Goal: Task Accomplishment & Management: Manage account settings

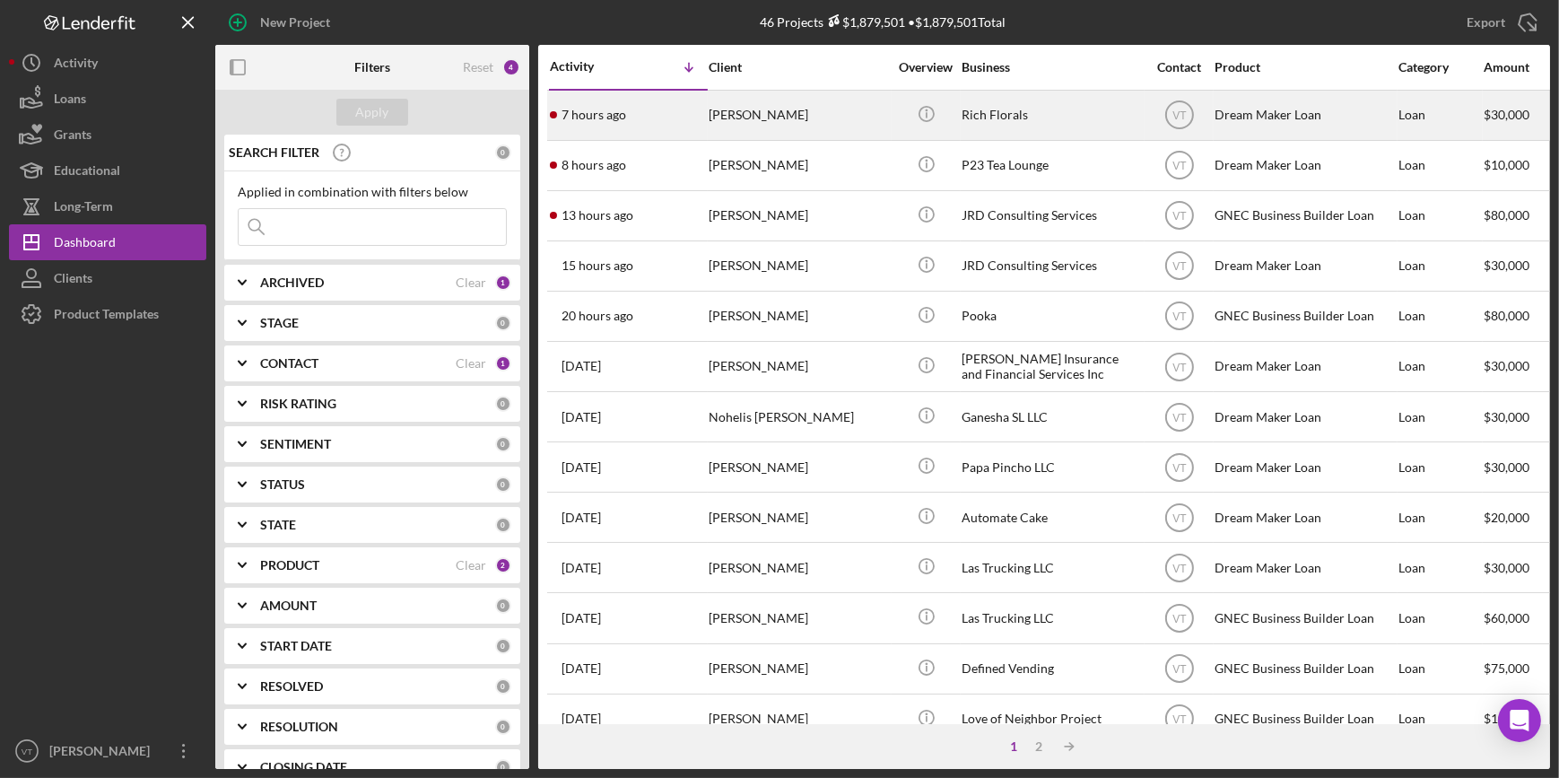
click at [779, 120] on div "[PERSON_NAME]" at bounding box center [798, 115] width 179 height 48
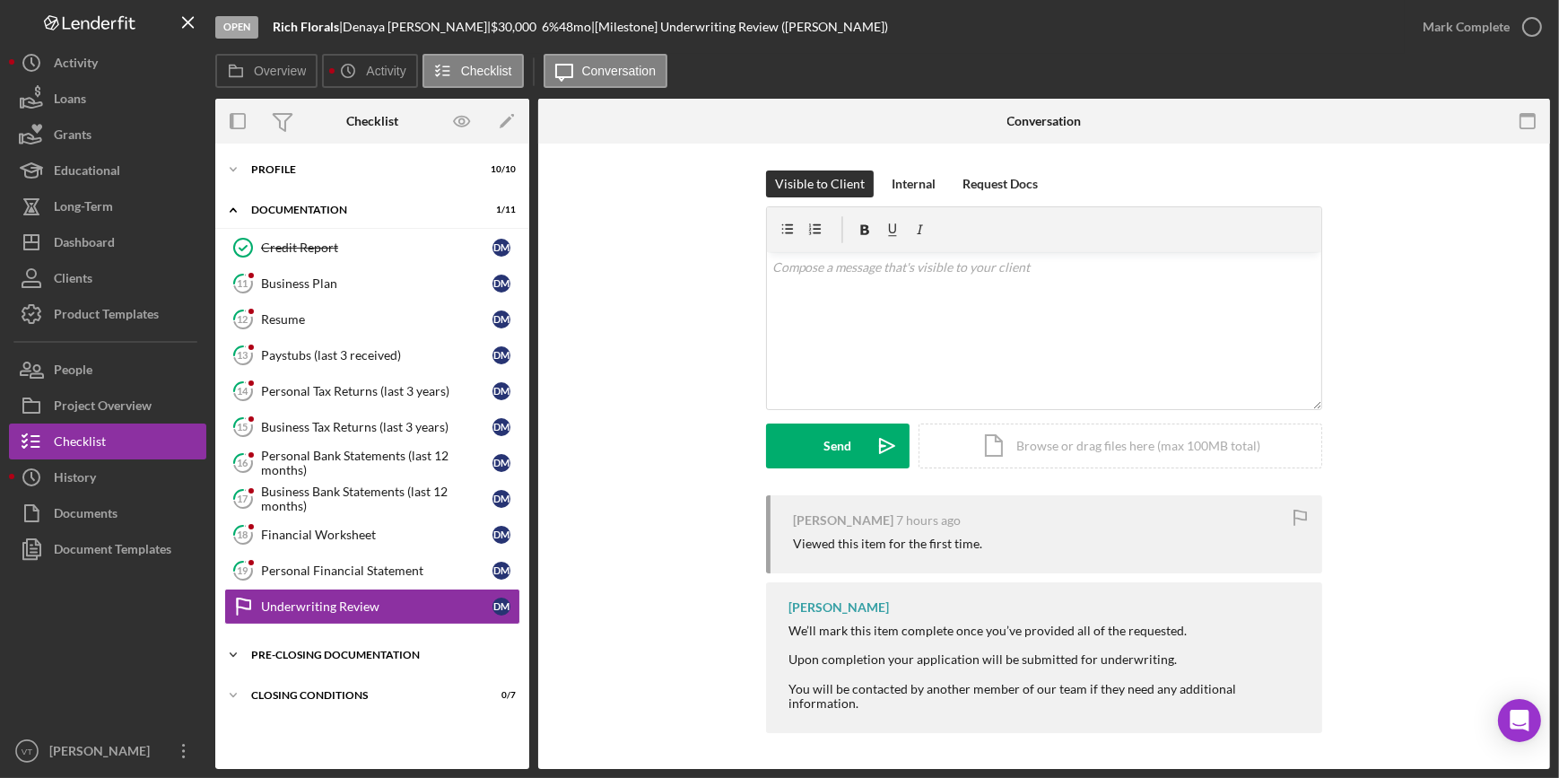
click at [242, 642] on icon "Icon/Expander" at bounding box center [233, 655] width 36 height 36
click at [326, 251] on div "Credit Report" at bounding box center [376, 247] width 231 height 14
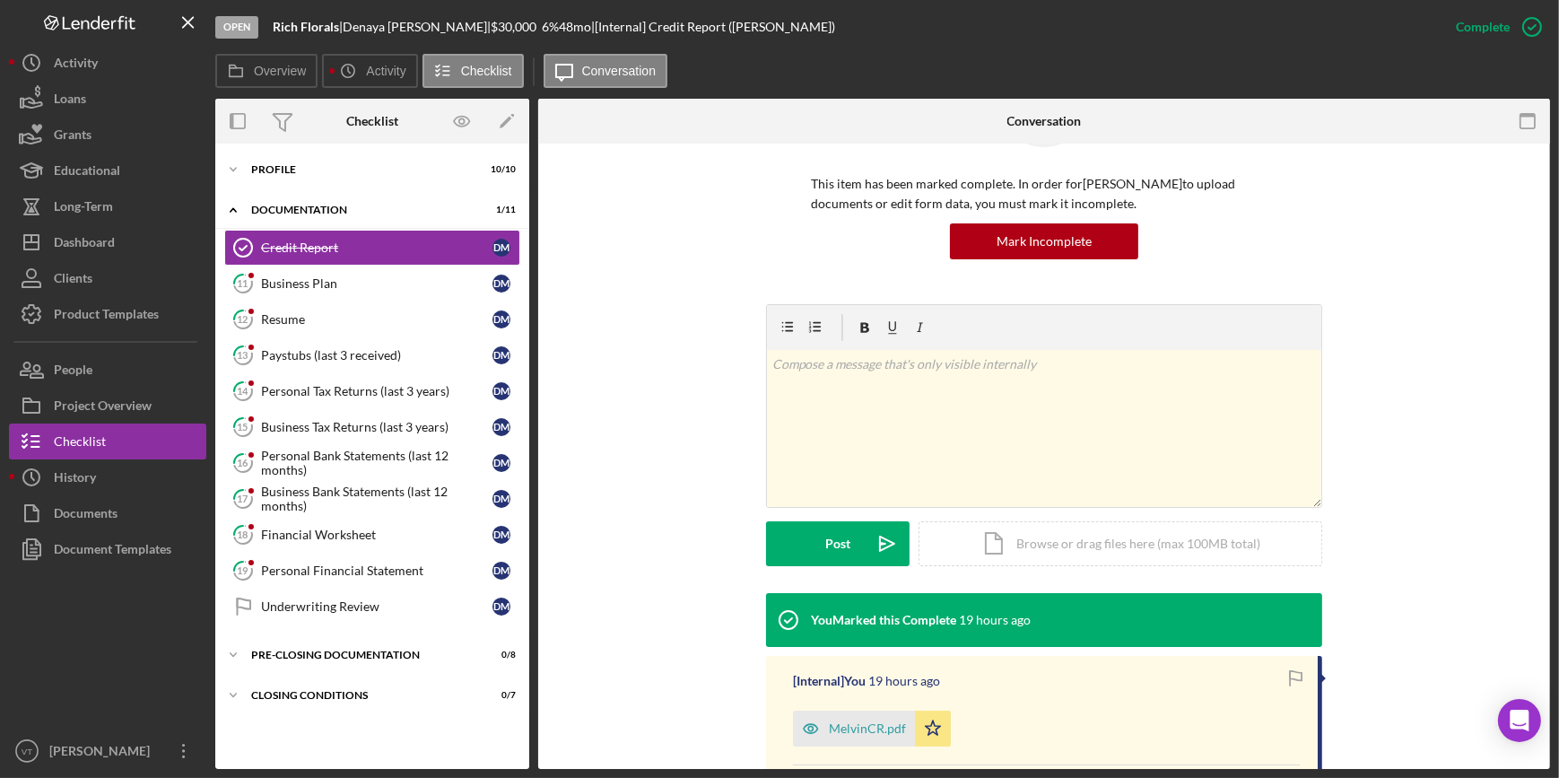
scroll to position [291, 0]
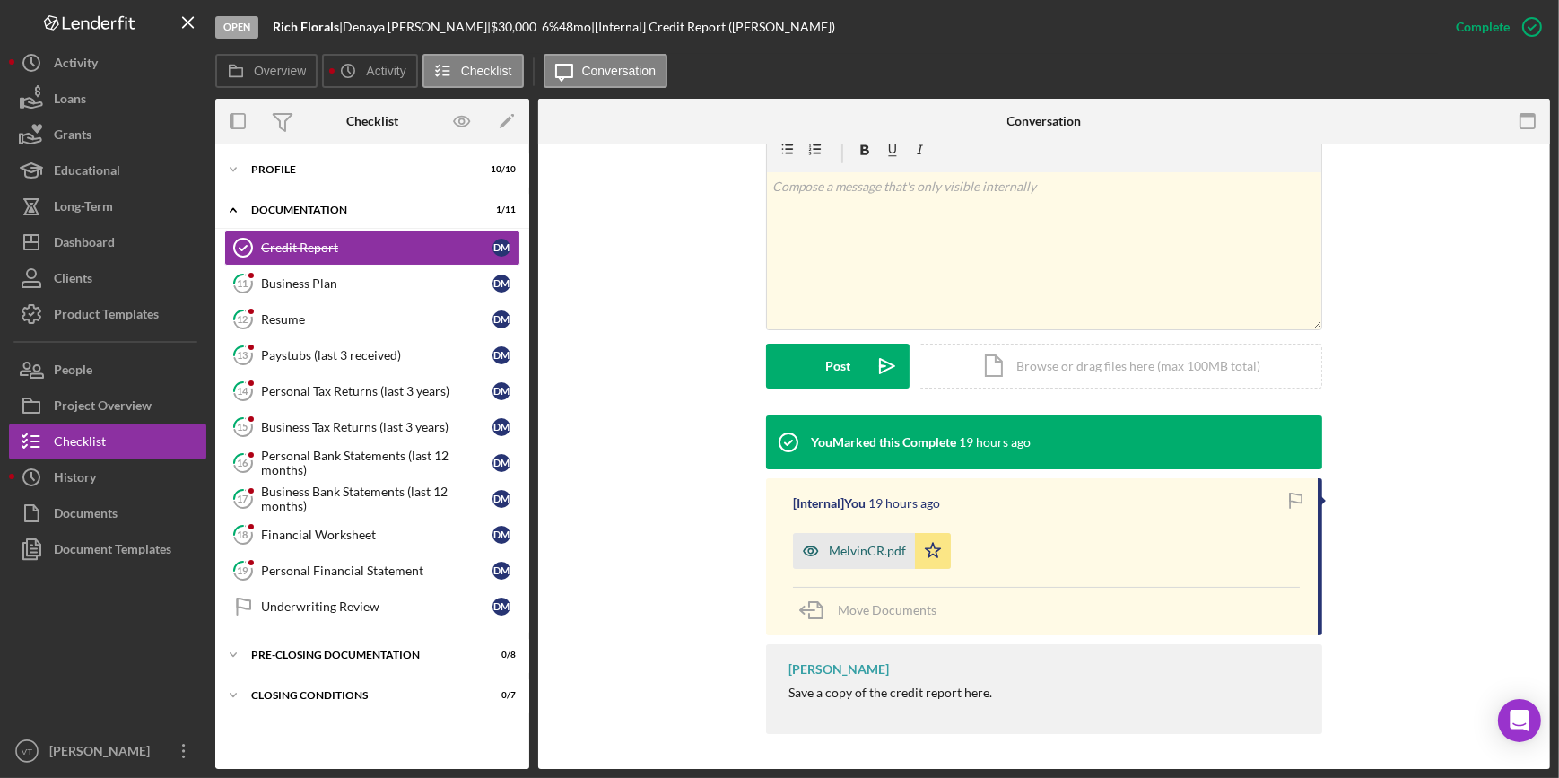
click at [865, 554] on div "MelvinCR.pdf" at bounding box center [867, 551] width 77 height 14
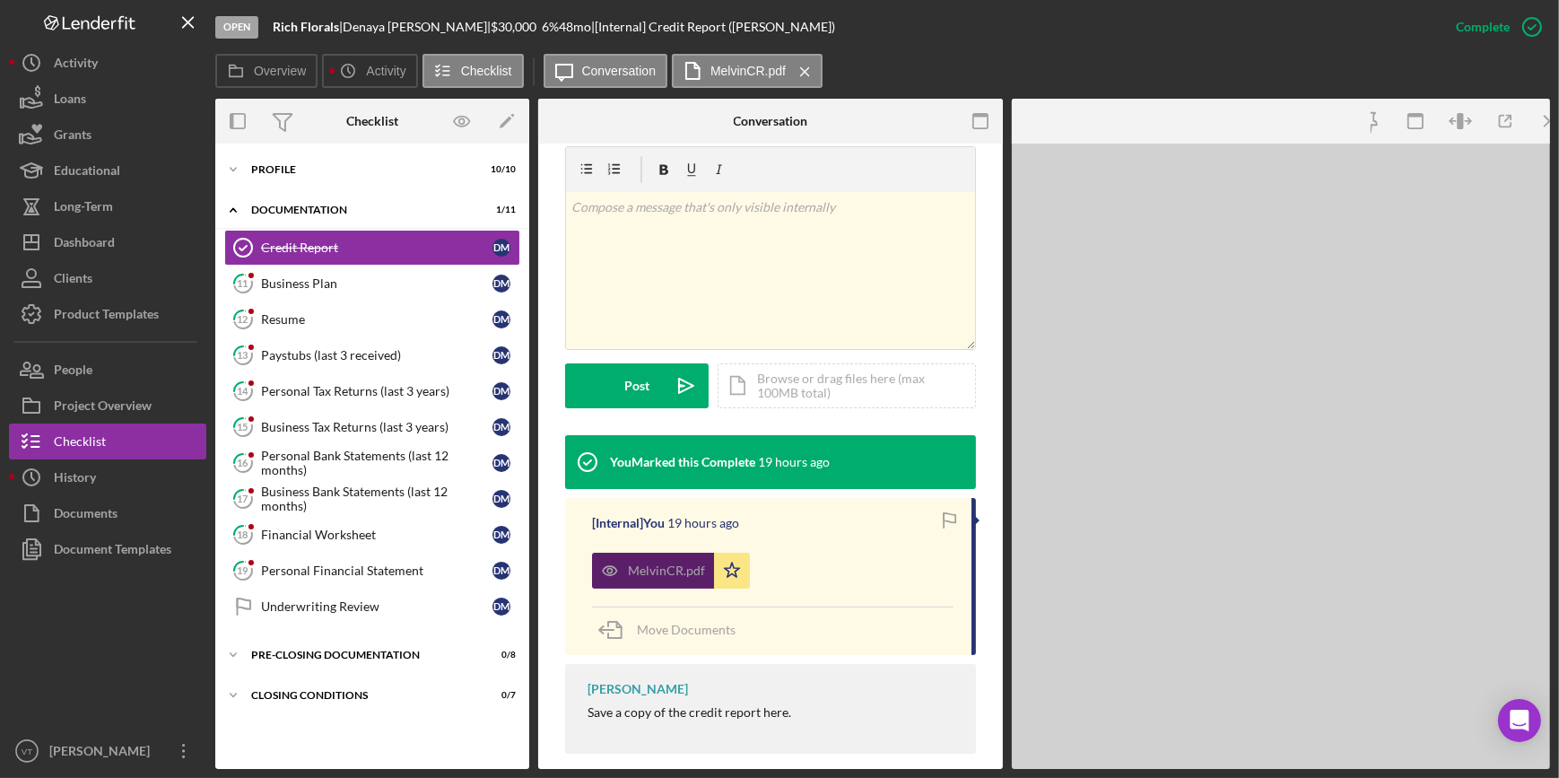
scroll to position [311, 0]
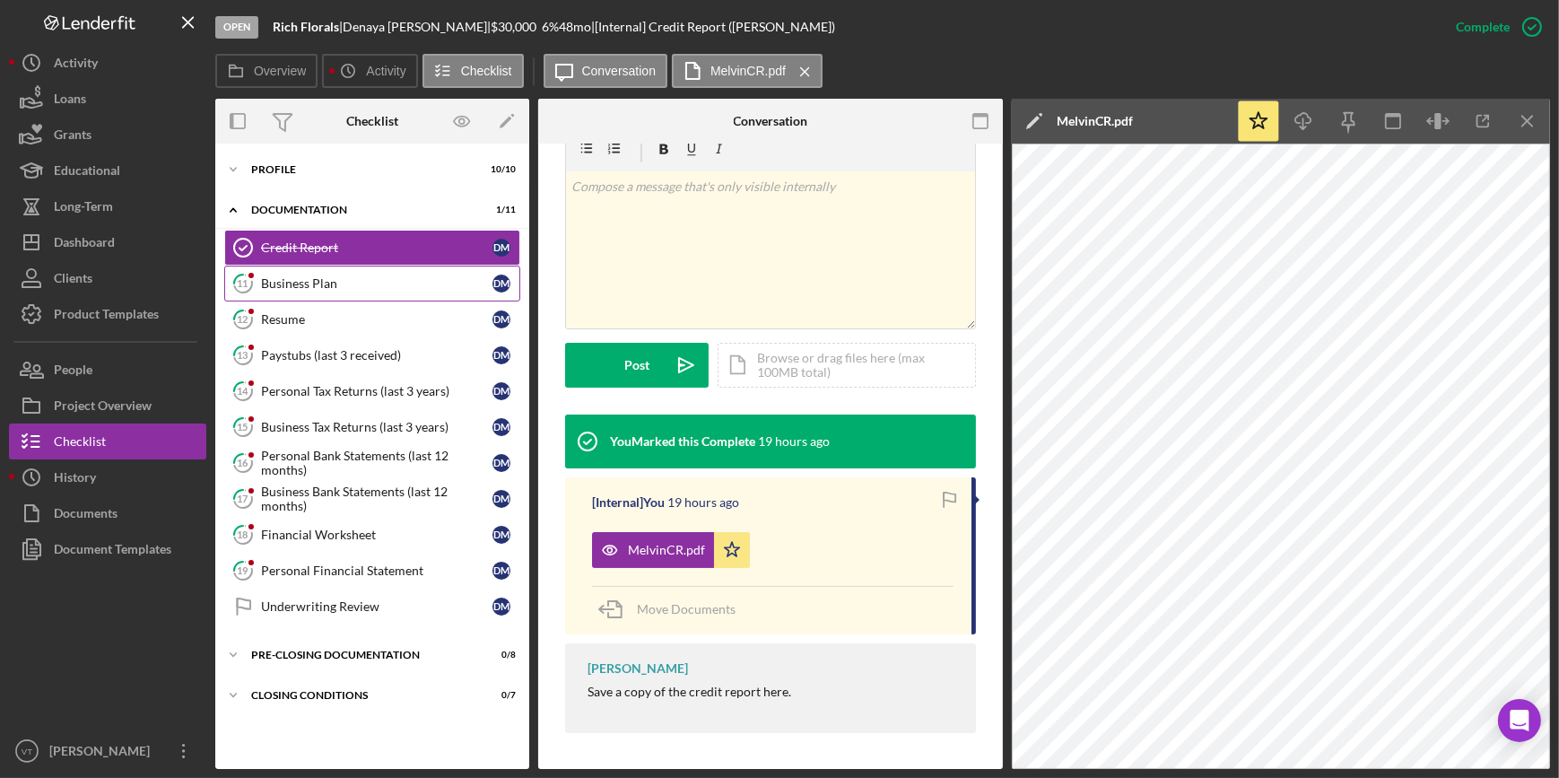
click at [297, 289] on div "Business Plan" at bounding box center [376, 283] width 231 height 14
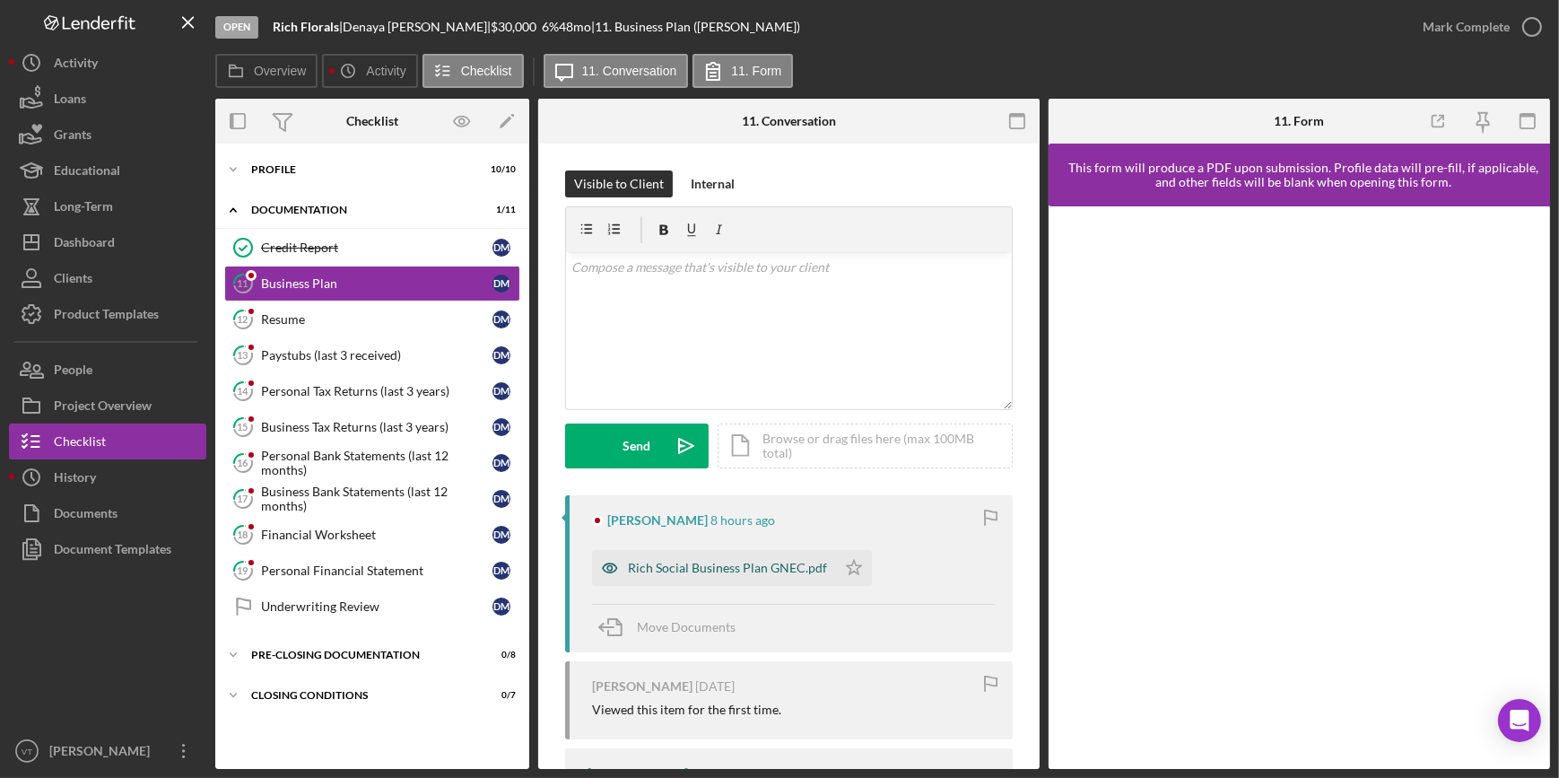
click at [654, 561] on div "Rich Social Business Plan GNEC.pdf" at bounding box center [727, 568] width 199 height 14
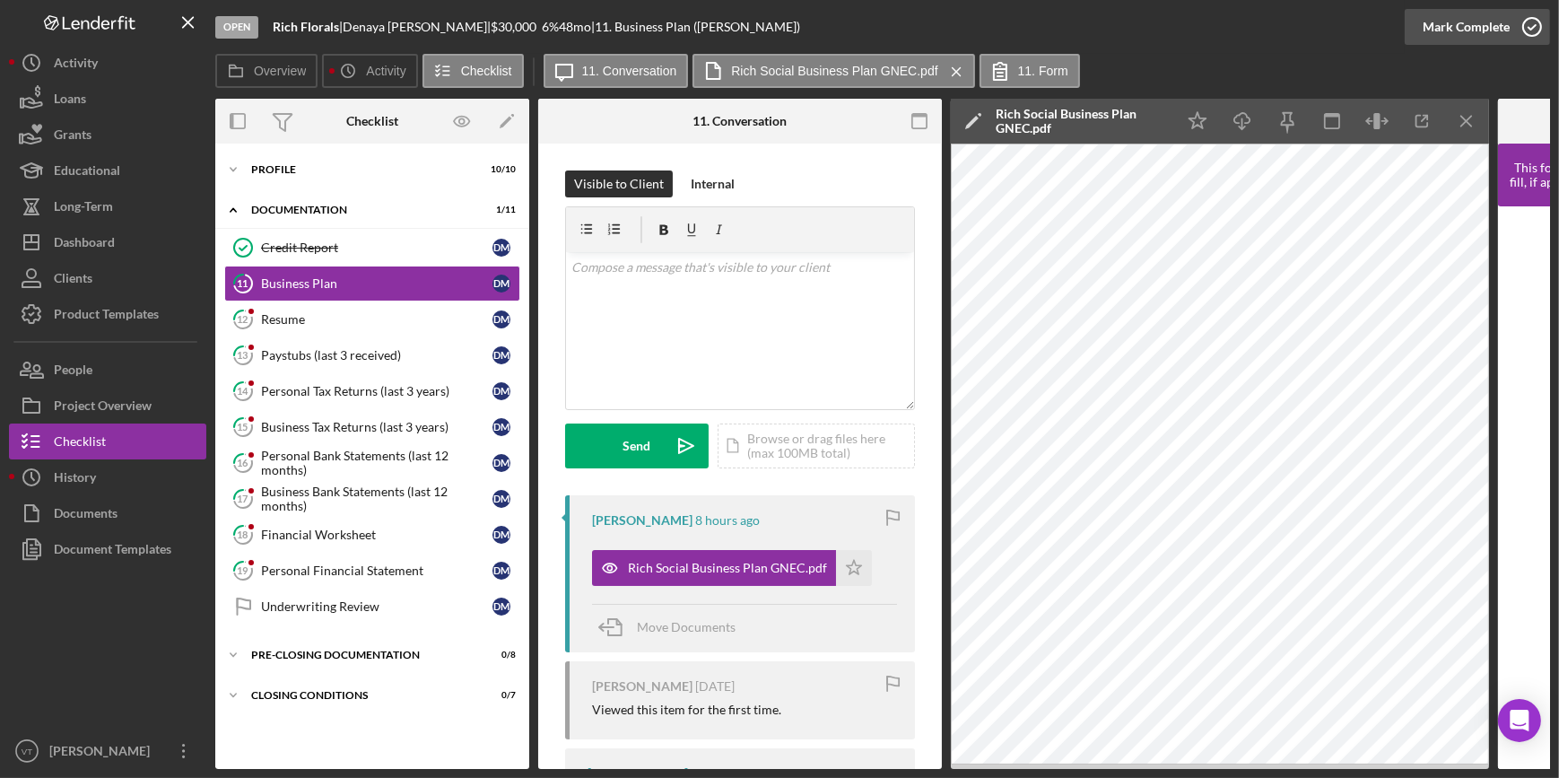
click at [1500, 21] on div "Mark Complete" at bounding box center [1466, 27] width 87 height 36
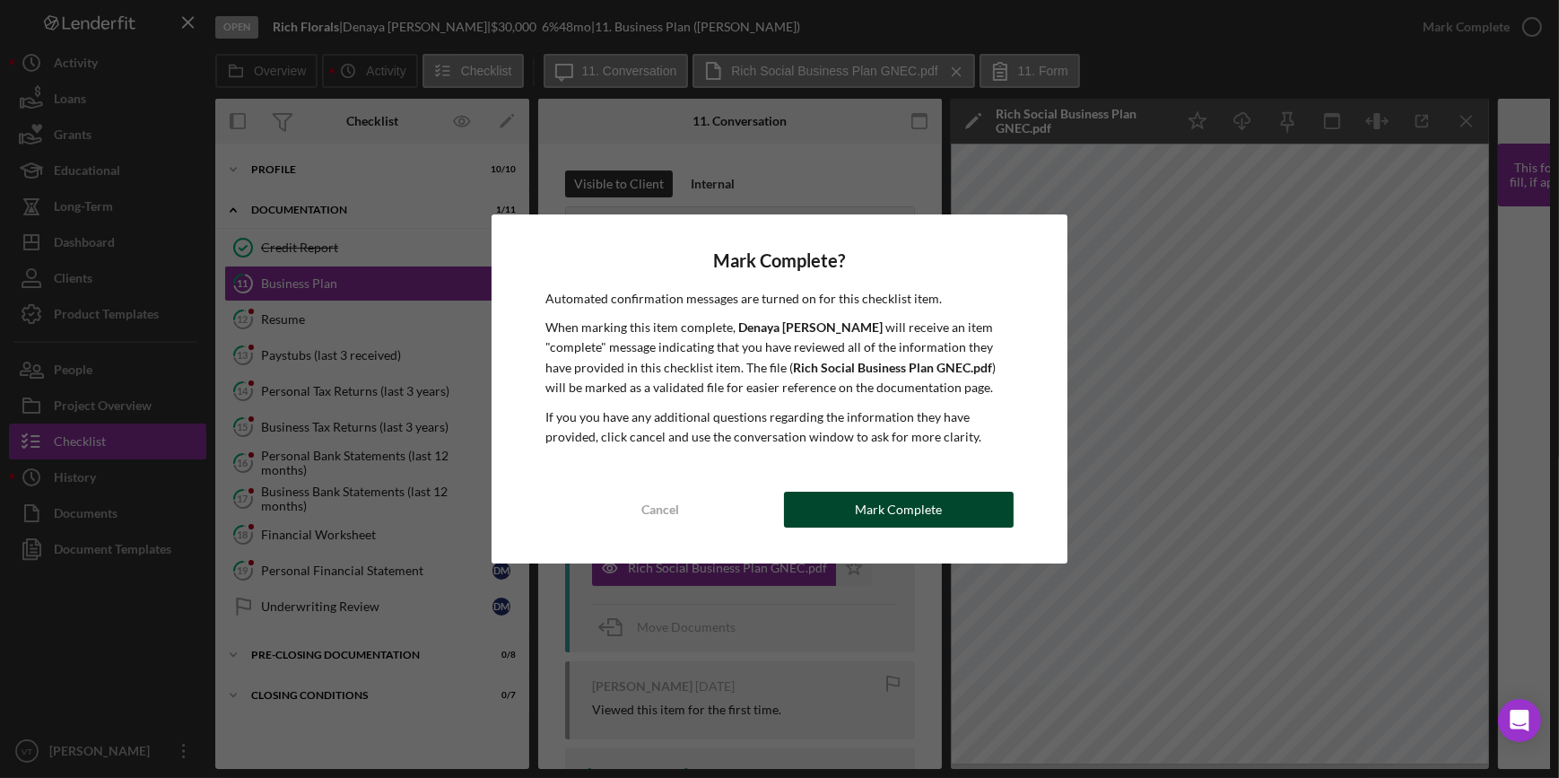
click at [840, 496] on button "Mark Complete" at bounding box center [899, 510] width 230 height 36
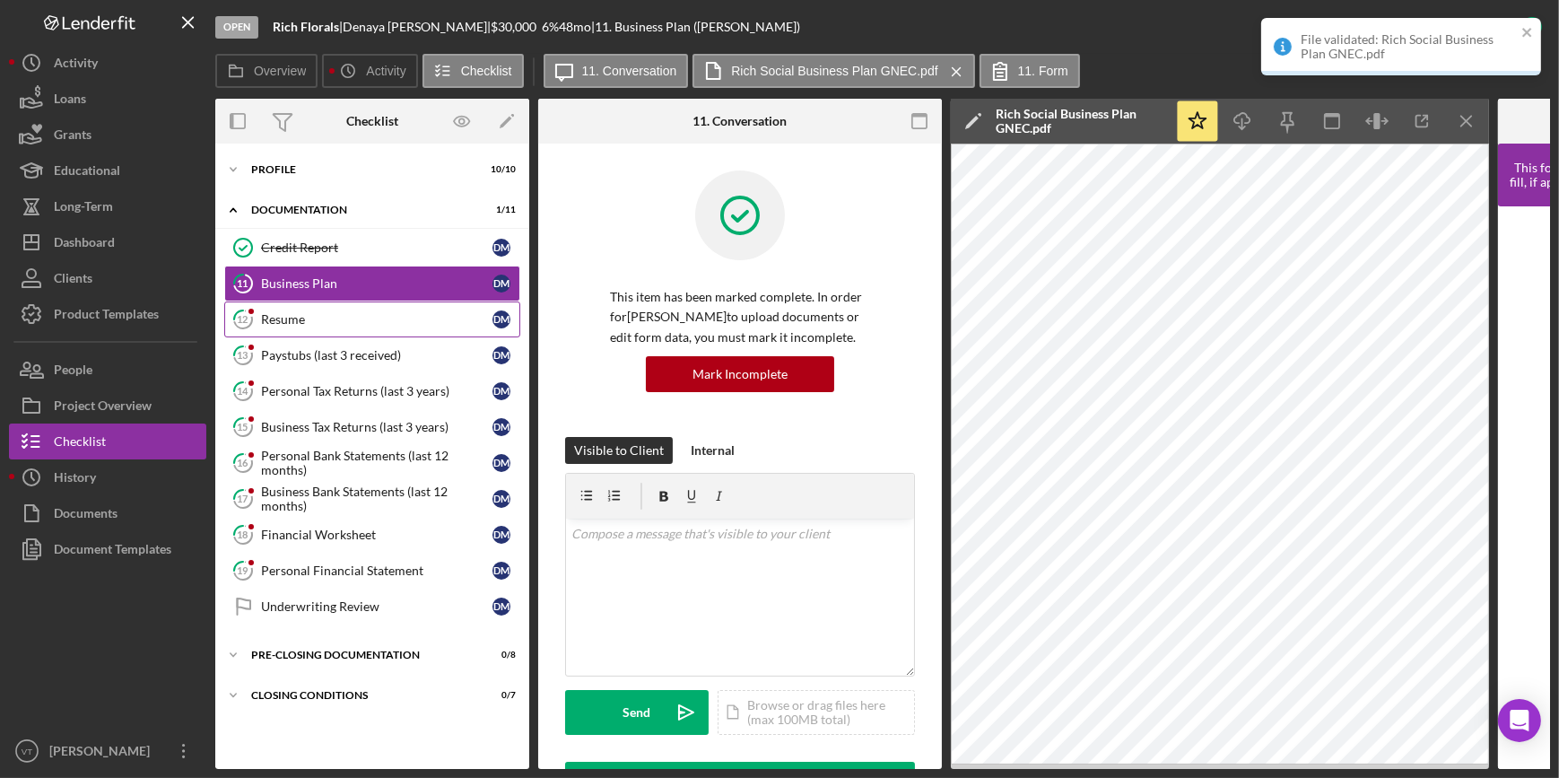
click at [304, 312] on div "Resume" at bounding box center [376, 319] width 231 height 14
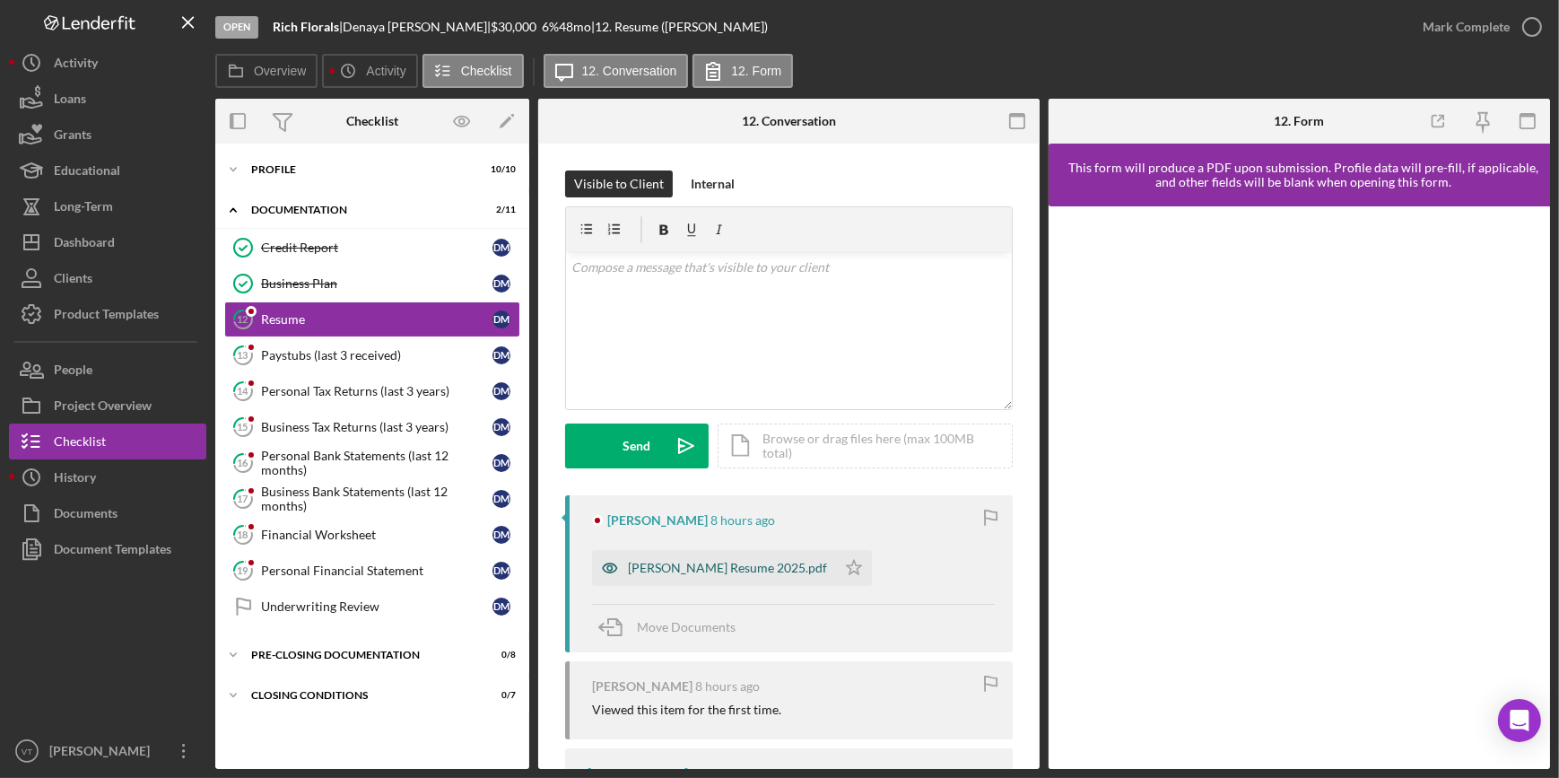
click at [671, 570] on div "Denaya Melvin Resume 2025.pdf" at bounding box center [727, 568] width 199 height 14
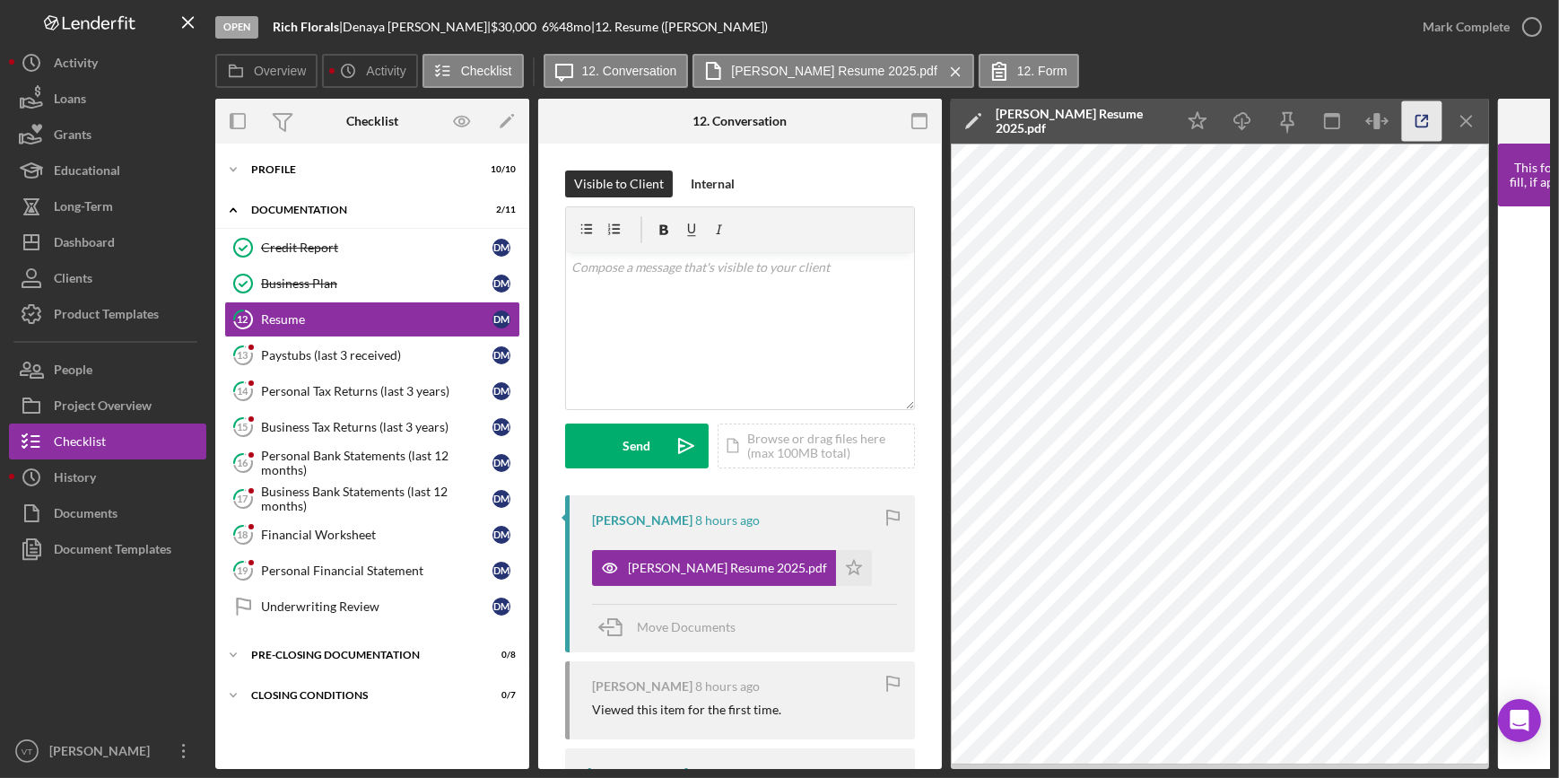
click at [1416, 124] on icon "button" at bounding box center [1422, 122] width 12 height 12
click at [1417, 29] on button "Mark Complete" at bounding box center [1477, 27] width 145 height 36
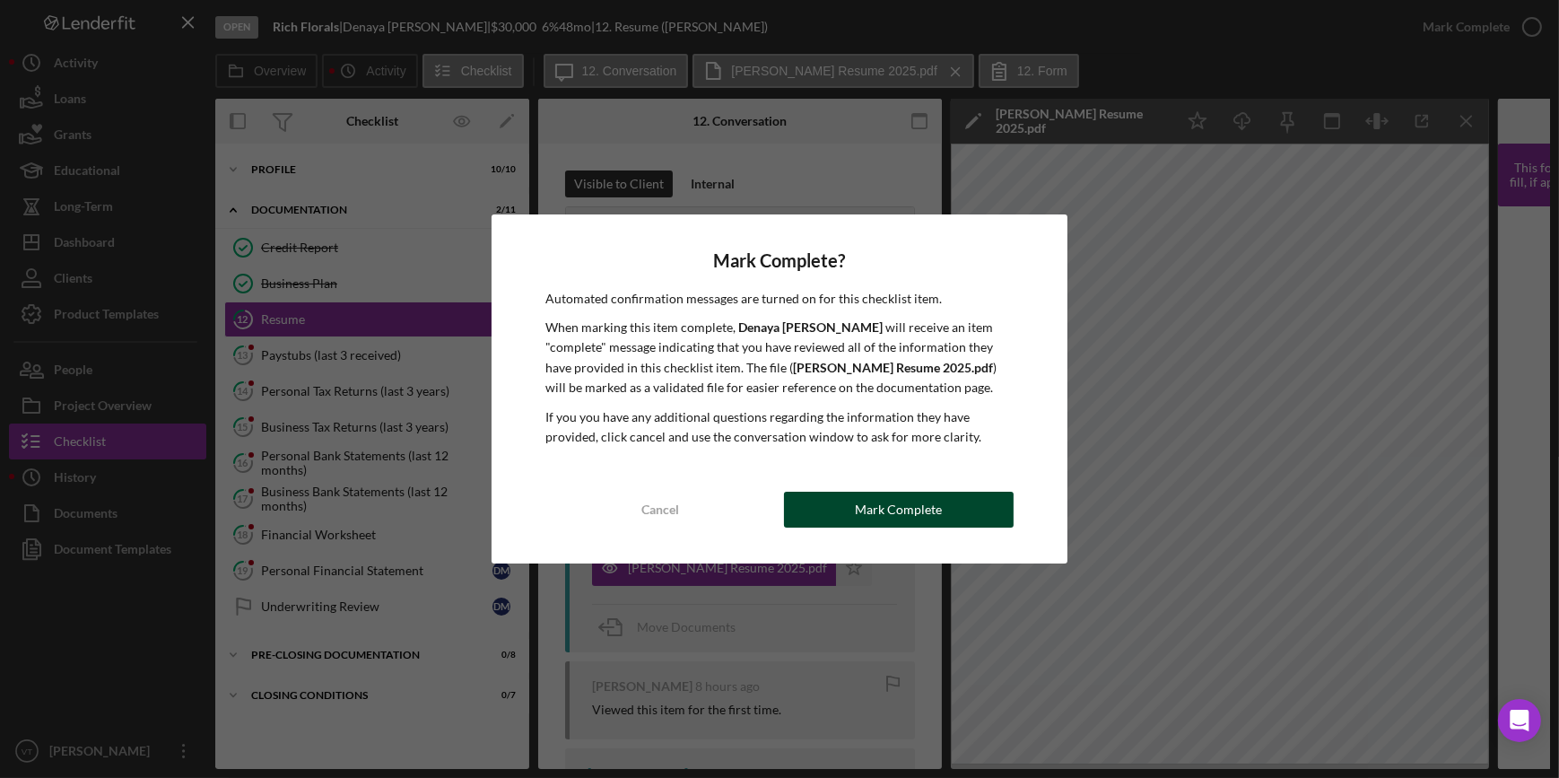
click at [960, 511] on button "Mark Complete" at bounding box center [899, 510] width 230 height 36
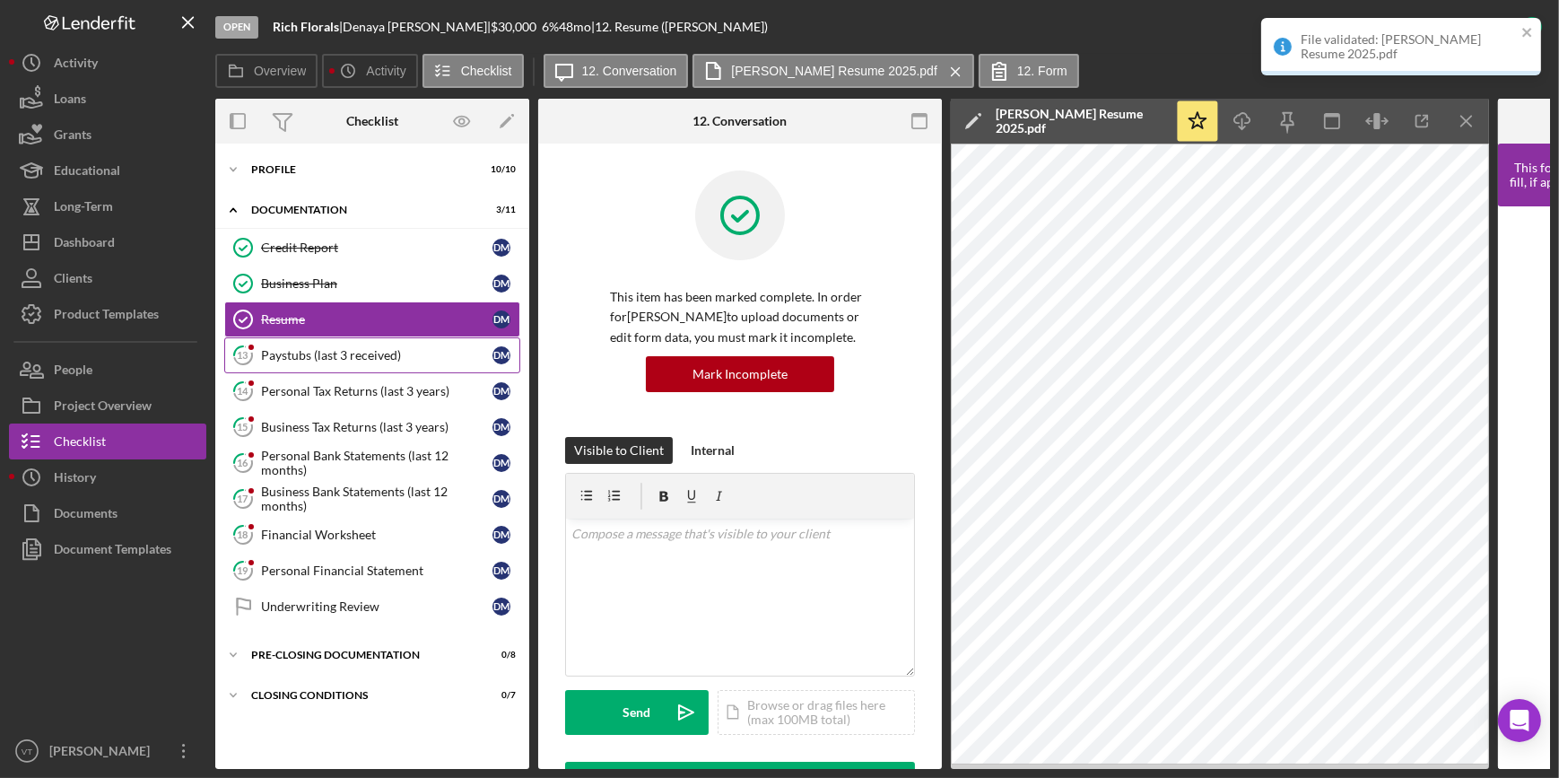
click at [351, 348] on div "Paystubs (last 3 received)" at bounding box center [376, 355] width 231 height 14
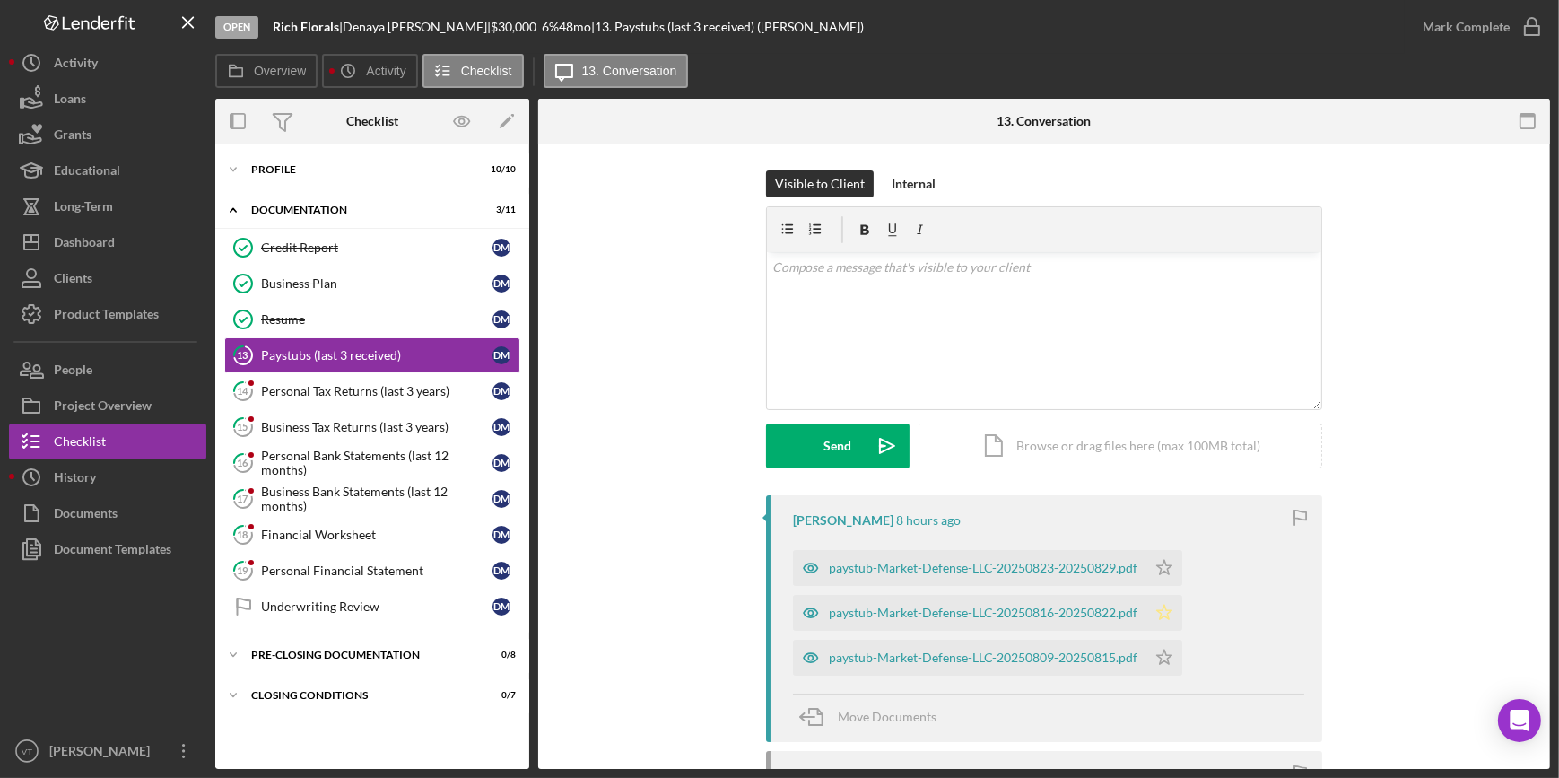
drag, startPoint x: 1162, startPoint y: 565, endPoint x: 1179, endPoint y: 615, distance: 53.3
click at [1170, 587] on div "paystub-Market-Defense-LLC-20250823-20250829.pdf Icon/Star paystub-Market-Defen…" at bounding box center [1048, 608] width 511 height 135
click at [1167, 610] on polygon "button" at bounding box center [1164, 612] width 15 height 14
click at [1147, 561] on icon "Icon/Star" at bounding box center [1164, 568] width 36 height 36
click at [1166, 655] on polygon "button" at bounding box center [1164, 656] width 15 height 14
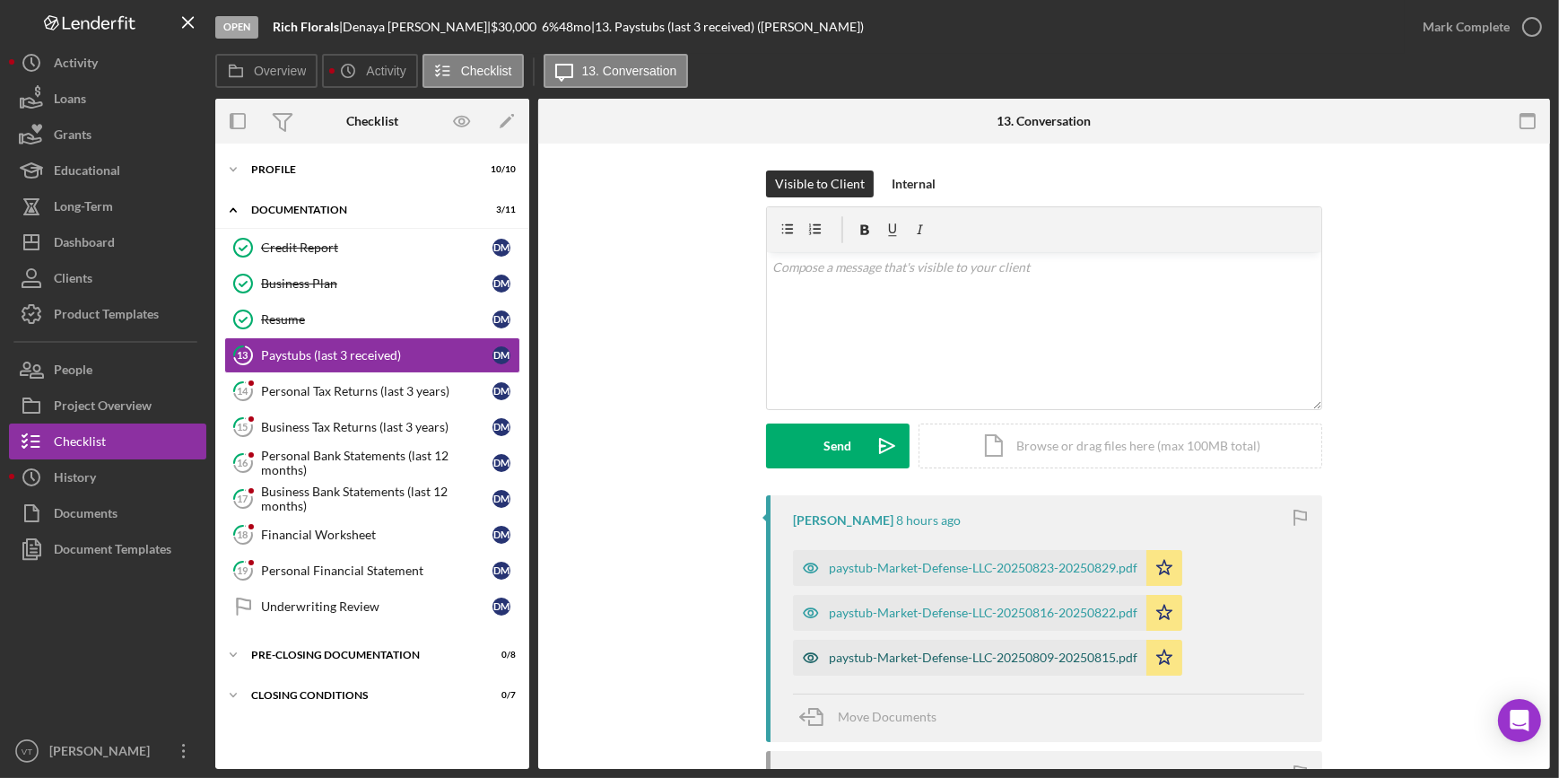
click at [1038, 646] on div "paystub-Market-Defense-LLC-20250809-20250815.pdf" at bounding box center [969, 658] width 353 height 36
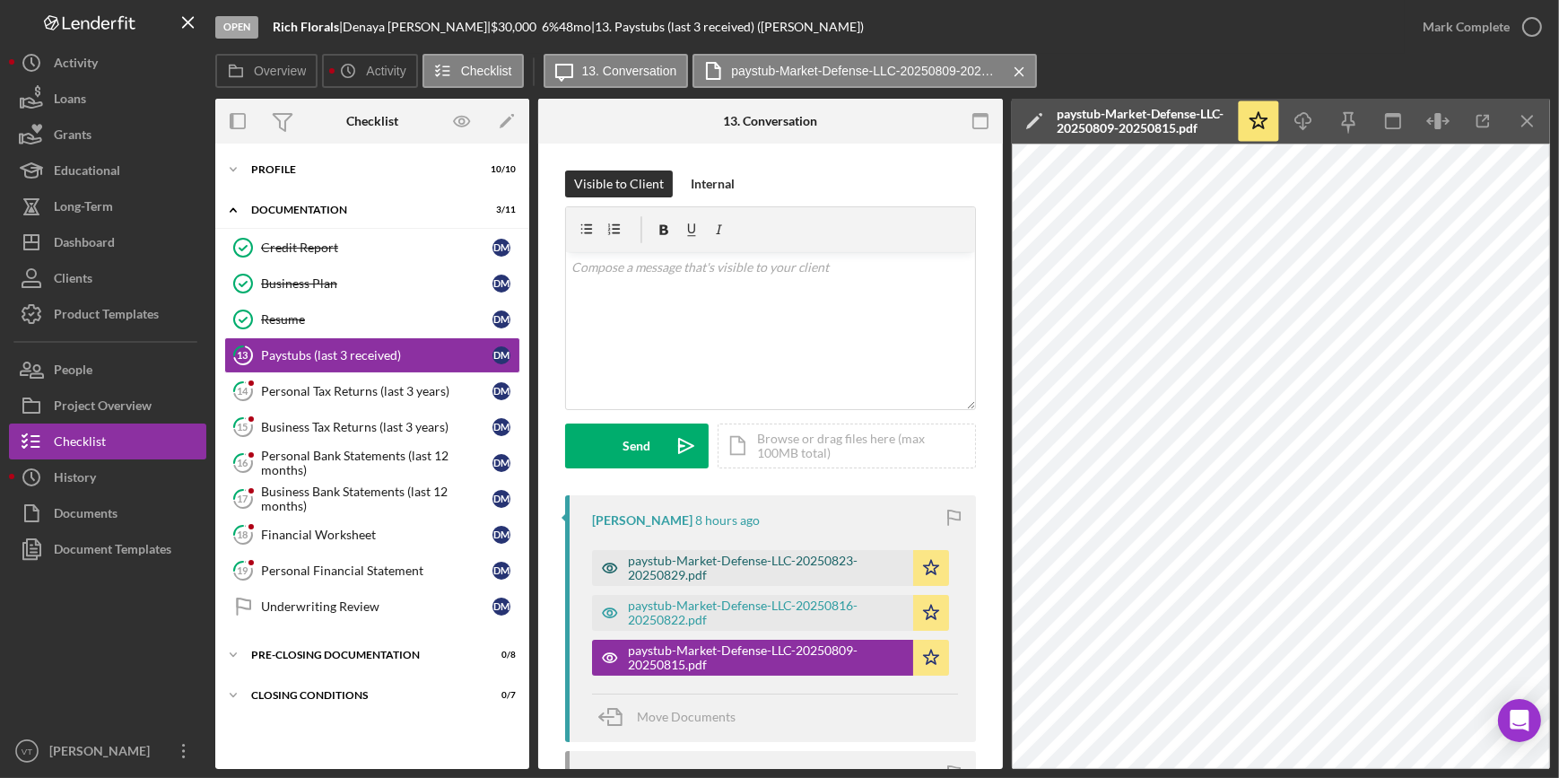
click at [815, 576] on div "paystub-Market-Defense-LLC-20250823-20250829.pdf" at bounding box center [766, 567] width 276 height 29
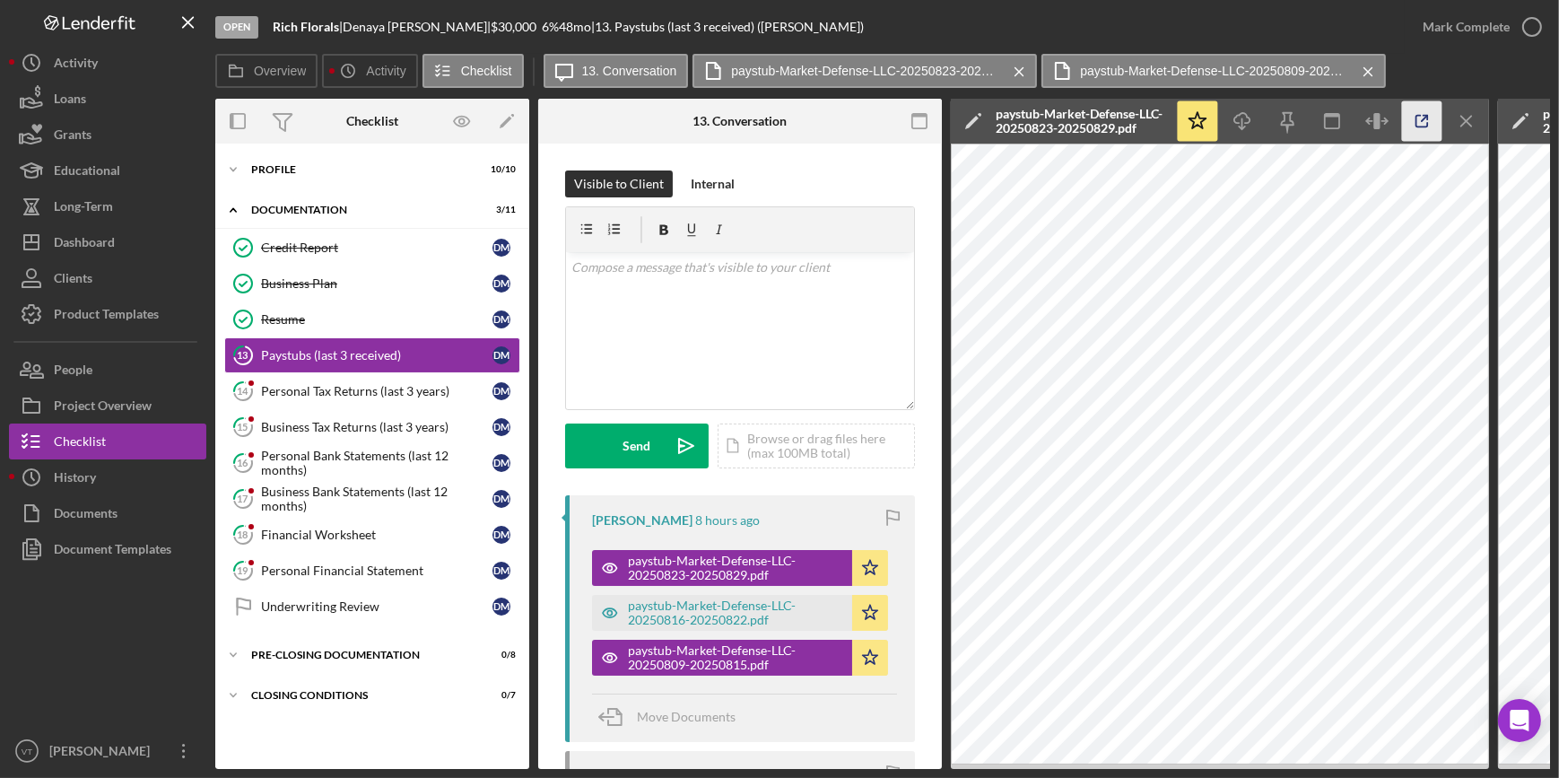
click at [1410, 123] on icon "button" at bounding box center [1422, 121] width 40 height 40
click at [1475, 35] on div "Mark Complete" at bounding box center [1466, 27] width 87 height 36
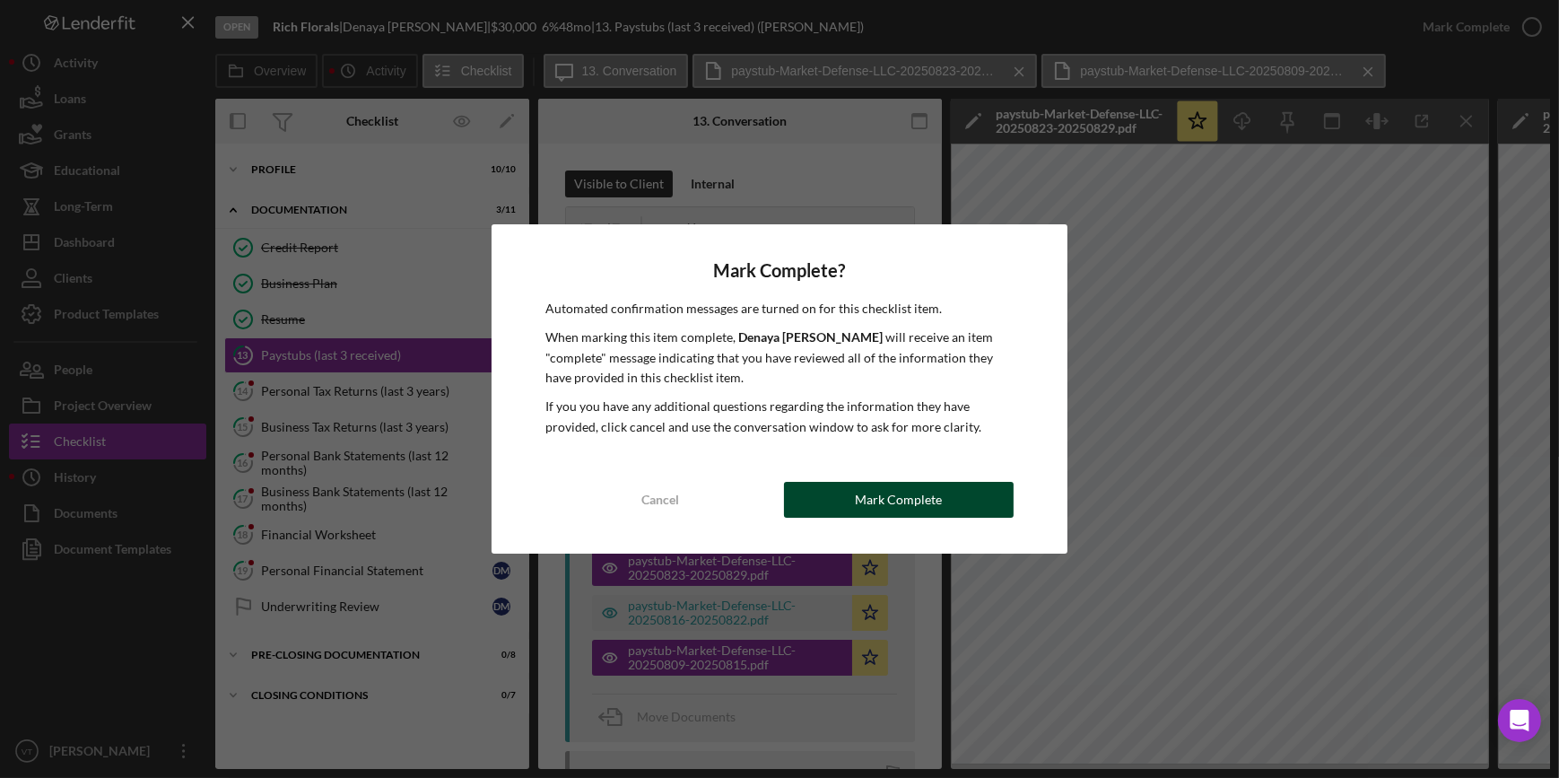
click at [865, 504] on div "Mark Complete" at bounding box center [898, 500] width 87 height 36
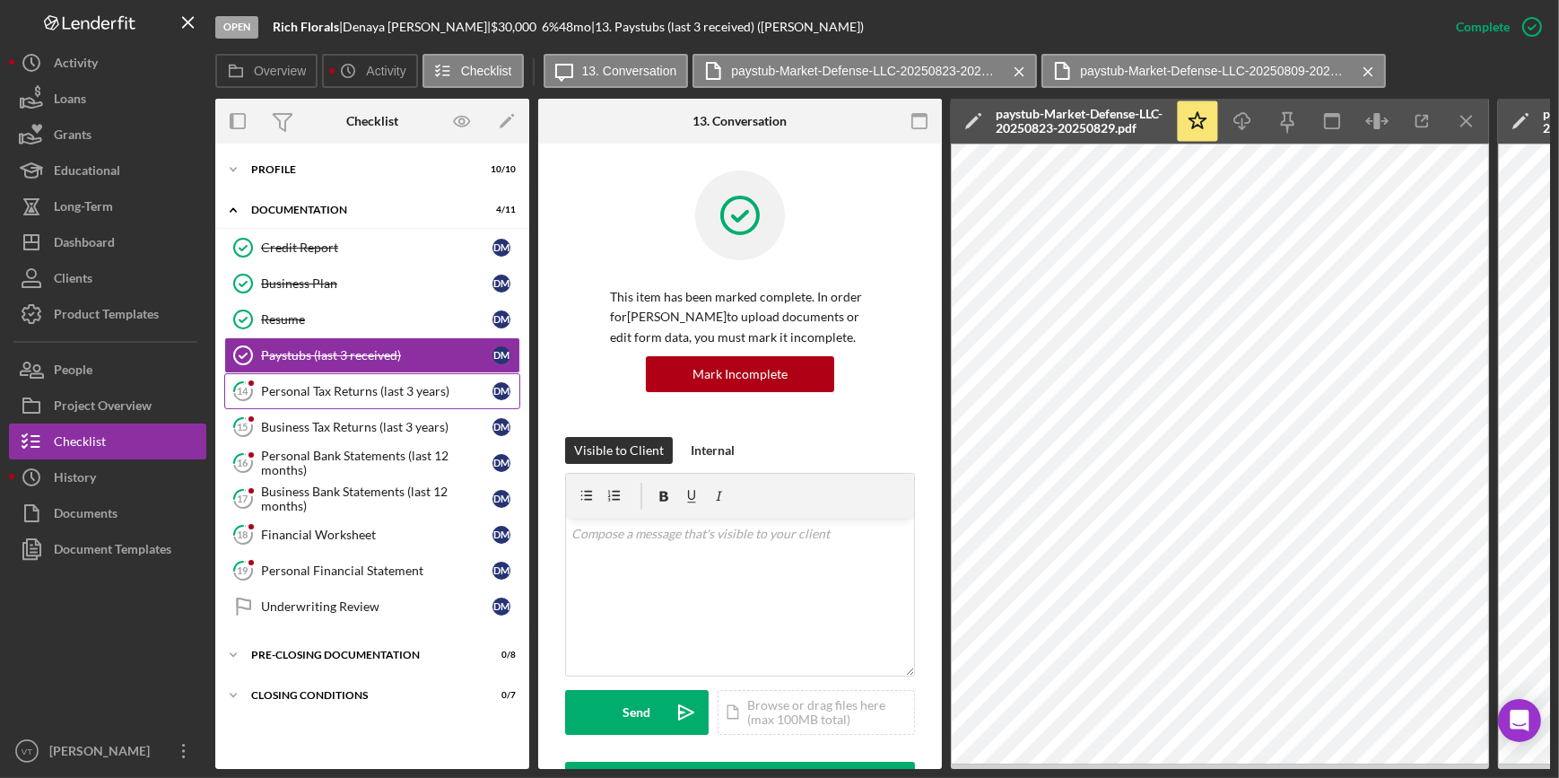
click at [378, 384] on div "Personal Tax Returns (last 3 years)" at bounding box center [376, 391] width 231 height 14
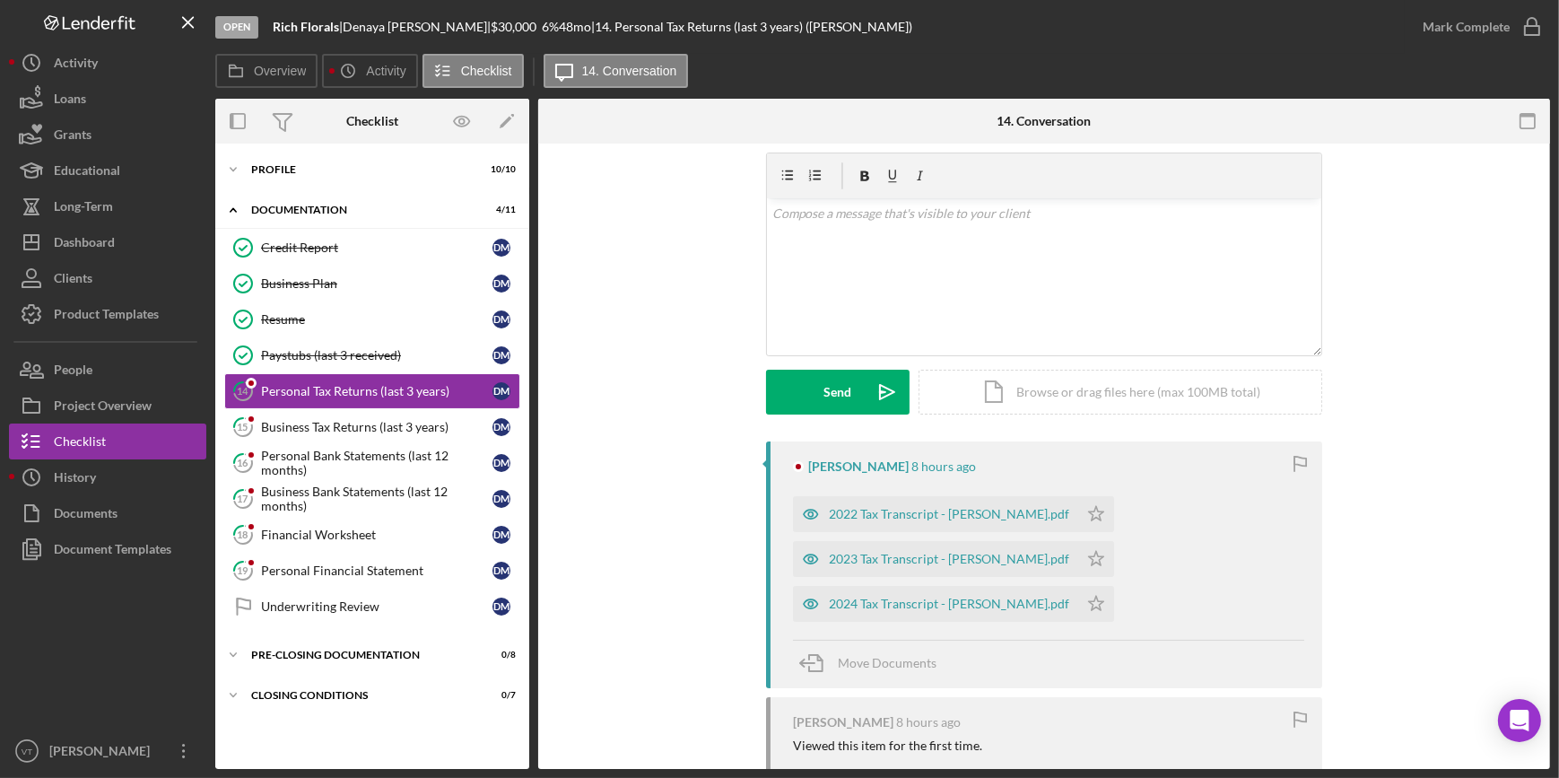
scroll to position [81, 0]
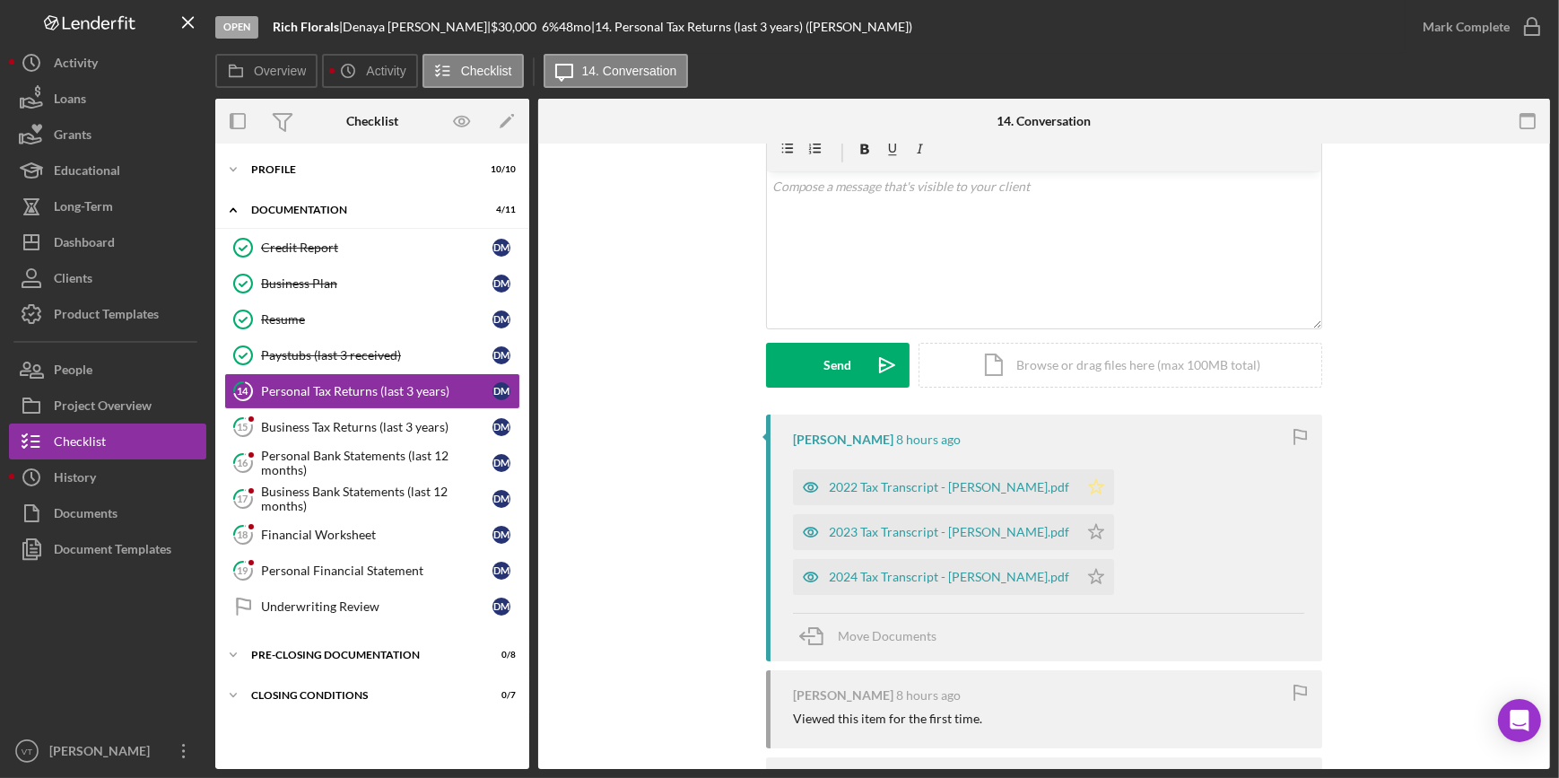
click at [1089, 483] on polygon "button" at bounding box center [1096, 486] width 15 height 14
click at [1089, 524] on polygon "button" at bounding box center [1096, 531] width 15 height 14
click at [1078, 570] on icon "Icon/Star" at bounding box center [1096, 577] width 36 height 36
click at [969, 578] on div "2024 Tax Transcript - Denaya Melvin.pdf" at bounding box center [949, 577] width 240 height 14
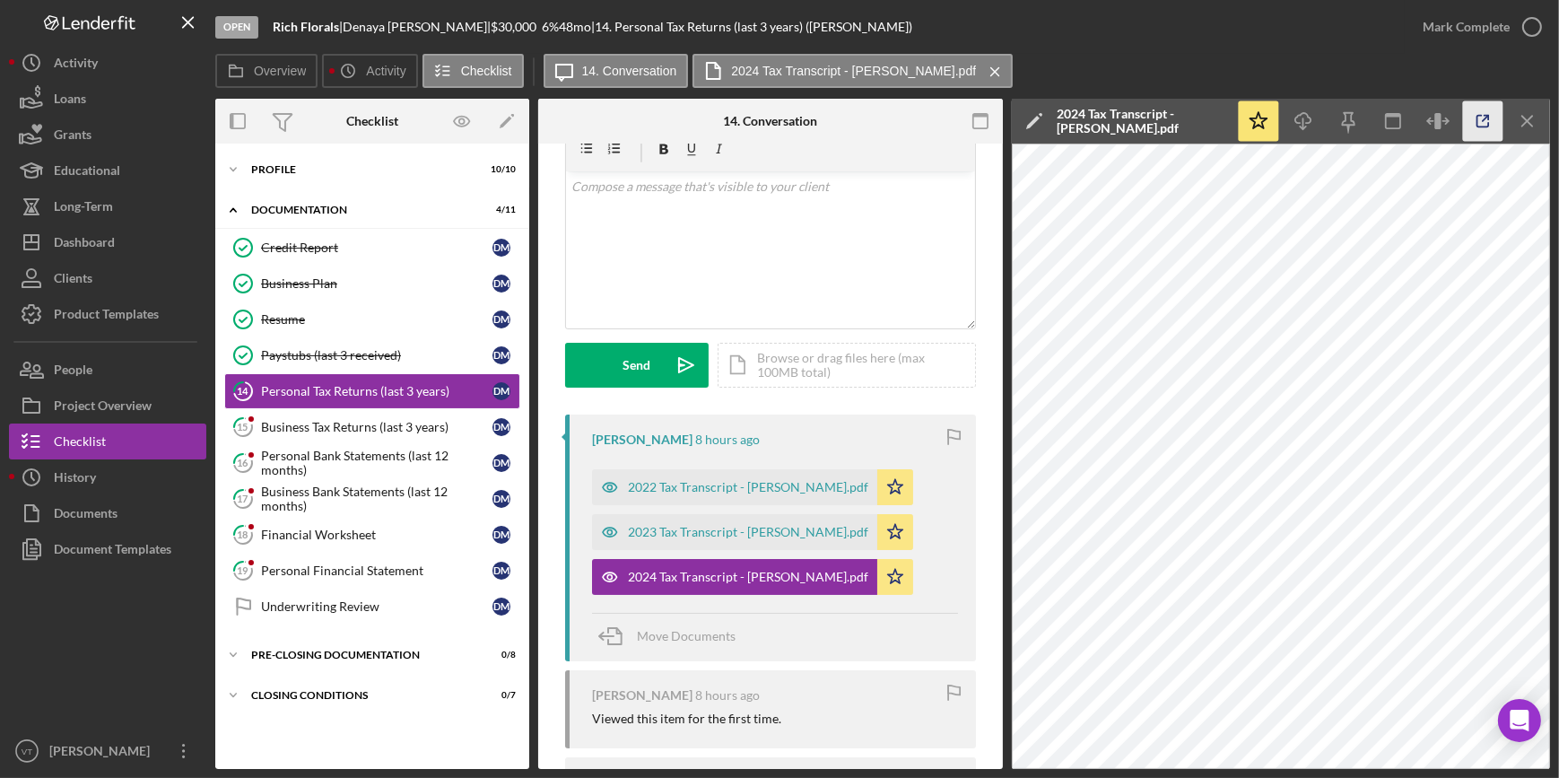
click at [1474, 118] on icon "button" at bounding box center [1483, 121] width 40 height 40
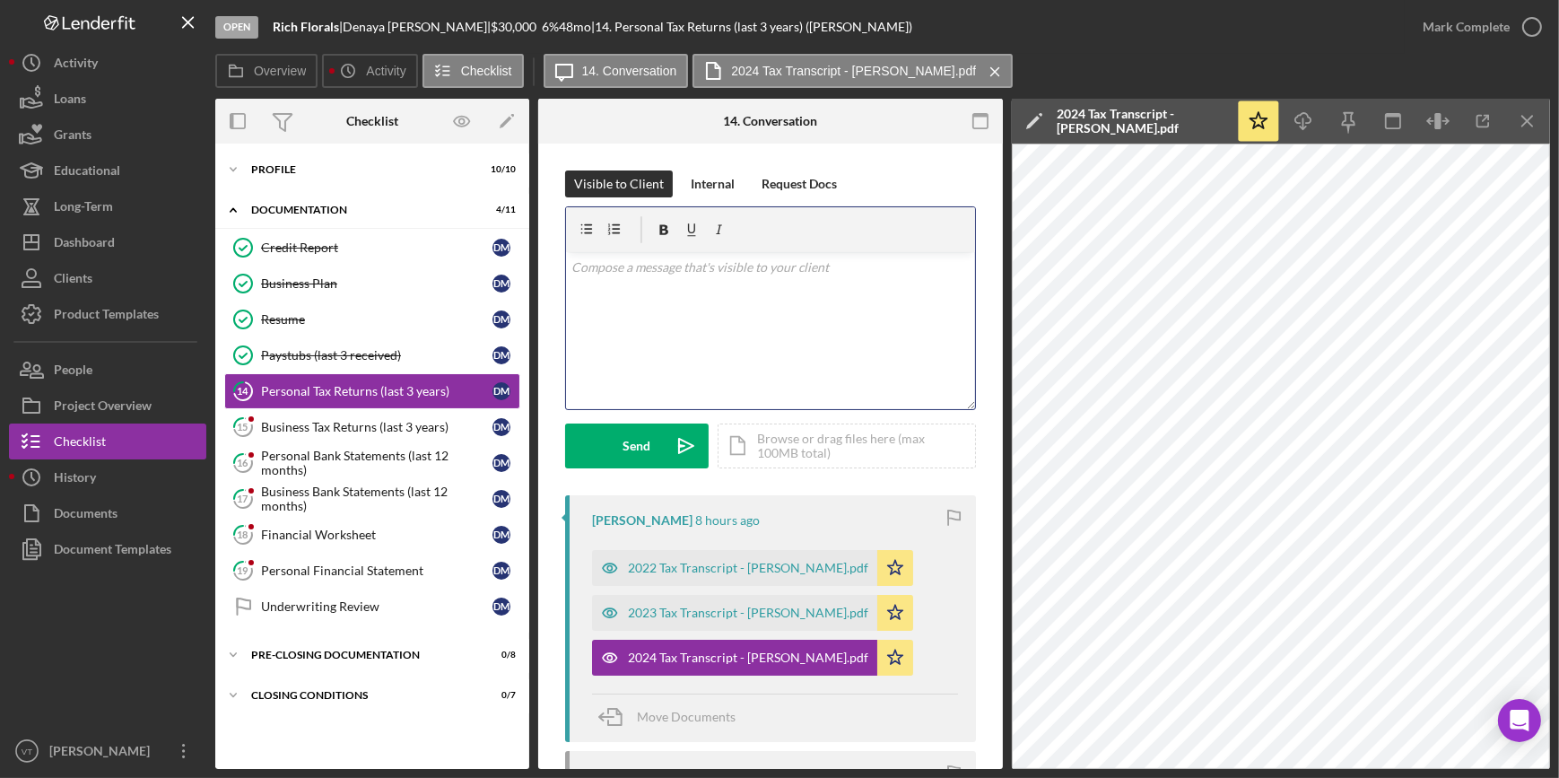
click at [596, 277] on div "v Color teal Color pink Remove color Add row above Add row below Add column bef…" at bounding box center [770, 330] width 409 height 157
click at [700, 341] on div "v Color teal Color pink Remove color Add row above Add row below Add column bef…" at bounding box center [770, 330] width 409 height 157
click at [796, 267] on p "PLease send your original tax returns." at bounding box center [770, 267] width 399 height 20
click at [798, 278] on div "v Color teal Color pink Remove color Add row above Add row below Add column bef…" at bounding box center [770, 330] width 409 height 157
click at [608, 448] on button "Send Icon/icon-invite-send" at bounding box center [637, 445] width 144 height 45
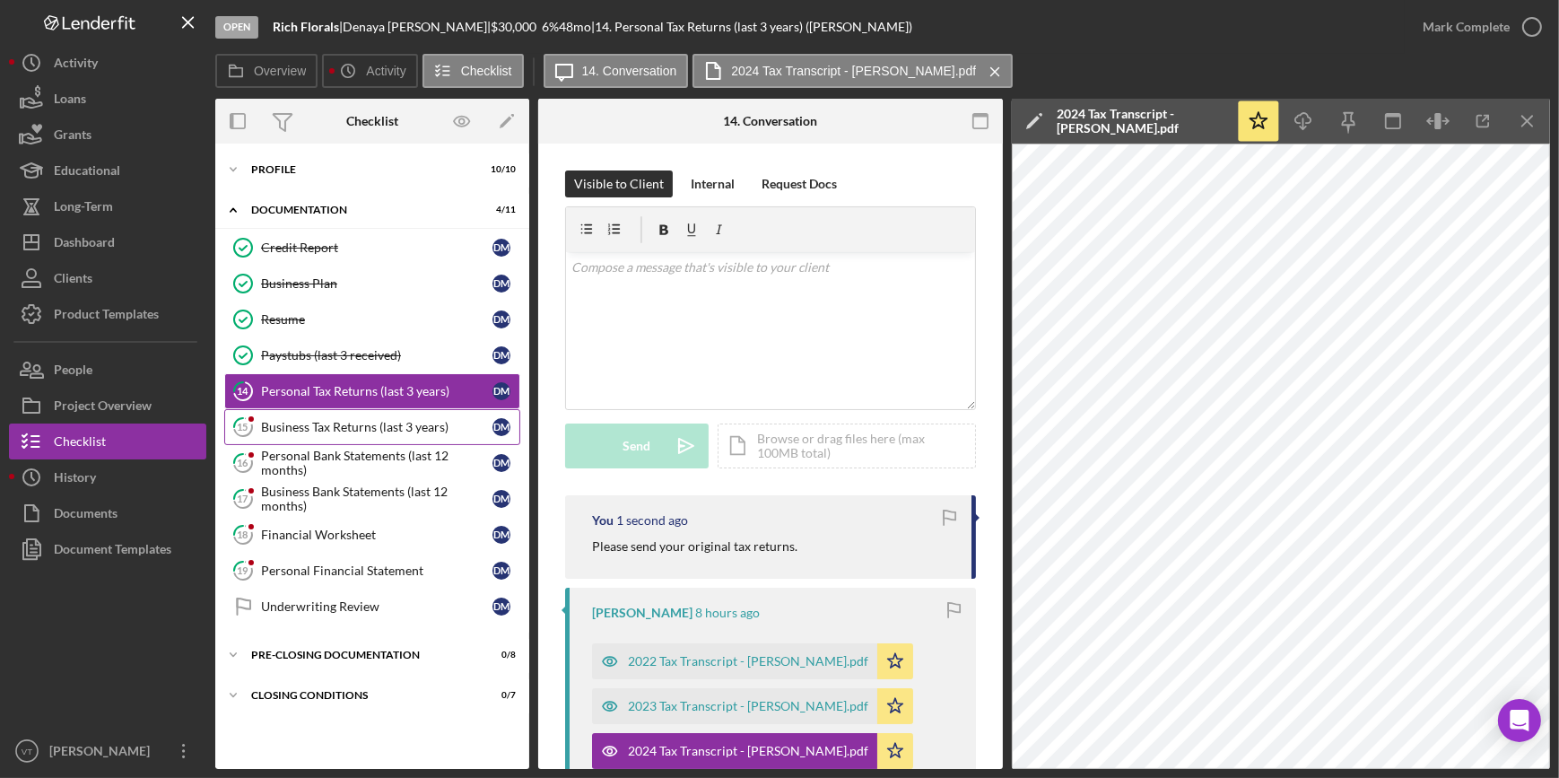
click at [383, 416] on link "15 Business Tax Returns (last 3 years) D M" at bounding box center [372, 427] width 296 height 36
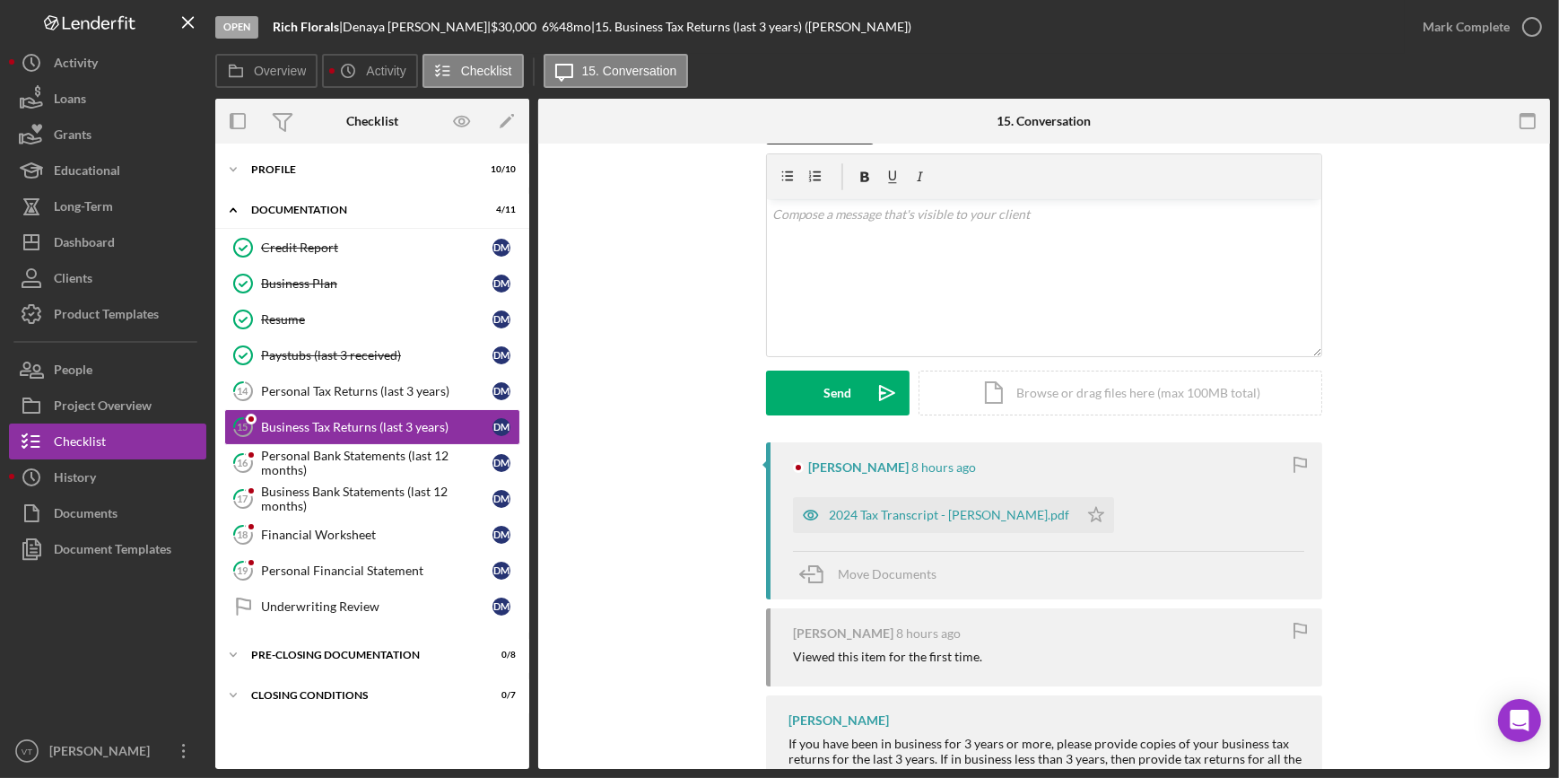
scroll to position [122, 0]
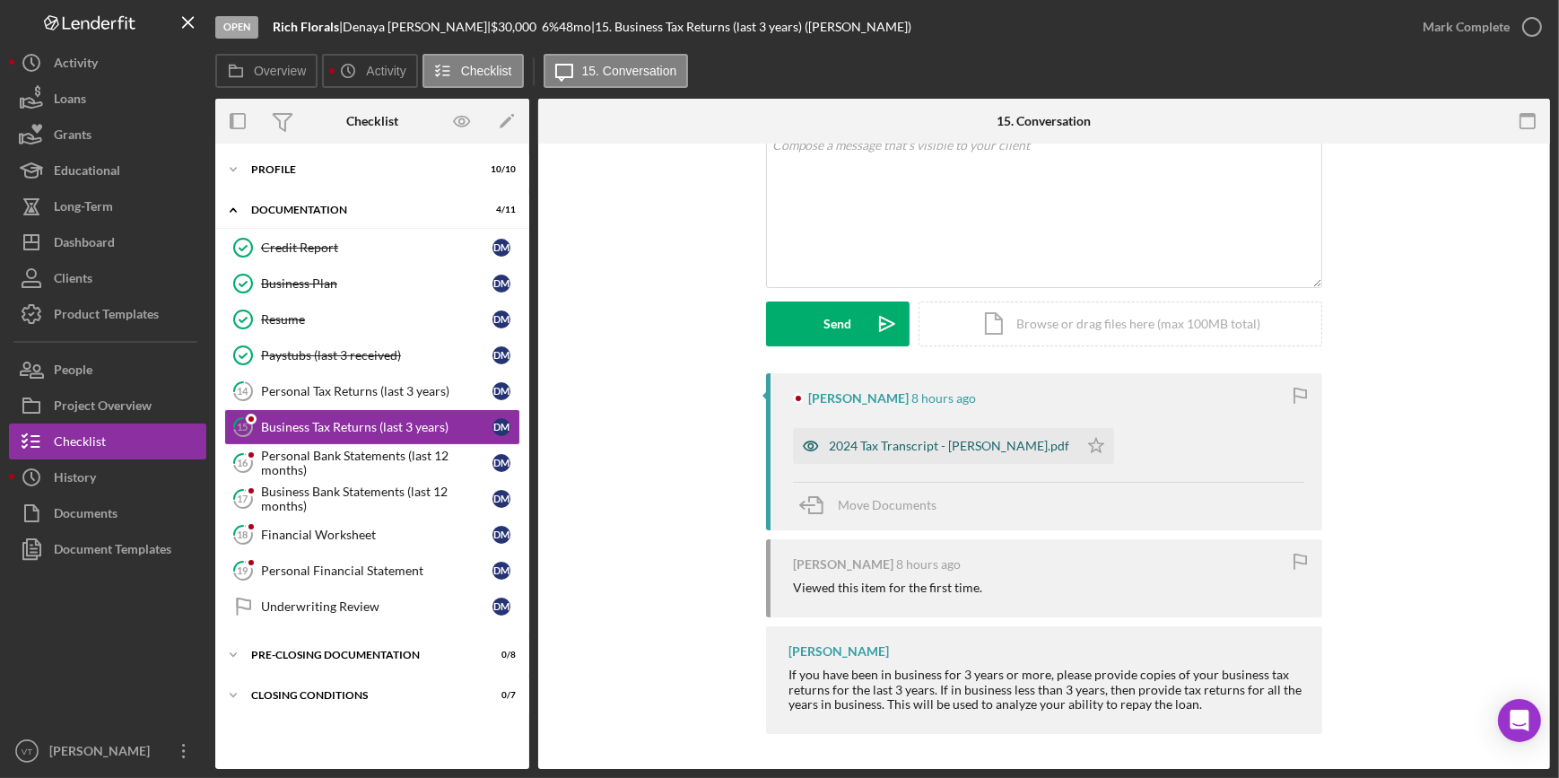
click at [881, 449] on div "2024 Tax Transcript - Denaya Melvin.pdf" at bounding box center [949, 446] width 240 height 14
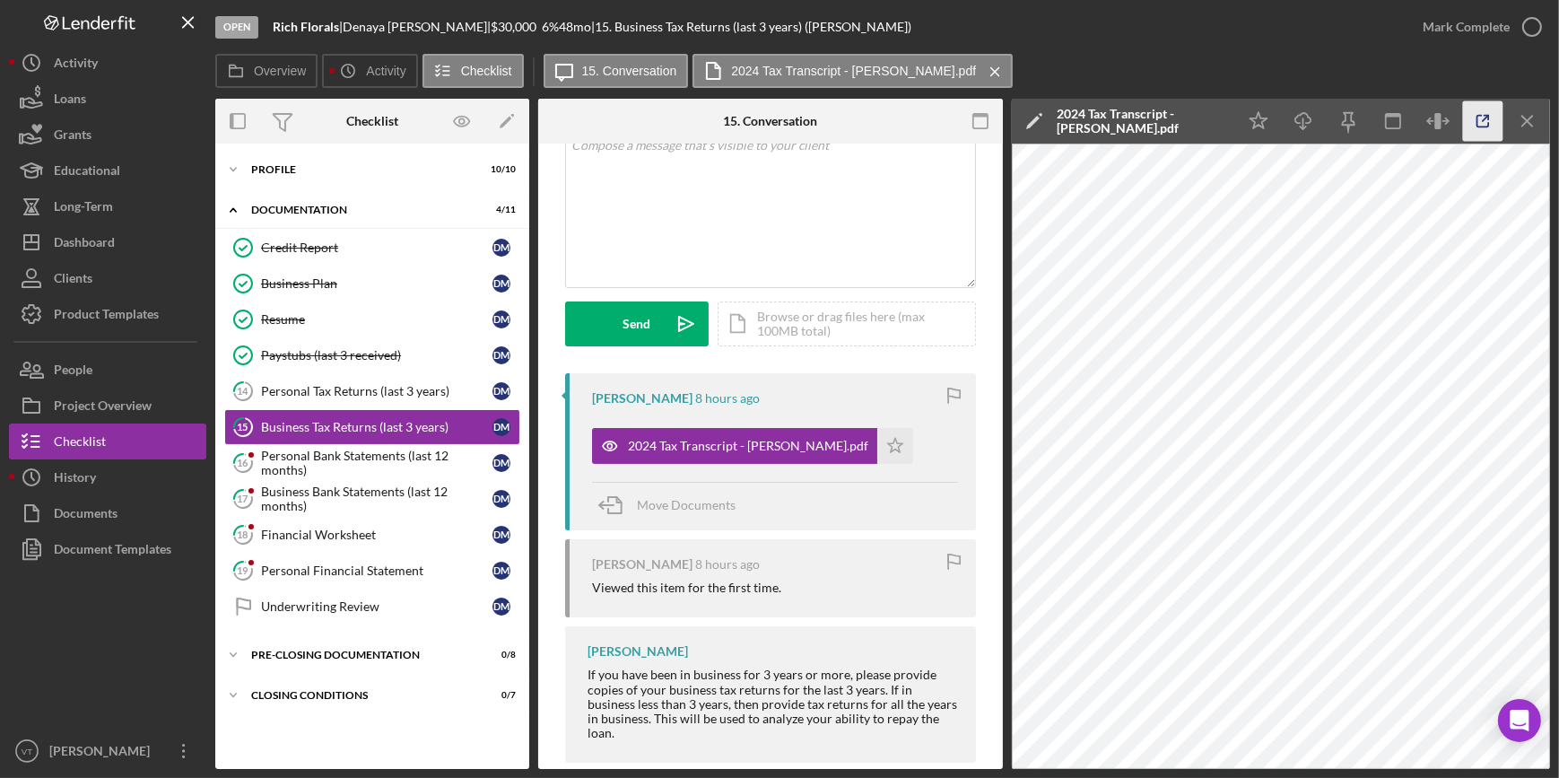
click at [1474, 120] on icon "button" at bounding box center [1483, 121] width 40 height 40
click at [363, 458] on div "Personal Bank Statements (last 12 months)" at bounding box center [376, 462] width 231 height 29
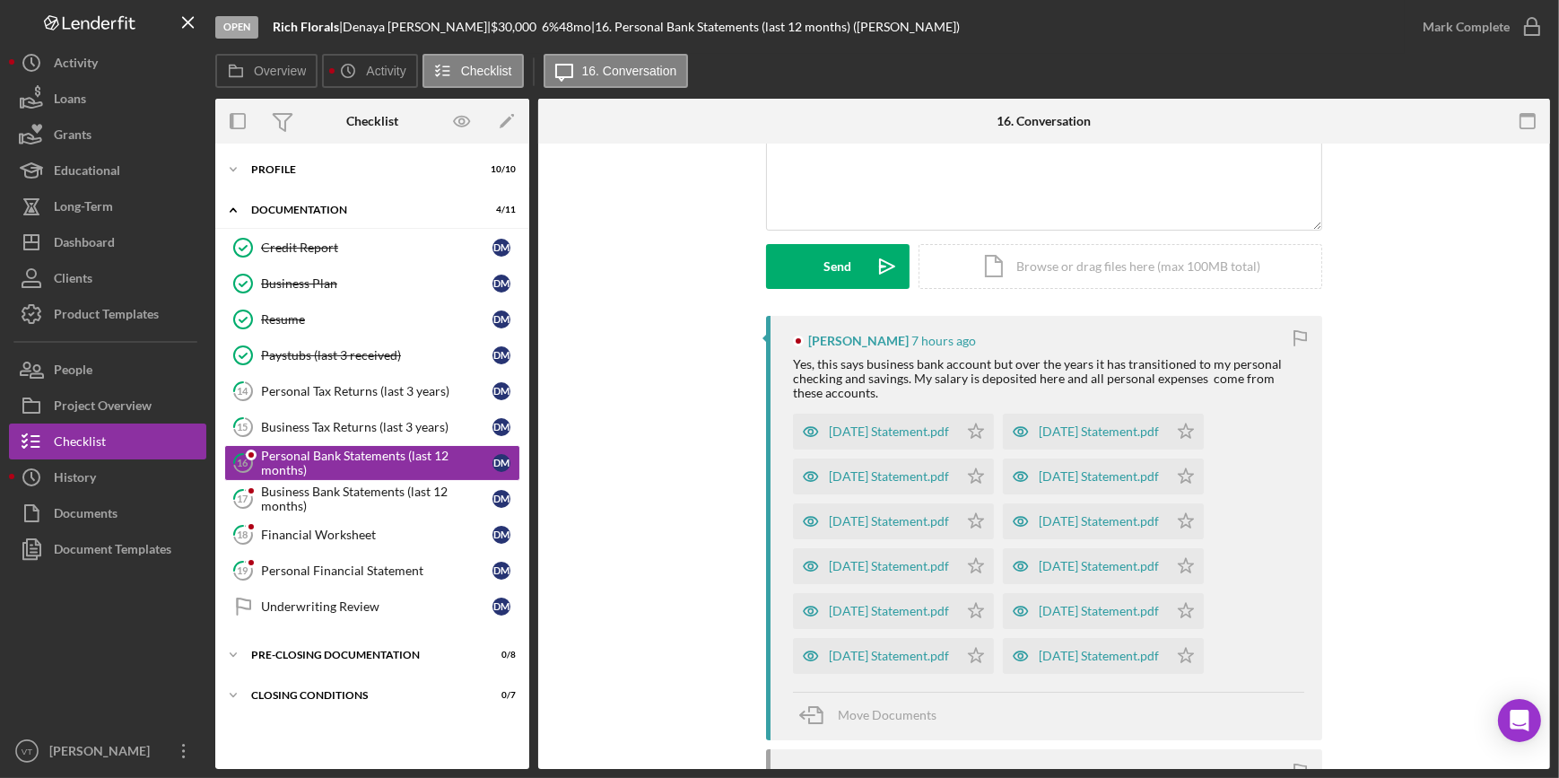
scroll to position [326, 0]
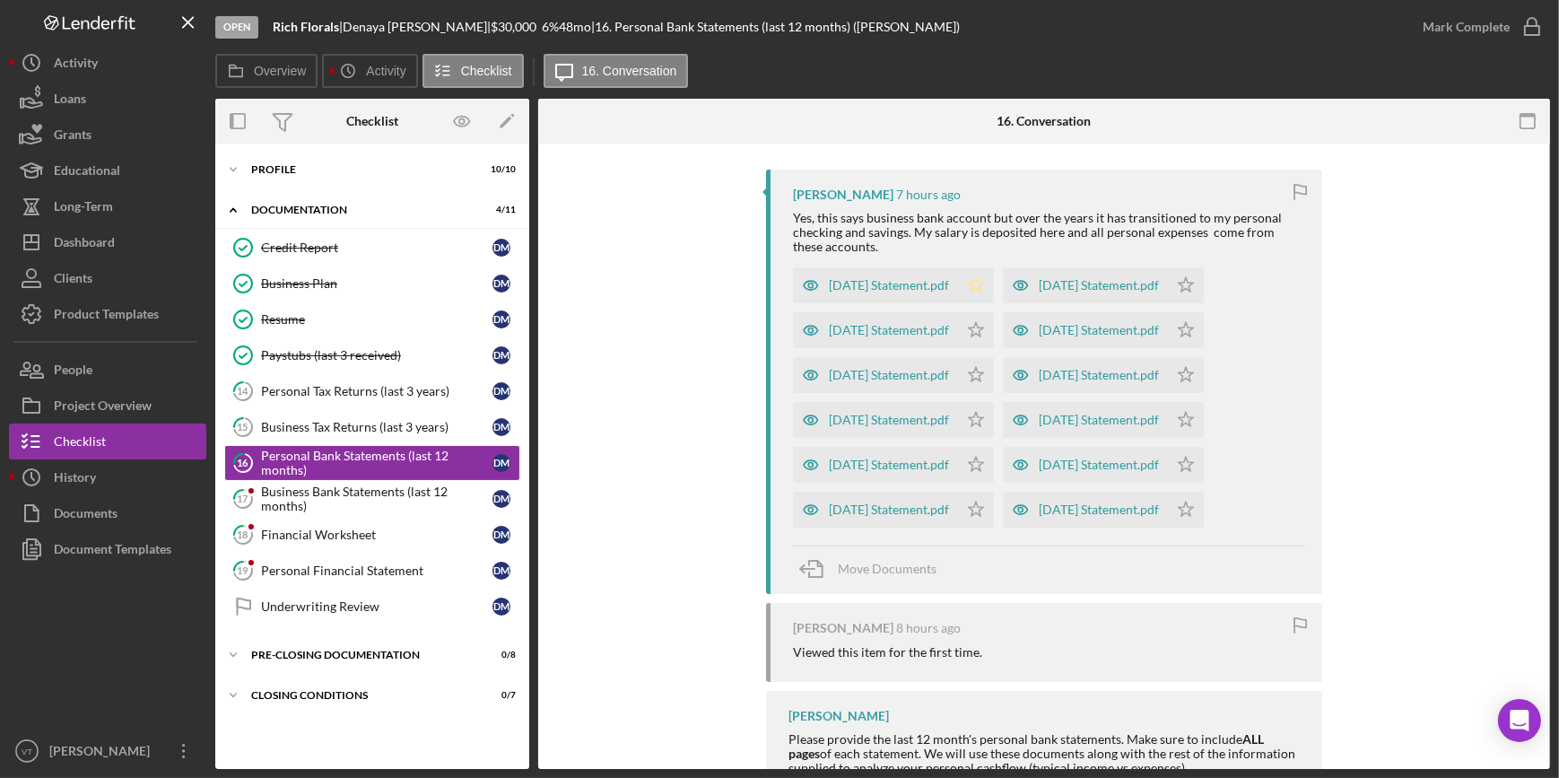
click at [979, 272] on icon "Icon/Star" at bounding box center [976, 285] width 36 height 36
click at [971, 332] on icon "Icon/Star" at bounding box center [976, 330] width 36 height 36
click at [994, 382] on icon "Icon/Star" at bounding box center [976, 375] width 36 height 36
click at [987, 422] on icon "Icon/Star" at bounding box center [976, 420] width 36 height 36
click at [994, 454] on icon "Icon/Star" at bounding box center [976, 465] width 36 height 36
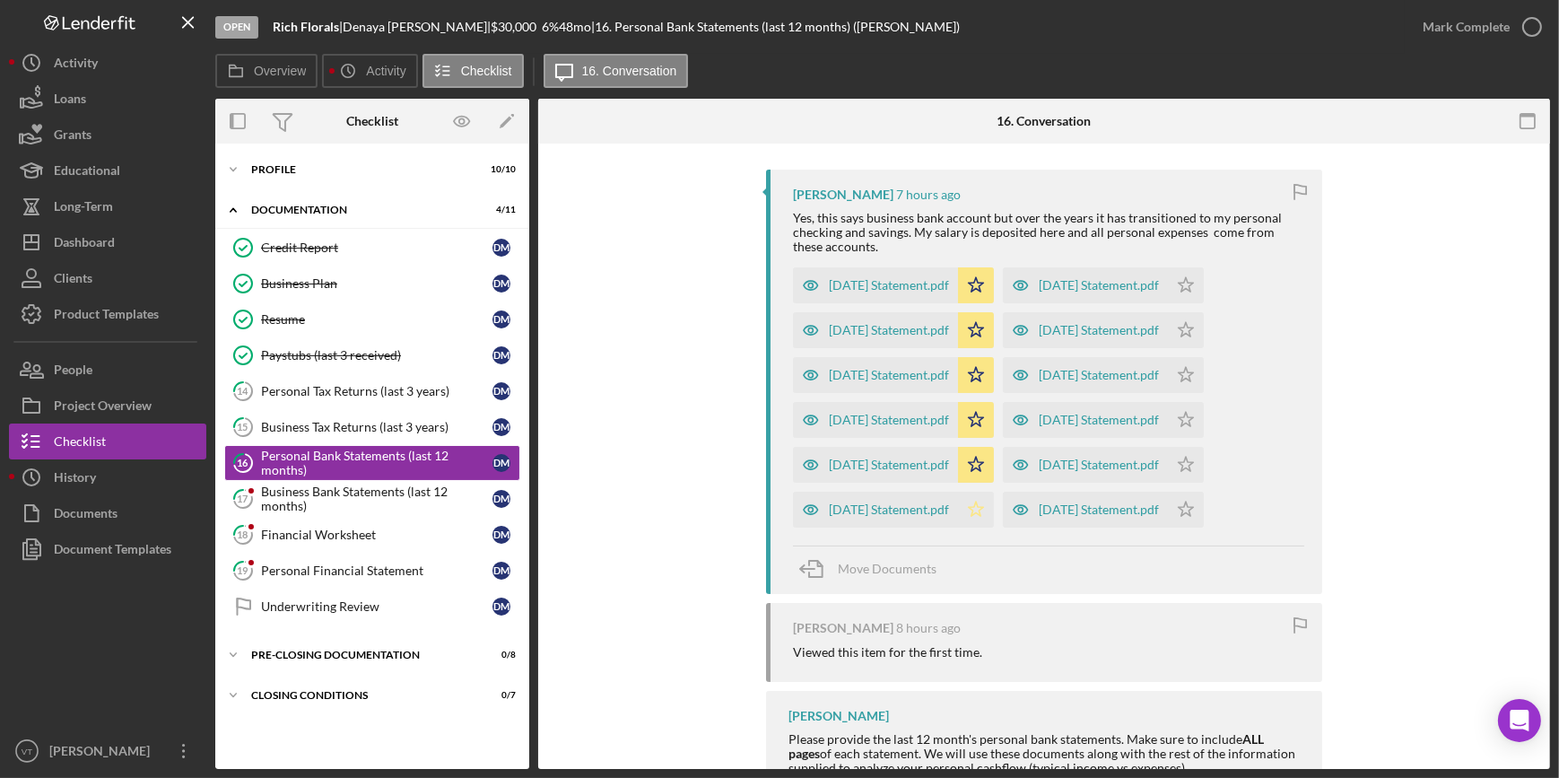
click at [985, 505] on icon "Icon/Star" at bounding box center [976, 510] width 36 height 36
click at [1204, 501] on icon "Icon/Star" at bounding box center [1186, 510] width 36 height 36
click at [1204, 462] on icon "Icon/Star" at bounding box center [1186, 465] width 36 height 36
drag, startPoint x: 1203, startPoint y: 413, endPoint x: 1211, endPoint y: 390, distance: 23.8
click at [1203, 412] on icon "Icon/Star" at bounding box center [1186, 420] width 36 height 36
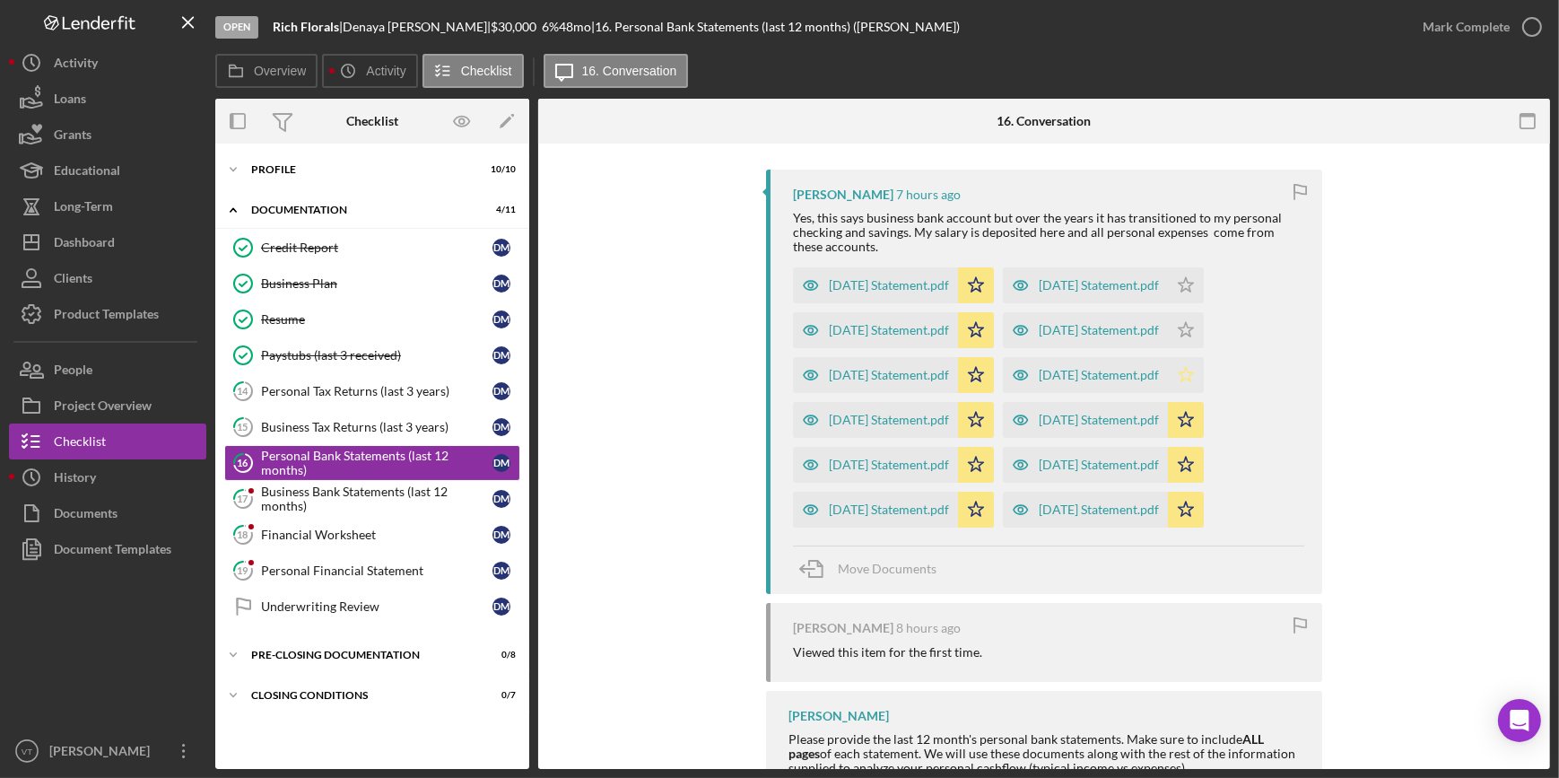
click at [1204, 369] on icon "Icon/Star" at bounding box center [1186, 375] width 36 height 36
click at [1194, 332] on polygon "button" at bounding box center [1186, 330] width 15 height 14
click at [1204, 278] on icon "Icon/Star" at bounding box center [1186, 285] width 36 height 36
click at [1138, 515] on div "Aug 2025 Statement.pdf" at bounding box center [1099, 509] width 120 height 14
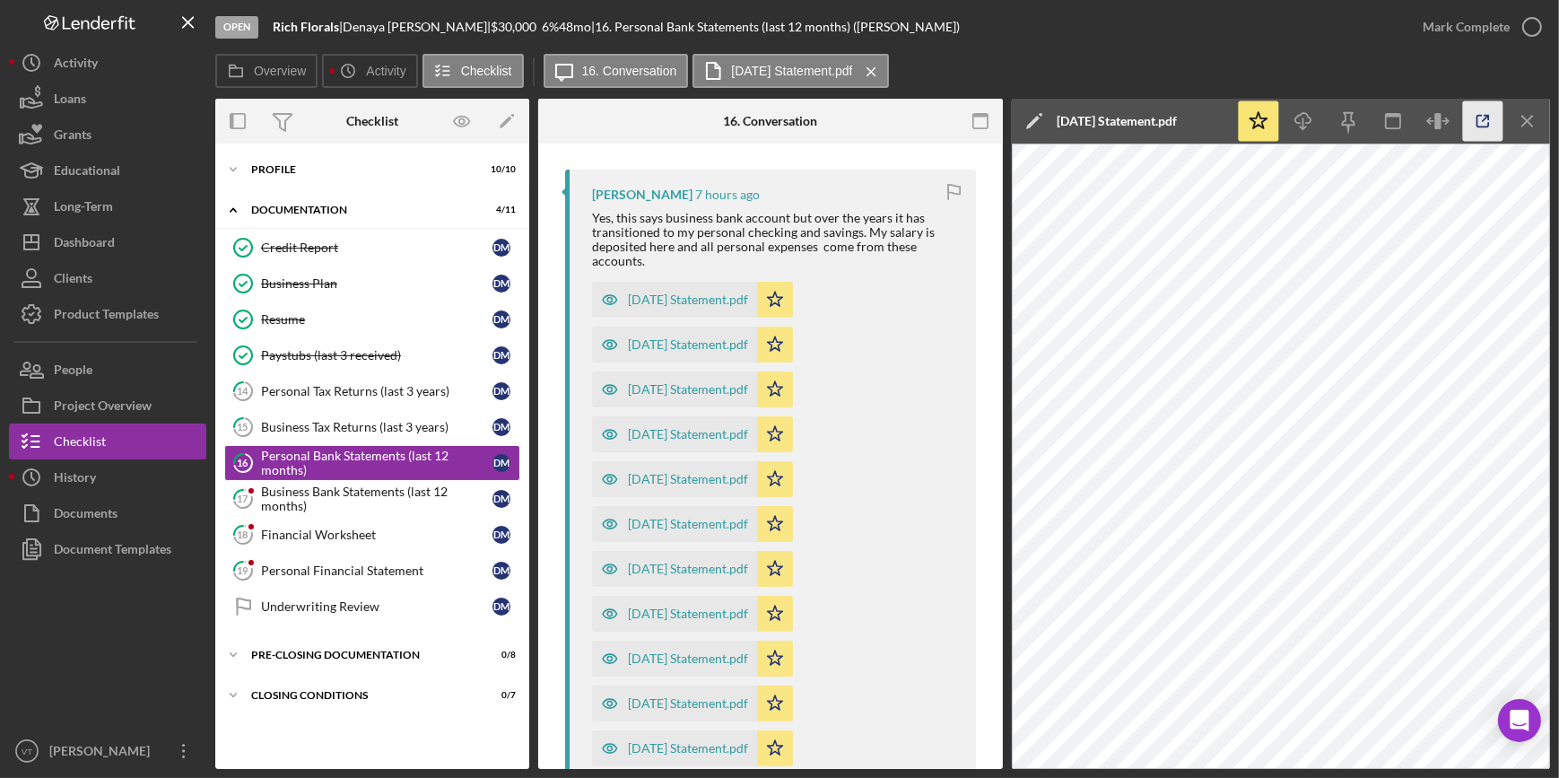
click at [1477, 114] on icon "button" at bounding box center [1483, 121] width 40 height 40
click at [1469, 25] on div "Mark Complete" at bounding box center [1466, 27] width 87 height 36
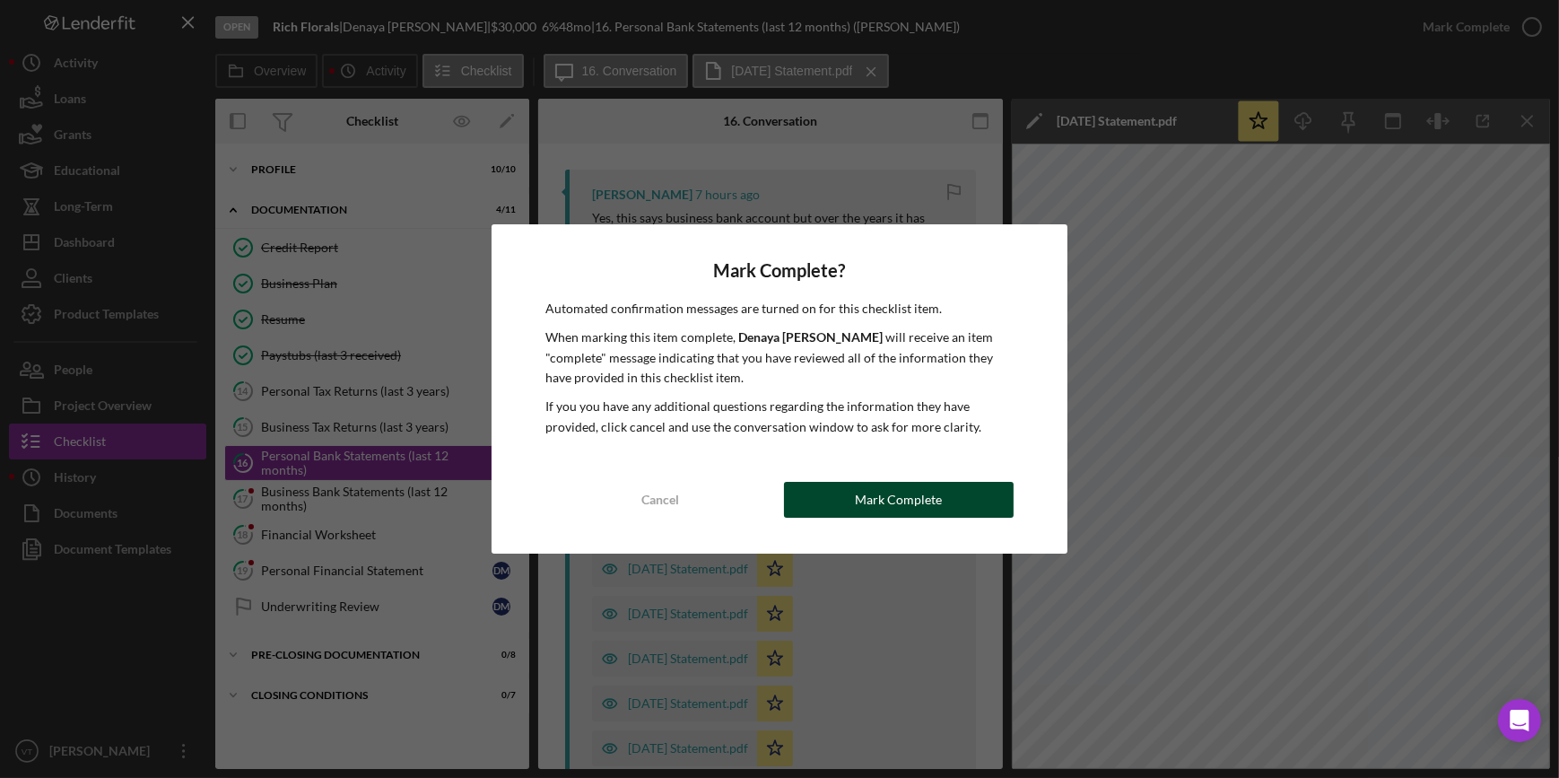
click at [866, 504] on div "Mark Complete" at bounding box center [898, 500] width 87 height 36
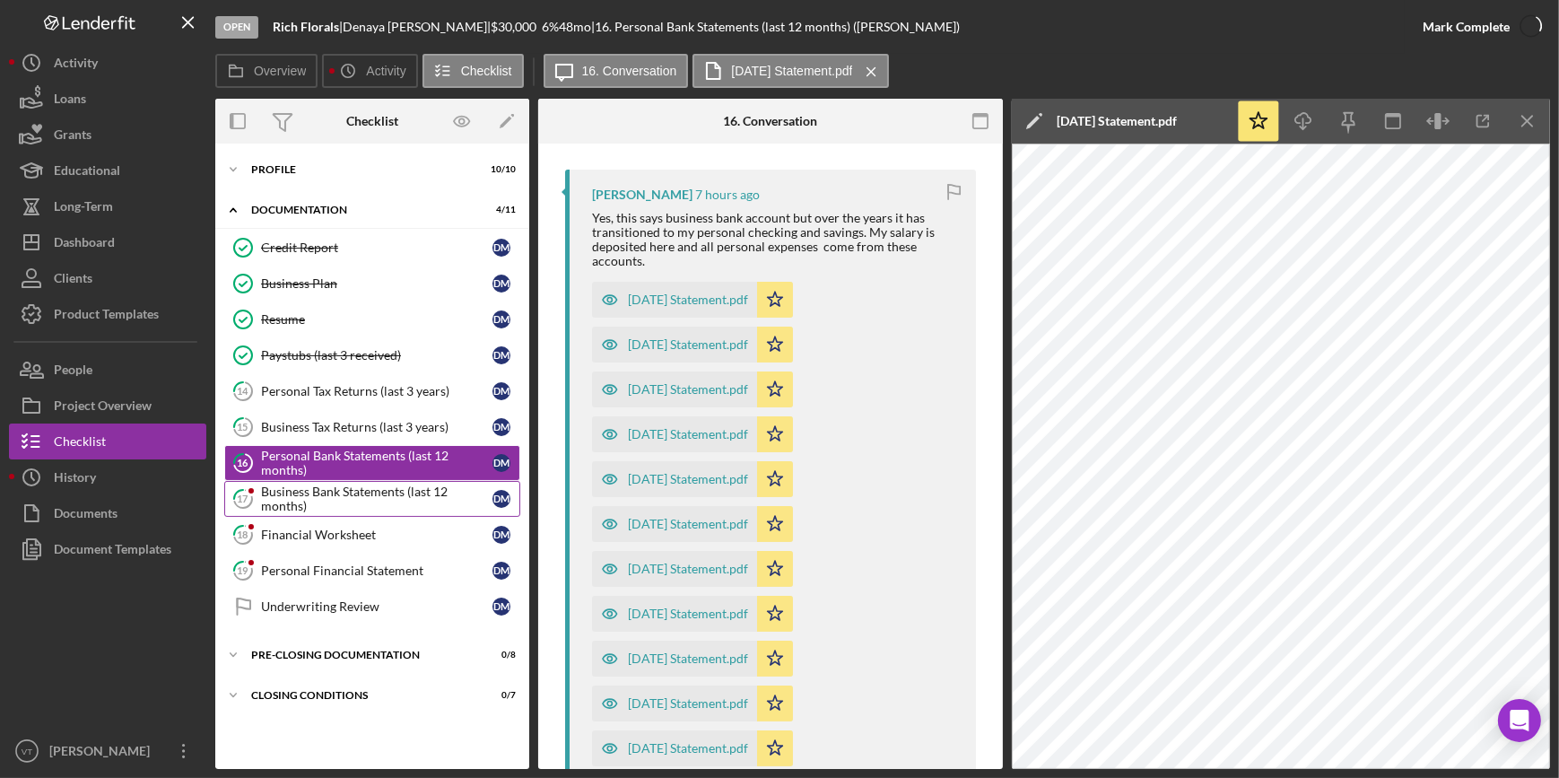
scroll to position [592, 0]
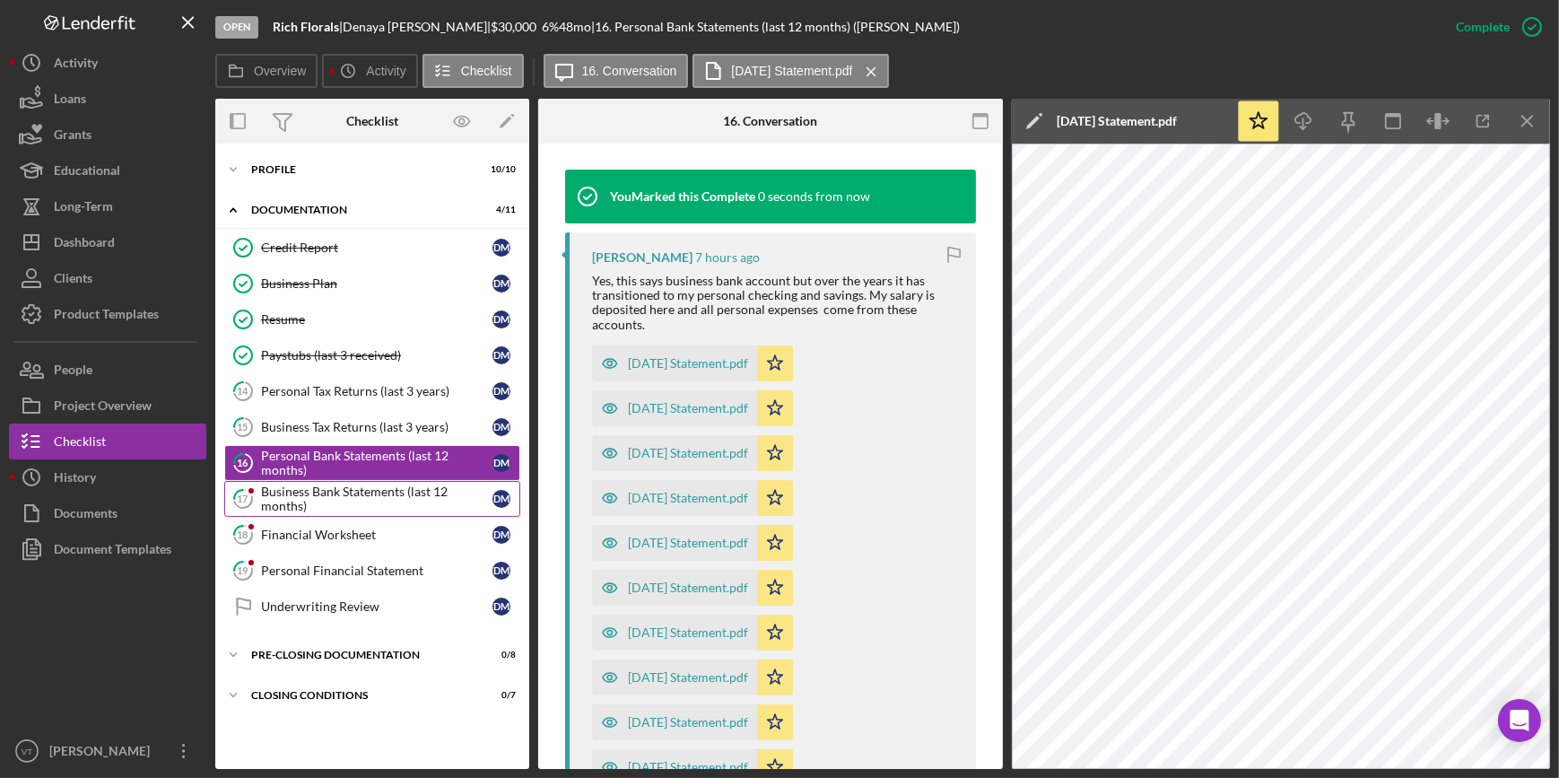
click at [345, 489] on div "Business Bank Statements (last 12 months)" at bounding box center [376, 498] width 231 height 29
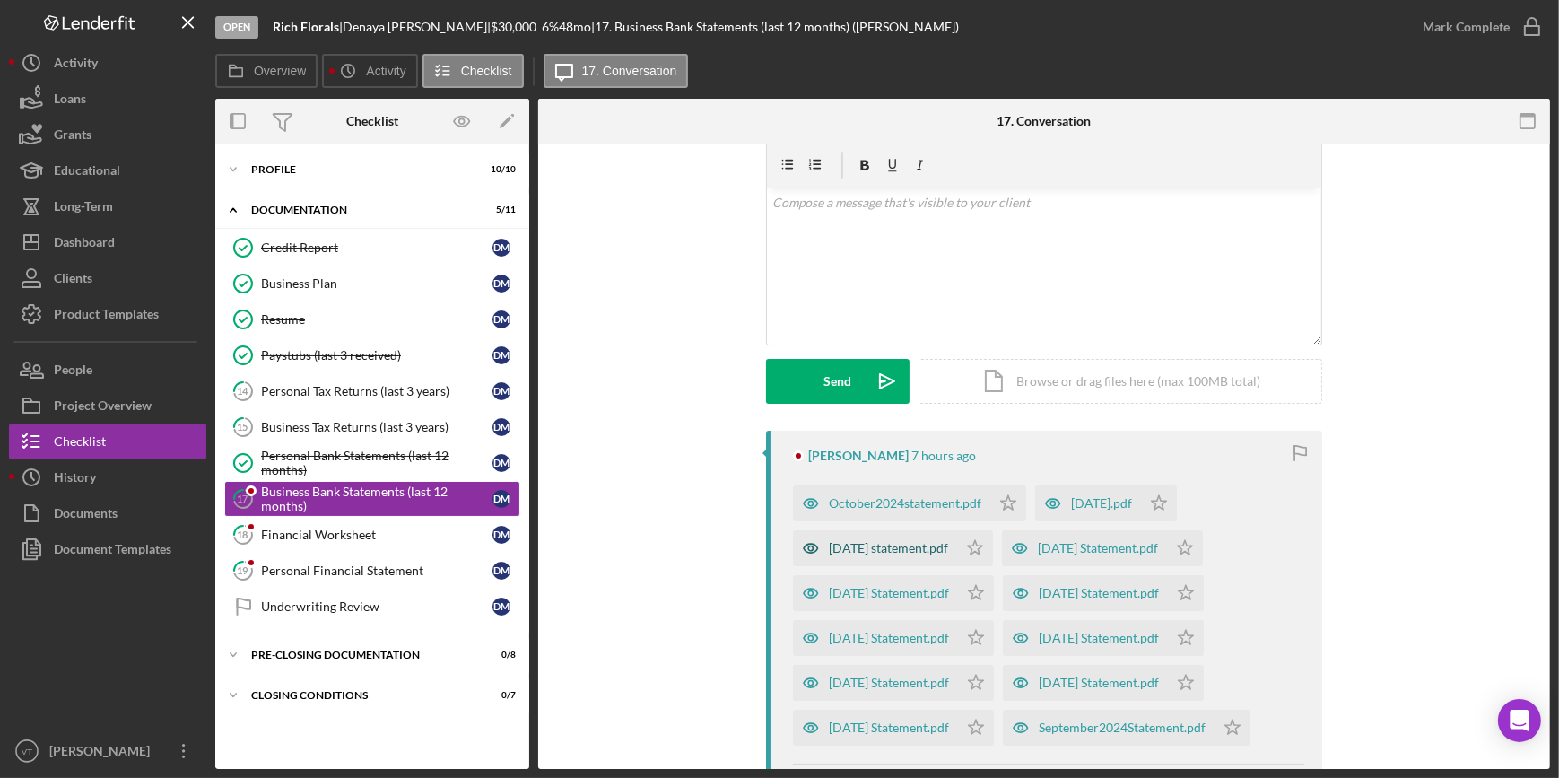
scroll to position [162, 0]
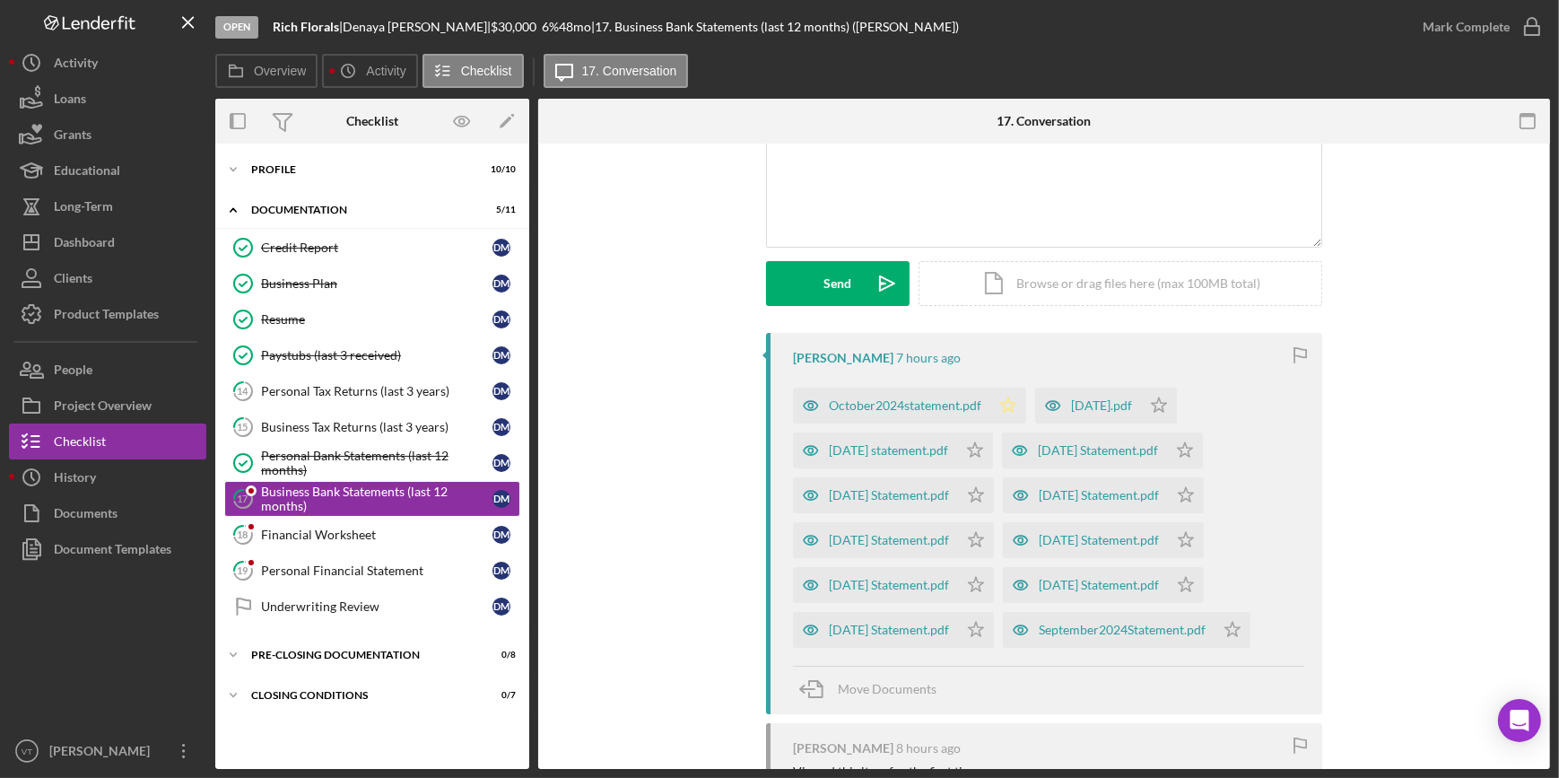
click at [1018, 405] on icon "Icon/Star" at bounding box center [1008, 405] width 36 height 36
click at [993, 441] on icon "Icon/Star" at bounding box center [975, 450] width 36 height 36
click at [987, 483] on icon "Icon/Star" at bounding box center [976, 495] width 36 height 36
click at [992, 539] on icon "Icon/Star" at bounding box center [976, 540] width 36 height 36
click at [994, 574] on icon "Icon/Star" at bounding box center [976, 585] width 36 height 36
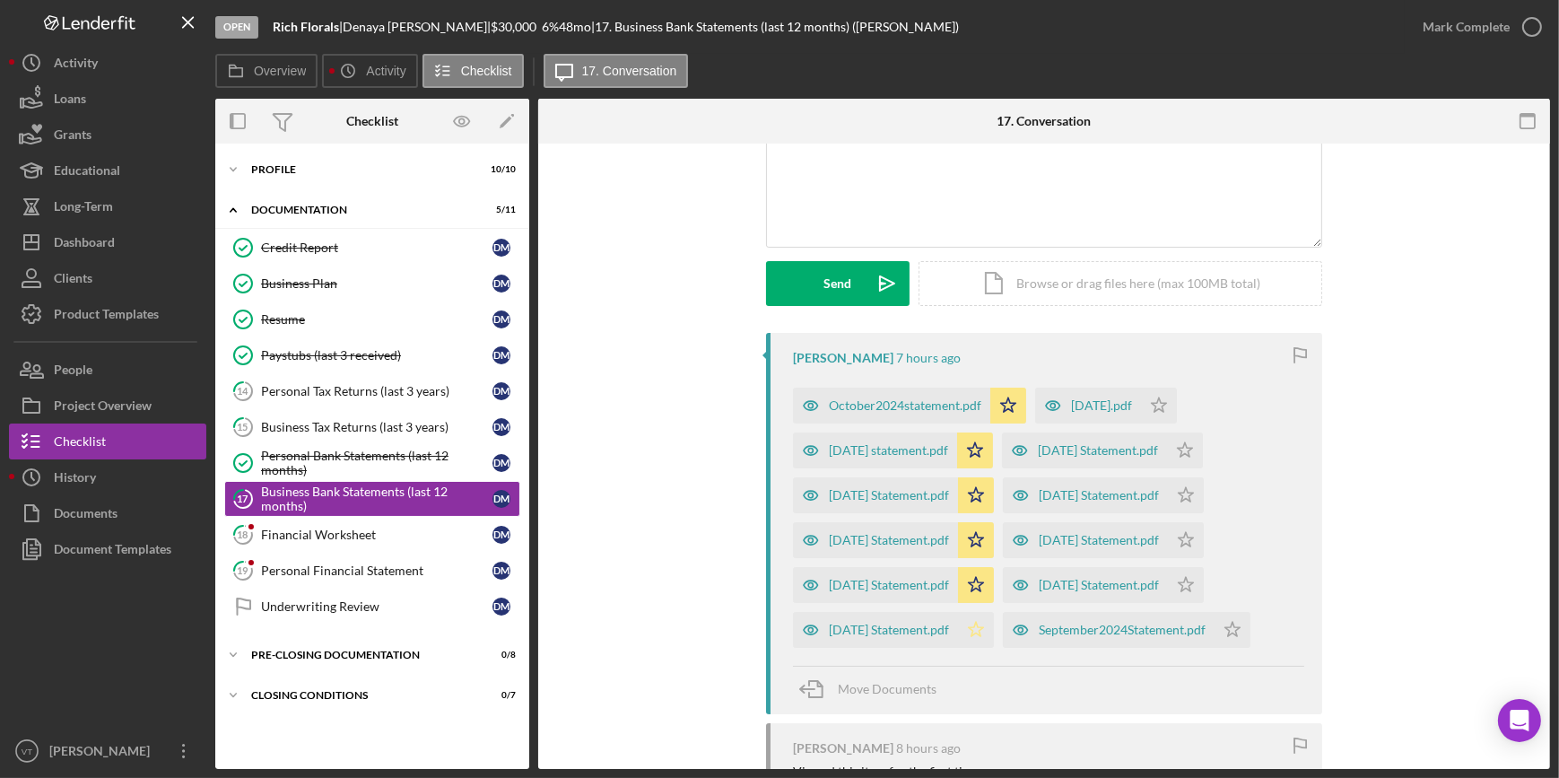
click at [991, 628] on icon "Icon/Star" at bounding box center [976, 630] width 36 height 36
click at [1240, 631] on polygon "button" at bounding box center [1232, 629] width 15 height 14
click at [1204, 583] on icon "Icon/Star" at bounding box center [1186, 585] width 36 height 36
click at [1204, 525] on icon "Icon/Star" at bounding box center [1186, 540] width 36 height 36
click at [1204, 483] on icon "Icon/Star" at bounding box center [1186, 495] width 36 height 36
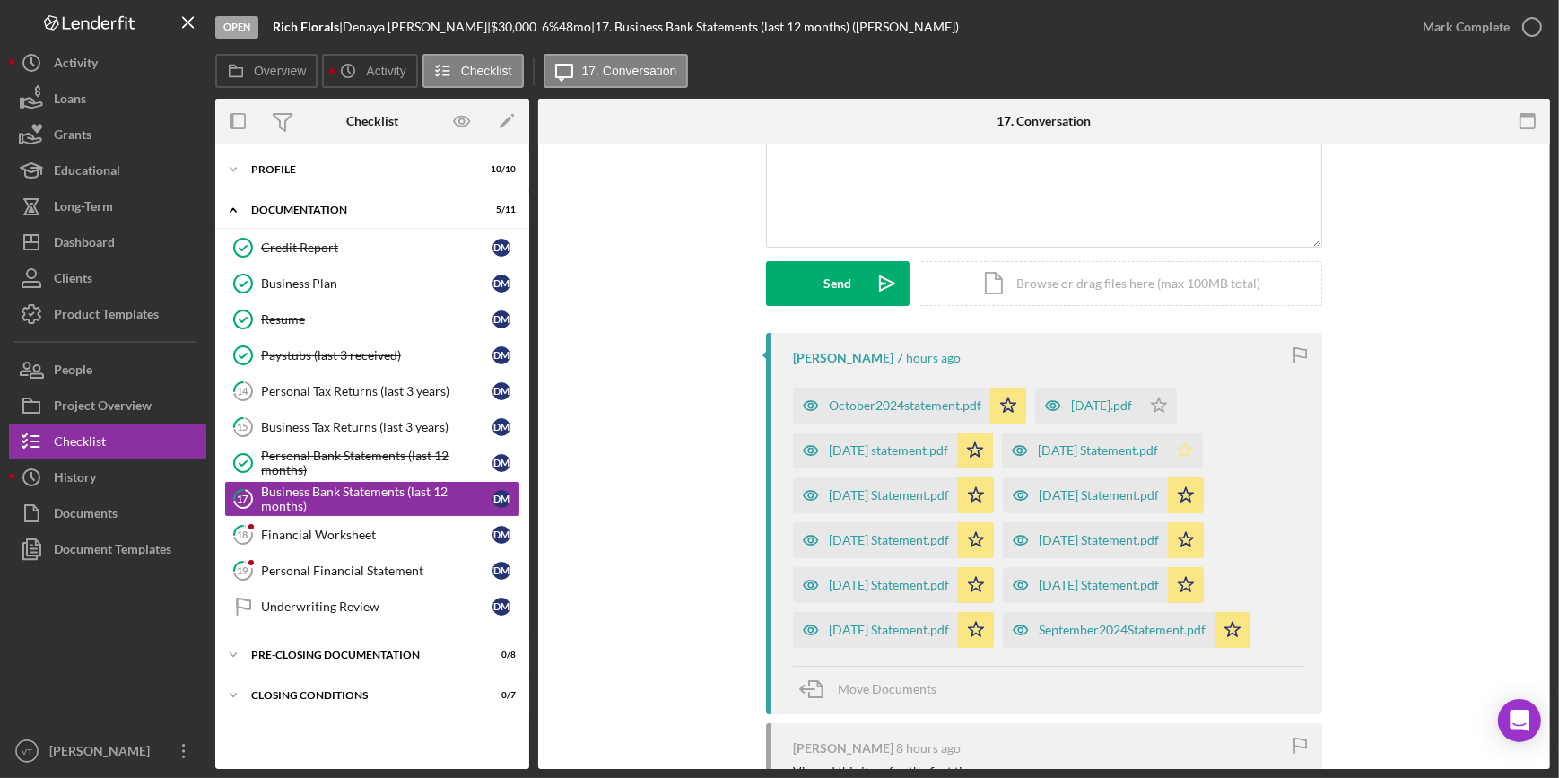
click at [1203, 446] on icon "Icon/Star" at bounding box center [1185, 450] width 36 height 36
click at [1167, 403] on polygon "button" at bounding box center [1159, 404] width 15 height 14
click at [905, 629] on div "June 2025 Statement.pdf" at bounding box center [889, 629] width 120 height 14
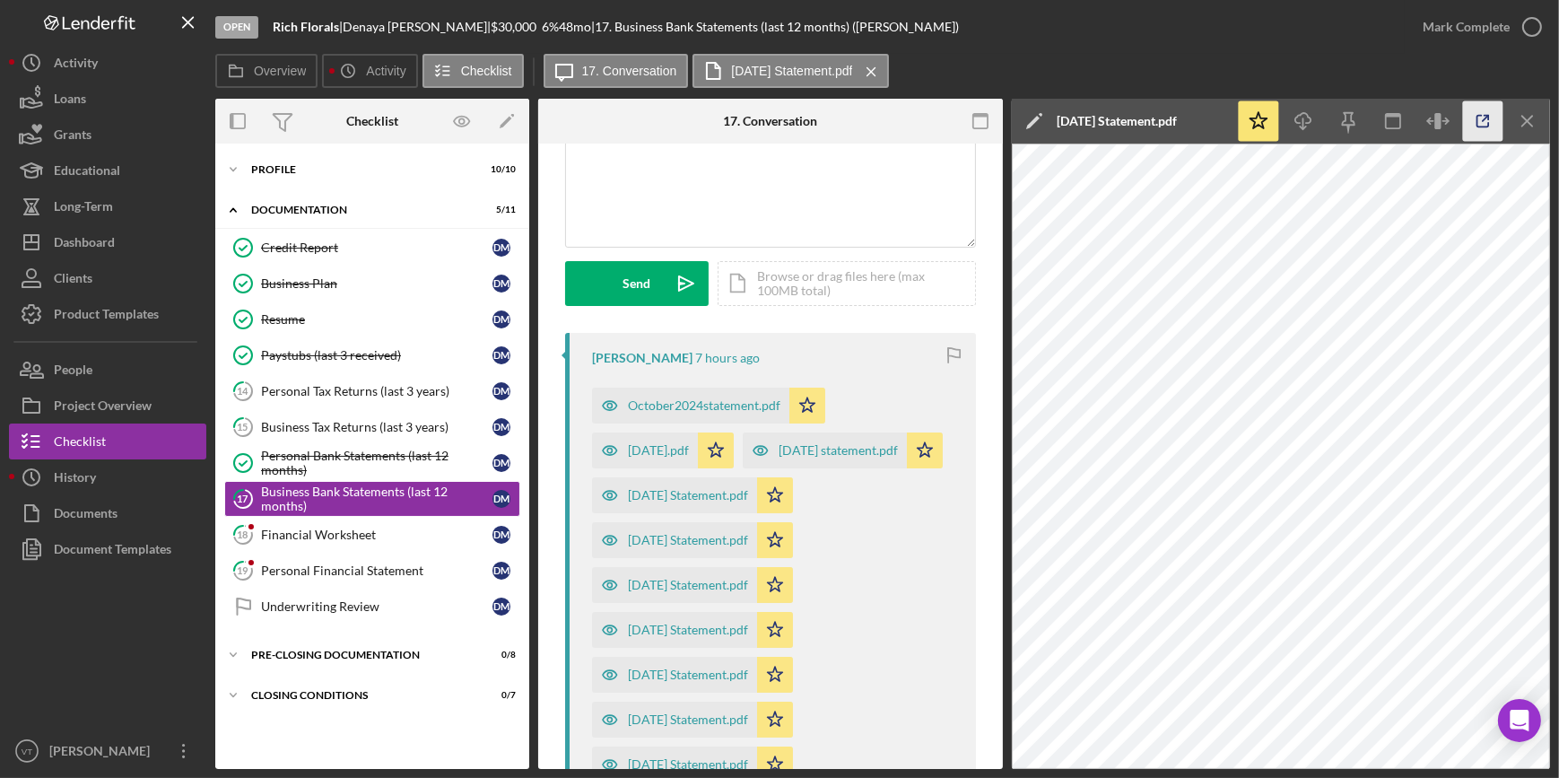
click at [1473, 126] on icon "button" at bounding box center [1483, 121] width 40 height 40
click at [1442, 36] on div "Mark Complete" at bounding box center [1466, 27] width 87 height 36
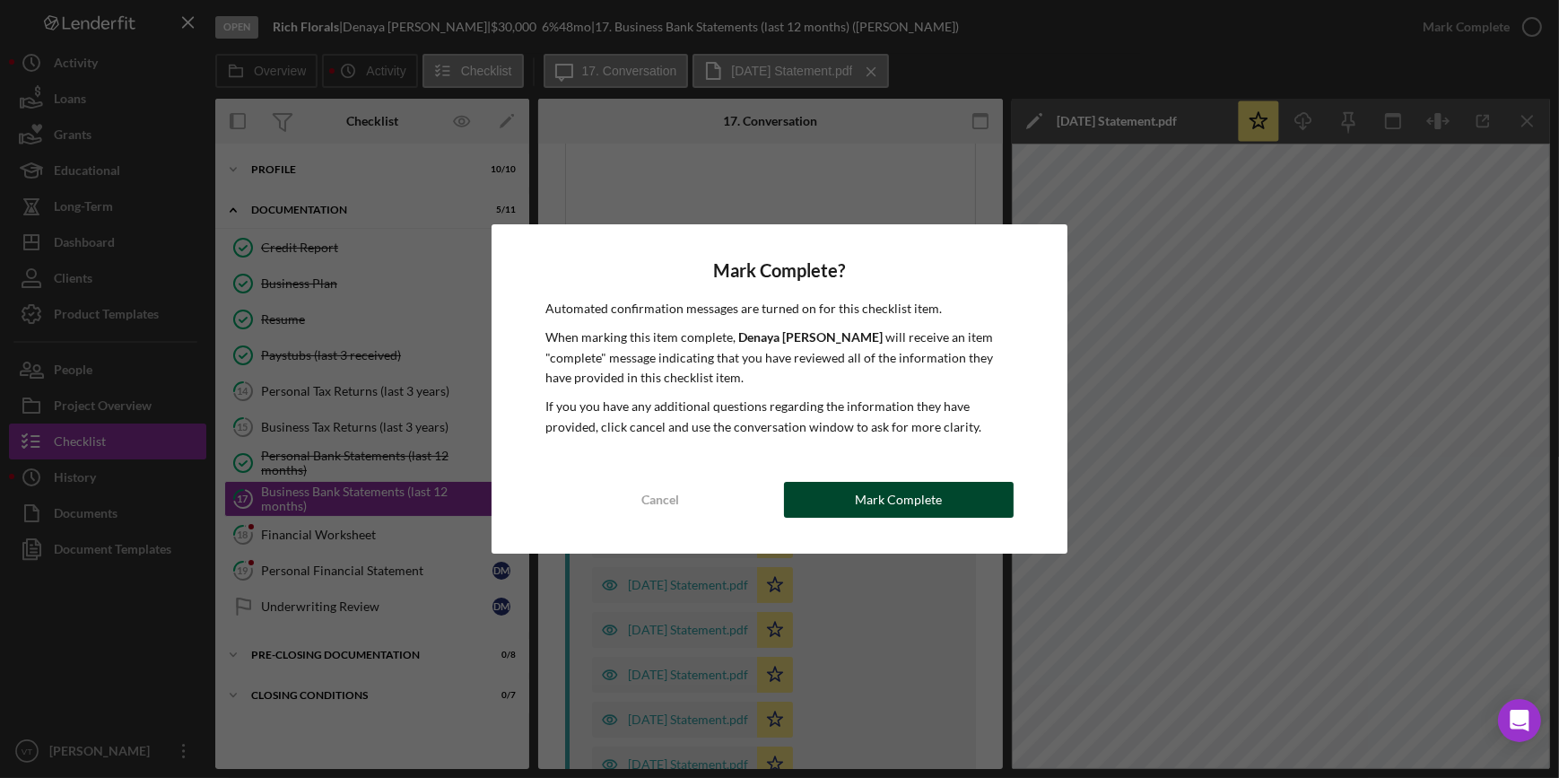
click at [979, 489] on button "Mark Complete" at bounding box center [899, 500] width 230 height 36
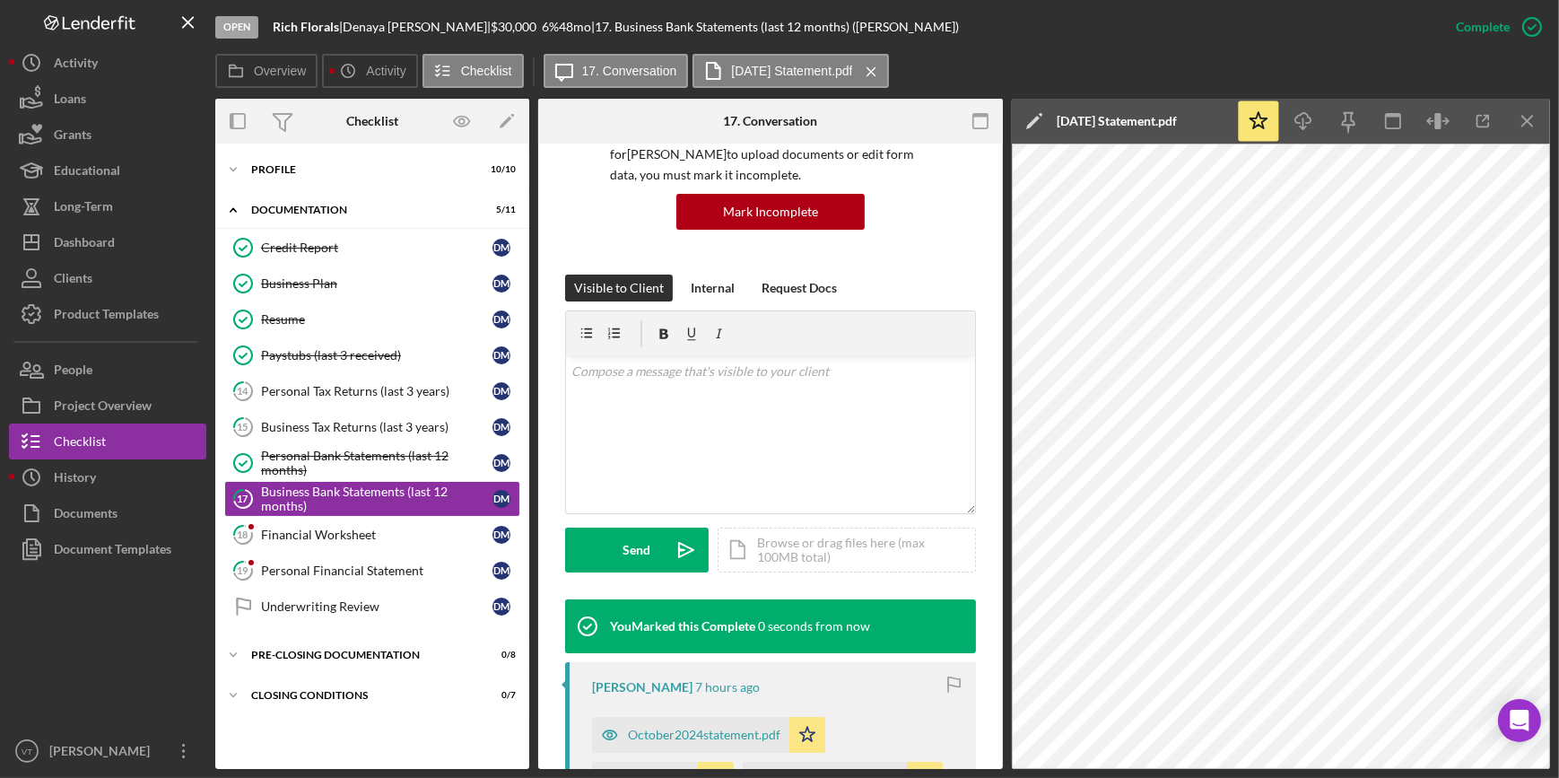
scroll to position [430, 0]
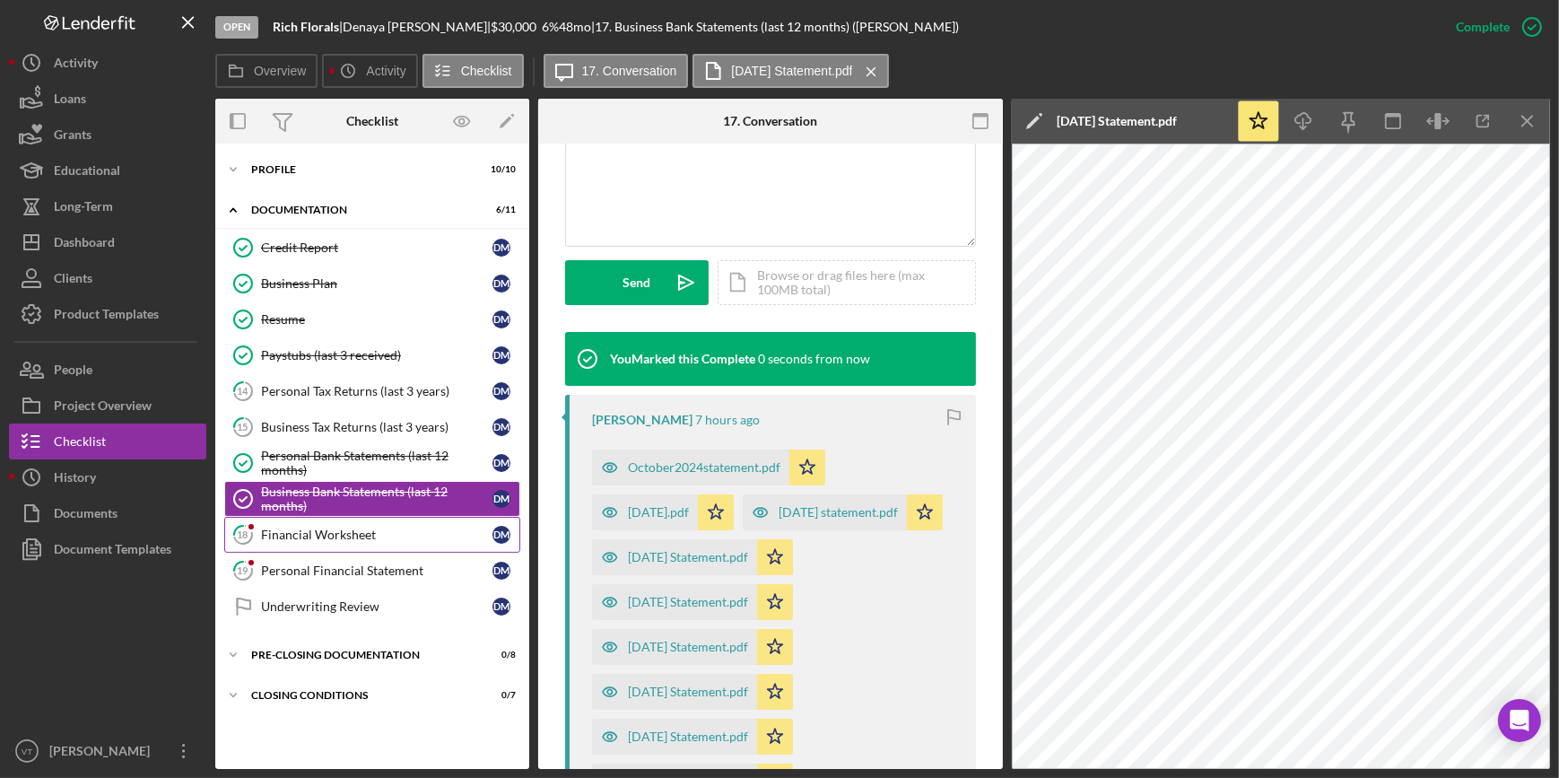
click at [397, 535] on div "Financial Worksheet" at bounding box center [376, 534] width 231 height 14
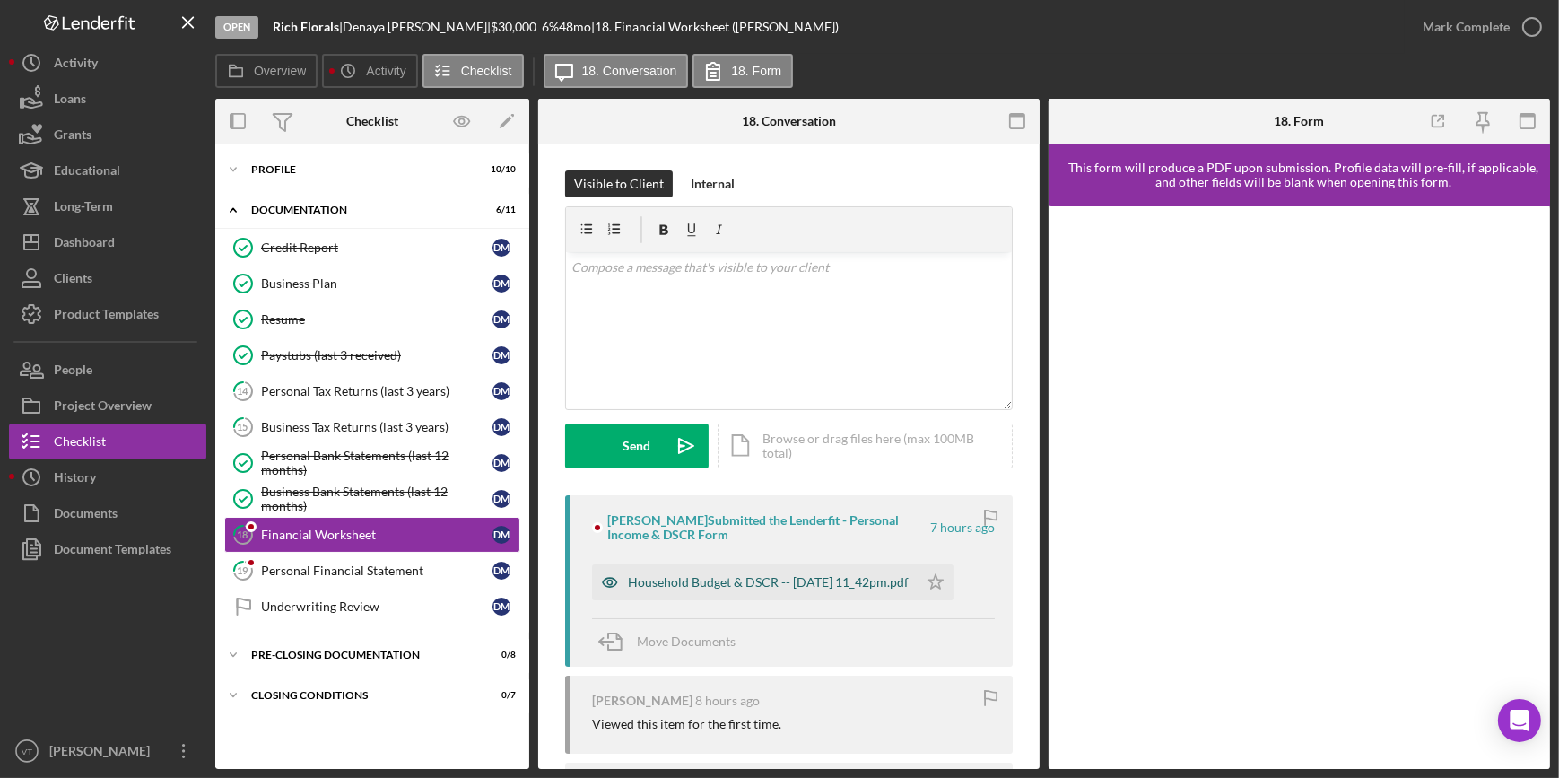
click at [727, 583] on div "Household Budget & DSCR -- 2025-09-04 11_42pm.pdf" at bounding box center [768, 582] width 281 height 14
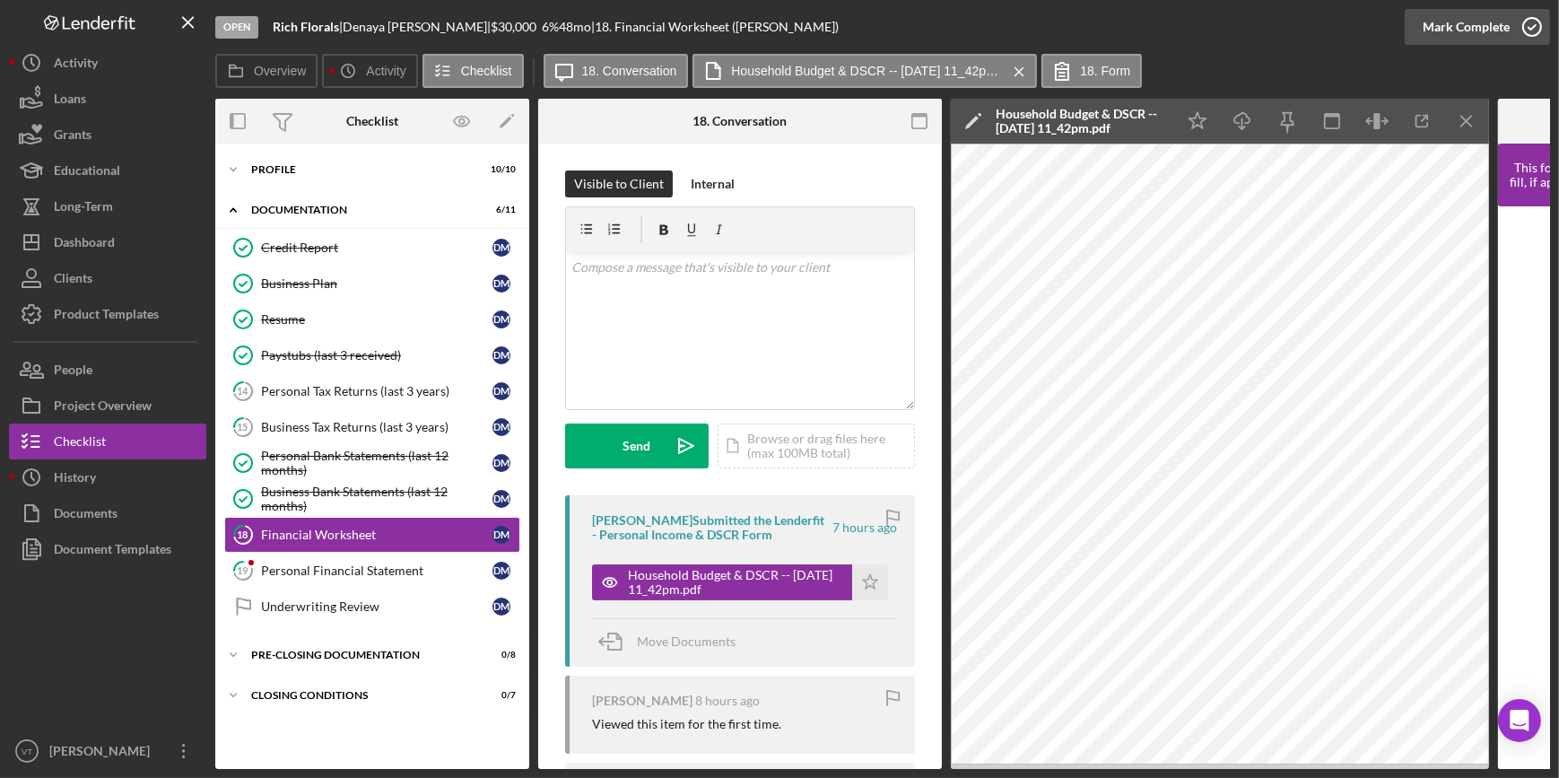
click at [1470, 32] on div "Mark Complete" at bounding box center [1466, 27] width 87 height 36
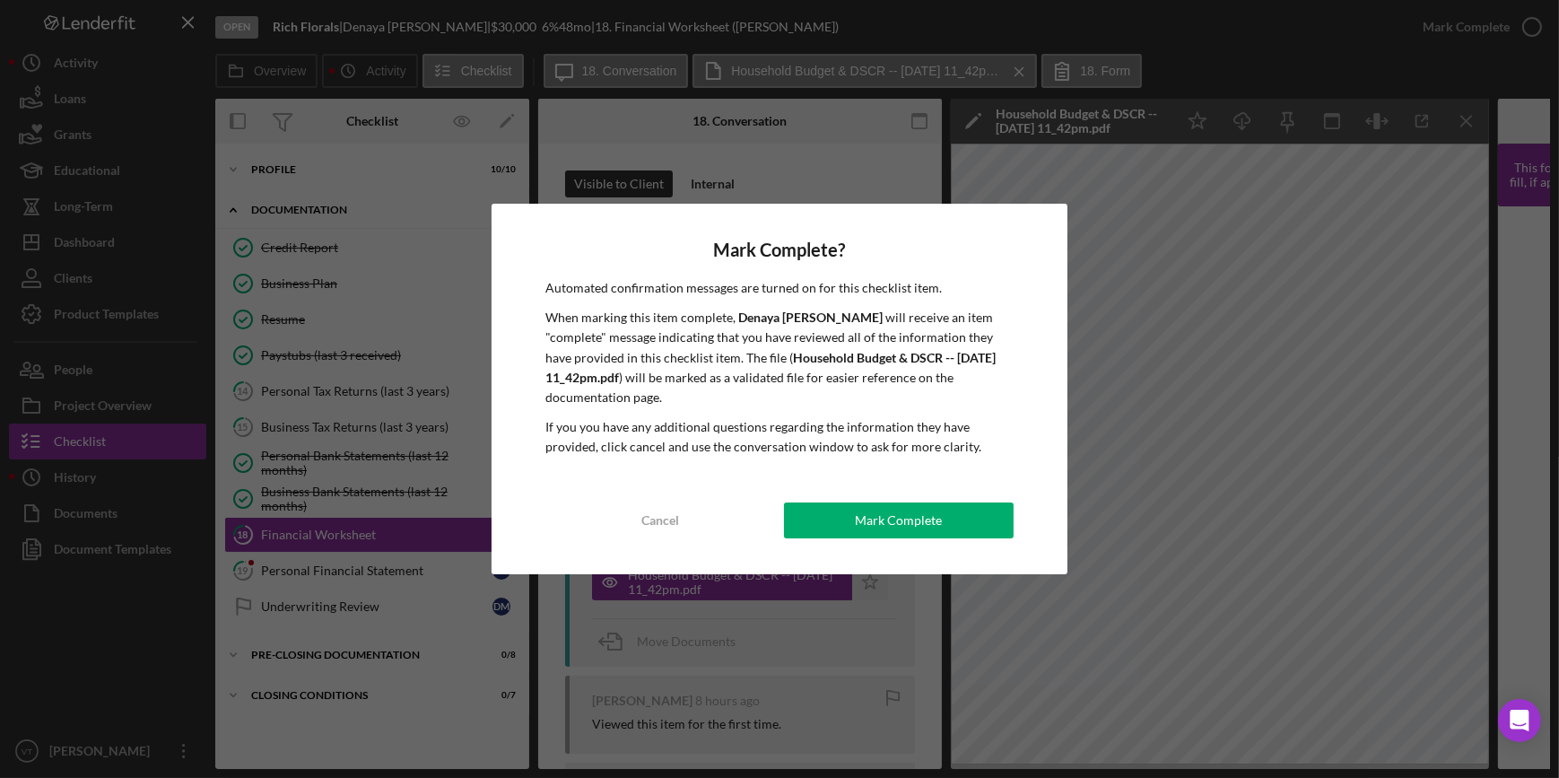
click at [834, 496] on div "Mark Complete? Automated confirmation messages are turned on for this checklist…" at bounding box center [779, 389] width 575 height 370
click at [830, 520] on button "Mark Complete" at bounding box center [899, 520] width 230 height 36
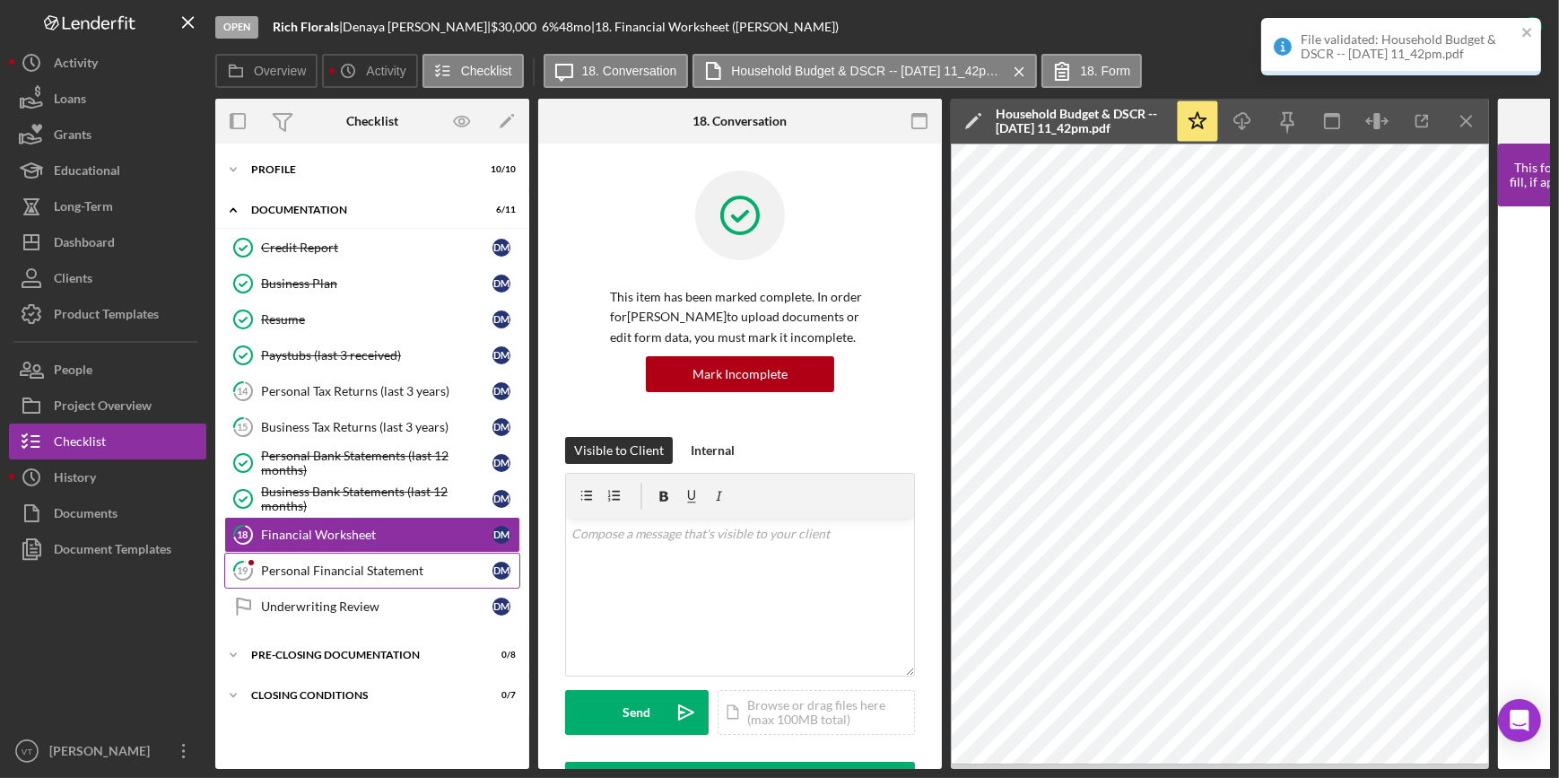
click at [337, 574] on div "Personal Financial Statement" at bounding box center [376, 570] width 231 height 14
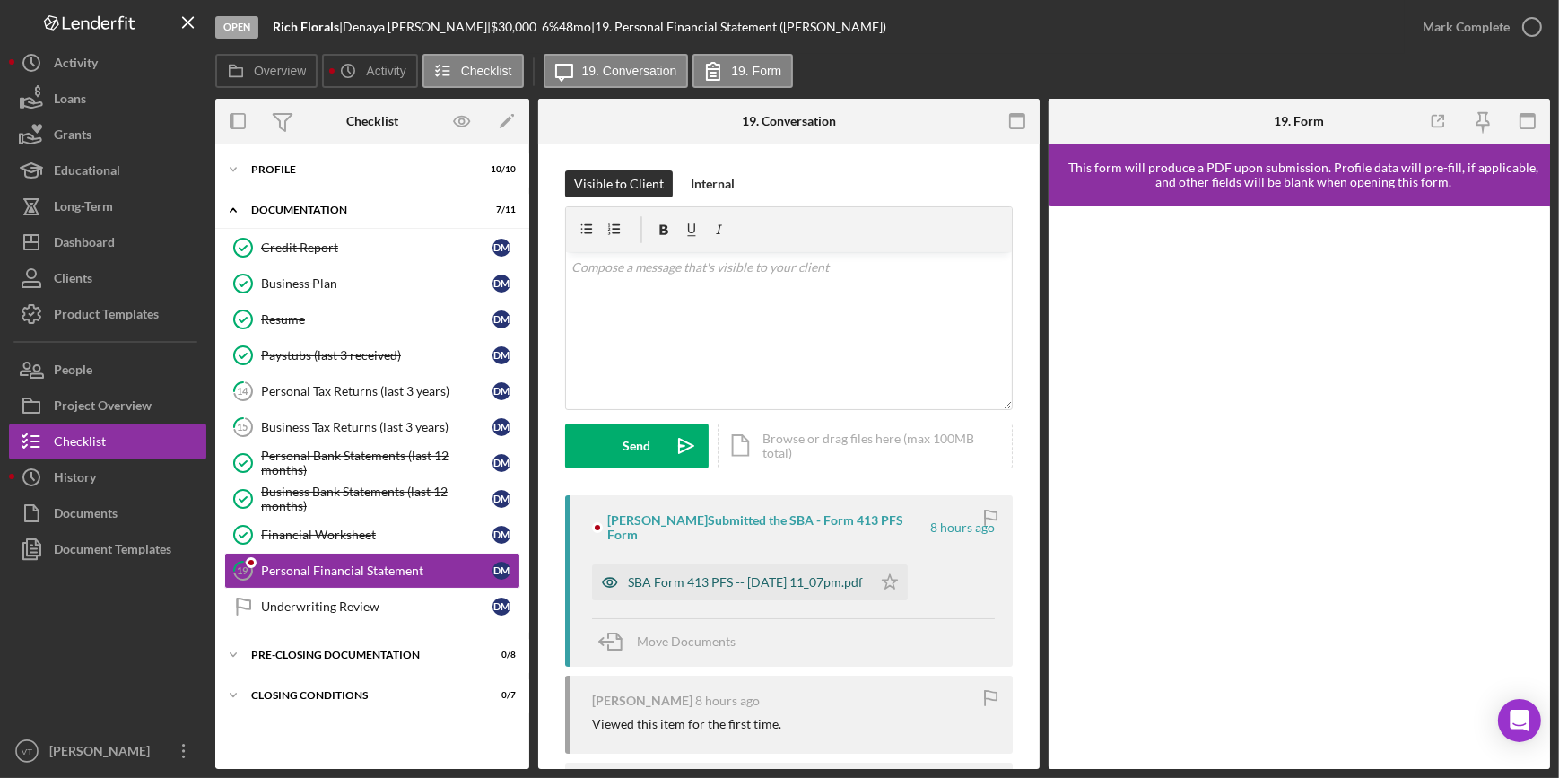
click at [674, 575] on div "SBA Form 413 PFS -- 2025-09-04 11_07pm.pdf" at bounding box center [745, 582] width 235 height 14
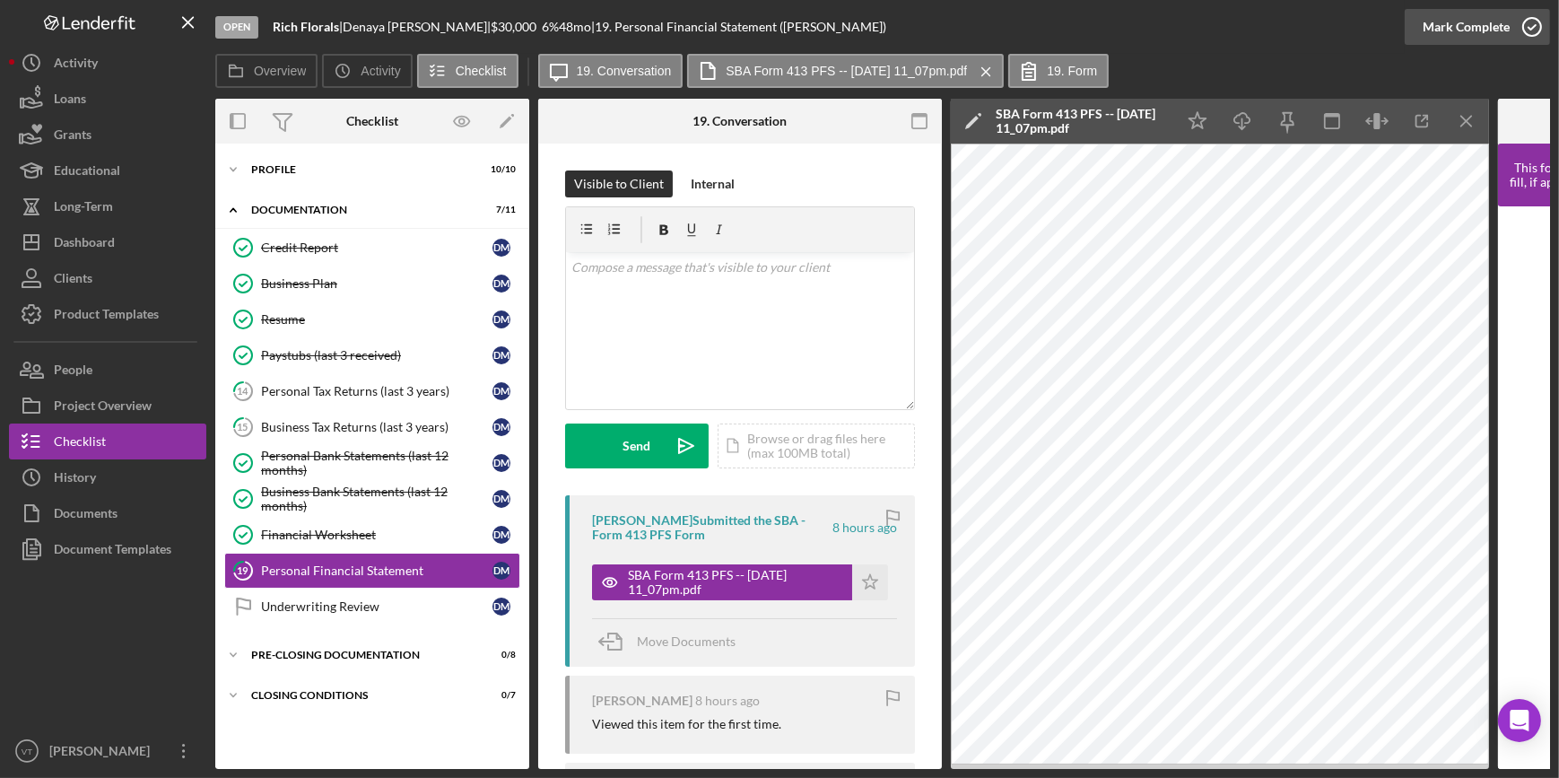
click at [1445, 20] on div "Mark Complete" at bounding box center [1466, 27] width 87 height 36
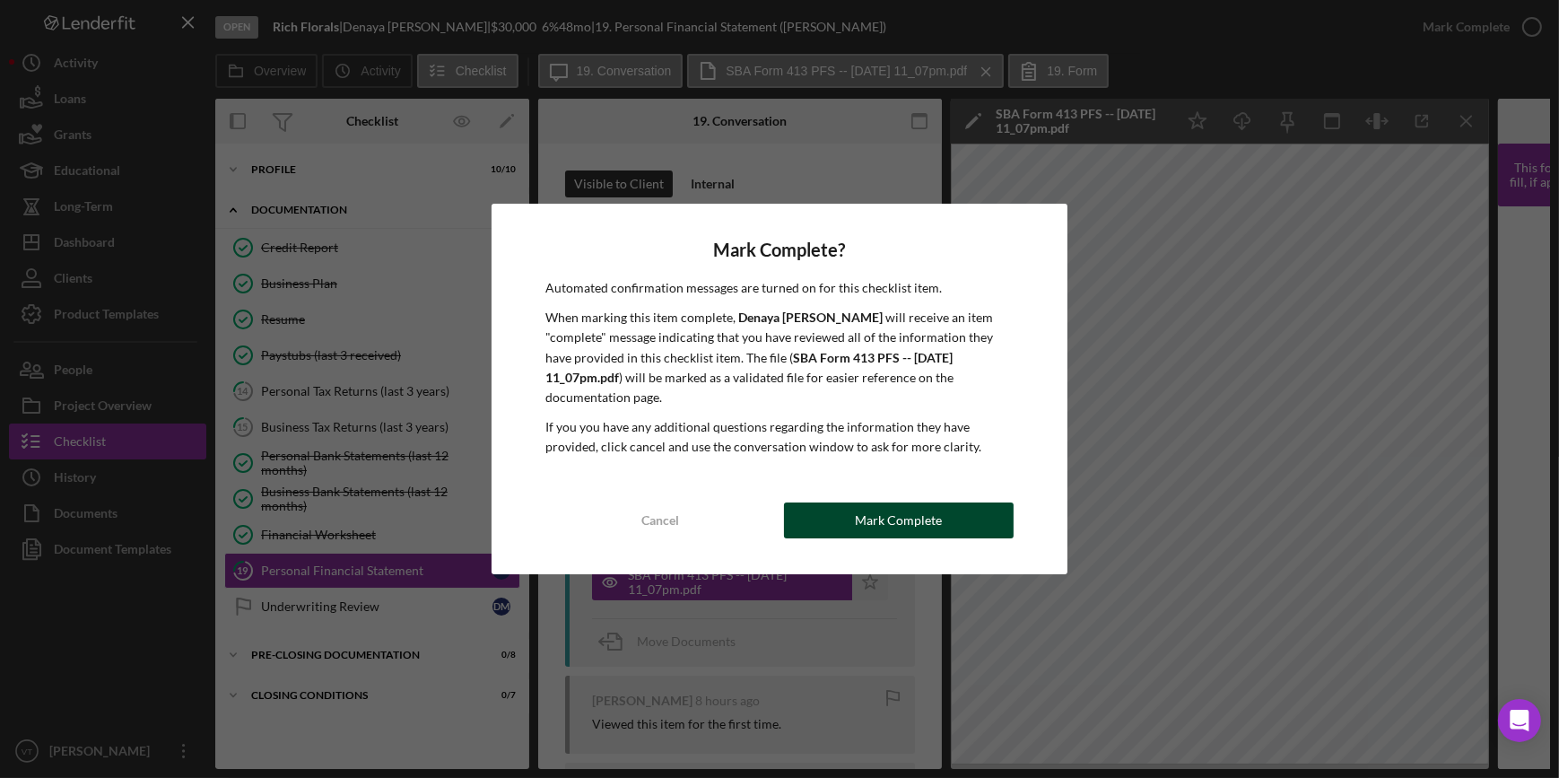
click at [862, 514] on div "Mark Complete" at bounding box center [898, 520] width 87 height 36
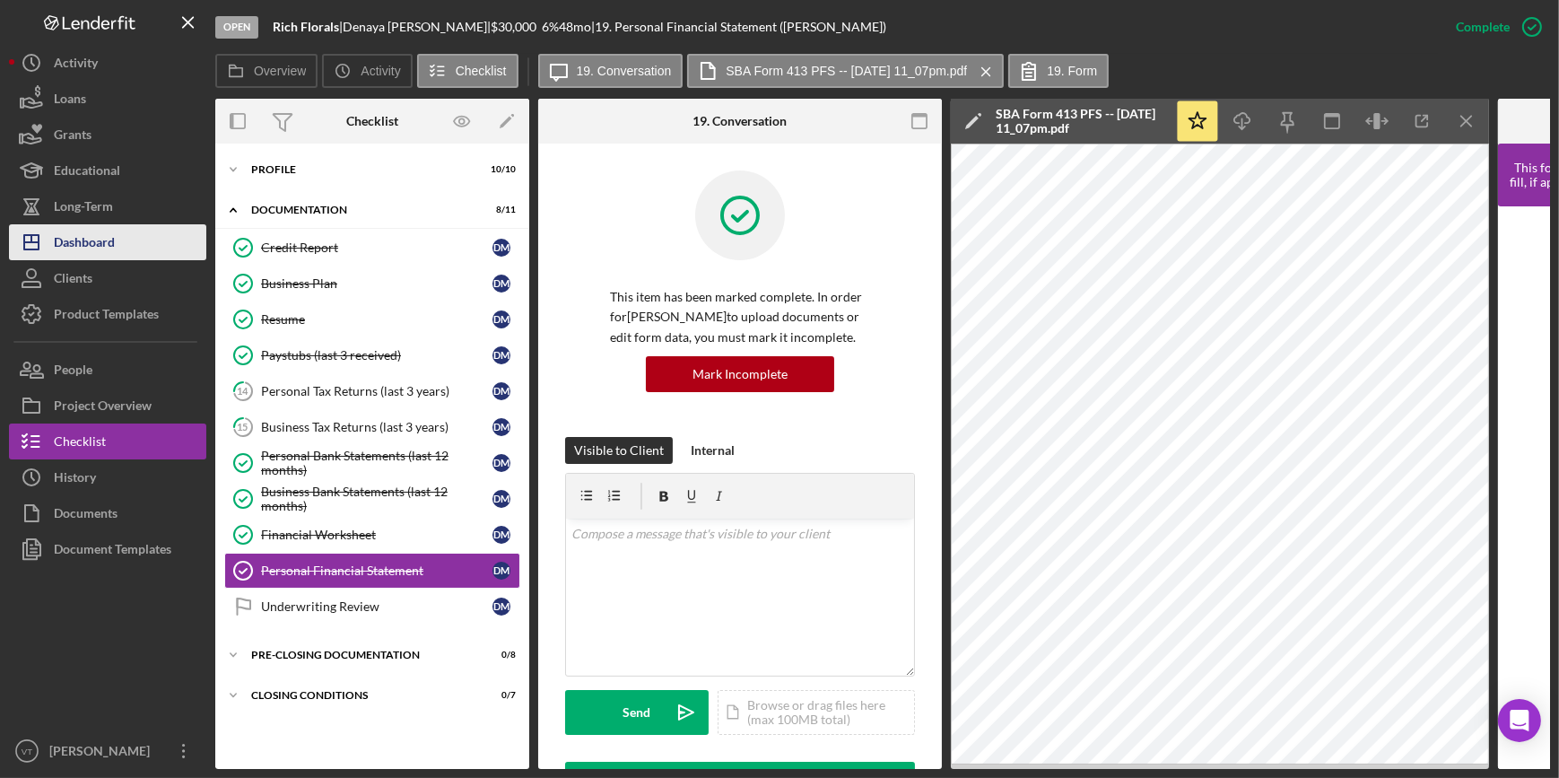
click at [115, 231] on div "Dashboard" at bounding box center [84, 244] width 61 height 40
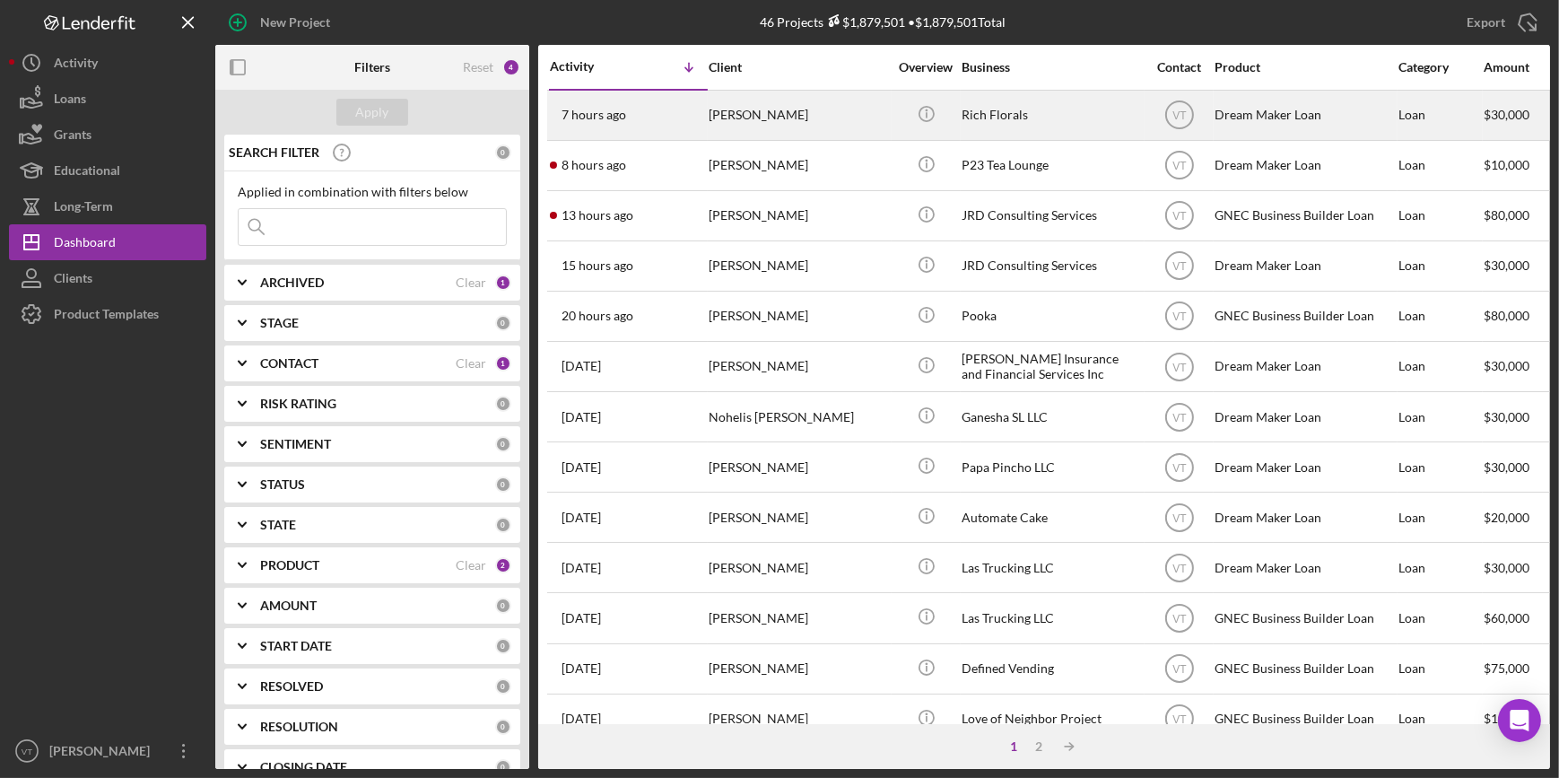
click at [902, 105] on div "Icon/Info" at bounding box center [925, 115] width 67 height 48
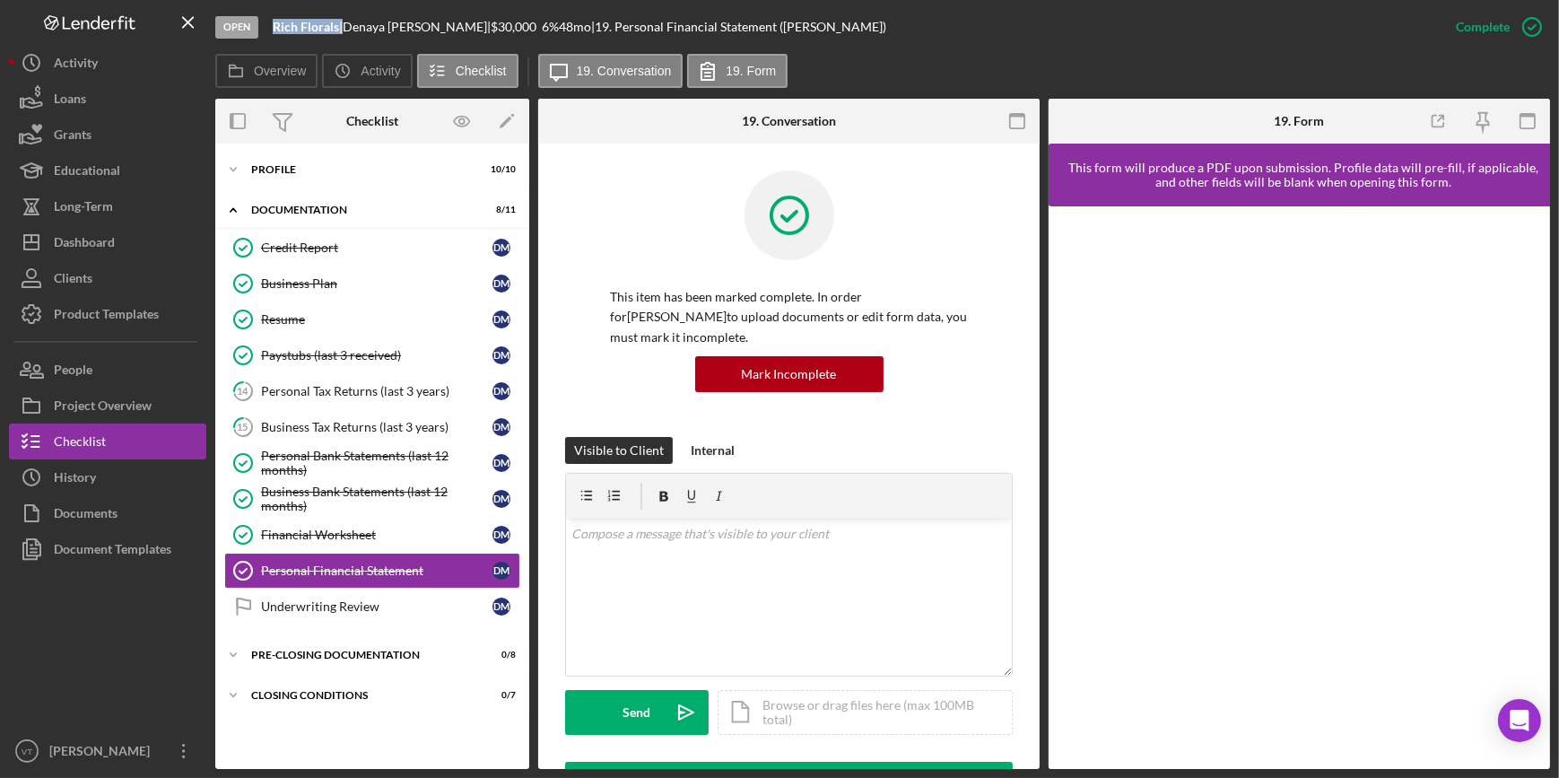
drag, startPoint x: 336, startPoint y: 26, endPoint x: 264, endPoint y: 30, distance: 72.7
click at [264, 30] on div "Open Rich Florals | Denaya Melvin | $30,000 $30,000 6 % 48 mo | 19. Personal Fi…" at bounding box center [826, 27] width 1223 height 54
copy div "Rich Florals"
click at [233, 160] on icon "Icon/Expander" at bounding box center [233, 170] width 36 height 36
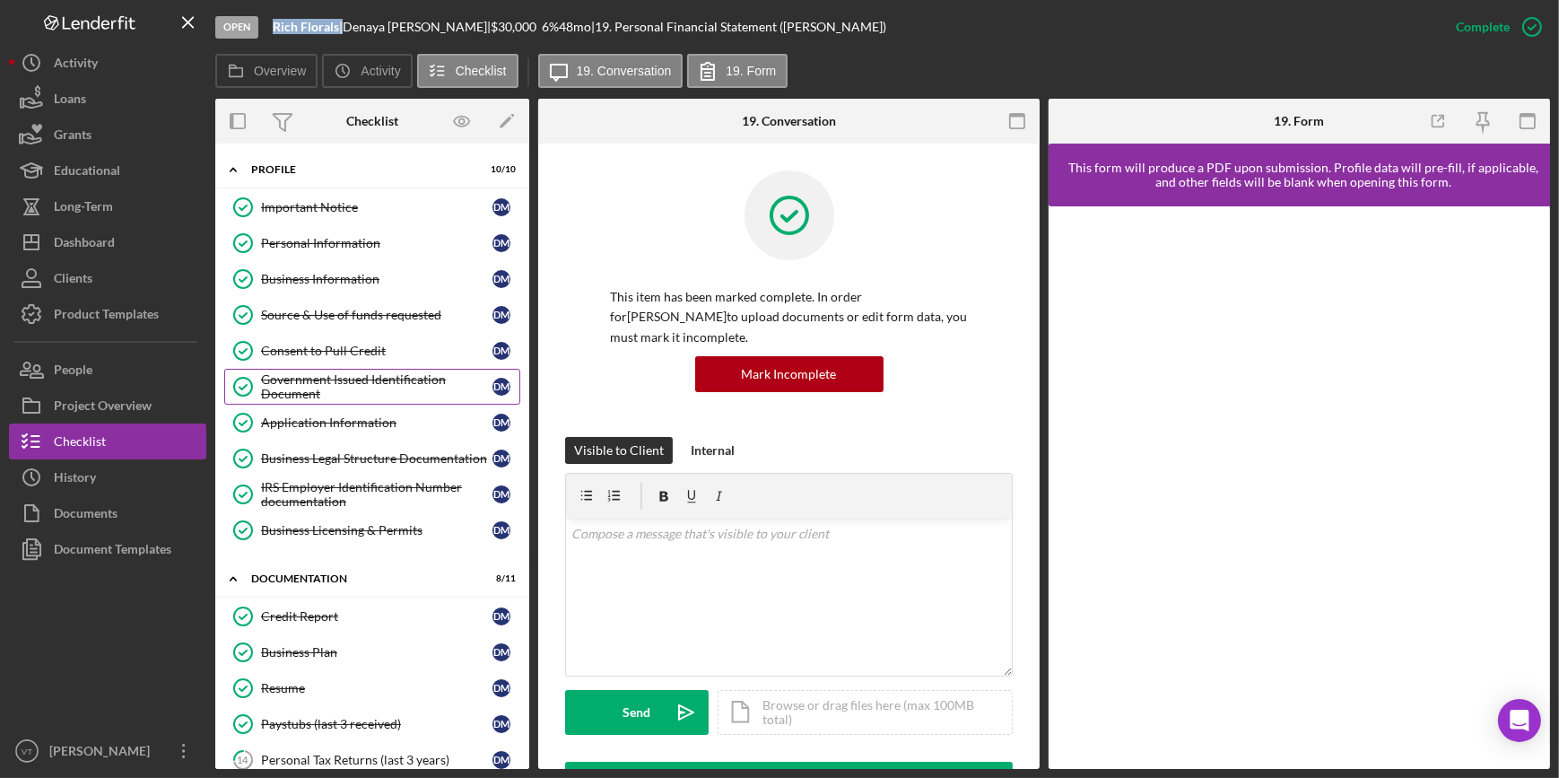
click at [292, 373] on div "Government Issued Identification Document" at bounding box center [376, 386] width 231 height 29
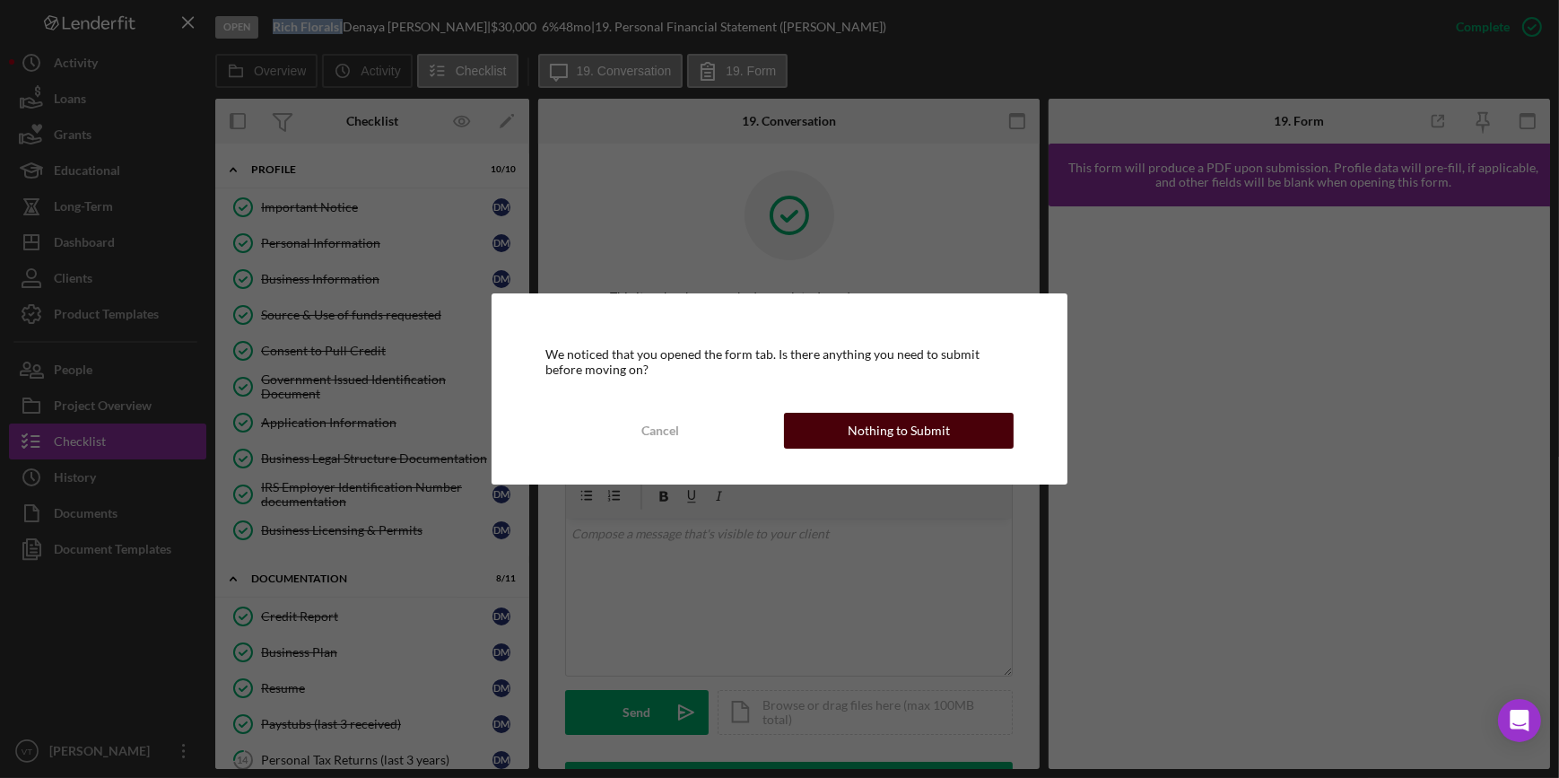
click at [837, 432] on button "Nothing to Submit" at bounding box center [899, 431] width 230 height 36
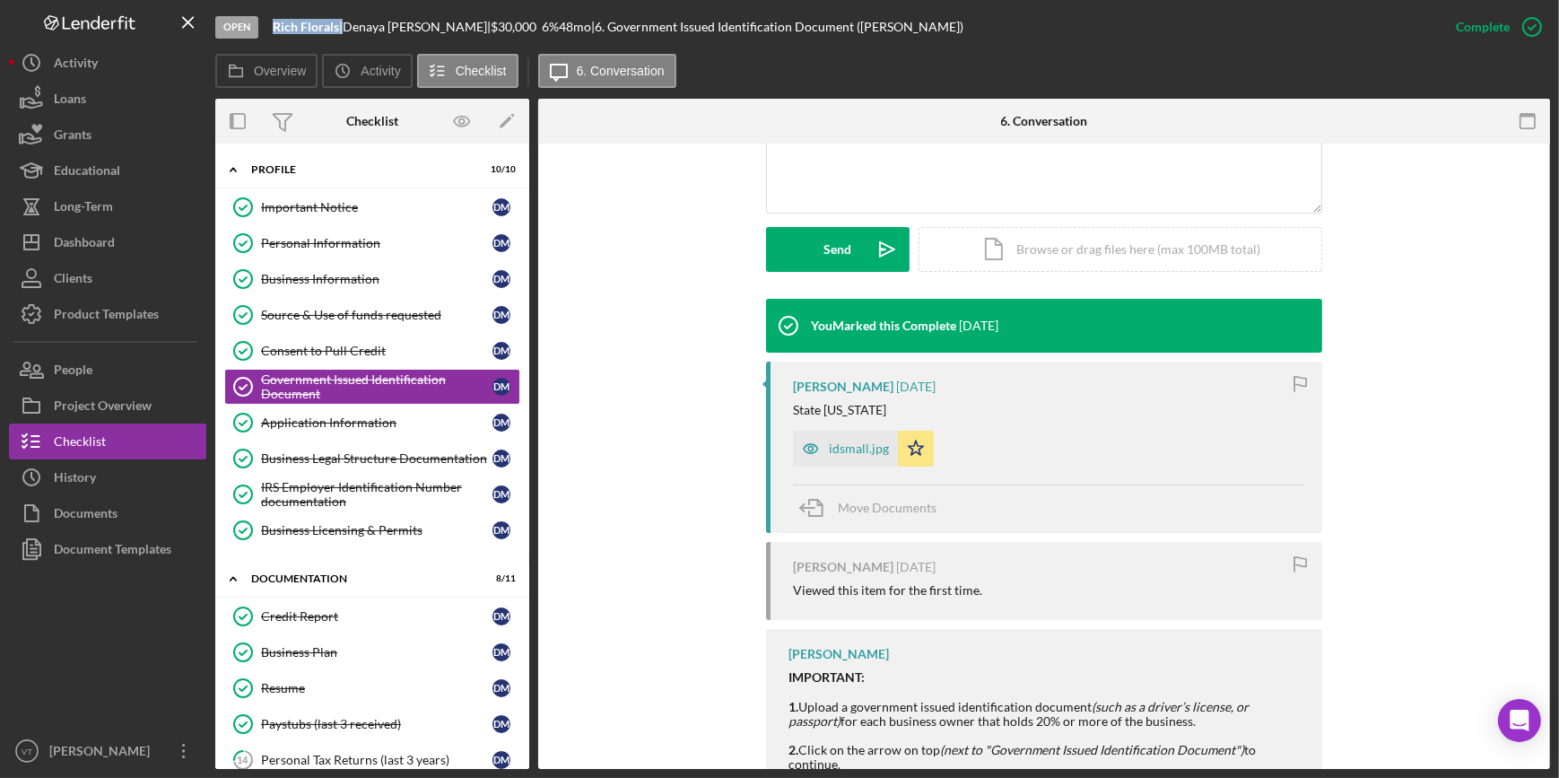
scroll to position [489, 0]
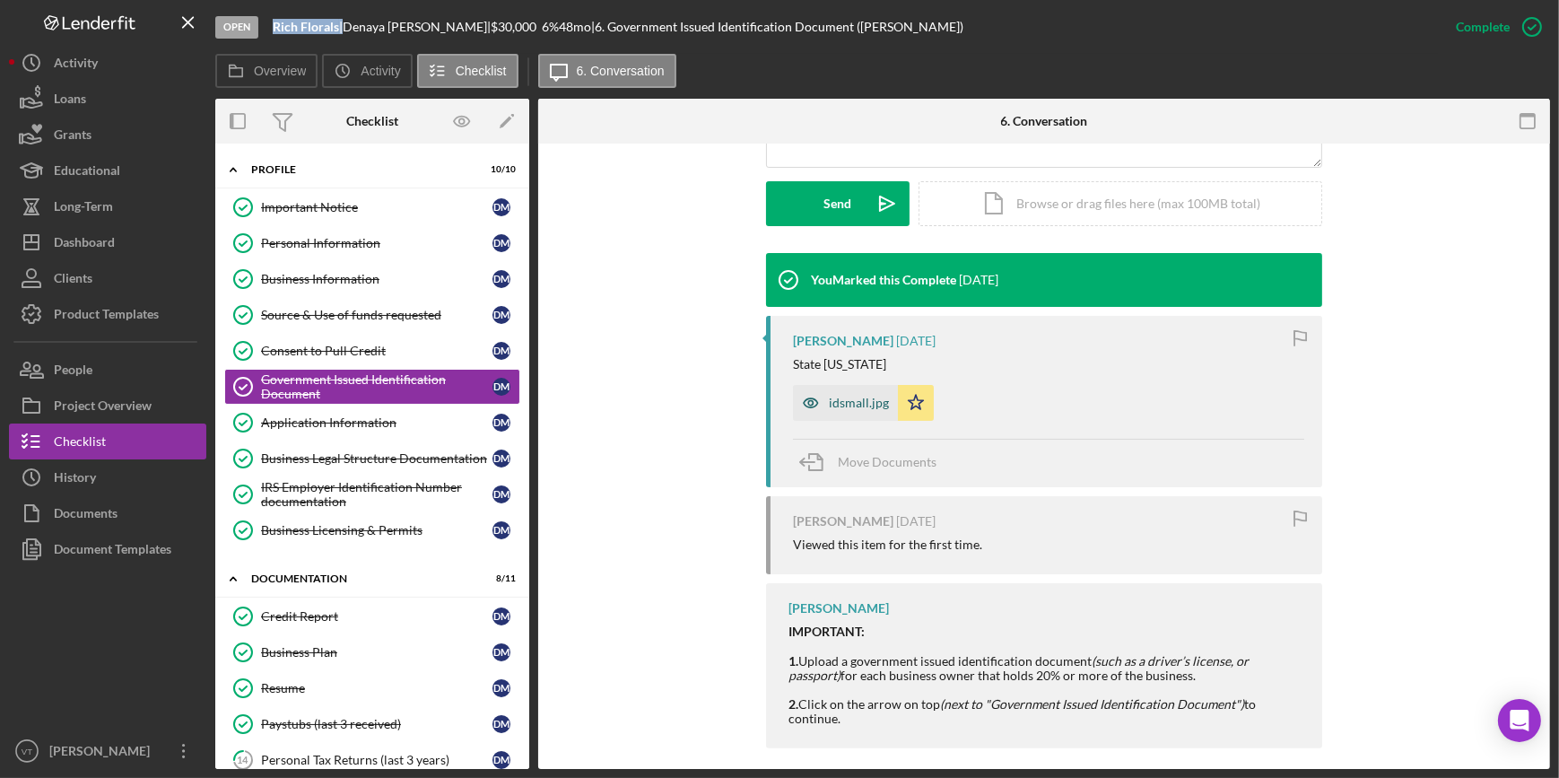
click at [822, 405] on icon "button" at bounding box center [811, 403] width 36 height 36
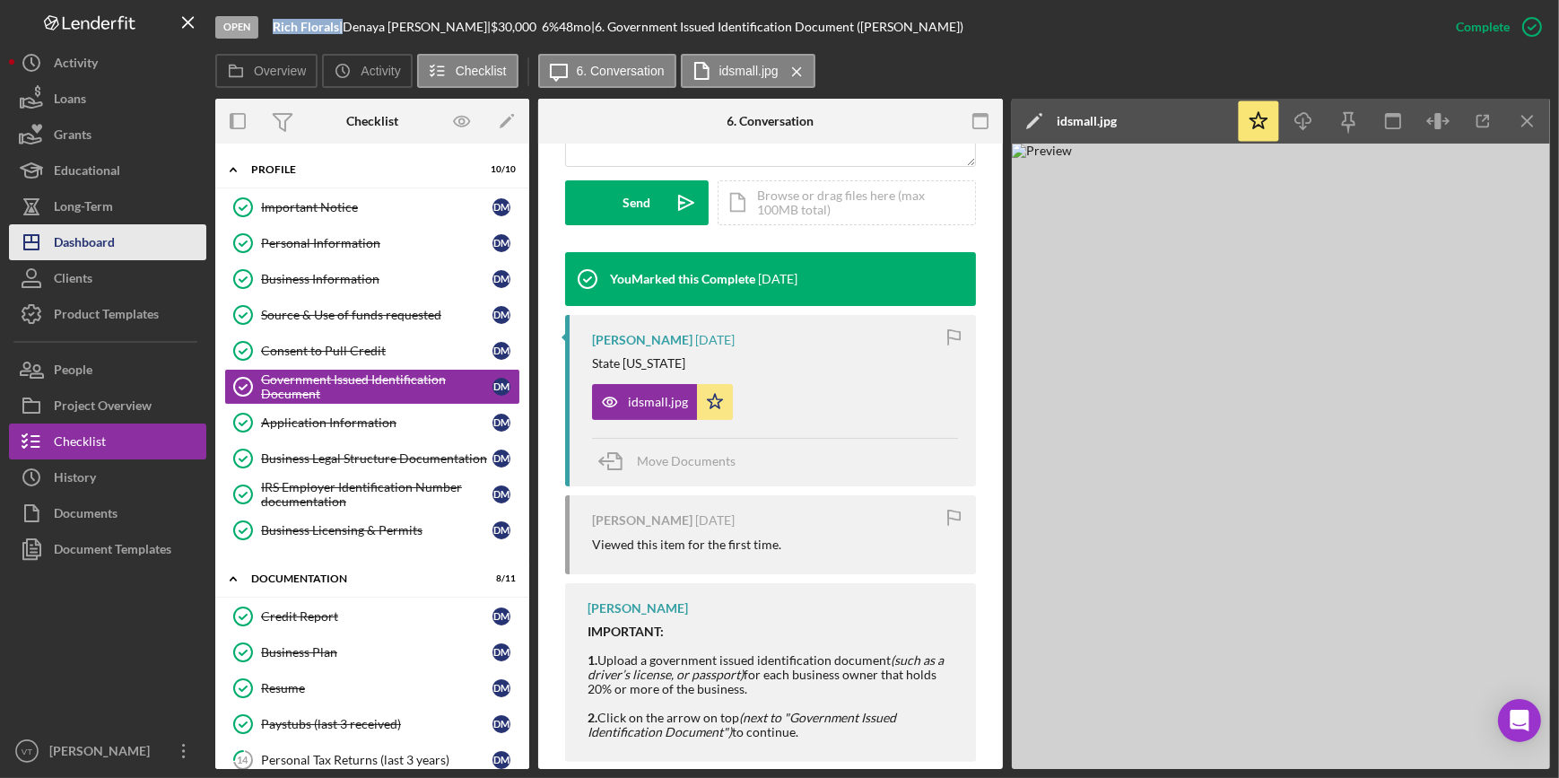
click at [110, 236] on div "Dashboard" at bounding box center [84, 244] width 61 height 40
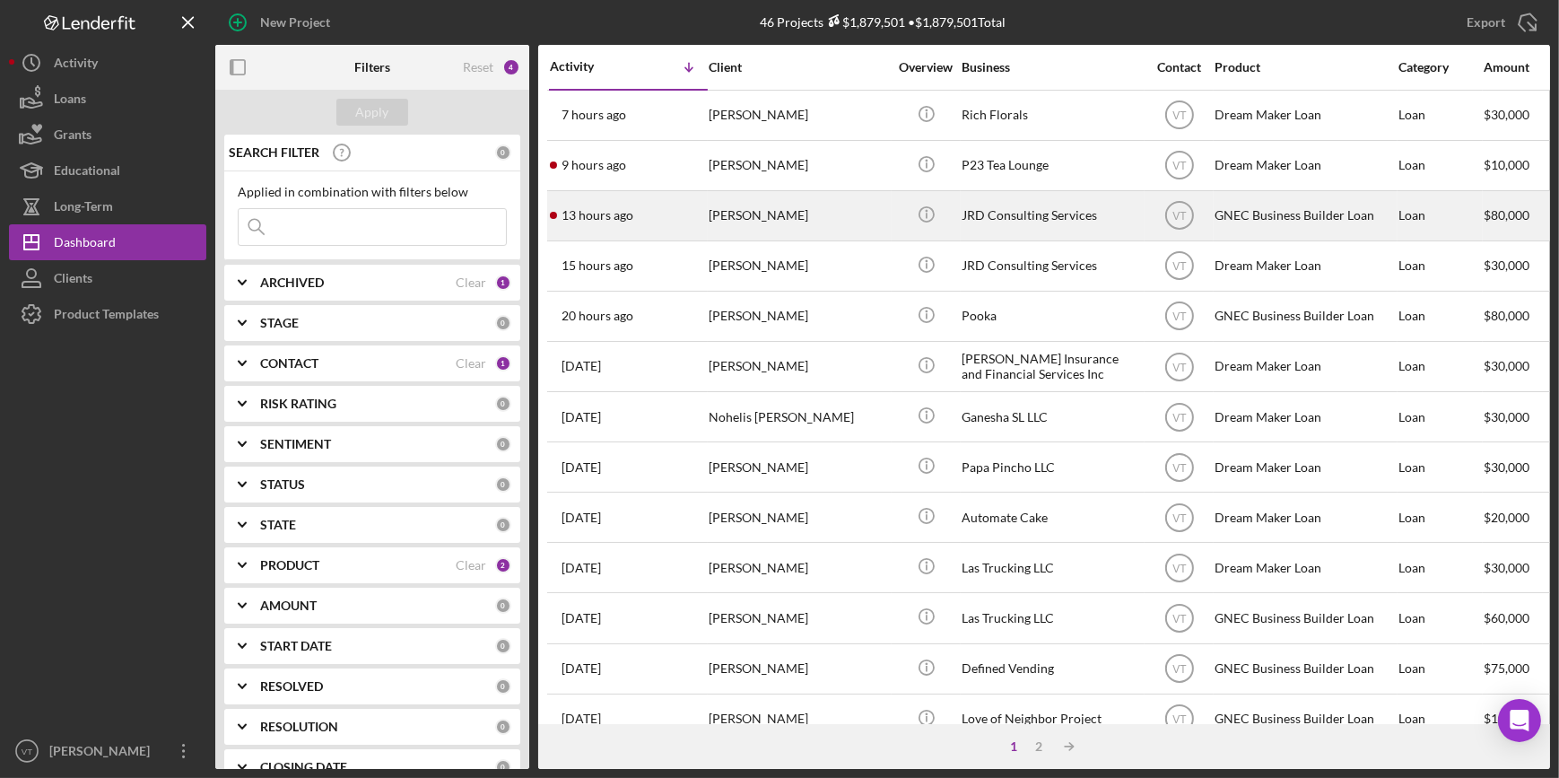
click at [744, 217] on div "[PERSON_NAME]" at bounding box center [798, 216] width 179 height 48
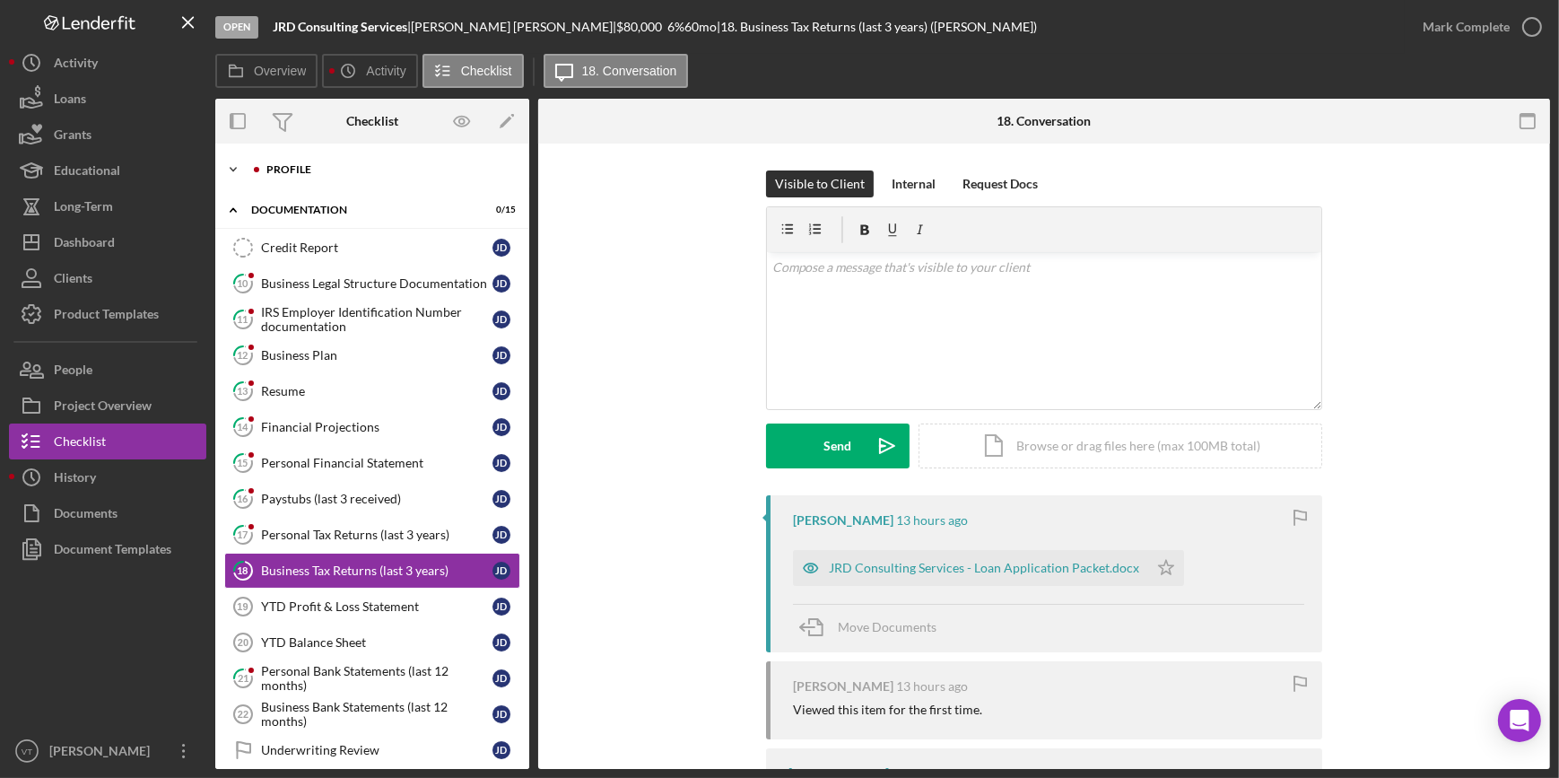
click at [242, 158] on icon "Icon/Expander" at bounding box center [233, 170] width 36 height 36
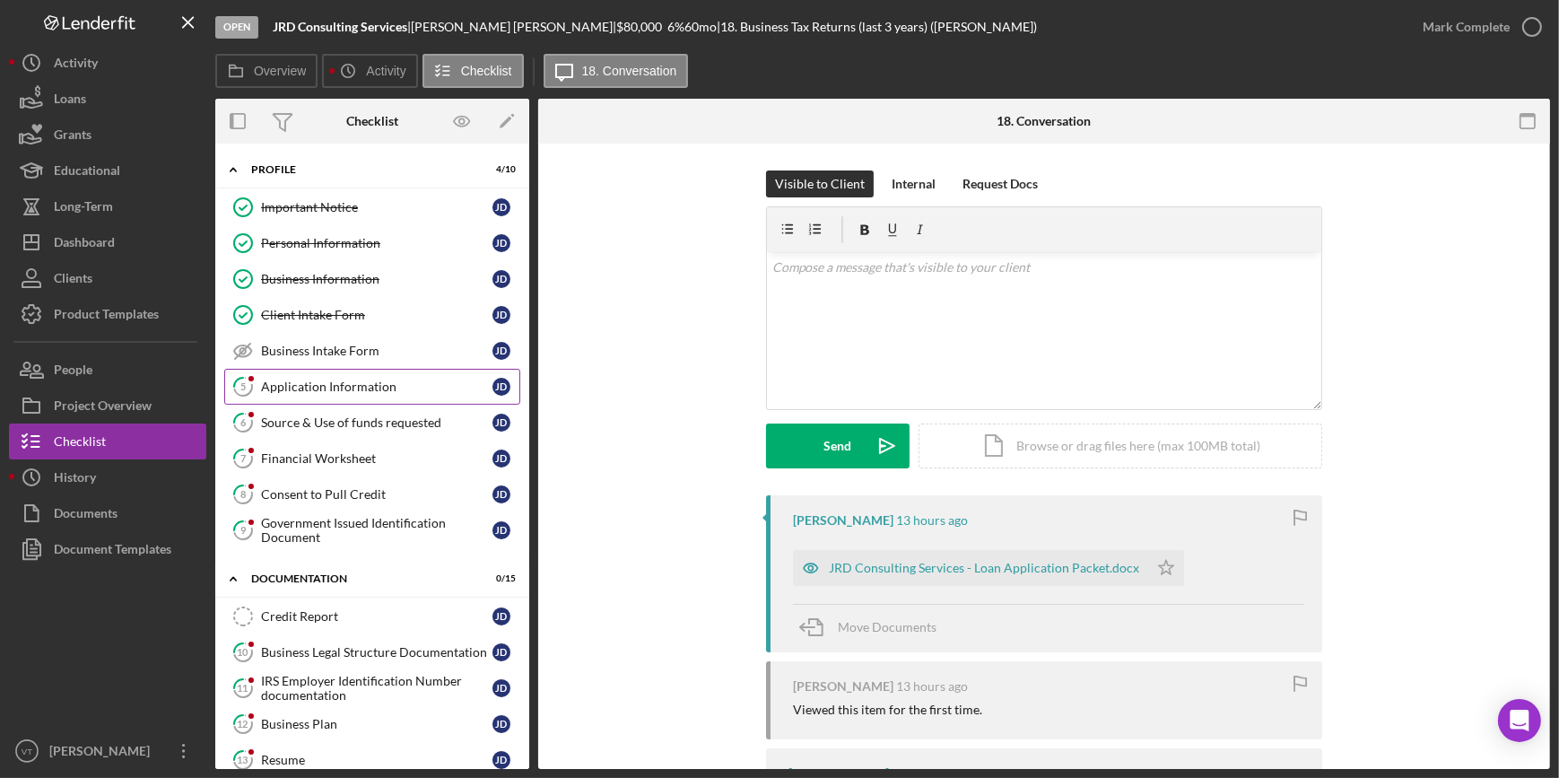
click at [352, 379] on div "Application Information" at bounding box center [376, 386] width 231 height 14
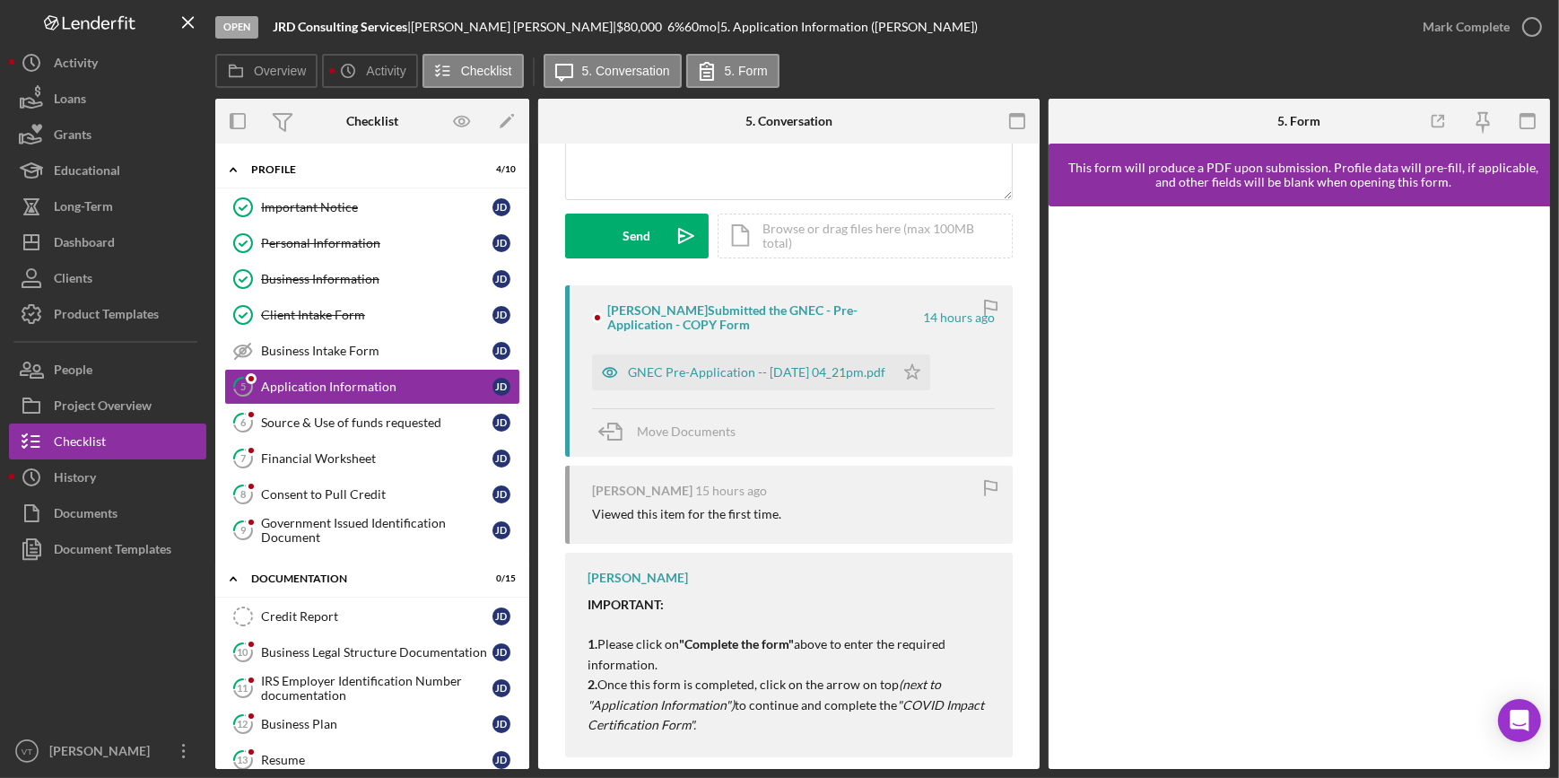
scroll to position [233, 0]
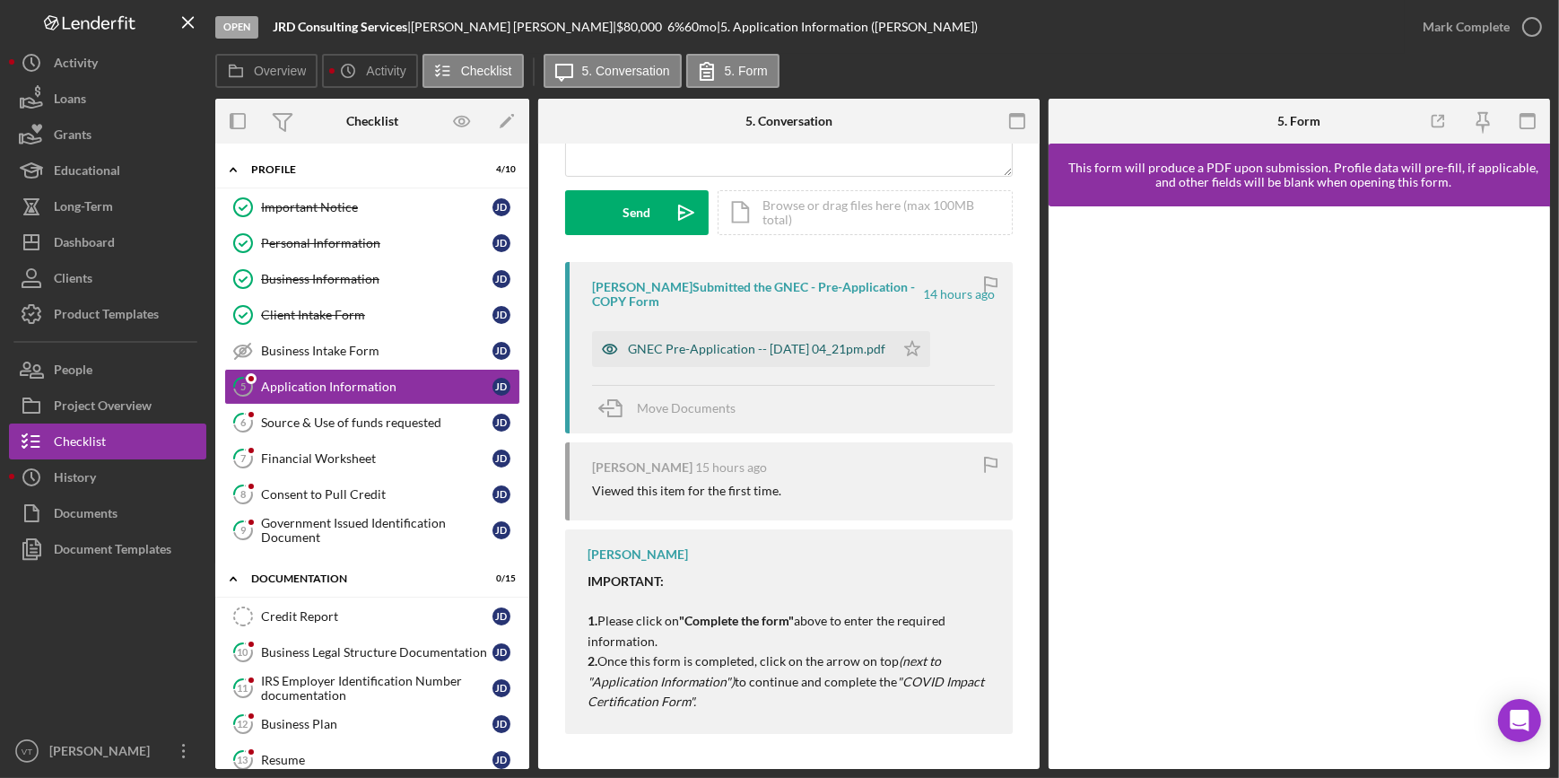
click at [734, 345] on div "GNEC Pre-Application -- 2025-09-04 04_21pm.pdf" at bounding box center [756, 349] width 257 height 14
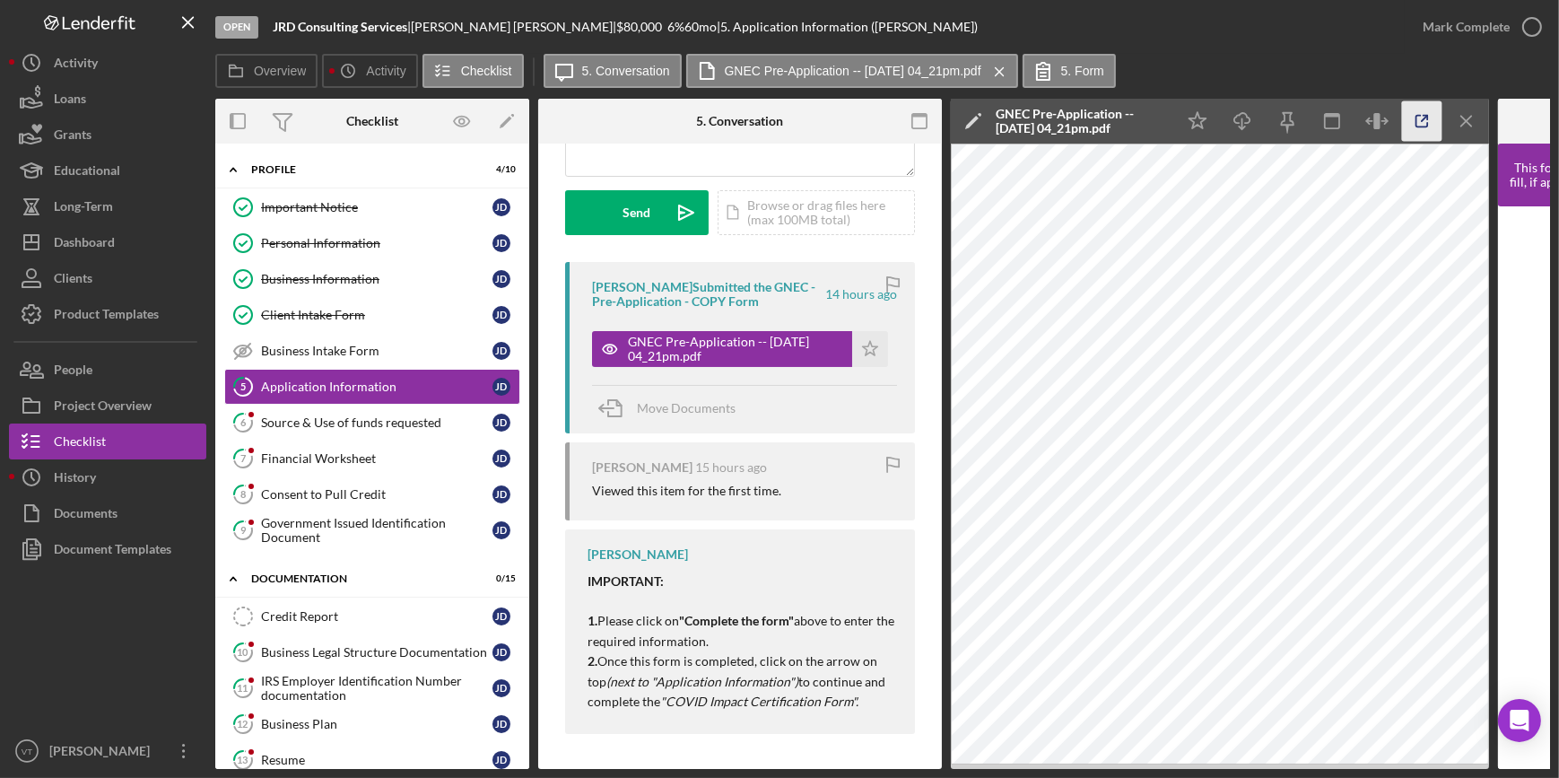
click at [1420, 117] on icon "button" at bounding box center [1422, 121] width 40 height 40
click at [1450, 33] on div "Mark Complete" at bounding box center [1466, 27] width 87 height 36
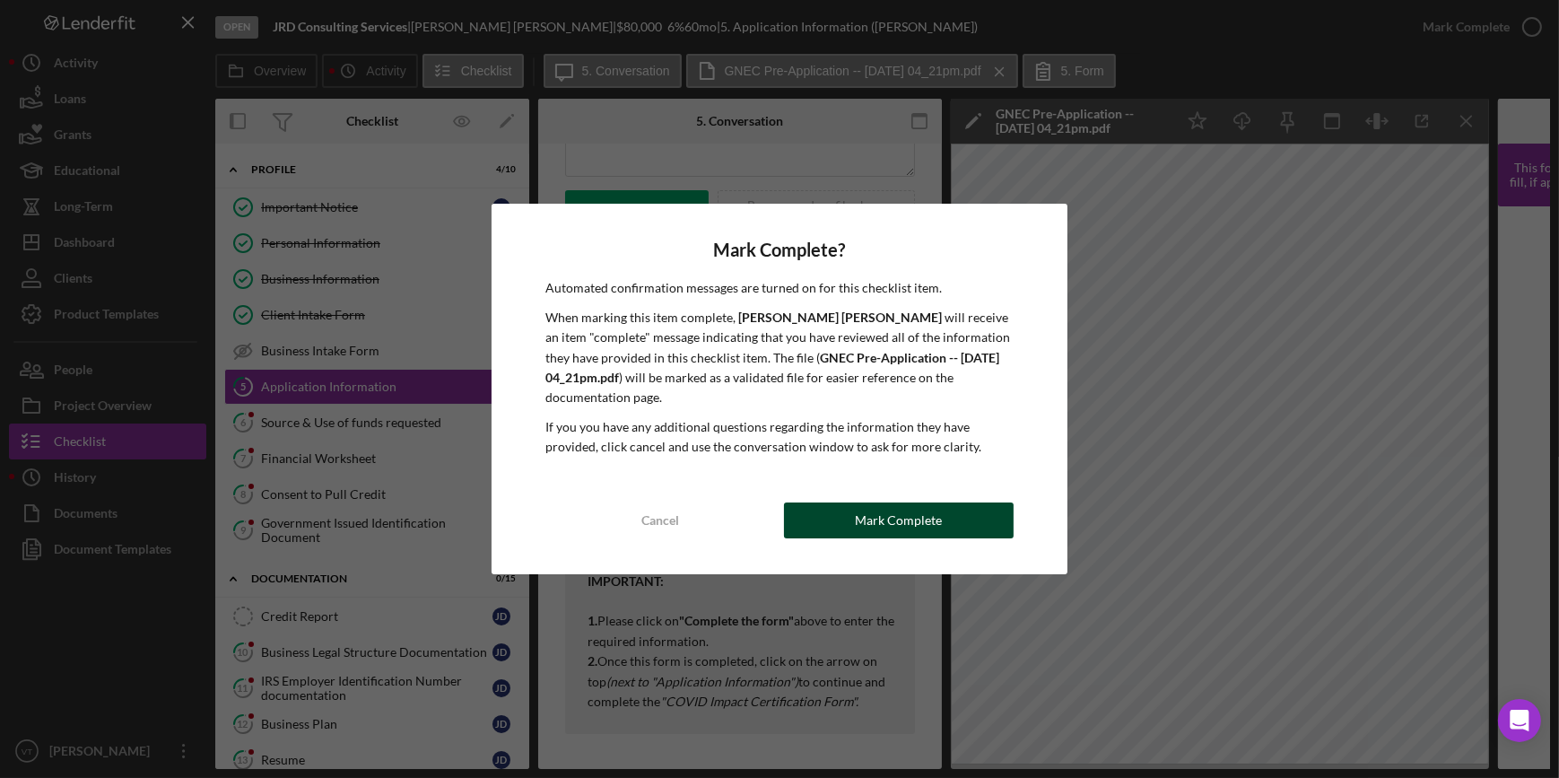
click at [861, 504] on div "Mark Complete" at bounding box center [898, 520] width 87 height 36
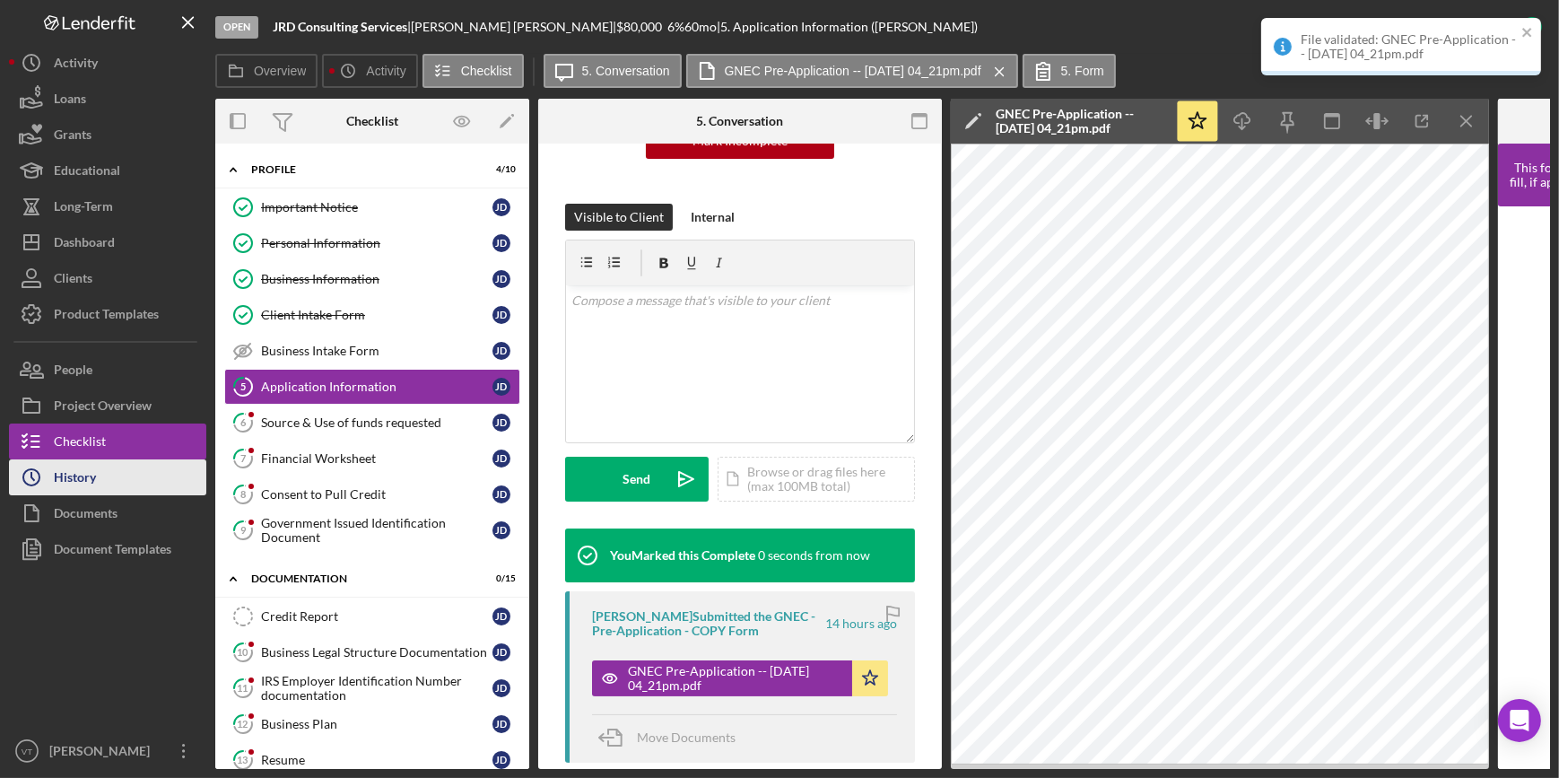
scroll to position [500, 0]
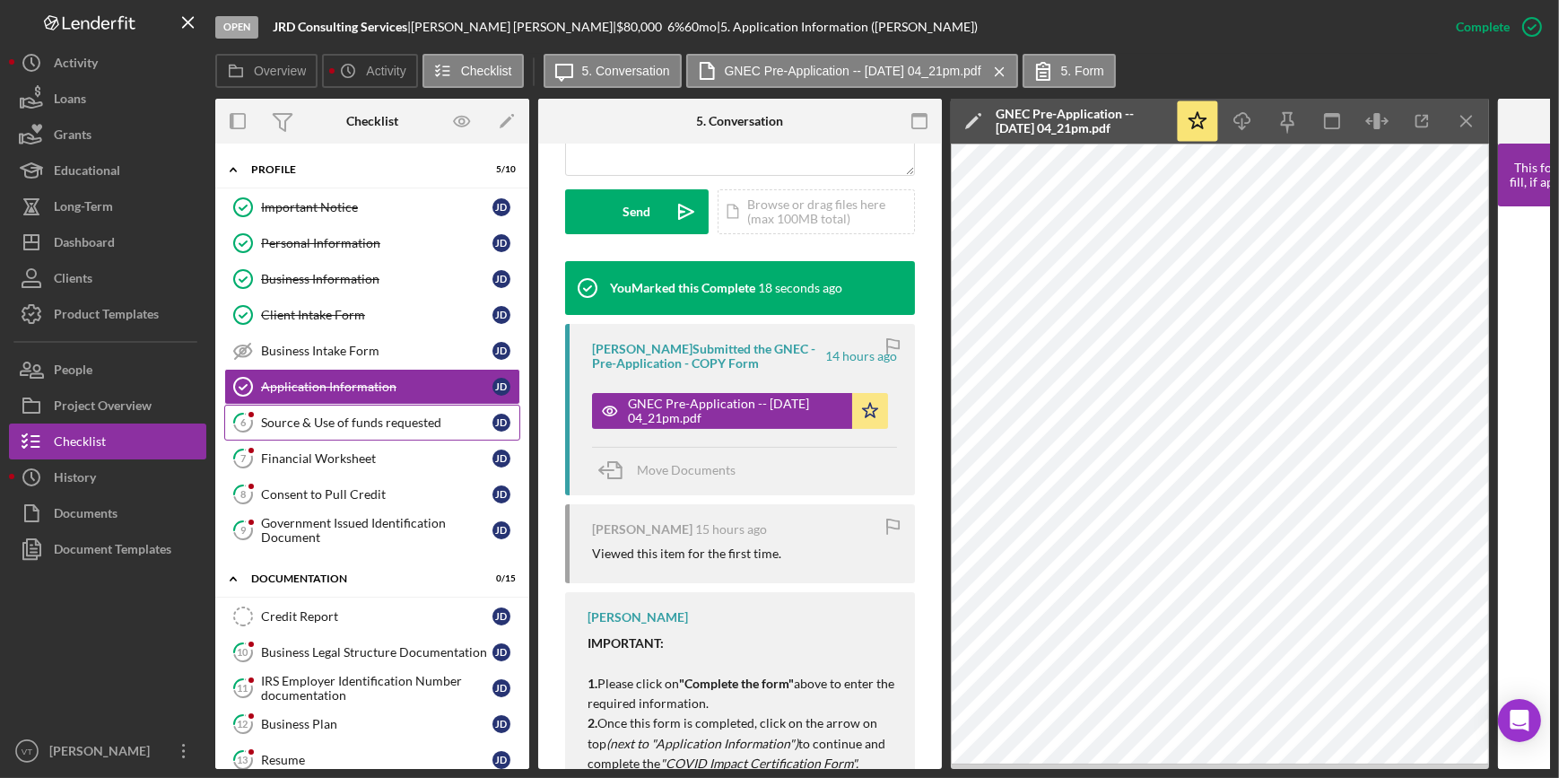
click at [326, 425] on div "Source & Use of funds requested" at bounding box center [376, 422] width 231 height 14
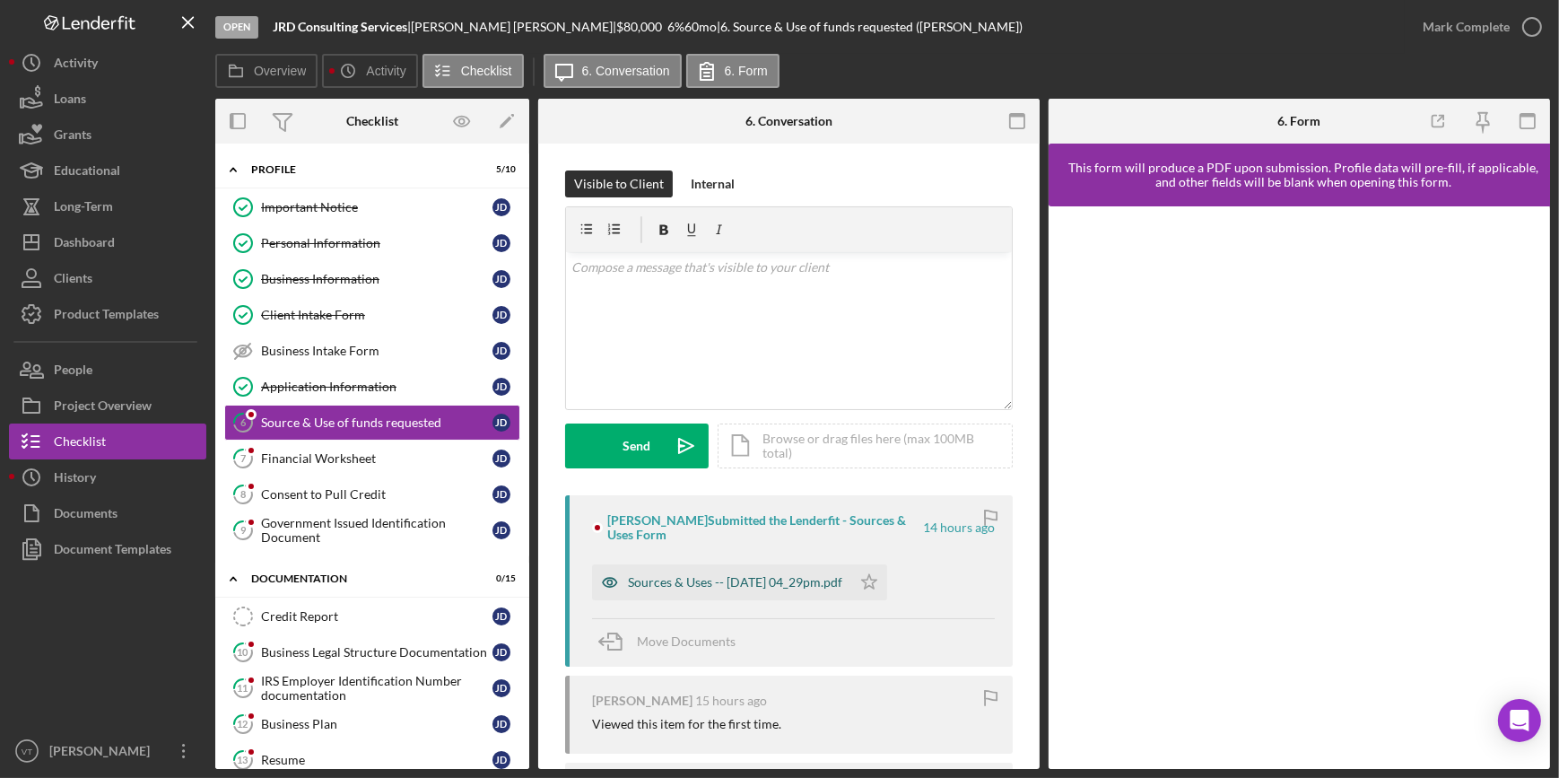
click at [729, 564] on div "Sources & Uses -- 2025-09-04 04_29pm.pdf" at bounding box center [721, 582] width 259 height 36
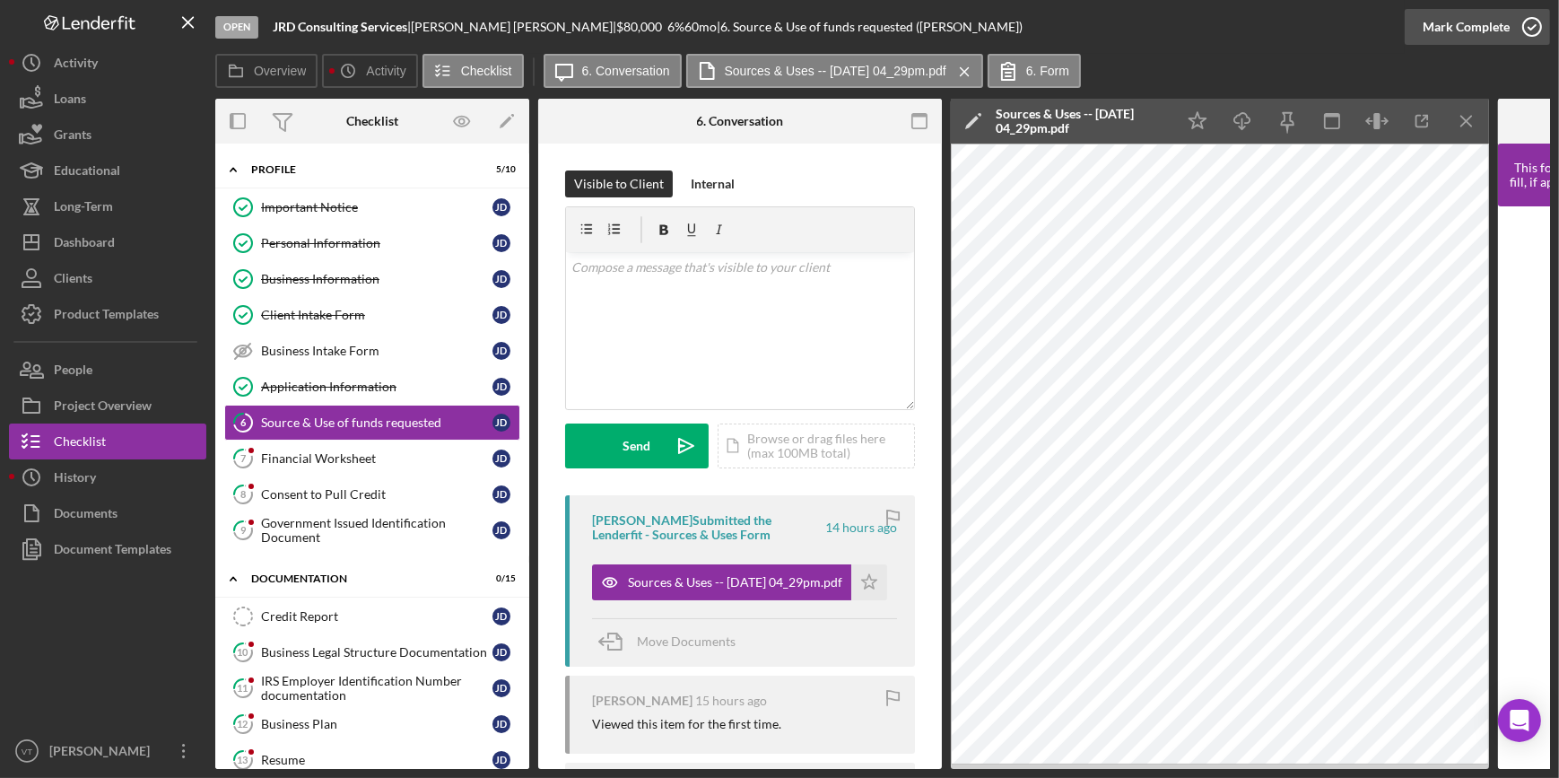
click at [1449, 23] on div "Mark Complete" at bounding box center [1466, 27] width 87 height 36
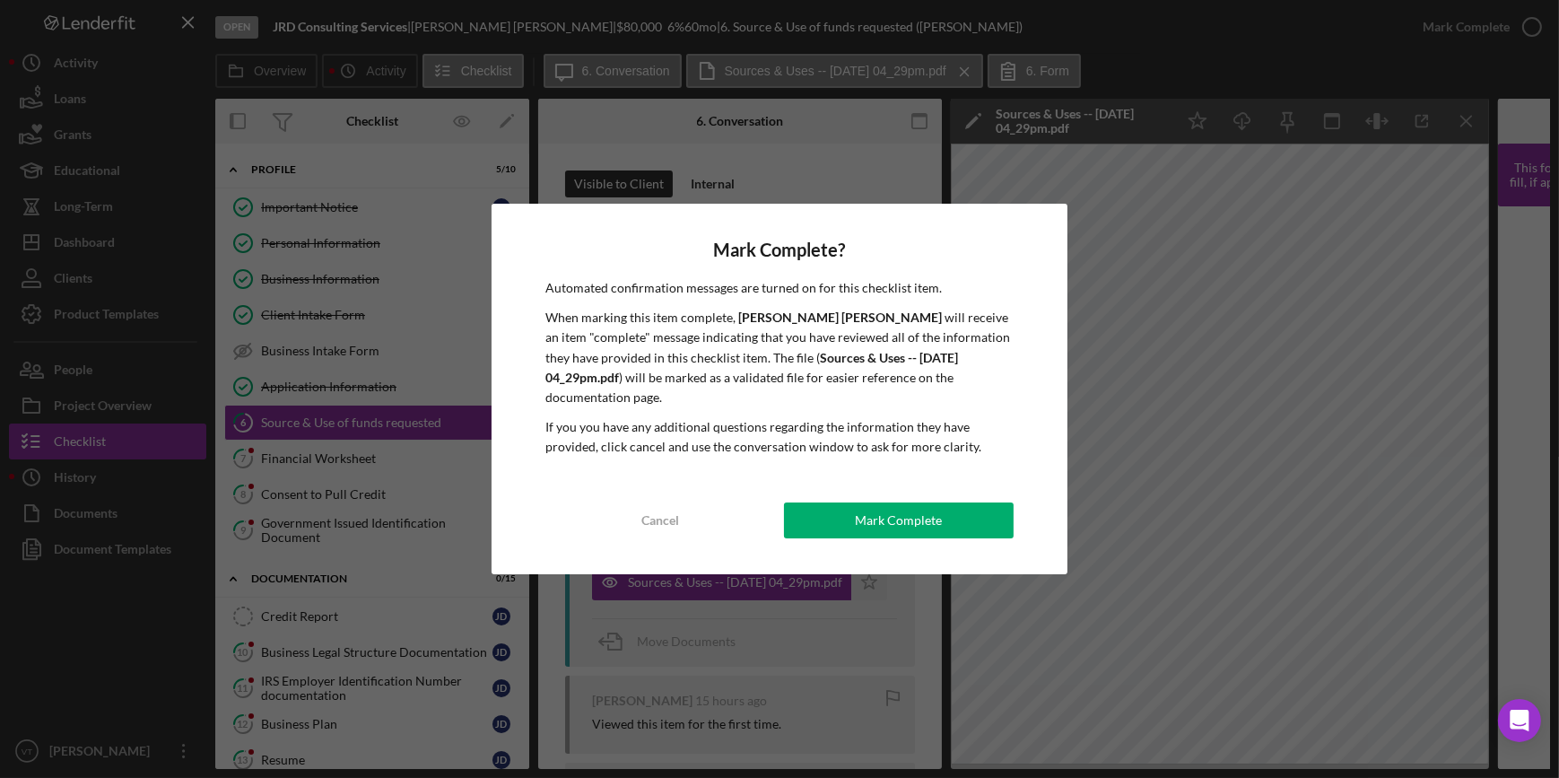
click at [843, 491] on div "Mark Complete? Automated confirmation messages are turned on for this checklist…" at bounding box center [779, 389] width 575 height 370
click at [847, 505] on button "Mark Complete" at bounding box center [899, 520] width 230 height 36
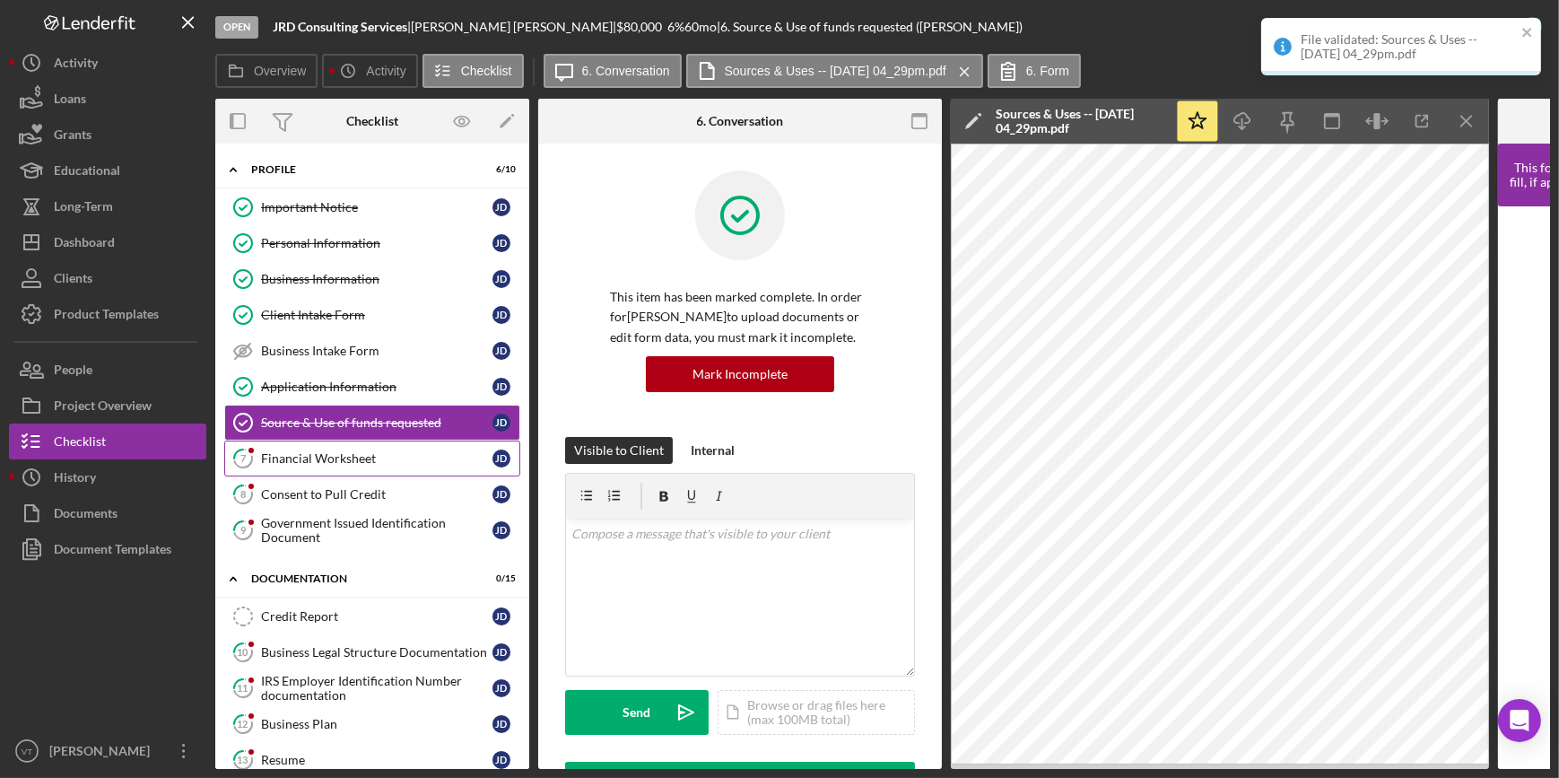
click at [288, 451] on div "Financial Worksheet" at bounding box center [376, 458] width 231 height 14
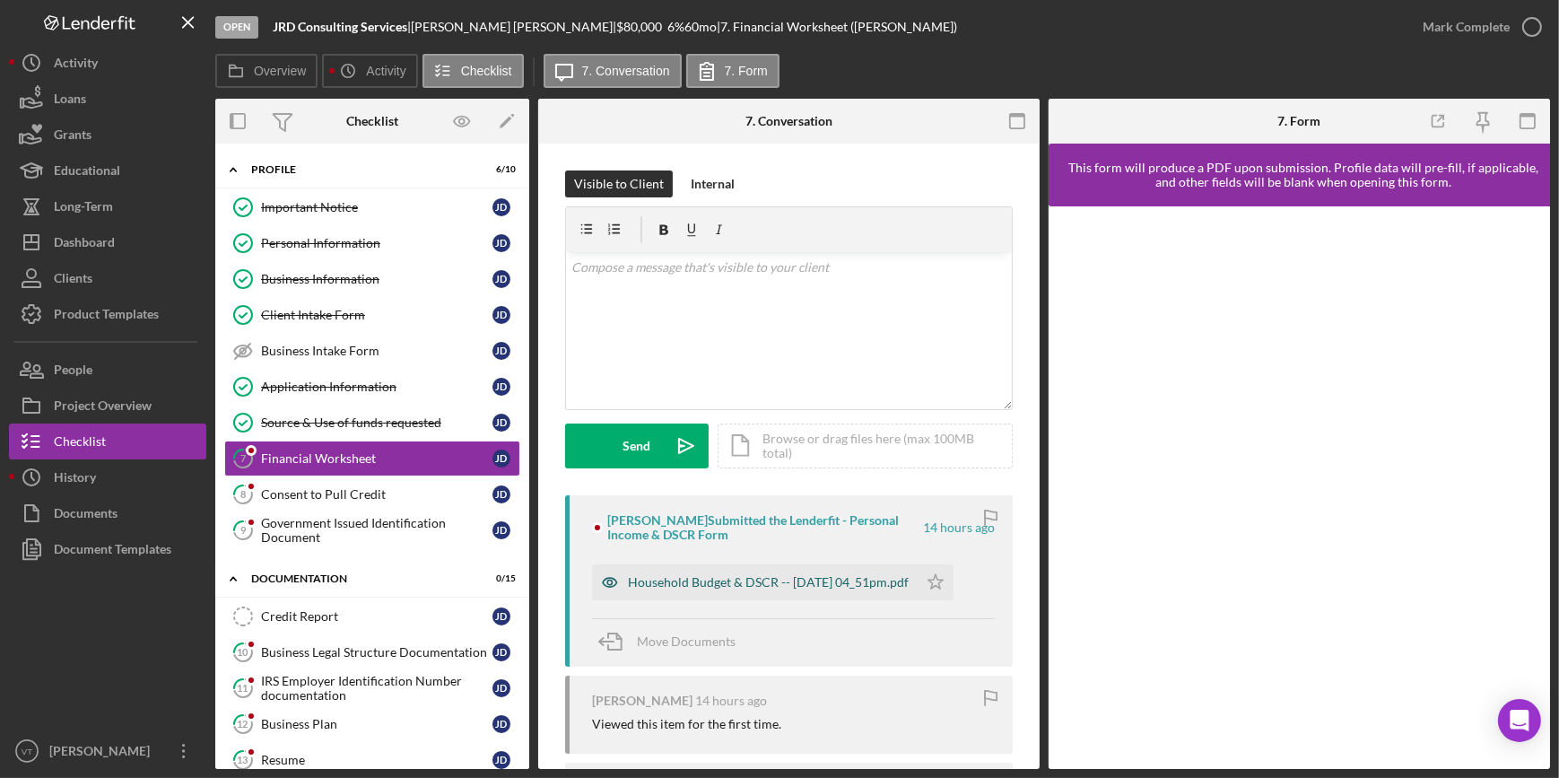
click at [747, 581] on div "Household Budget & DSCR -- 2025-09-04 04_51pm.pdf" at bounding box center [768, 582] width 281 height 14
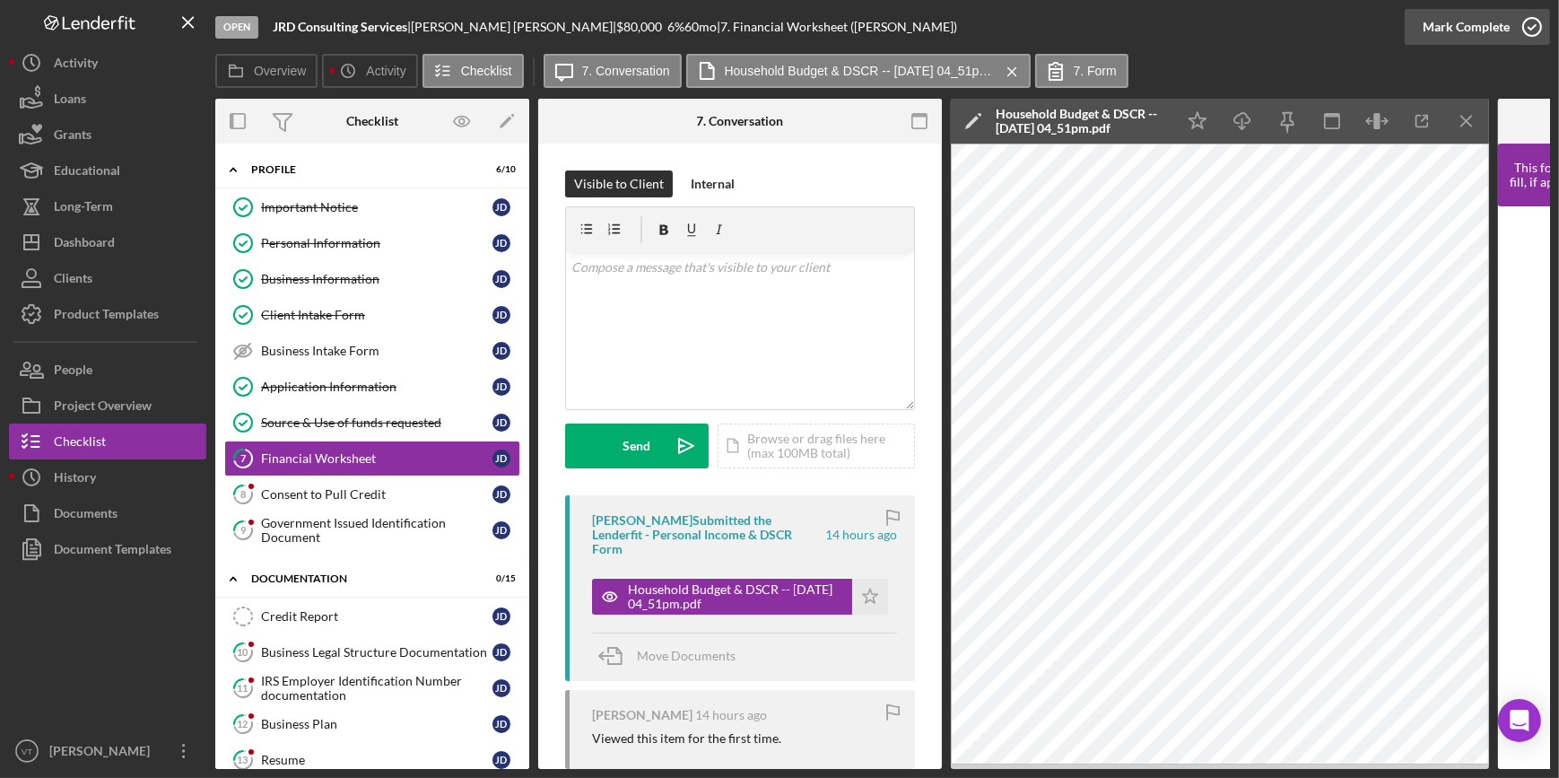
click at [1468, 30] on div "Mark Complete" at bounding box center [1466, 27] width 87 height 36
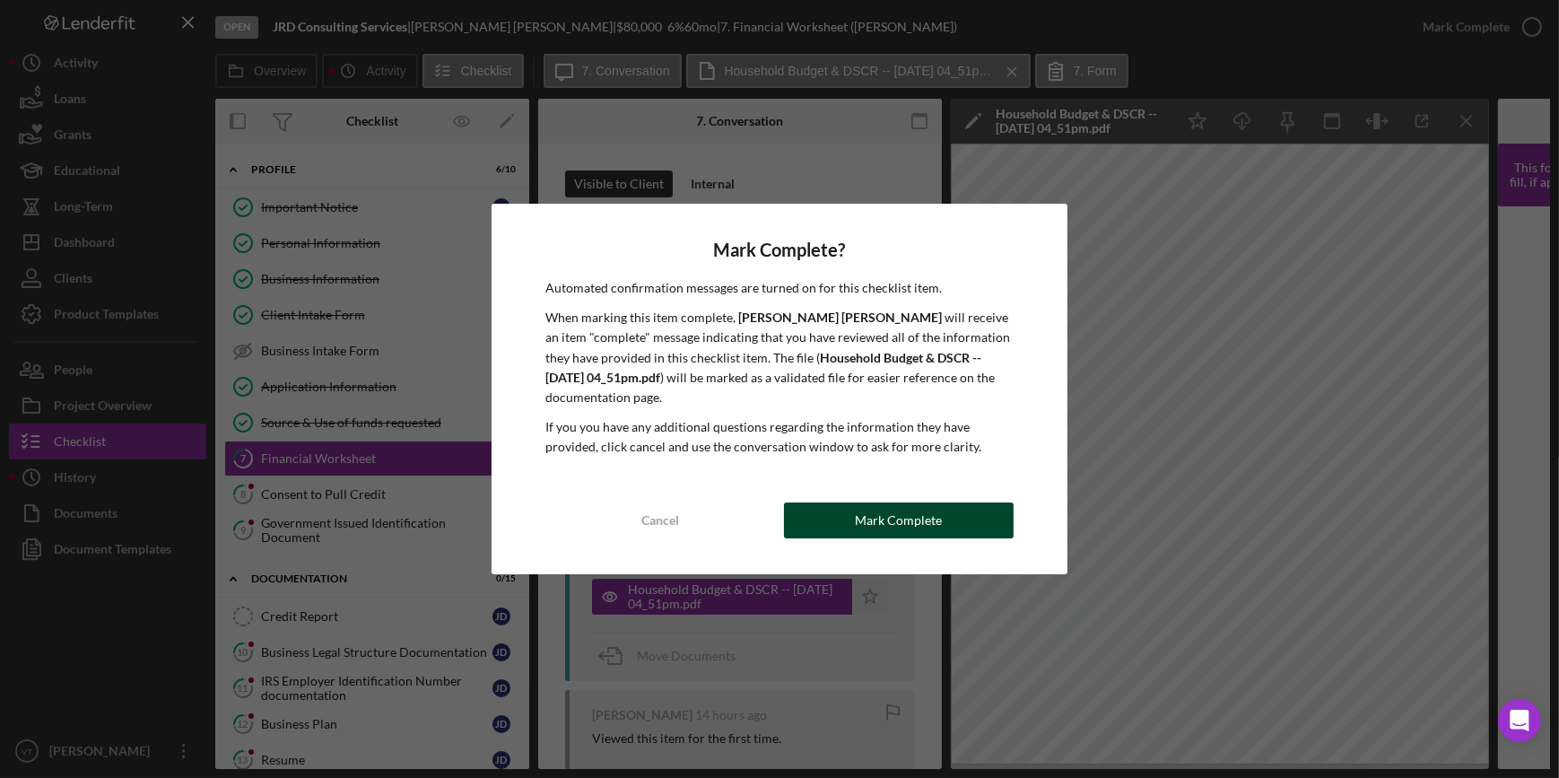
click at [864, 528] on div "Mark Complete" at bounding box center [898, 520] width 87 height 36
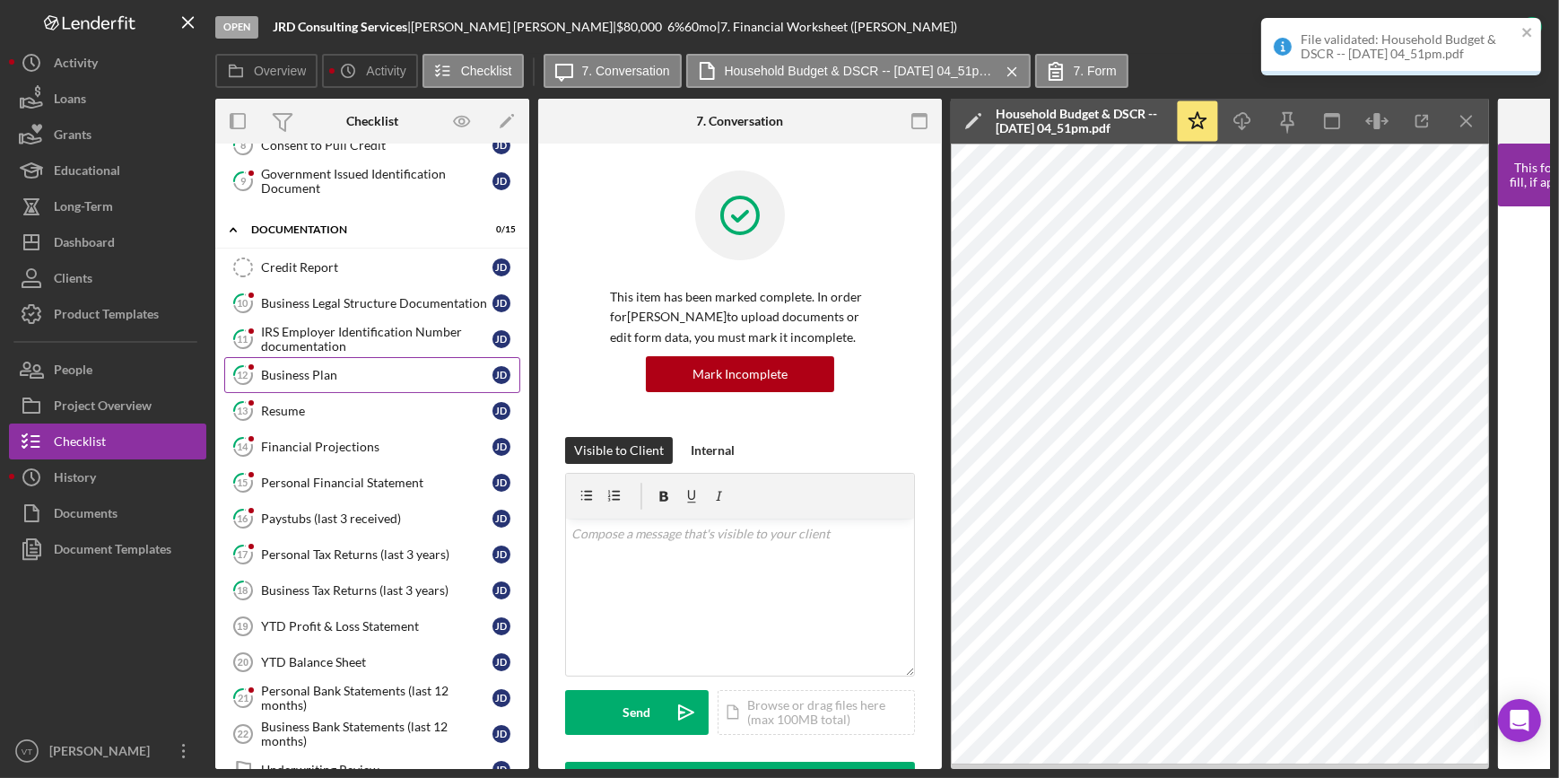
scroll to position [407, 0]
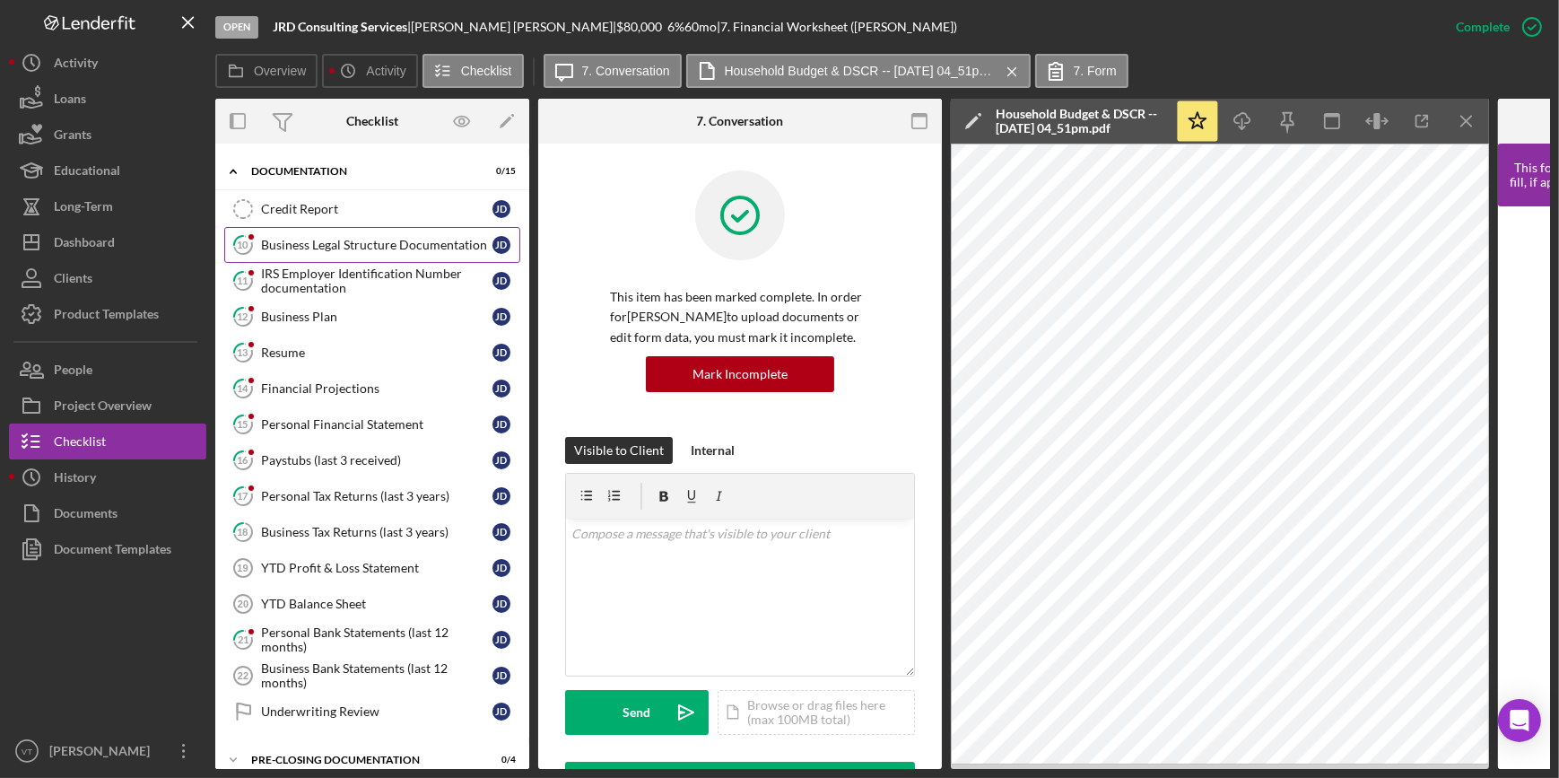
click at [300, 256] on link "10 Business Legal Structure Documentation J D" at bounding box center [372, 245] width 296 height 36
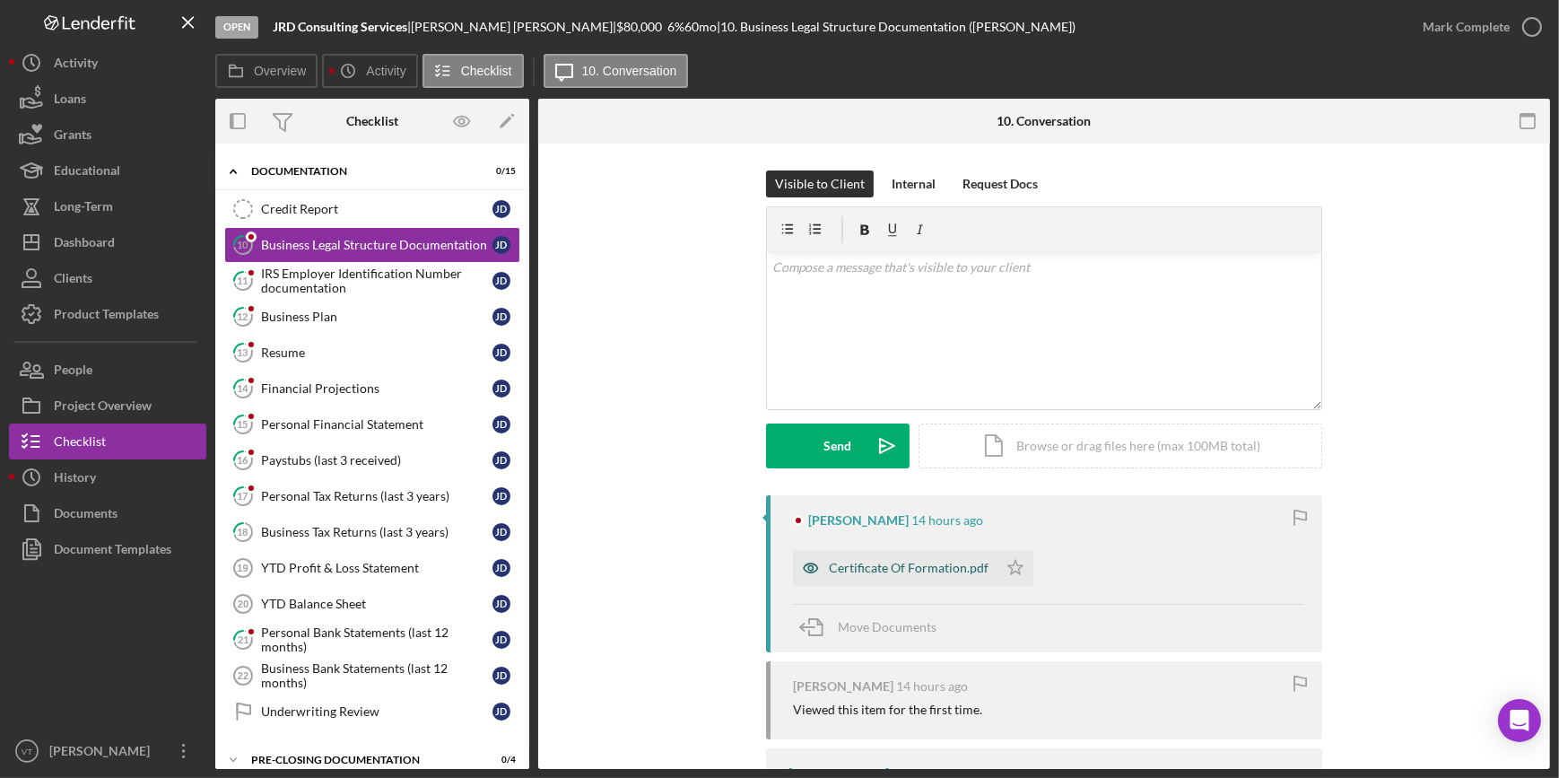
click at [875, 565] on div "Certificate Of Formation.pdf" at bounding box center [909, 568] width 160 height 14
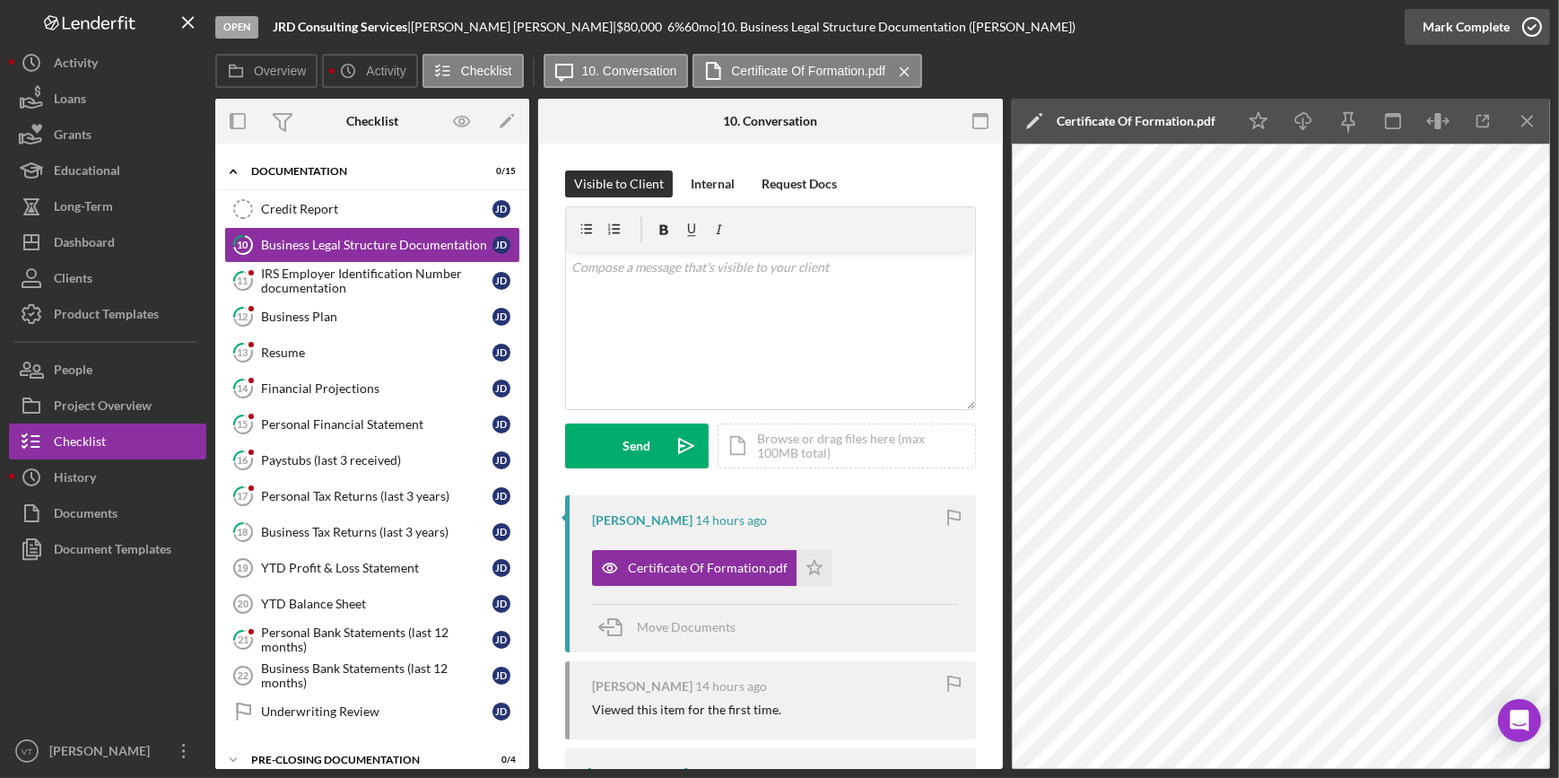
click at [1456, 17] on div "Mark Complete" at bounding box center [1466, 27] width 87 height 36
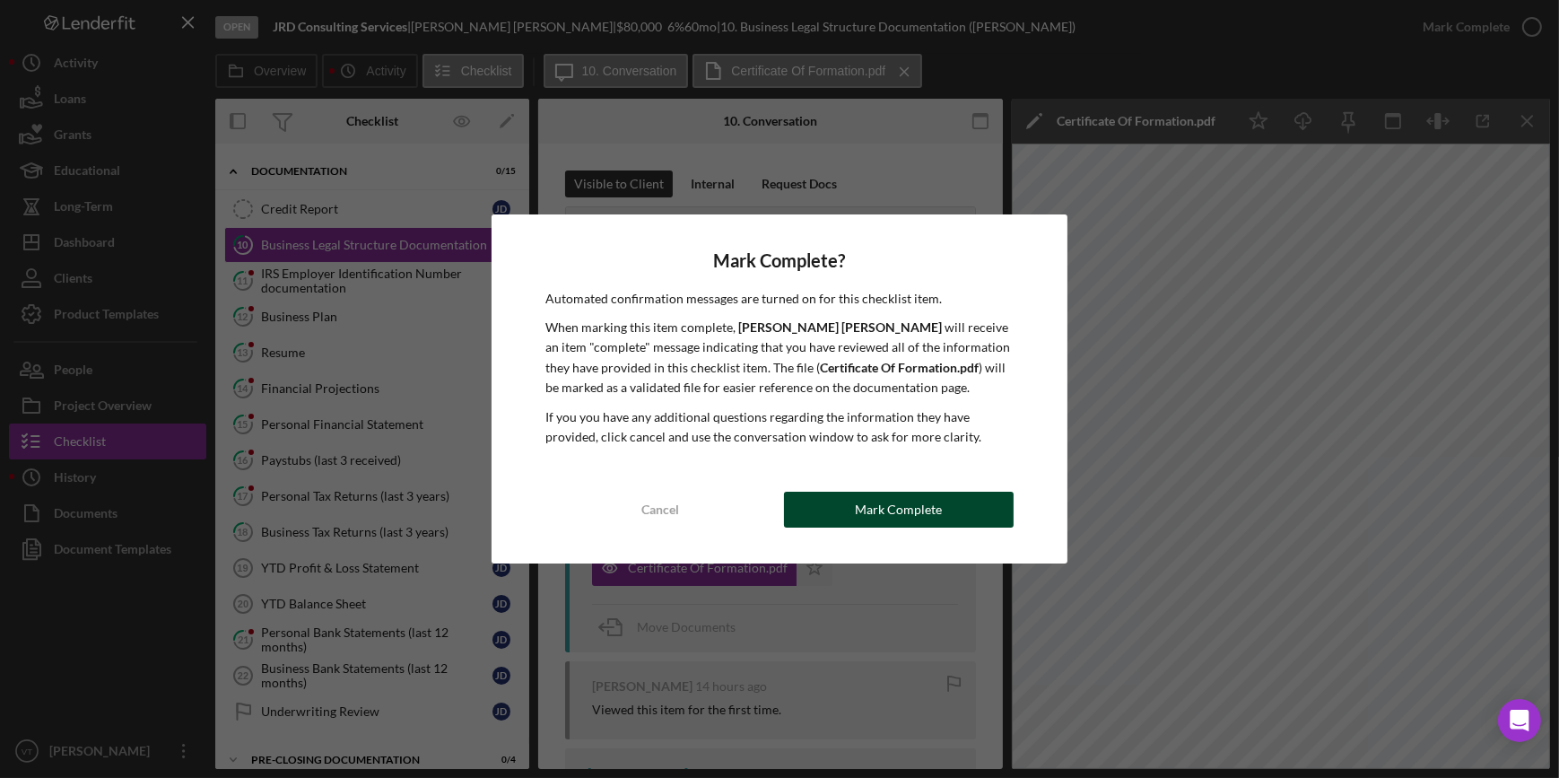
click at [851, 507] on button "Mark Complete" at bounding box center [899, 510] width 230 height 36
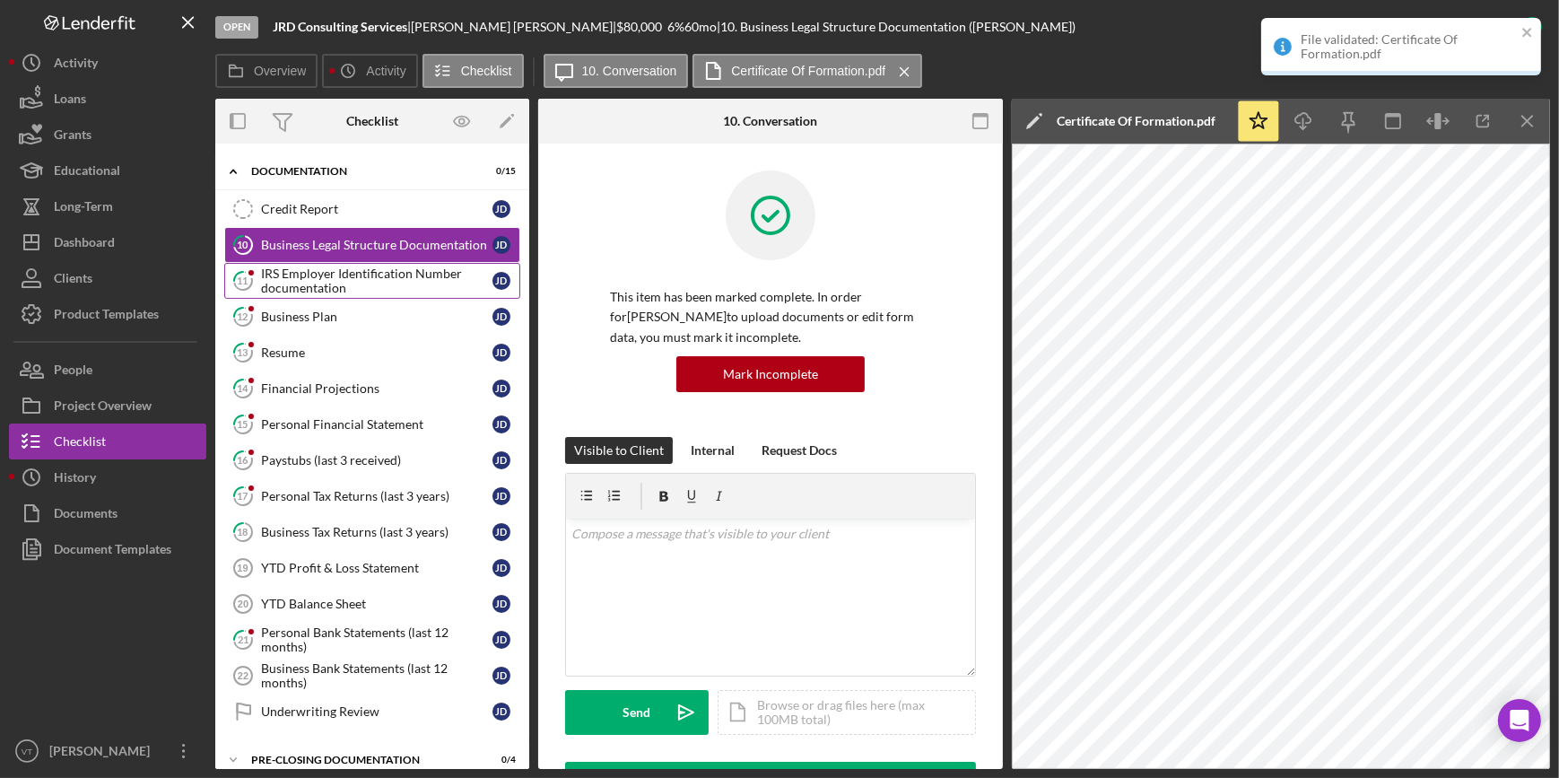
click at [343, 272] on div "IRS Employer Identification Number documentation" at bounding box center [376, 280] width 231 height 29
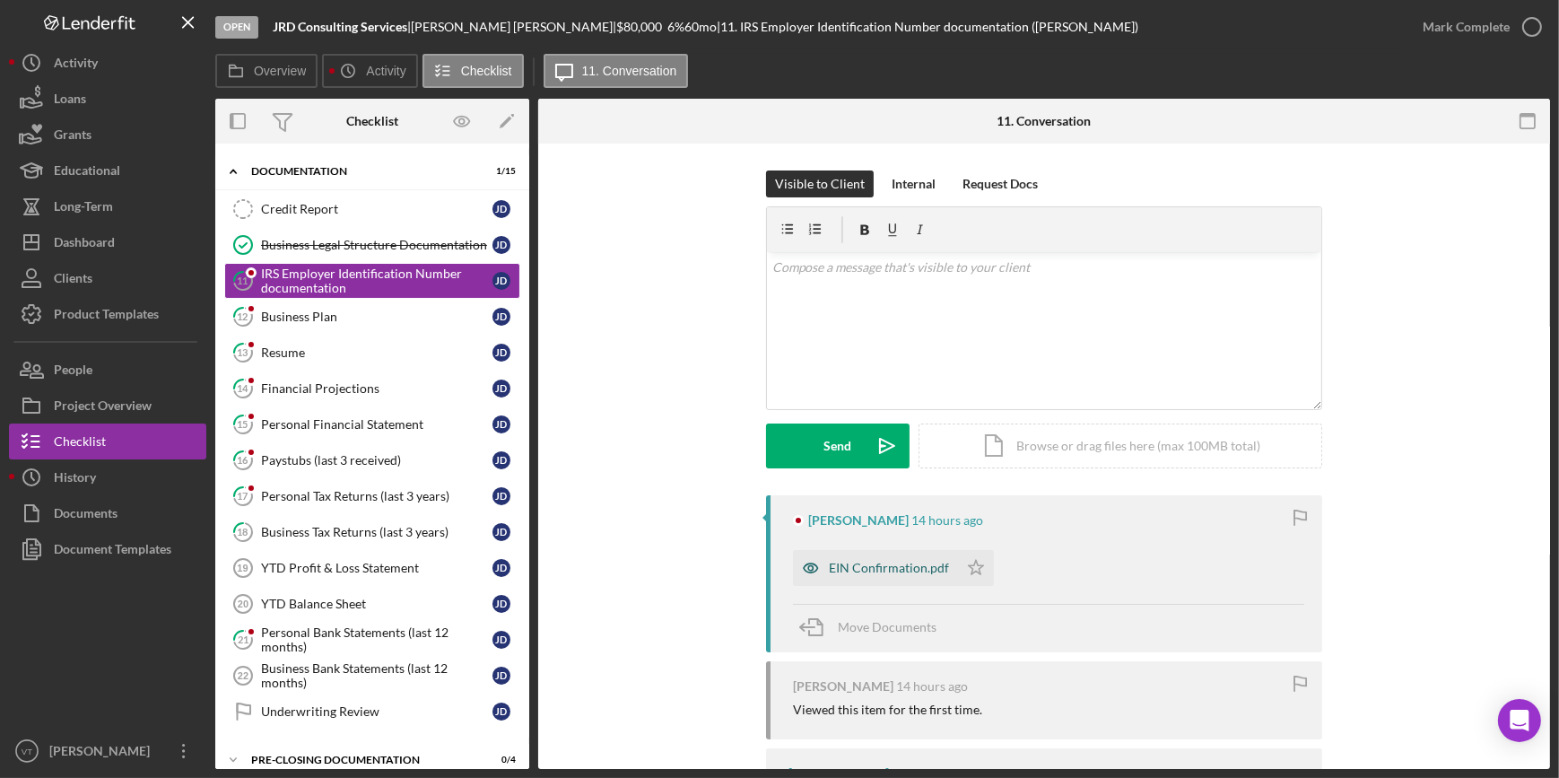
click at [864, 581] on div "EIN Confirmation.pdf" at bounding box center [875, 568] width 165 height 36
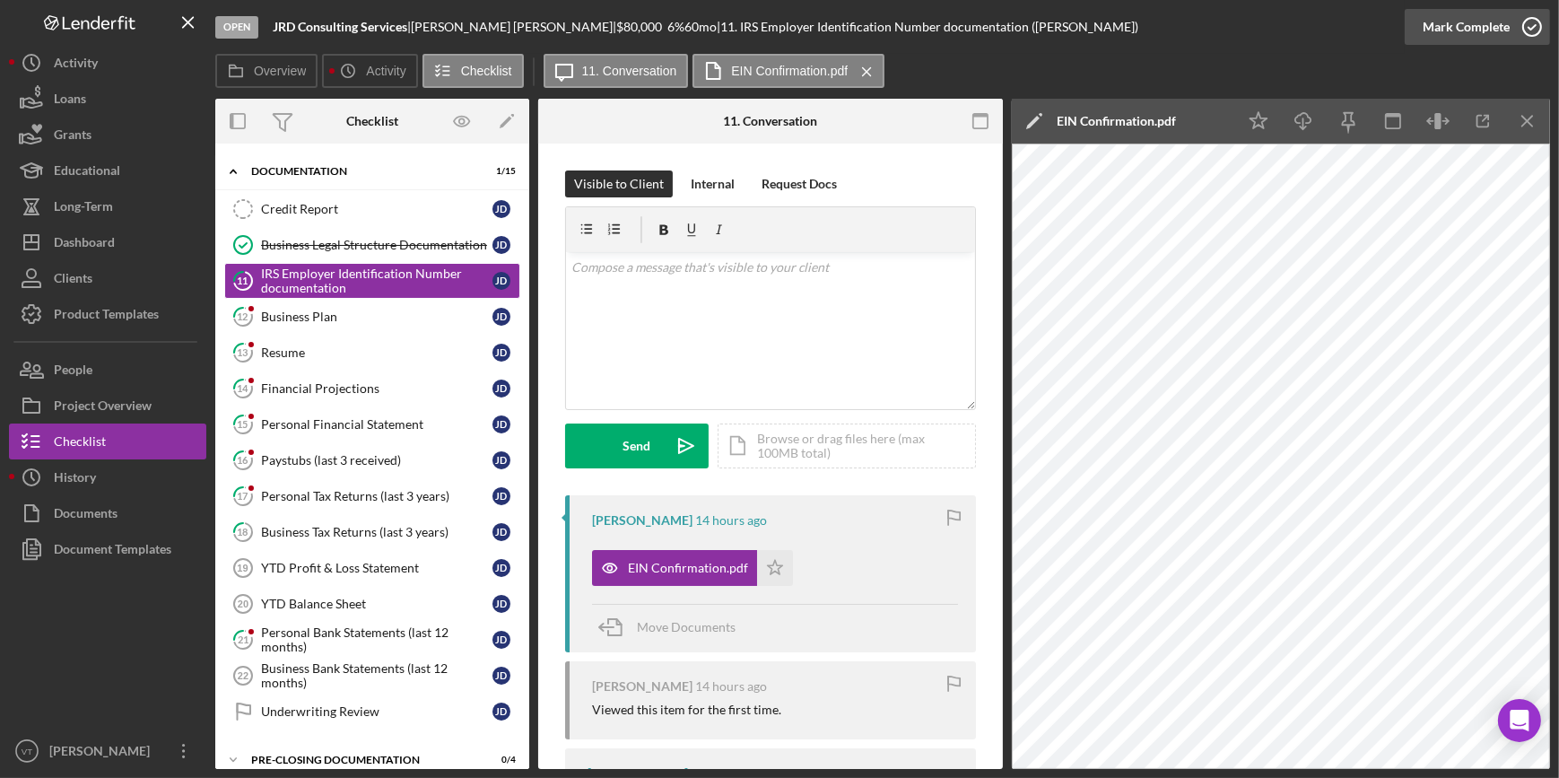
click at [1449, 27] on div "Mark Complete" at bounding box center [1466, 27] width 87 height 36
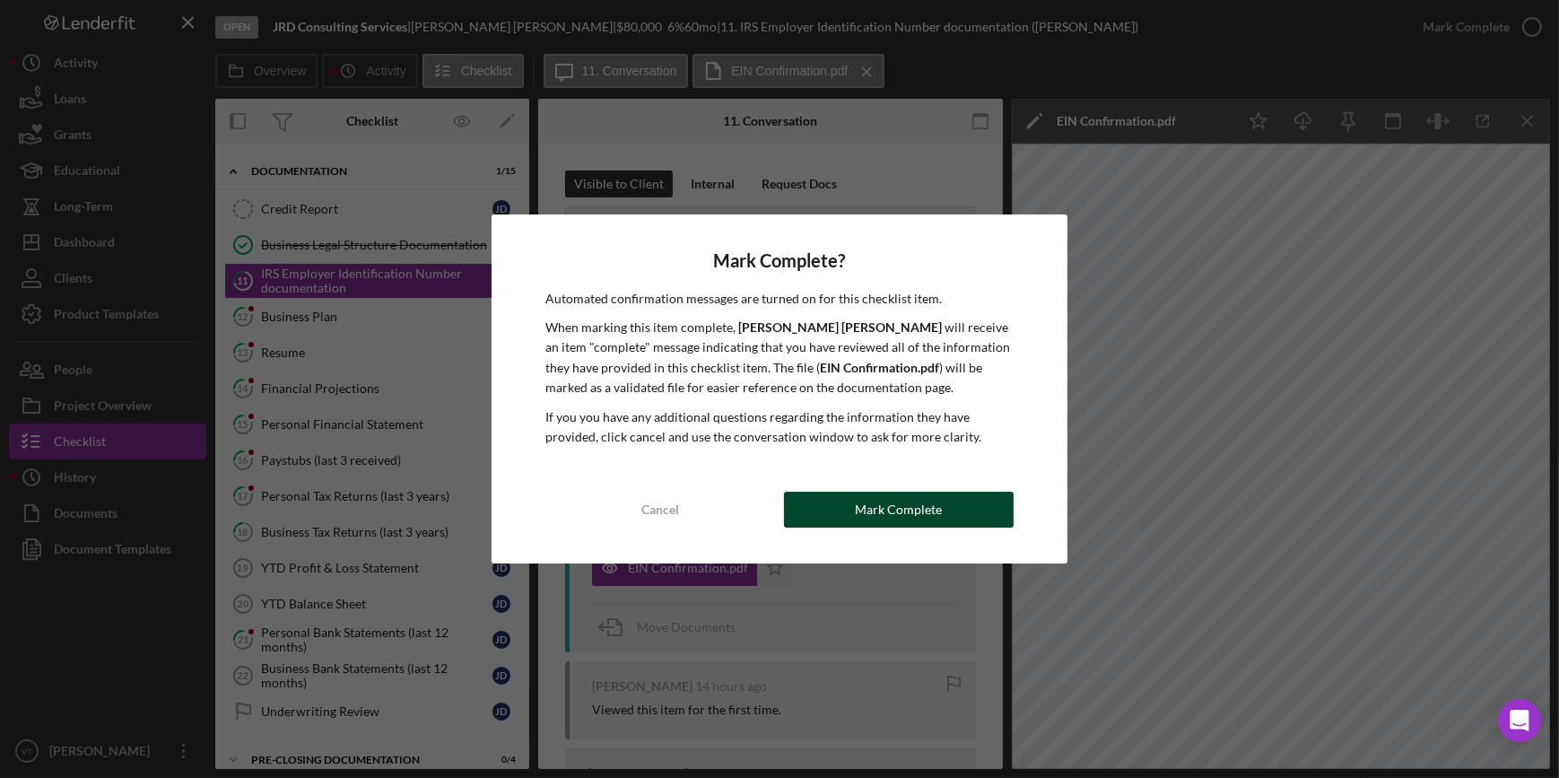
click at [869, 502] on div "Mark Complete" at bounding box center [898, 510] width 87 height 36
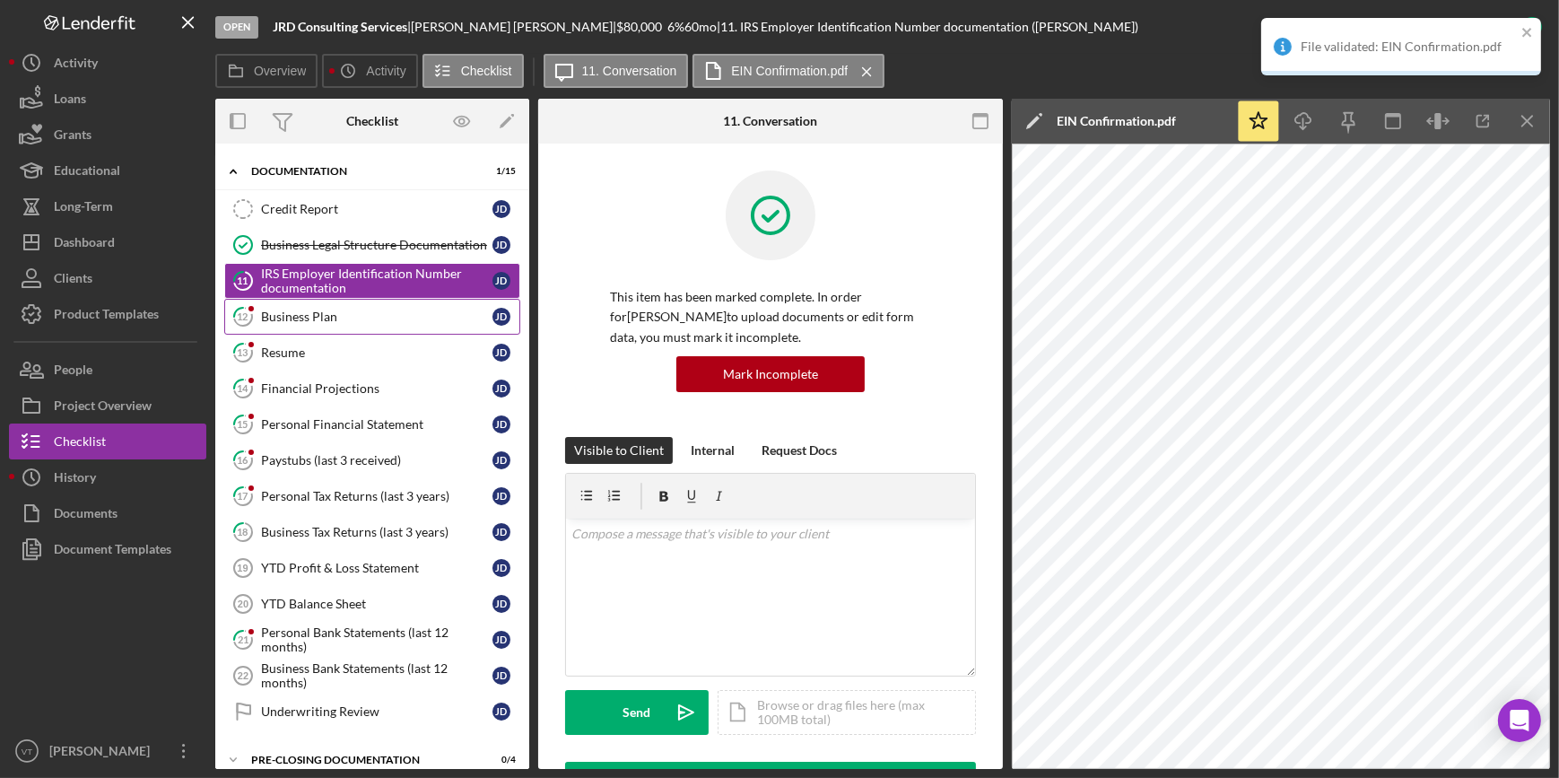
click at [291, 317] on div "Business Plan" at bounding box center [376, 316] width 231 height 14
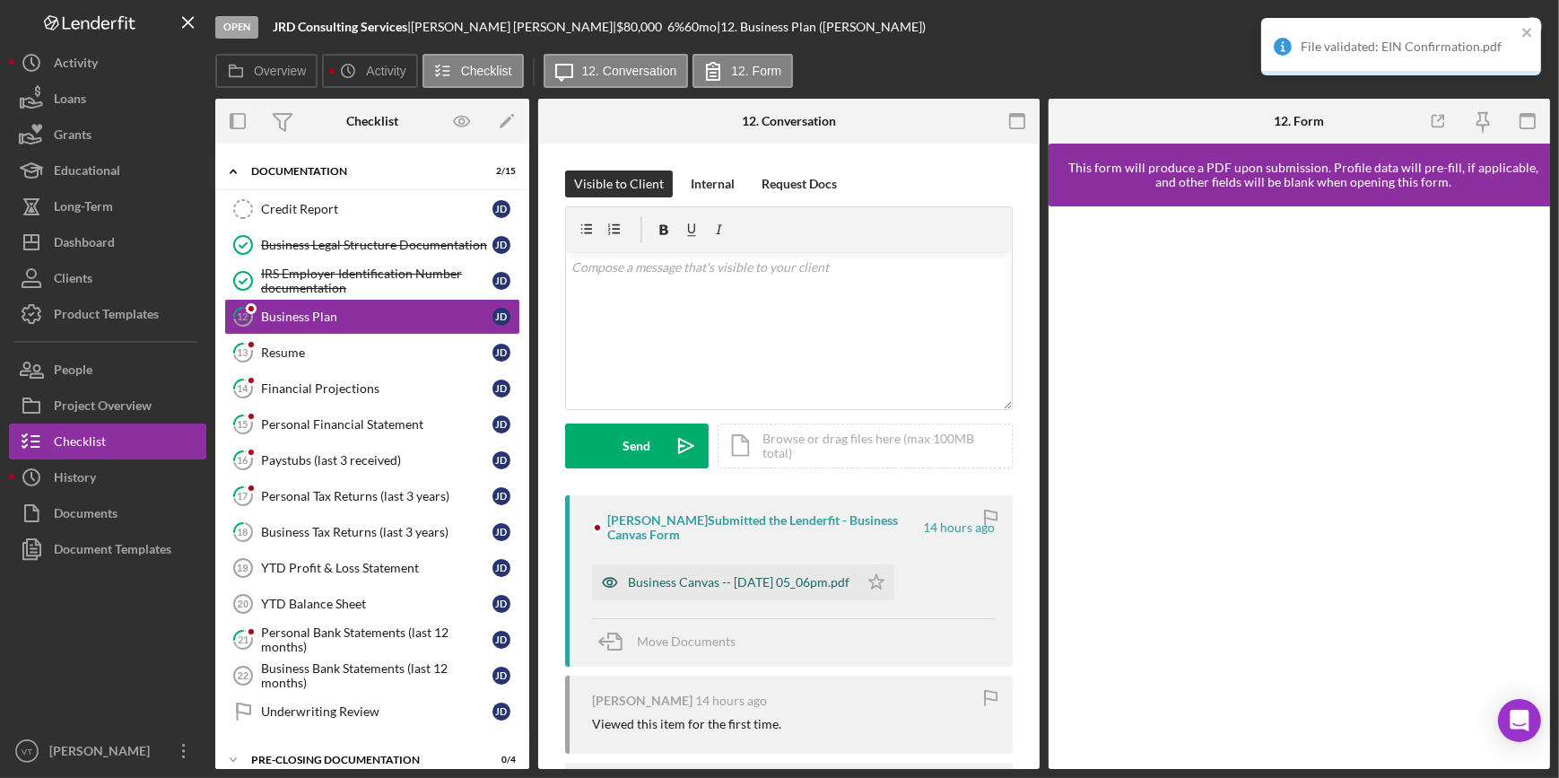
click at [656, 578] on div "Business Canvas -- 2025-09-04 05_06pm.pdf" at bounding box center [739, 582] width 222 height 14
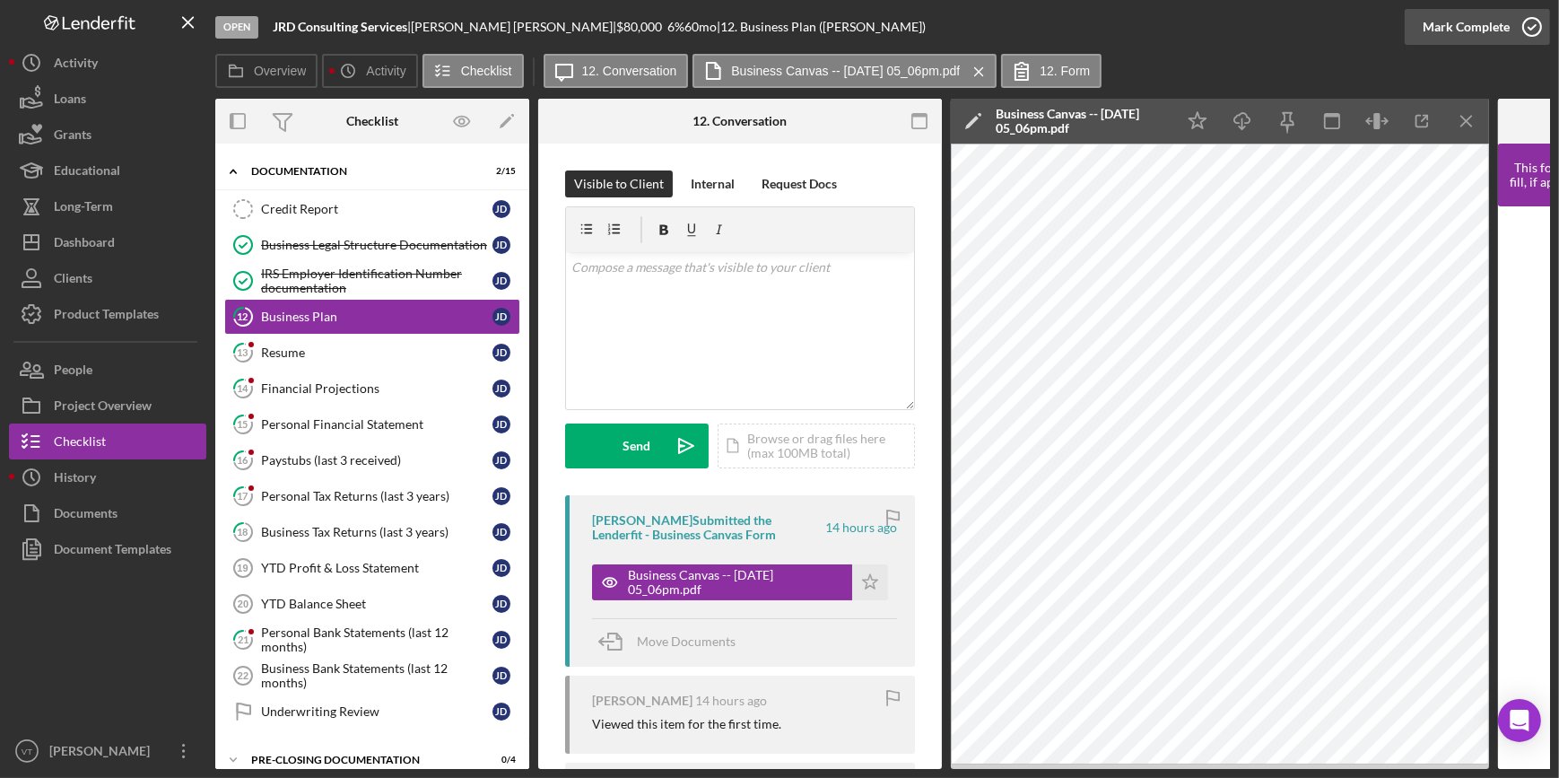
click at [1461, 34] on div "Mark Complete" at bounding box center [1466, 27] width 87 height 36
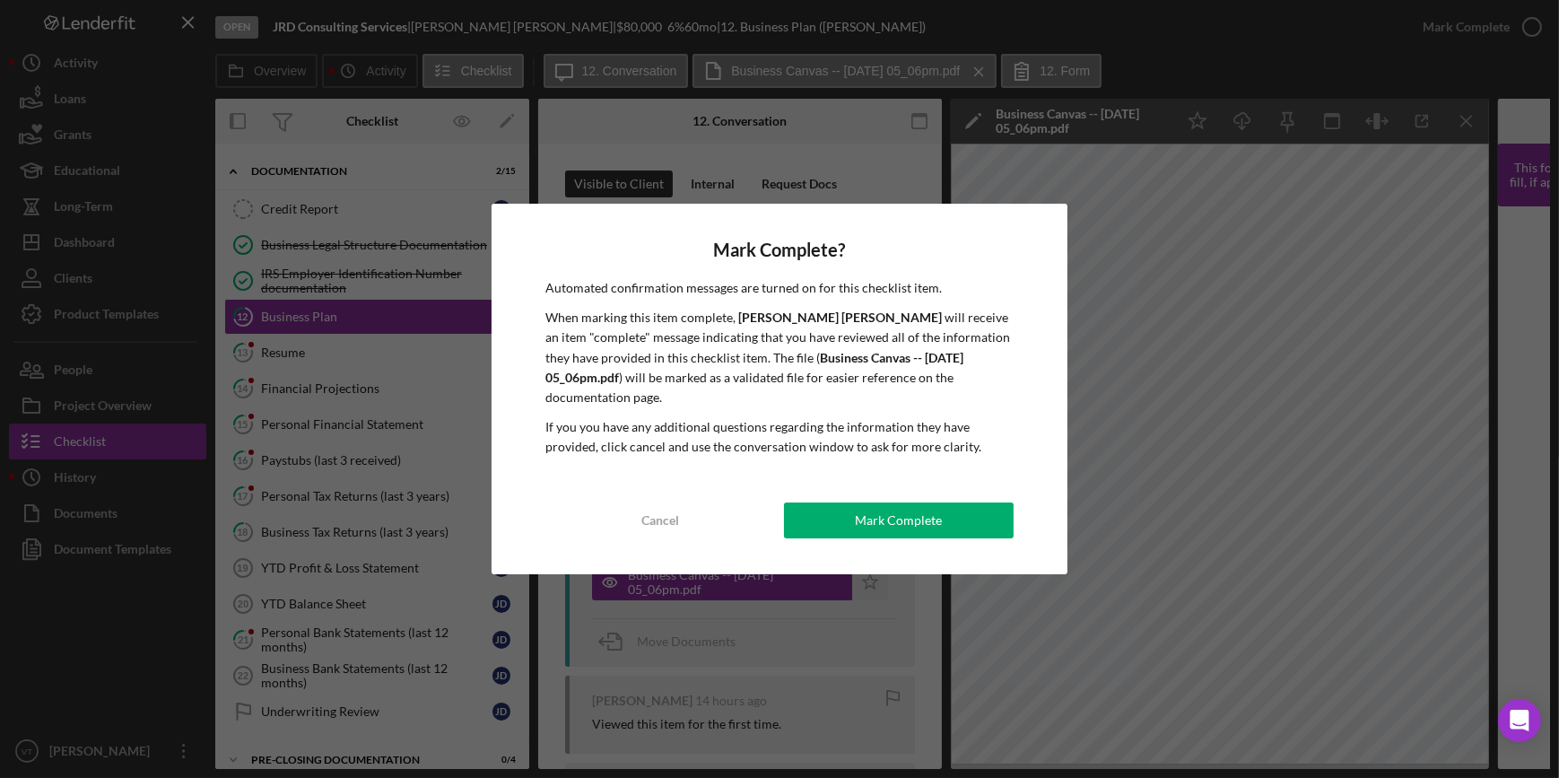
drag, startPoint x: 869, startPoint y: 505, endPoint x: 640, endPoint y: 446, distance: 237.1
click at [844, 502] on button "Mark Complete" at bounding box center [899, 520] width 230 height 36
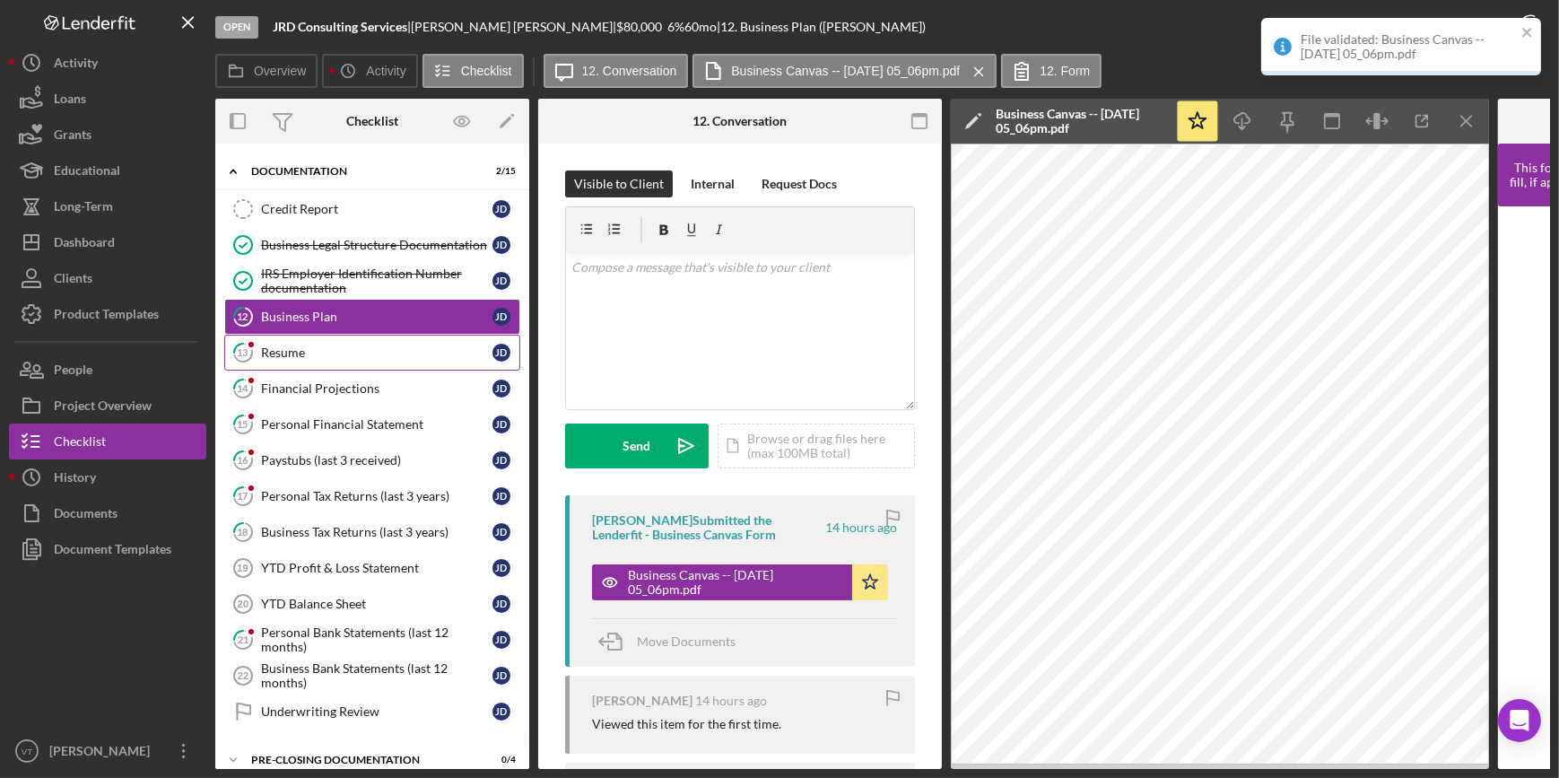
click at [305, 347] on div "Resume" at bounding box center [376, 352] width 231 height 14
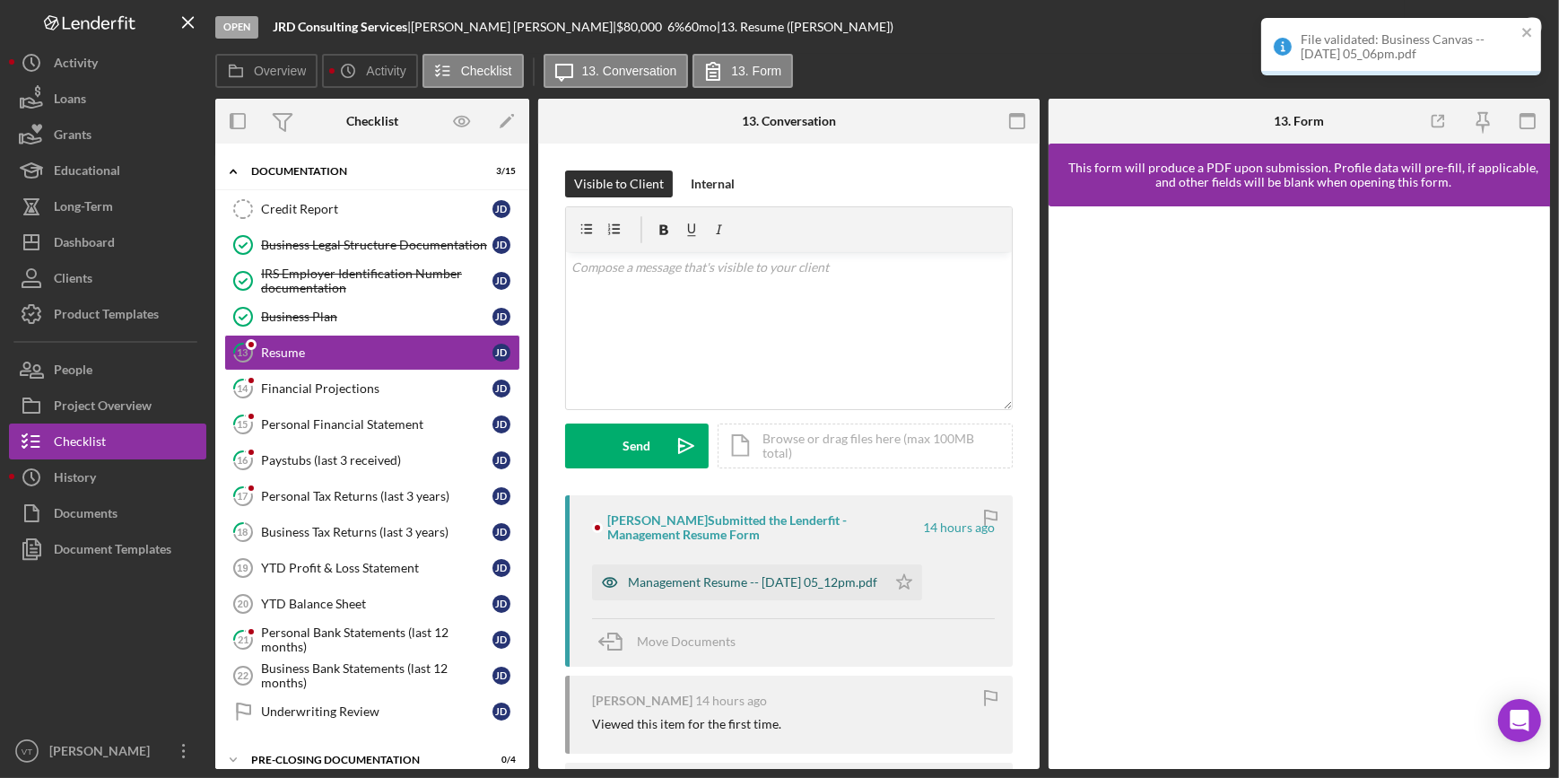
click at [710, 587] on div "Management Resume -- 2025-09-04 05_12pm.pdf" at bounding box center [752, 582] width 249 height 14
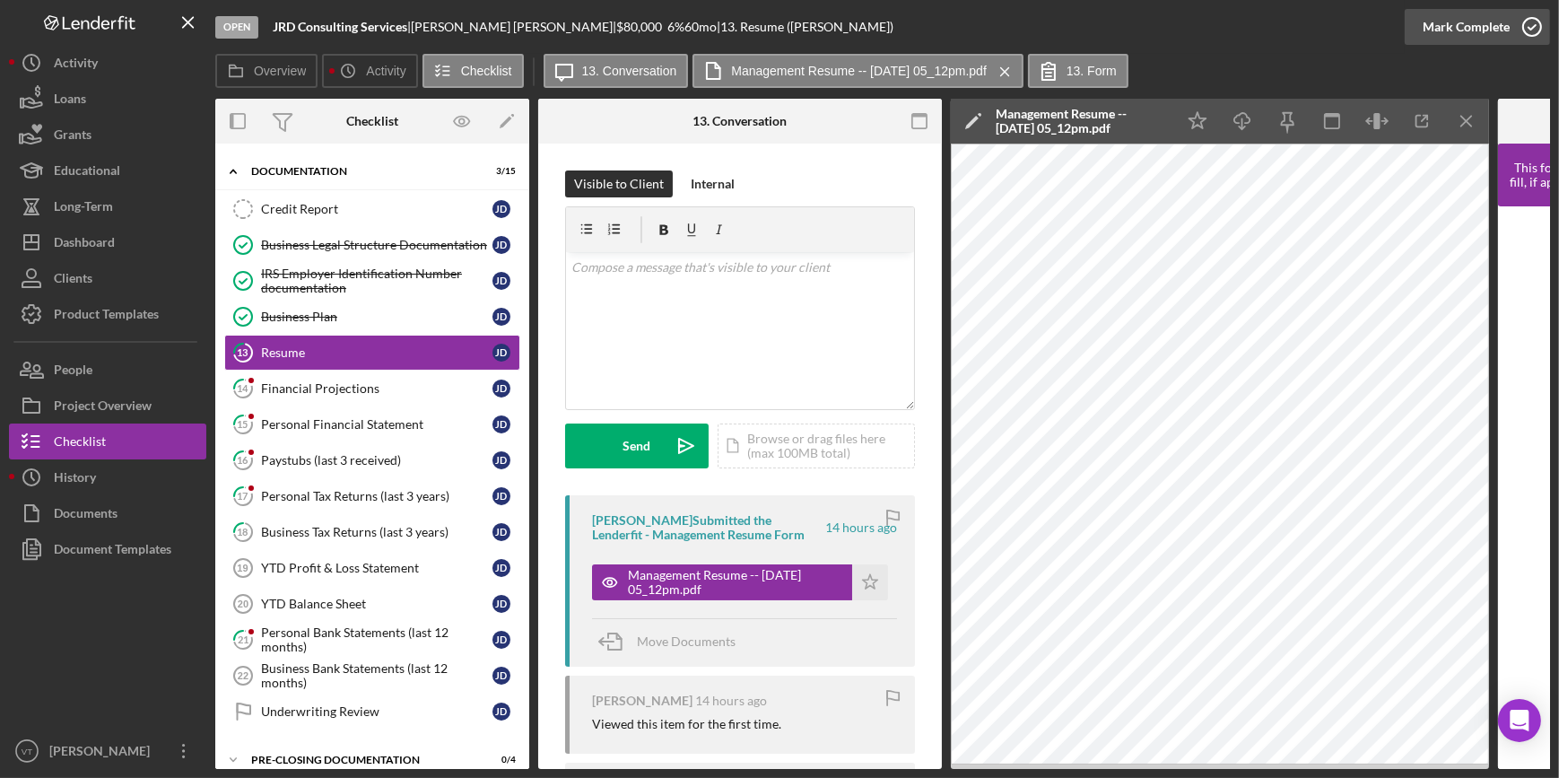
click at [1422, 28] on button "Mark Complete" at bounding box center [1477, 27] width 145 height 36
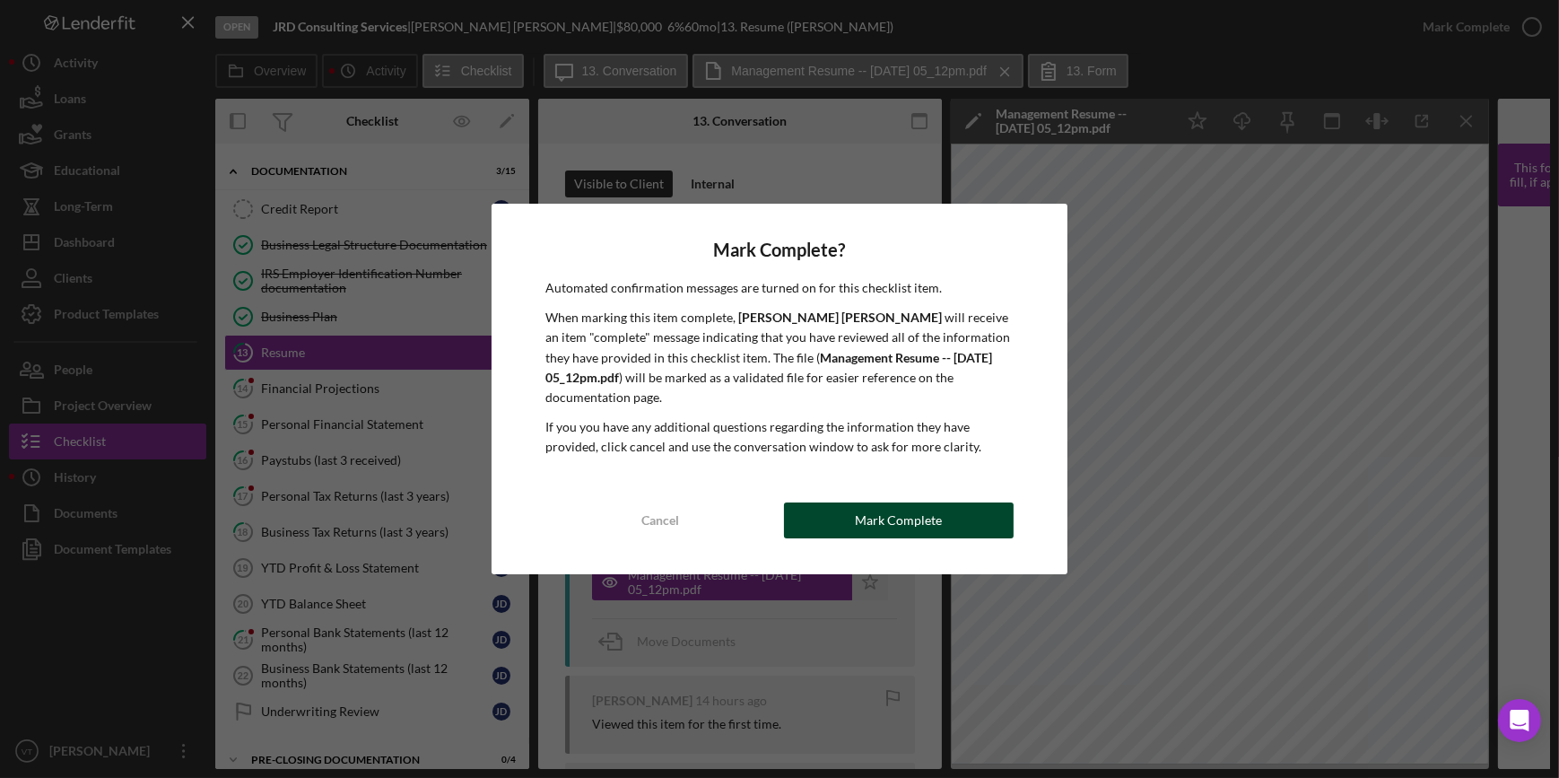
click at [902, 508] on div "Mark Complete" at bounding box center [898, 520] width 87 height 36
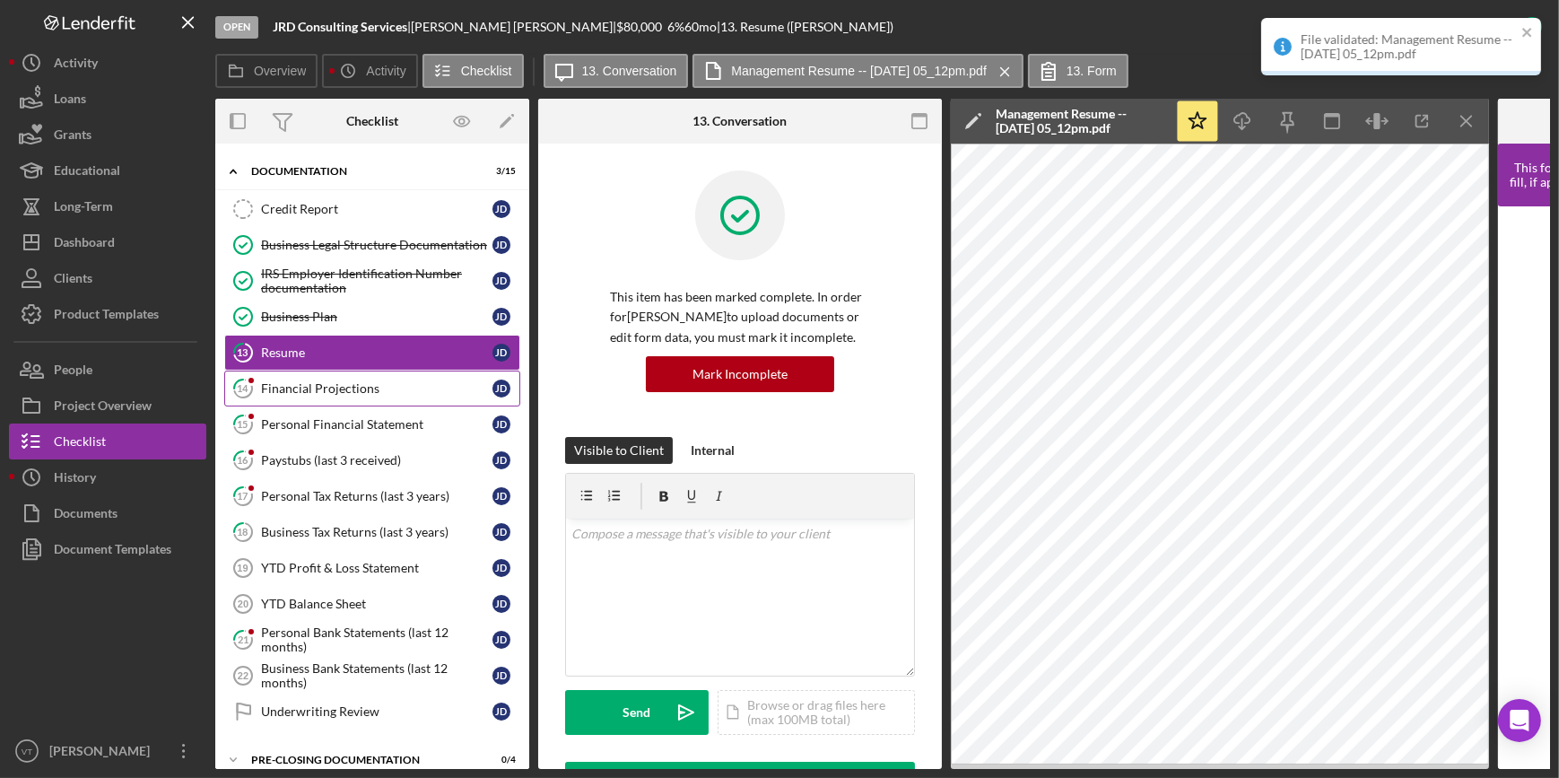
click at [346, 376] on link "14 Financial Projections J D" at bounding box center [372, 388] width 296 height 36
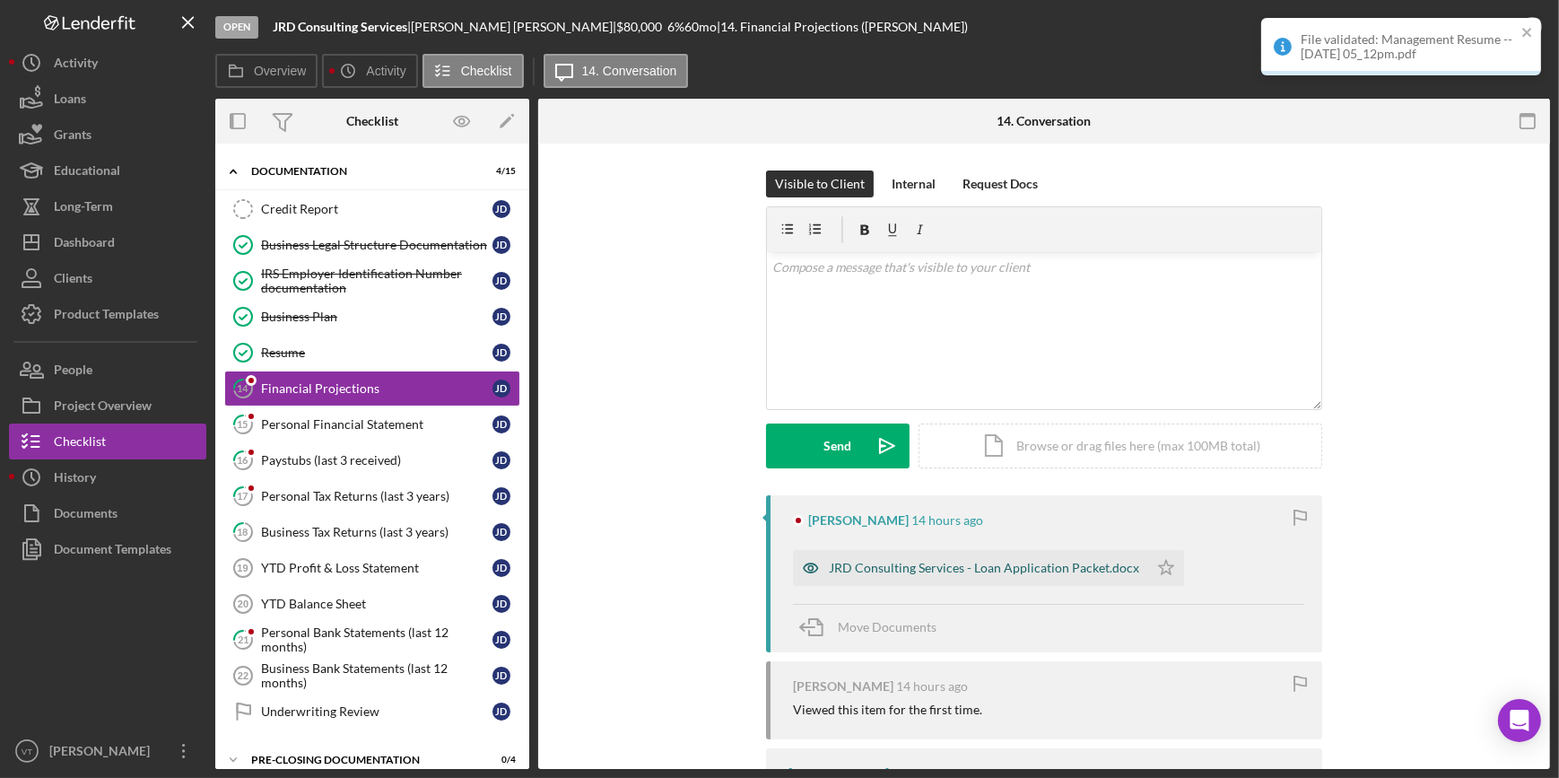
click at [869, 561] on div "JRD Consulting Services - Loan Application Packet.docx" at bounding box center [984, 568] width 310 height 14
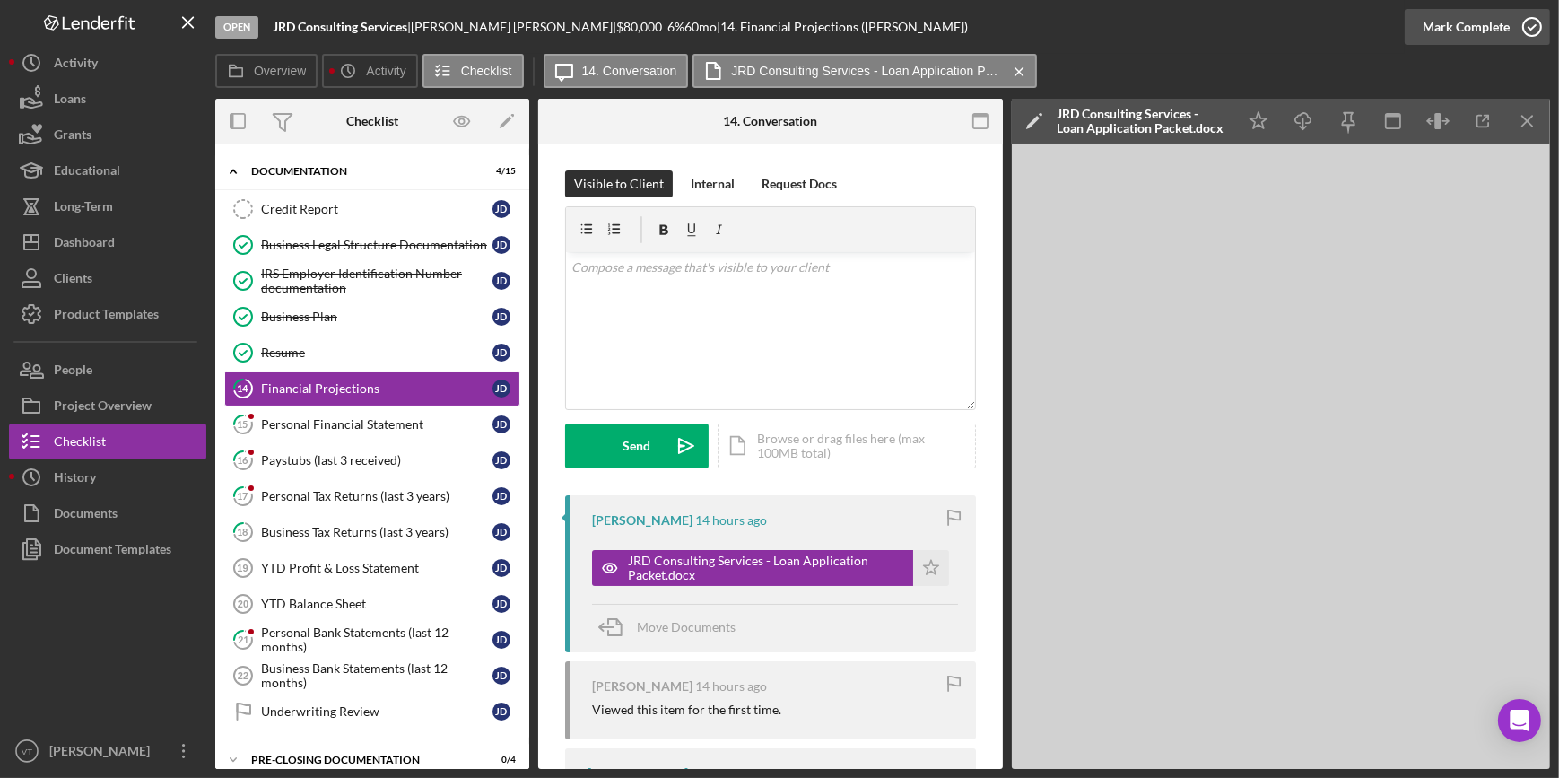
click at [1440, 30] on div "Mark Complete" at bounding box center [1466, 27] width 87 height 36
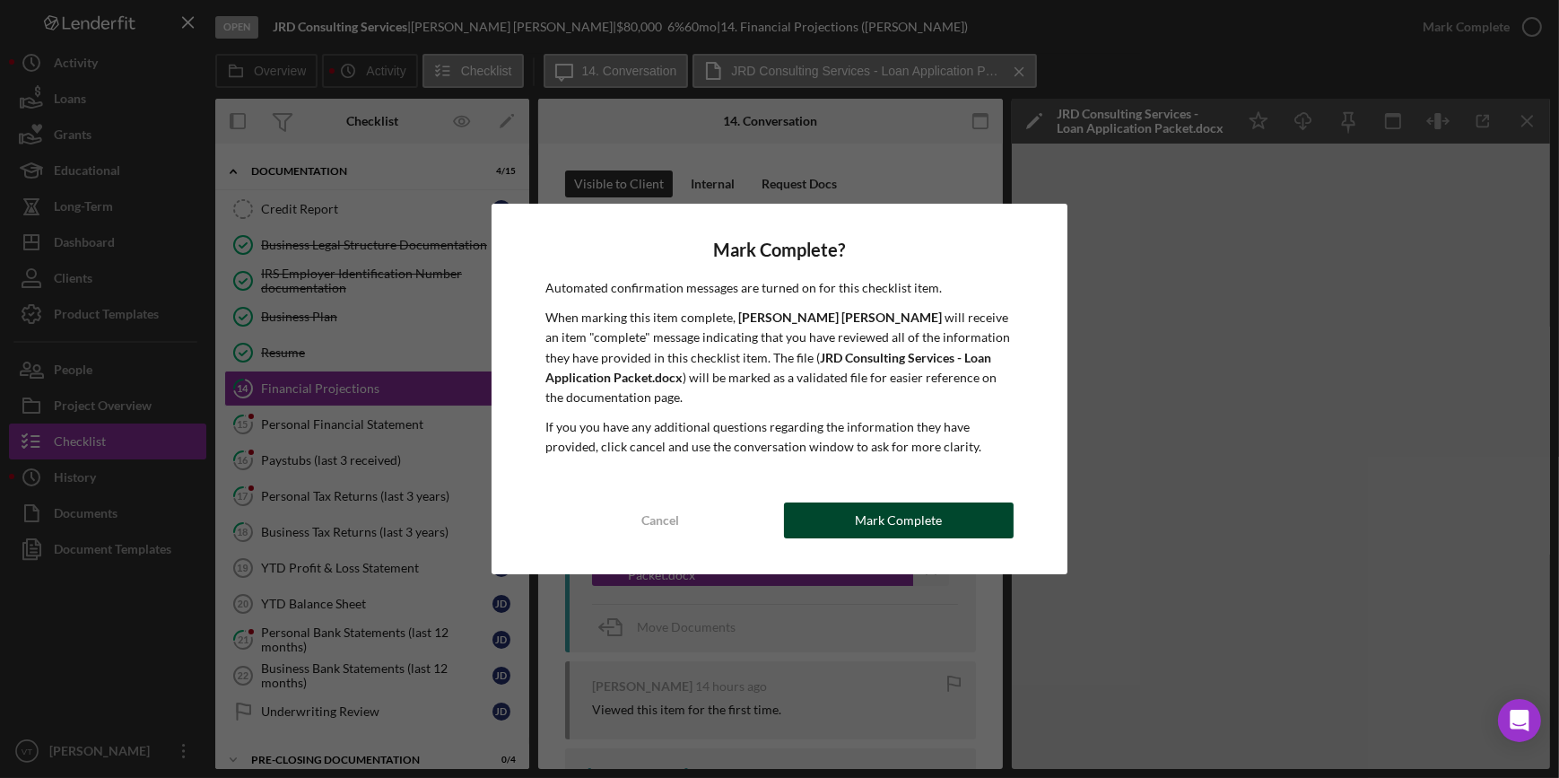
click at [859, 518] on div "Mark Complete" at bounding box center [898, 520] width 87 height 36
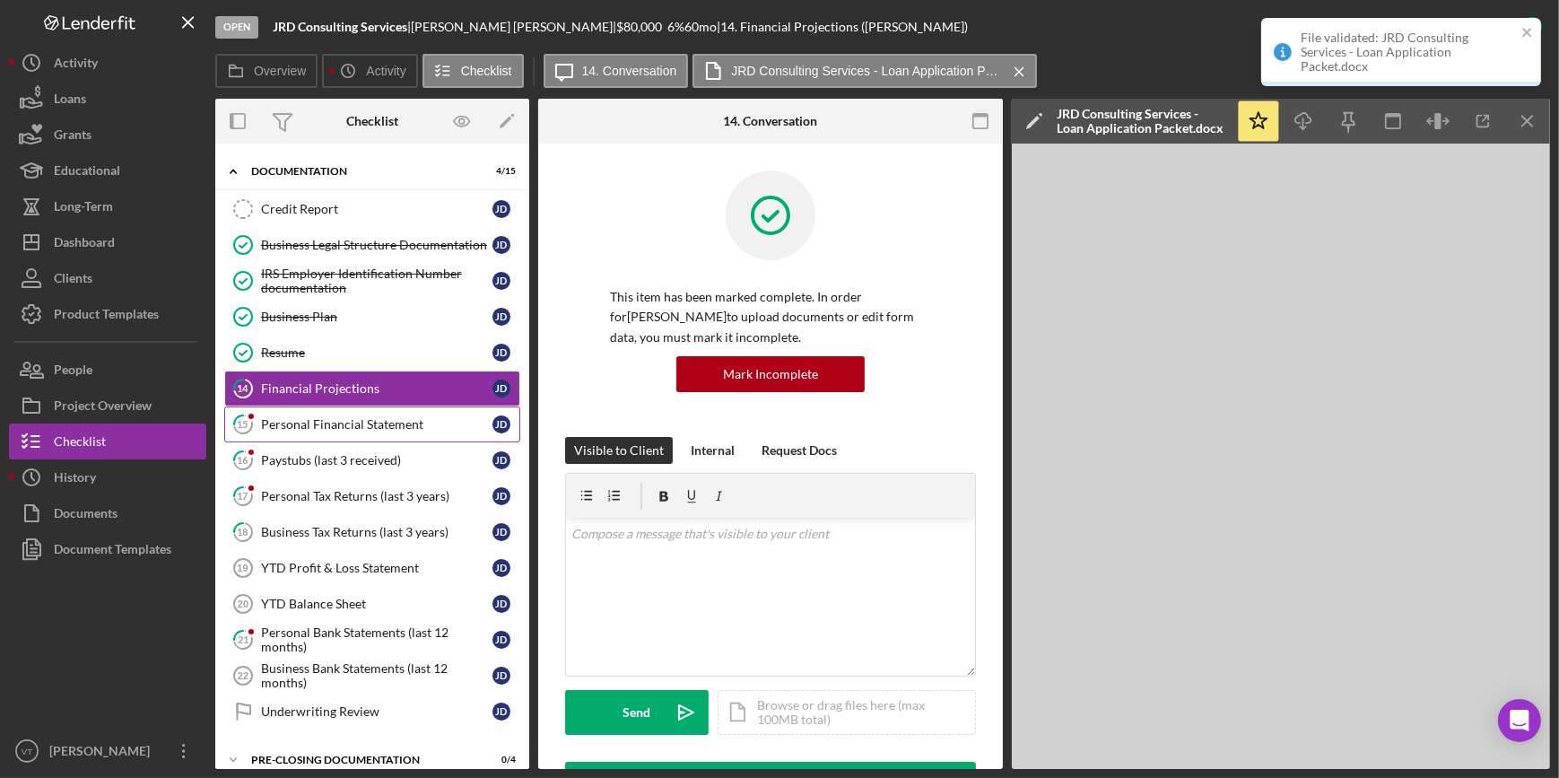
click at [336, 422] on div "Personal Financial Statement" at bounding box center [376, 424] width 231 height 14
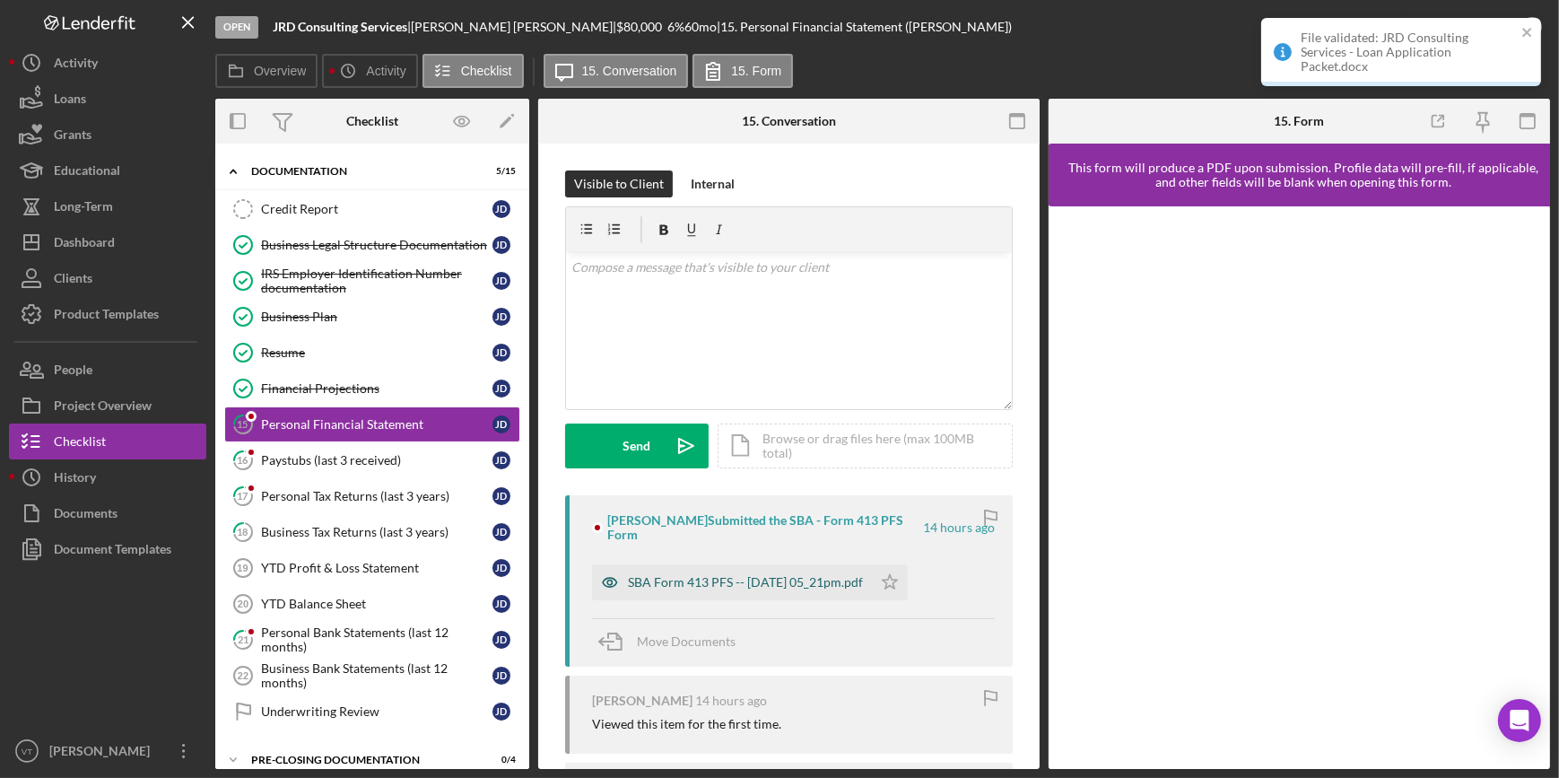
click at [832, 590] on div "SBA Form 413 PFS -- 2025-09-04 05_21pm.pdf" at bounding box center [732, 582] width 280 height 36
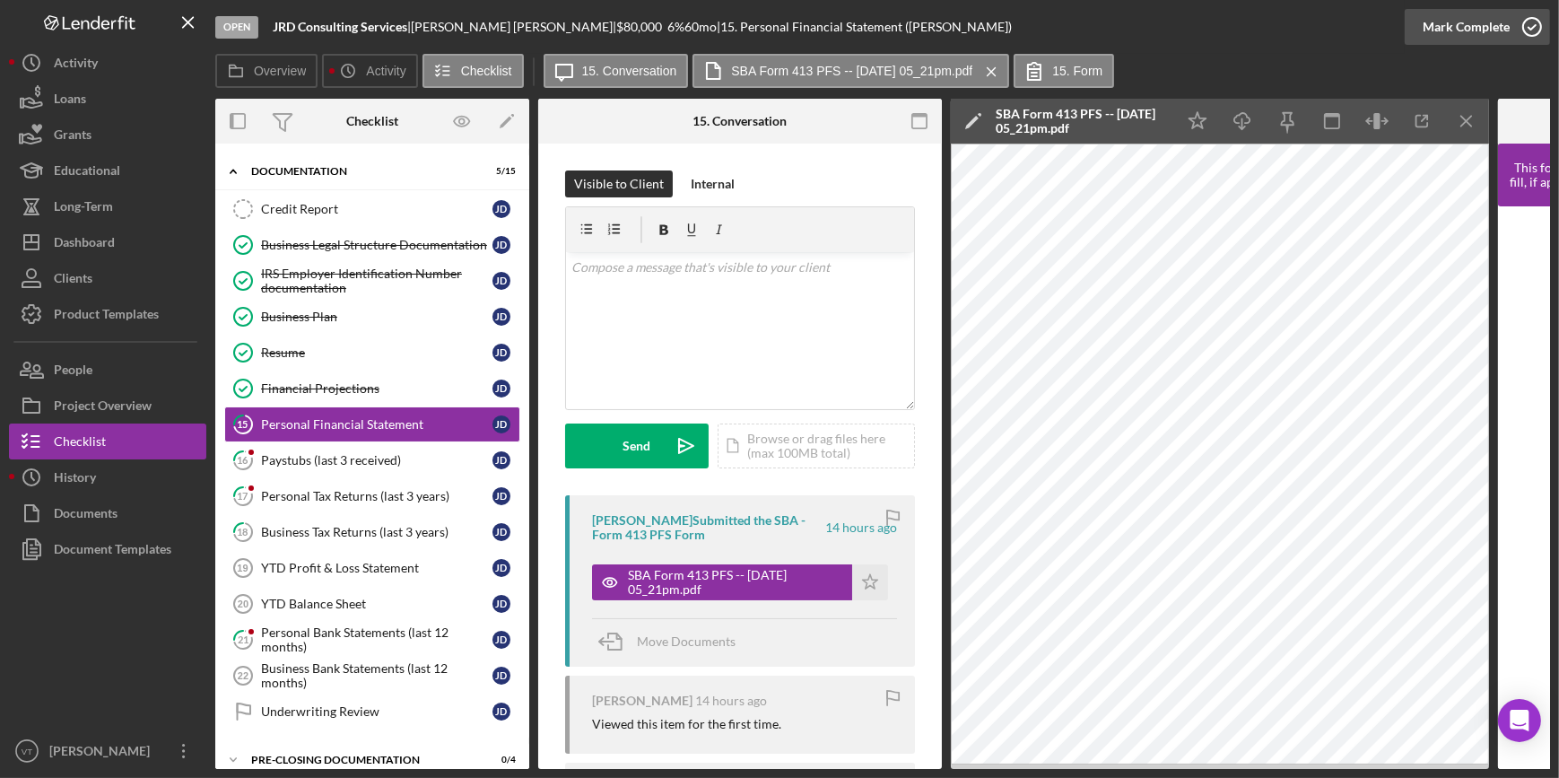
click at [1449, 27] on div "Mark Complete" at bounding box center [1466, 27] width 87 height 36
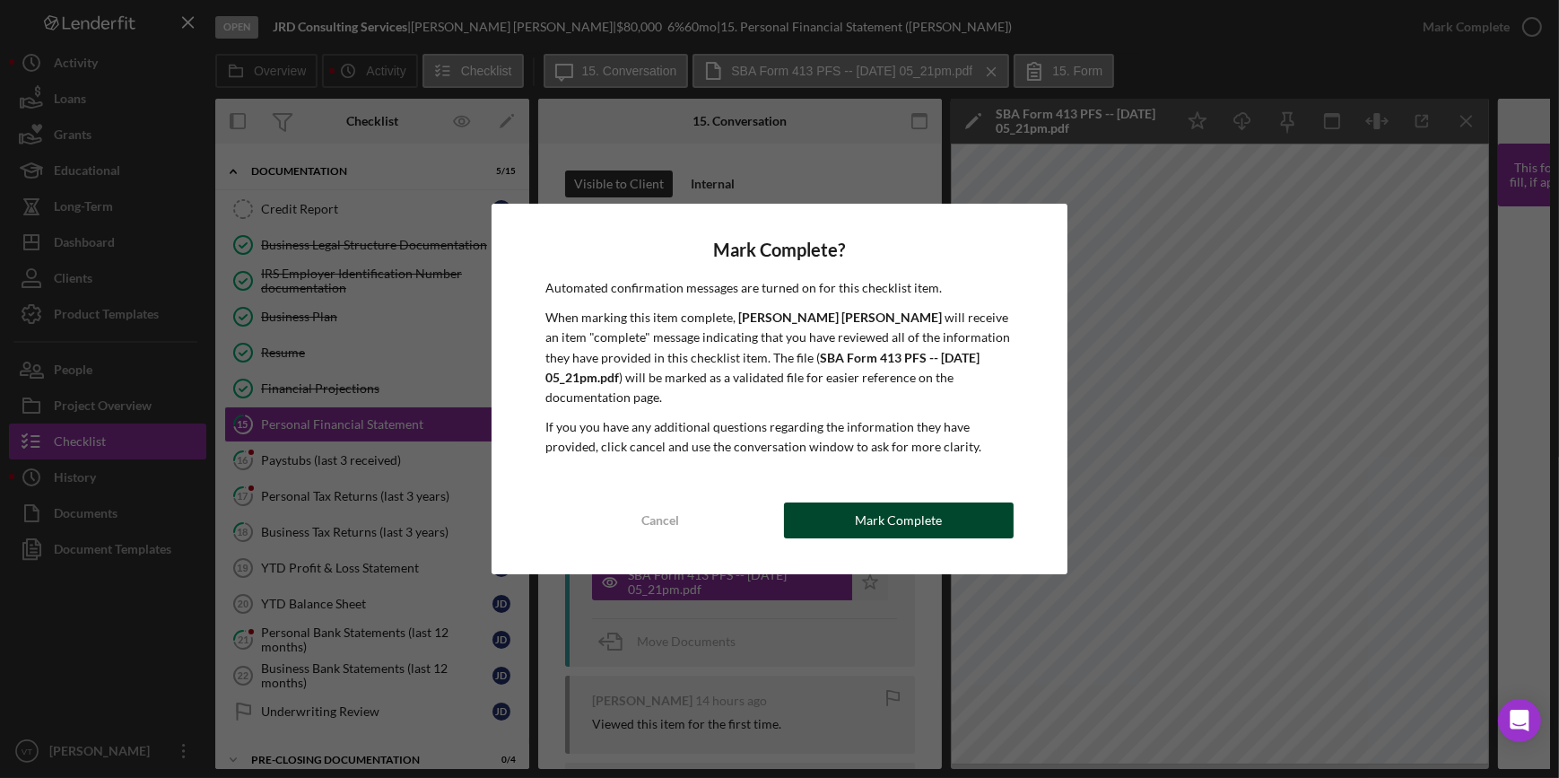
click at [840, 504] on button "Mark Complete" at bounding box center [899, 520] width 230 height 36
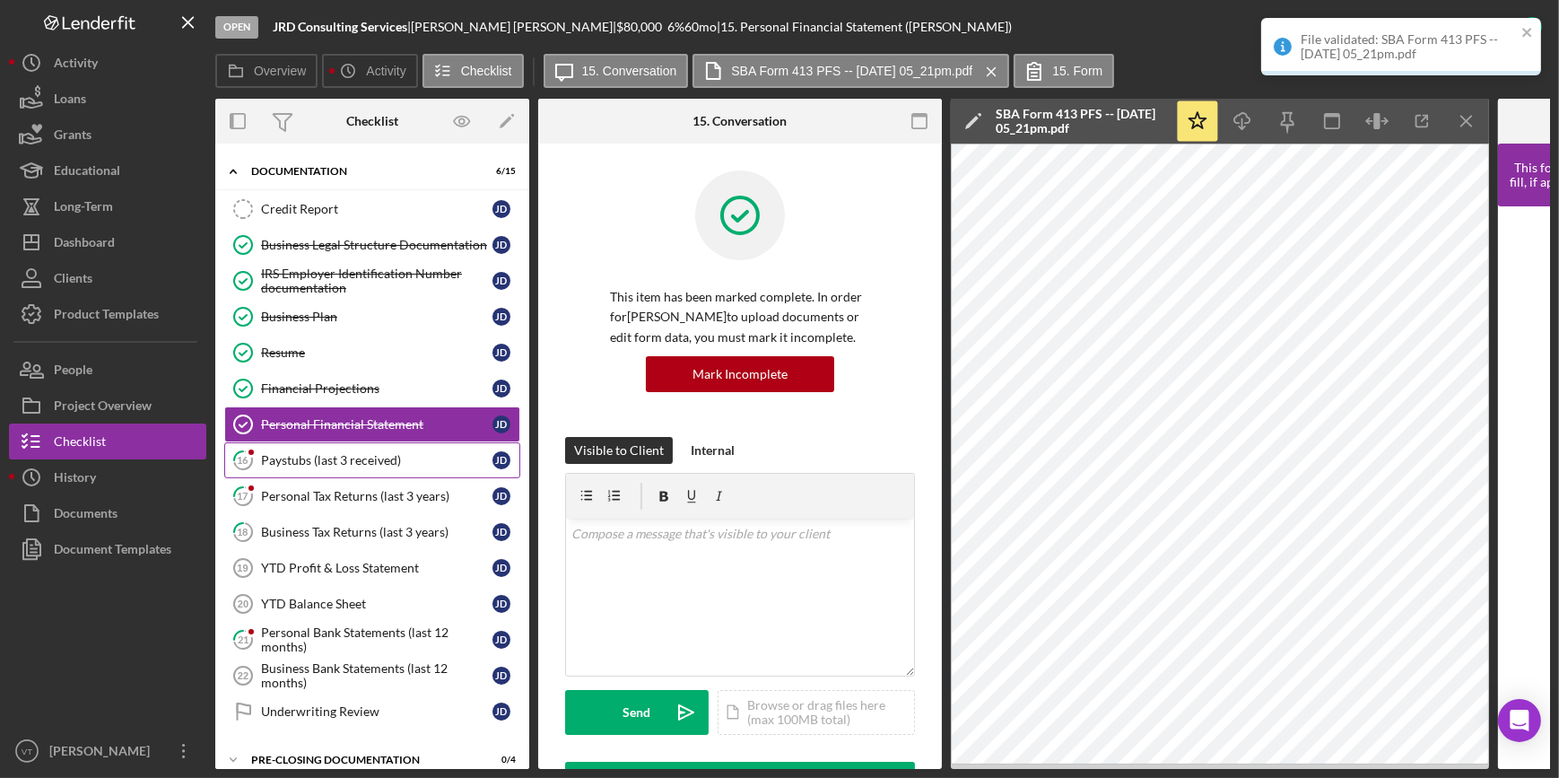
click at [325, 460] on div "Paystubs (last 3 received)" at bounding box center [376, 460] width 231 height 14
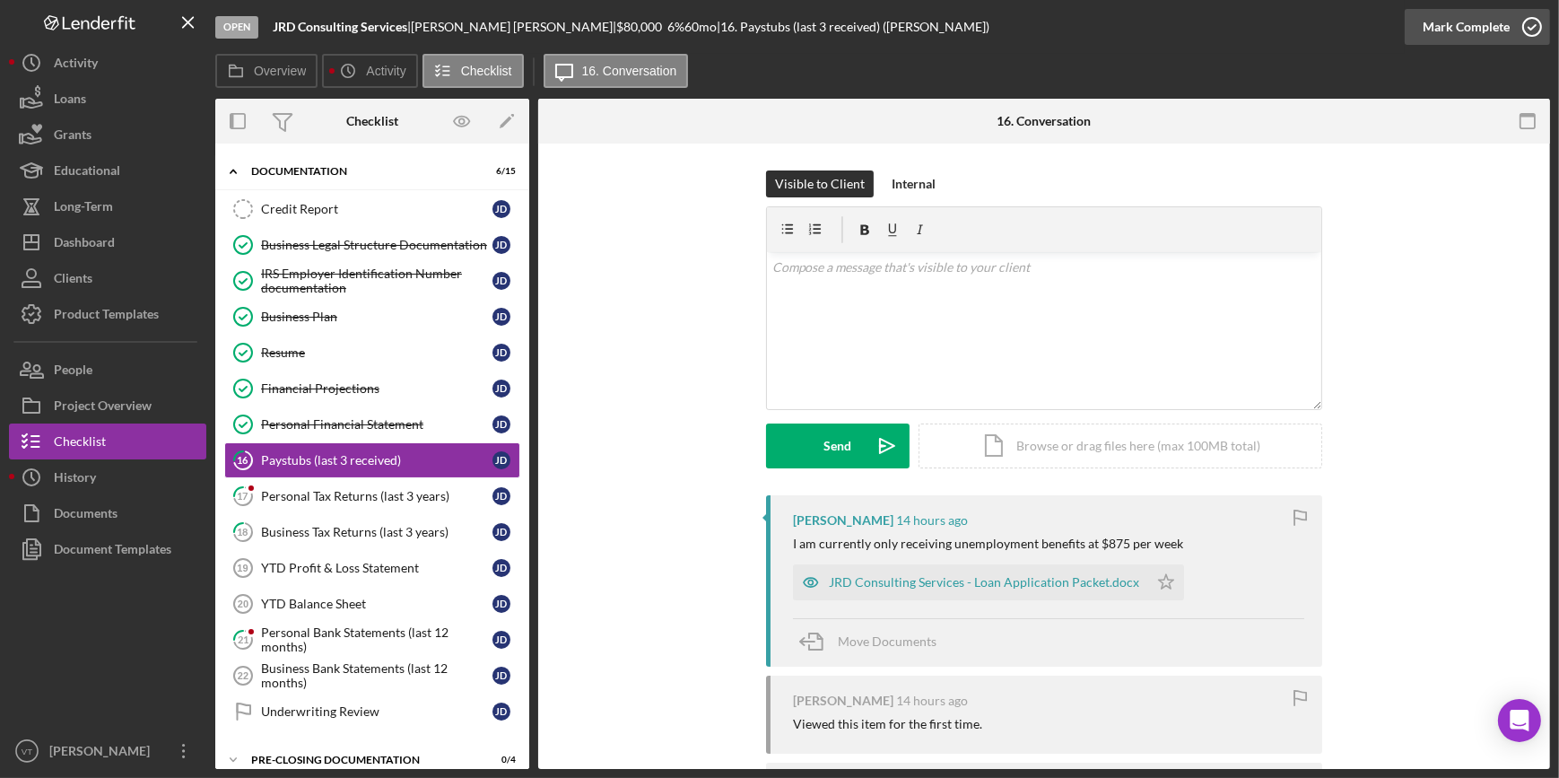
click at [1440, 22] on div "Mark Complete" at bounding box center [1466, 27] width 87 height 36
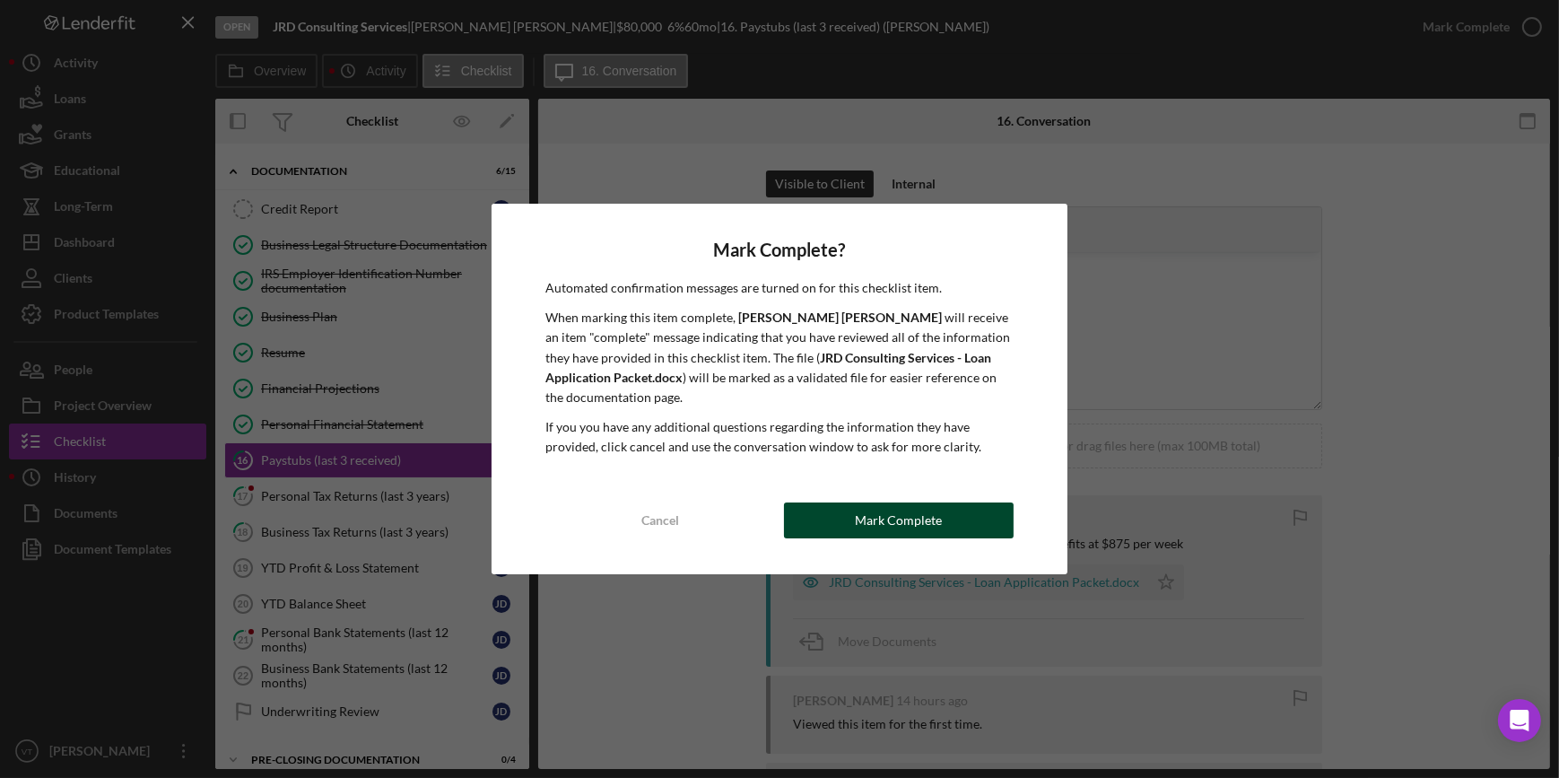
click at [869, 521] on div "Mark Complete" at bounding box center [898, 520] width 87 height 36
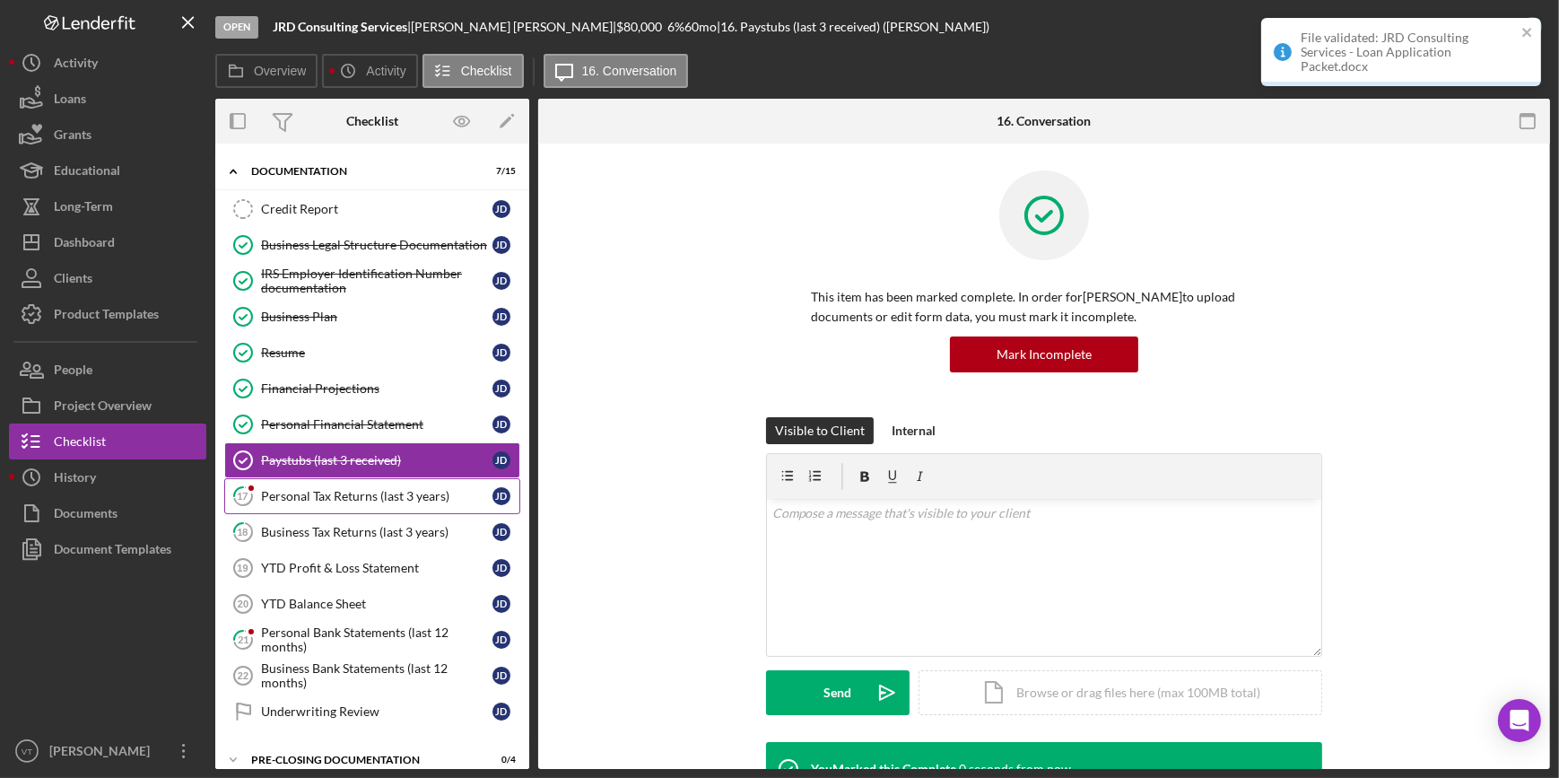
click at [383, 496] on div "Personal Tax Returns (last 3 years)" at bounding box center [376, 496] width 231 height 14
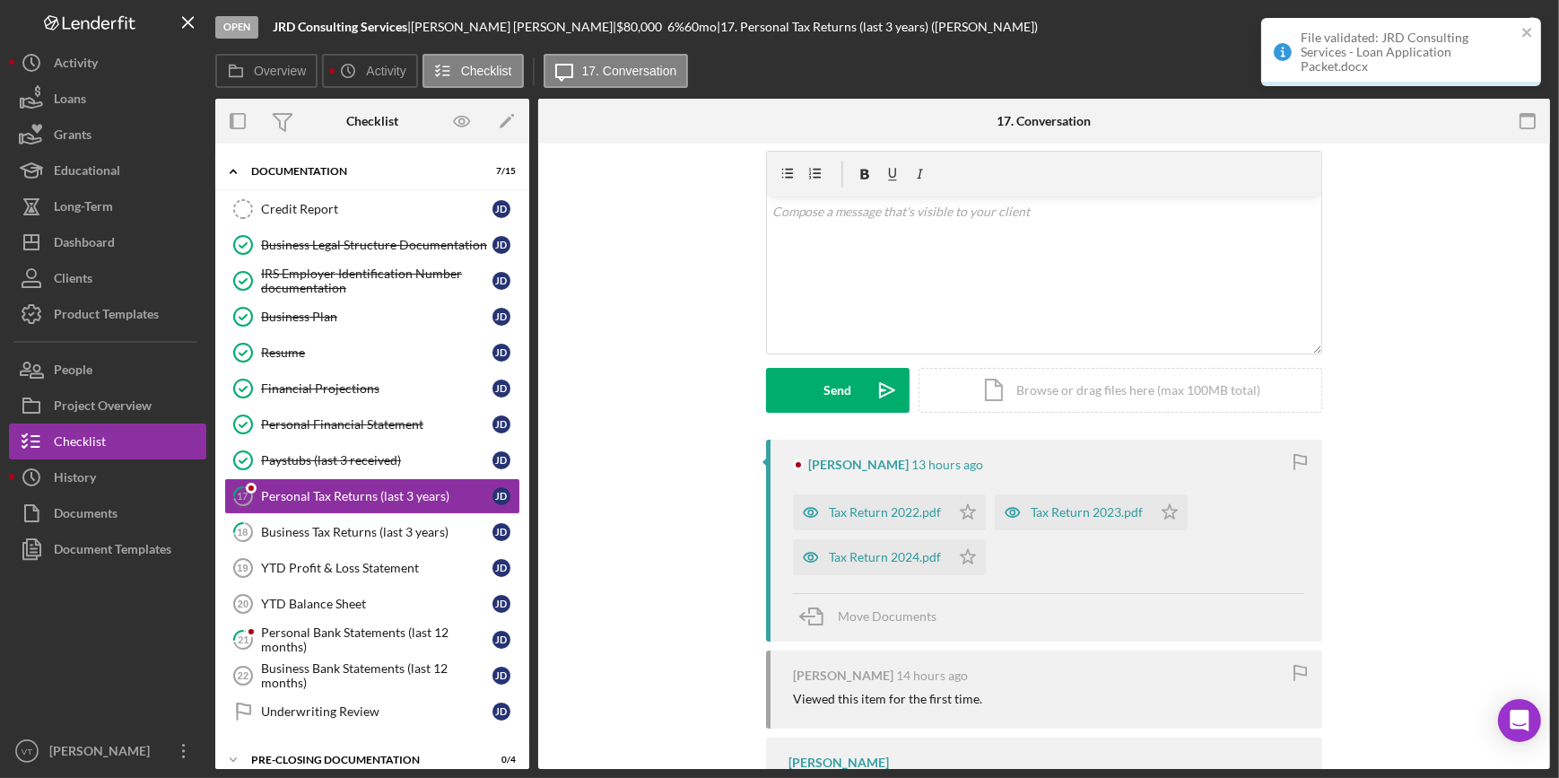
scroll to position [81, 0]
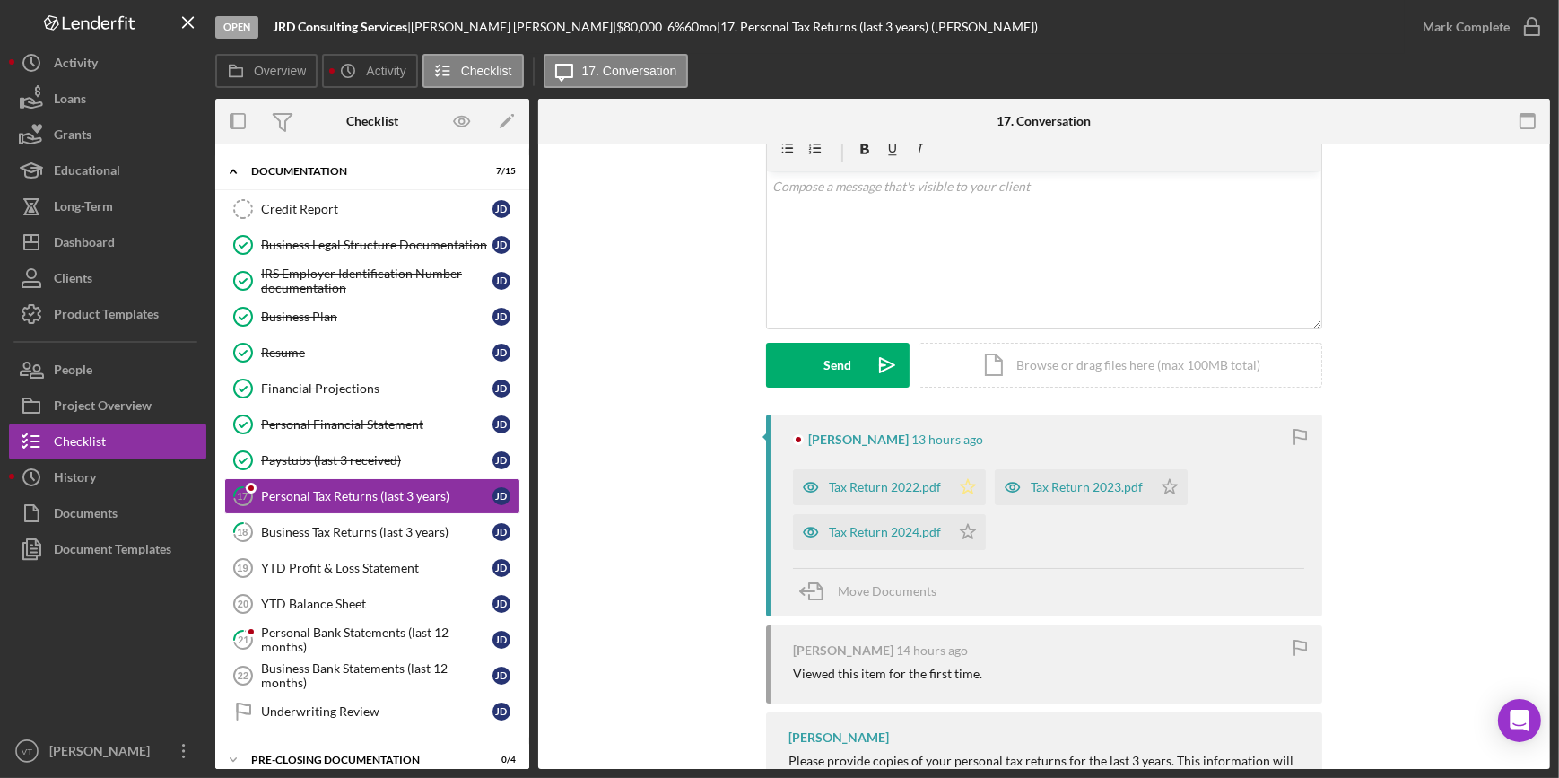
click at [963, 495] on icon "Icon/Star" at bounding box center [968, 487] width 36 height 36
click at [960, 527] on icon "Icon/Star" at bounding box center [968, 532] width 36 height 36
click at [1162, 482] on icon "Icon/Star" at bounding box center [1170, 487] width 36 height 36
click at [1439, 33] on div "Mark Complete" at bounding box center [1466, 27] width 87 height 36
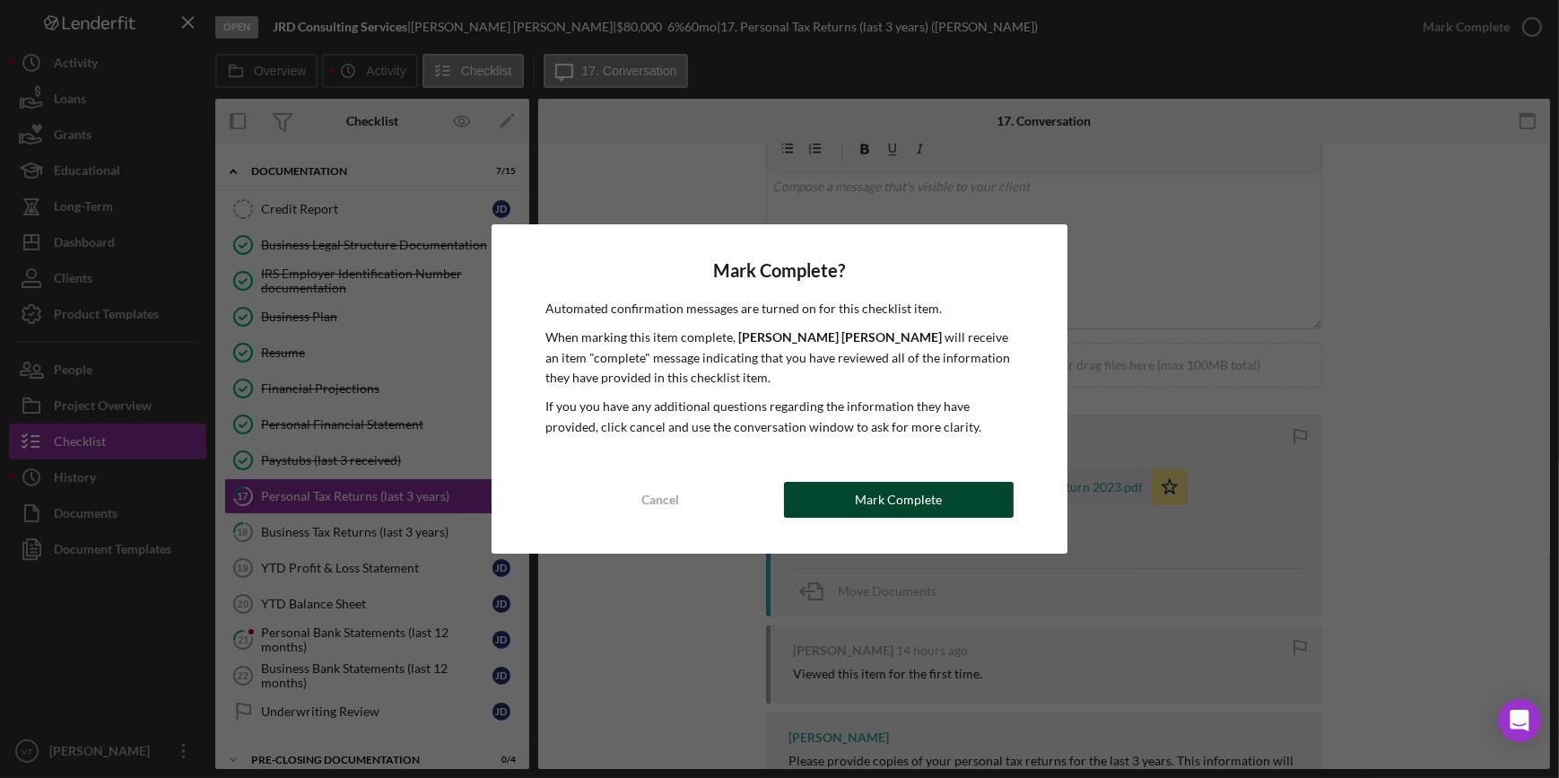
click at [869, 487] on div "Mark Complete" at bounding box center [898, 500] width 87 height 36
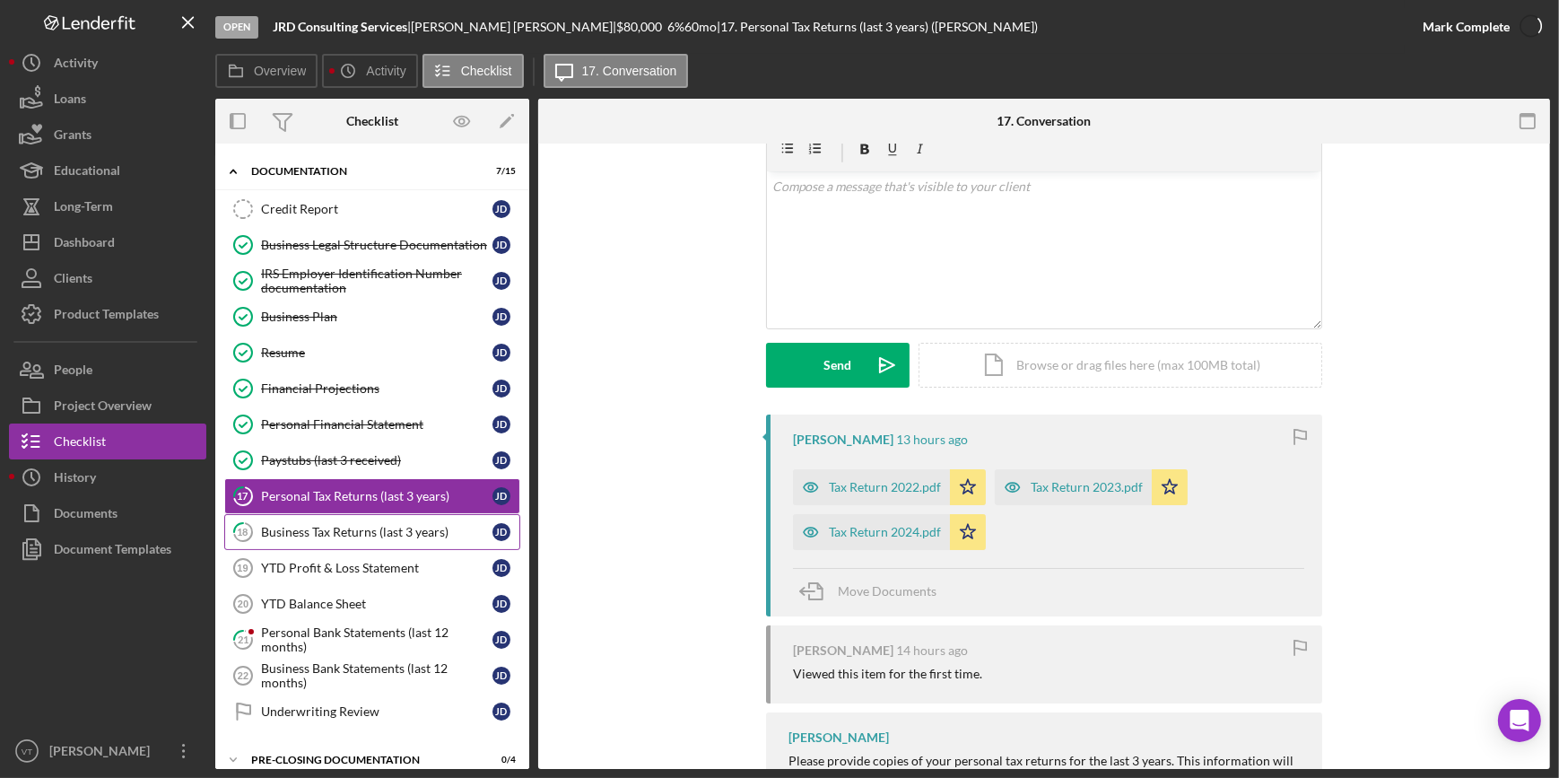
scroll to position [327, 0]
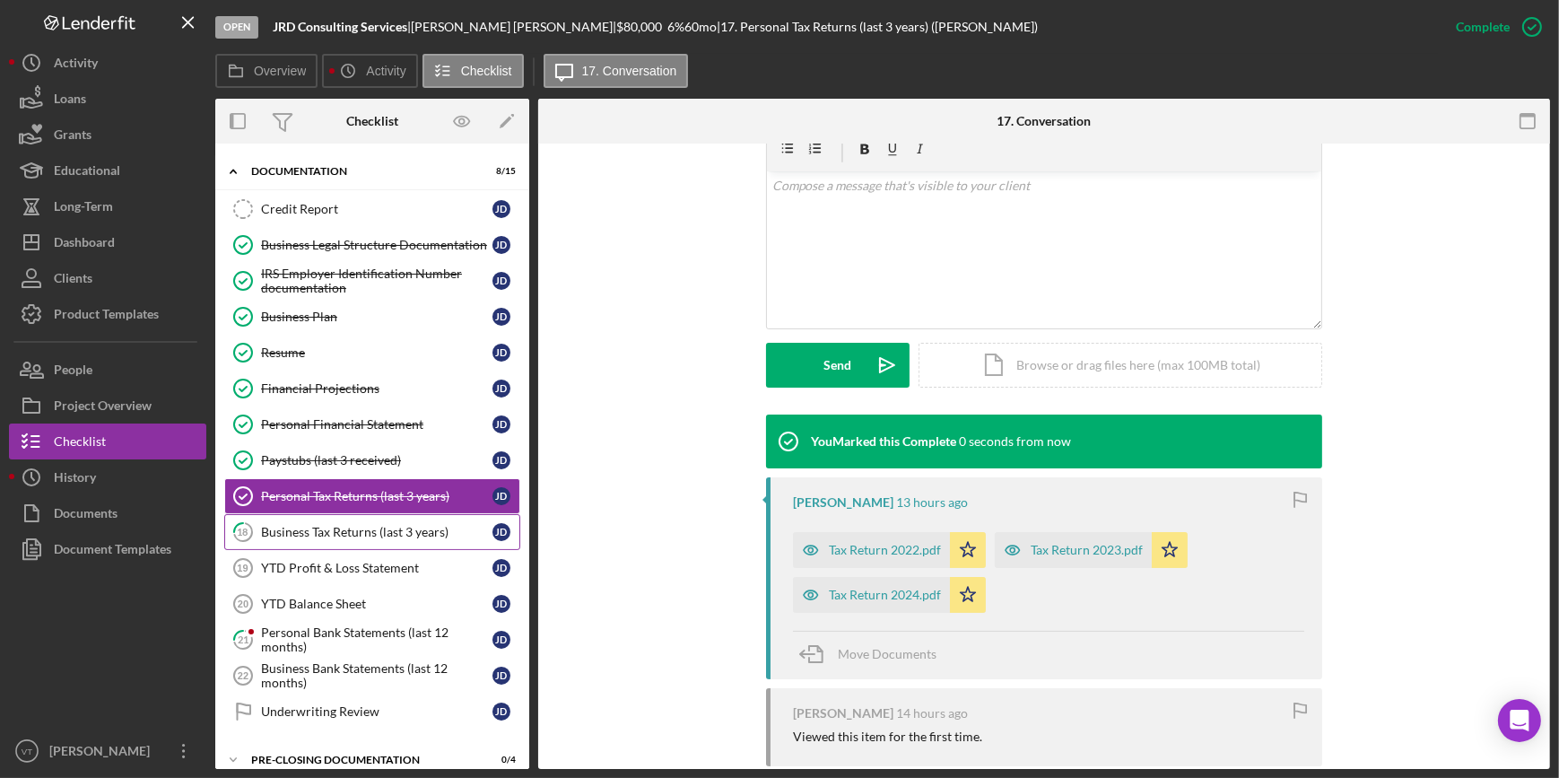
click at [379, 529] on div "Business Tax Returns (last 3 years)" at bounding box center [376, 532] width 231 height 14
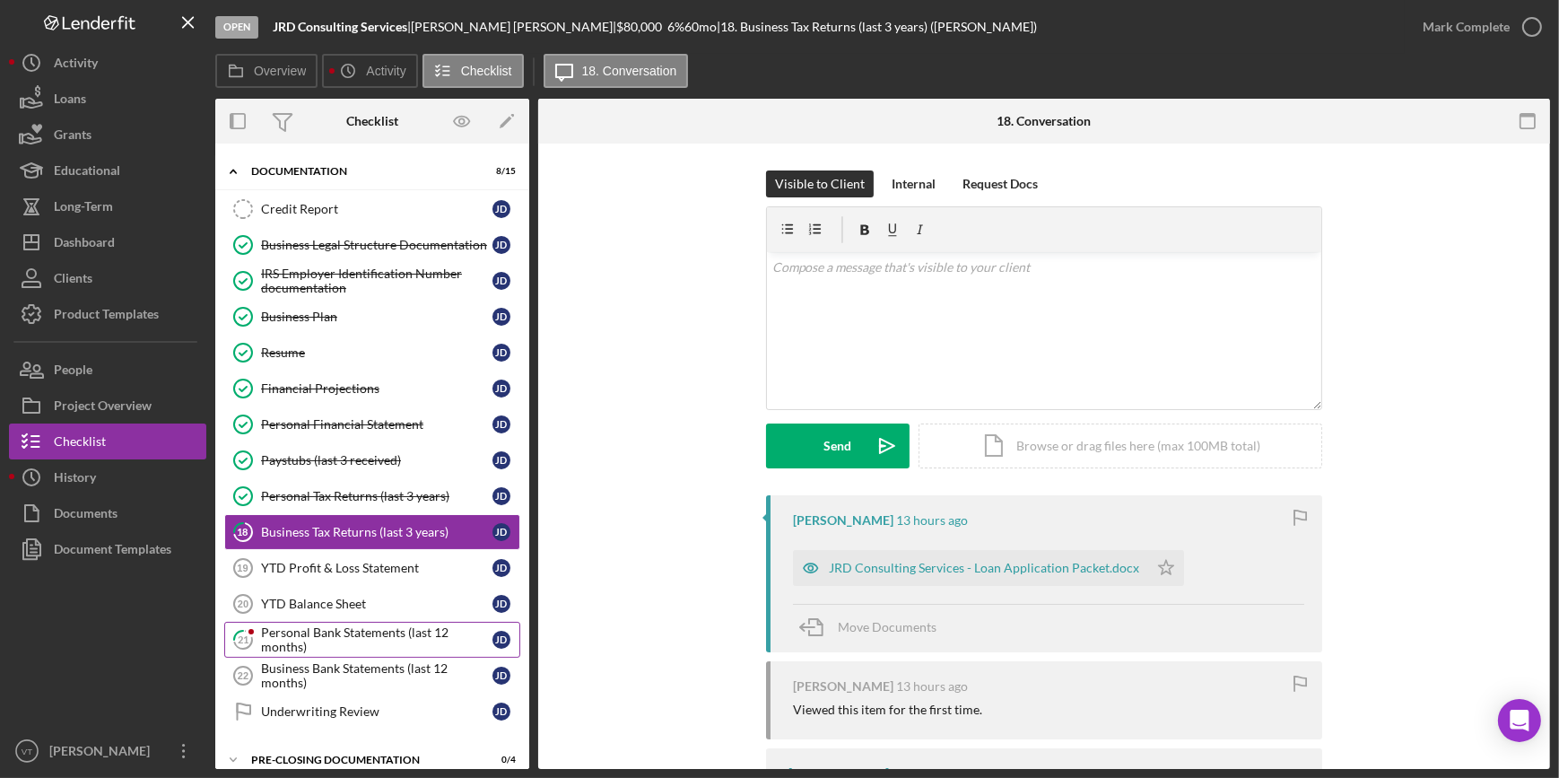
click at [295, 629] on div "Personal Bank Statements (last 12 months)" at bounding box center [376, 639] width 231 height 29
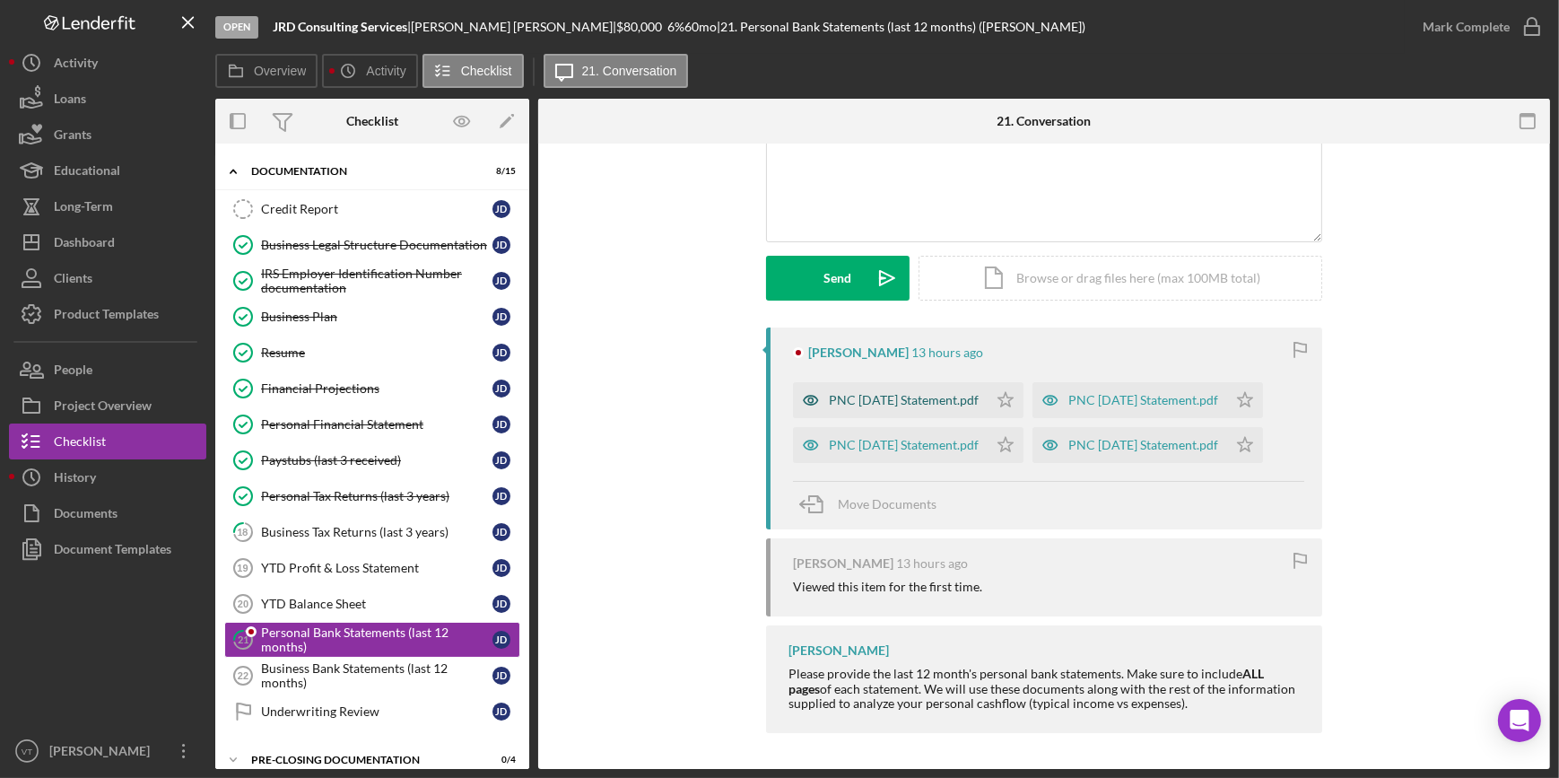
scroll to position [212, 0]
drag, startPoint x: 1042, startPoint y: 358, endPoint x: 1024, endPoint y: 383, distance: 30.9
click at [1023, 382] on icon "Icon/Star" at bounding box center [1006, 400] width 36 height 36
click at [1227, 402] on icon "Icon/Star" at bounding box center [1245, 400] width 36 height 36
click at [1227, 448] on icon "Icon/Star" at bounding box center [1245, 445] width 36 height 36
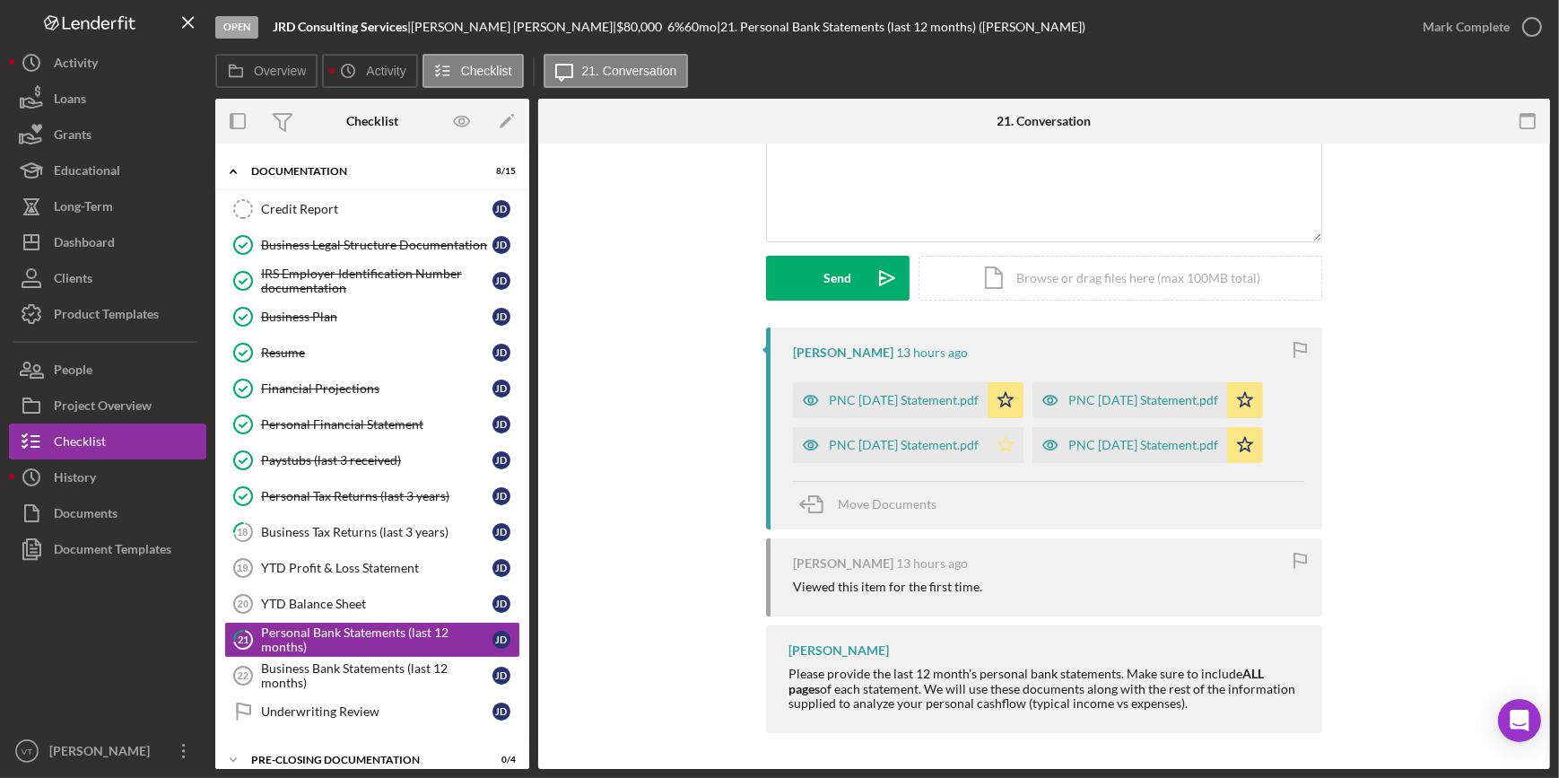
click at [1023, 427] on icon "Icon/Star" at bounding box center [1006, 445] width 36 height 36
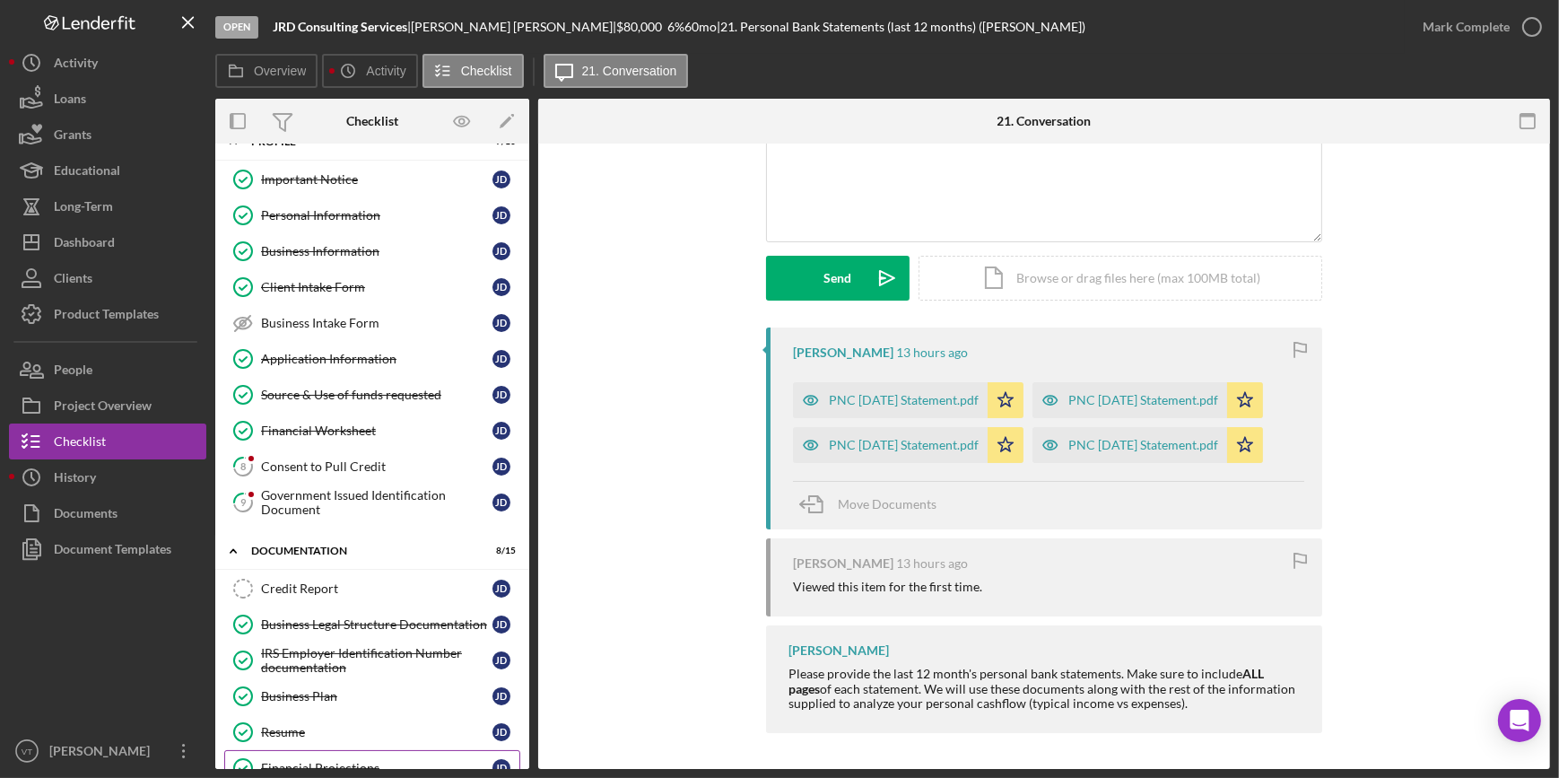
scroll to position [0, 0]
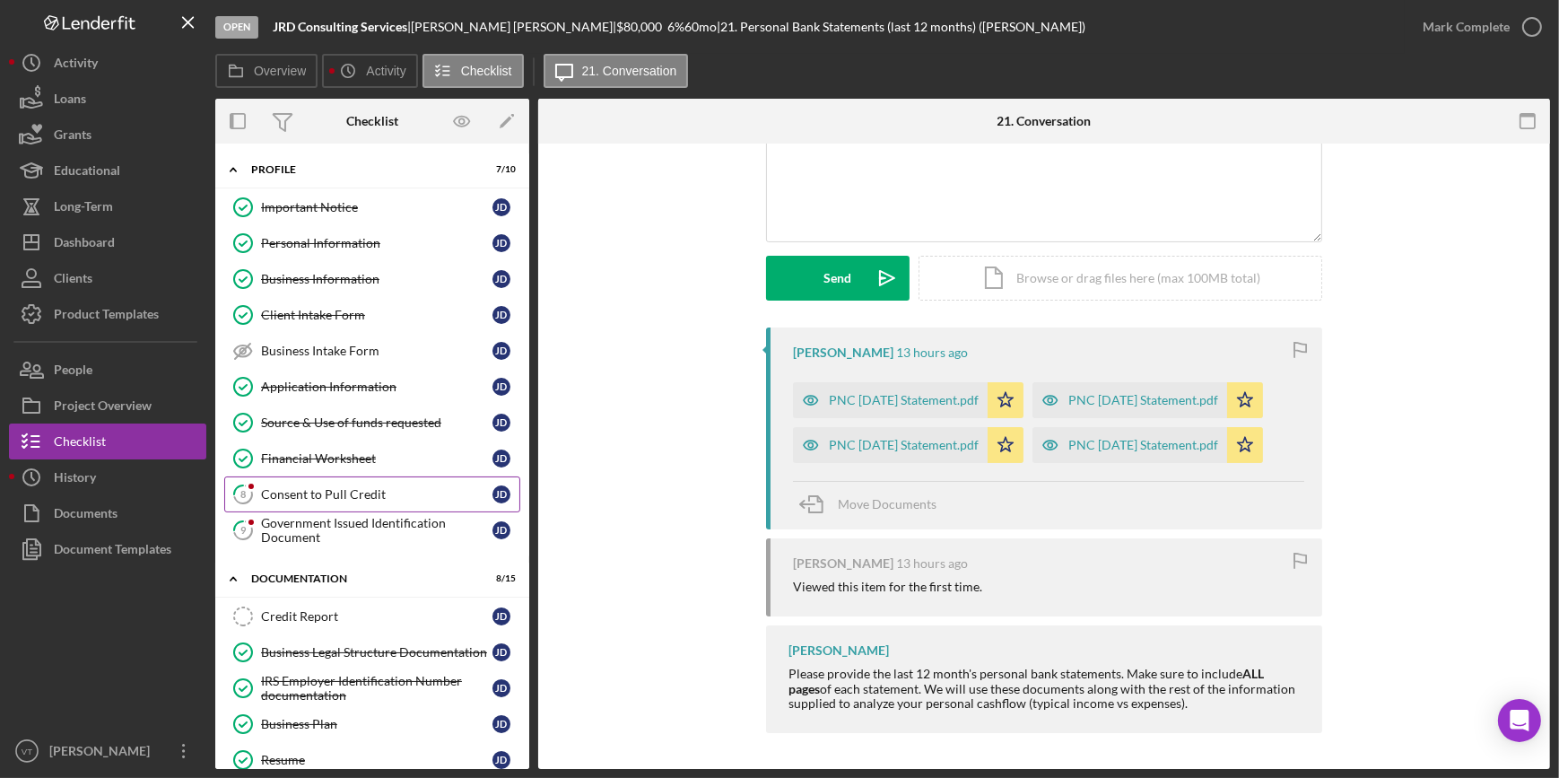
click at [313, 491] on div "Consent to Pull Credit" at bounding box center [376, 494] width 231 height 14
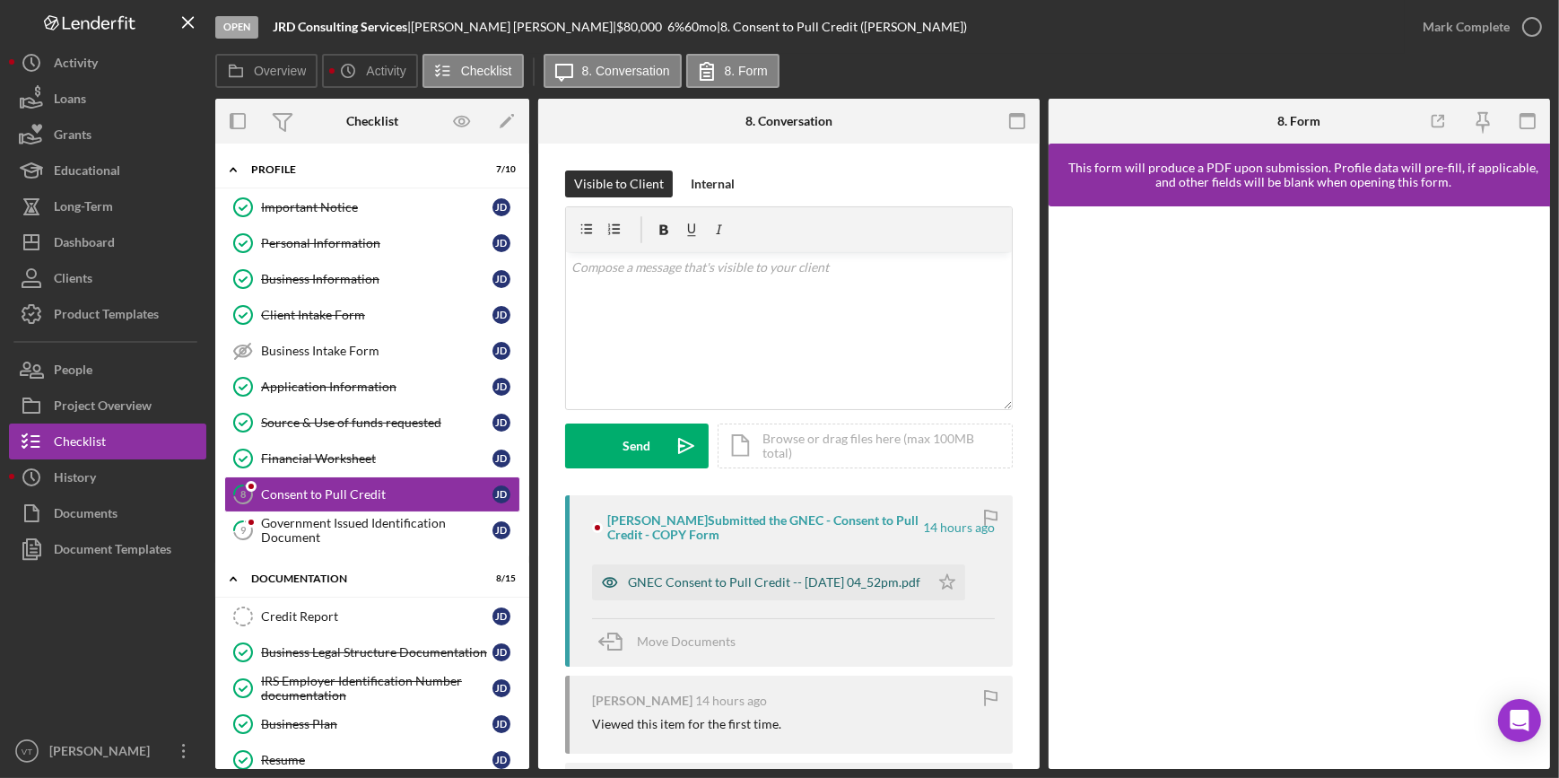
click at [722, 583] on div "GNEC Consent to Pull Credit -- 2025-09-04 04_52pm.pdf" at bounding box center [774, 582] width 292 height 14
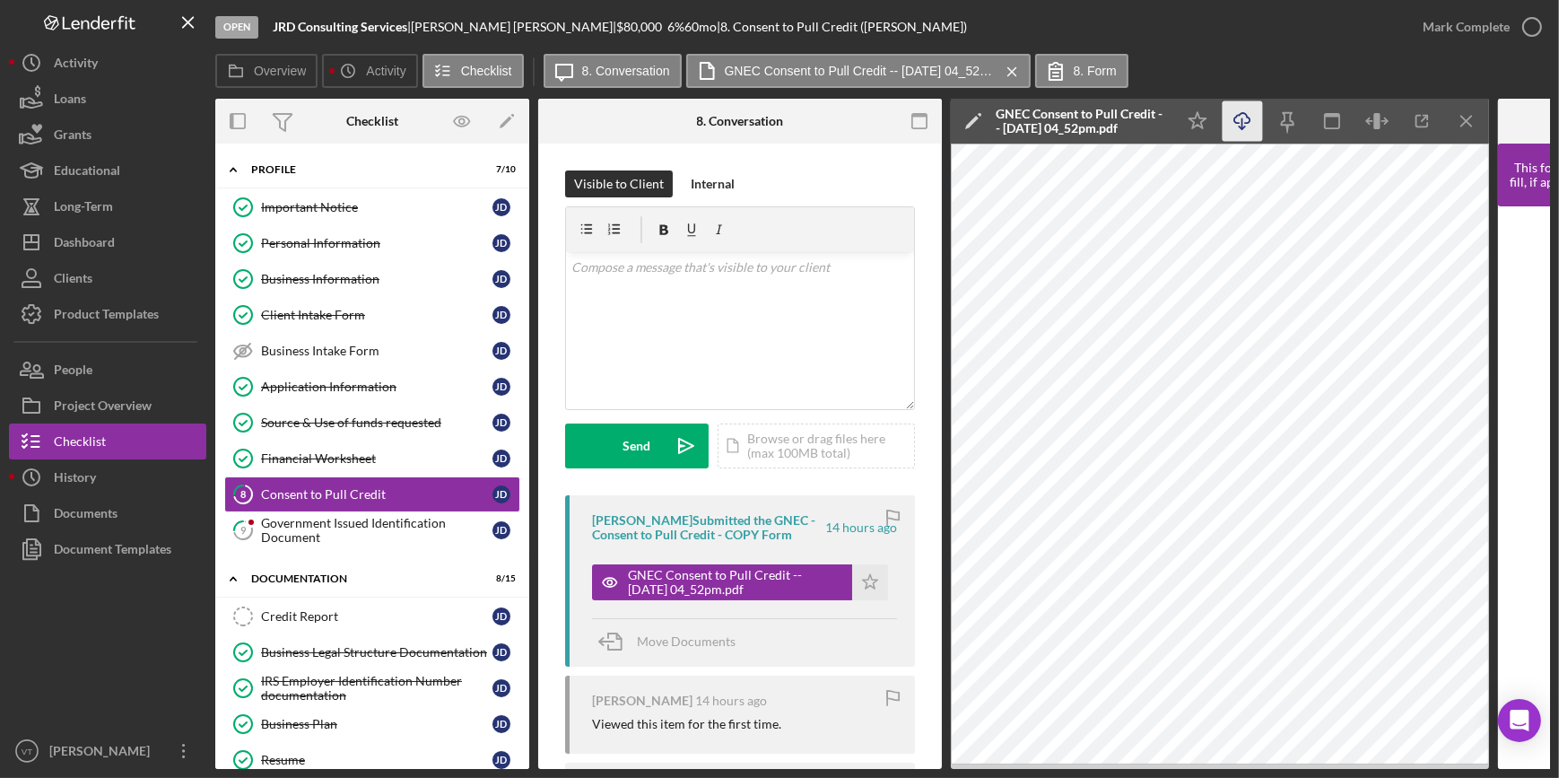
click at [1234, 109] on icon "Icon/Download" at bounding box center [1243, 121] width 40 height 40
click at [1467, 26] on div "Mark Complete" at bounding box center [1466, 27] width 87 height 36
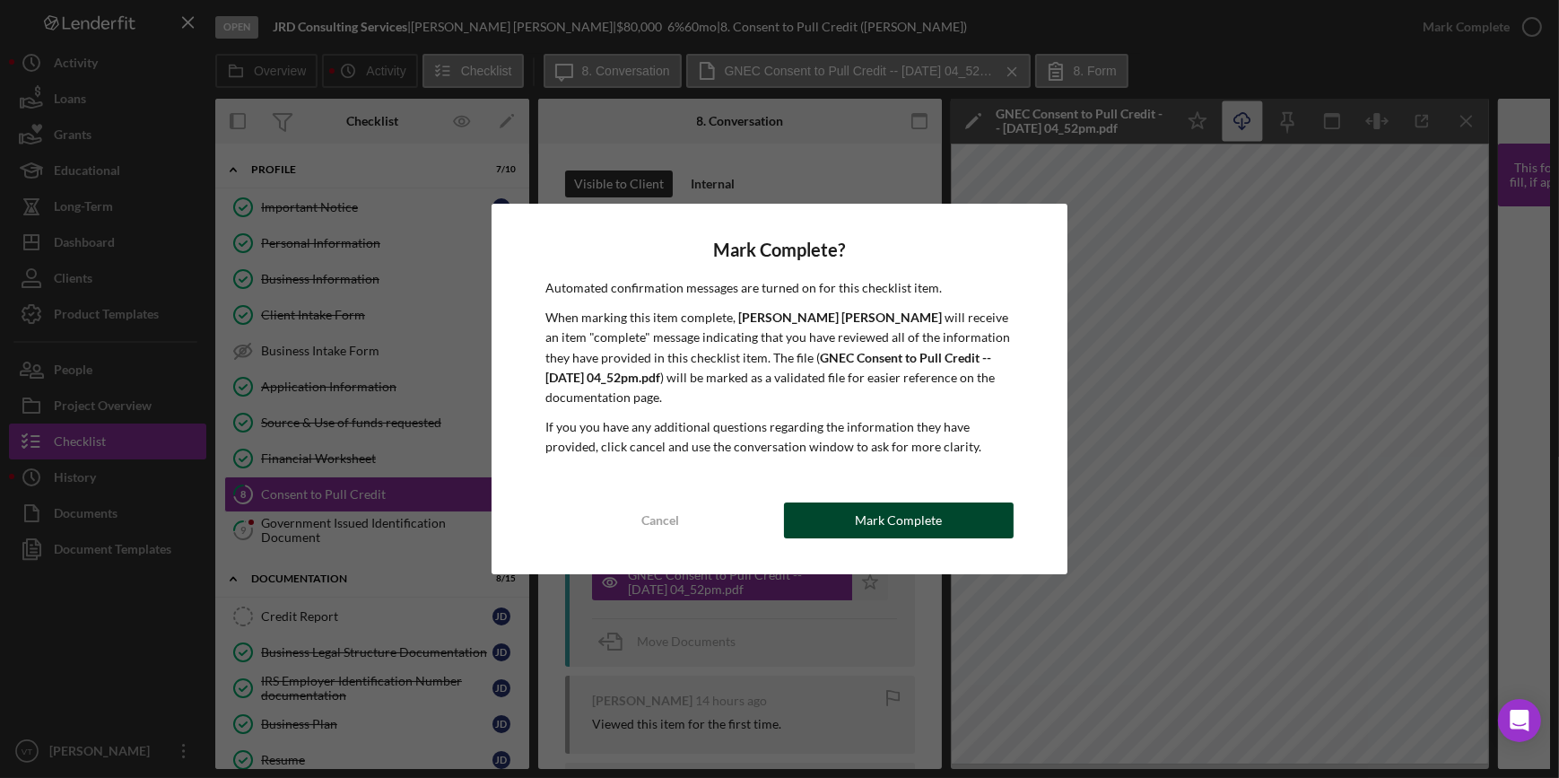
click at [965, 510] on button "Mark Complete" at bounding box center [899, 520] width 230 height 36
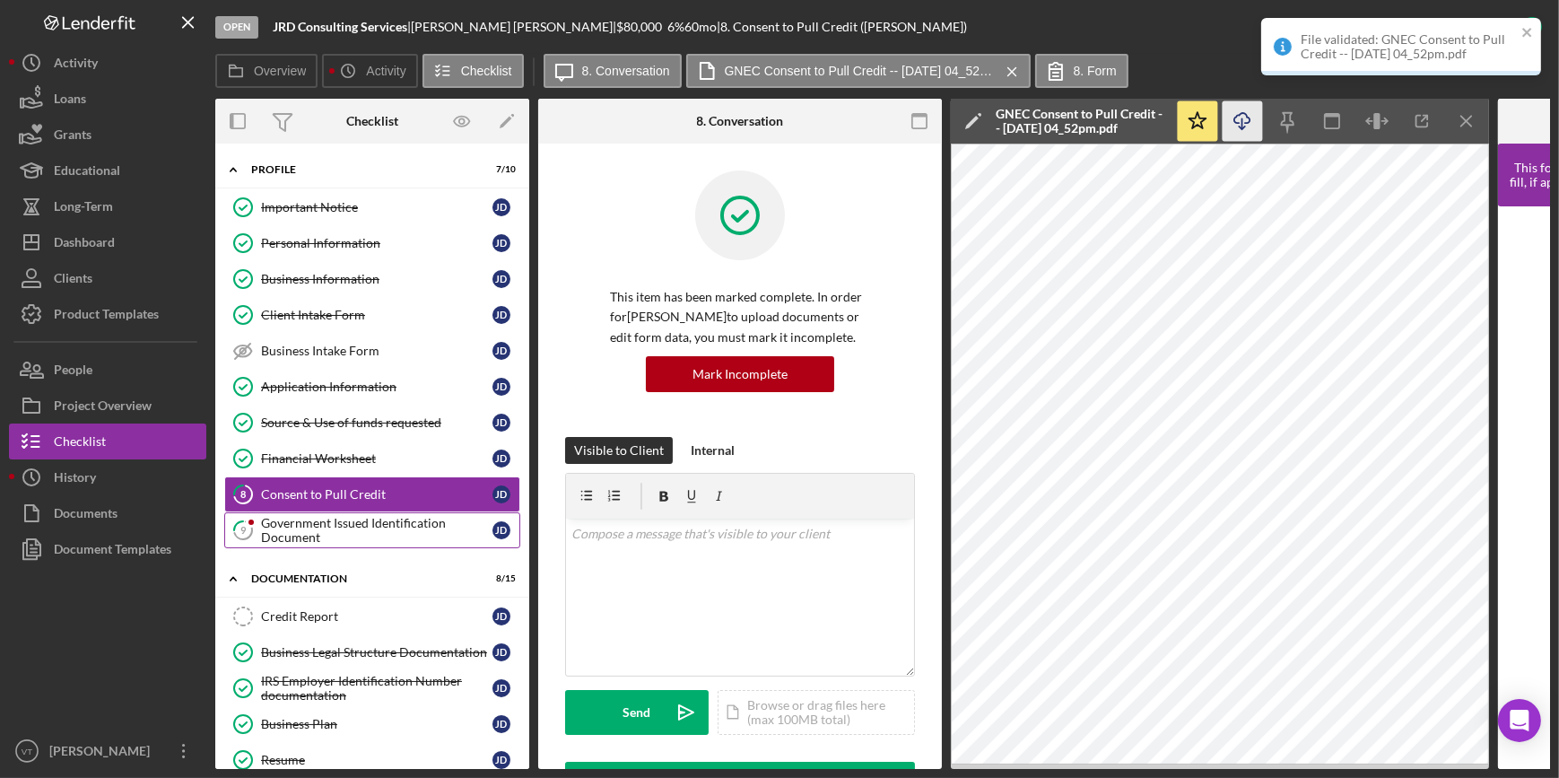
click at [405, 516] on div "Government Issued Identification Document" at bounding box center [376, 530] width 231 height 29
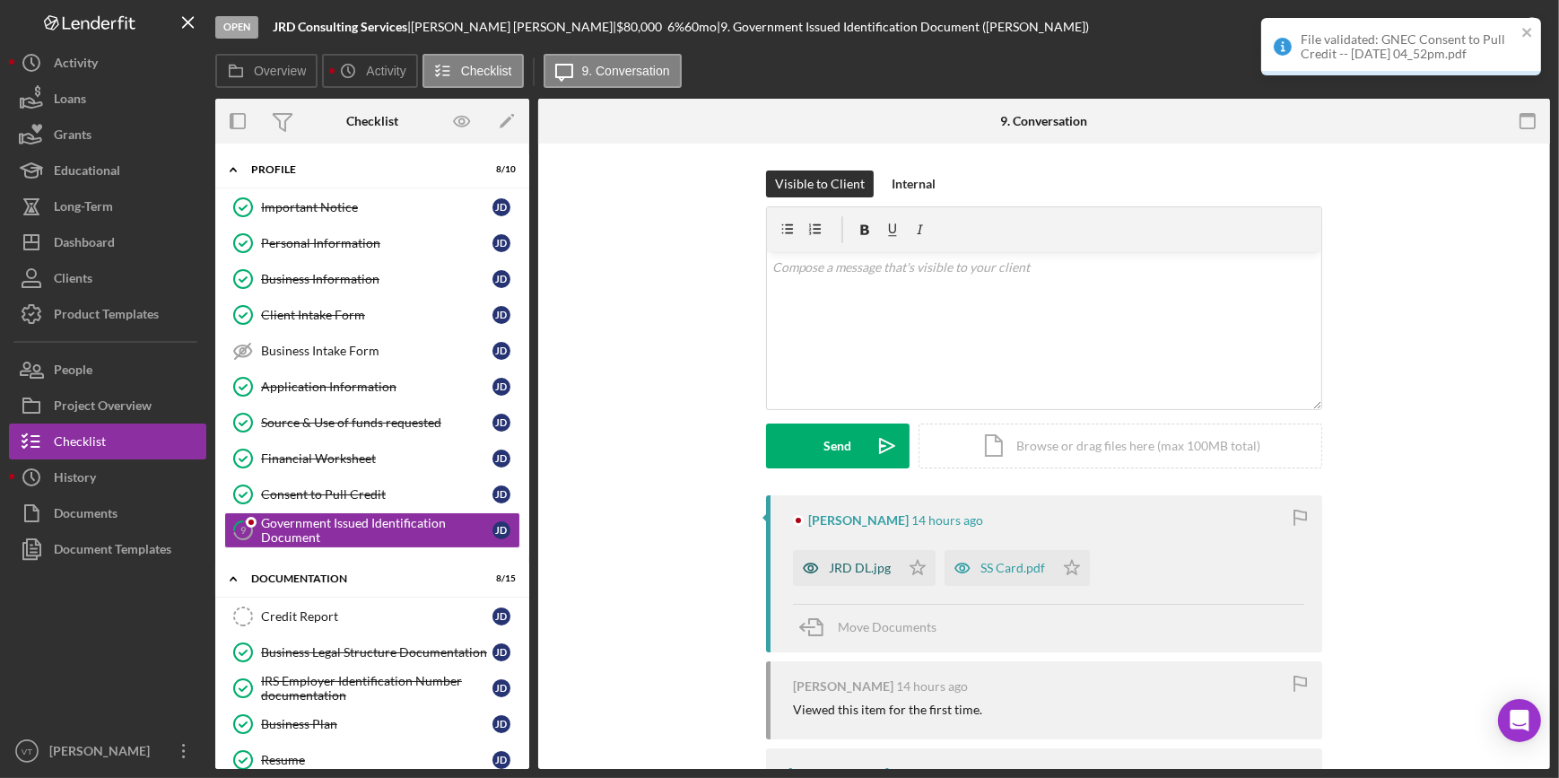
click at [815, 565] on icon "button" at bounding box center [811, 568] width 36 height 36
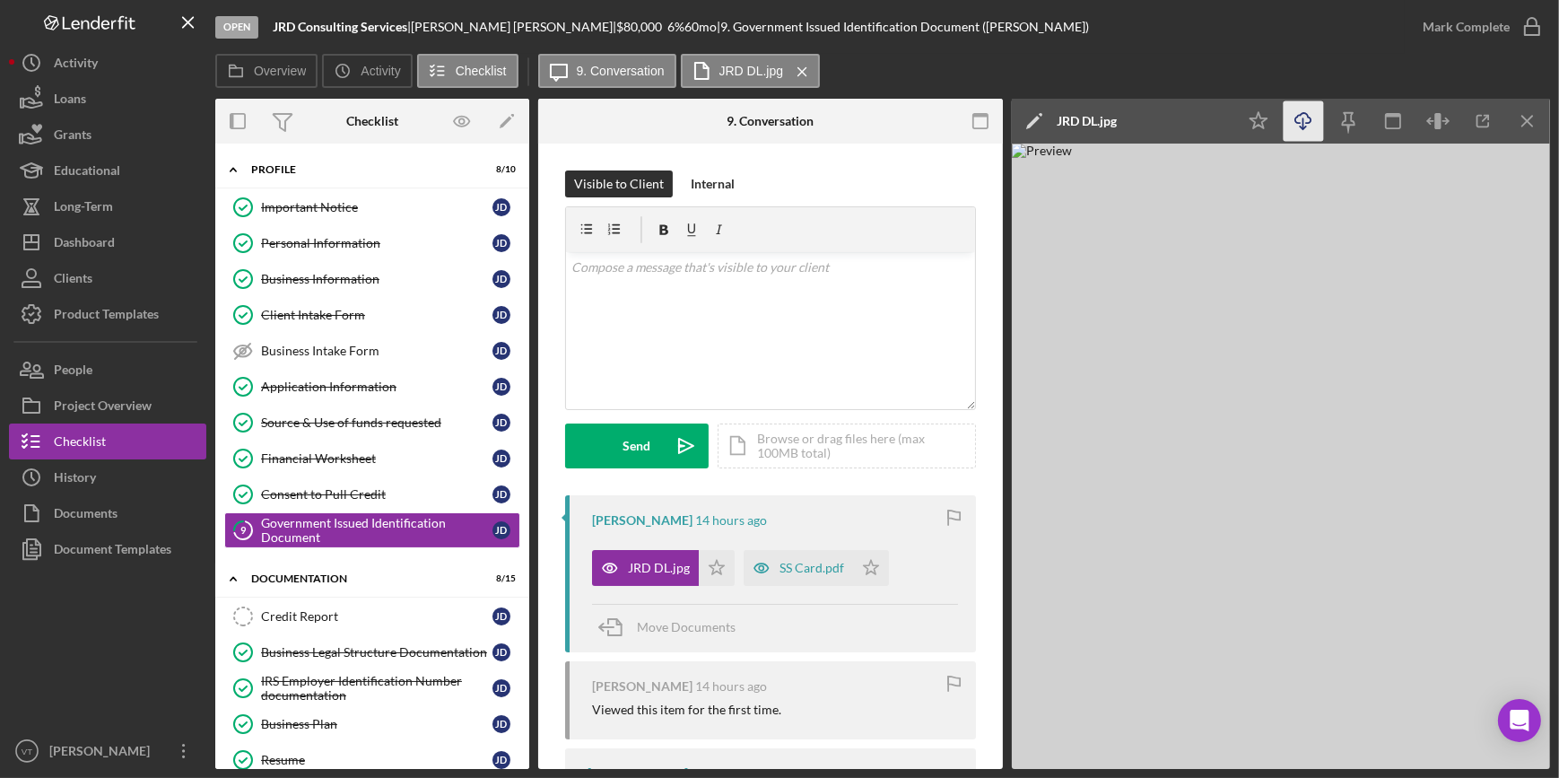
click at [1301, 126] on icon "Icon/Download" at bounding box center [1304, 121] width 40 height 40
click at [1474, 74] on div "Overview Icon/History Activity Checklist Icon/Message 9. Conversation JRD DL.jp…" at bounding box center [882, 72] width 1335 height 36
click at [1465, 23] on div "Mark Complete" at bounding box center [1466, 27] width 87 height 36
click at [718, 564] on polygon "button" at bounding box center [716, 567] width 15 height 14
click at [1440, 23] on div "Mark Complete" at bounding box center [1466, 27] width 87 height 36
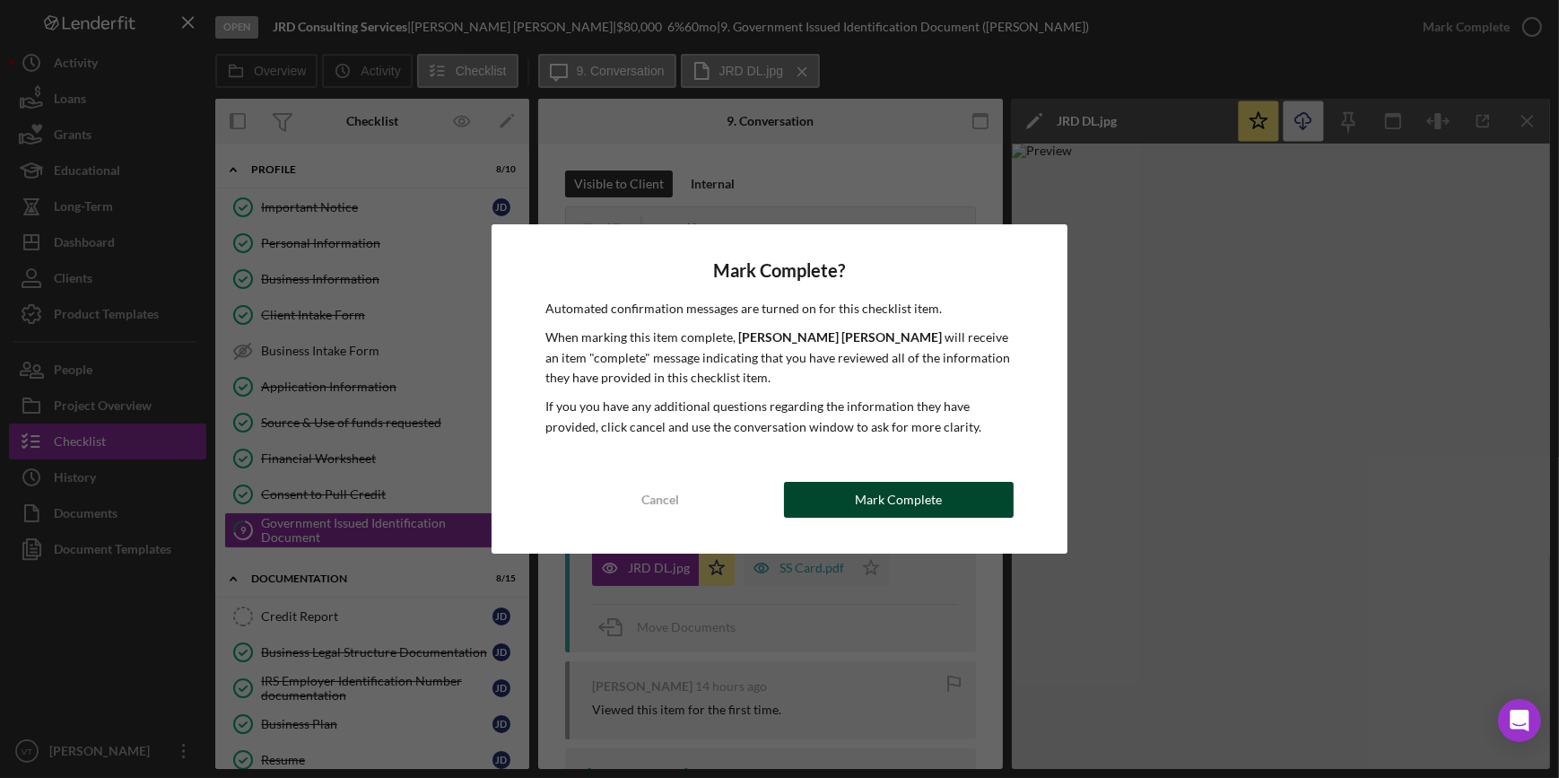
click at [852, 507] on button "Mark Complete" at bounding box center [899, 500] width 230 height 36
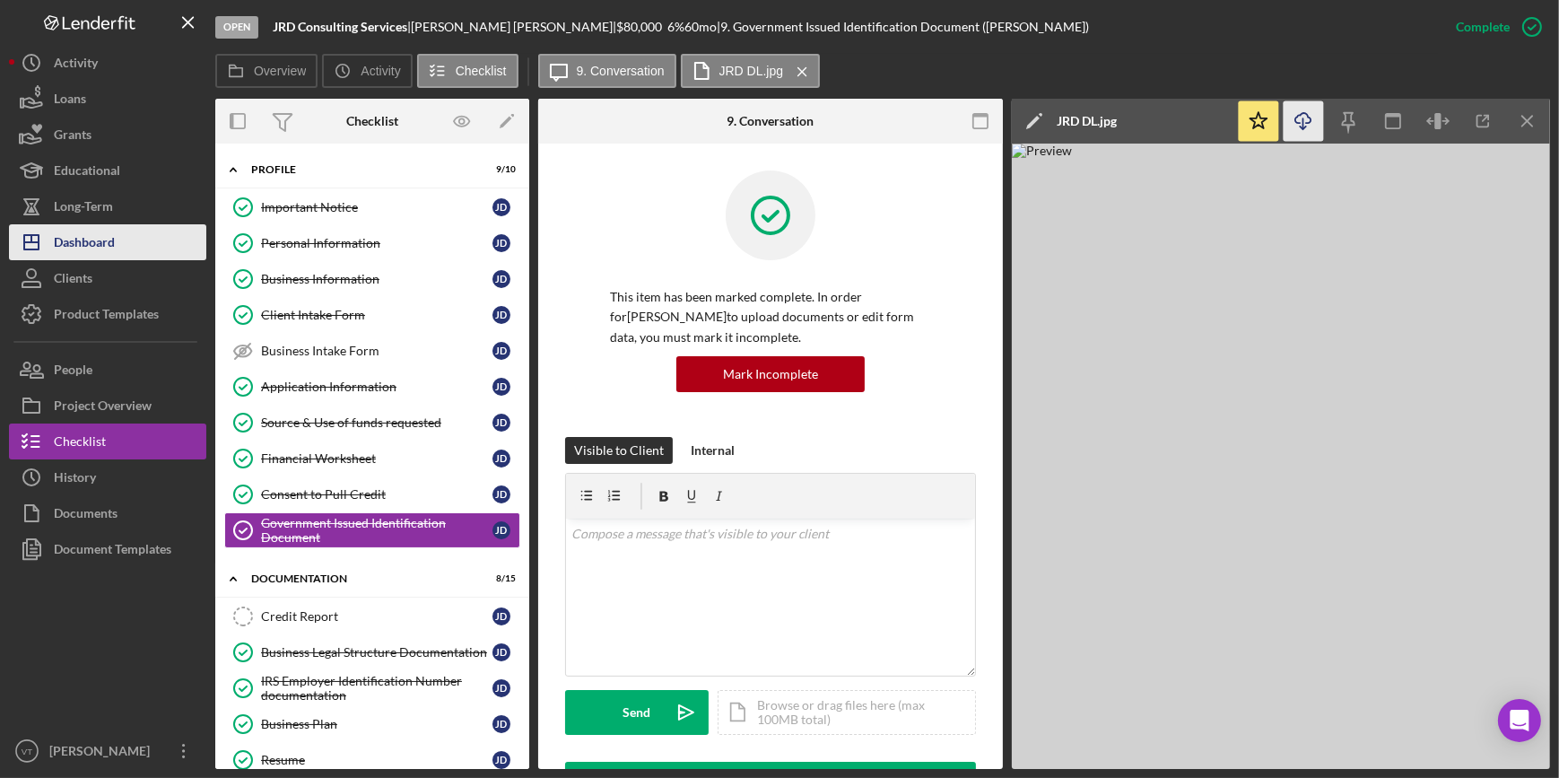
click at [119, 235] on button "Icon/Dashboard Dashboard" at bounding box center [107, 242] width 197 height 36
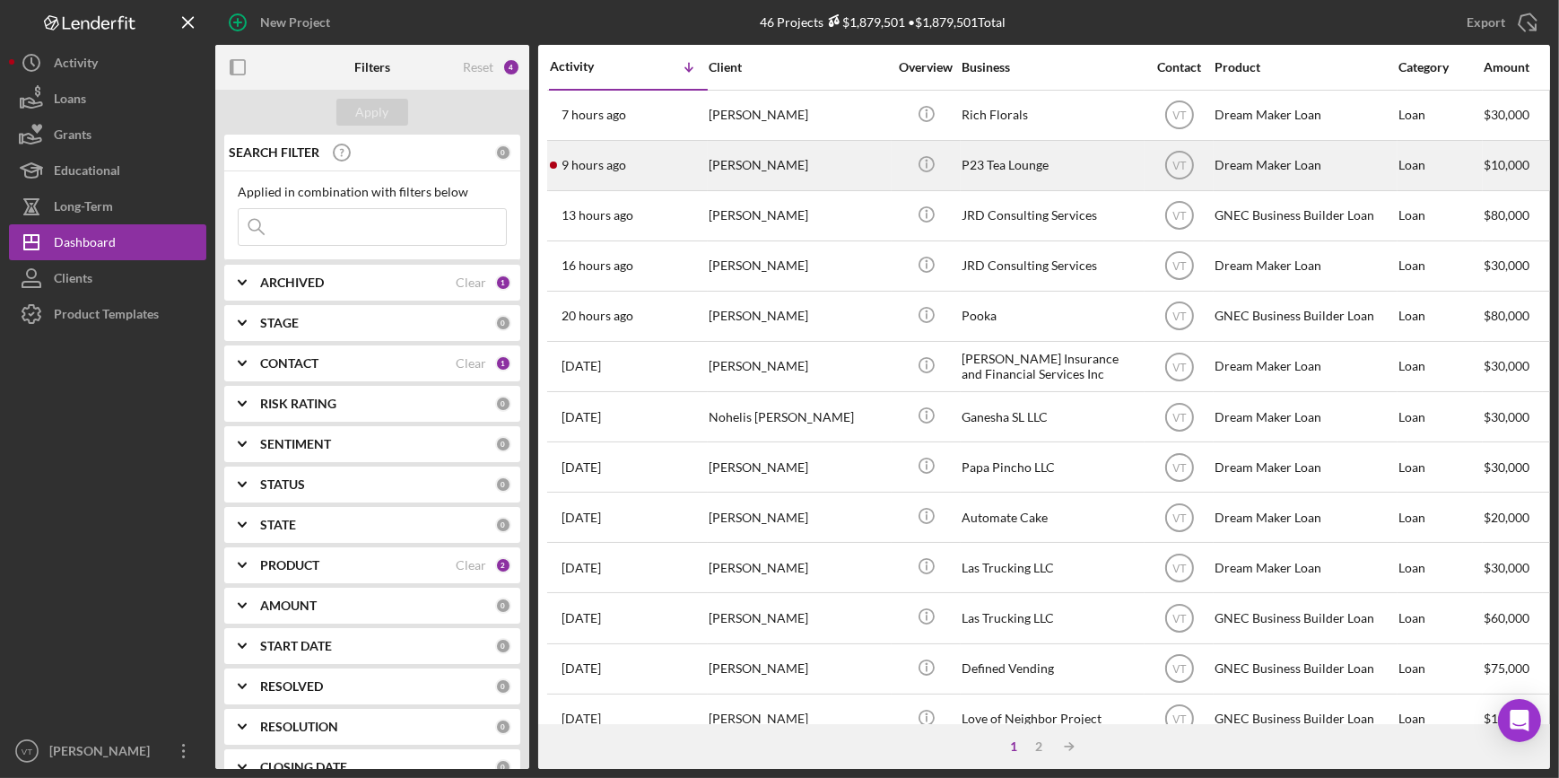
click at [664, 154] on div "9 hours ago Dandra Henriques" at bounding box center [628, 166] width 157 height 48
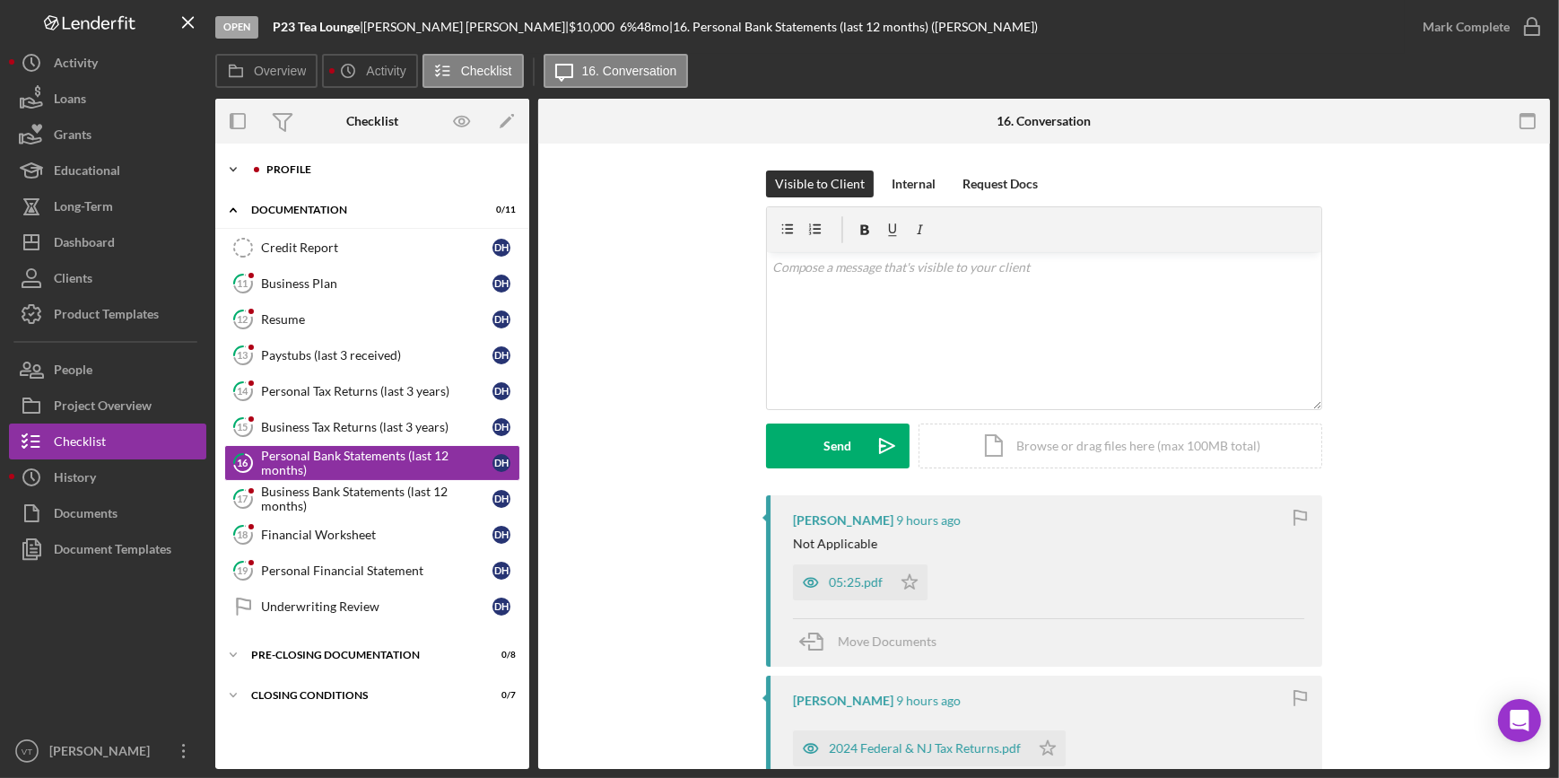
click at [233, 167] on icon "Icon/Expander" at bounding box center [233, 170] width 36 height 36
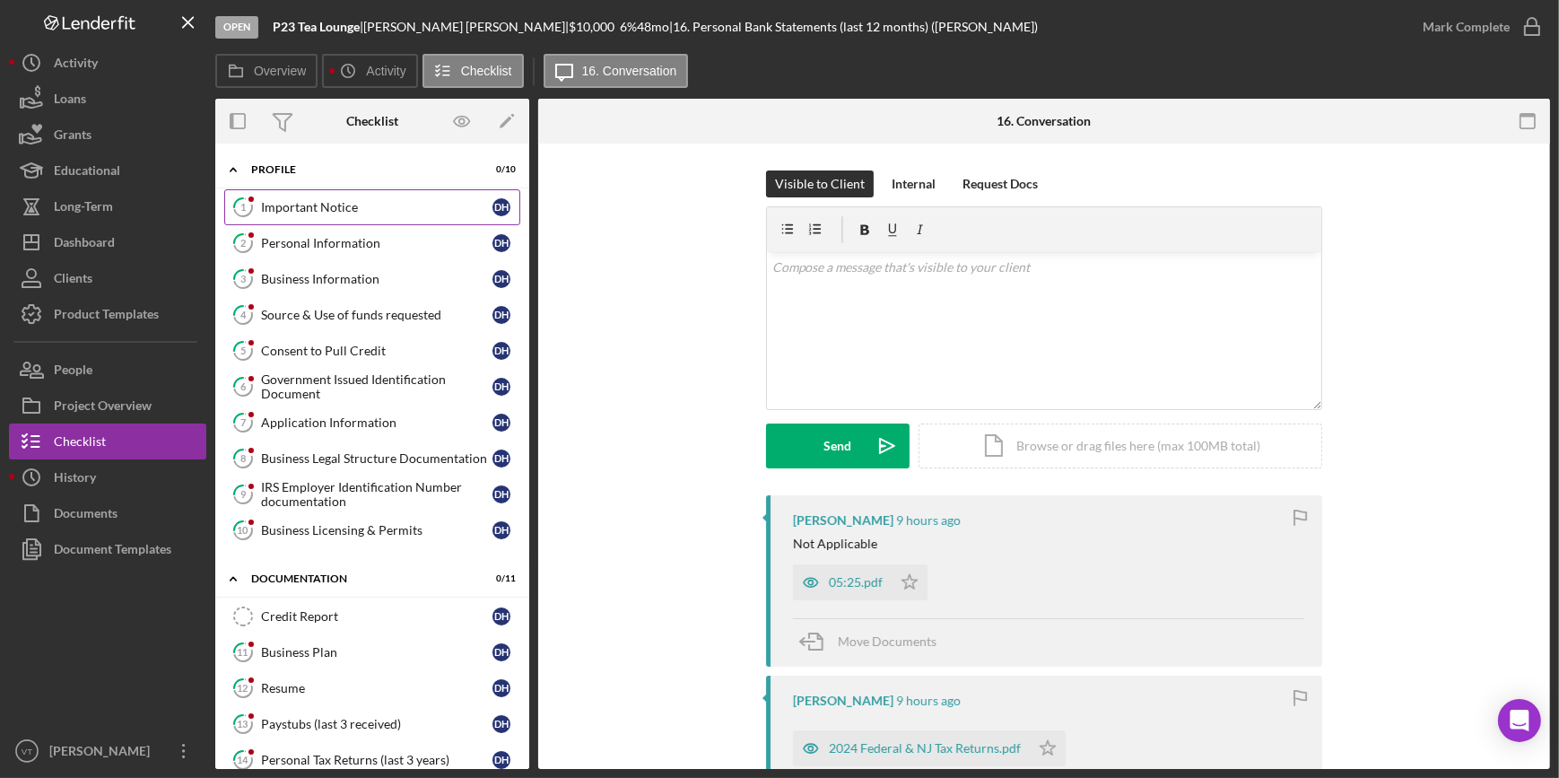
click at [350, 213] on div "Important Notice" at bounding box center [376, 207] width 231 height 14
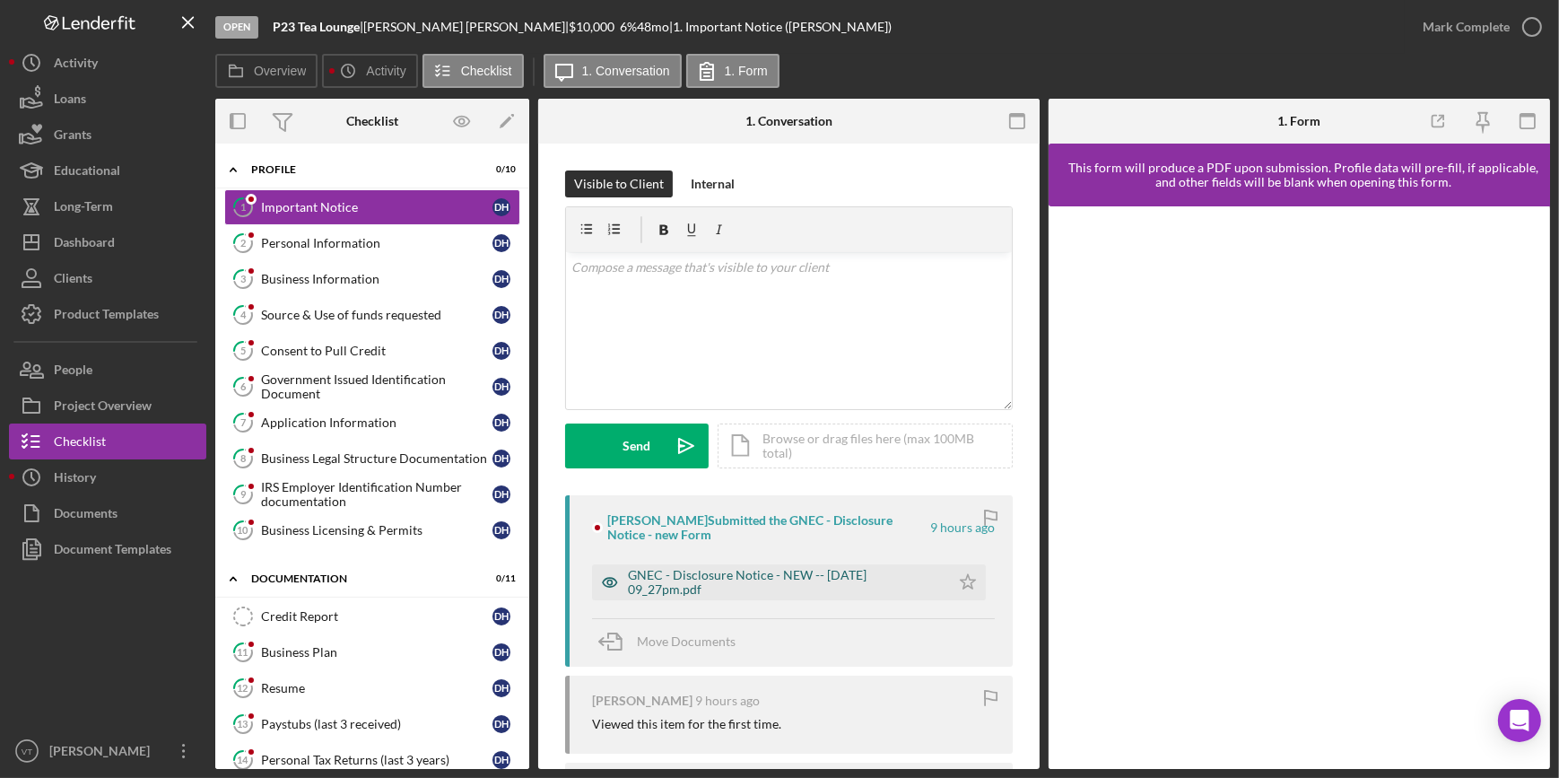
click at [720, 573] on div "GNEC - Disclosure Notice - NEW -- 2025-09-04 09_27pm.pdf" at bounding box center [784, 582] width 313 height 29
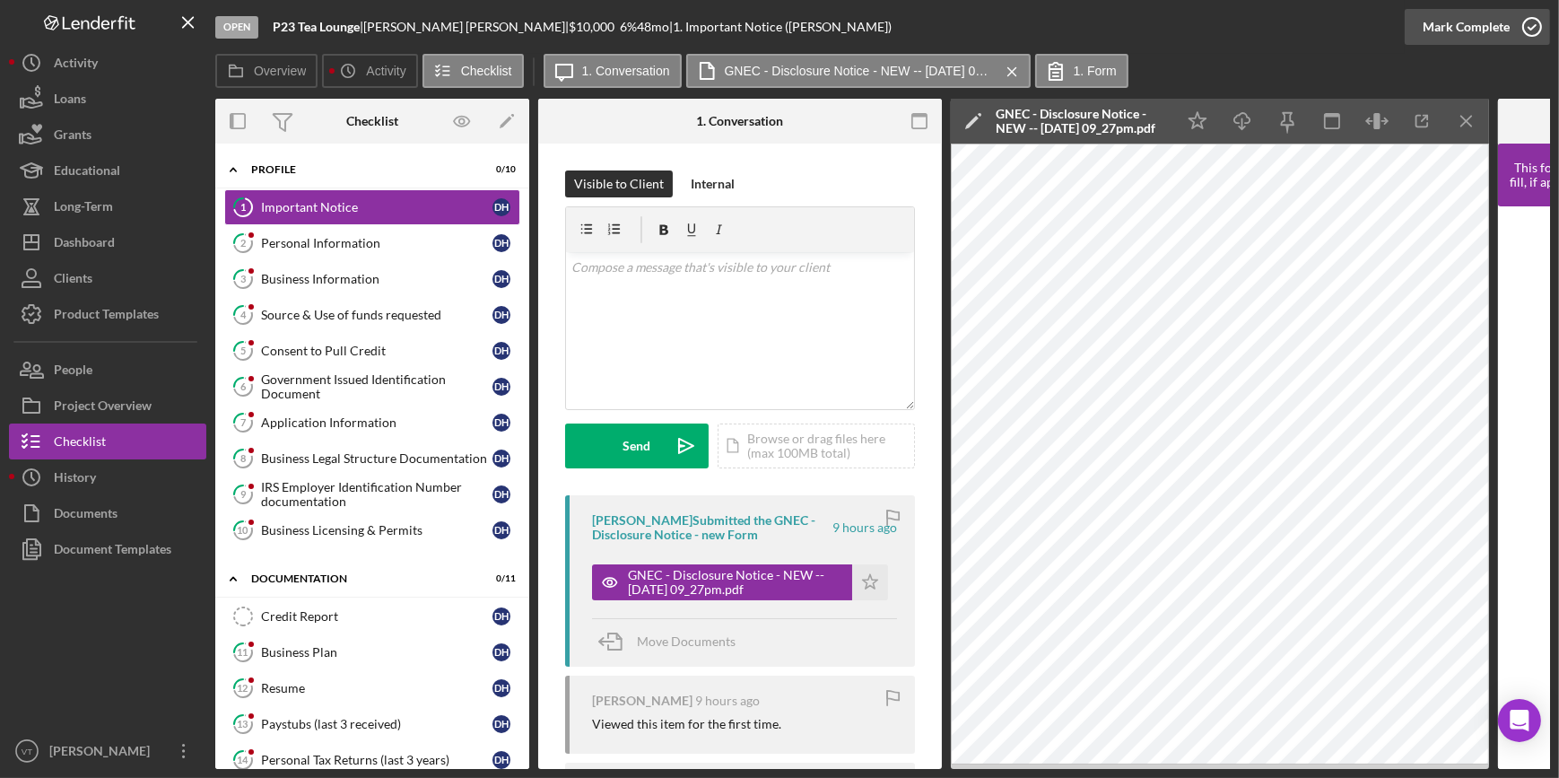
click at [1457, 29] on div "Mark Complete" at bounding box center [1466, 27] width 87 height 36
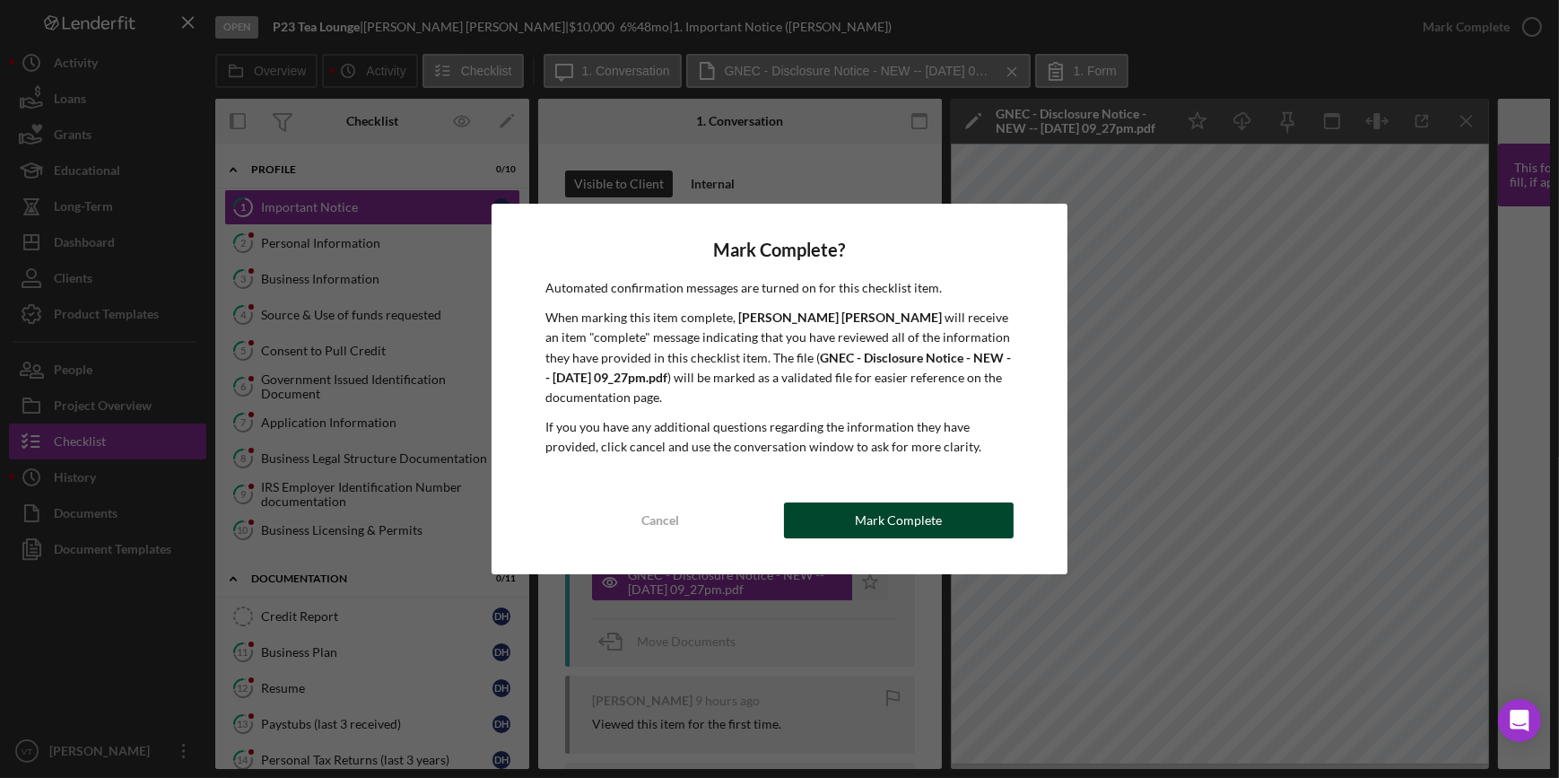
click at [923, 516] on div "Mark Complete" at bounding box center [898, 520] width 87 height 36
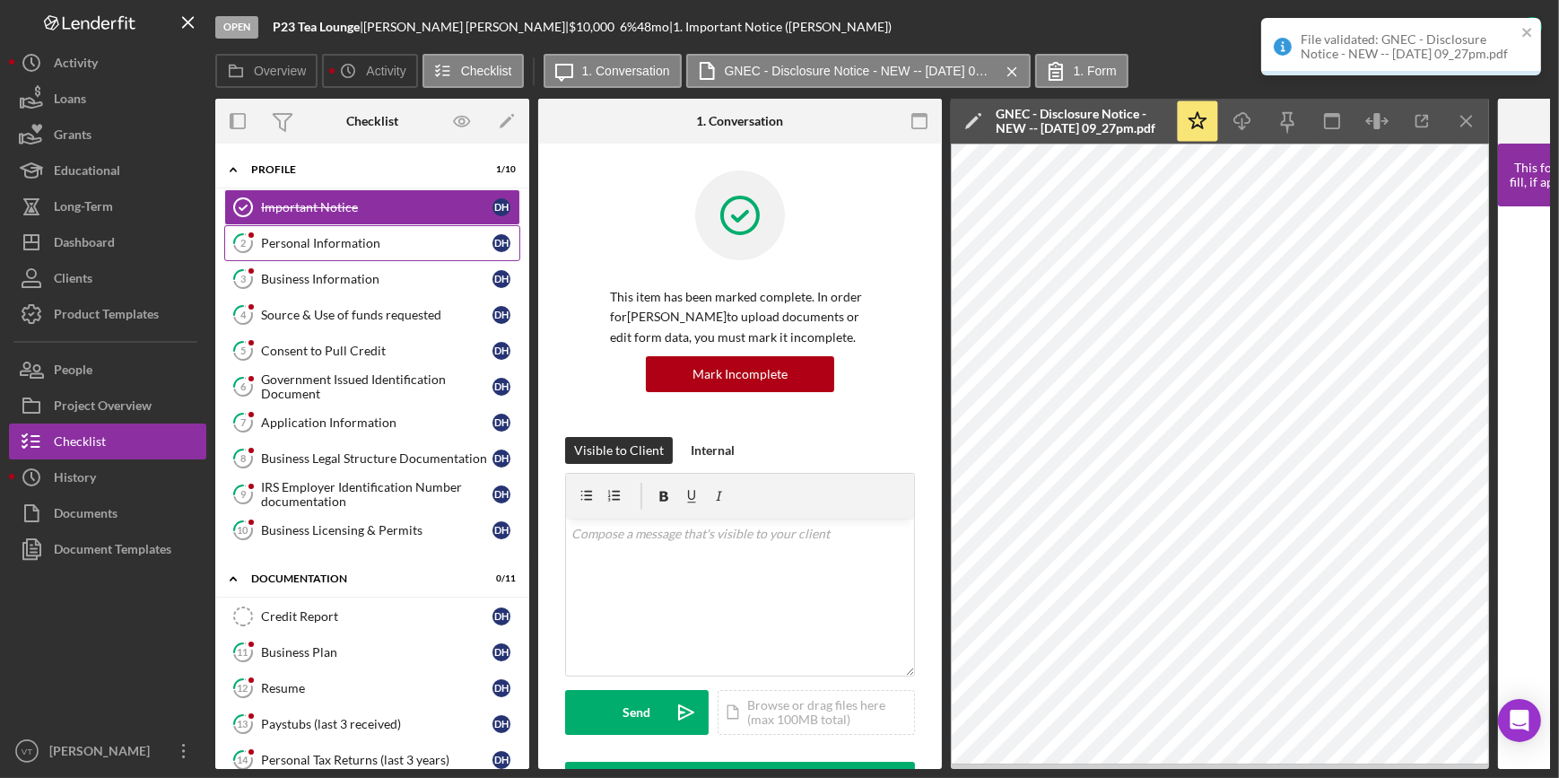
click at [377, 242] on div "Personal Information" at bounding box center [376, 243] width 231 height 14
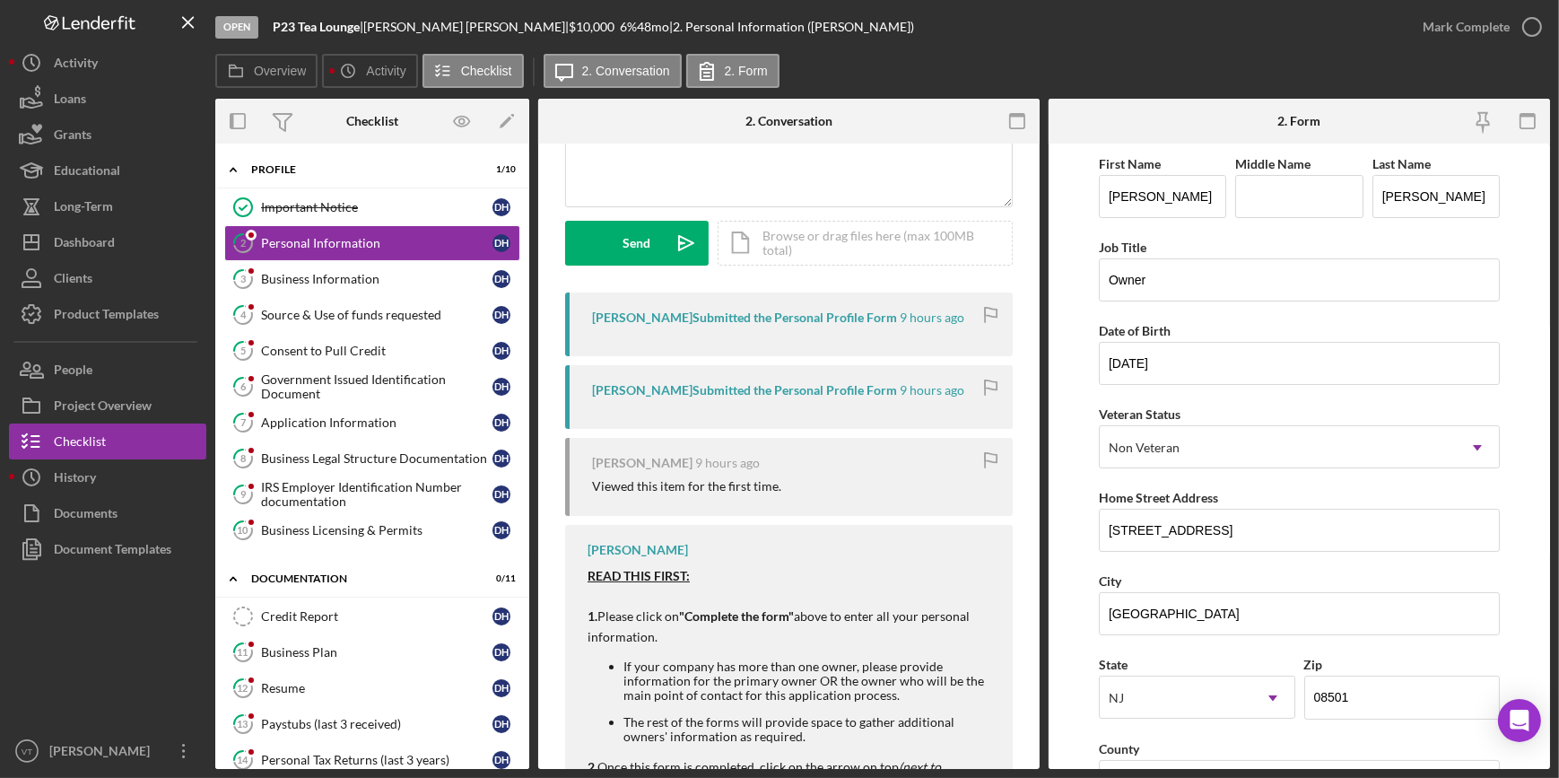
scroll to position [244, 0]
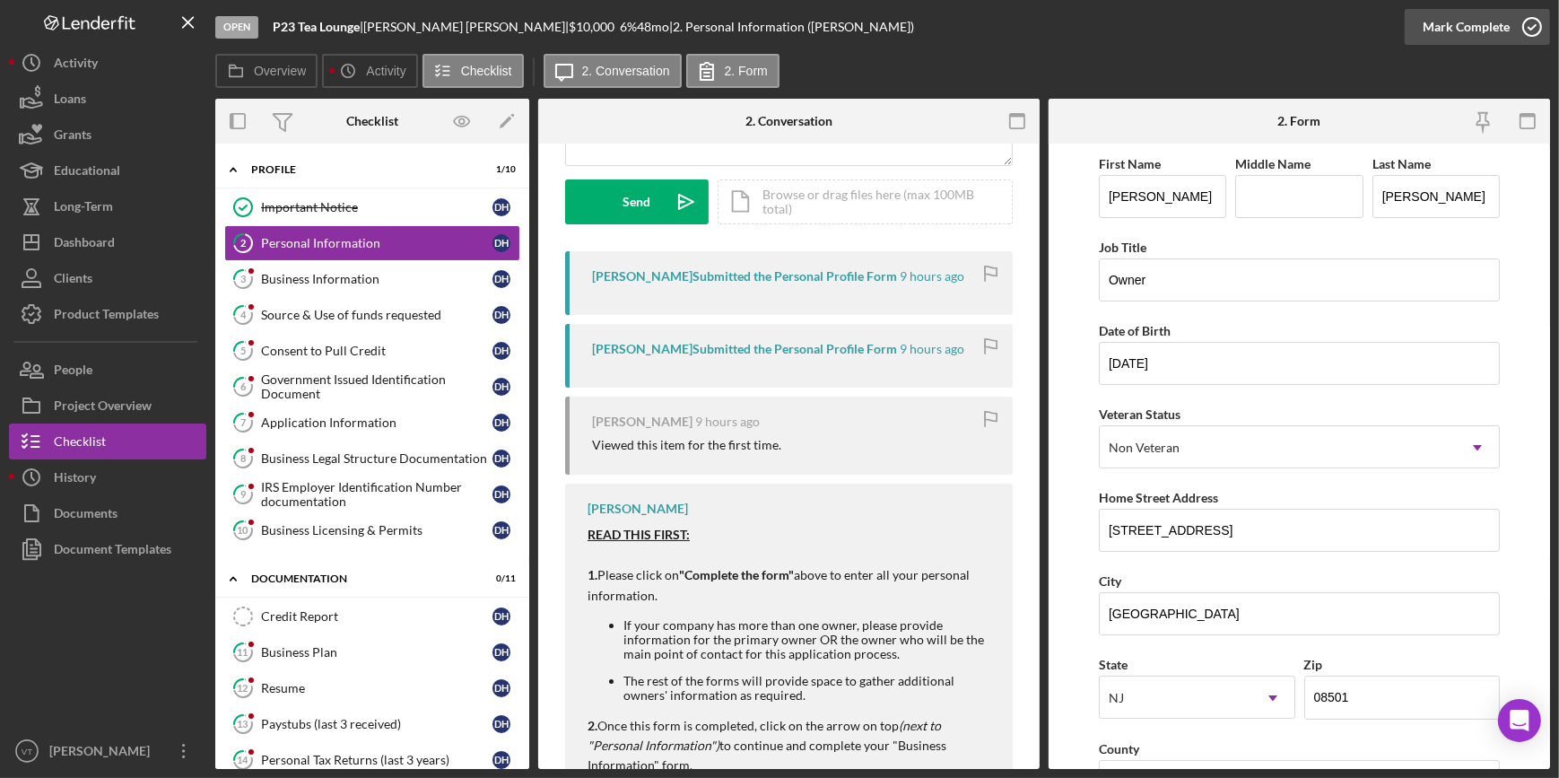
click at [1428, 26] on div "Mark Complete" at bounding box center [1466, 27] width 87 height 36
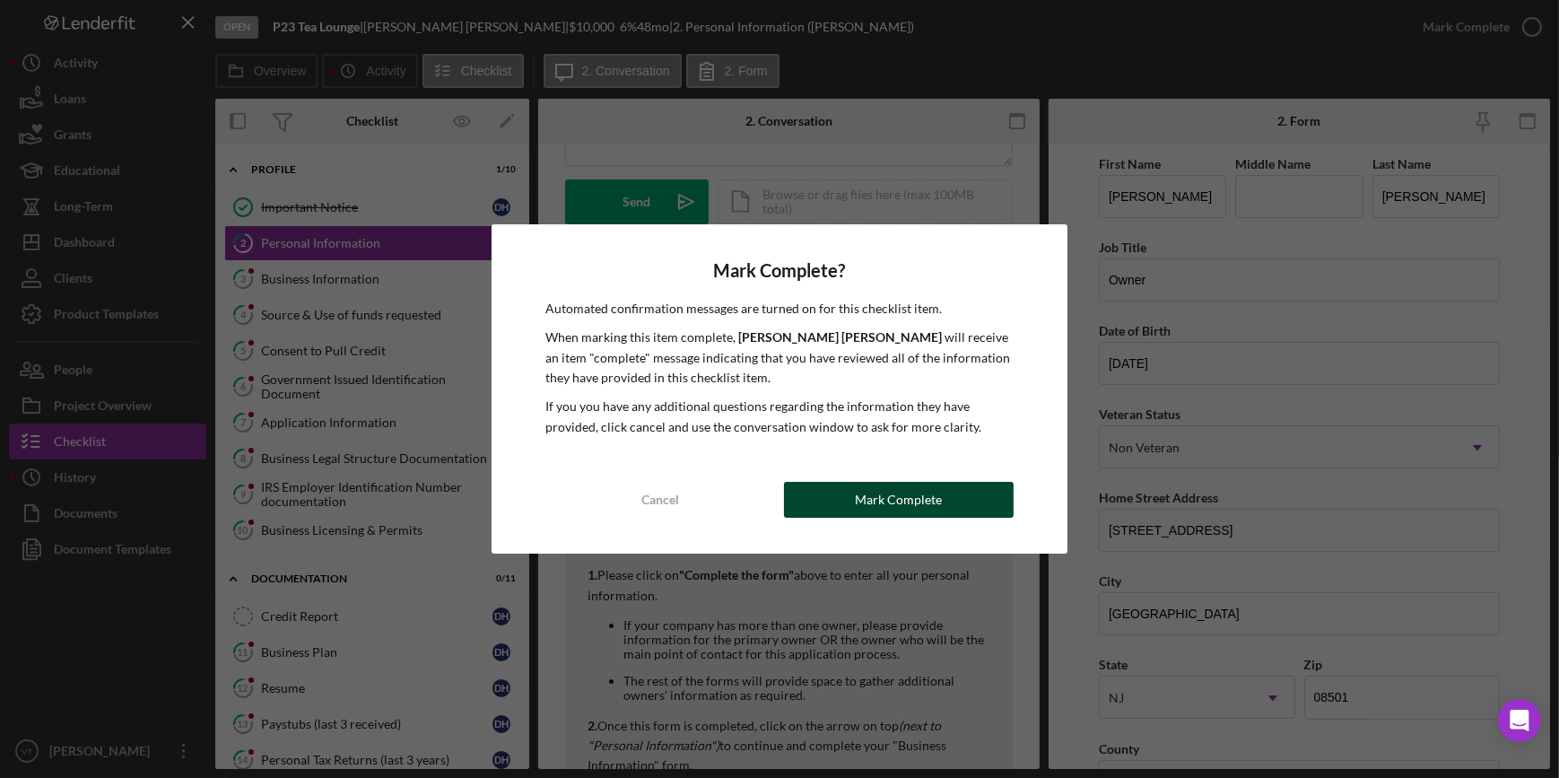
click at [906, 487] on div "Mark Complete" at bounding box center [898, 500] width 87 height 36
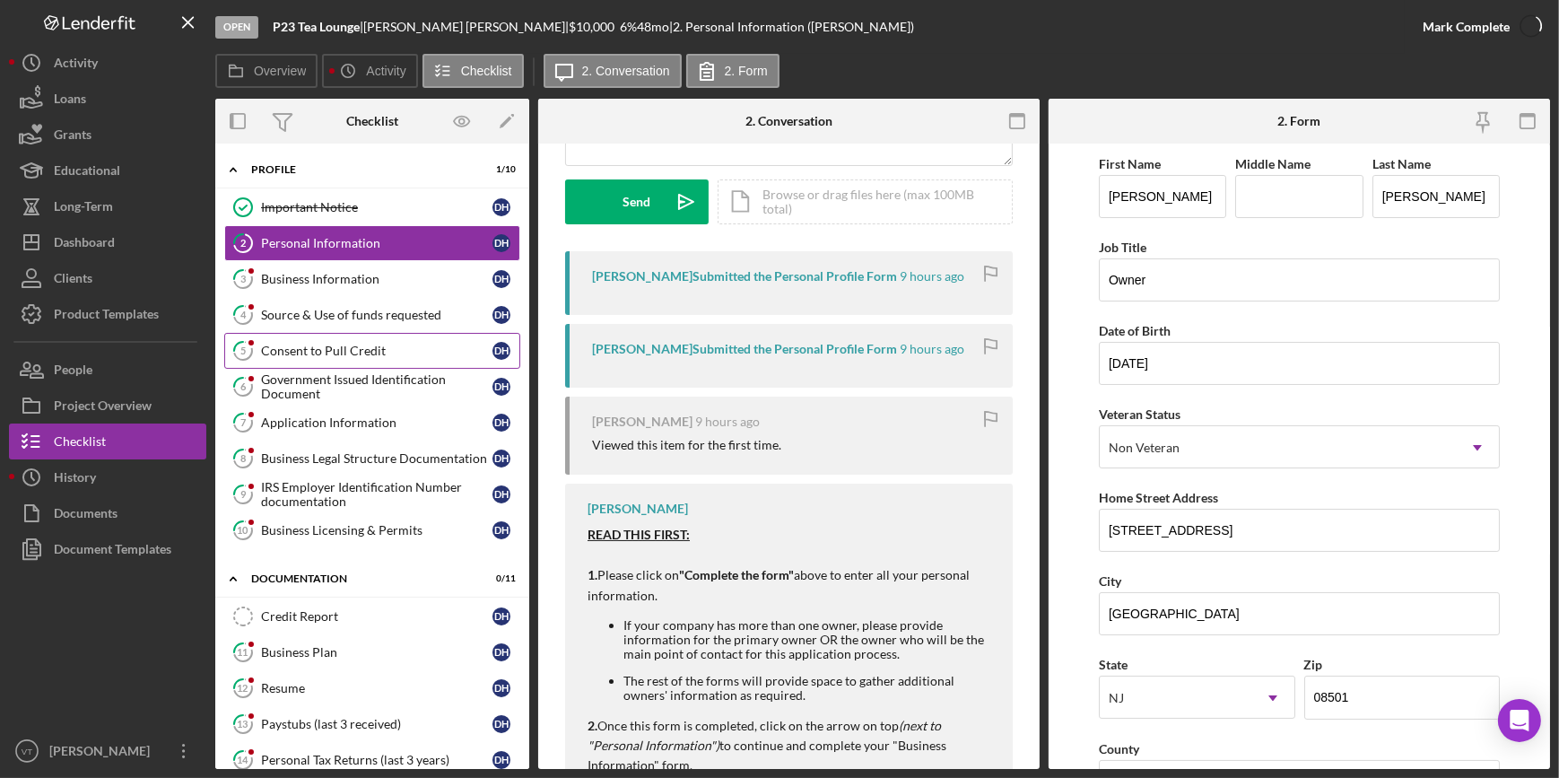
scroll to position [511, 0]
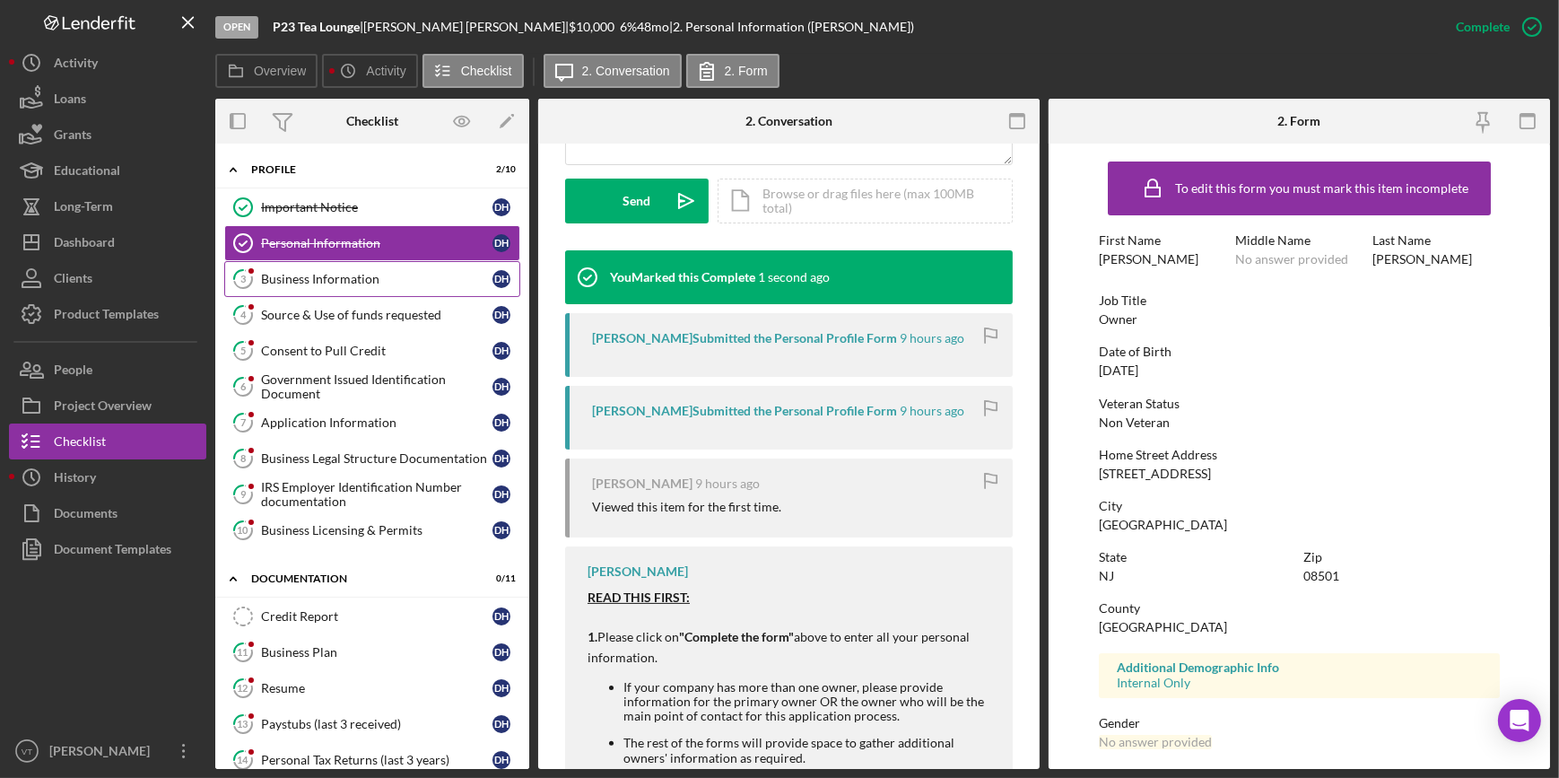
click at [349, 283] on div "Business Information" at bounding box center [376, 279] width 231 height 14
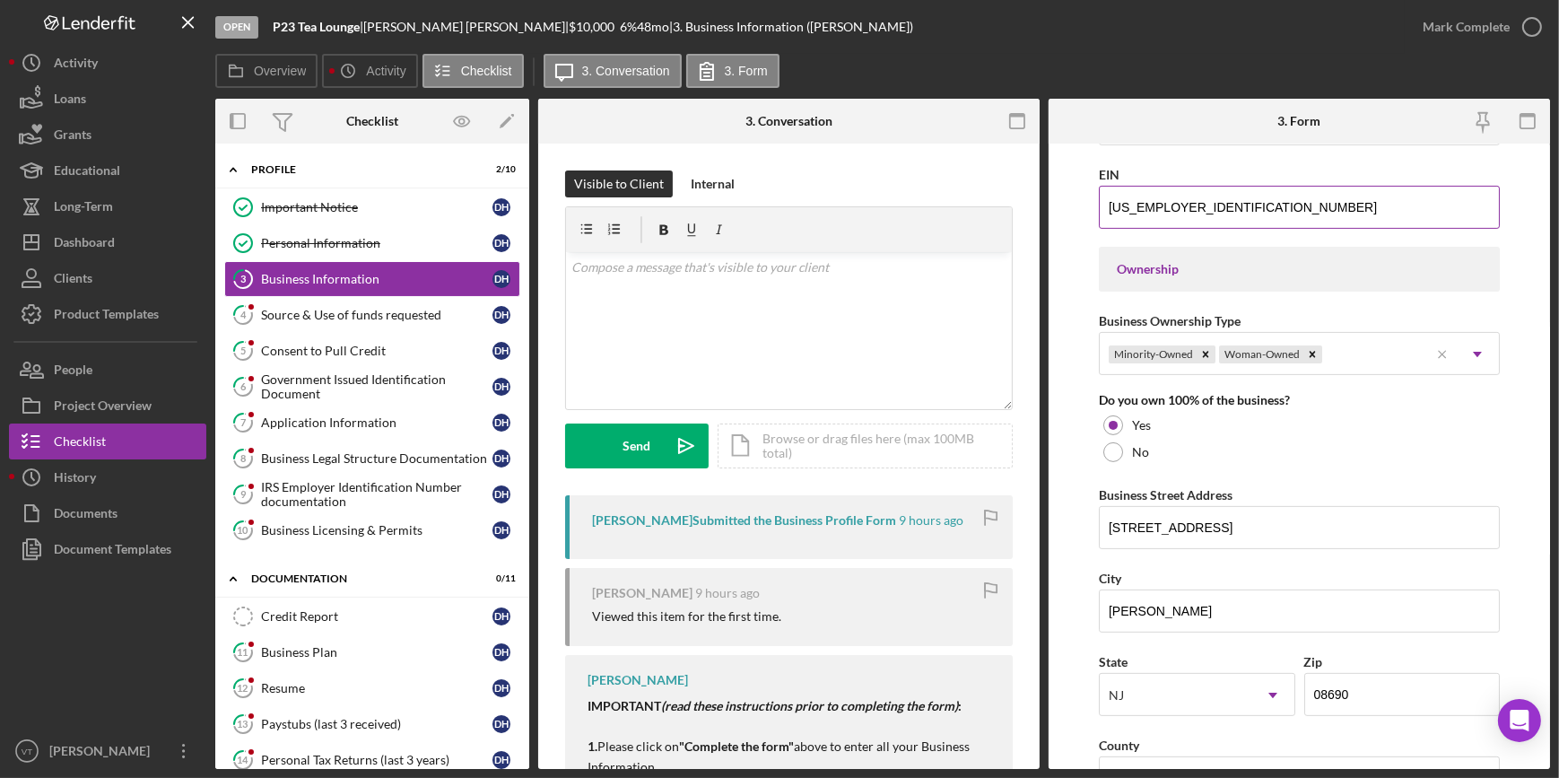
scroll to position [897, 0]
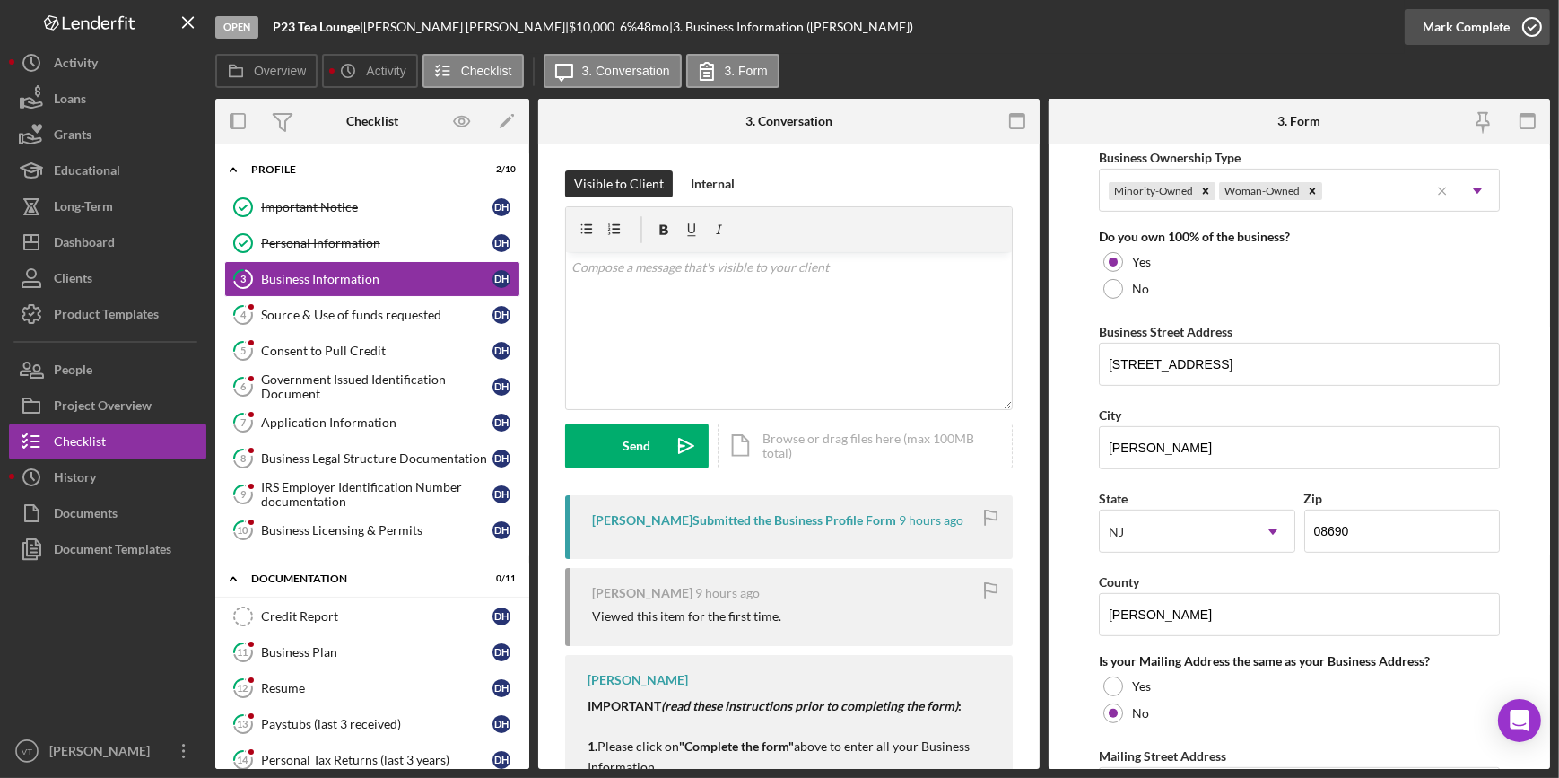
click at [1435, 34] on div "Mark Complete" at bounding box center [1466, 27] width 87 height 36
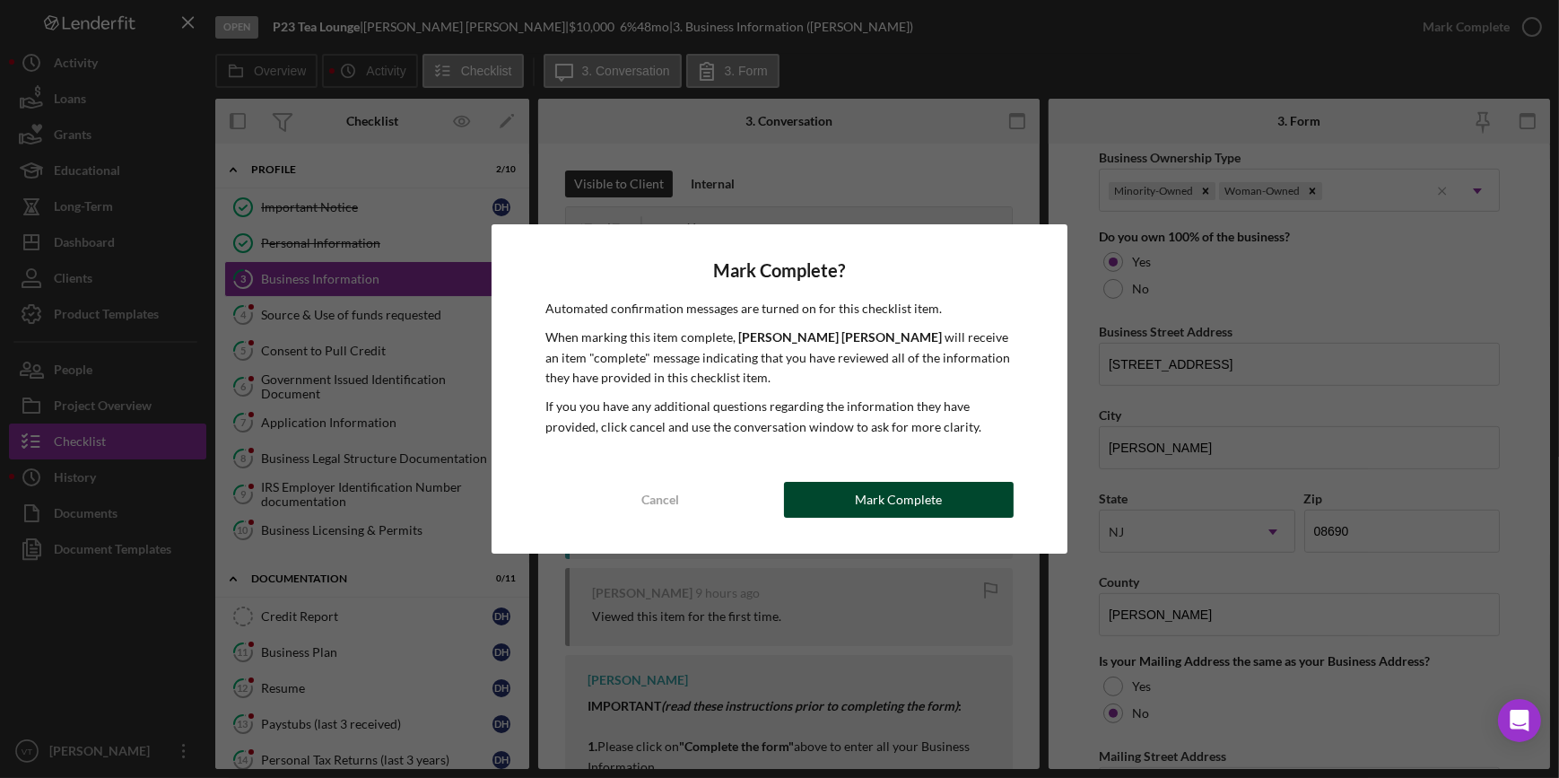
click at [878, 497] on div "Mark Complete" at bounding box center [898, 500] width 87 height 36
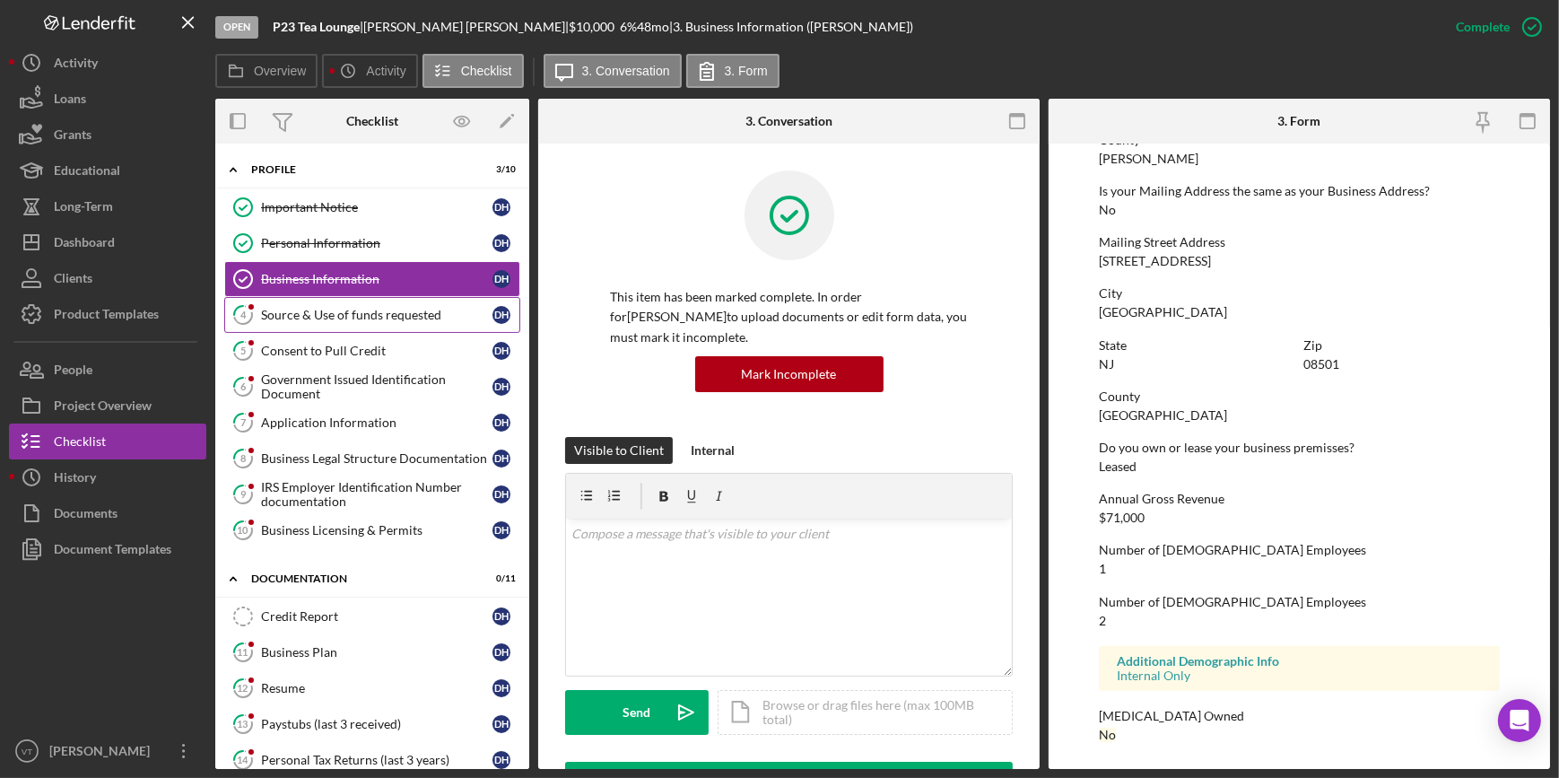
scroll to position [632, 0]
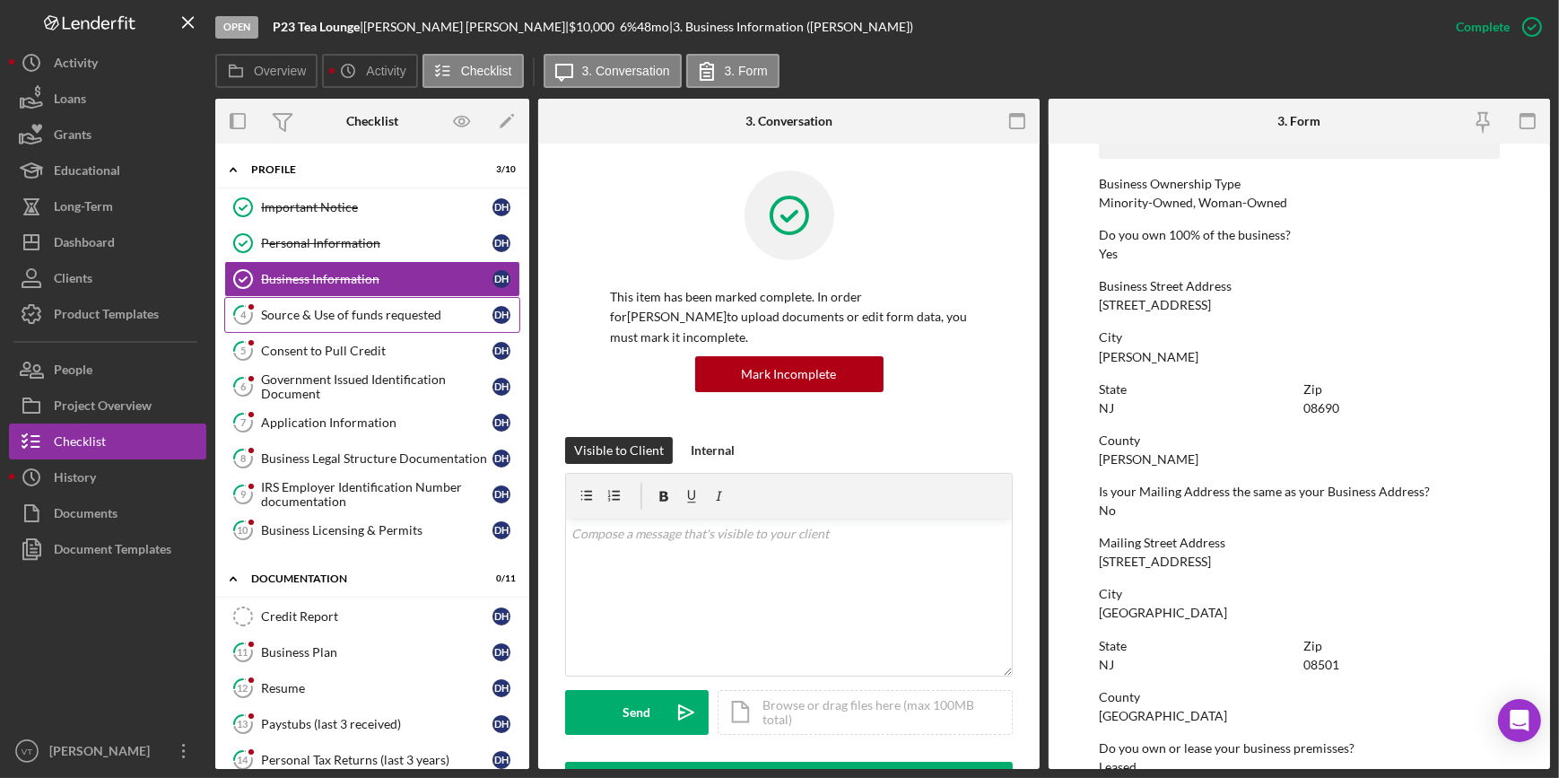
click at [385, 314] on div "Source & Use of funds requested" at bounding box center [376, 315] width 231 height 14
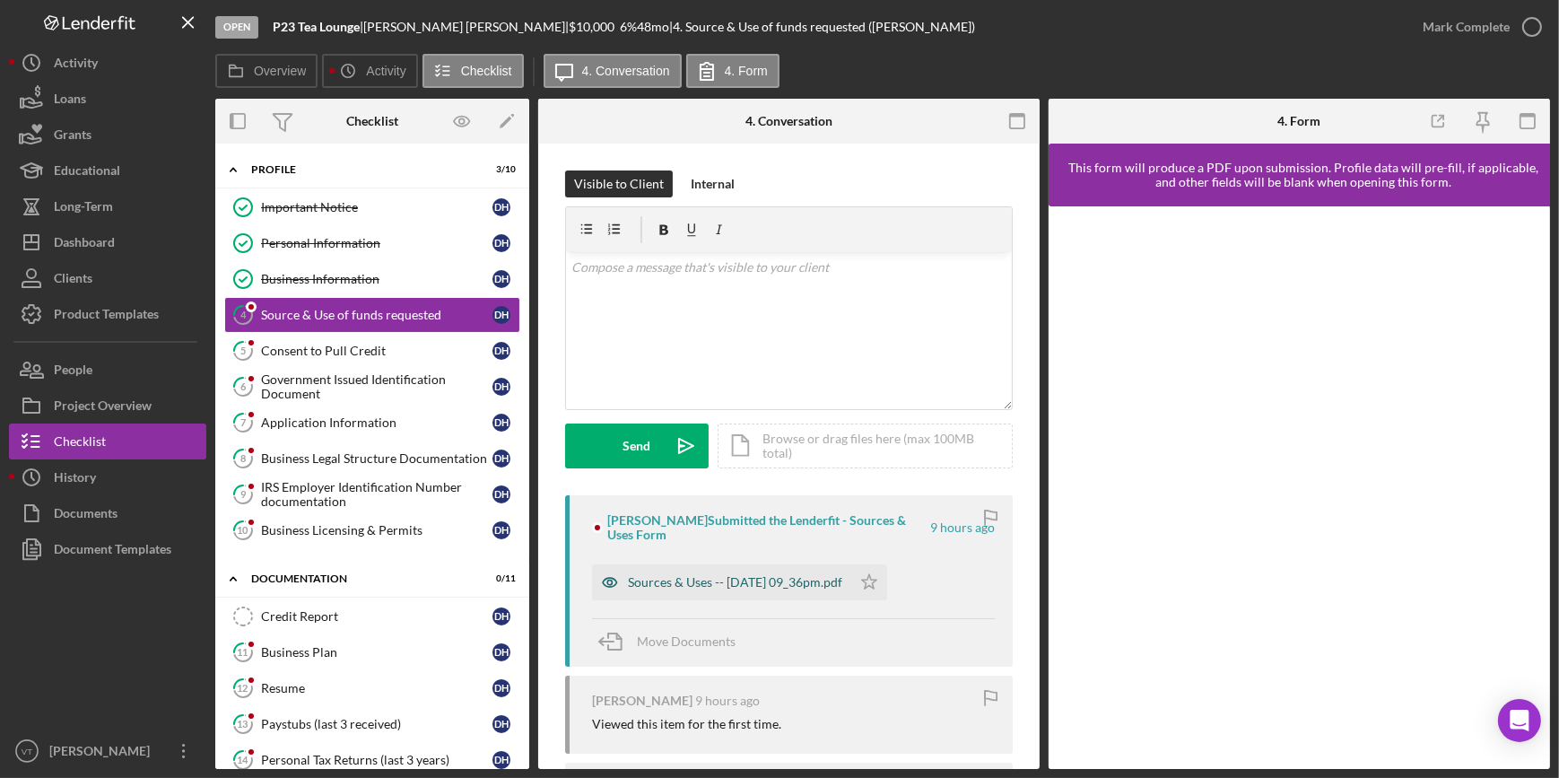
click at [709, 575] on div "Sources & Uses -- 2025-09-04 09_36pm.pdf" at bounding box center [735, 582] width 214 height 14
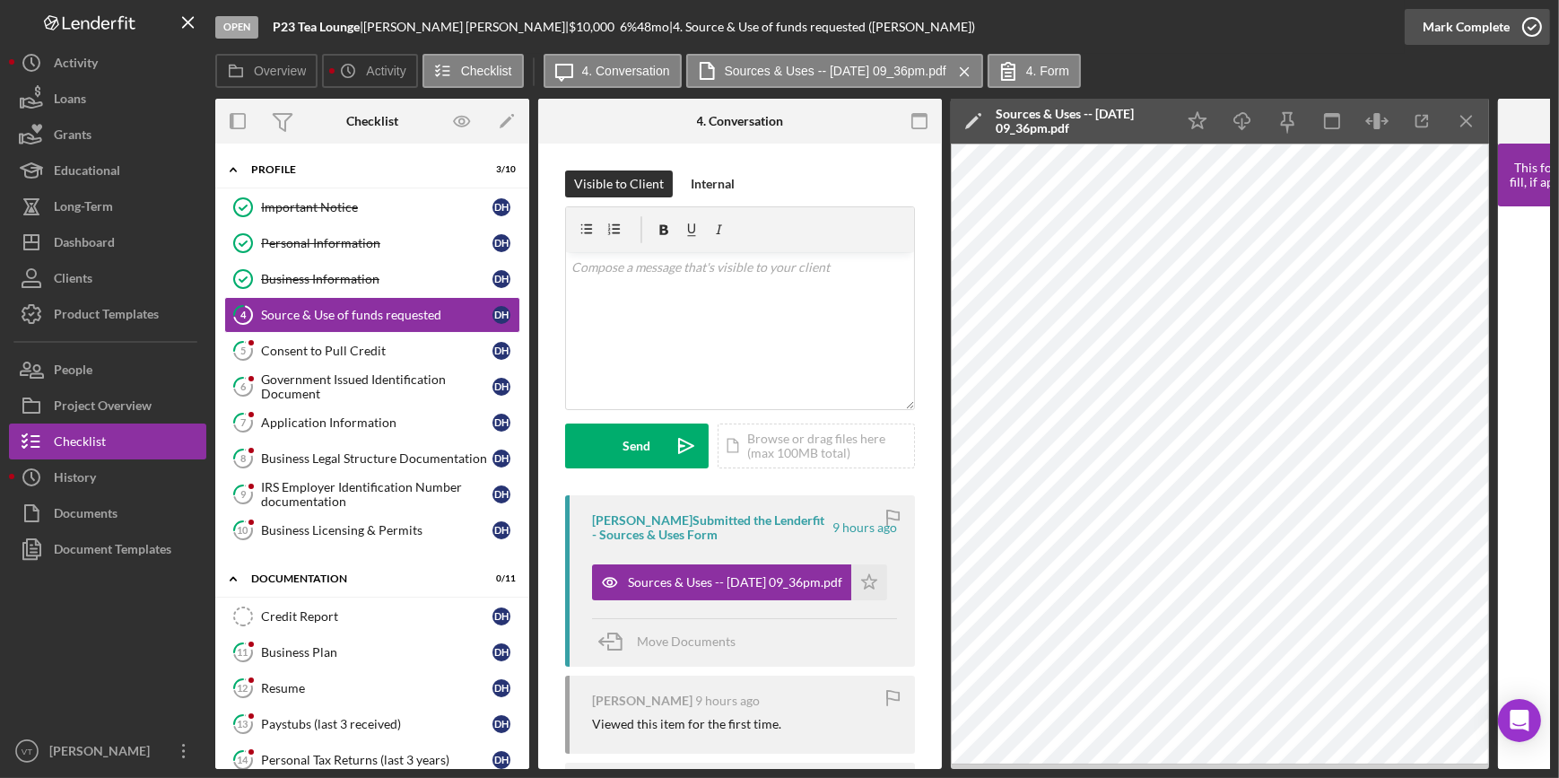
click at [1467, 22] on div "Mark Complete" at bounding box center [1466, 27] width 87 height 36
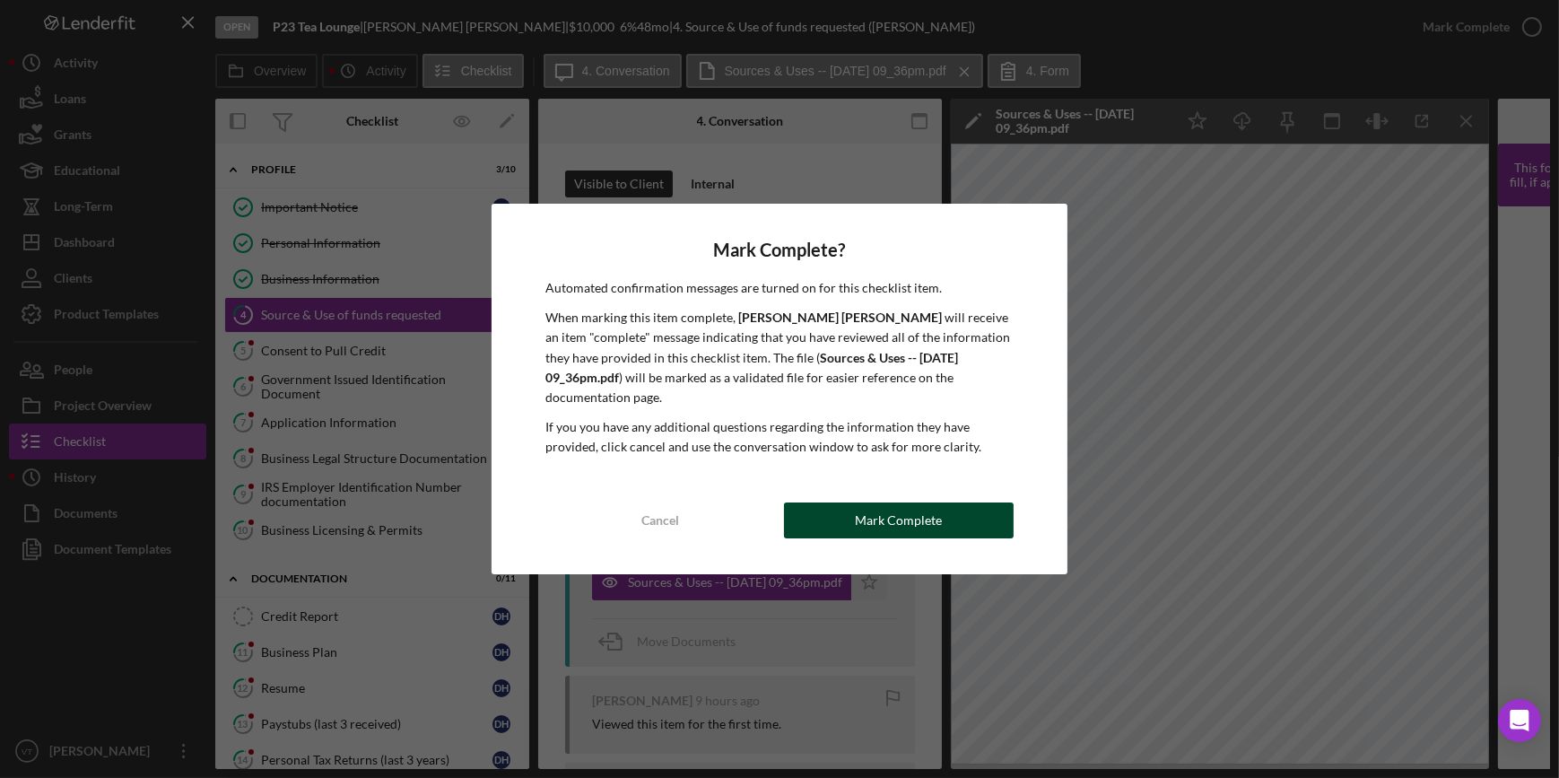
click at [870, 510] on div "Mark Complete" at bounding box center [898, 520] width 87 height 36
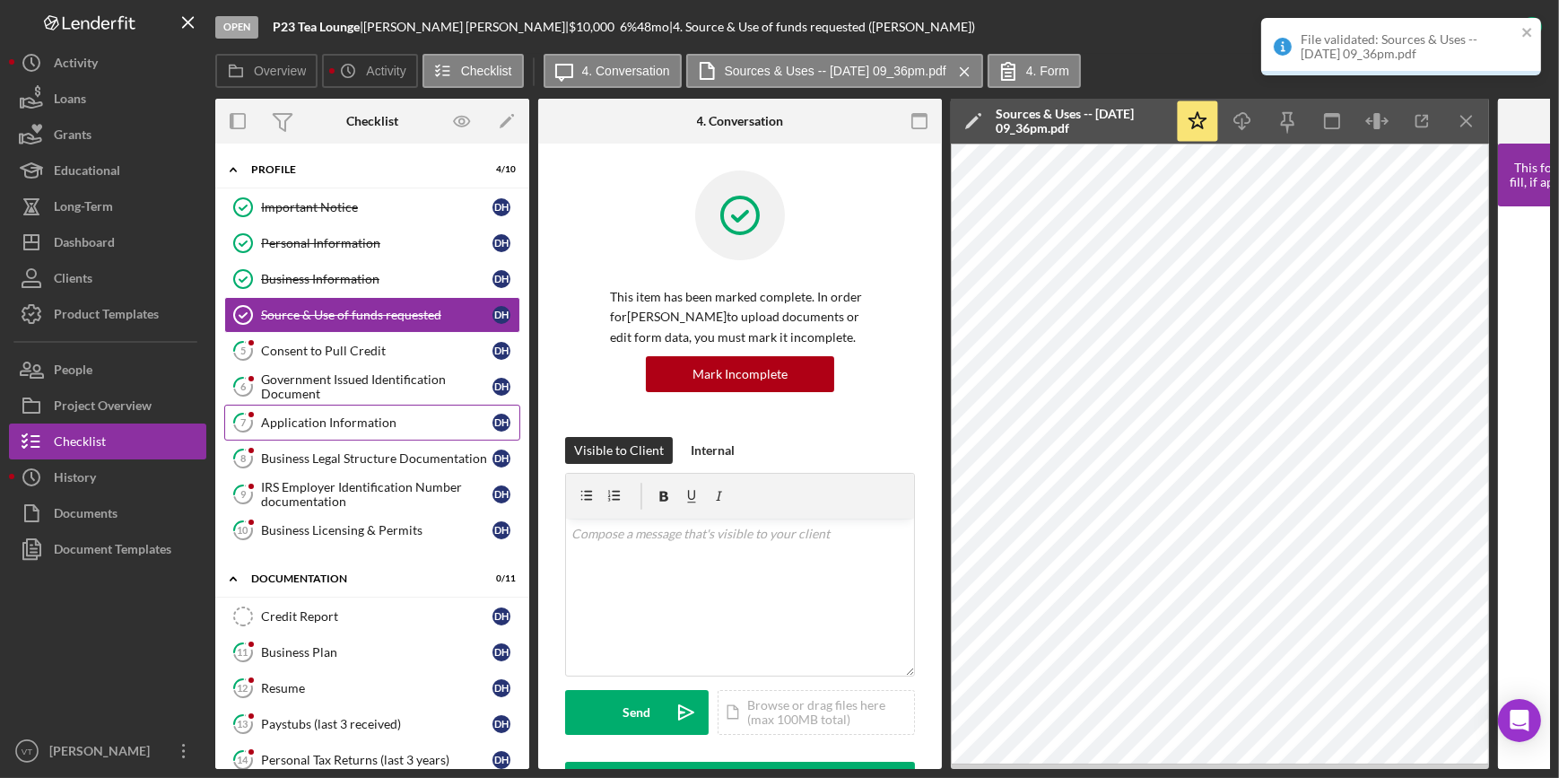
click at [296, 409] on link "7 Application Information D H" at bounding box center [372, 423] width 296 height 36
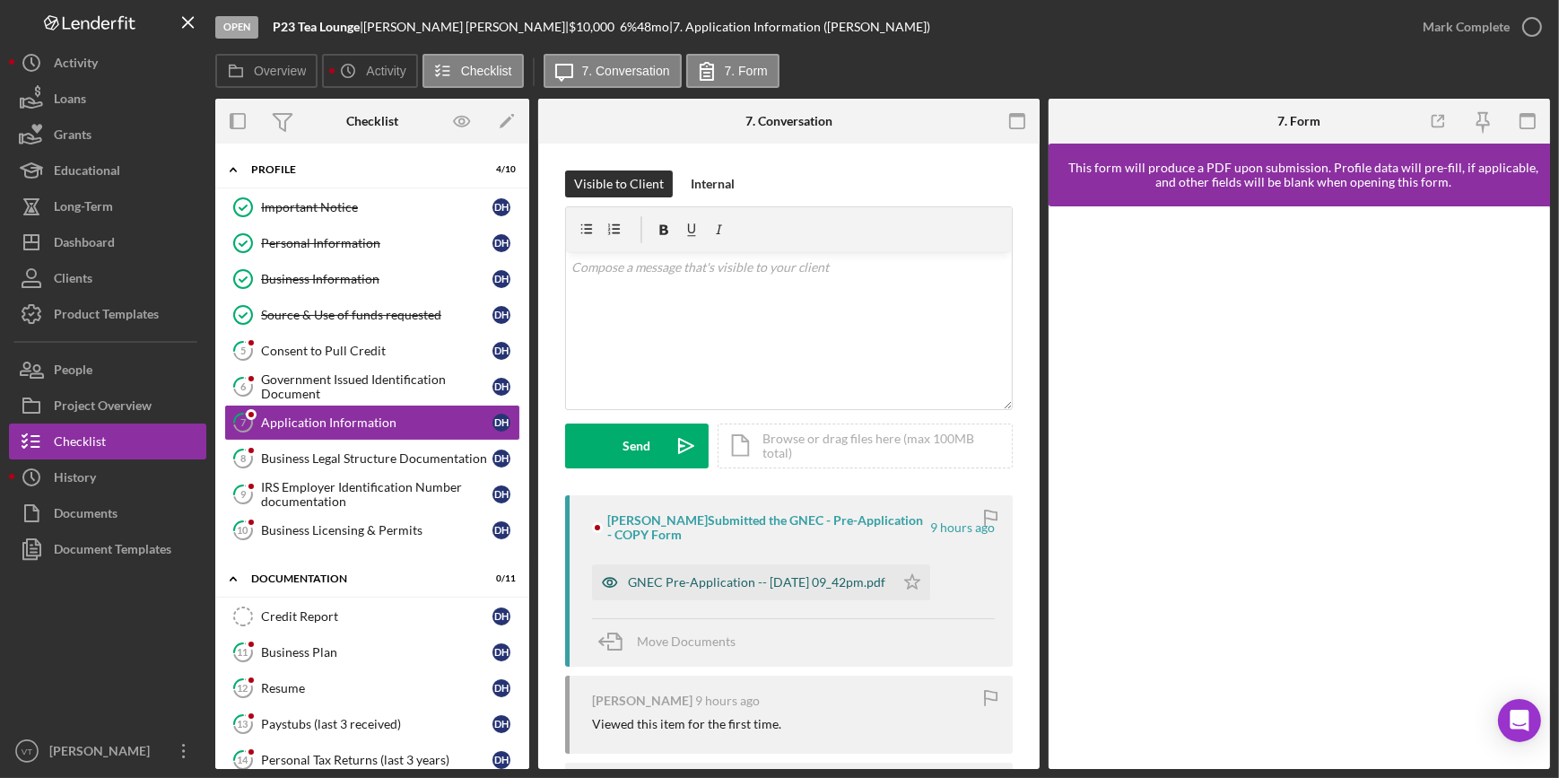
click at [796, 570] on div "GNEC Pre-Application -- 2025-09-04 09_42pm.pdf" at bounding box center [743, 582] width 302 height 36
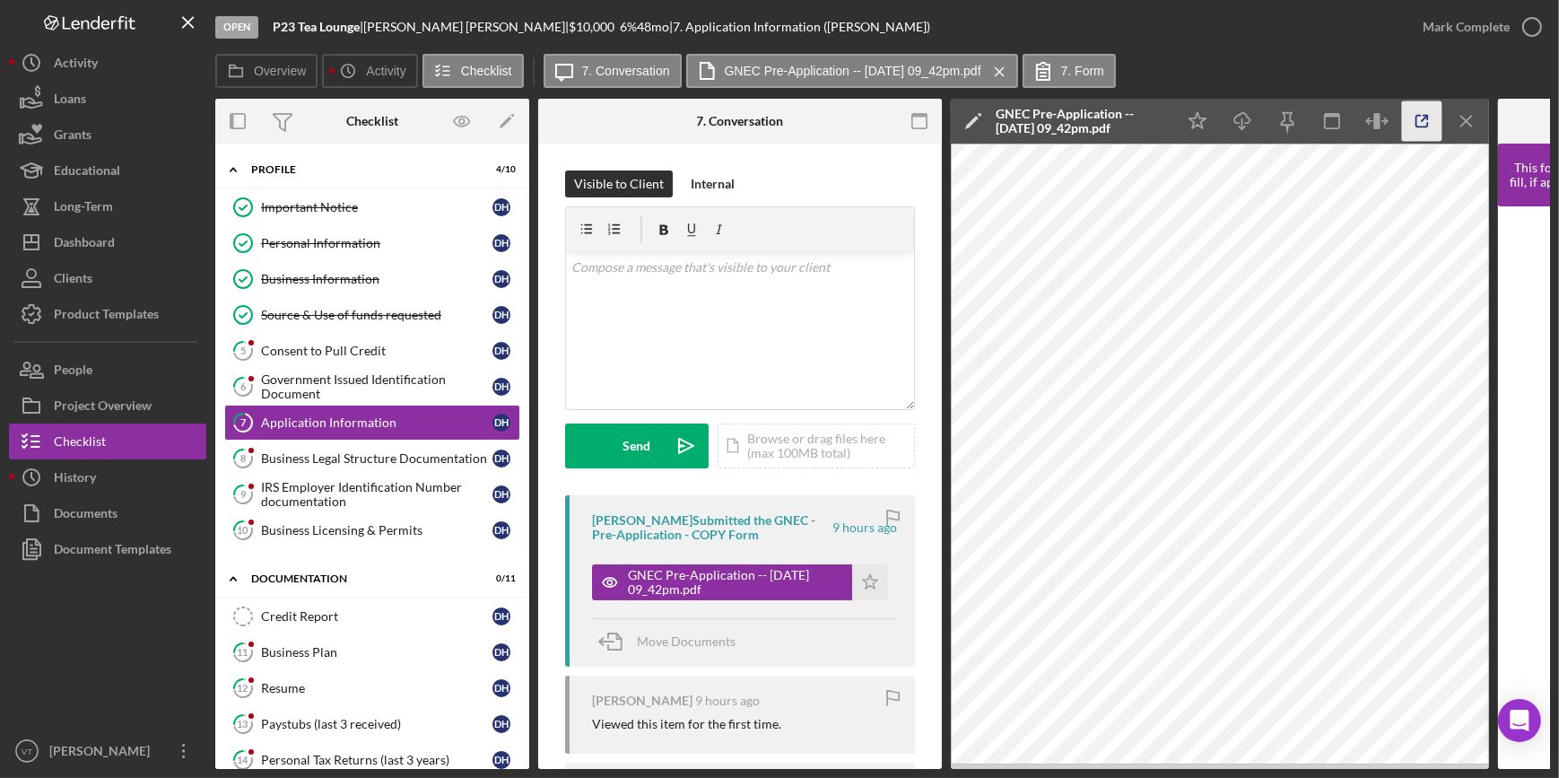
click at [1416, 116] on icon "button" at bounding box center [1422, 122] width 12 height 12
click at [1429, 22] on div "Mark Complete" at bounding box center [1466, 27] width 87 height 36
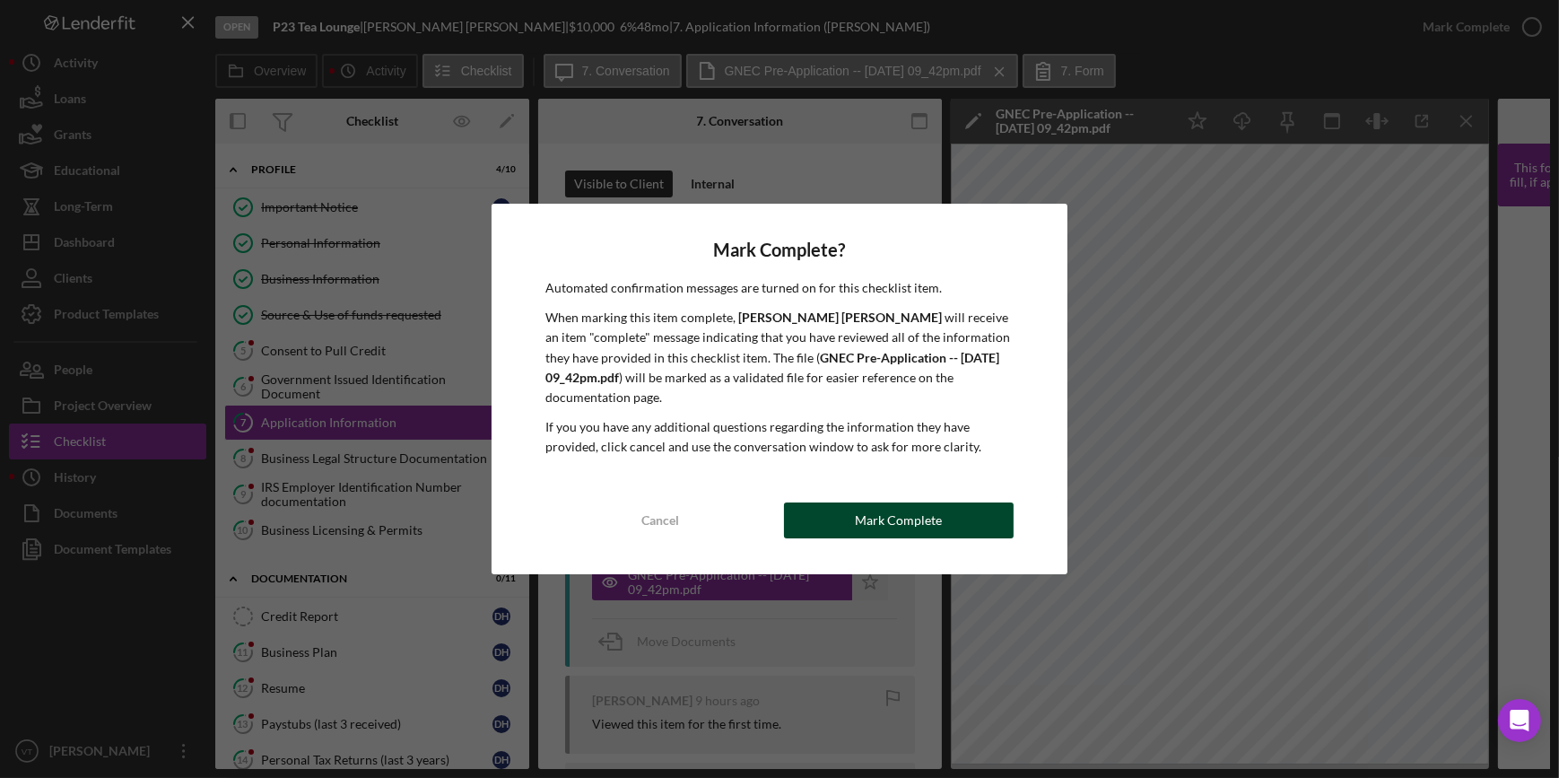
click at [941, 502] on button "Mark Complete" at bounding box center [899, 520] width 230 height 36
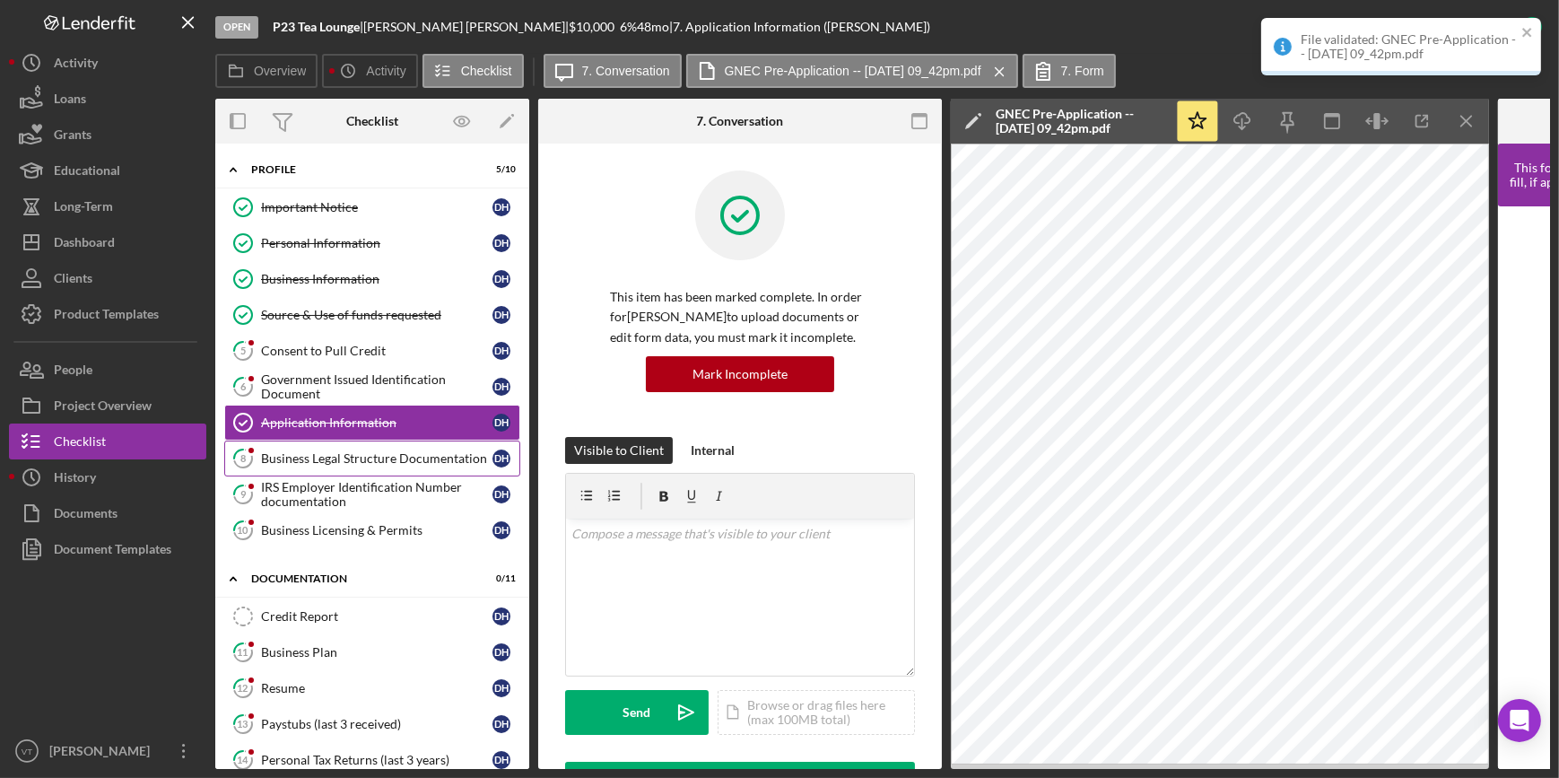
click at [395, 452] on div "Business Legal Structure Documentation" at bounding box center [376, 458] width 231 height 14
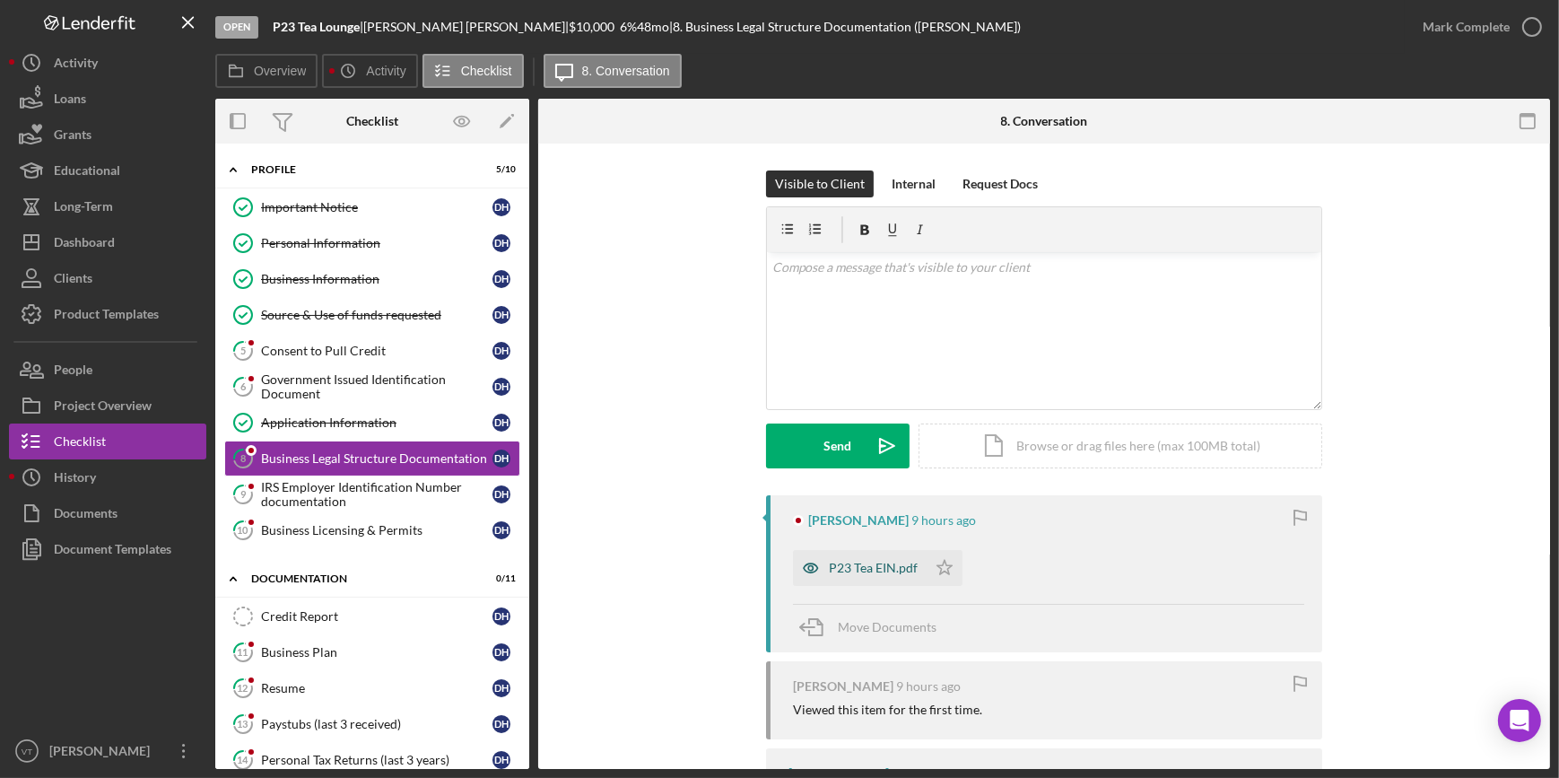
click at [842, 564] on div "P23 Tea EIN.pdf" at bounding box center [873, 568] width 89 height 14
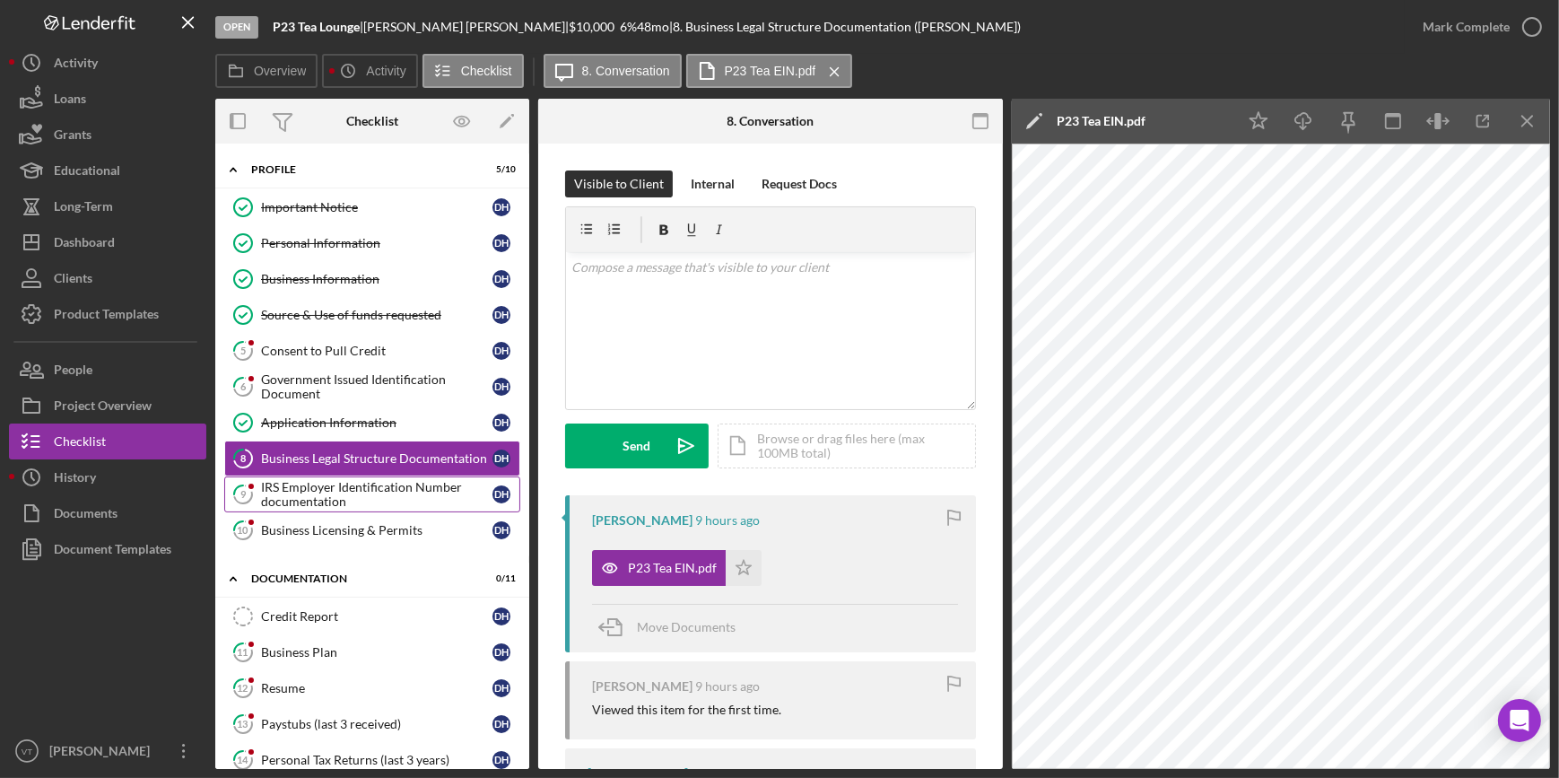
click at [344, 489] on div "IRS Employer Identification Number documentation" at bounding box center [376, 494] width 231 height 29
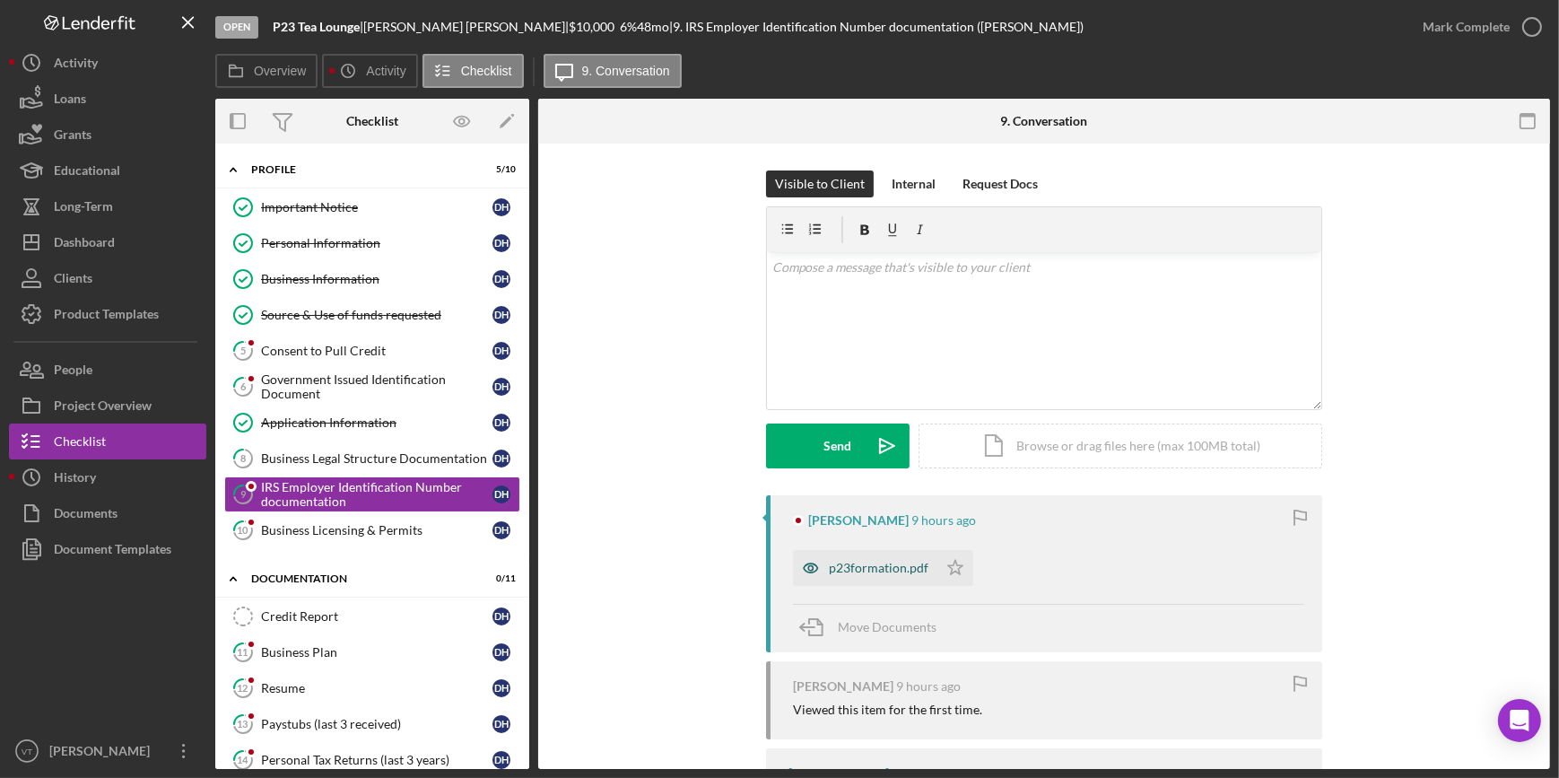
click at [842, 568] on div "p23formation.pdf" at bounding box center [879, 568] width 100 height 14
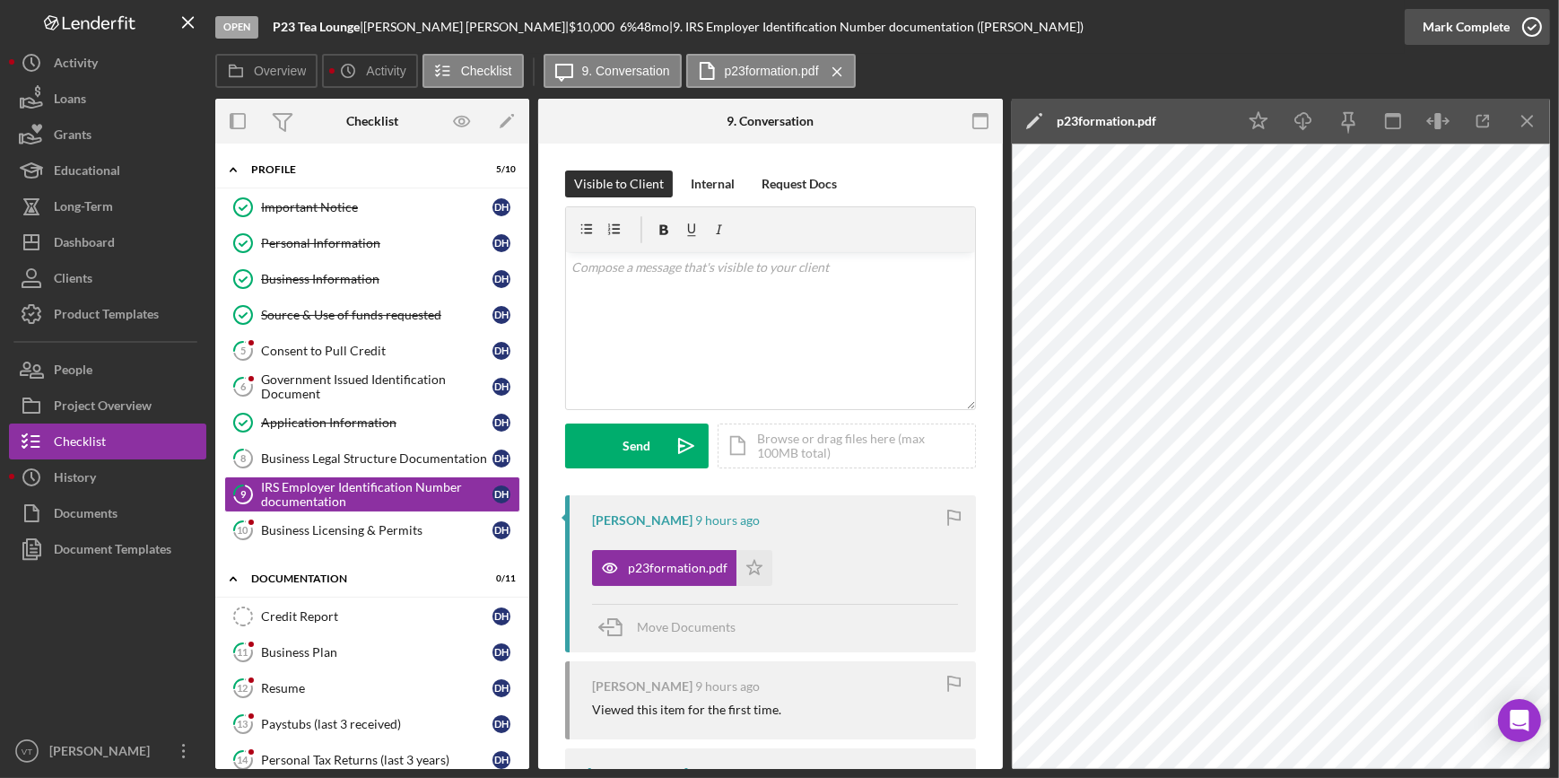
click at [1478, 20] on div "Mark Complete" at bounding box center [1466, 27] width 87 height 36
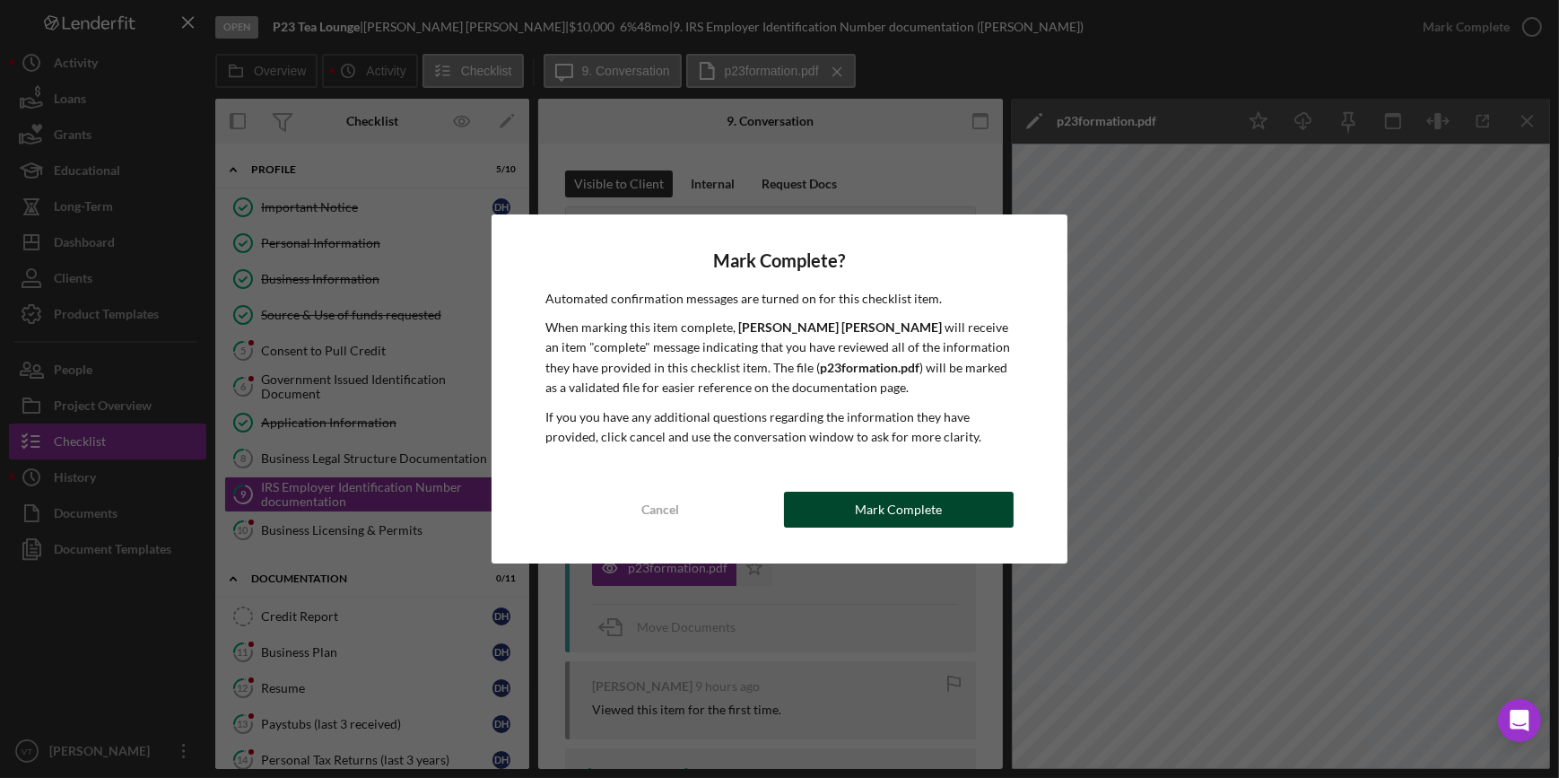
click at [878, 516] on div "Mark Complete" at bounding box center [898, 510] width 87 height 36
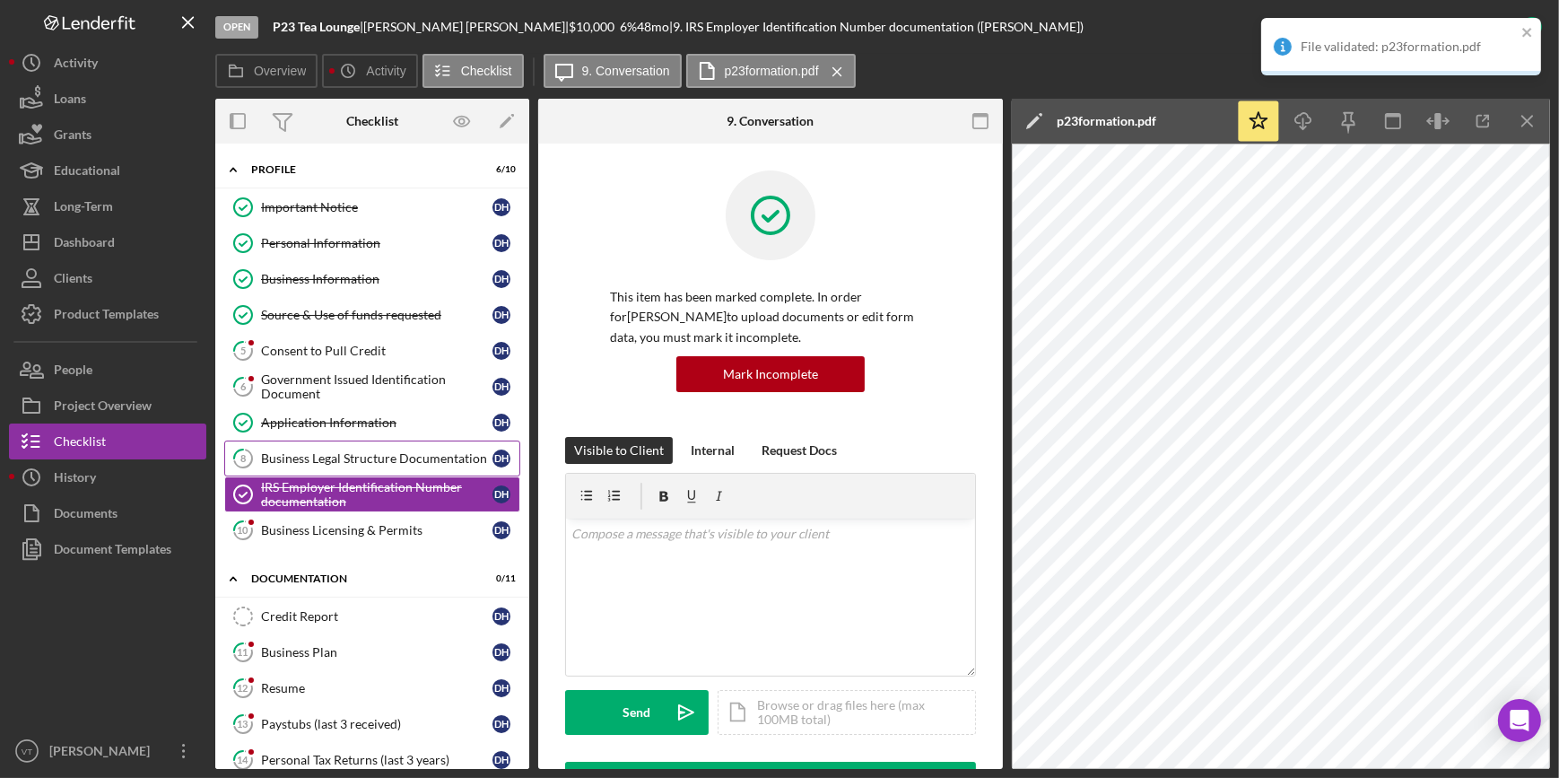
click at [340, 451] on div "Business Legal Structure Documentation" at bounding box center [376, 458] width 231 height 14
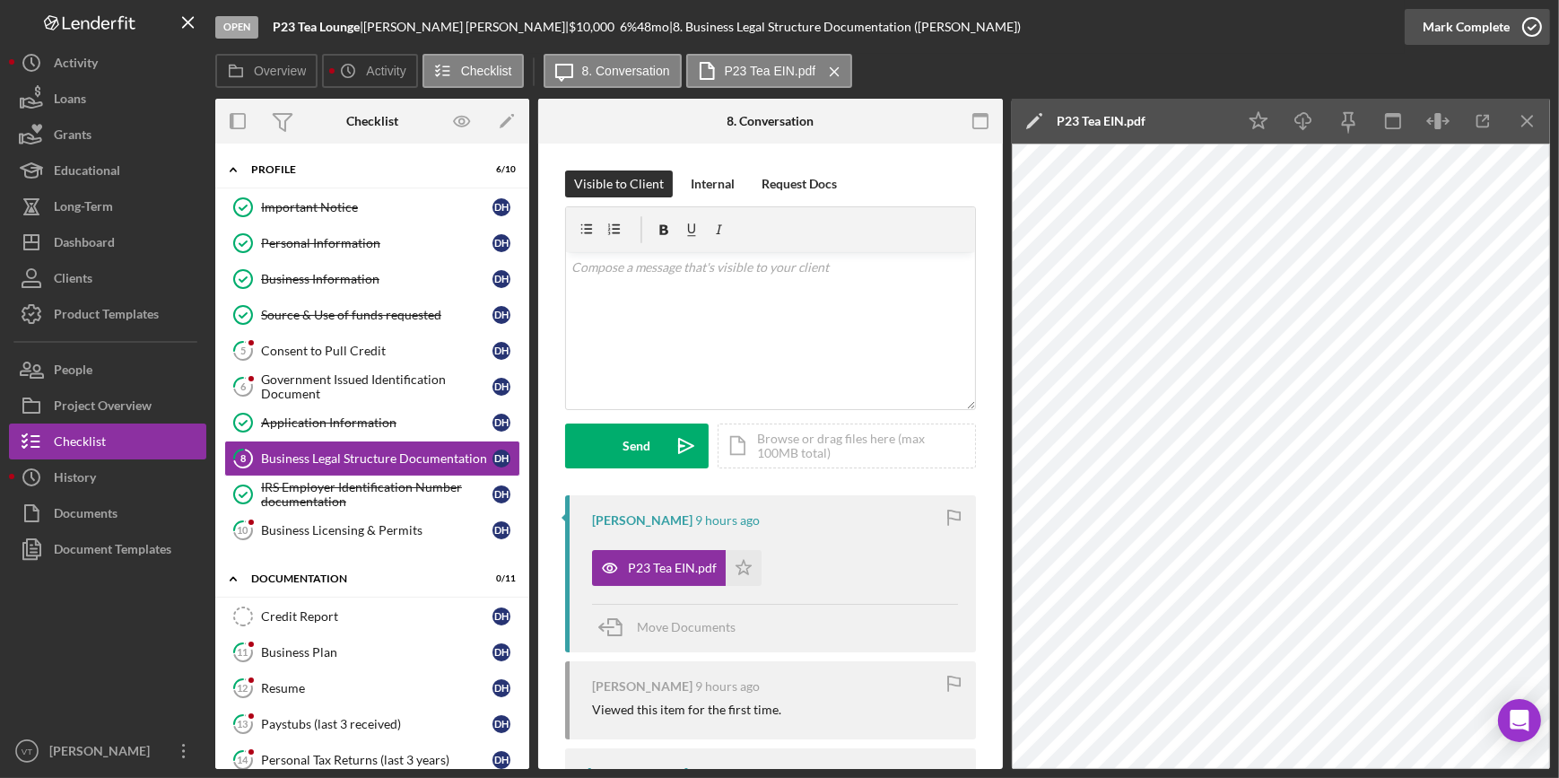
click at [1420, 26] on button "Mark Complete" at bounding box center [1477, 27] width 145 height 36
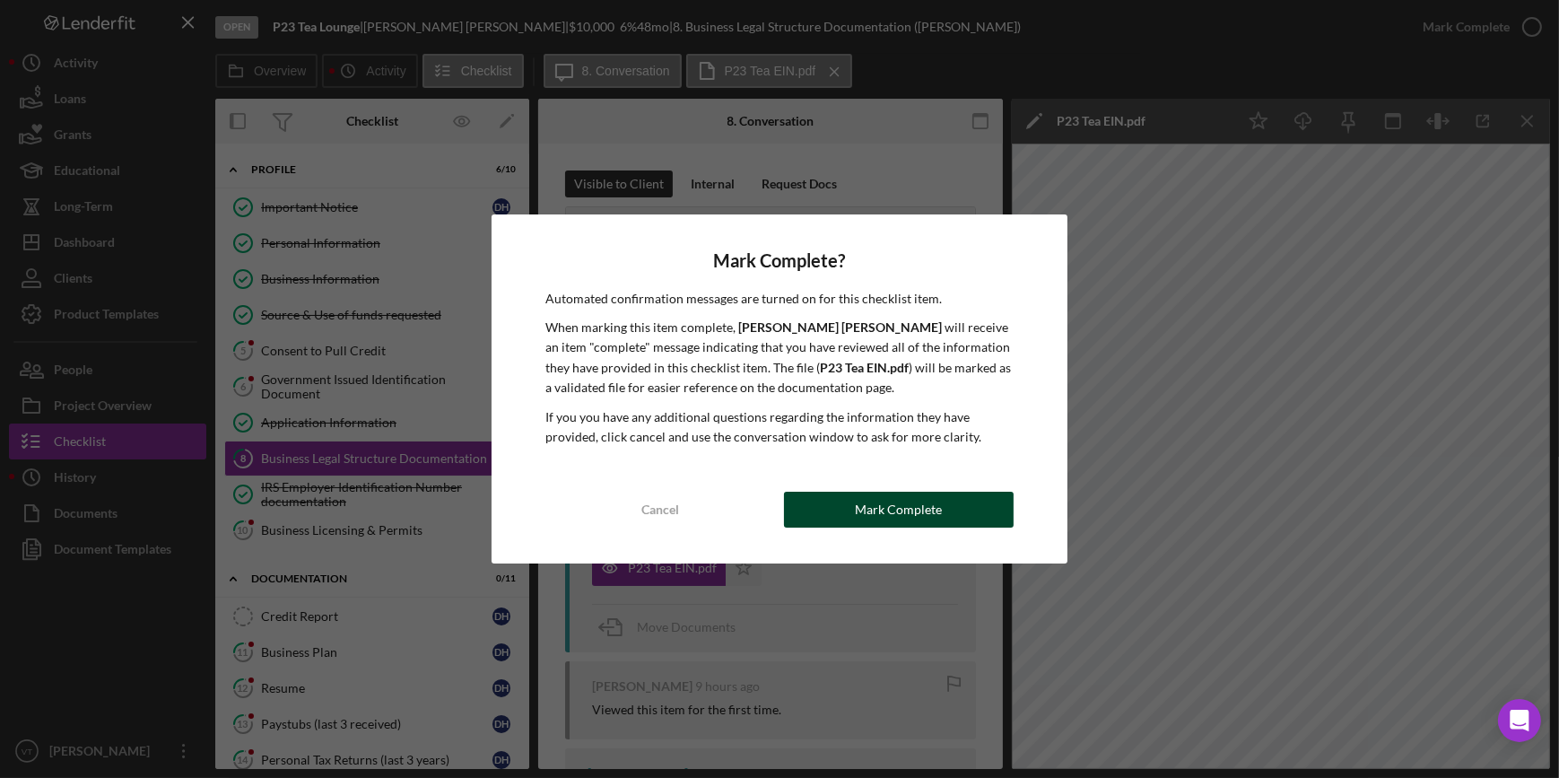
click at [874, 504] on div "Mark Complete" at bounding box center [898, 510] width 87 height 36
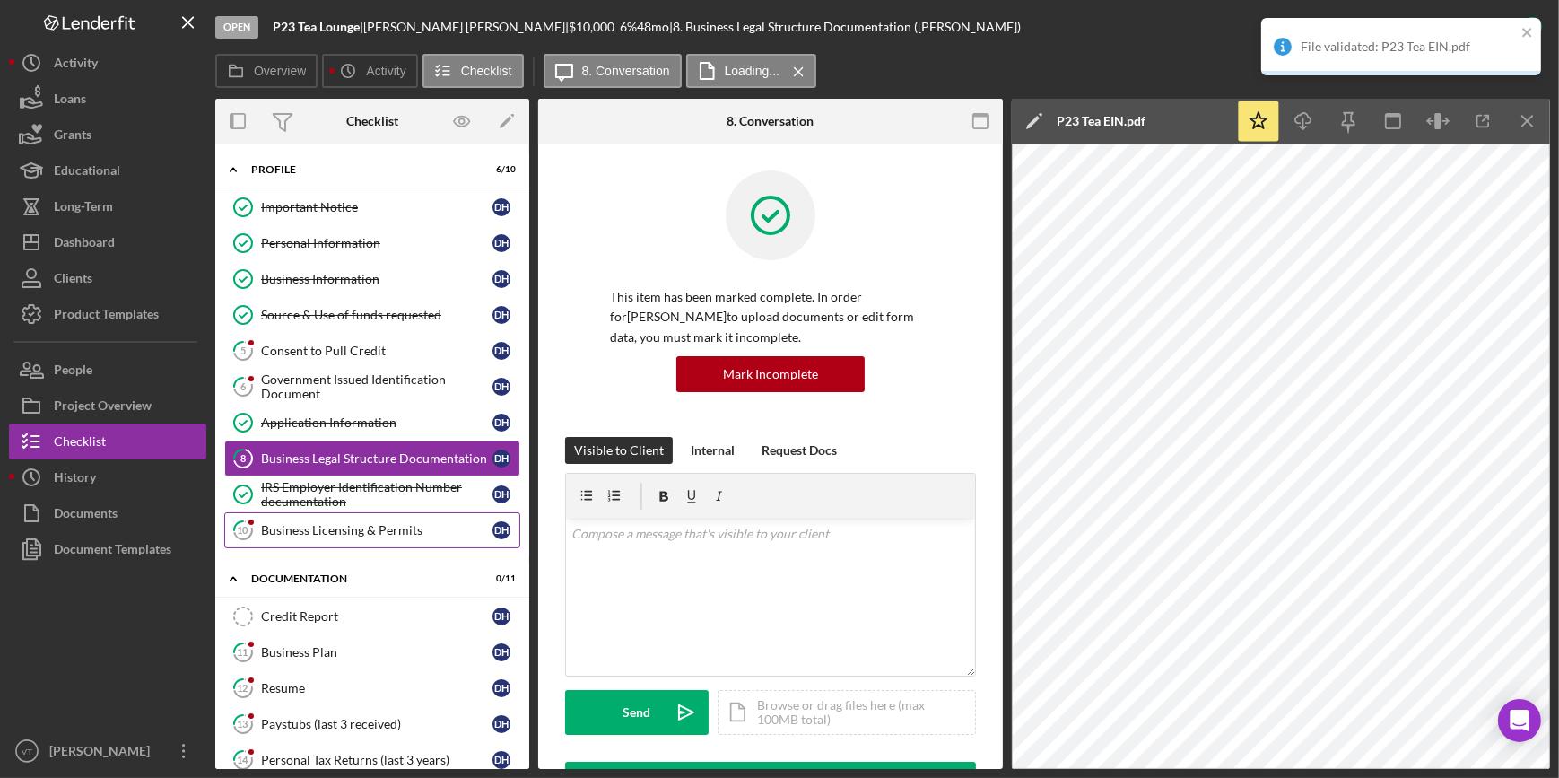
click at [405, 542] on link "10 Business Licensing & Permits D H" at bounding box center [372, 530] width 296 height 36
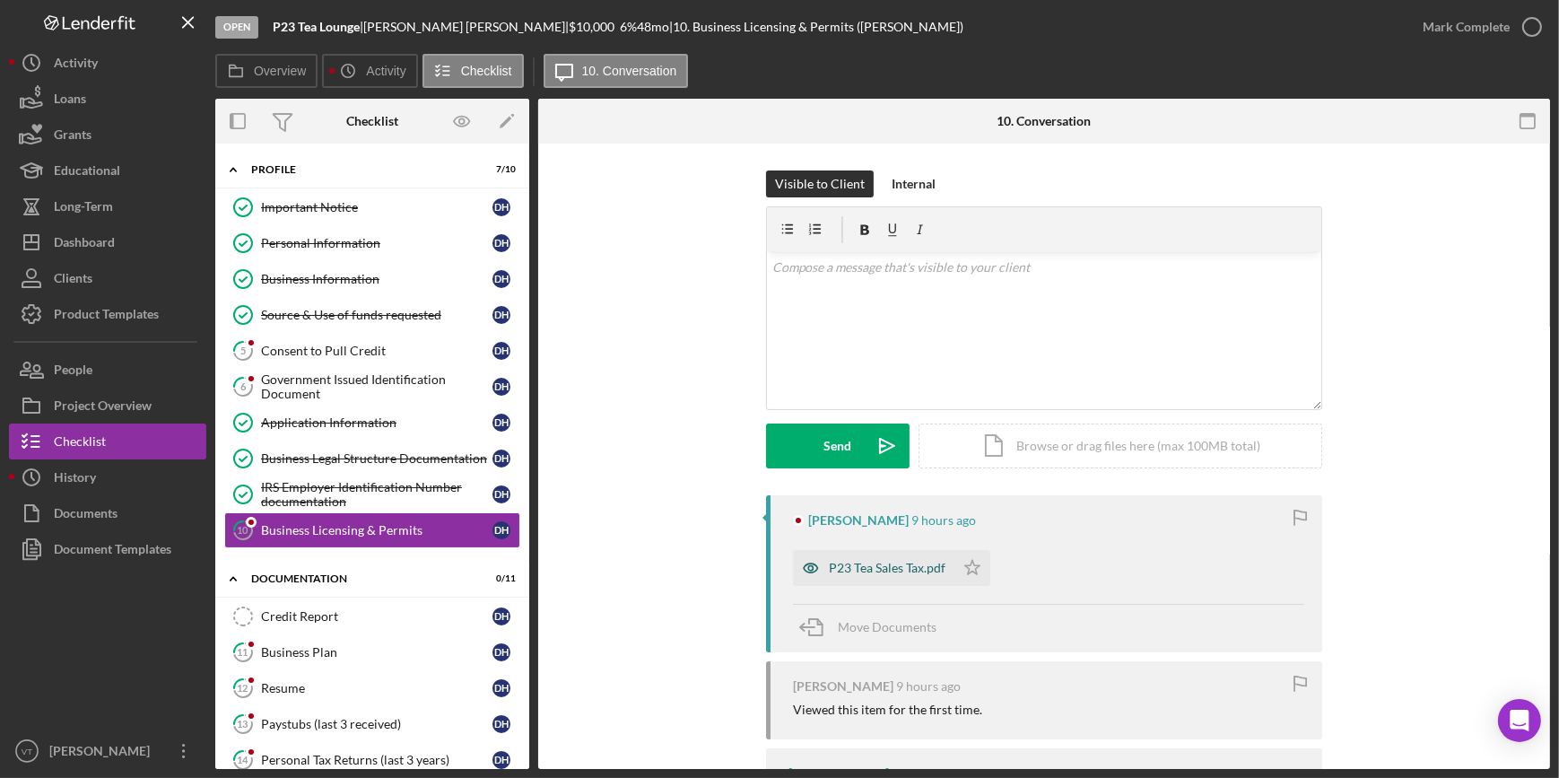
click at [850, 563] on div "P23 Tea Sales Tax.pdf" at bounding box center [887, 568] width 117 height 14
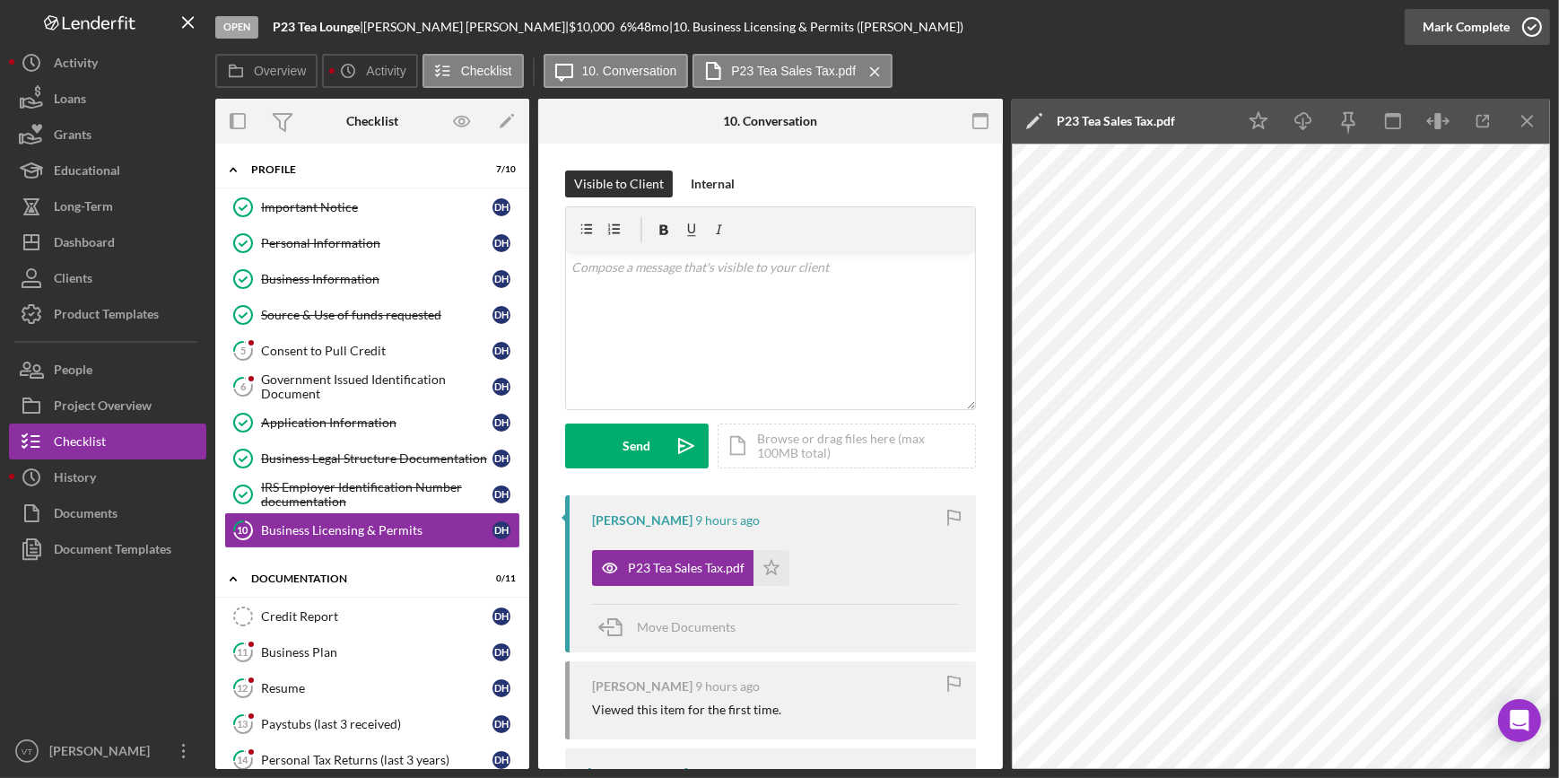
click at [1475, 22] on div "Mark Complete" at bounding box center [1466, 27] width 87 height 36
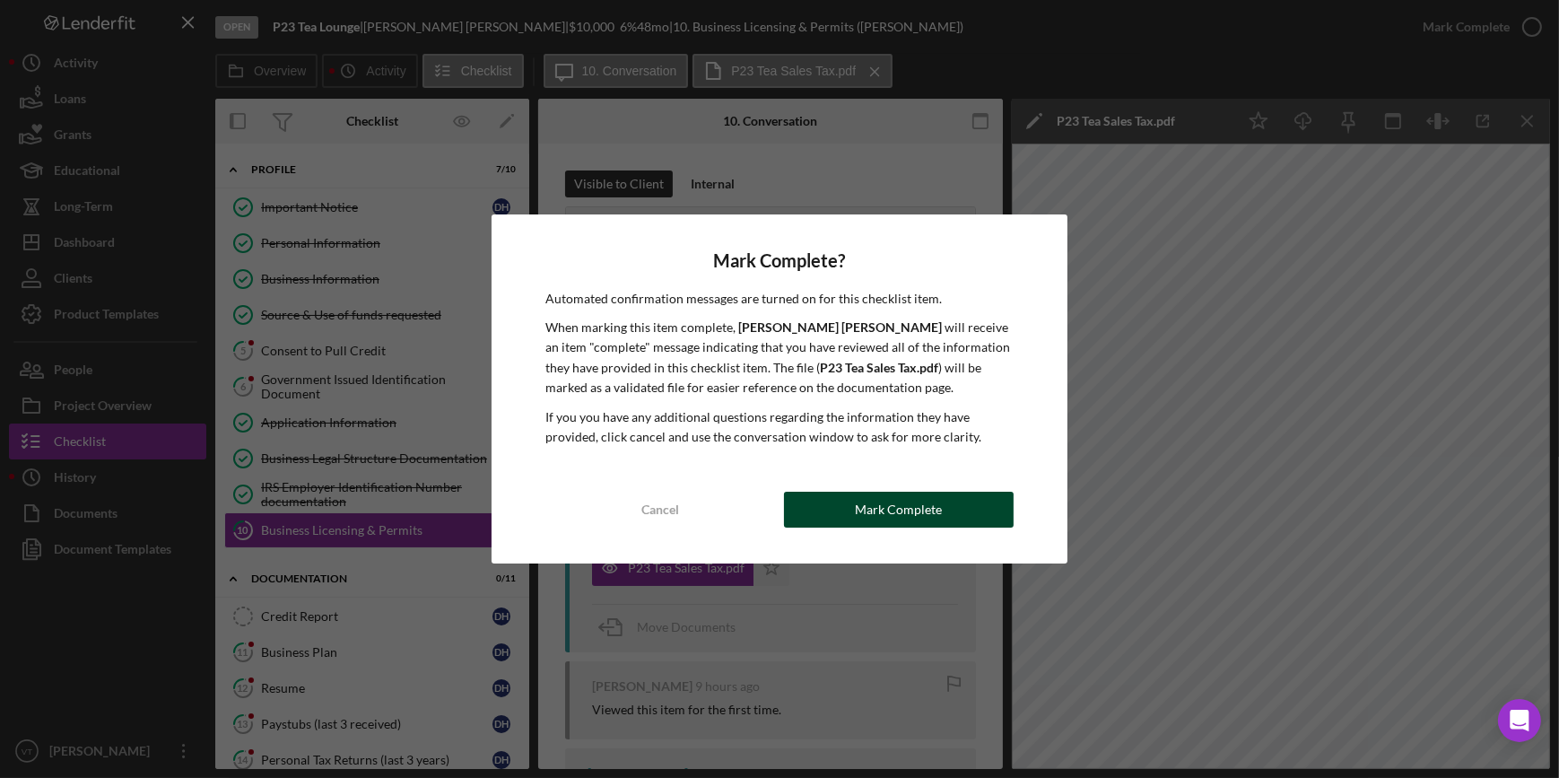
click at [844, 508] on button "Mark Complete" at bounding box center [899, 510] width 230 height 36
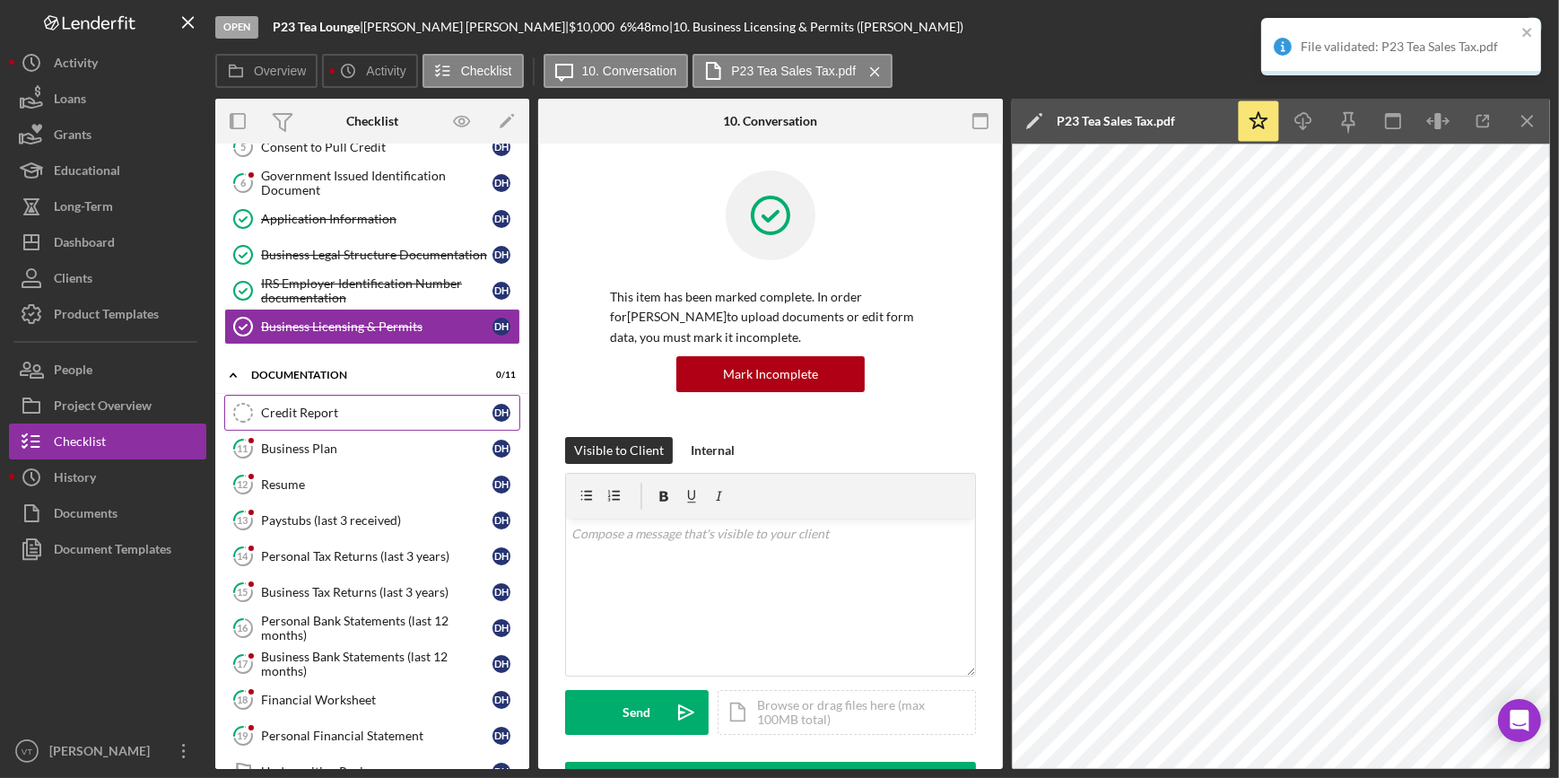
scroll to position [244, 0]
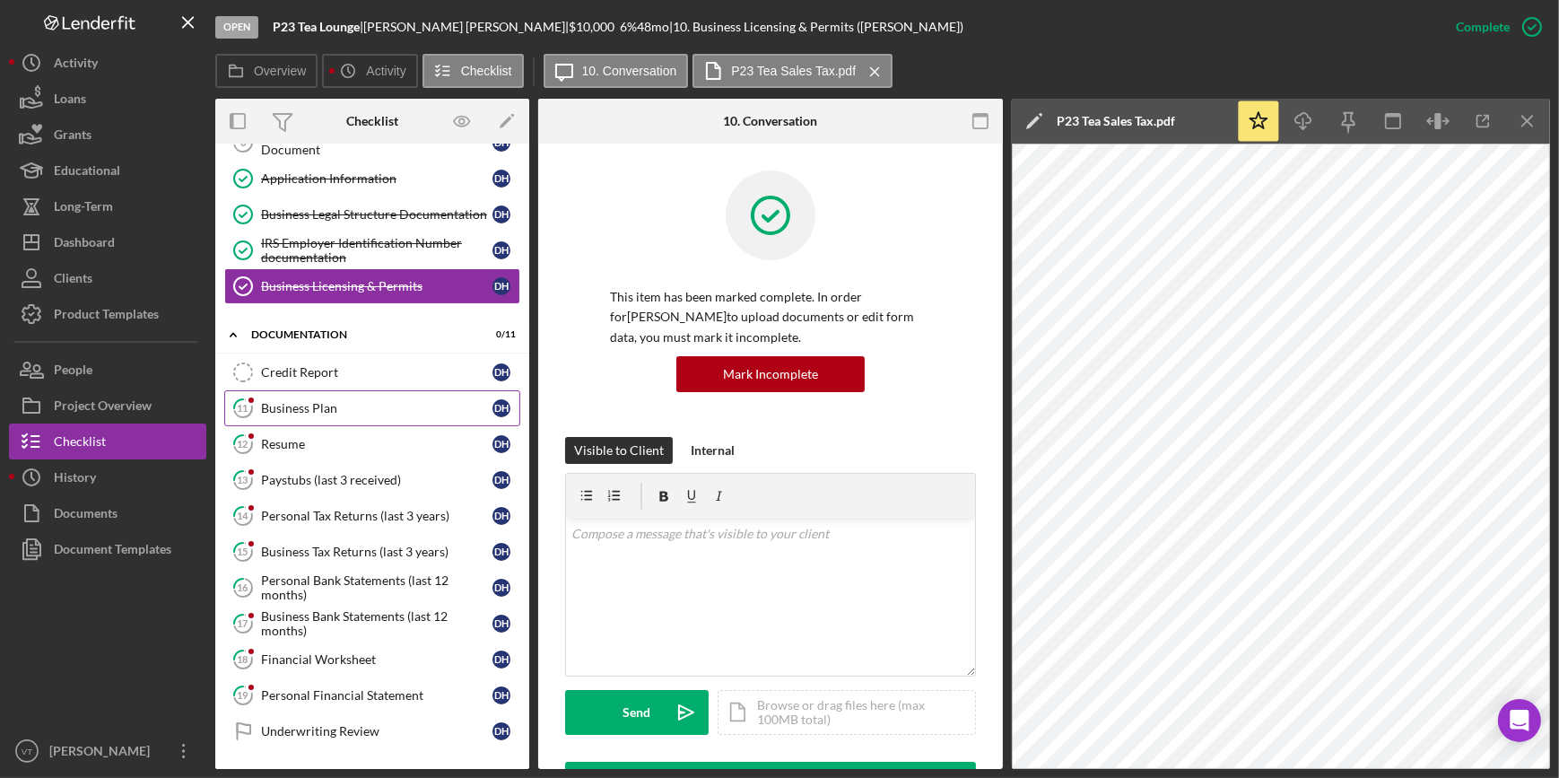
click at [310, 395] on link "11 Business Plan D H" at bounding box center [372, 408] width 296 height 36
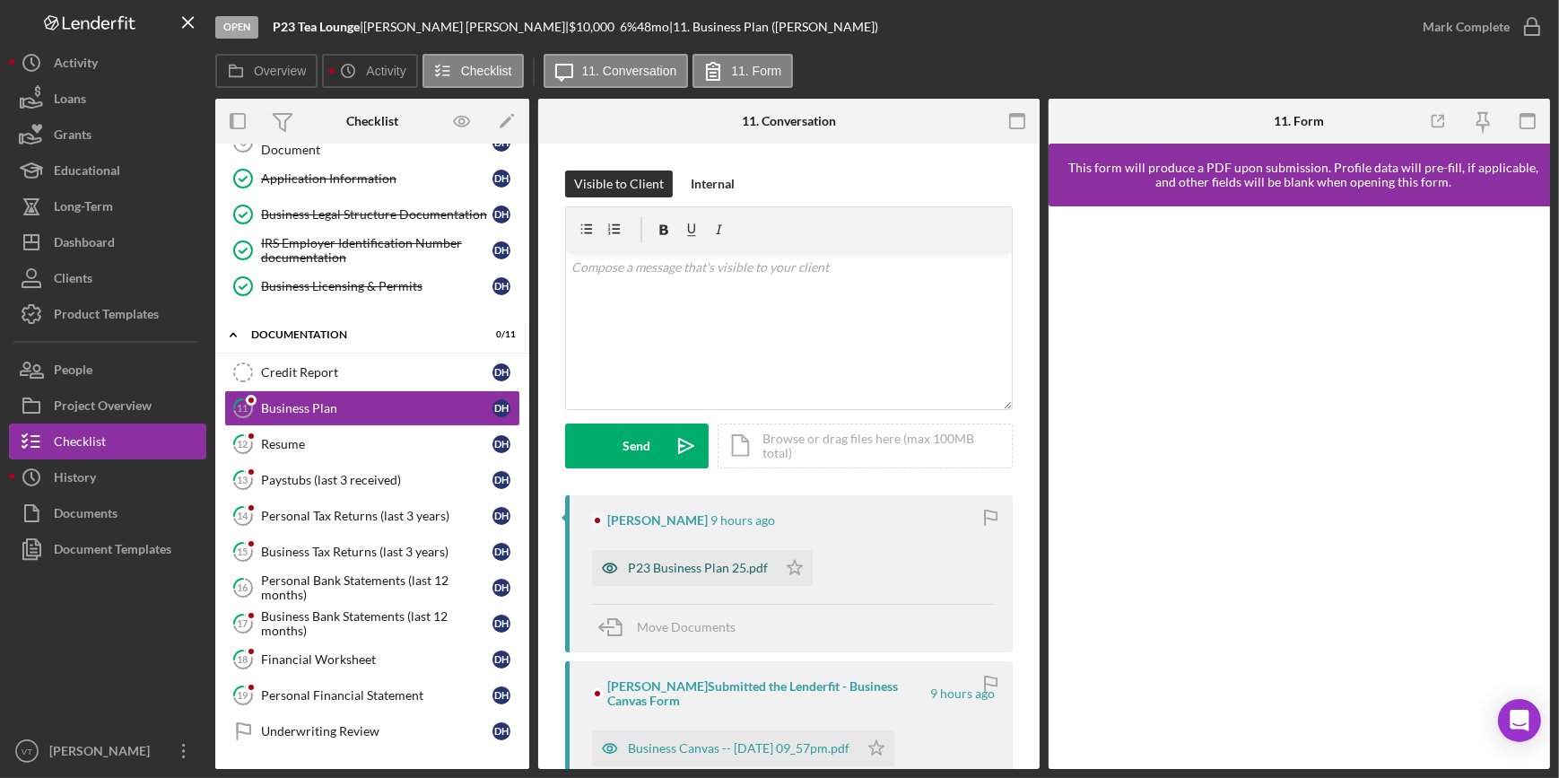
click at [729, 561] on div "P23 Business Plan 25.pdf" at bounding box center [698, 568] width 140 height 14
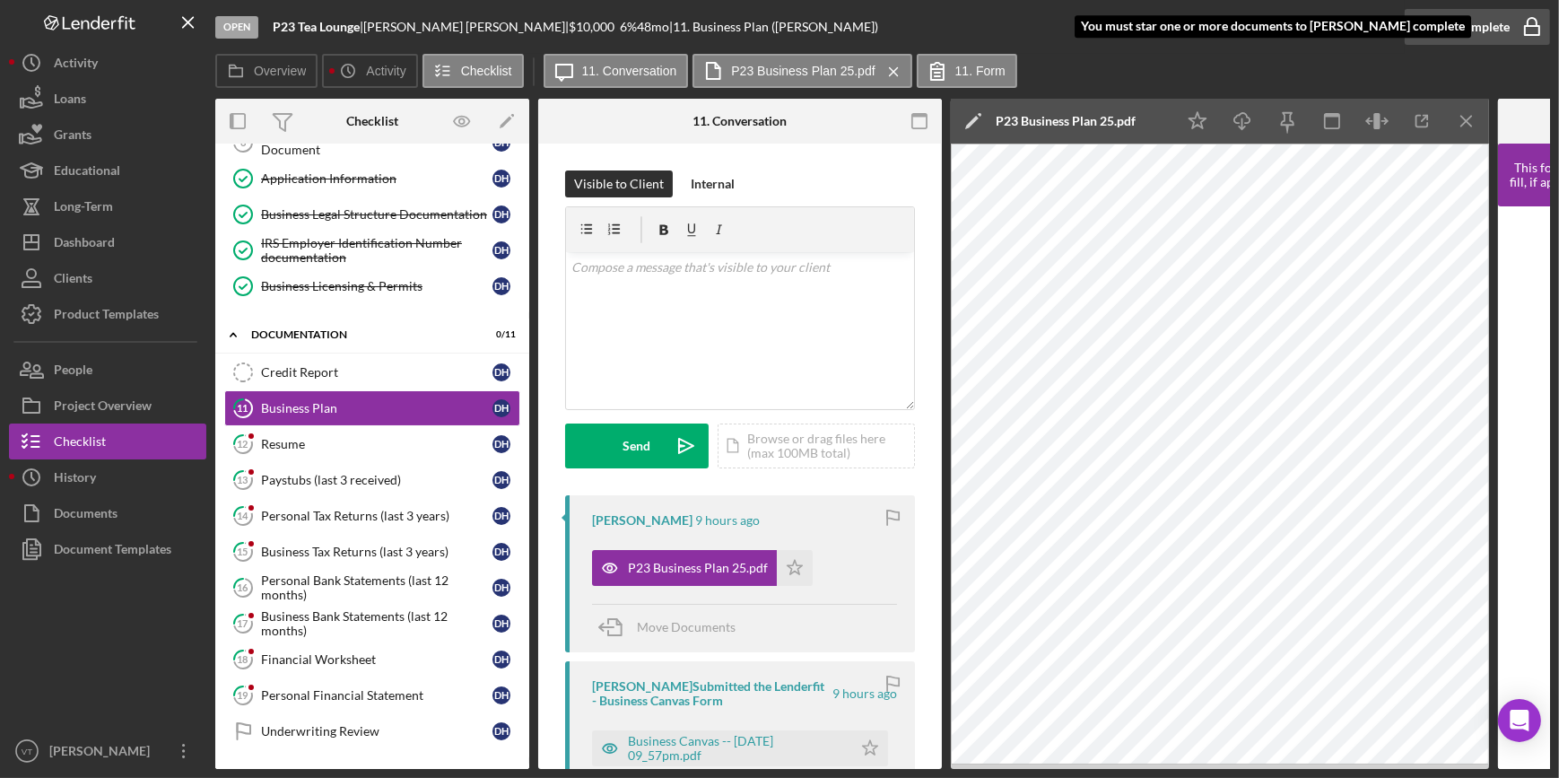
click at [1462, 25] on div "Mark Complete" at bounding box center [1466, 27] width 87 height 36
click at [784, 567] on icon "Icon/Star" at bounding box center [795, 568] width 36 height 36
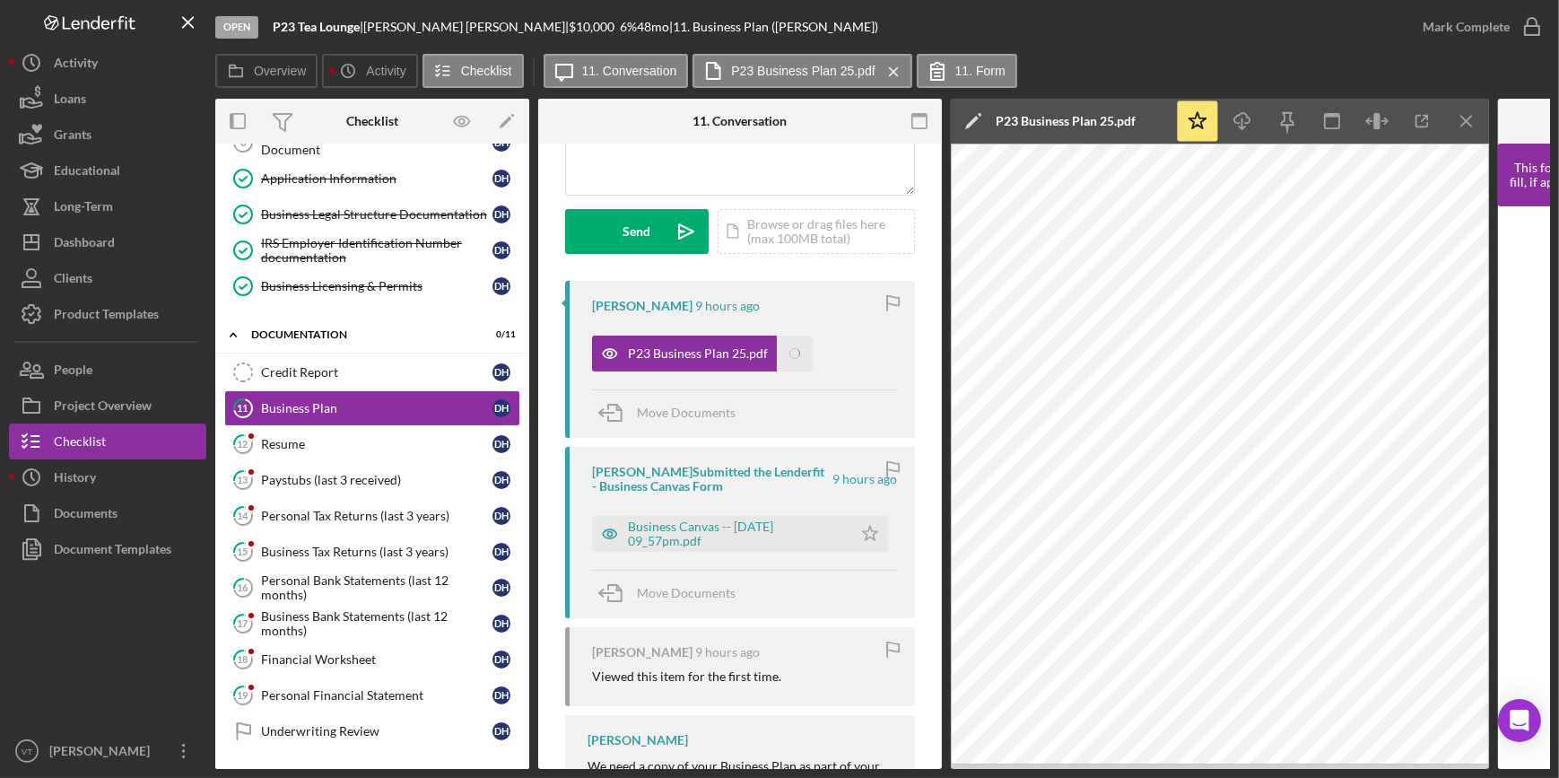
scroll to position [326, 0]
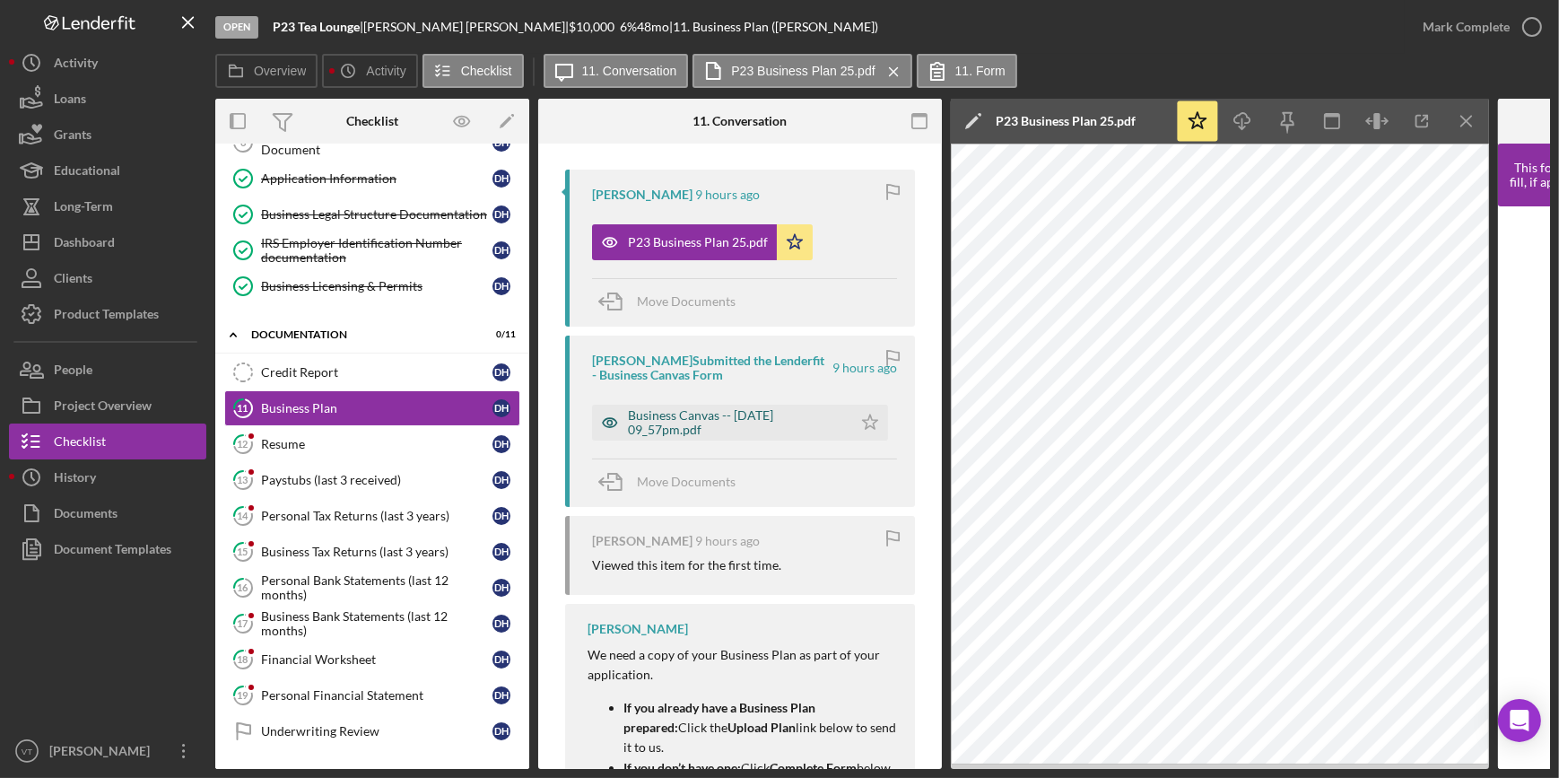
click at [753, 418] on div "Business Canvas -- 2025-09-04 09_57pm.pdf" at bounding box center [735, 422] width 215 height 29
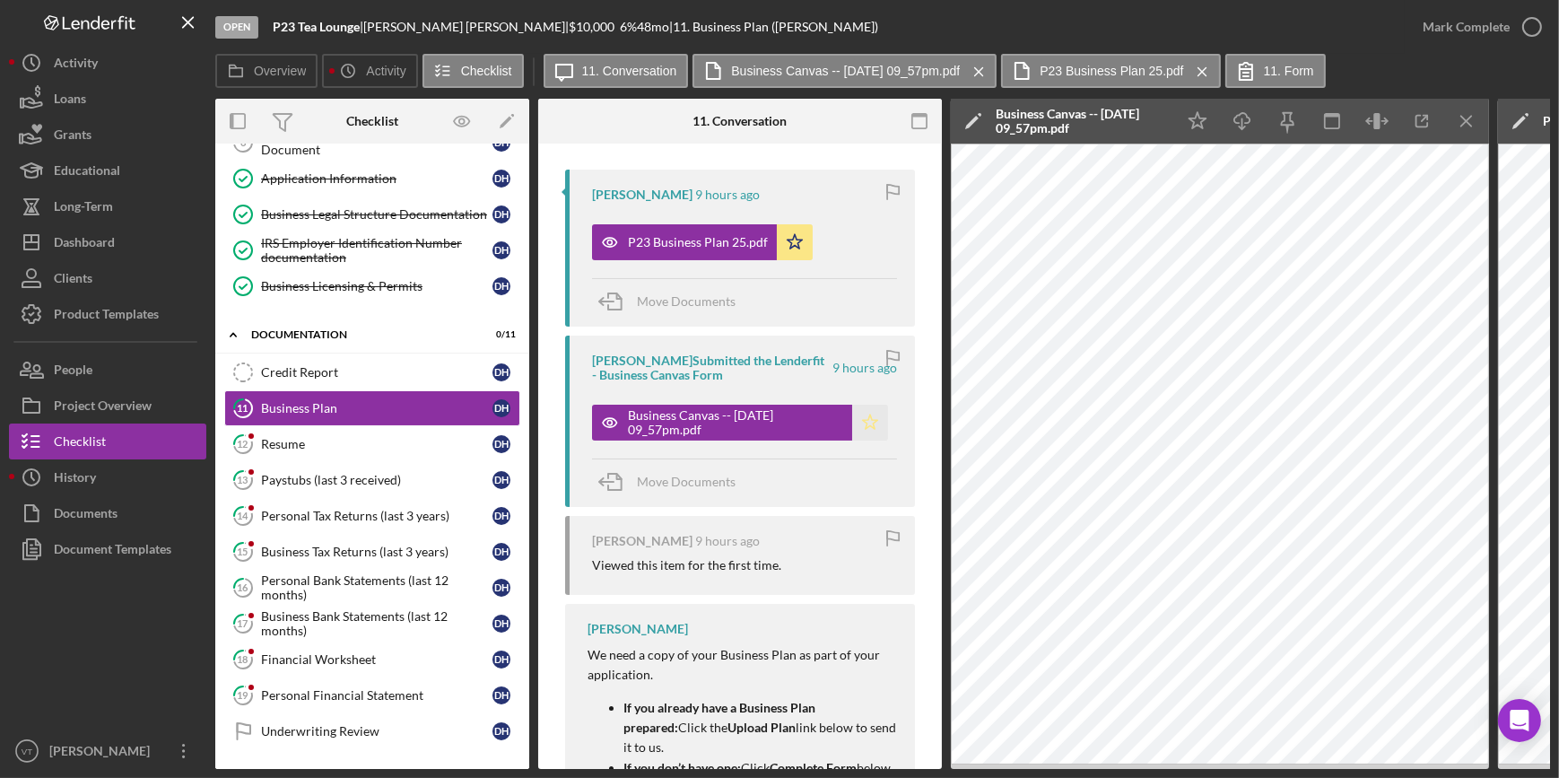
click at [866, 419] on polygon "button" at bounding box center [870, 422] width 15 height 14
click at [1461, 26] on div "Mark Complete" at bounding box center [1466, 27] width 87 height 36
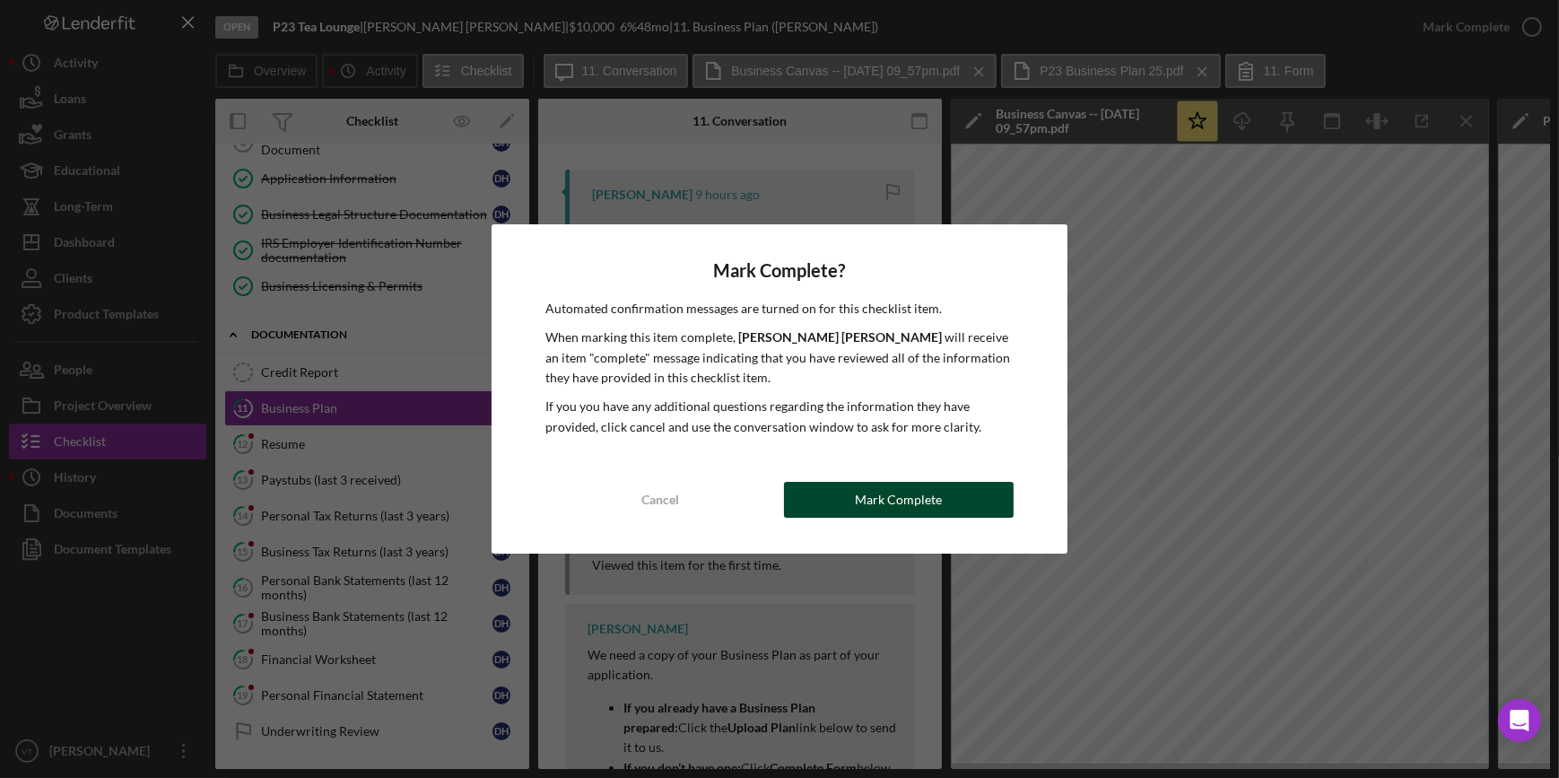
click at [867, 506] on div "Mark Complete" at bounding box center [898, 500] width 87 height 36
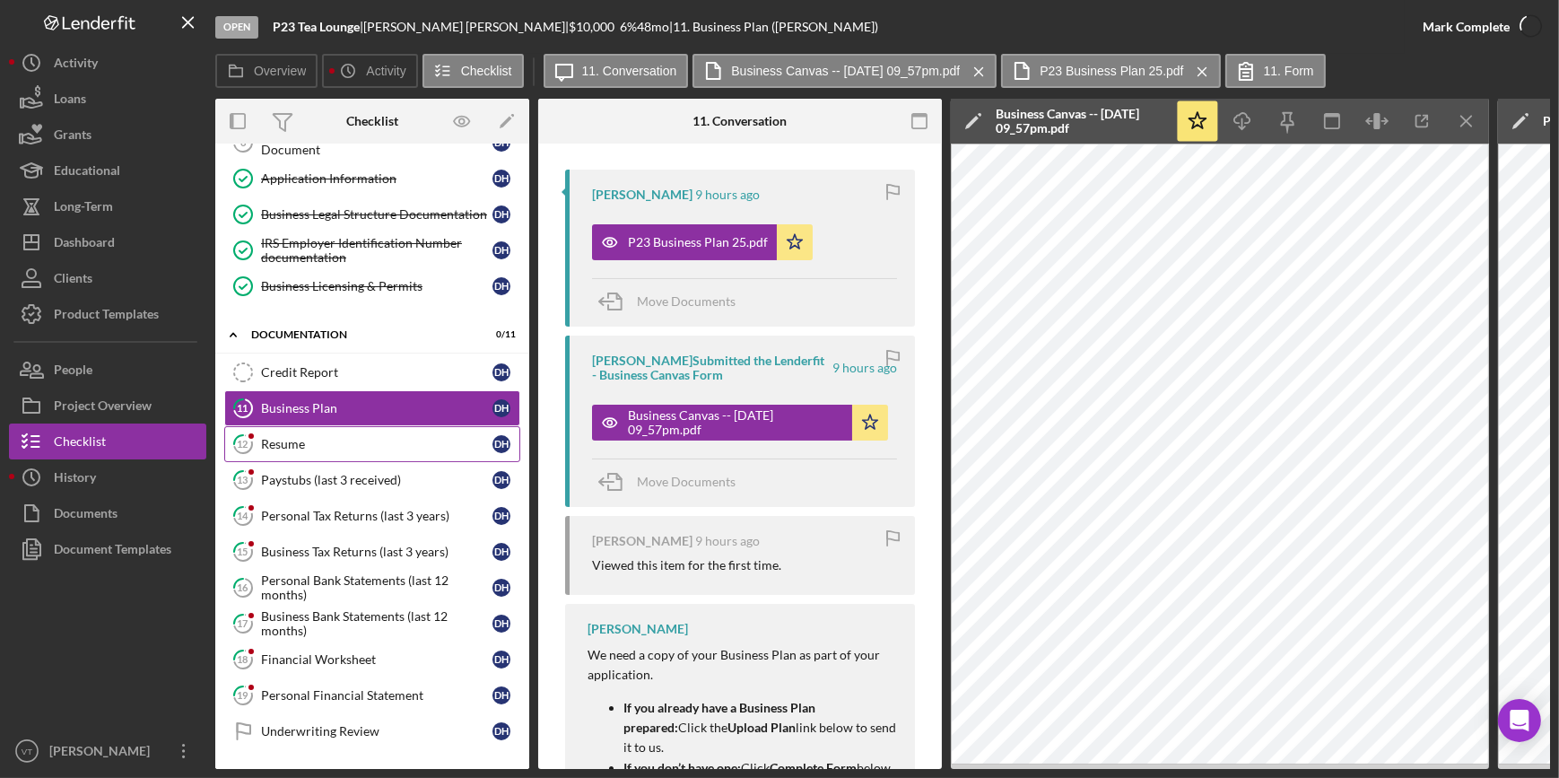
scroll to position [592, 0]
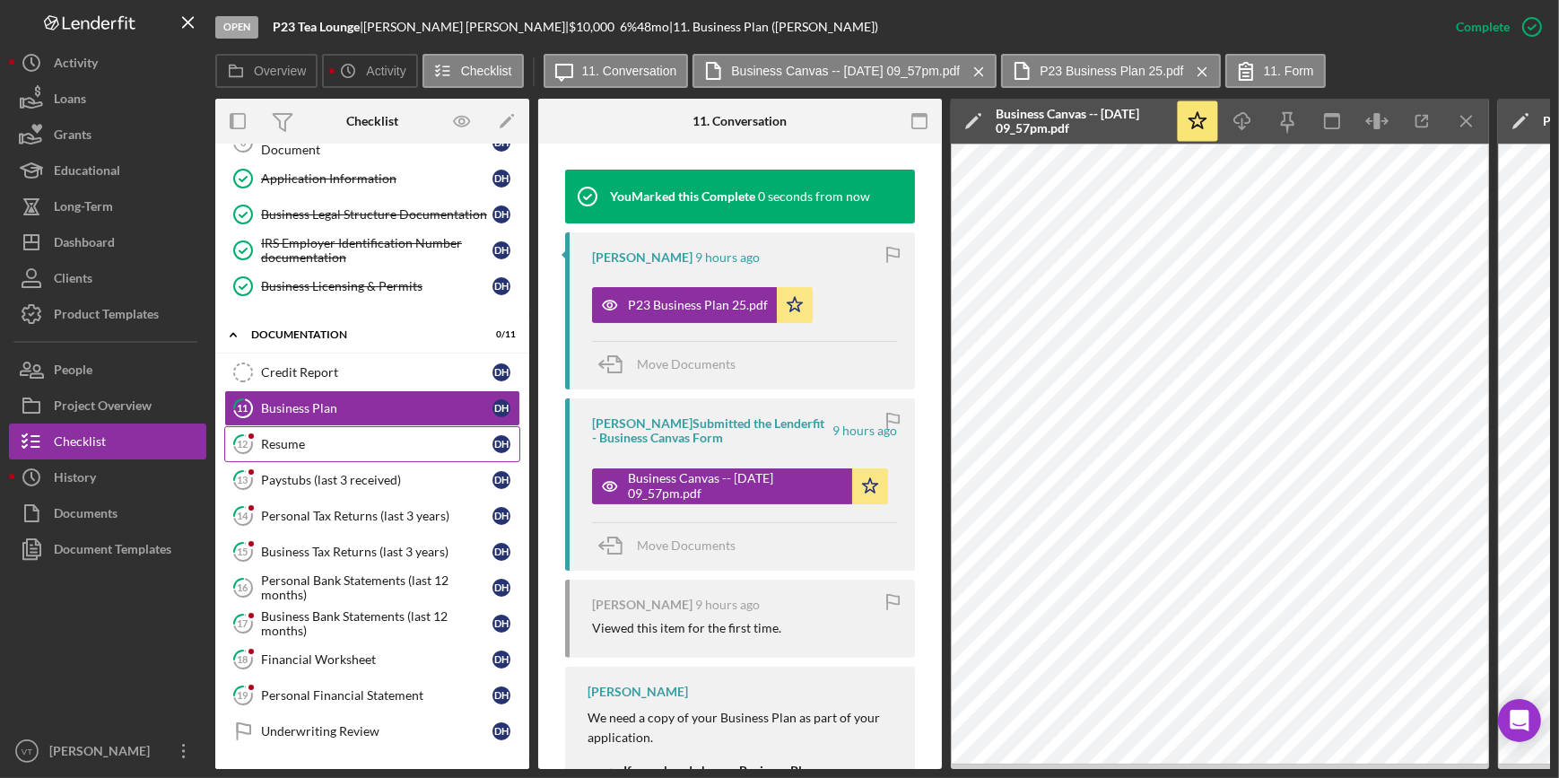
click at [354, 444] on div "Resume" at bounding box center [376, 444] width 231 height 14
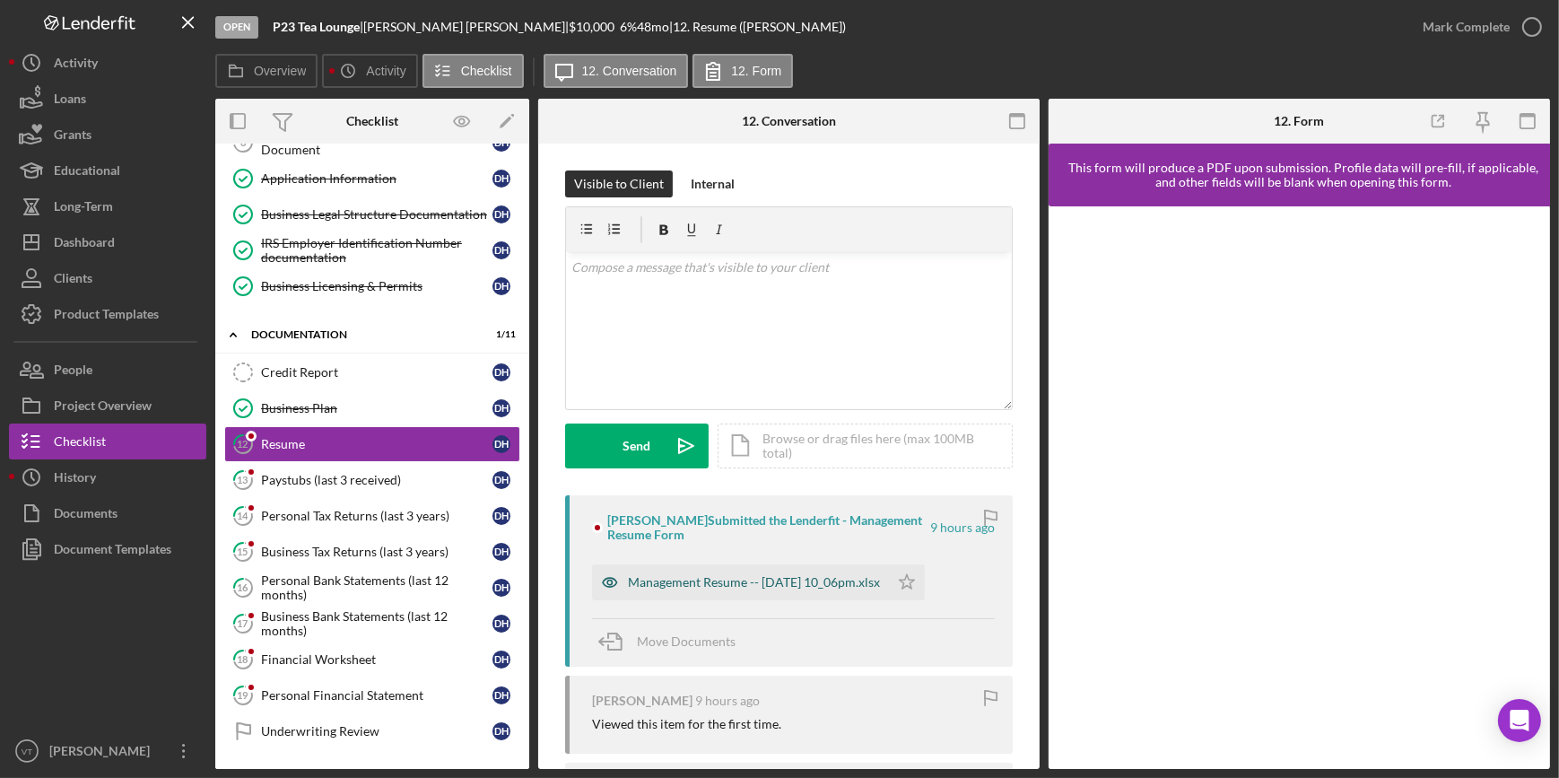
click at [779, 583] on div "Management Resume -- 2025-09-04 10_06pm.xlsx" at bounding box center [754, 582] width 252 height 14
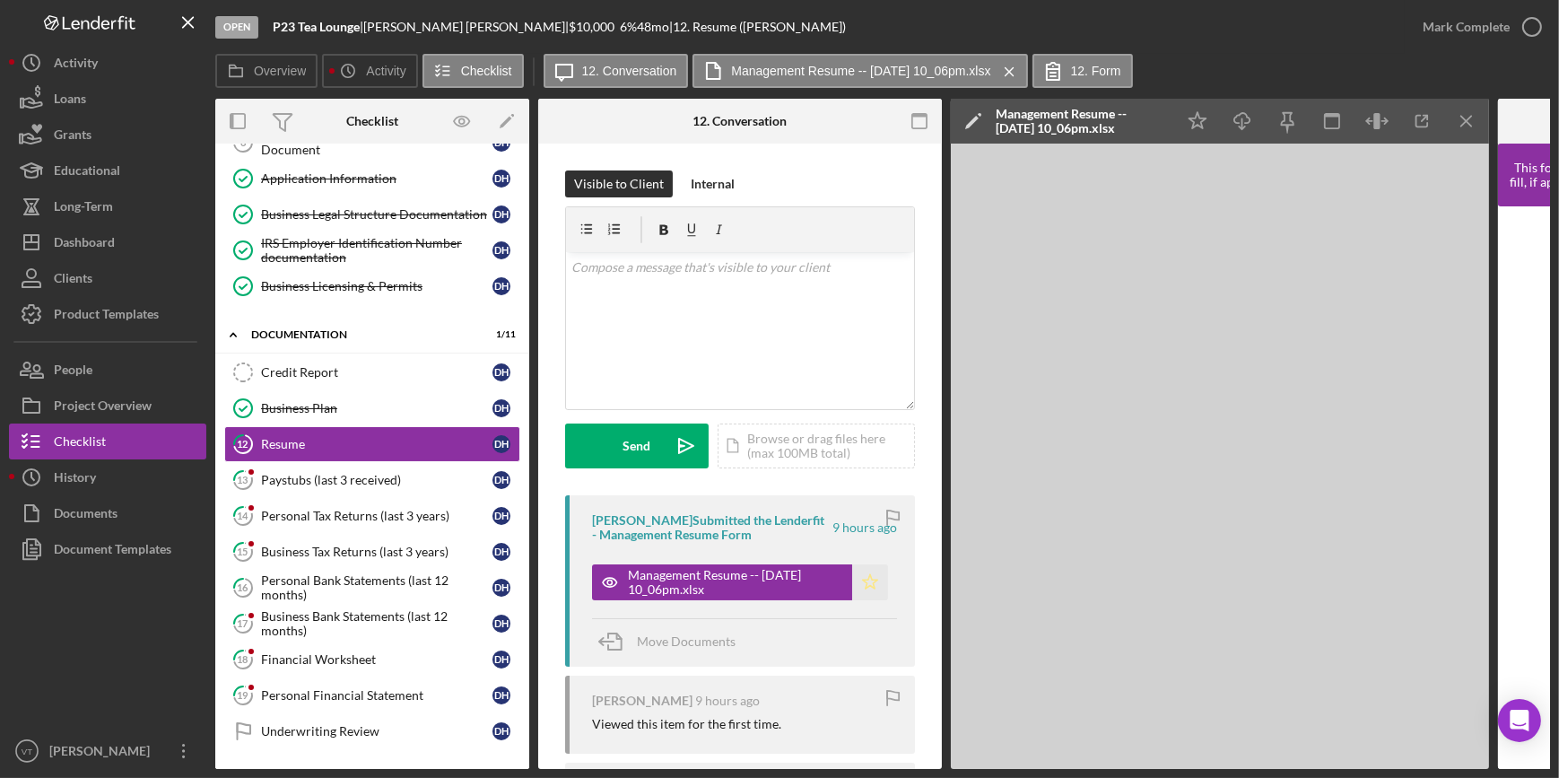
click at [867, 586] on polygon "button" at bounding box center [870, 581] width 15 height 14
click at [1459, 30] on div "Mark Complete" at bounding box center [1466, 27] width 87 height 36
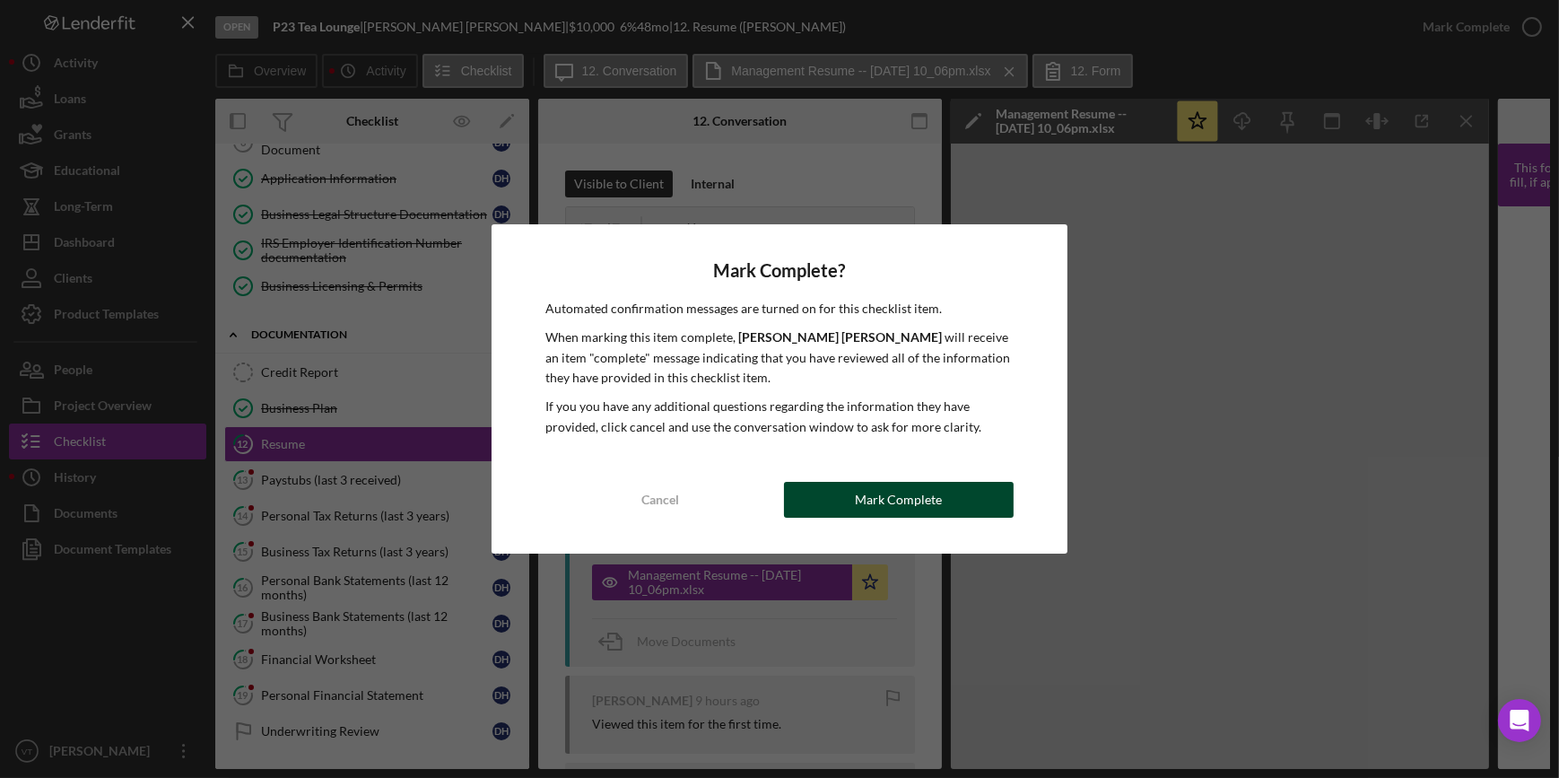
click at [896, 500] on div "Mark Complete" at bounding box center [898, 500] width 87 height 36
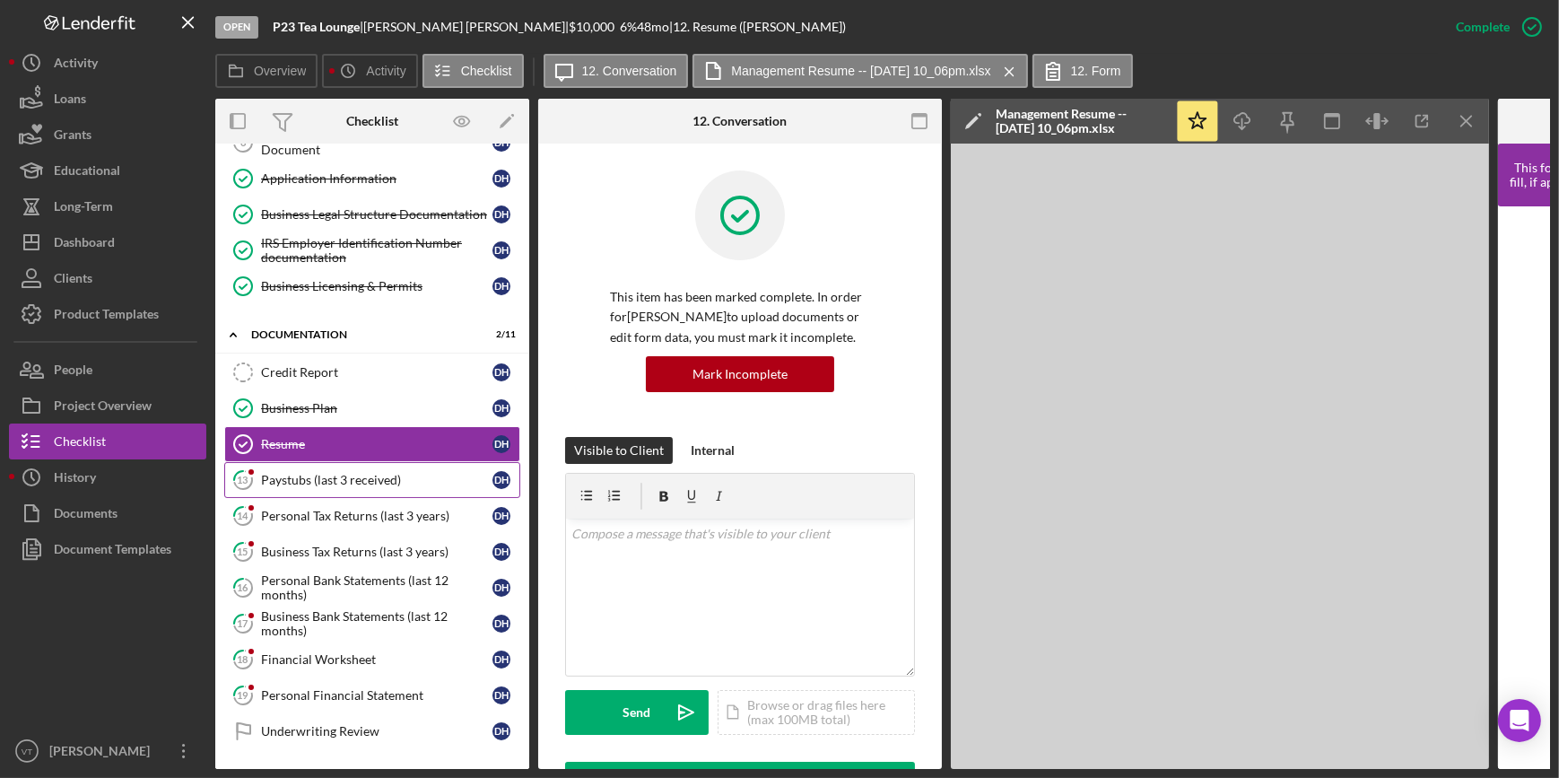
click at [355, 482] on div "Paystubs (last 3 received)" at bounding box center [376, 480] width 231 height 14
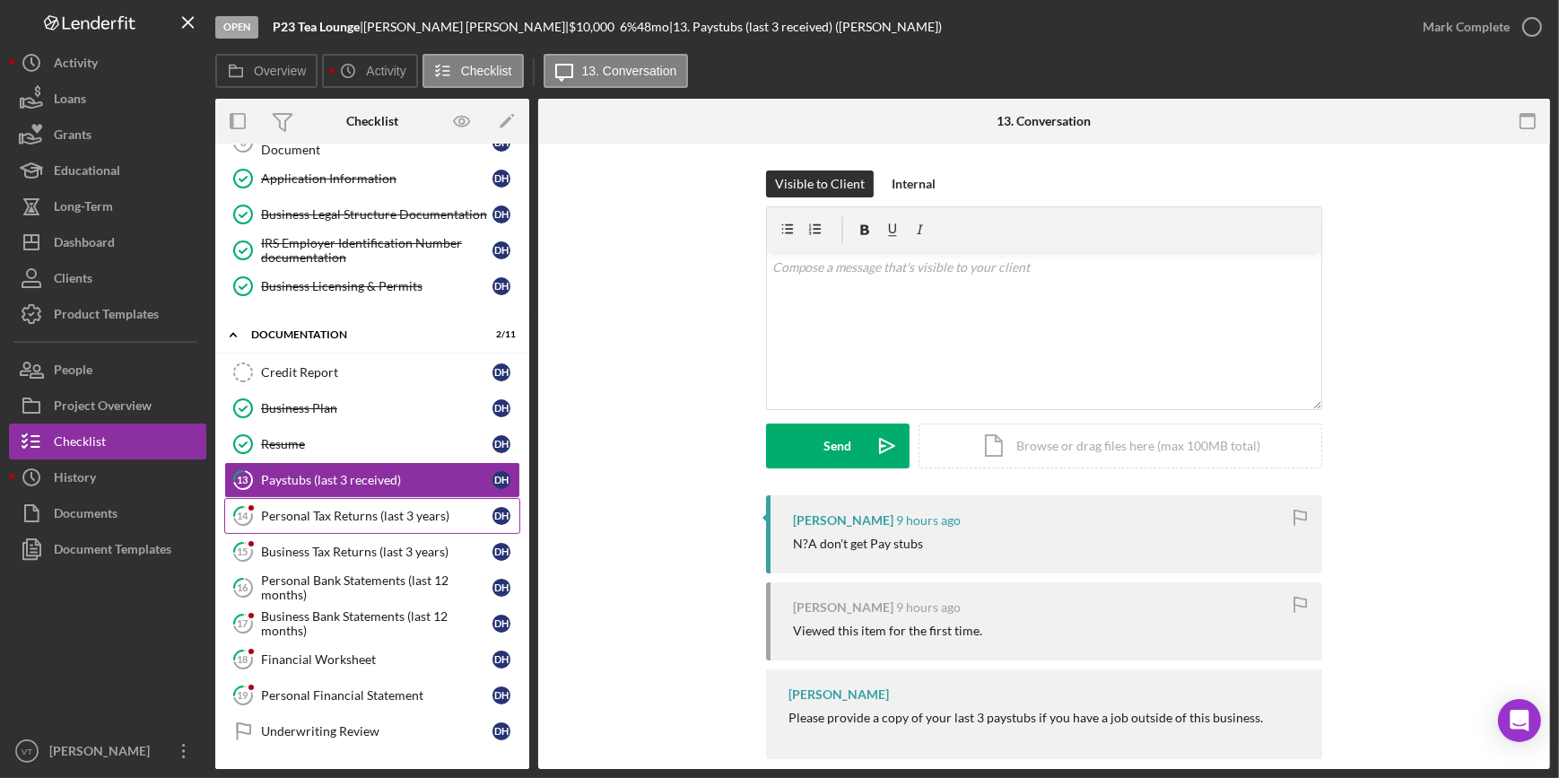
click at [373, 511] on div "Personal Tax Returns (last 3 years)" at bounding box center [376, 516] width 231 height 14
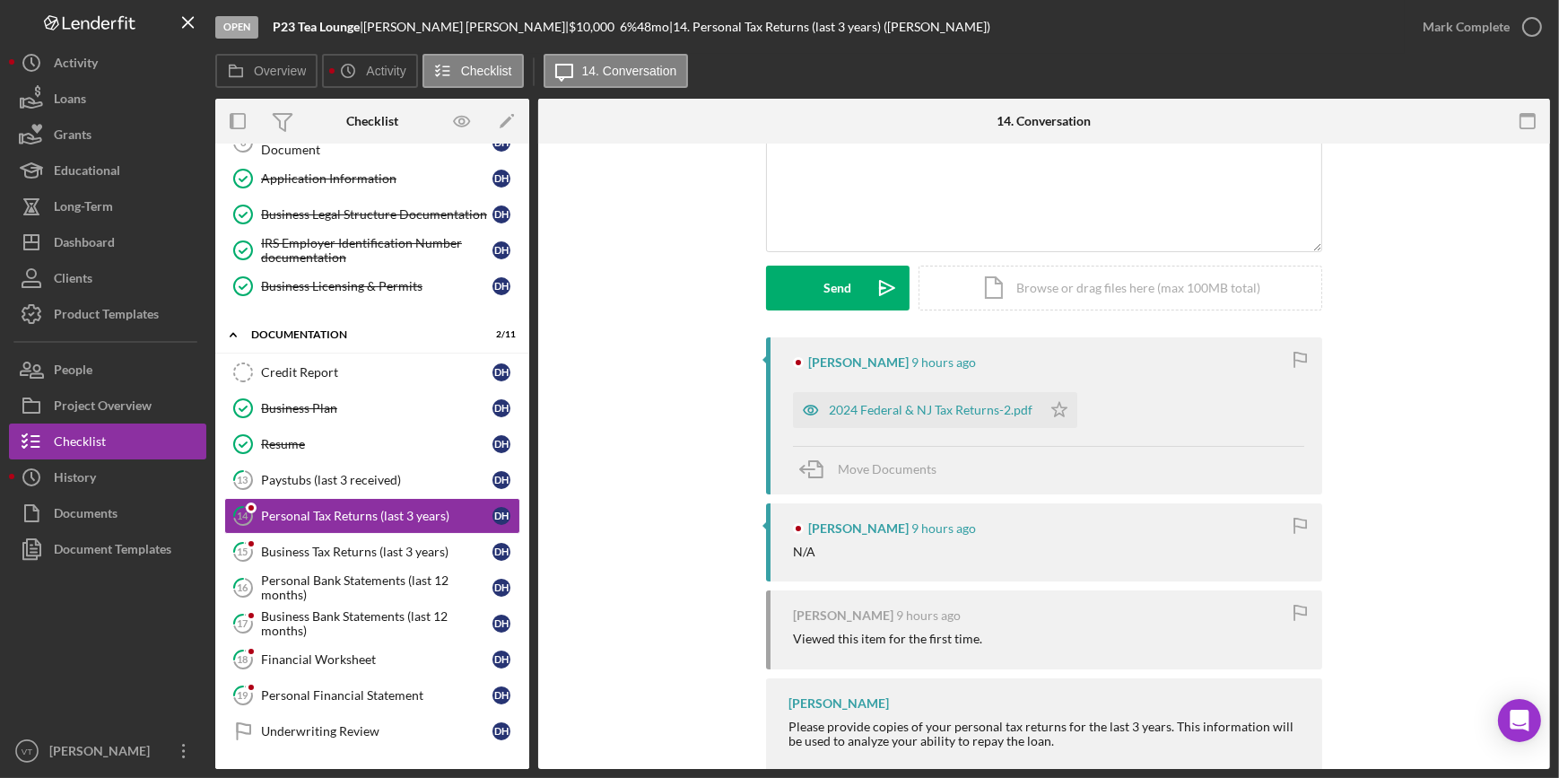
scroll to position [162, 0]
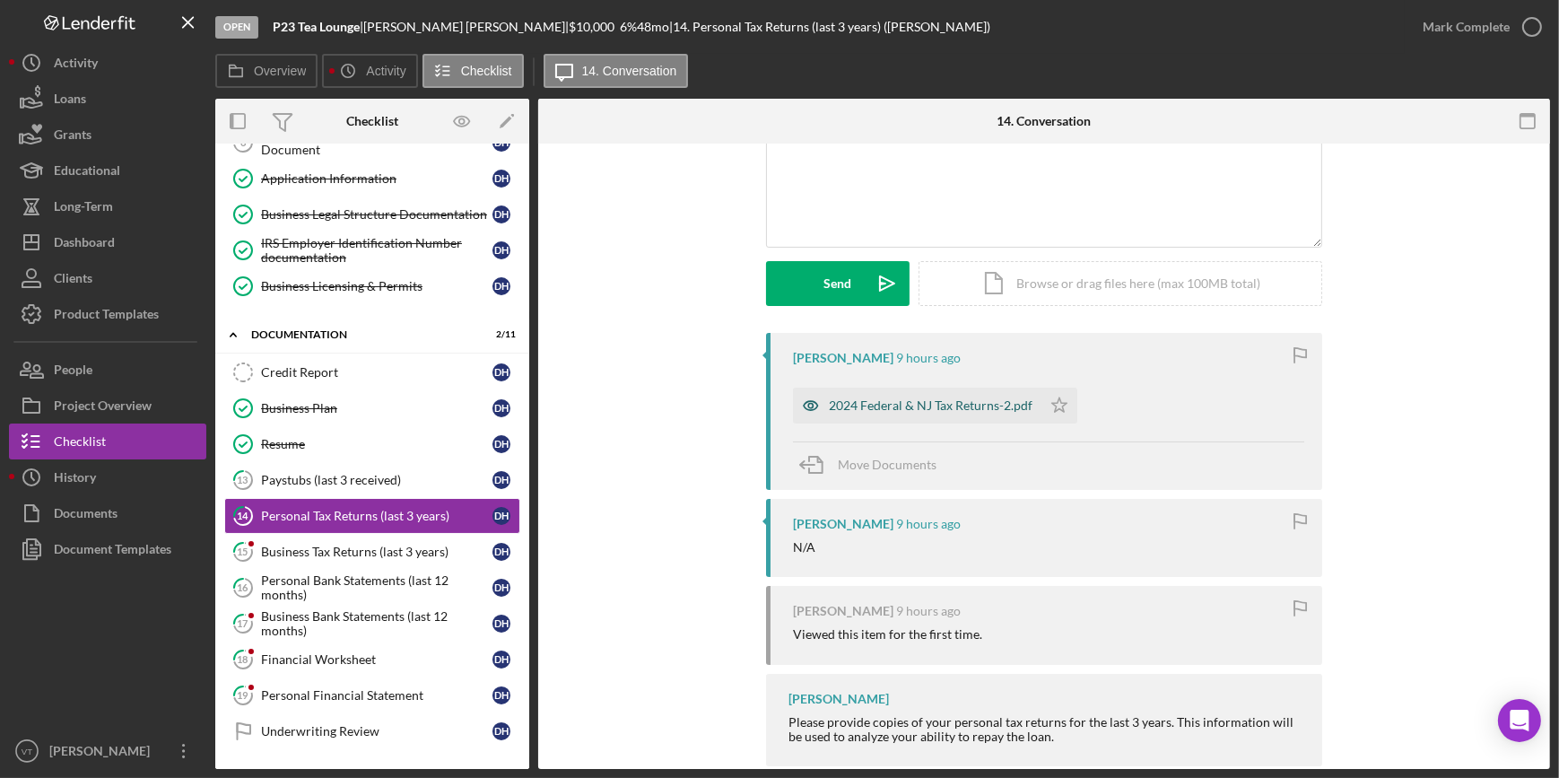
click at [878, 407] on div "2024 Federal & NJ Tax Returns-2.pdf" at bounding box center [931, 405] width 204 height 14
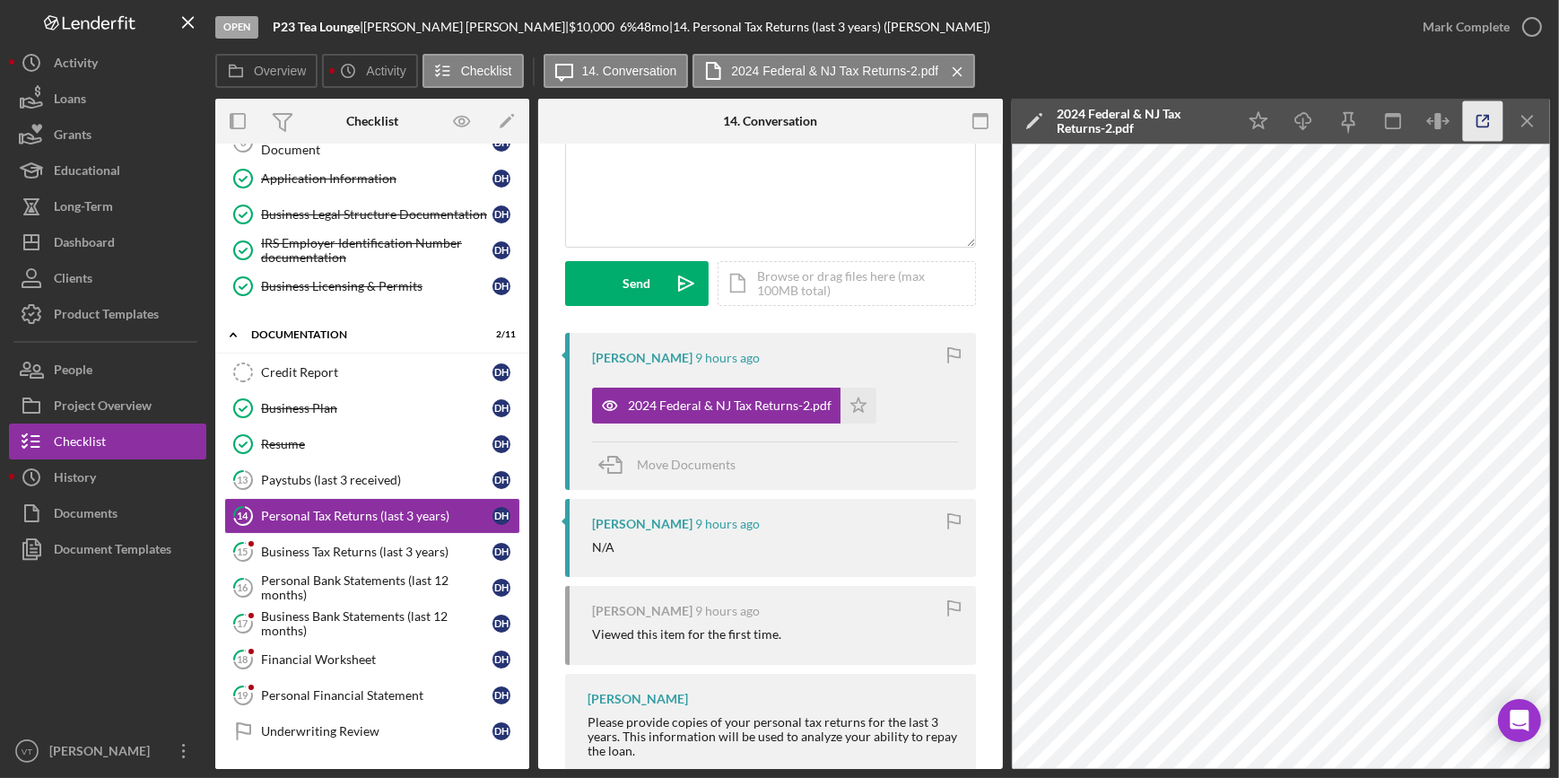
click at [1486, 121] on icon "button" at bounding box center [1483, 121] width 40 height 40
click at [360, 550] on div "Business Tax Returns (last 3 years)" at bounding box center [376, 551] width 231 height 14
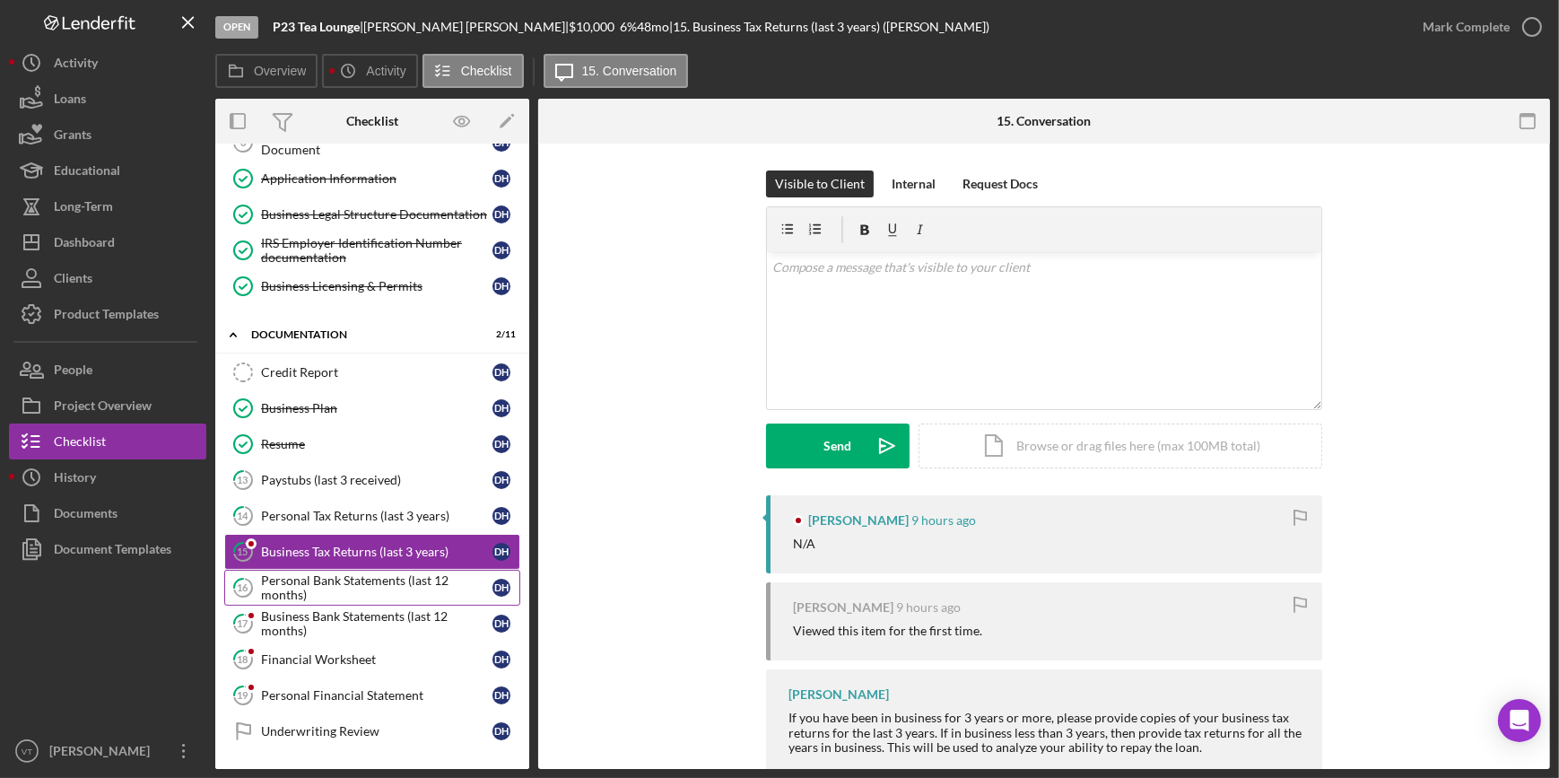
click at [327, 579] on div "Personal Bank Statements (last 12 months)" at bounding box center [376, 587] width 231 height 29
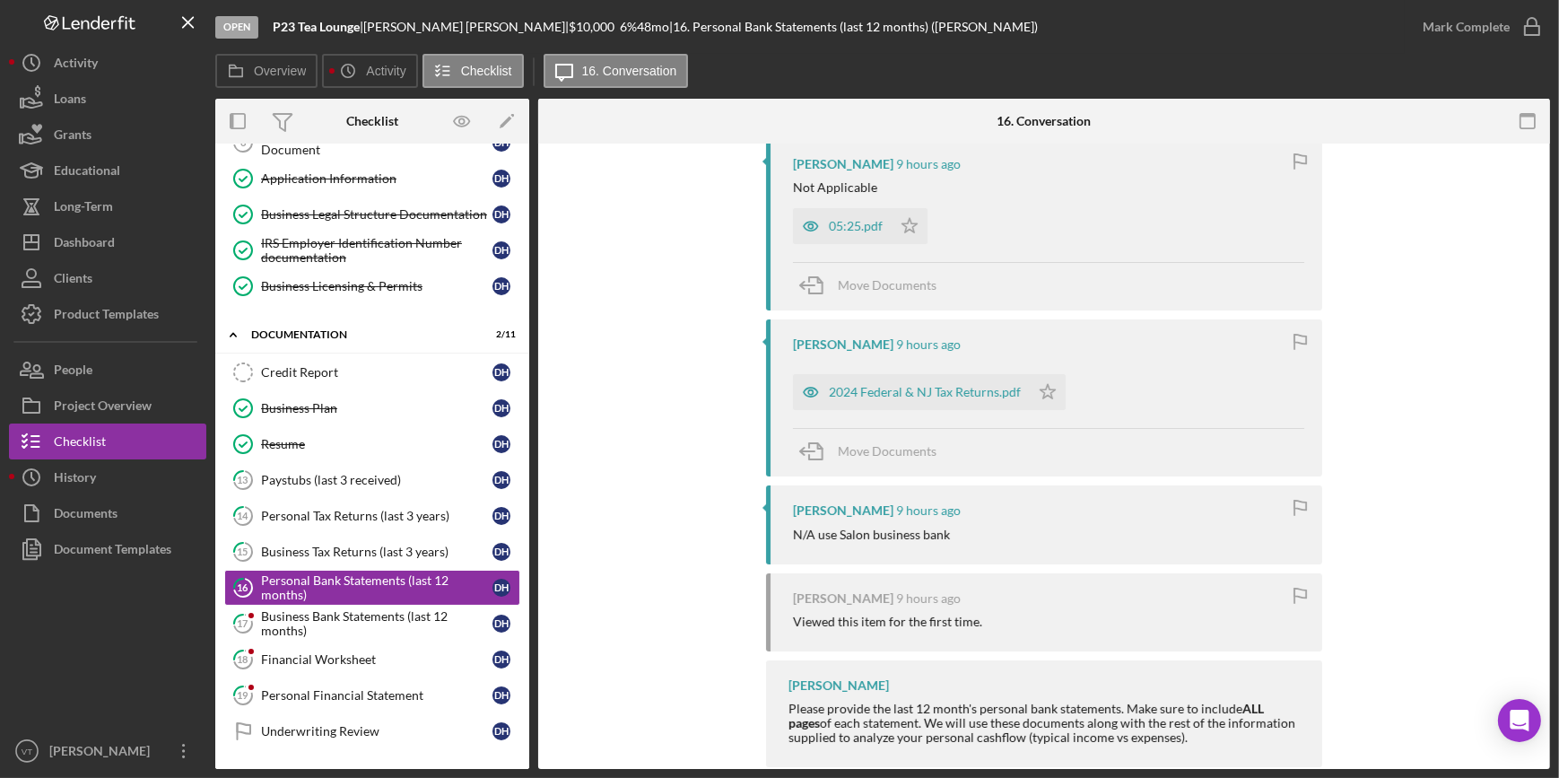
scroll to position [390, 0]
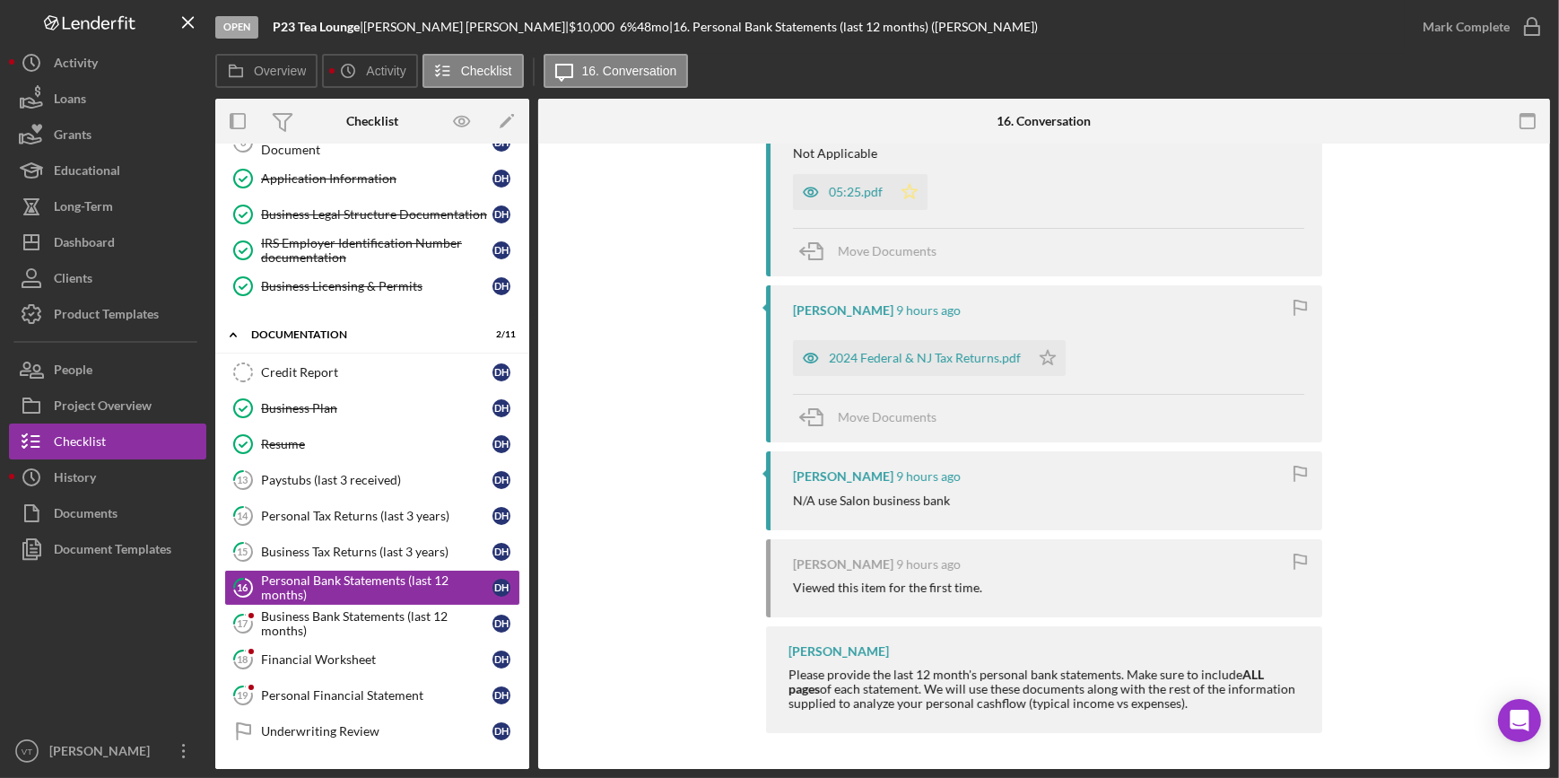
click at [897, 187] on icon "Icon/Star" at bounding box center [910, 192] width 36 height 36
click at [1040, 357] on polygon "button" at bounding box center [1047, 358] width 15 height 14
click at [317, 610] on div "Business Bank Statements (last 12 months)" at bounding box center [376, 623] width 231 height 29
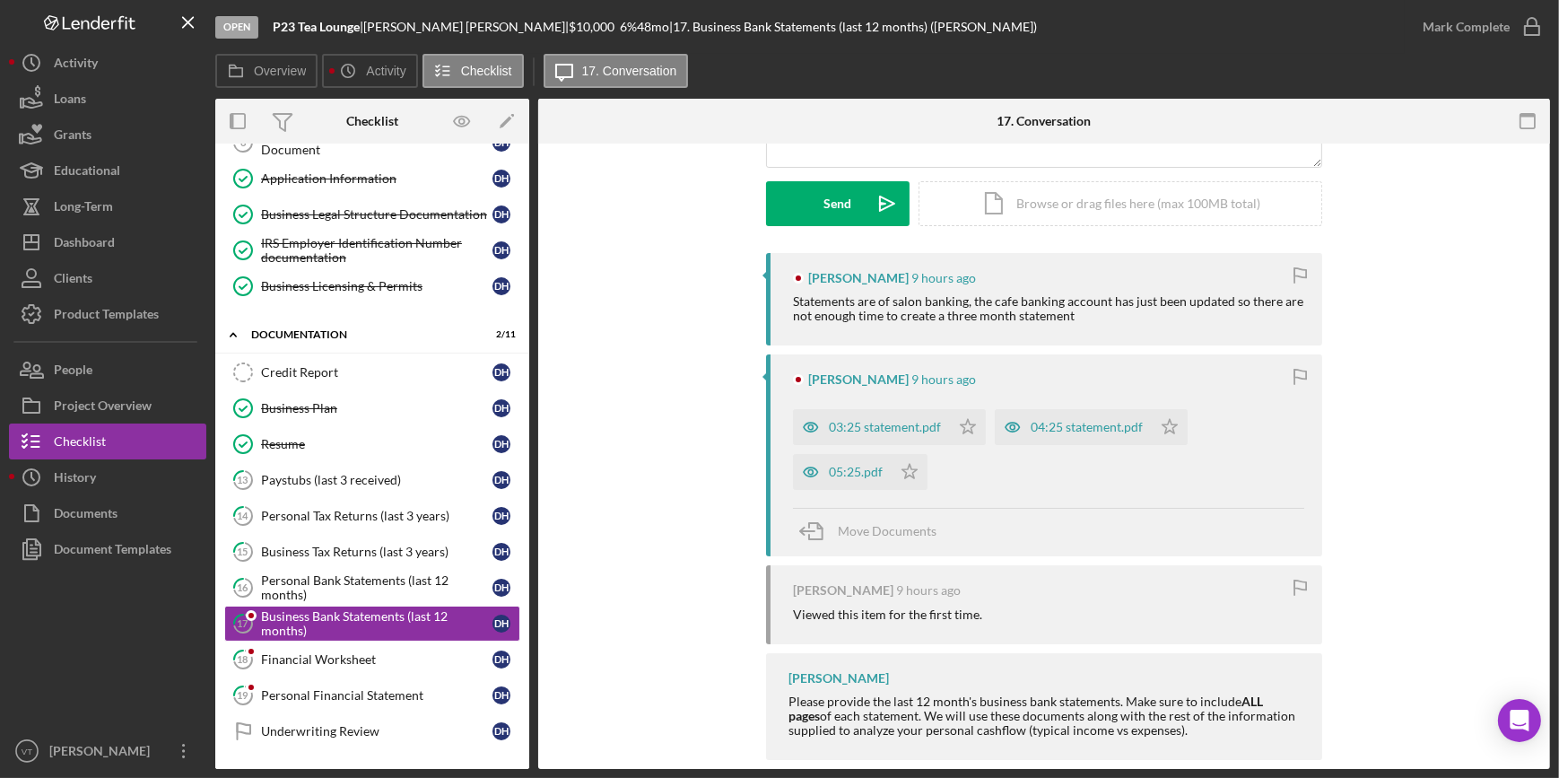
scroll to position [244, 0]
click at [964, 420] on icon "Icon/Star" at bounding box center [968, 425] width 36 height 36
click at [912, 474] on icon "Icon/Star" at bounding box center [910, 470] width 36 height 36
click at [1170, 413] on icon "Icon/Star" at bounding box center [1170, 425] width 36 height 36
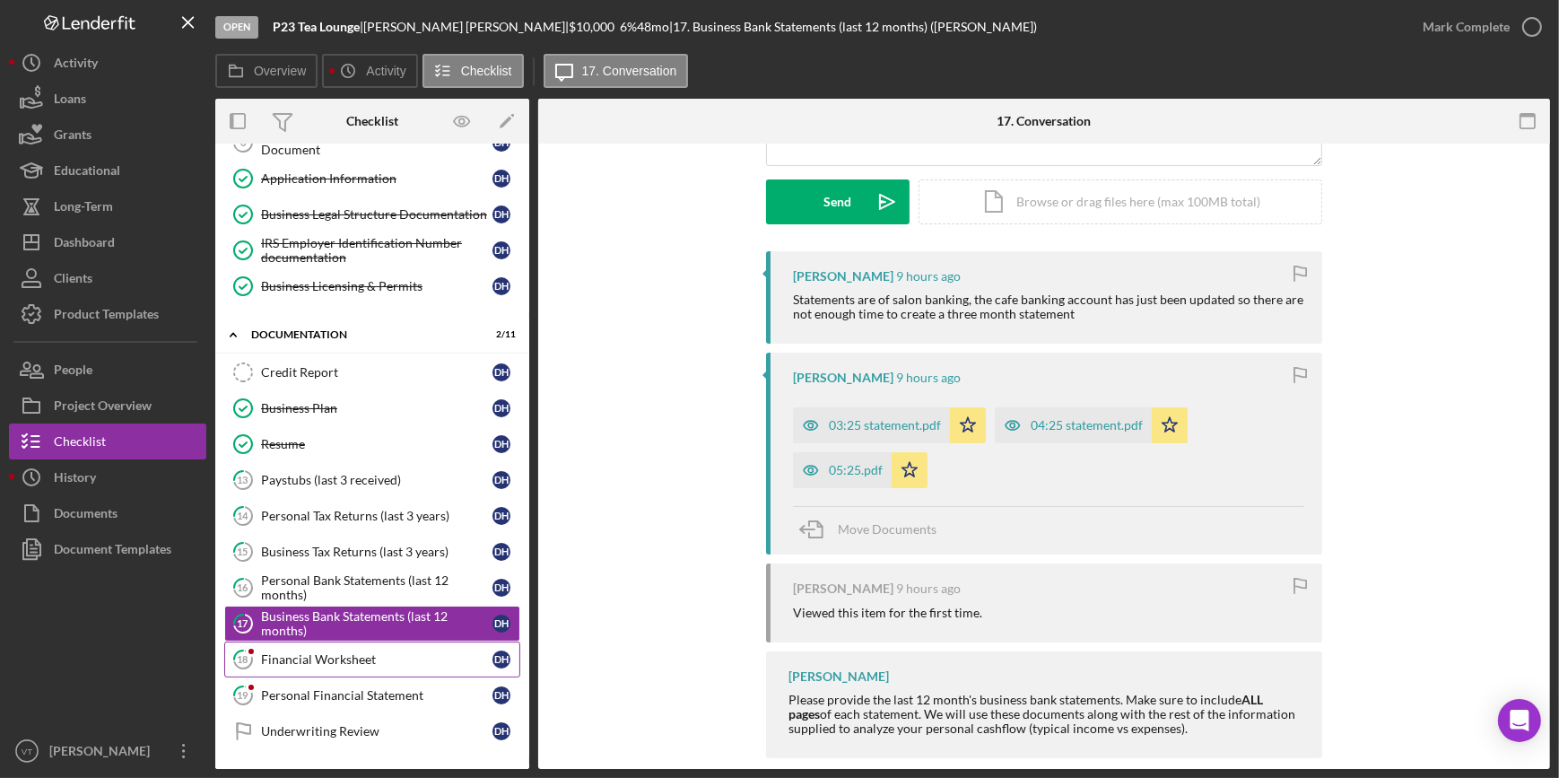
click at [378, 654] on div "Financial Worksheet" at bounding box center [376, 659] width 231 height 14
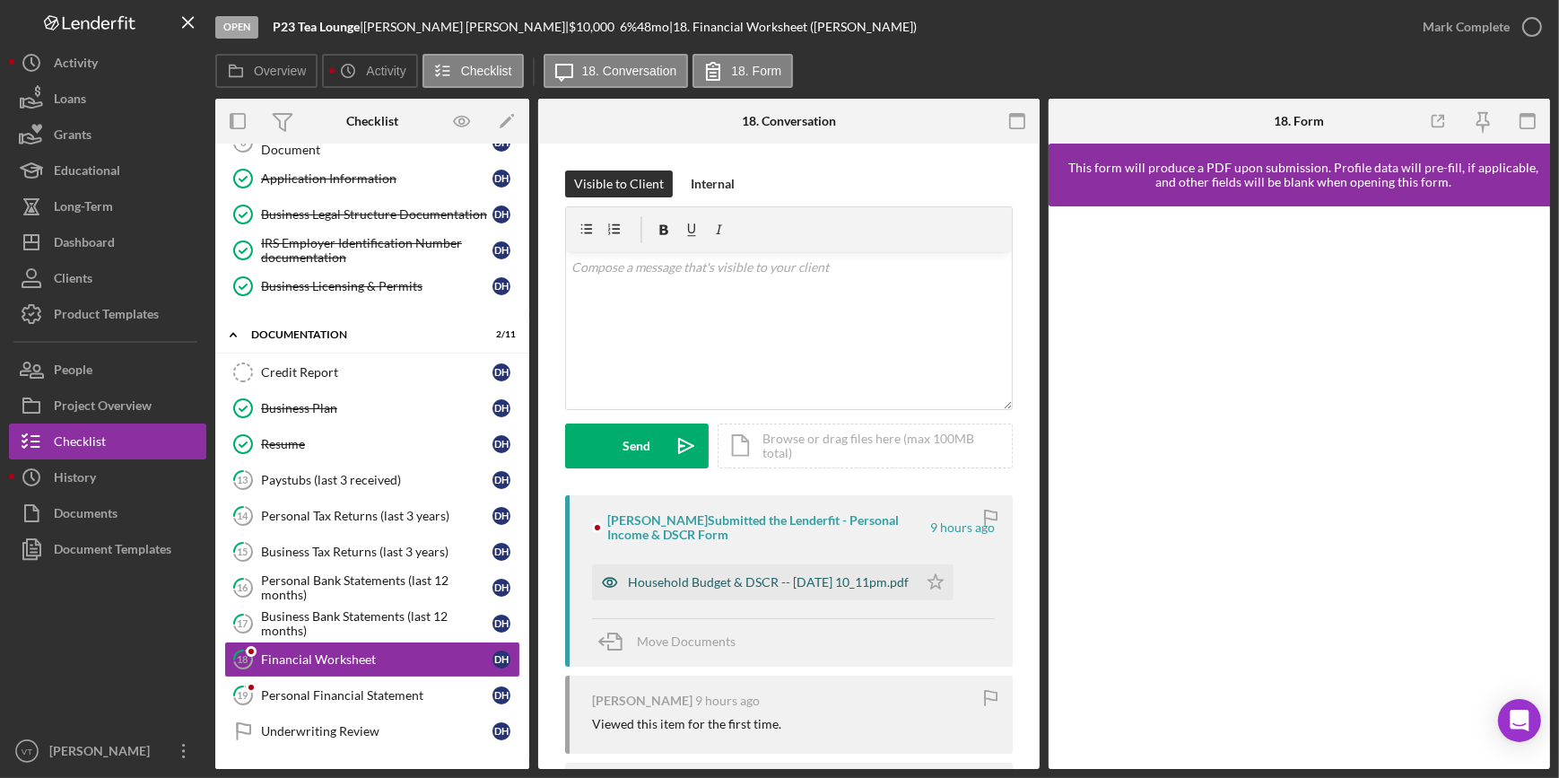
click at [724, 579] on div "Household Budget & DSCR -- 2025-09-04 10_11pm.pdf" at bounding box center [768, 582] width 281 height 14
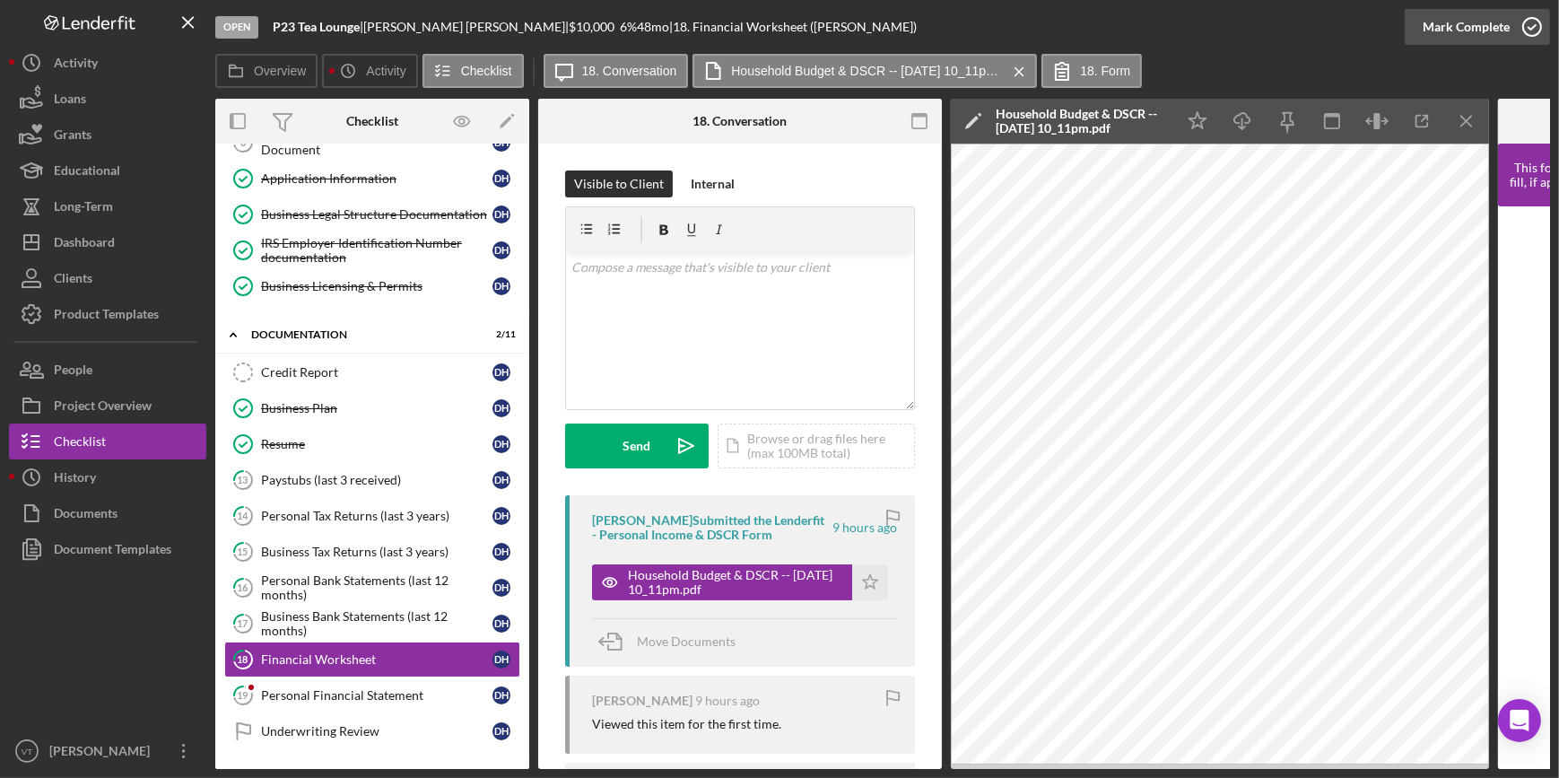
click at [1425, 18] on div "Mark Complete" at bounding box center [1466, 27] width 87 height 36
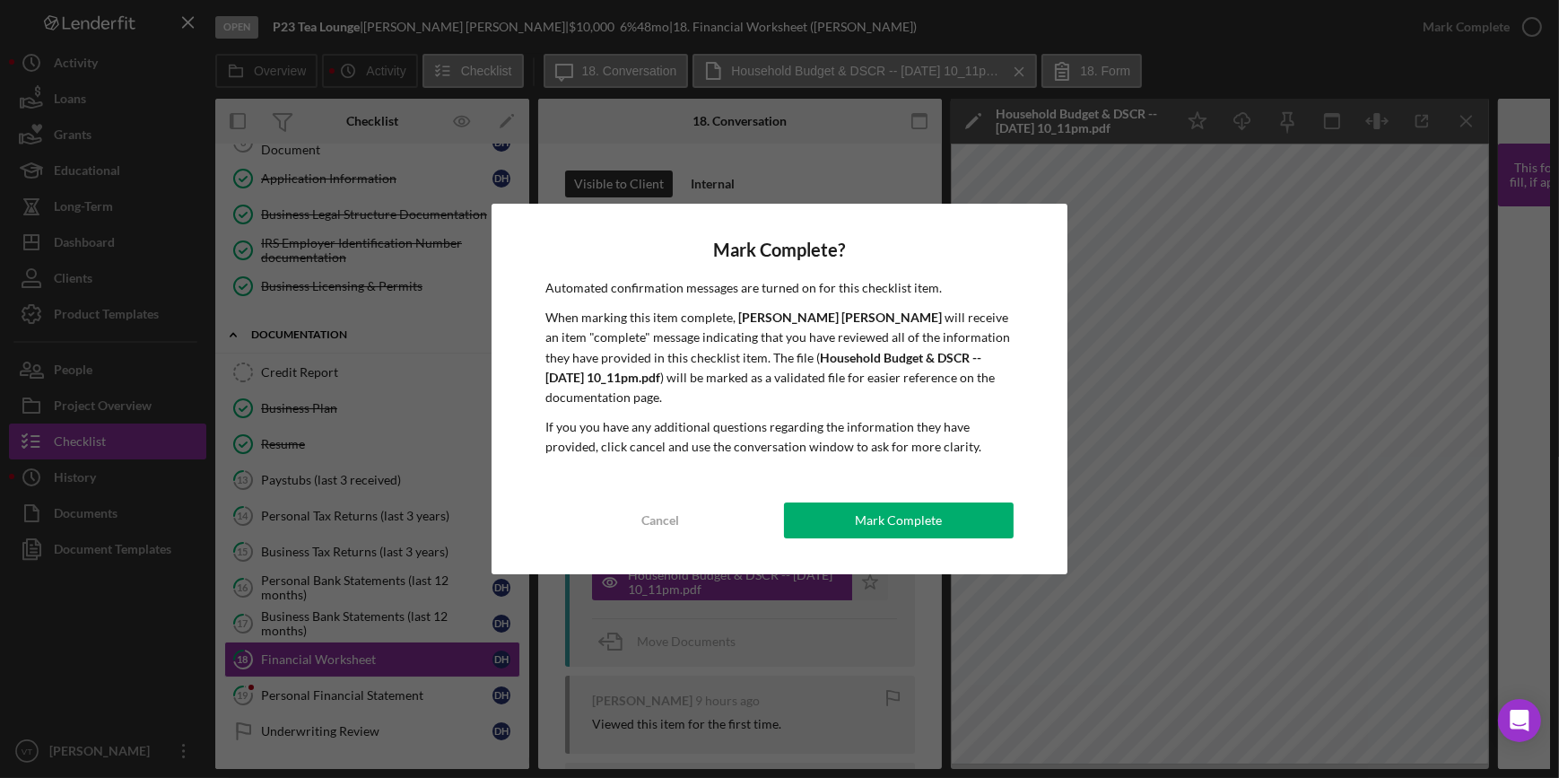
drag, startPoint x: 813, startPoint y: 514, endPoint x: 750, endPoint y: 538, distance: 67.3
click at [802, 512] on button "Mark Complete" at bounding box center [899, 520] width 230 height 36
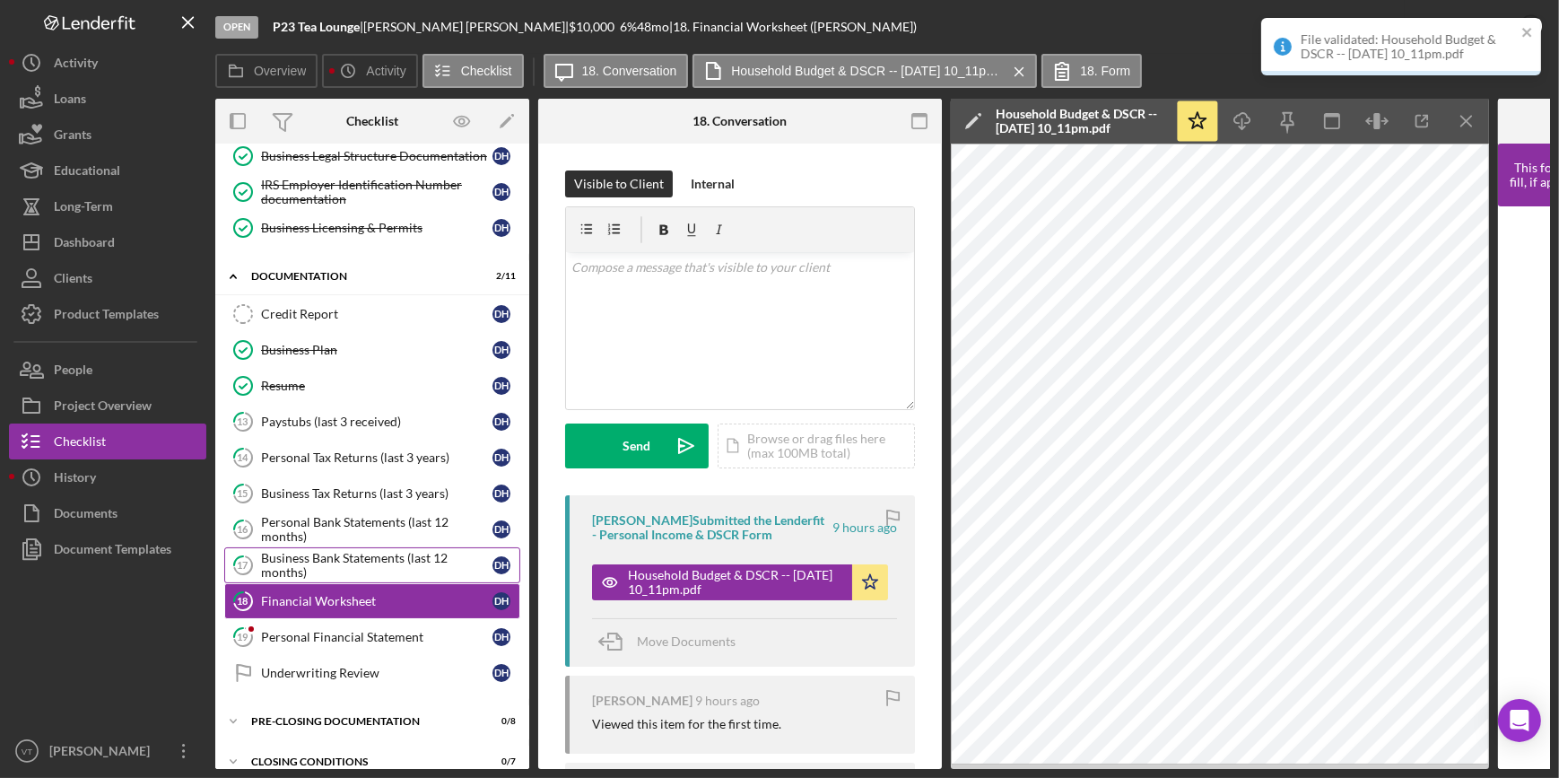
scroll to position [323, 0]
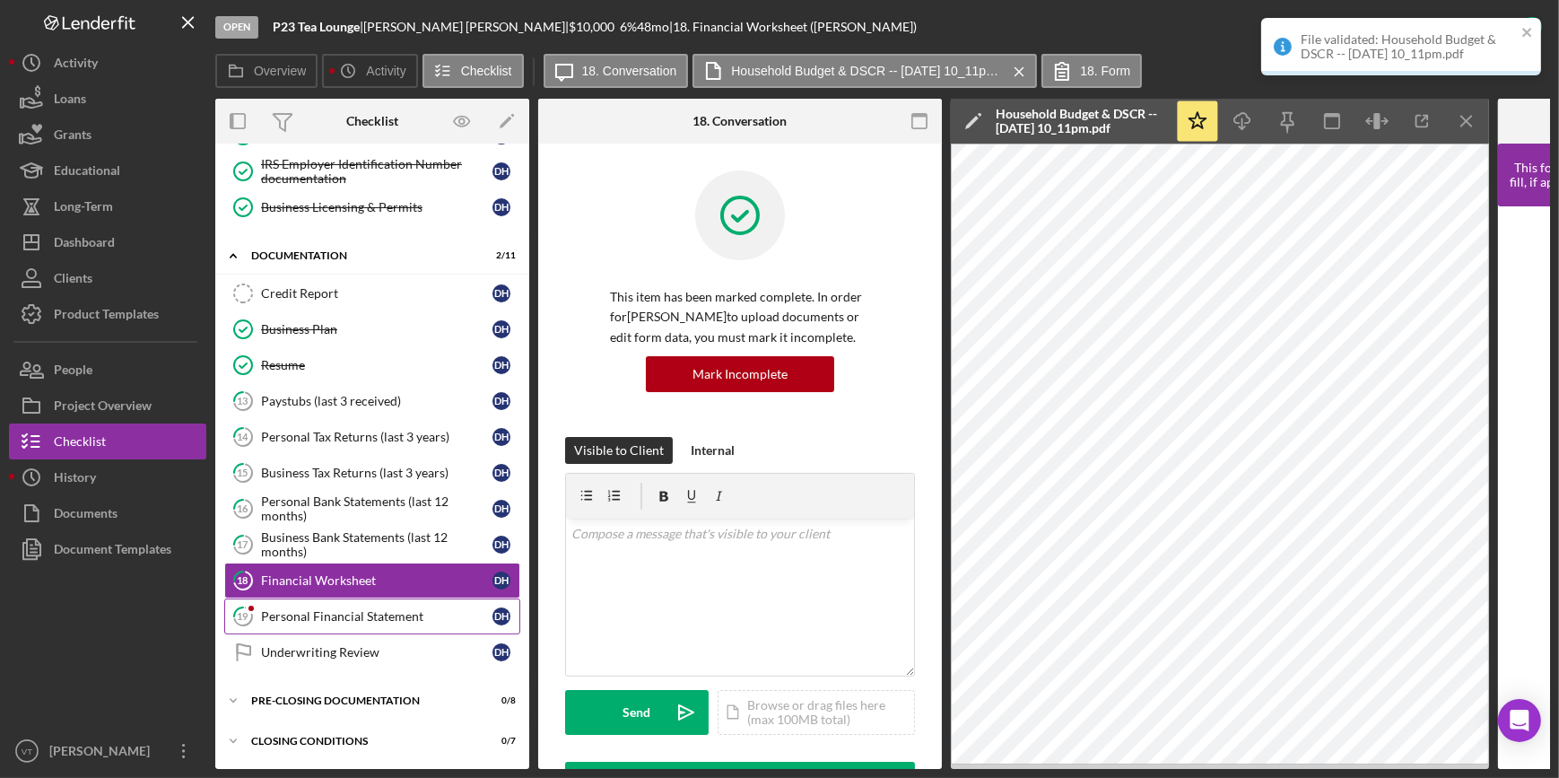
click at [383, 609] on div "Personal Financial Statement" at bounding box center [376, 616] width 231 height 14
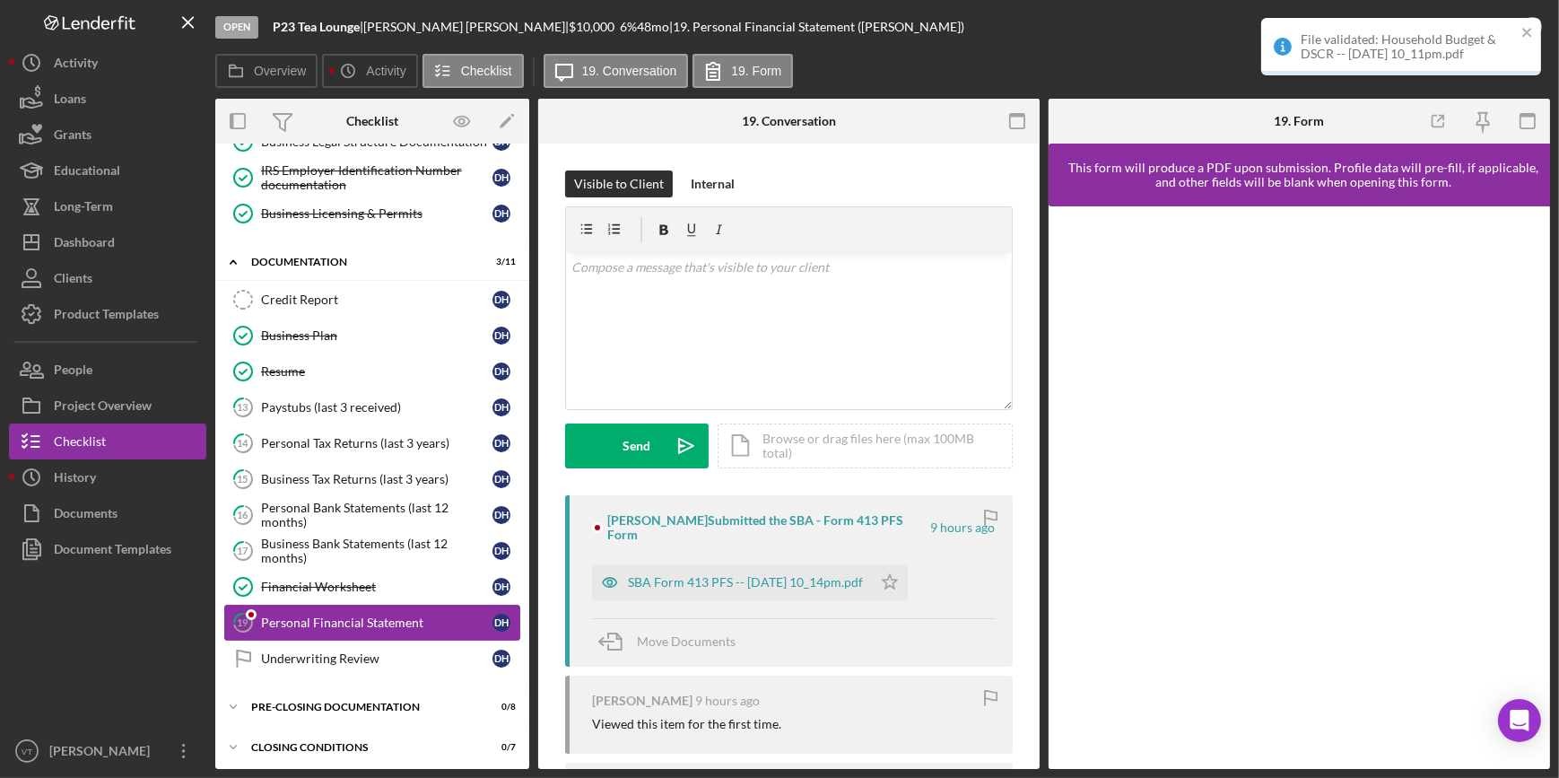
scroll to position [318, 0]
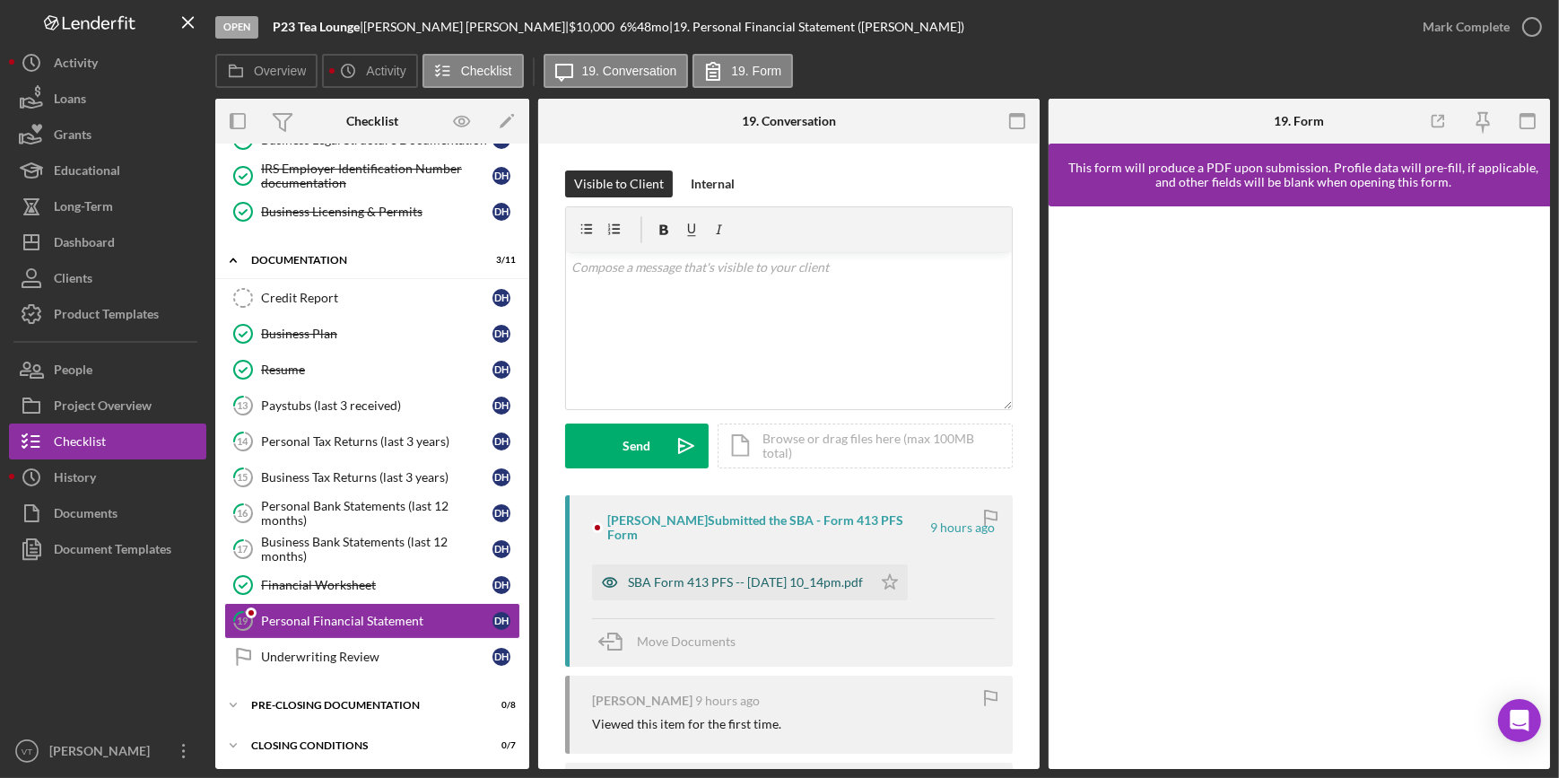
click at [810, 580] on div "SBA Form 413 PFS -- 2025-09-04 10_14pm.pdf" at bounding box center [745, 582] width 235 height 14
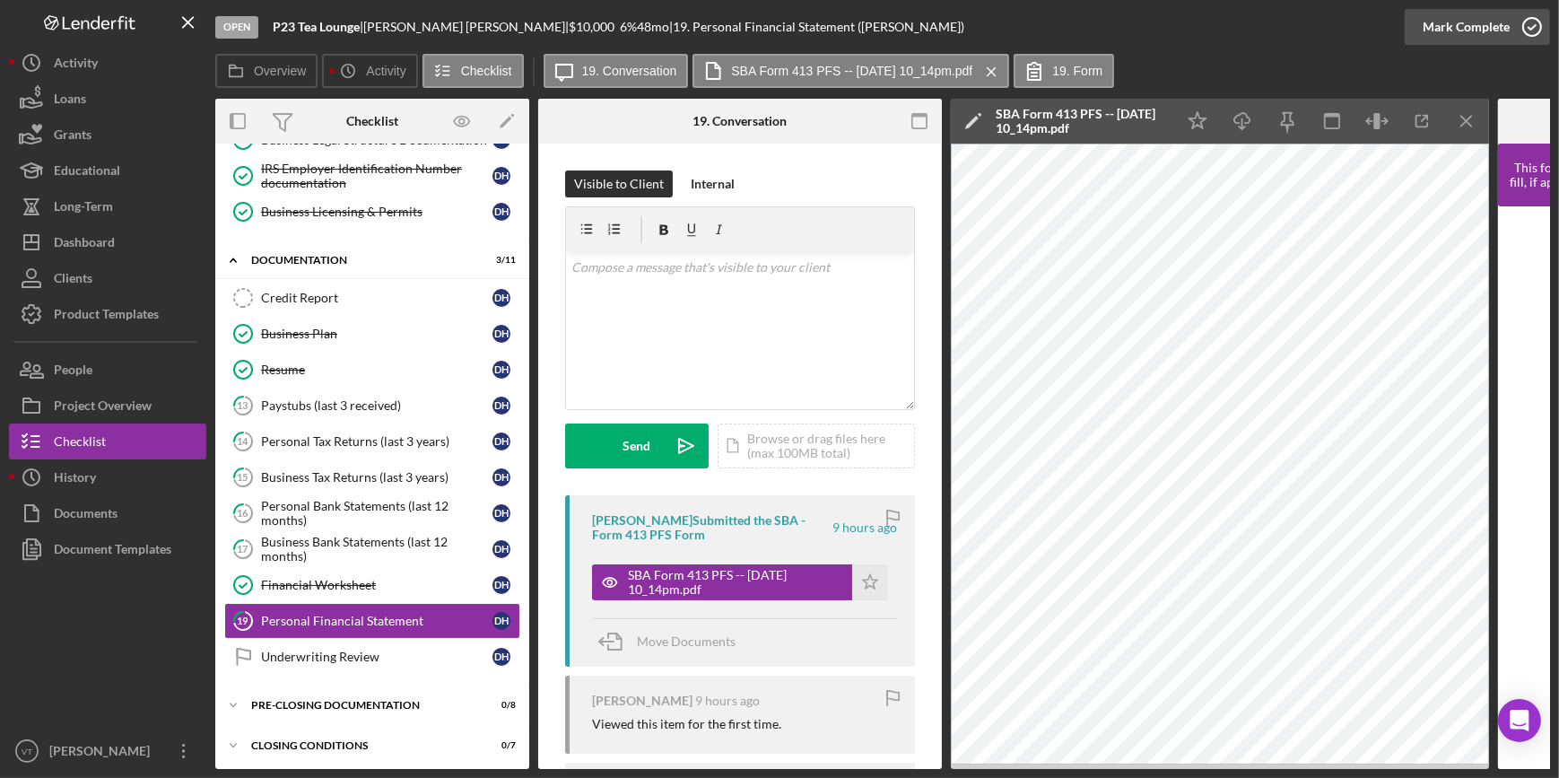
click at [1492, 15] on div "Mark Complete" at bounding box center [1466, 27] width 87 height 36
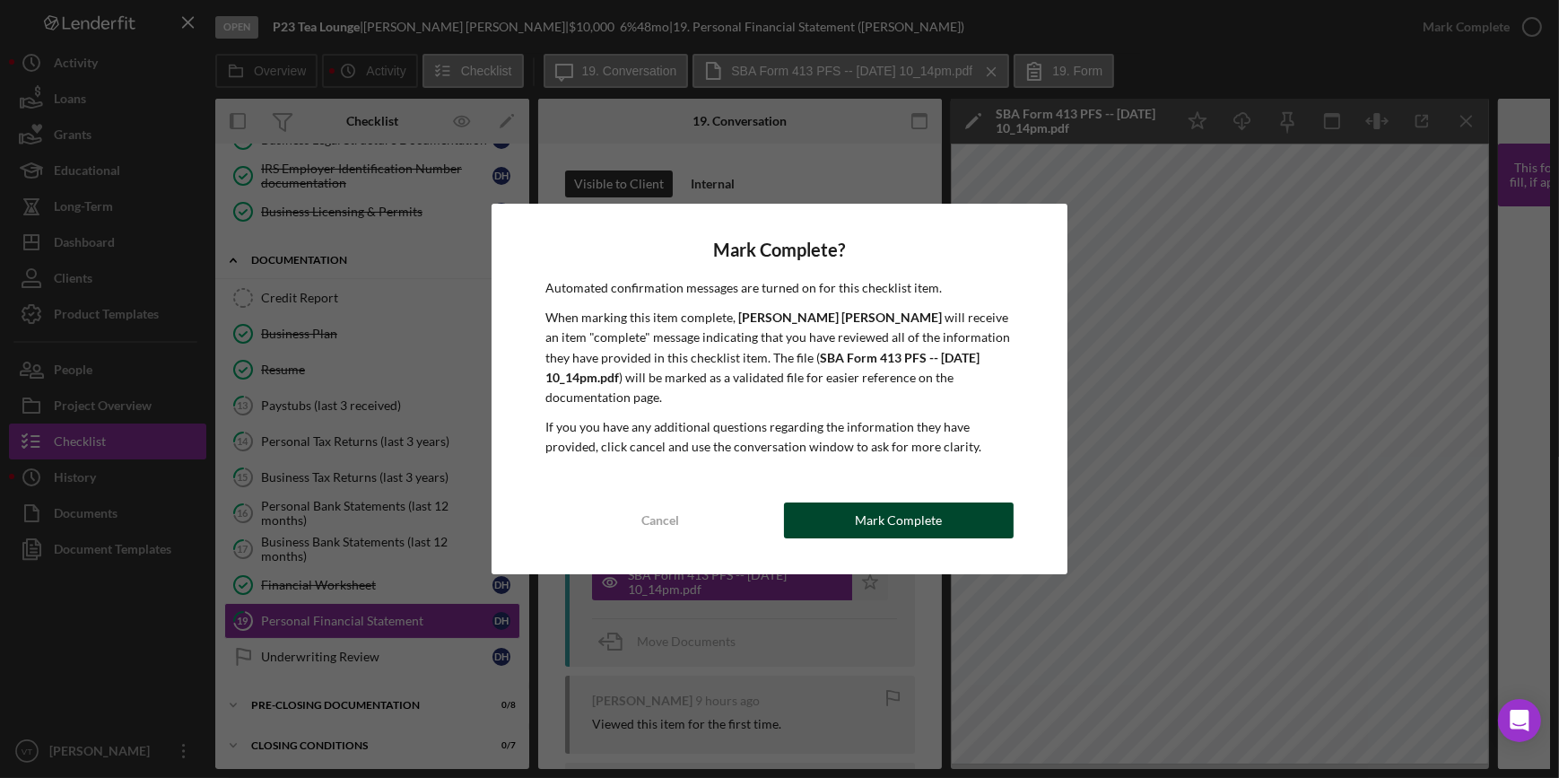
click at [872, 509] on div "Mark Complete" at bounding box center [898, 520] width 87 height 36
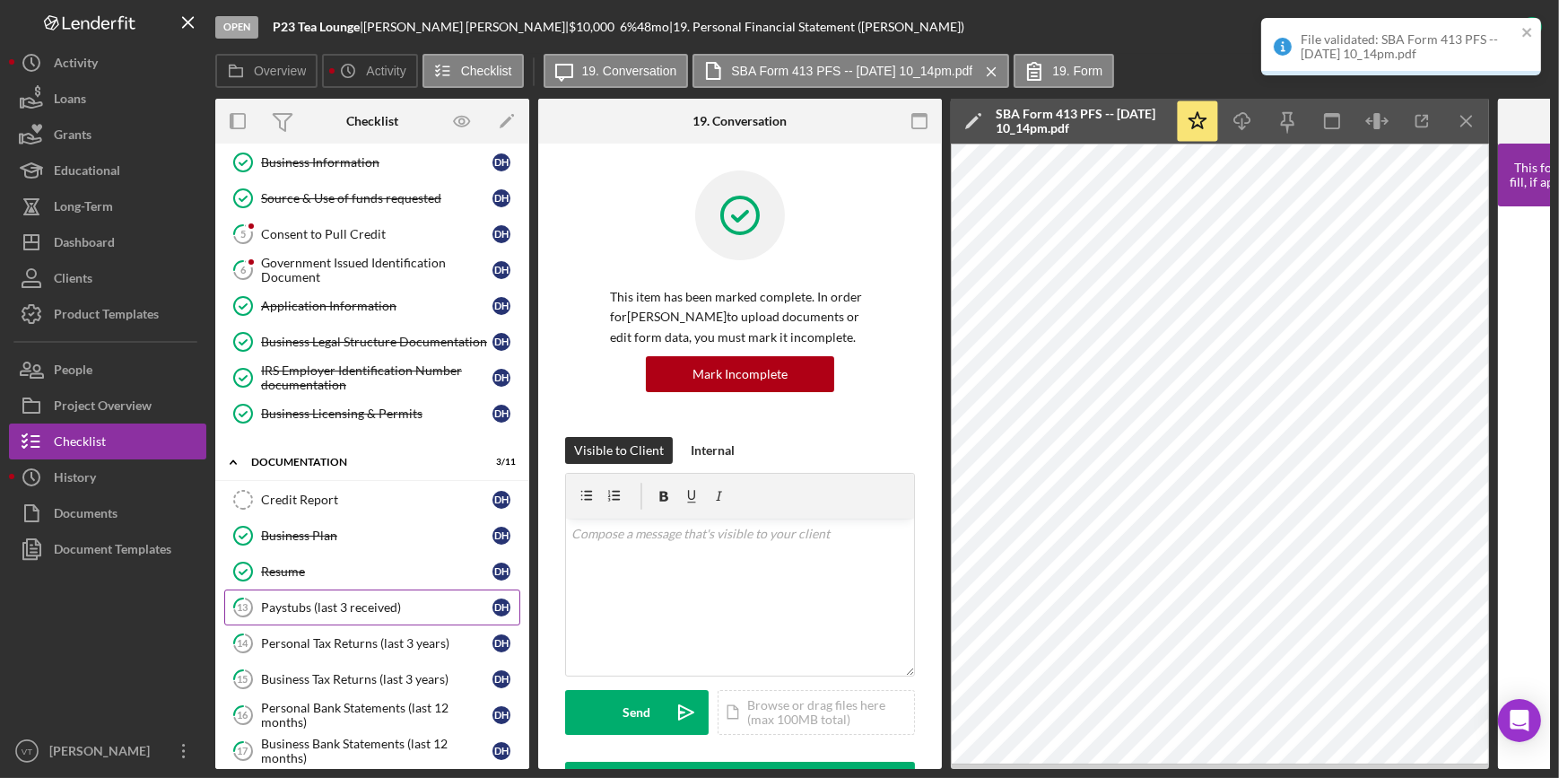
scroll to position [0, 0]
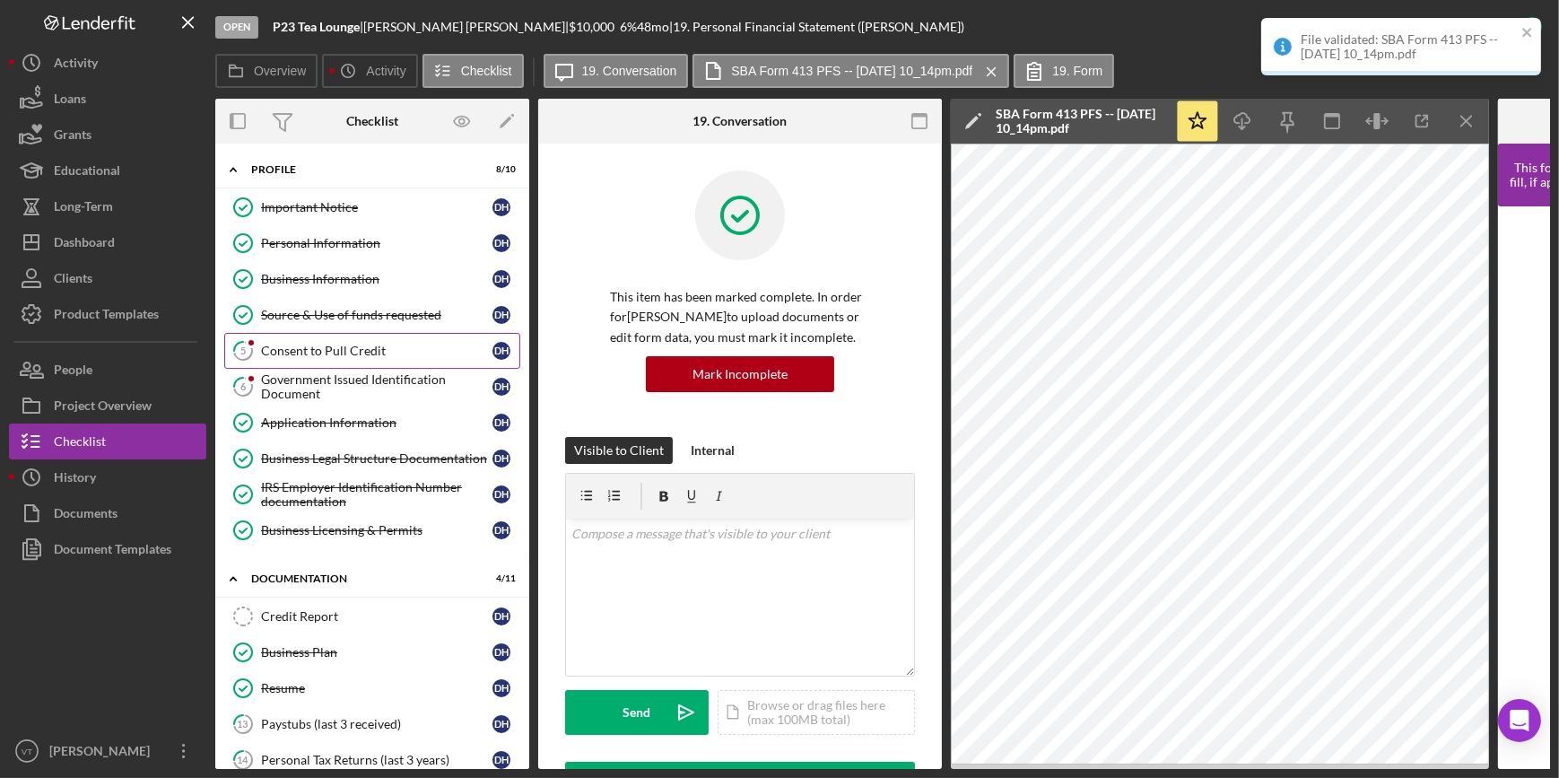
click at [309, 344] on div "Consent to Pull Credit" at bounding box center [376, 351] width 231 height 14
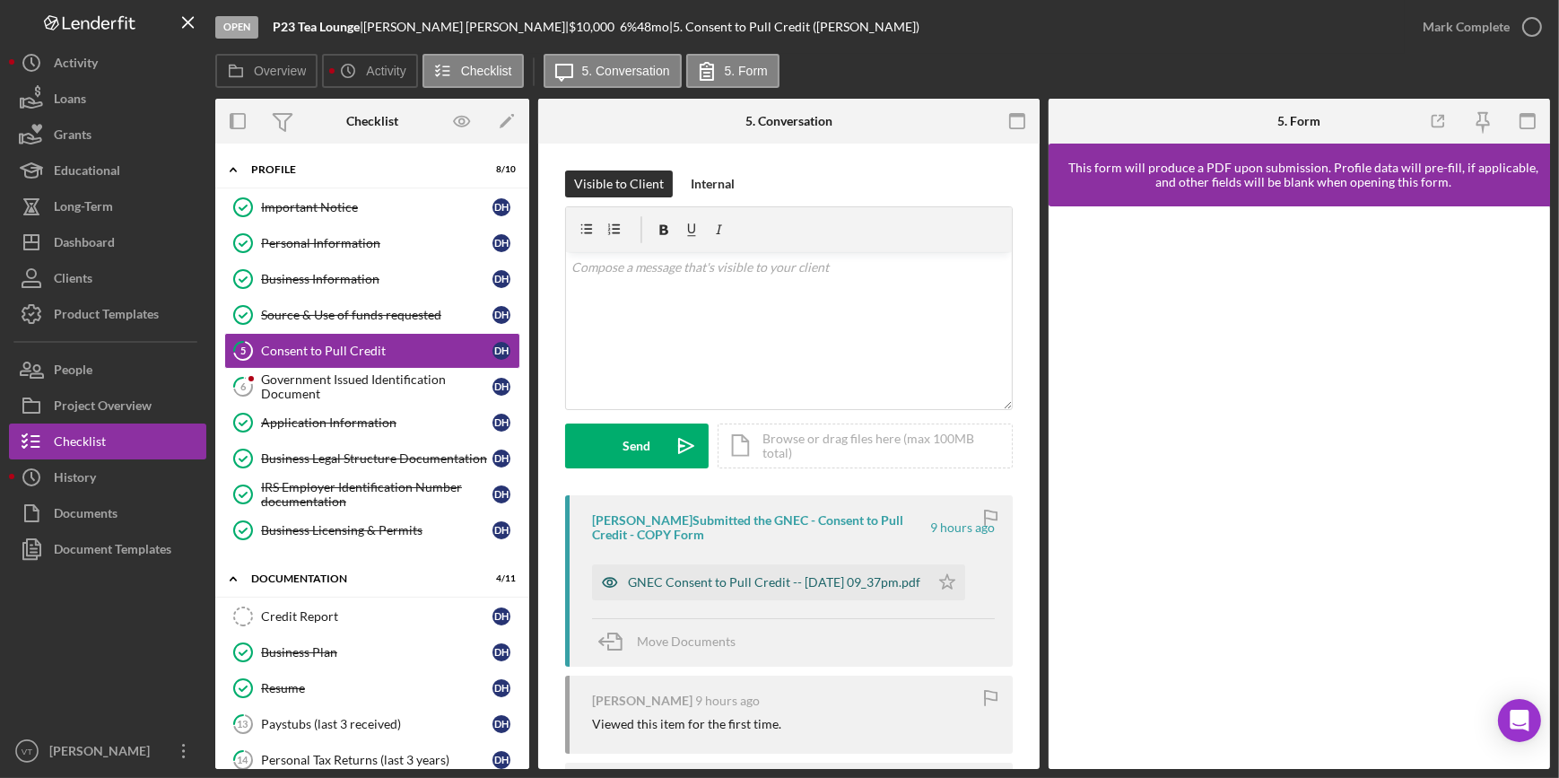
click at [724, 597] on div "GNEC Consent to Pull Credit -- [DATE] 09_37pm.pdf" at bounding box center [760, 582] width 337 height 36
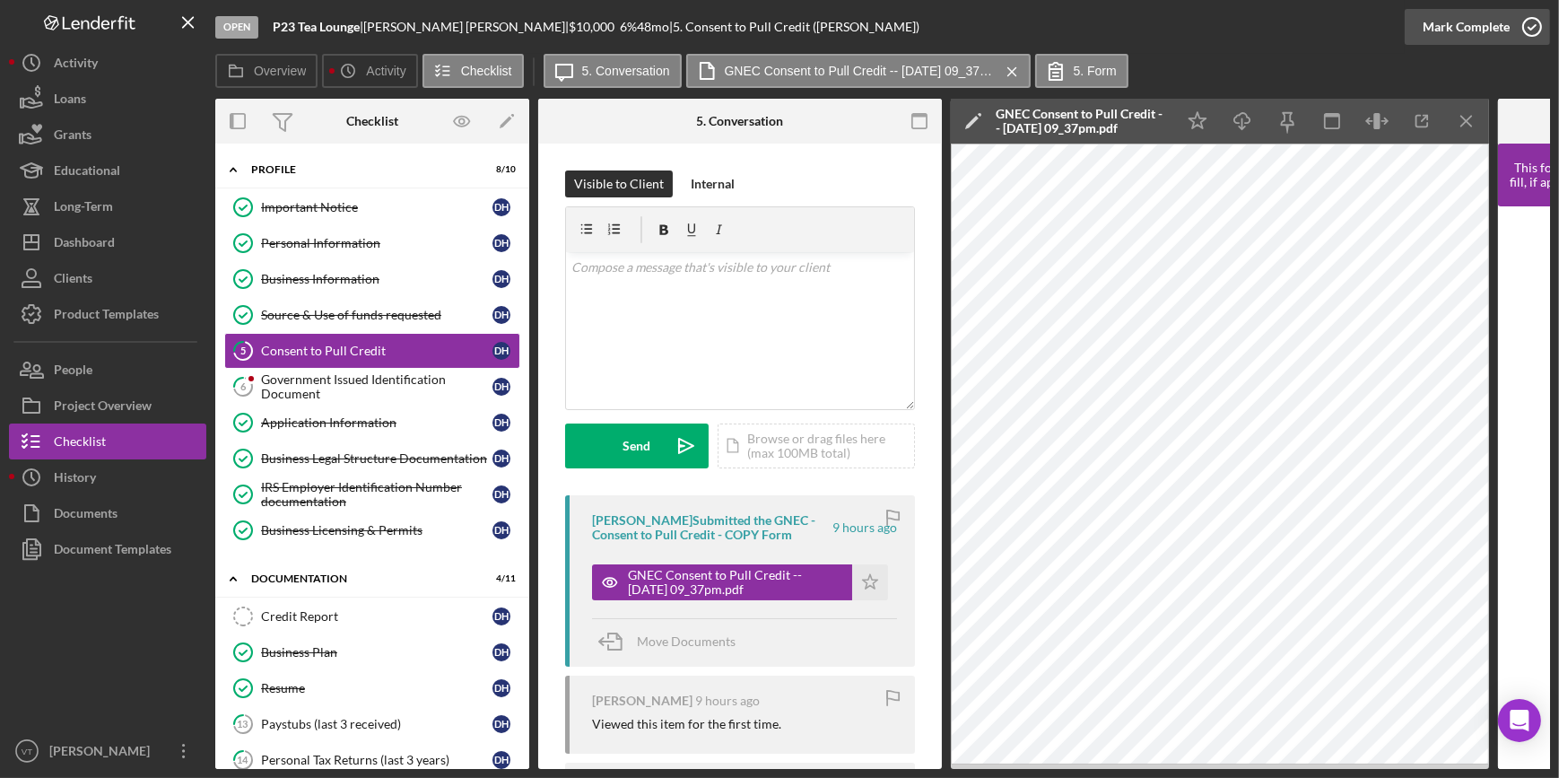
click at [1429, 30] on div "Mark Complete" at bounding box center [1466, 27] width 87 height 36
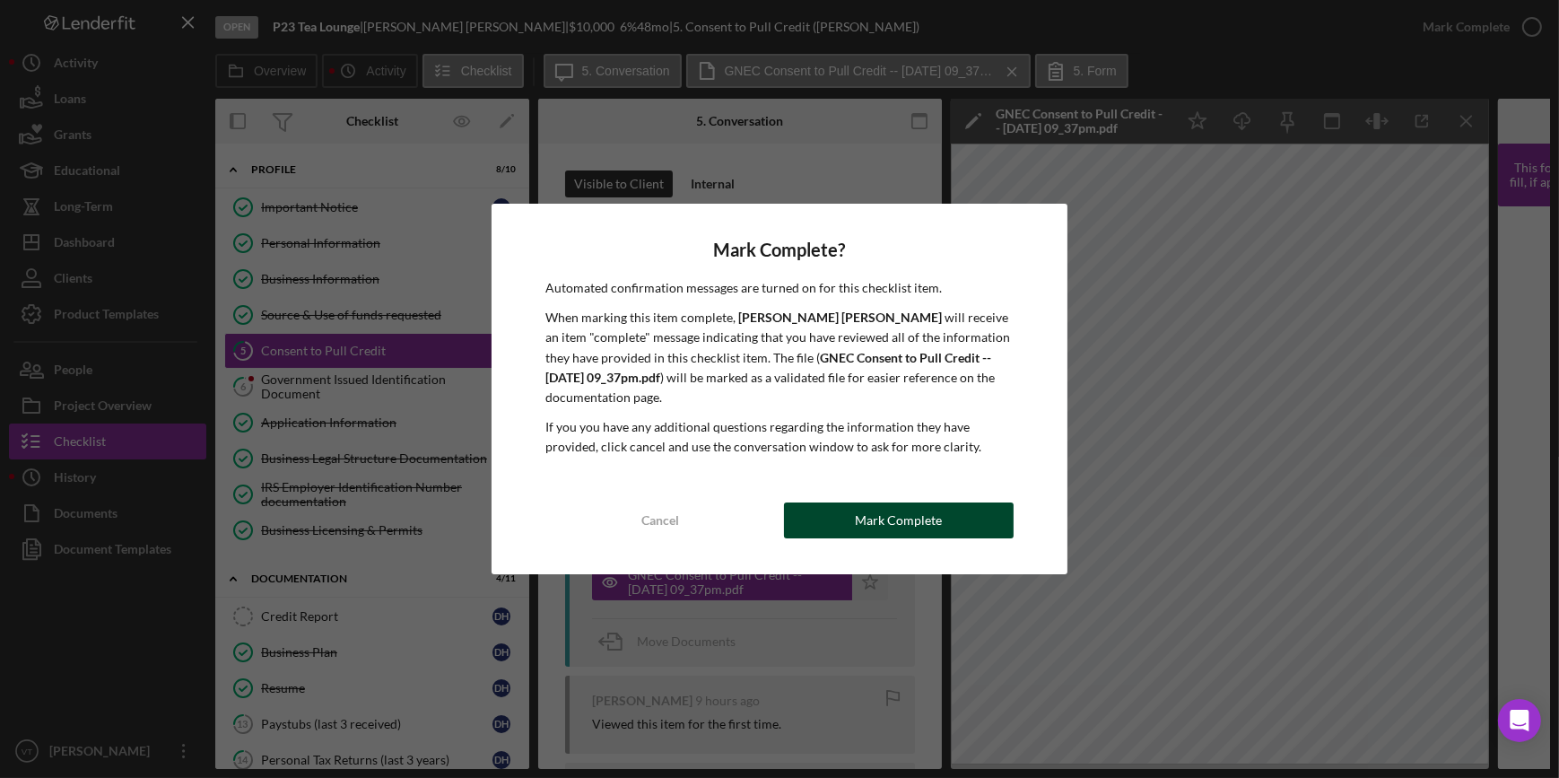
click at [892, 520] on div "Mark Complete" at bounding box center [898, 520] width 87 height 36
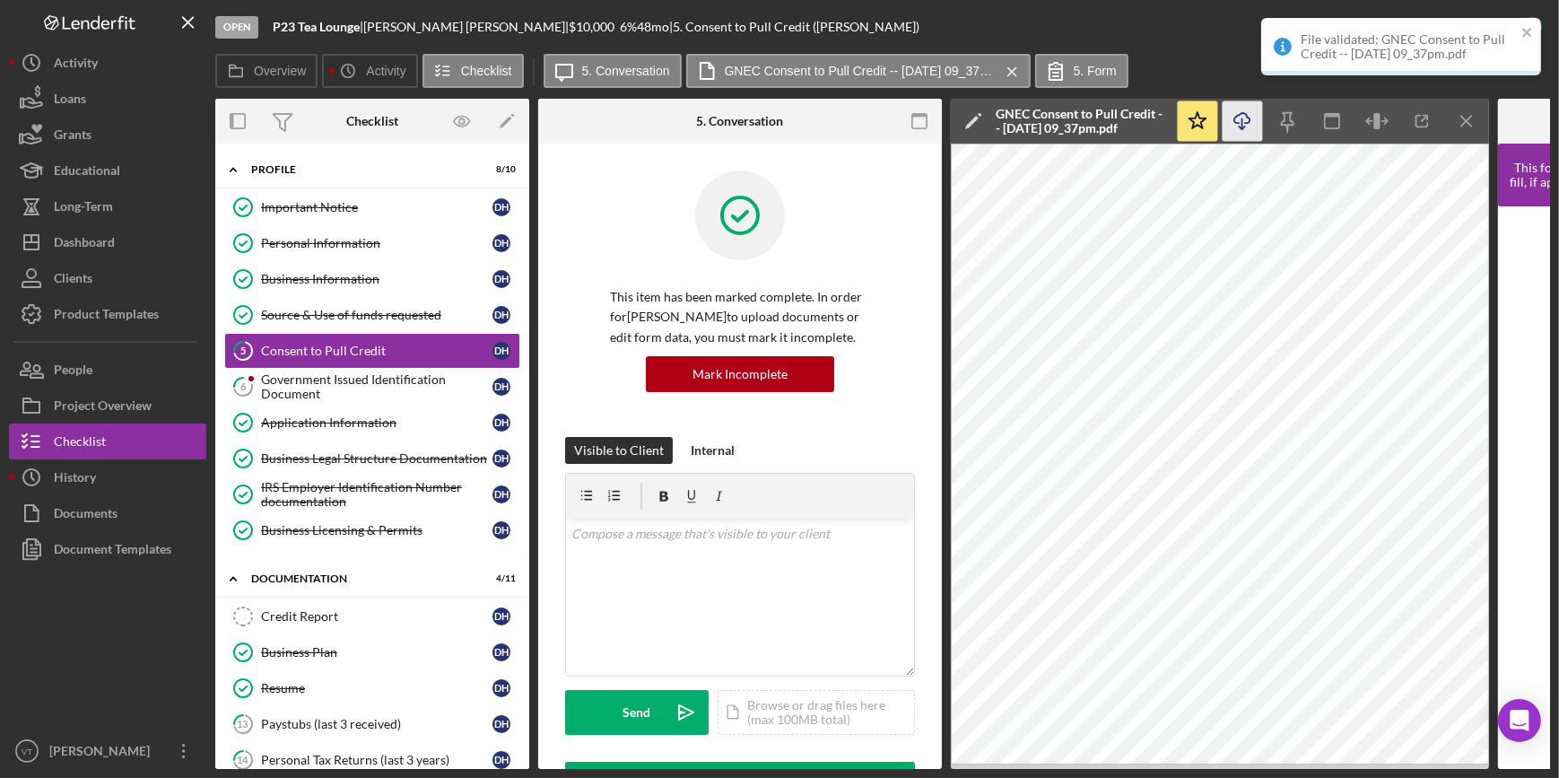
click at [1239, 120] on icon "Icon/Download" at bounding box center [1243, 121] width 40 height 40
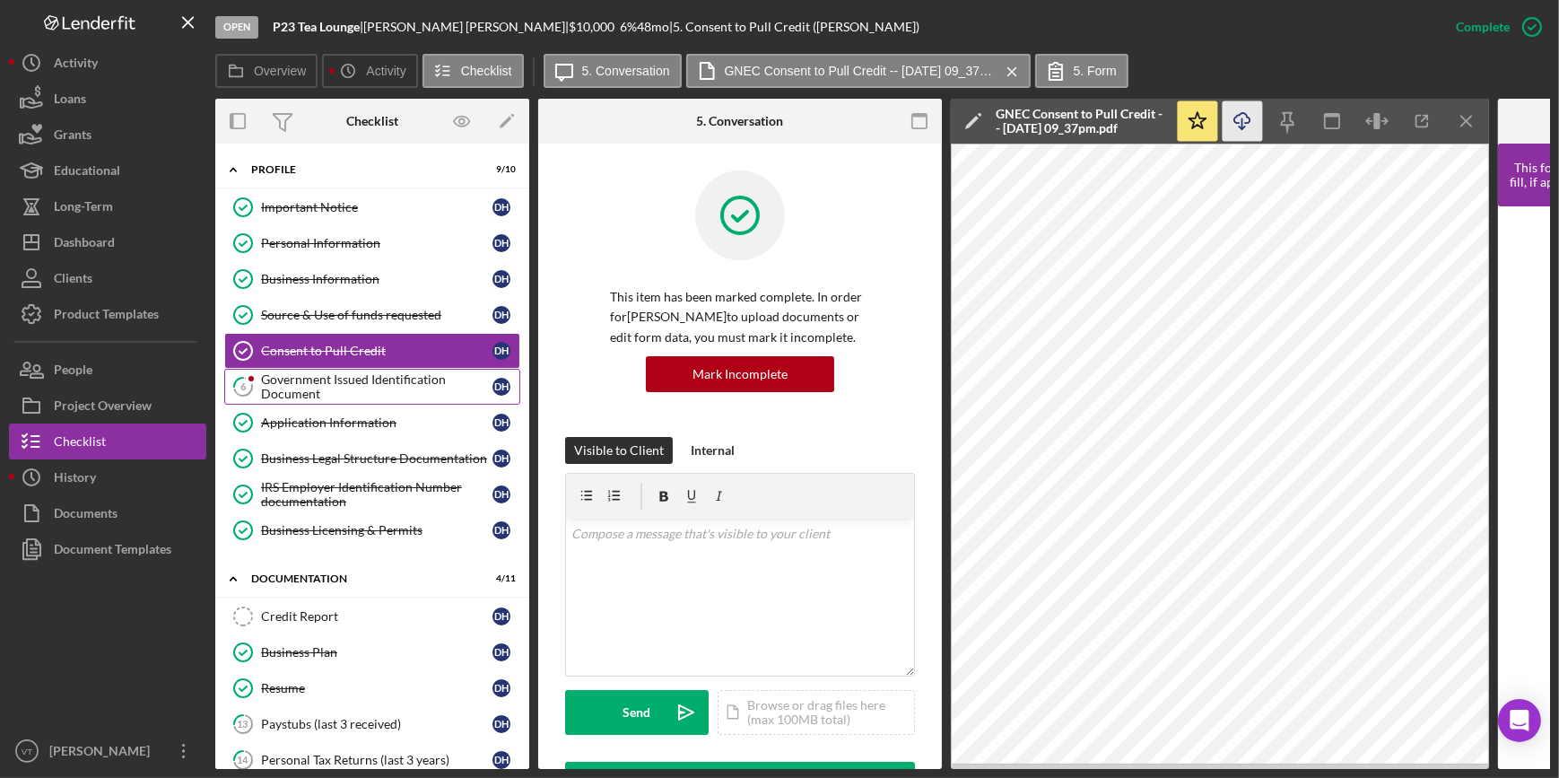
click at [287, 385] on div "Government Issued Identification Document" at bounding box center [376, 386] width 231 height 29
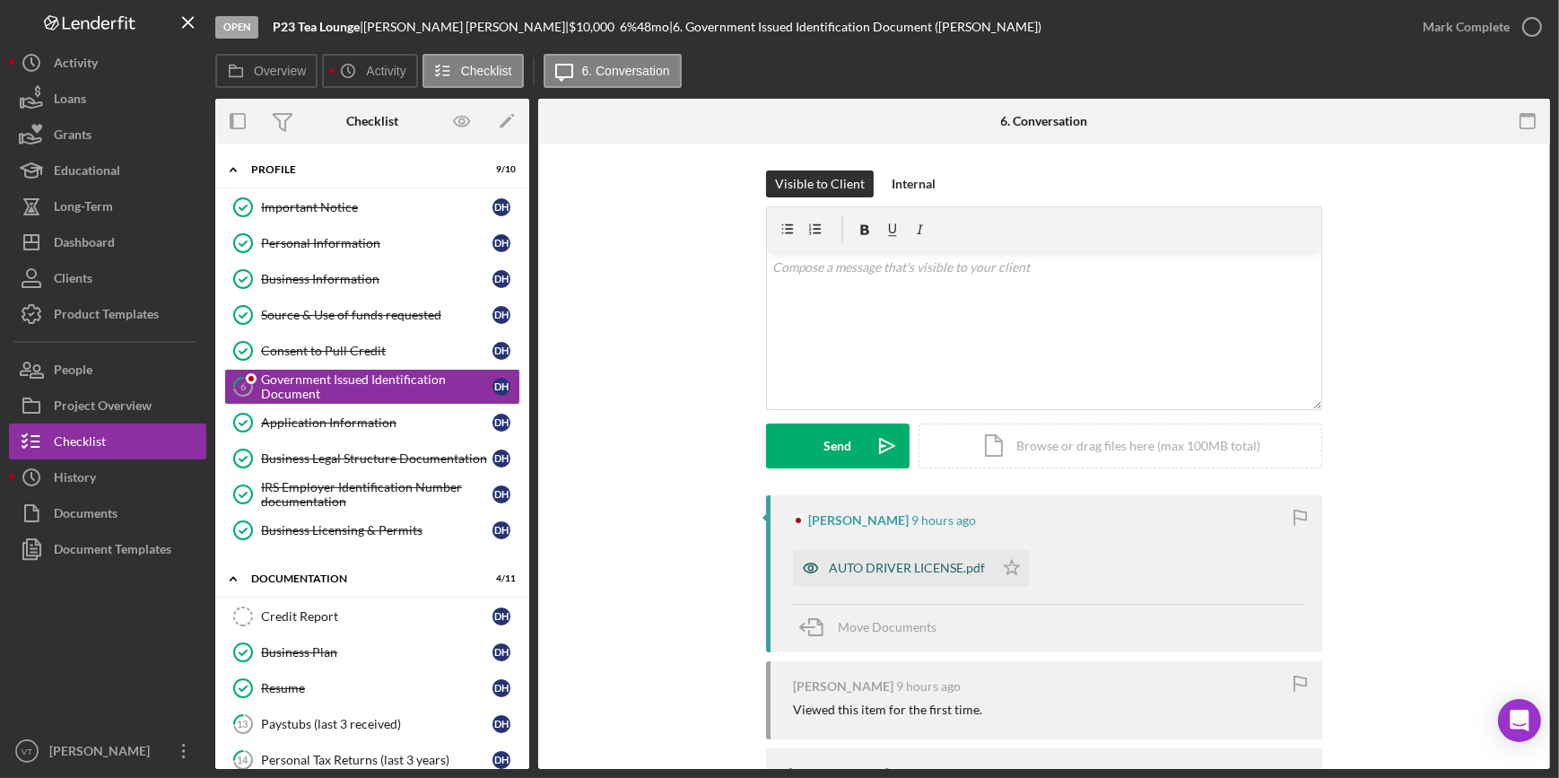
click at [917, 561] on div "AUTO DRIVER LICENSE.pdf" at bounding box center [907, 568] width 156 height 14
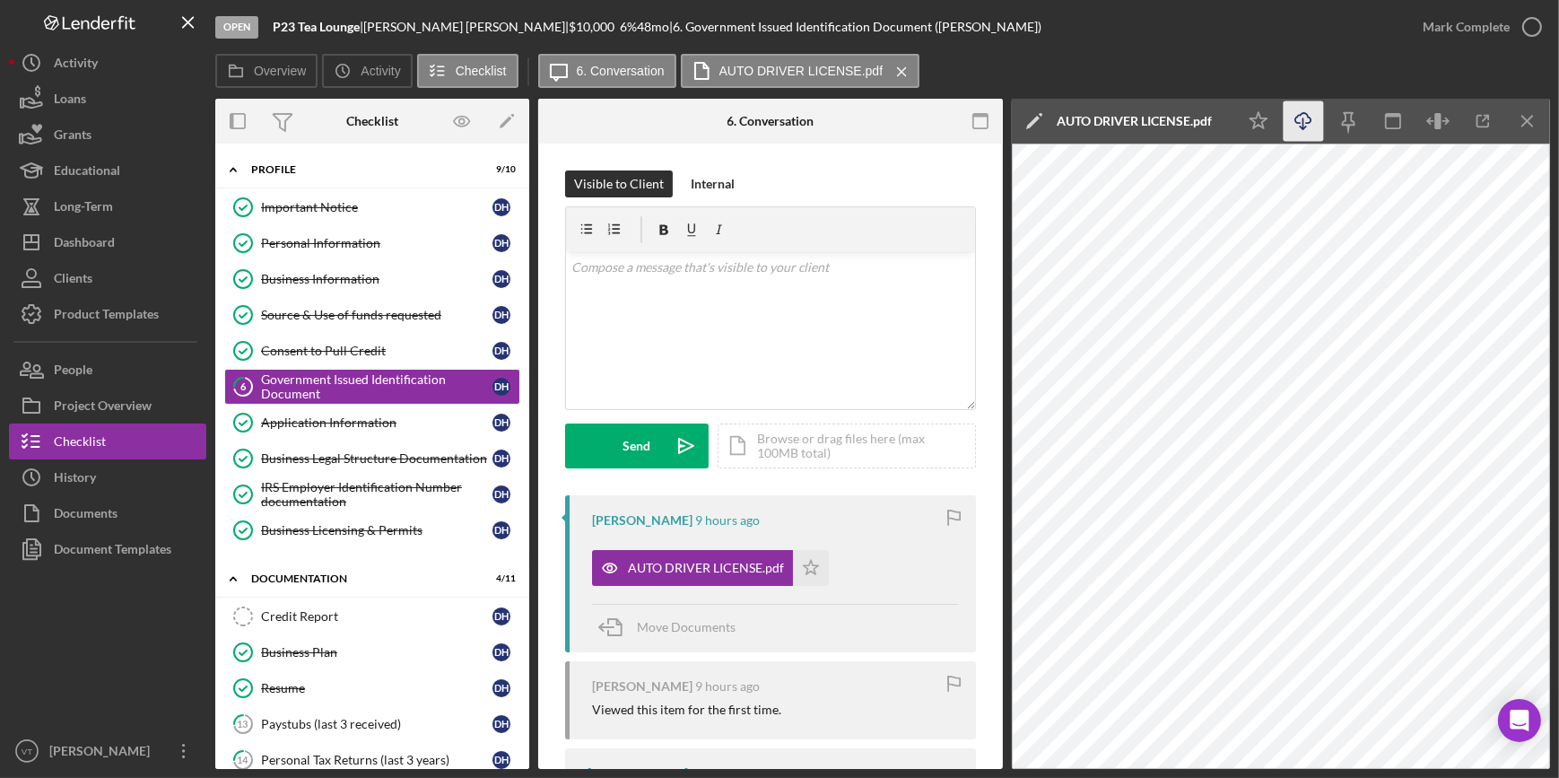
click at [1299, 117] on icon "Icon/Download" at bounding box center [1304, 121] width 40 height 40
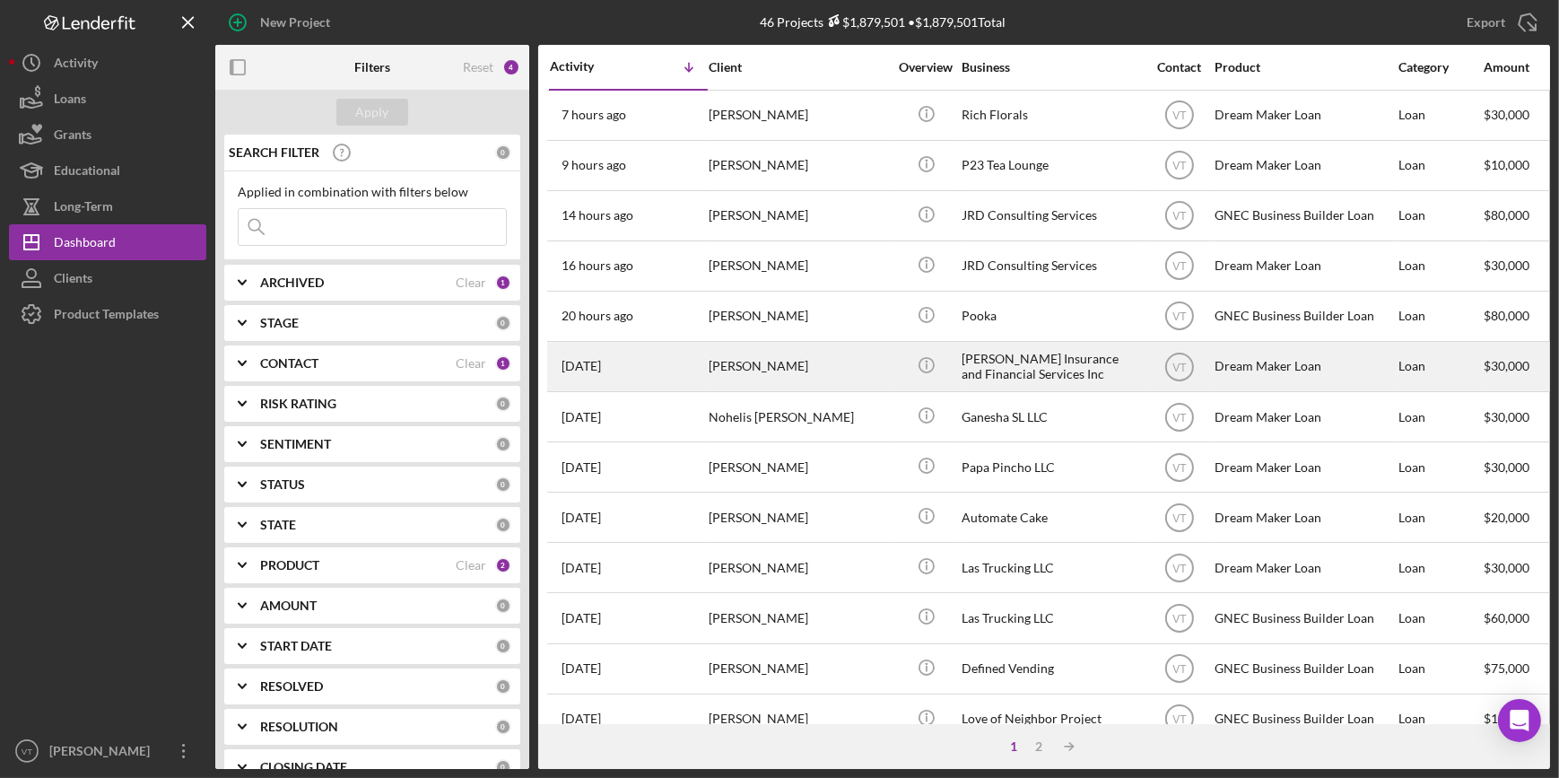
click at [735, 364] on div "Thomas Woods" at bounding box center [798, 367] width 179 height 48
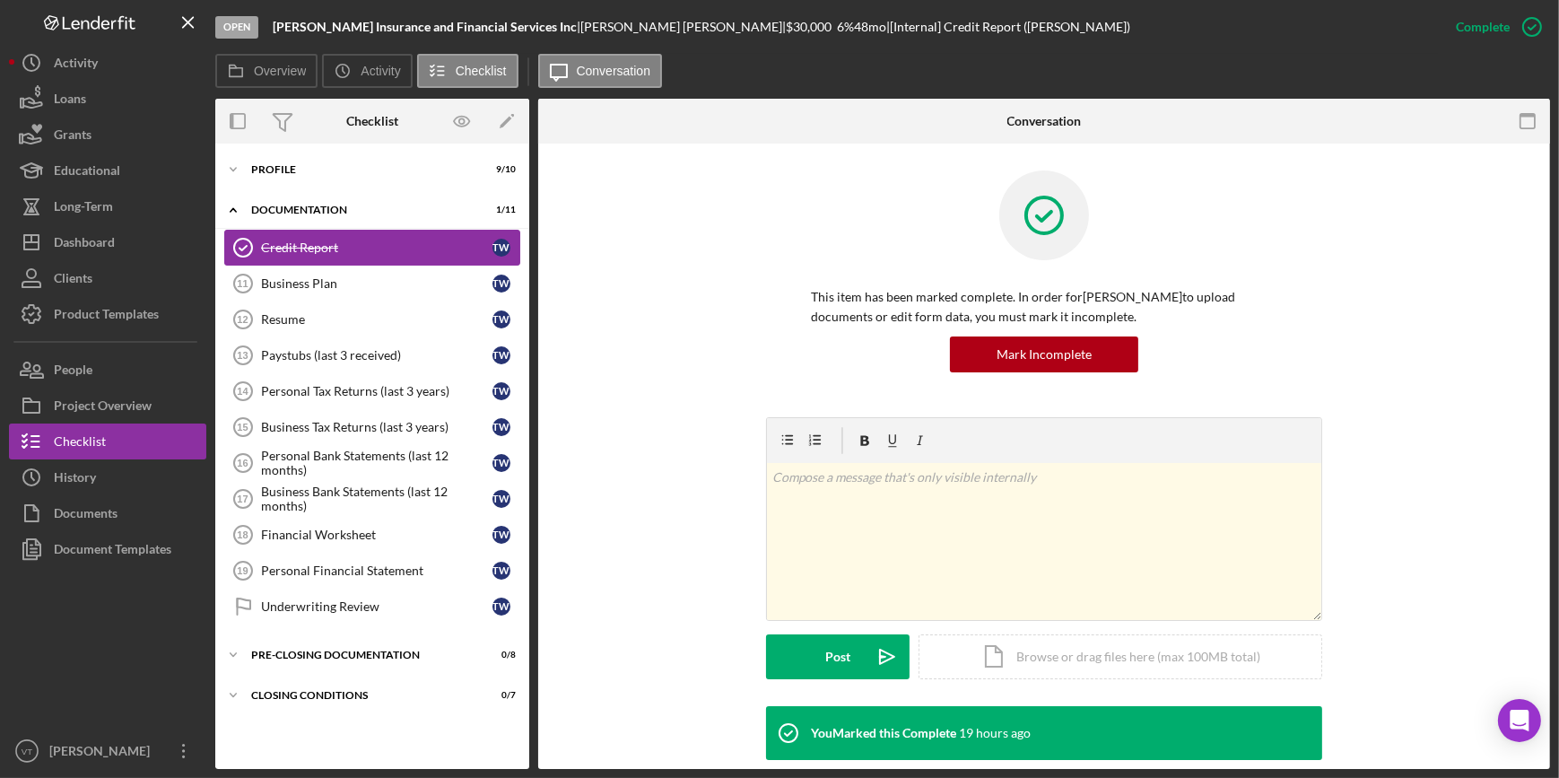
click at [296, 253] on div "Credit Report" at bounding box center [376, 247] width 231 height 14
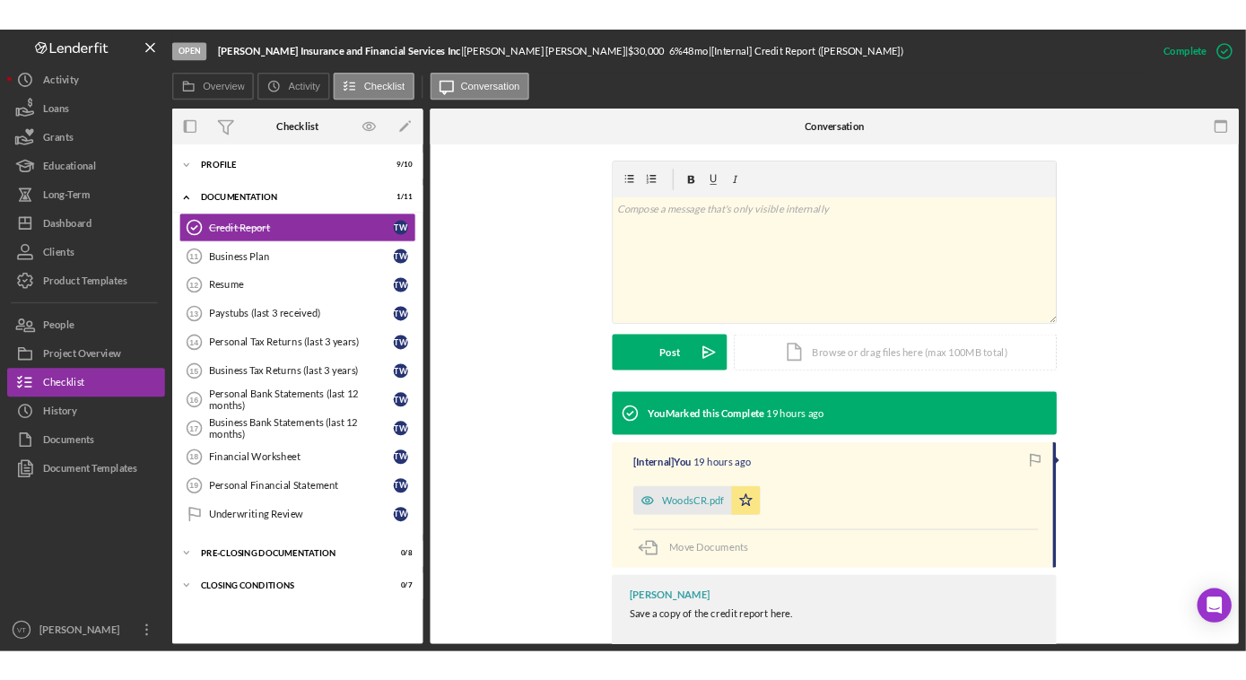
scroll to position [291, 0]
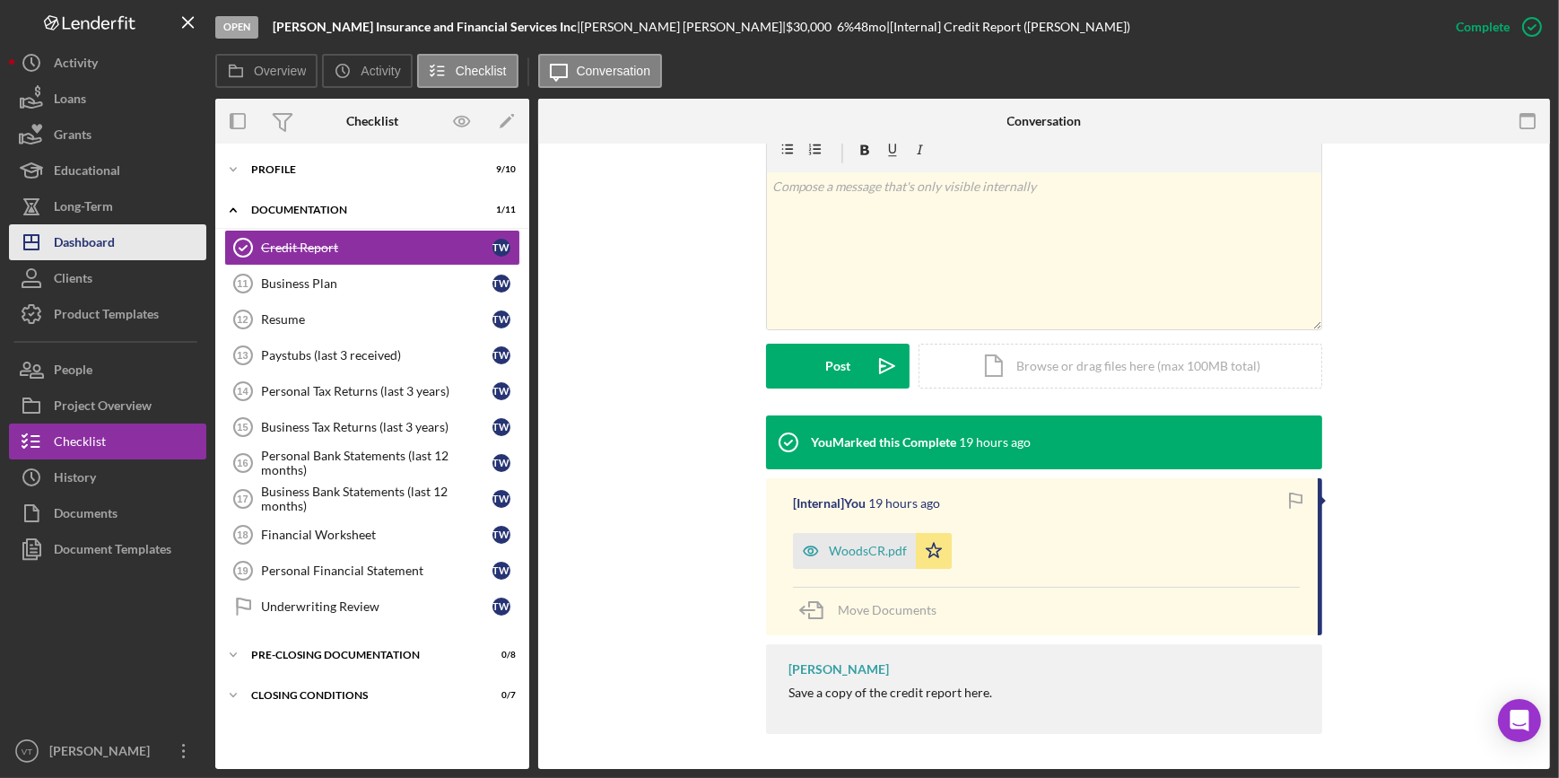
click at [131, 239] on button "Icon/Dashboard Dashboard" at bounding box center [107, 242] width 197 height 36
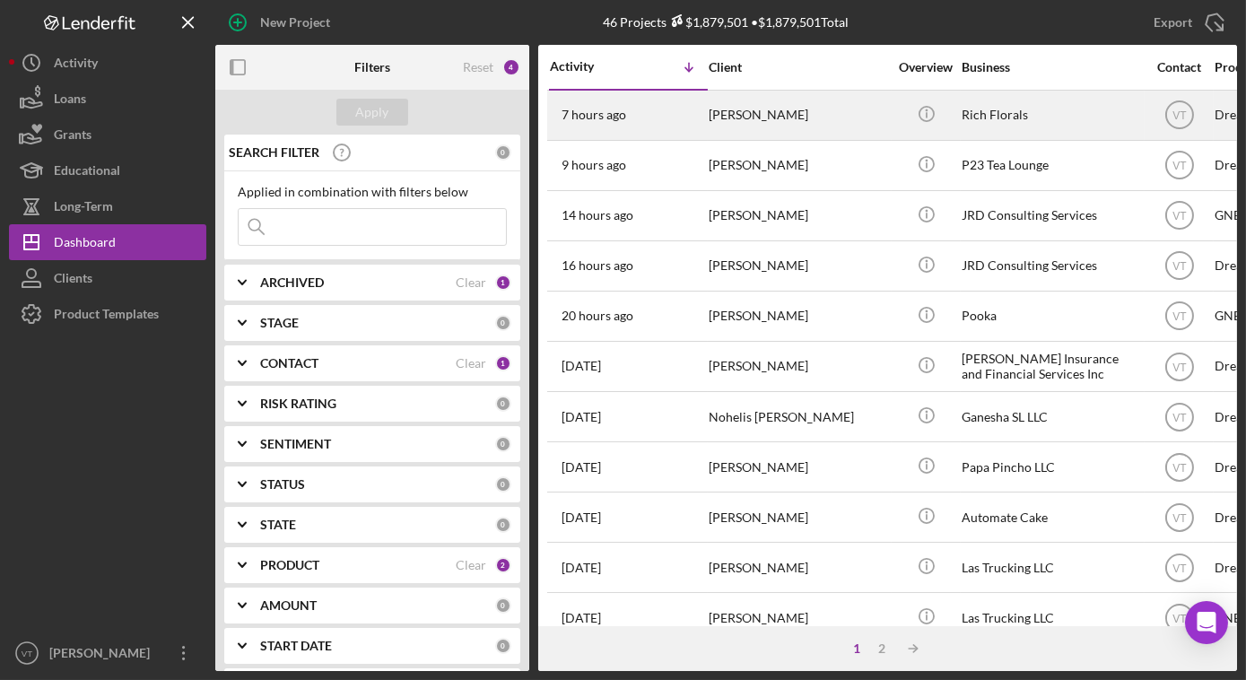
click at [721, 127] on div "Denaya Melvin" at bounding box center [798, 115] width 179 height 48
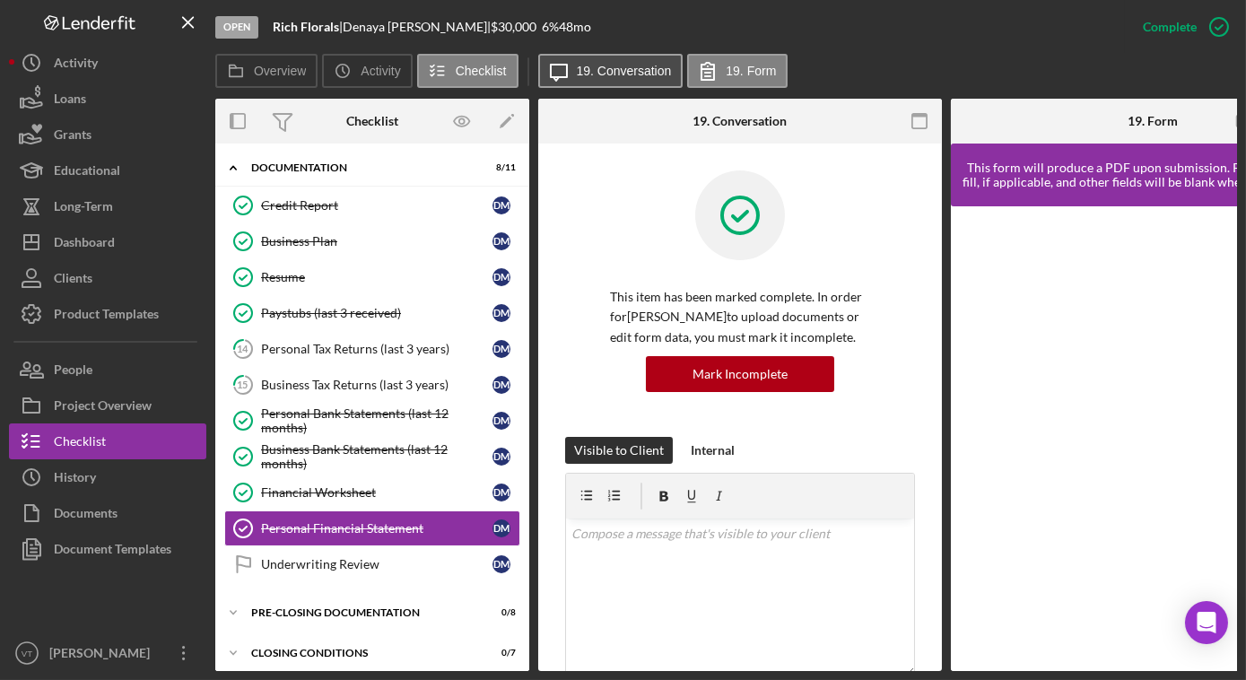
scroll to position [44, 0]
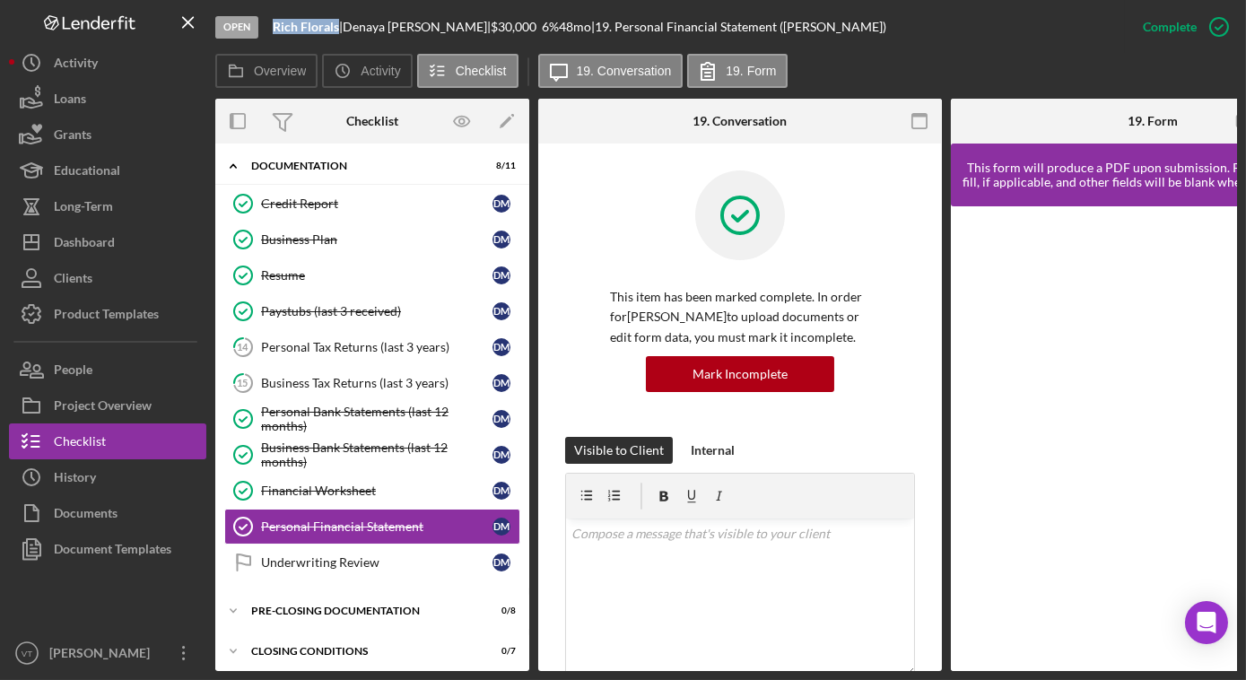
drag, startPoint x: 335, startPoint y: 28, endPoint x: 266, endPoint y: 32, distance: 69.2
click at [266, 32] on div "Open Rich Florals | Denaya Melvin | $30,000 $30,000 6 % 48 mo | 19. Personal Fi…" at bounding box center [669, 27] width 909 height 54
copy b "Rich Florals"
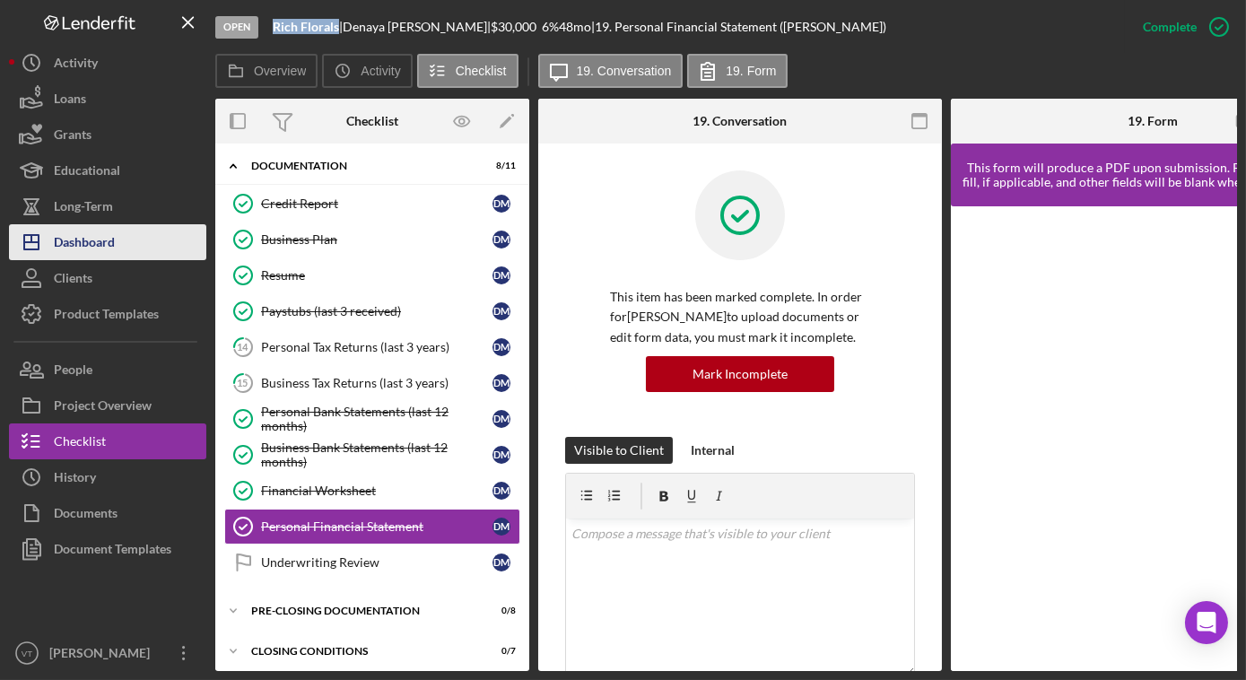
click at [146, 237] on button "Icon/Dashboard Dashboard" at bounding box center [107, 242] width 197 height 36
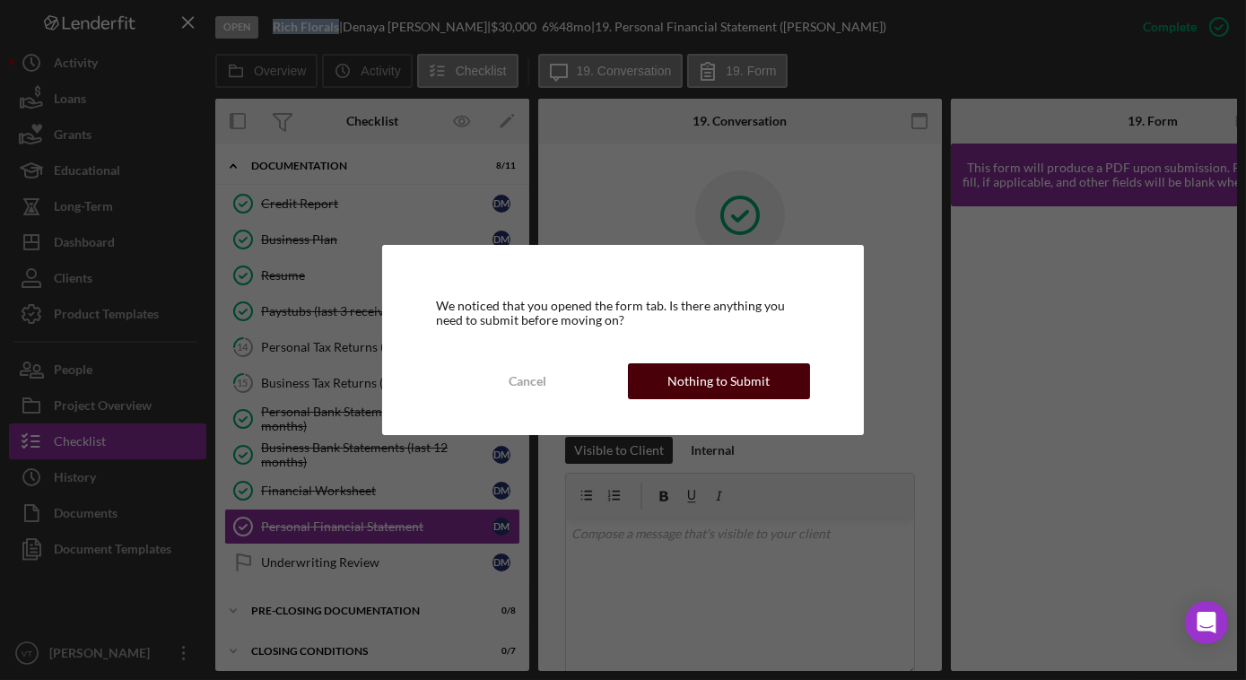
click at [711, 387] on div "Nothing to Submit" at bounding box center [718, 381] width 102 height 36
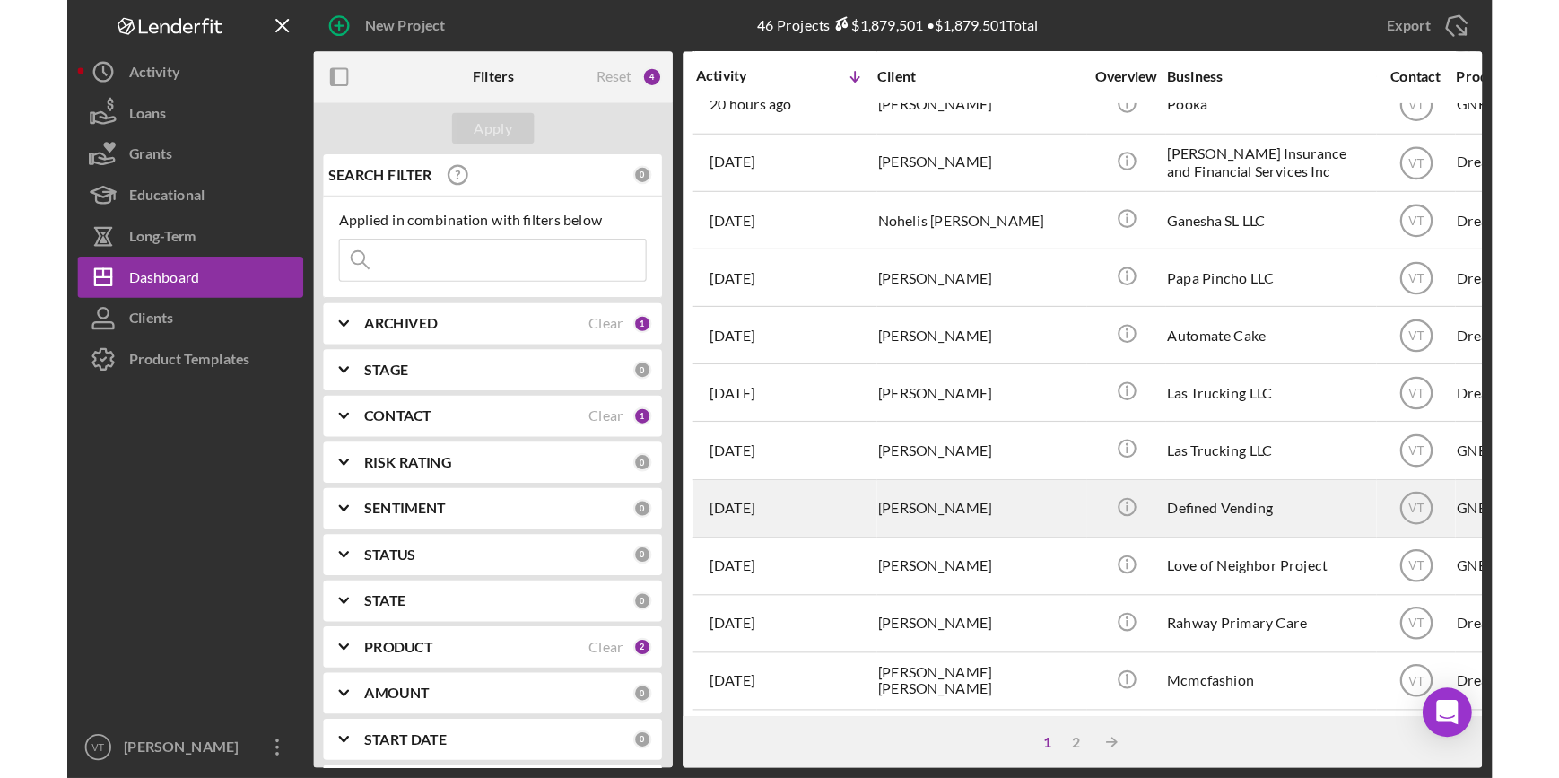
scroll to position [244, 0]
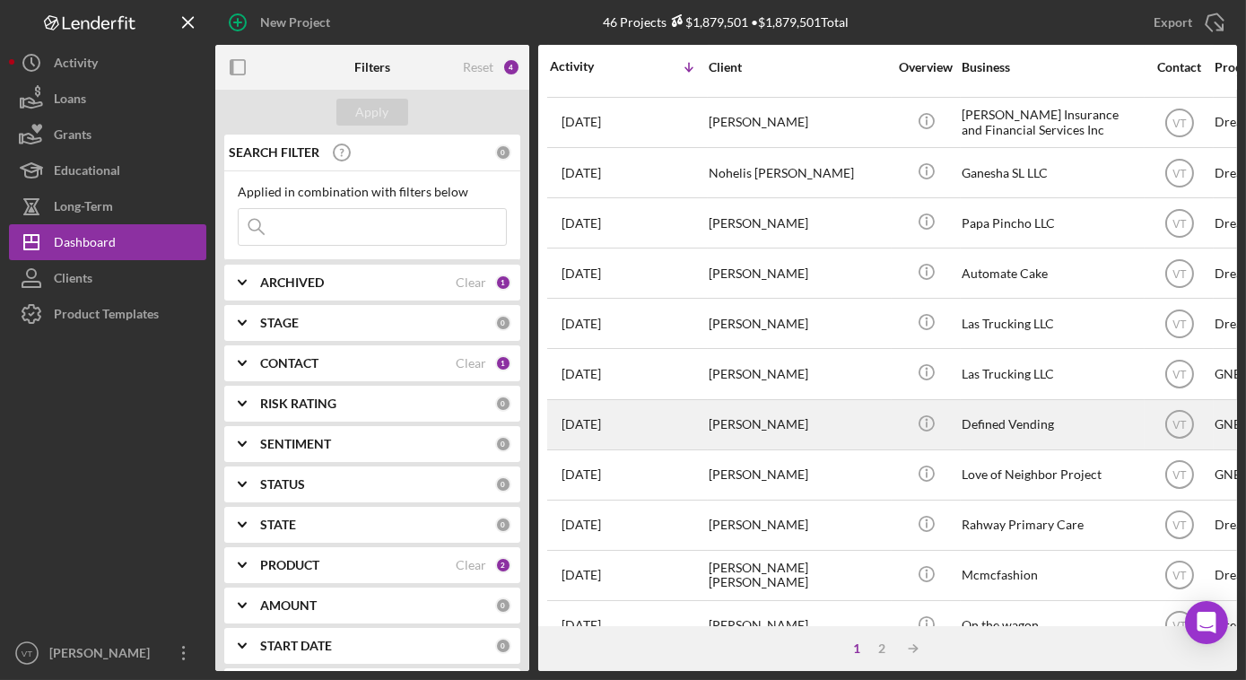
click at [849, 413] on div "Defined Vending" at bounding box center [1051, 425] width 179 height 48
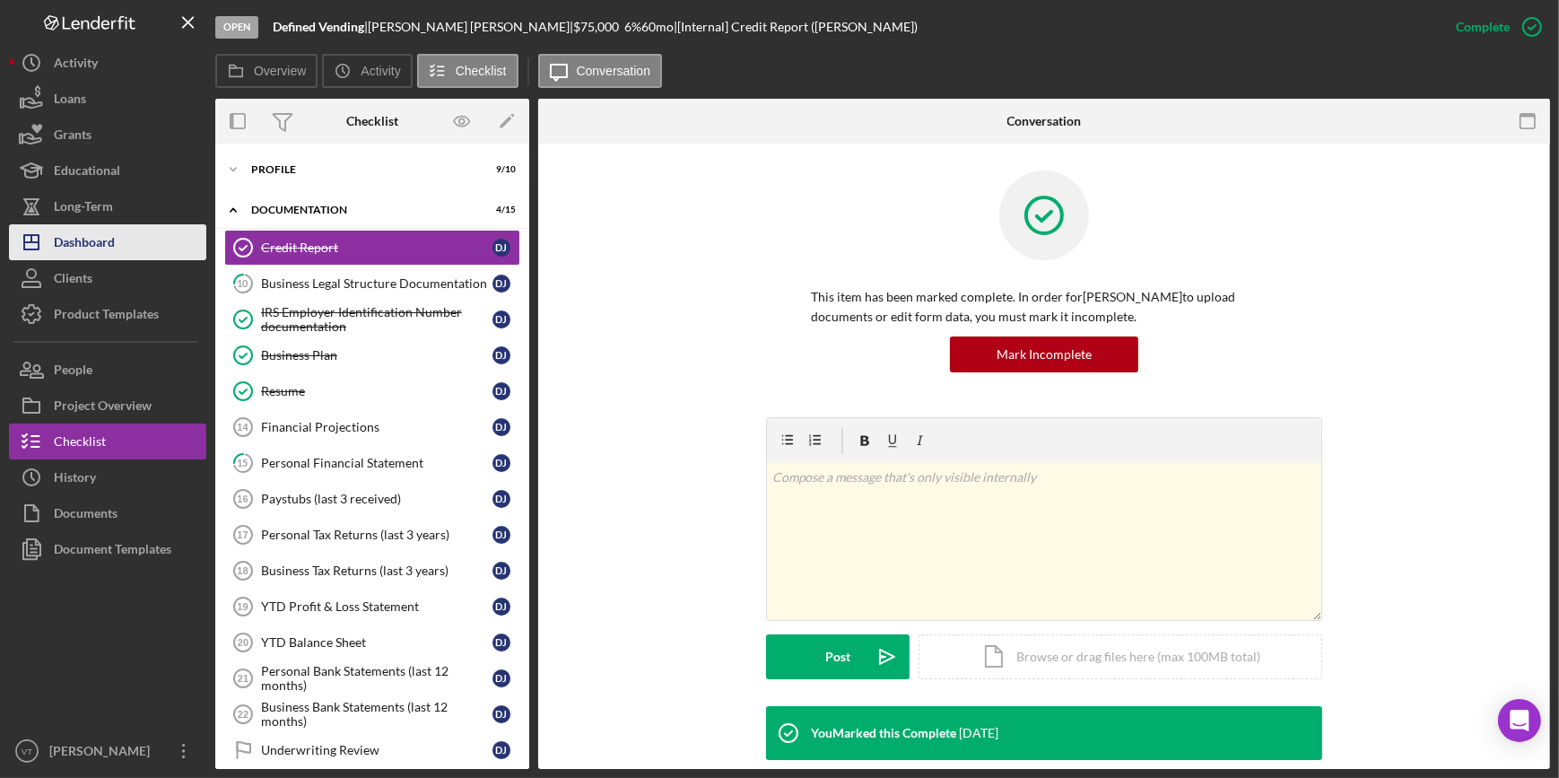
click at [126, 231] on button "Icon/Dashboard Dashboard" at bounding box center [107, 242] width 197 height 36
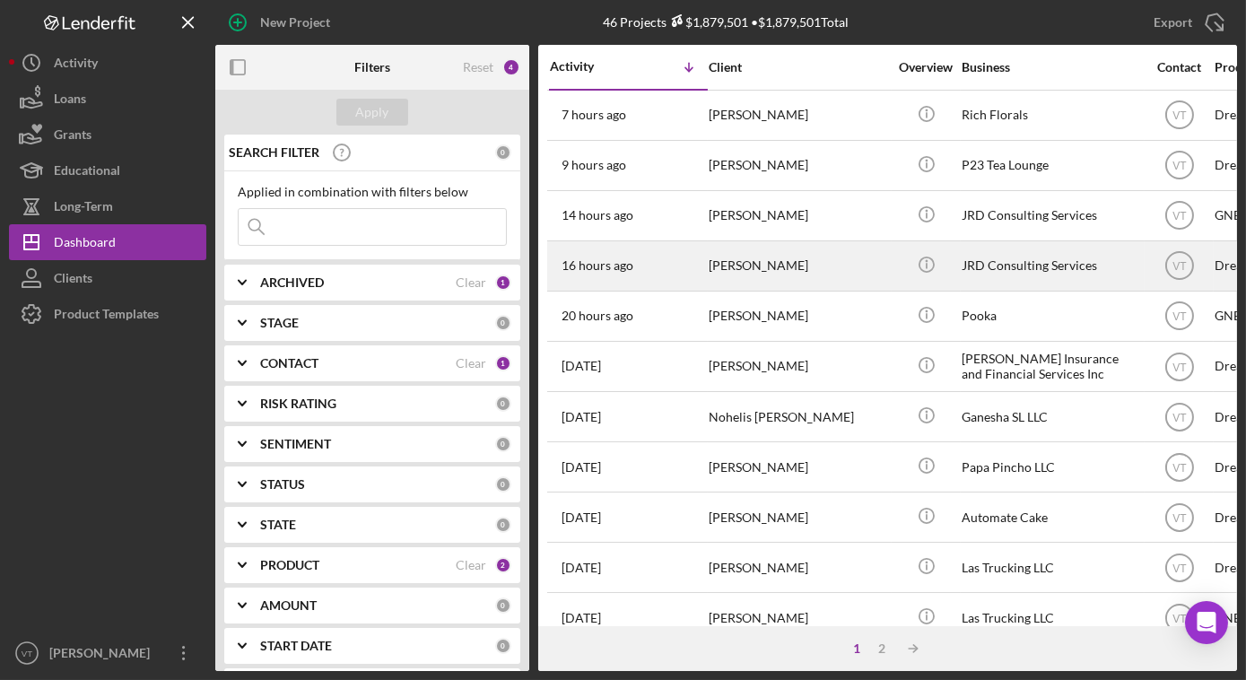
click at [849, 270] on td "[PERSON_NAME]" at bounding box center [800, 265] width 184 height 50
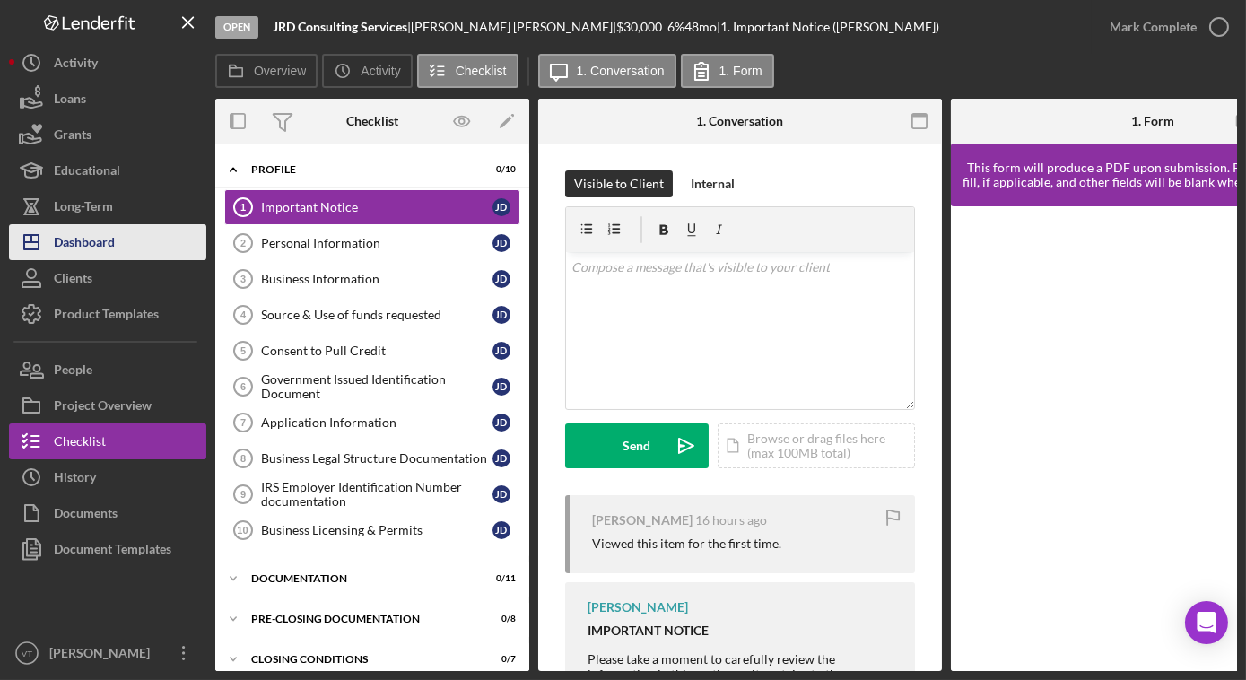
click at [89, 248] on div "Dashboard" at bounding box center [84, 244] width 61 height 40
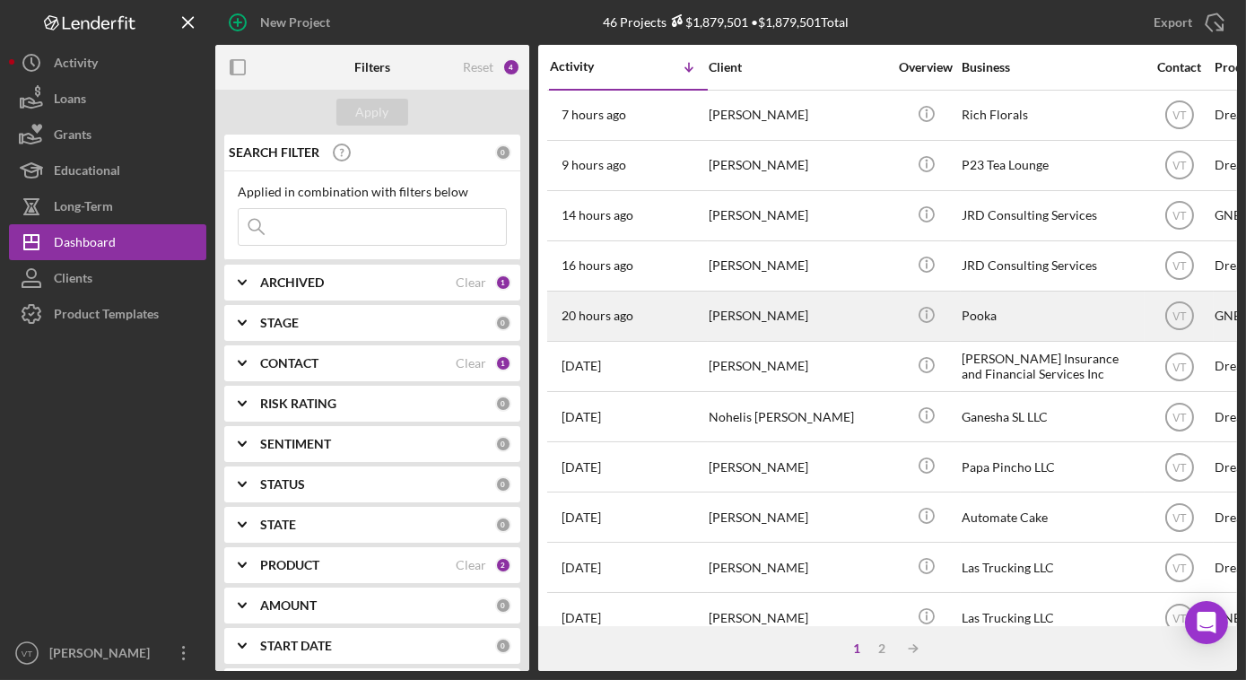
click at [814, 310] on div "[PERSON_NAME]" at bounding box center [798, 316] width 179 height 48
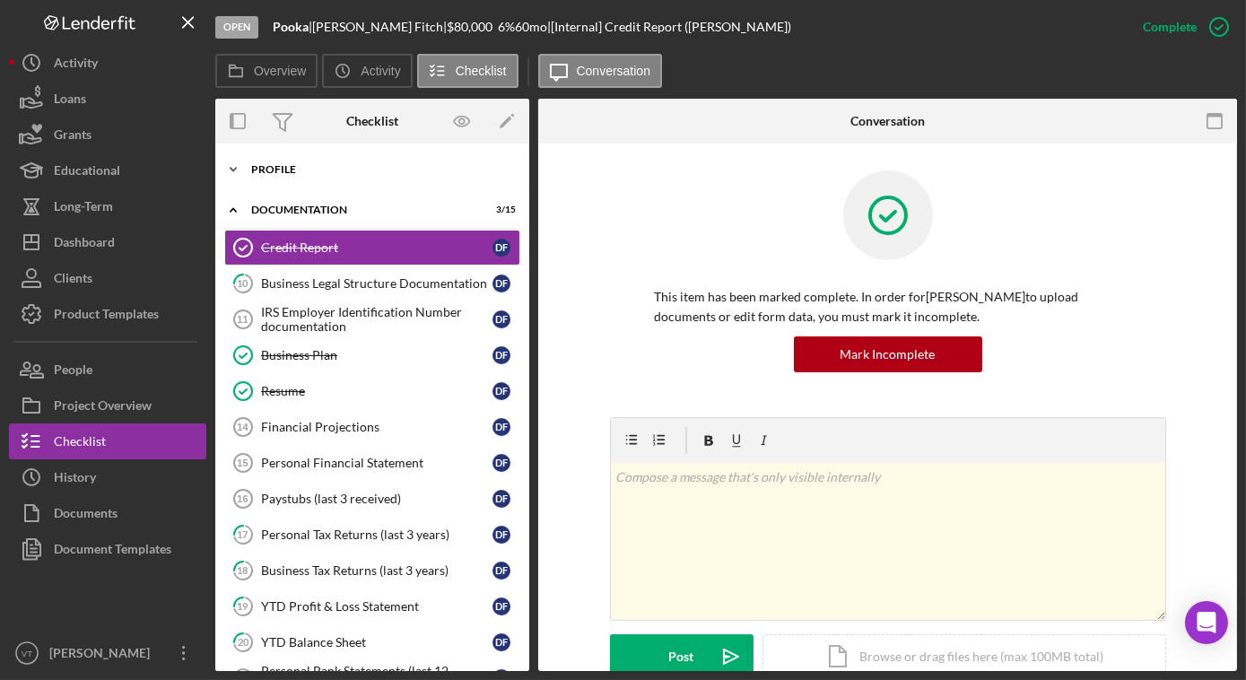
click at [233, 161] on icon "Icon/Expander" at bounding box center [233, 170] width 36 height 36
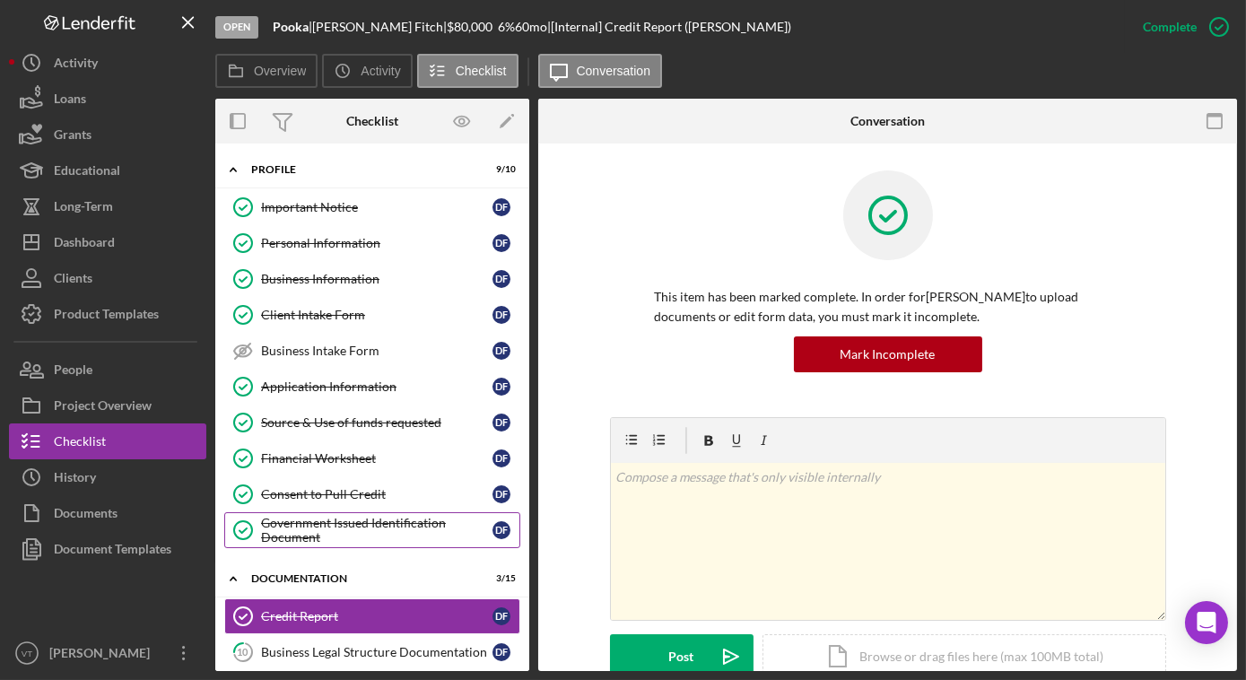
click at [307, 518] on div "Government Issued Identification Document" at bounding box center [376, 530] width 231 height 29
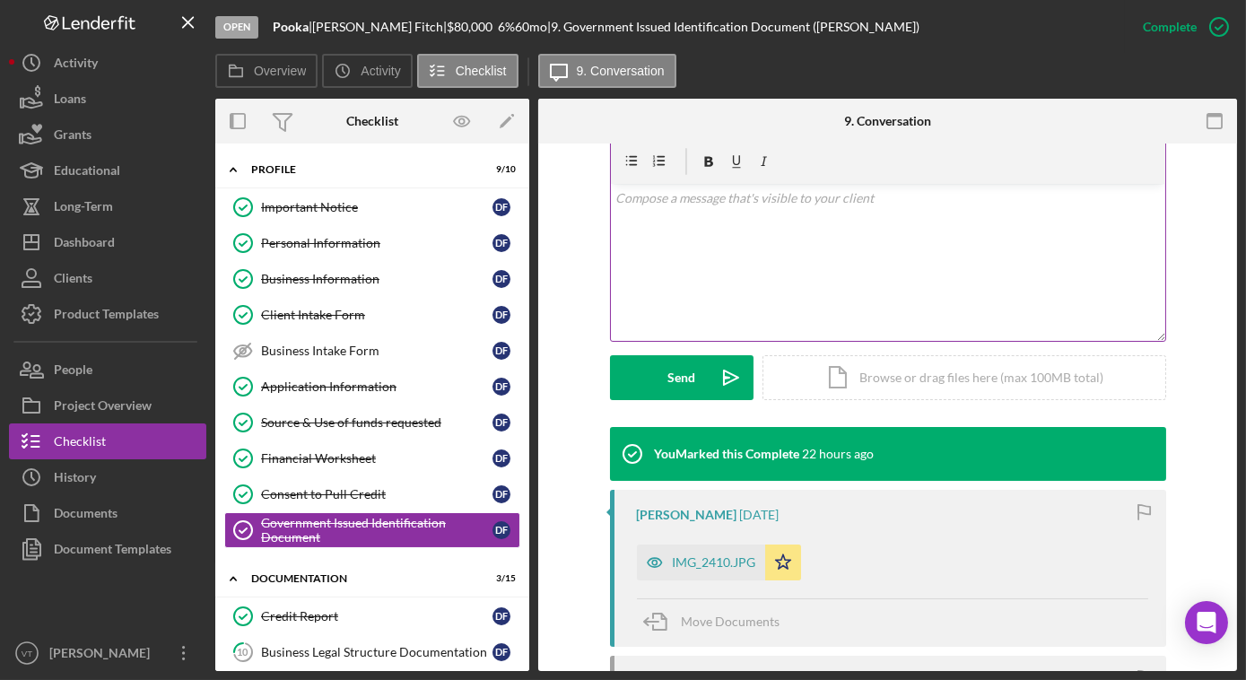
scroll to position [407, 0]
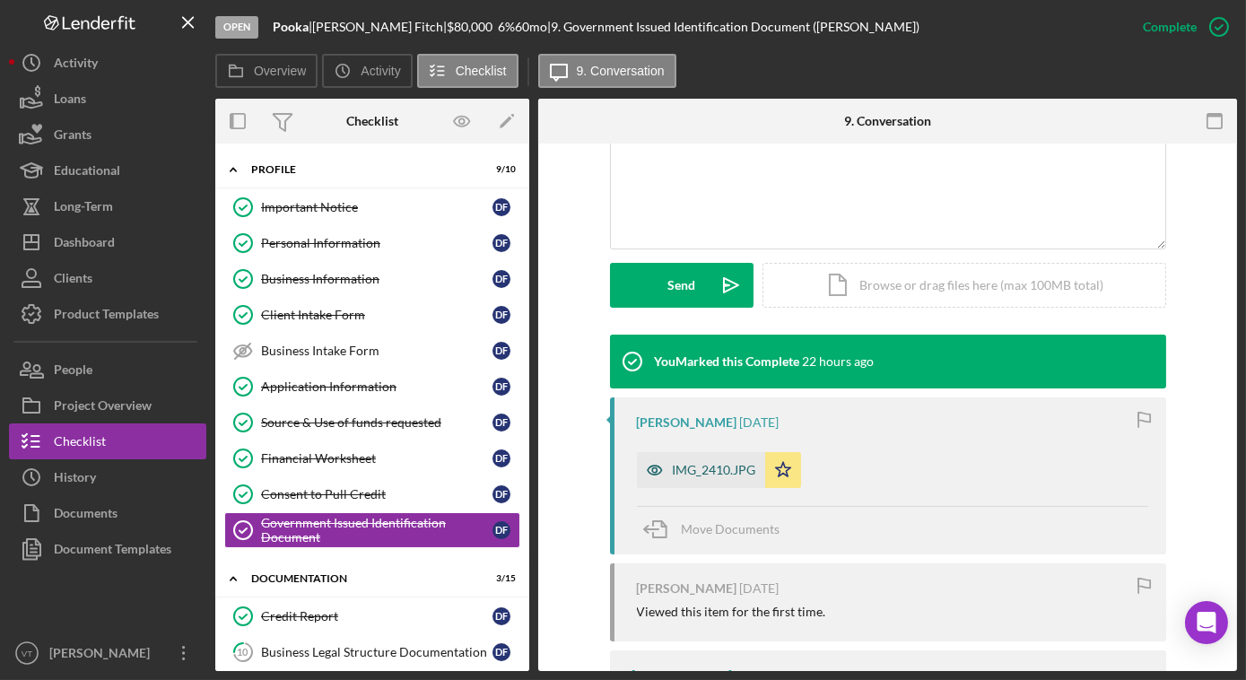
click at [695, 483] on div "IMG_2410.JPG" at bounding box center [701, 470] width 128 height 36
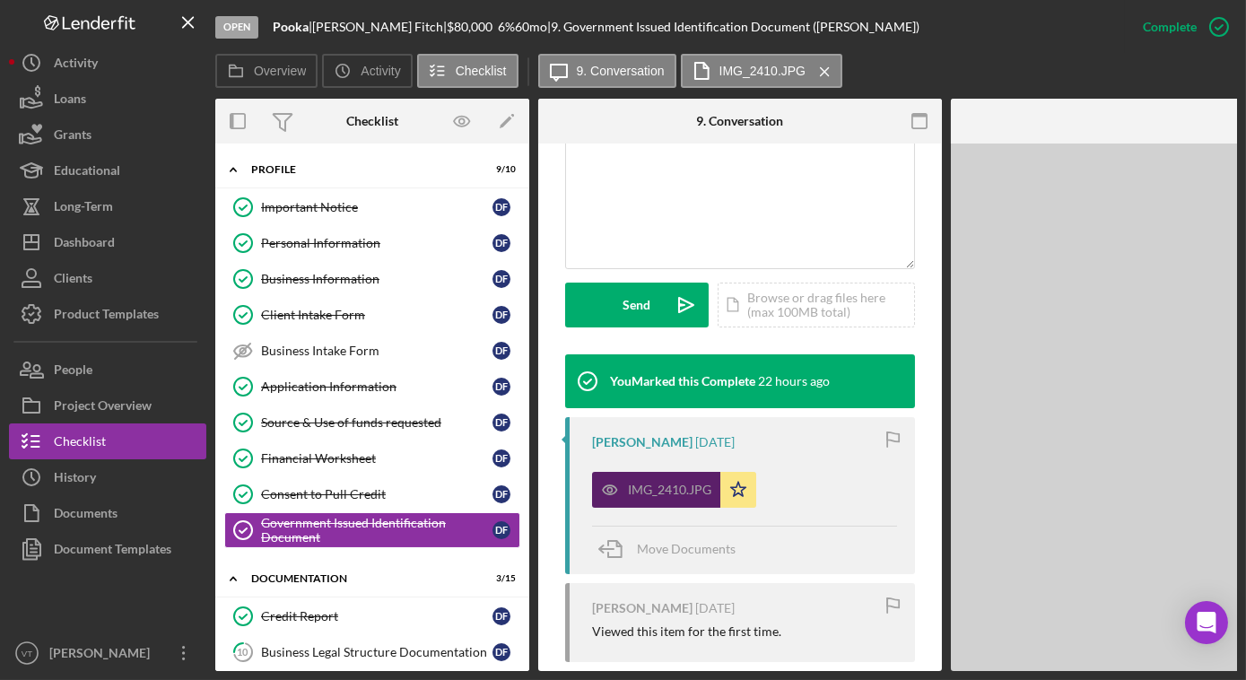
scroll to position [428, 0]
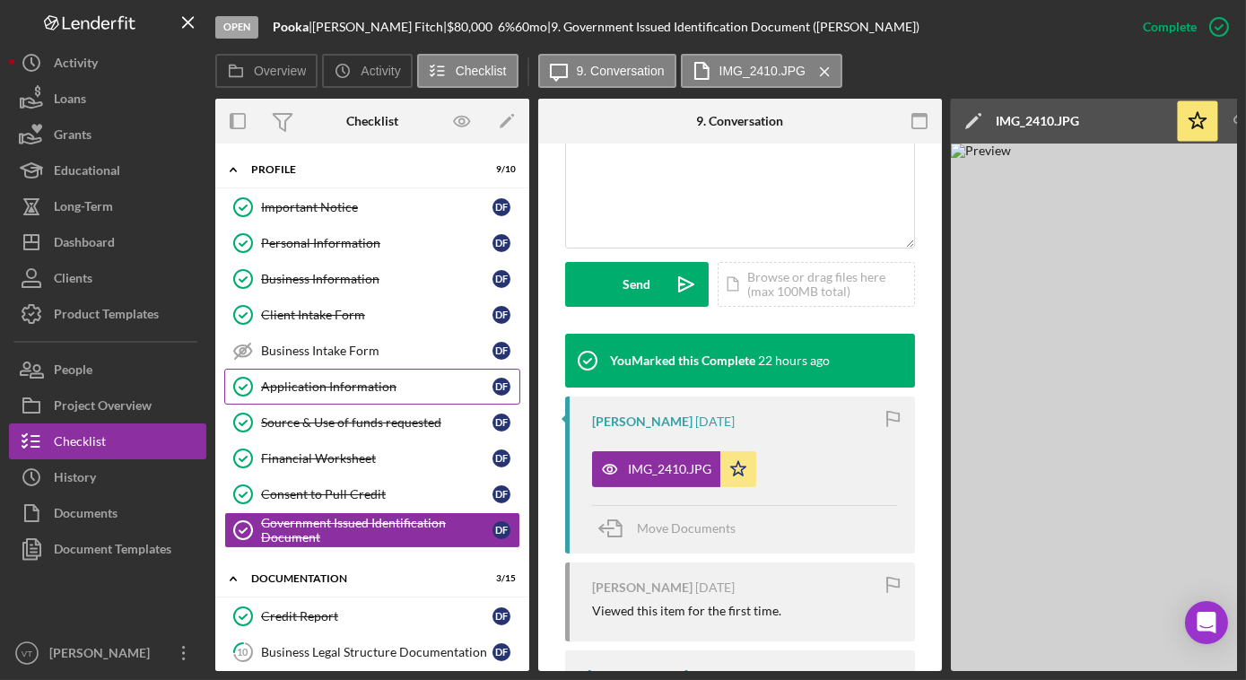
click at [356, 379] on div "Application Information" at bounding box center [376, 386] width 231 height 14
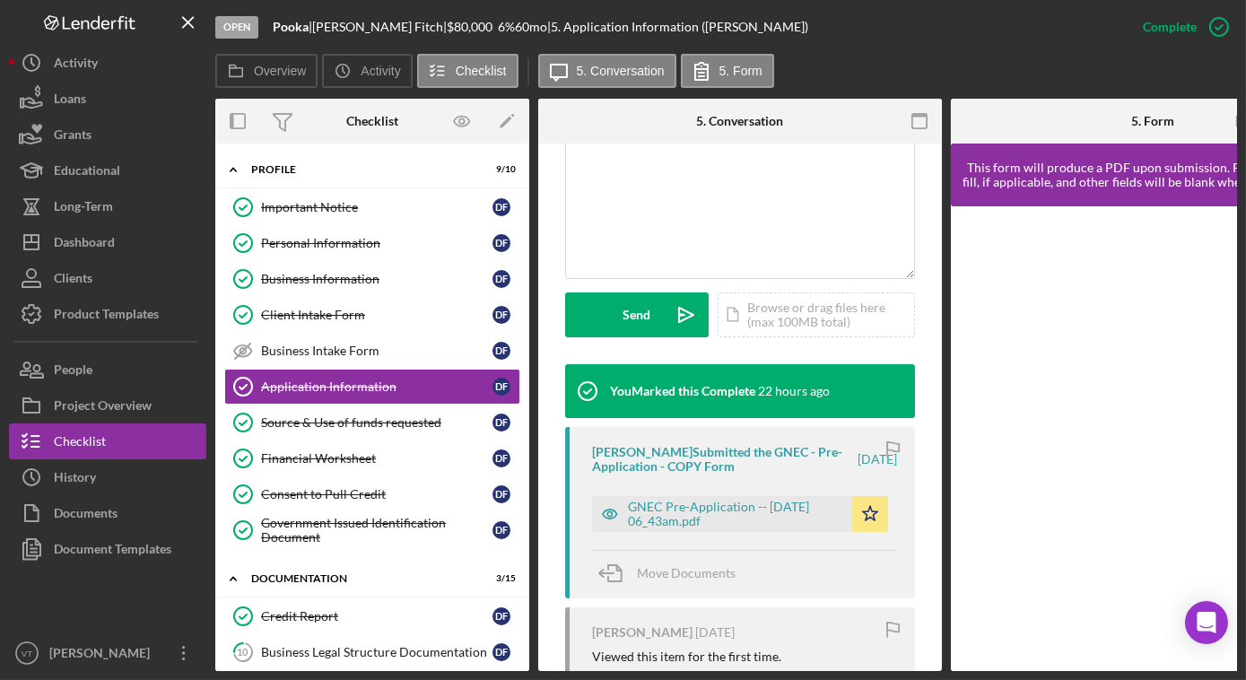
scroll to position [407, 0]
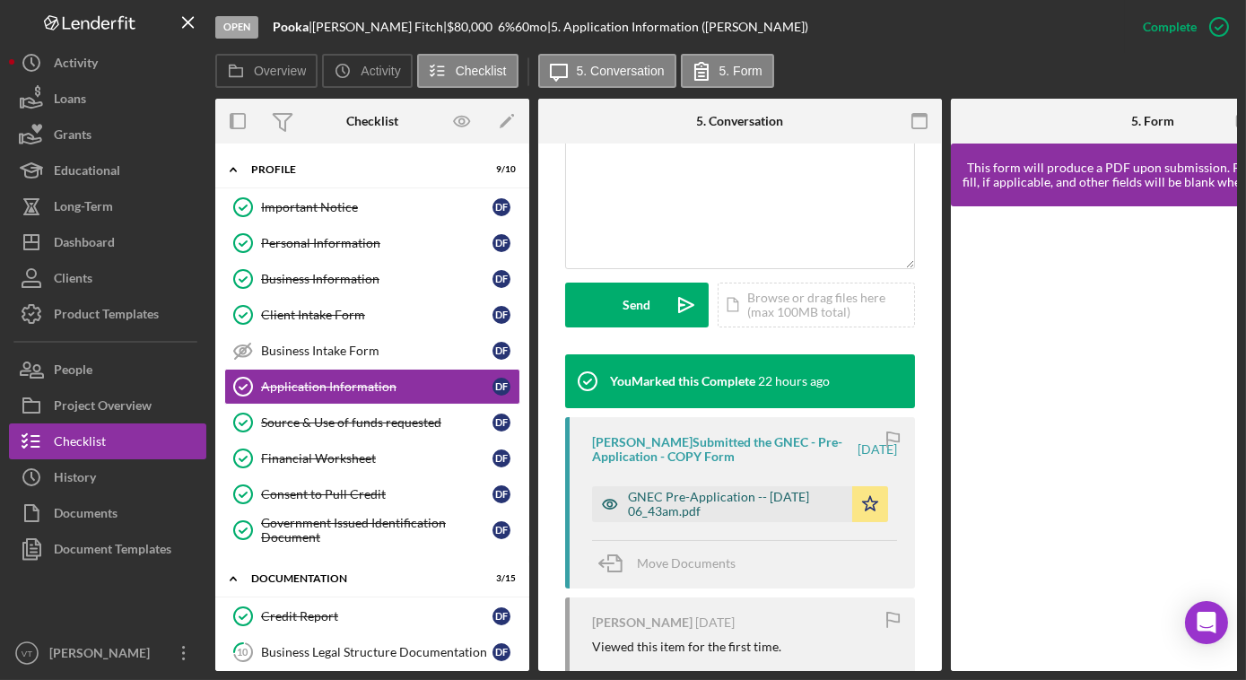
click at [727, 497] on div "GNEC Pre-Application -- 2025-09-04 06_43am.pdf" at bounding box center [735, 504] width 215 height 29
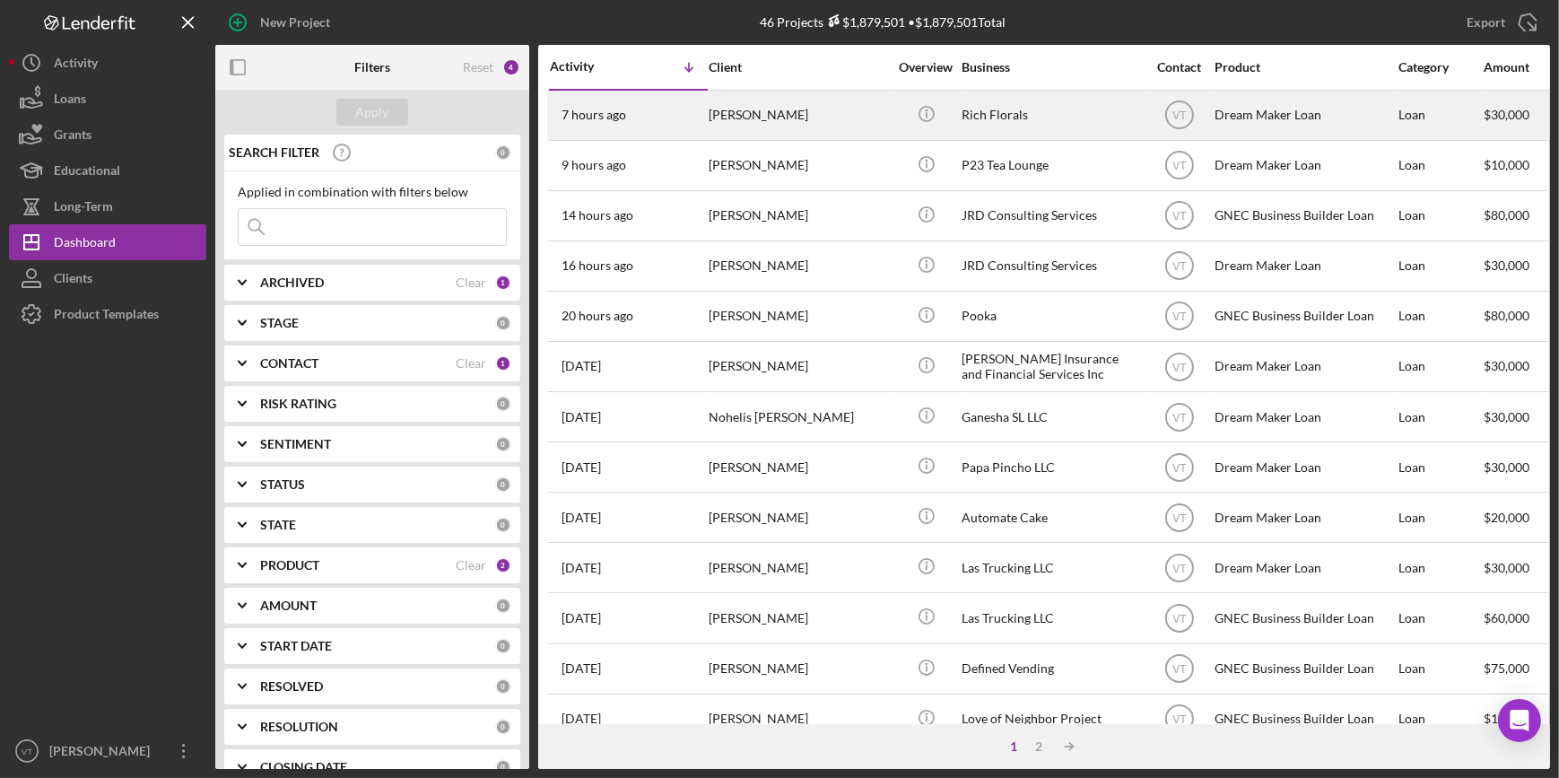
click at [791, 124] on div "[PERSON_NAME]" at bounding box center [798, 115] width 179 height 48
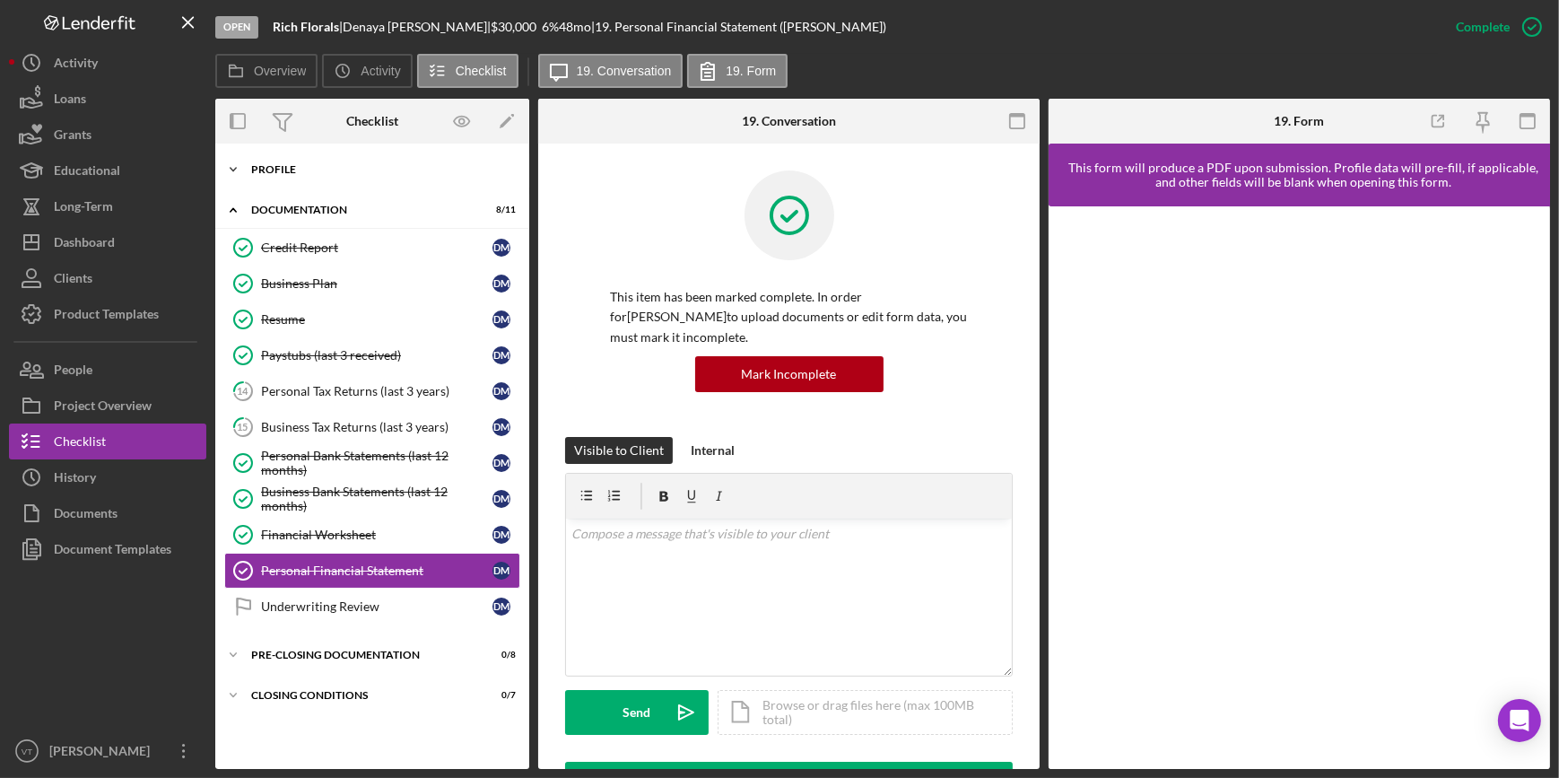
click at [245, 163] on icon "Icon/Expander" at bounding box center [233, 170] width 36 height 36
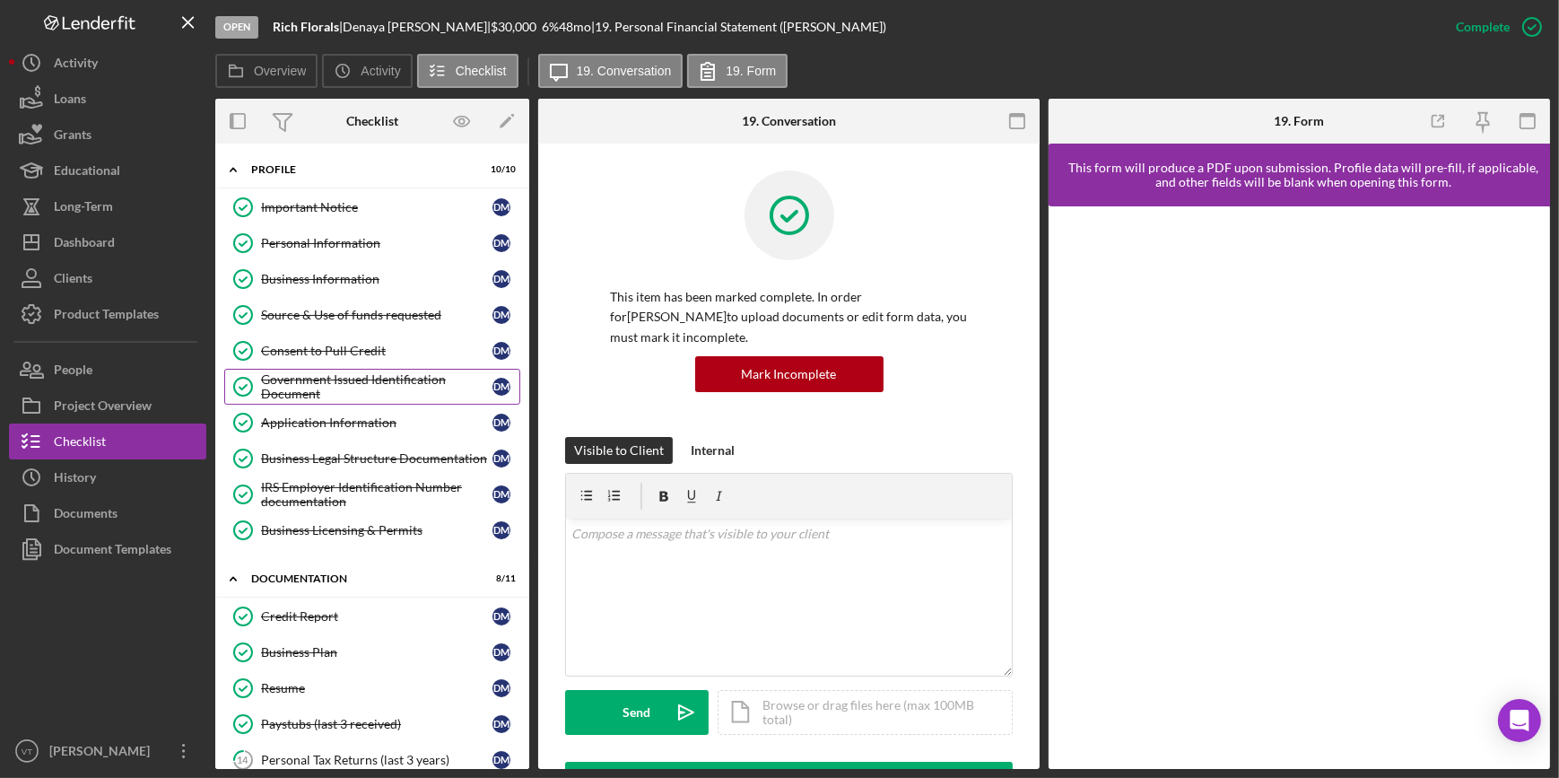
click at [299, 387] on div "Government Issued Identification Document" at bounding box center [376, 386] width 231 height 29
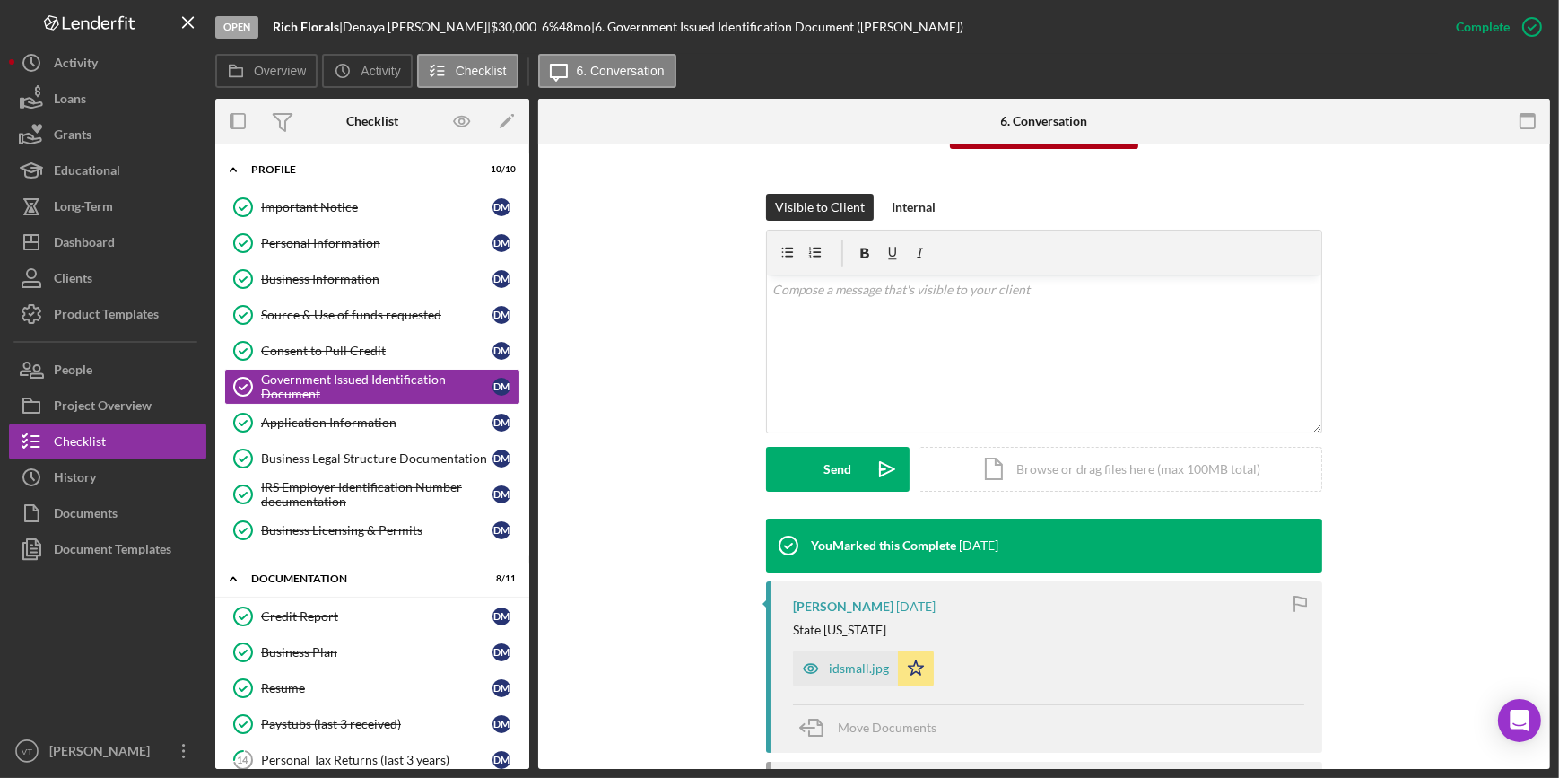
scroll to position [244, 0]
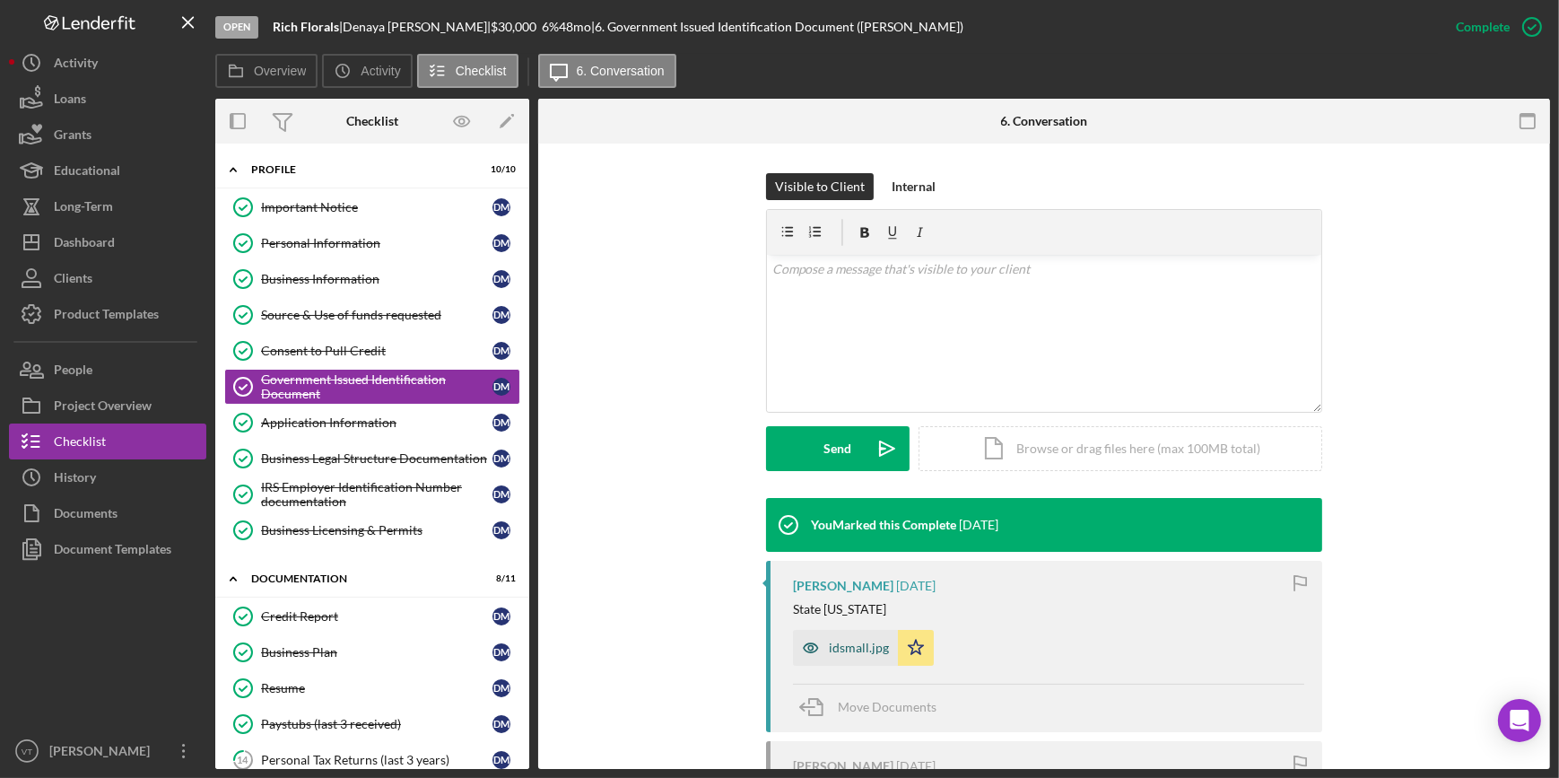
click at [866, 655] on div "idsmall.jpg" at bounding box center [845, 648] width 105 height 36
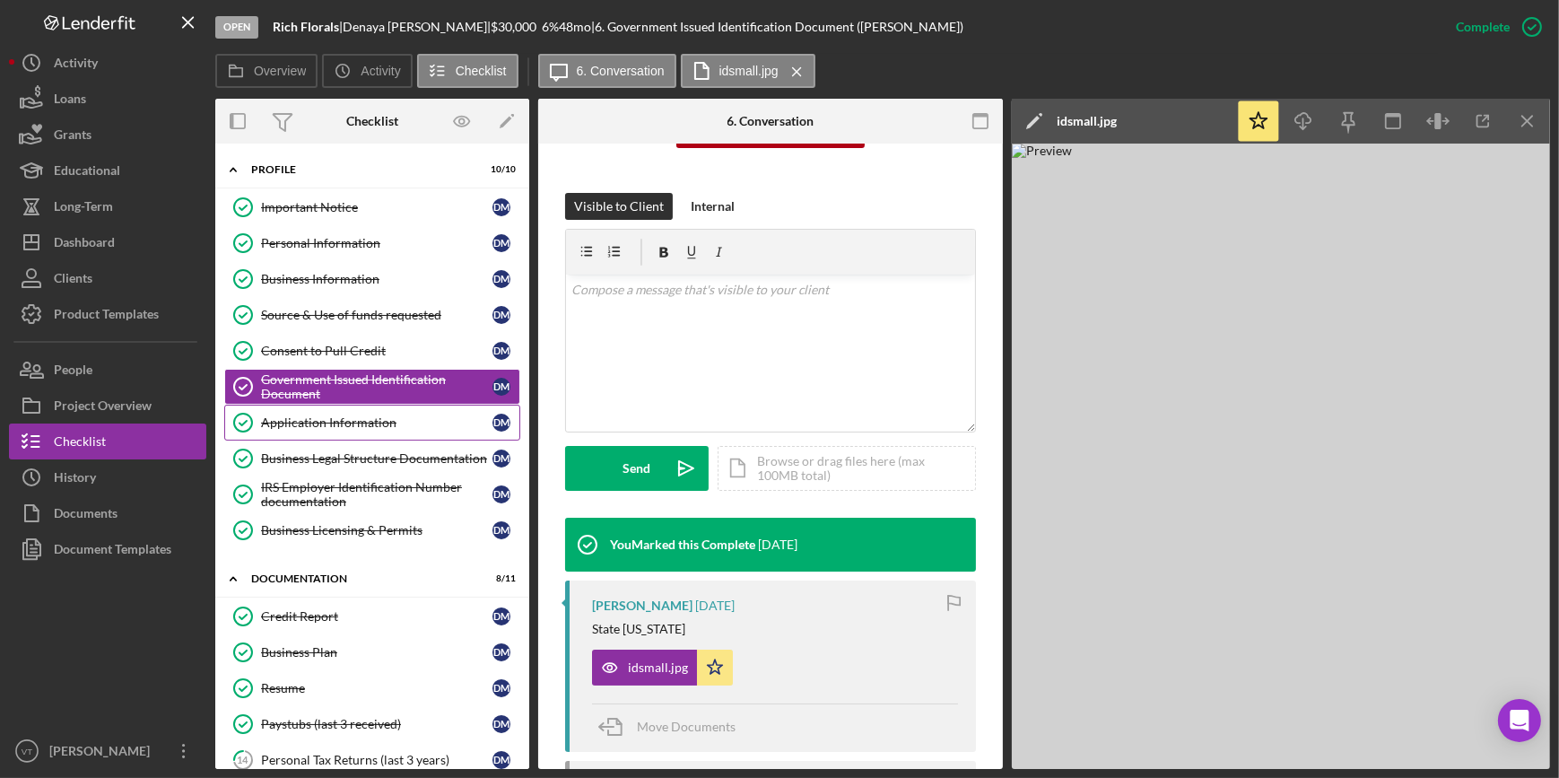
click at [327, 431] on link "Application Information Application Information D M" at bounding box center [372, 423] width 296 height 36
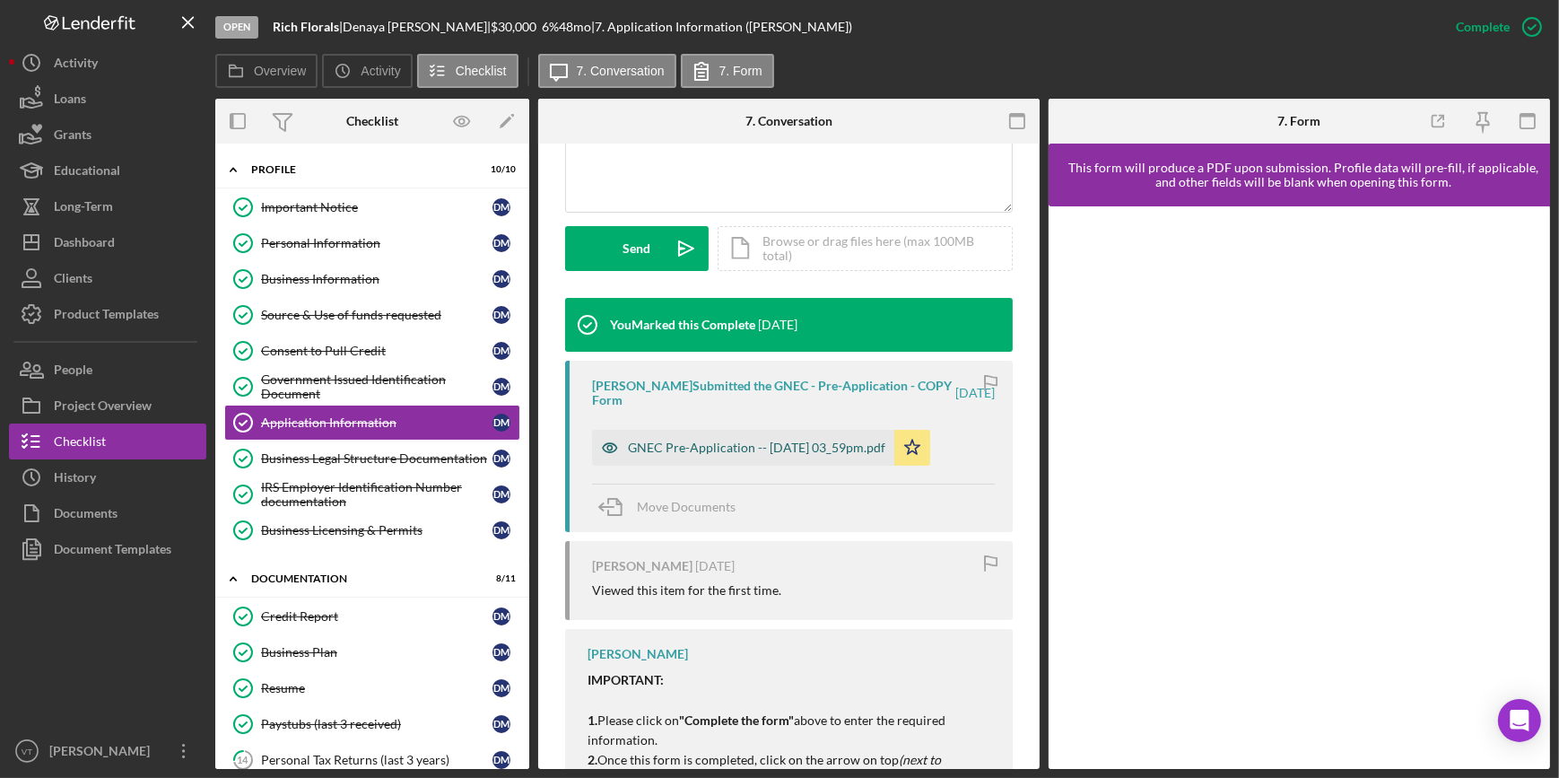
scroll to position [489, 0]
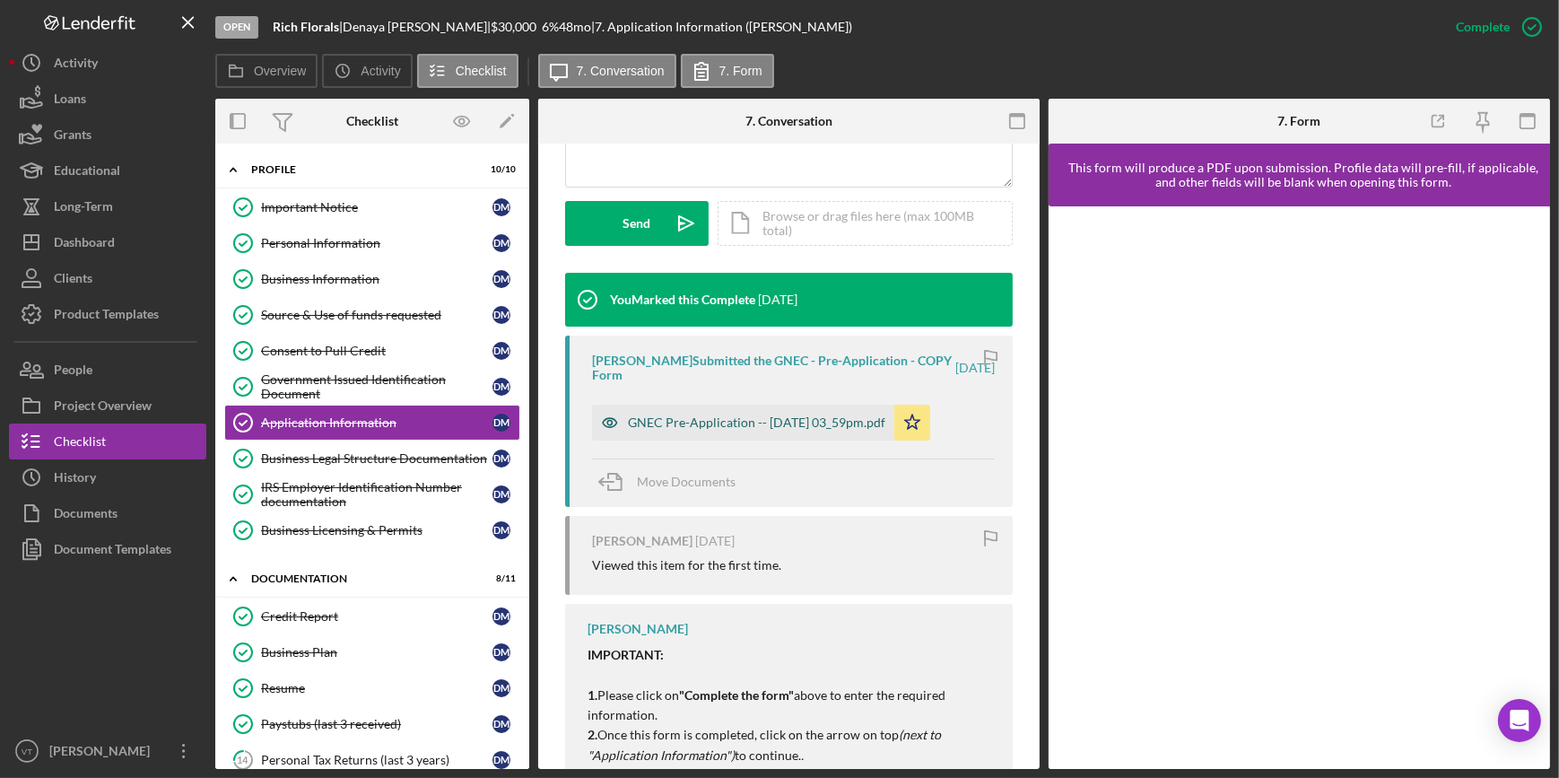
click at [690, 420] on div "GNEC Pre-Application -- 2025-09-02 03_59pm.pdf" at bounding box center [756, 422] width 257 height 14
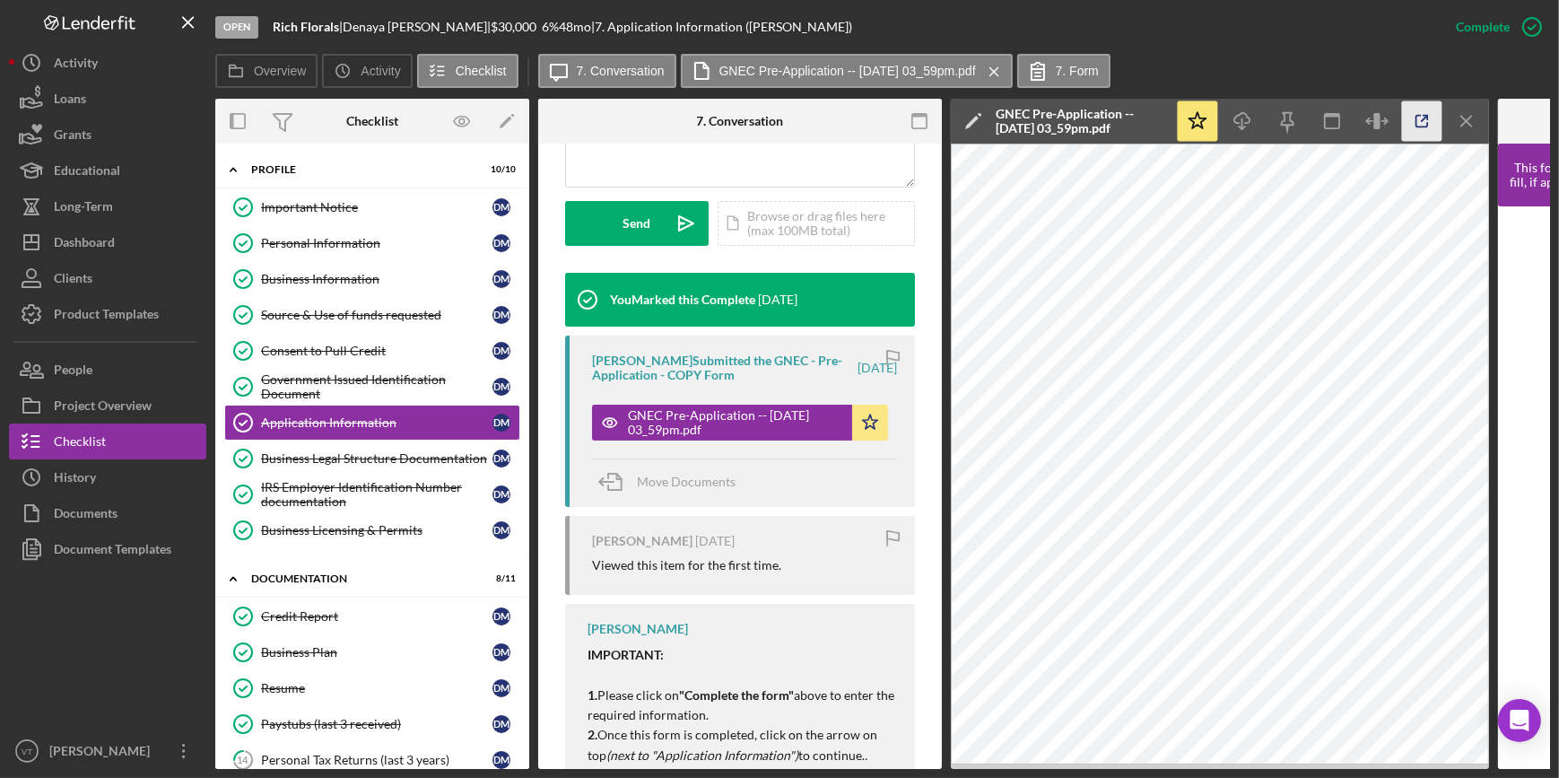
click at [1418, 118] on icon "button" at bounding box center [1422, 121] width 40 height 40
click at [144, 254] on button "Icon/Dashboard Dashboard" at bounding box center [107, 242] width 197 height 36
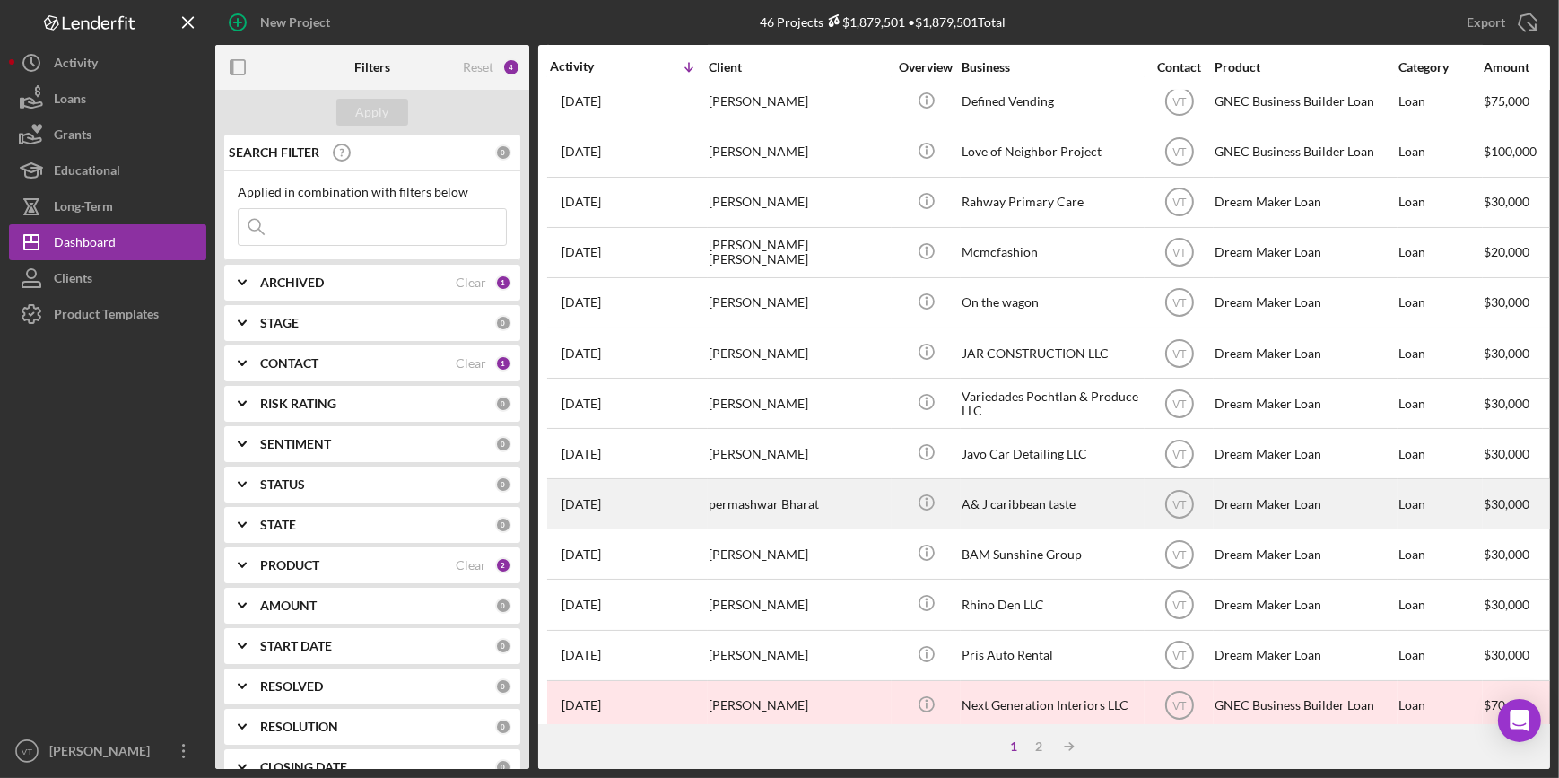
scroll to position [485, 0]
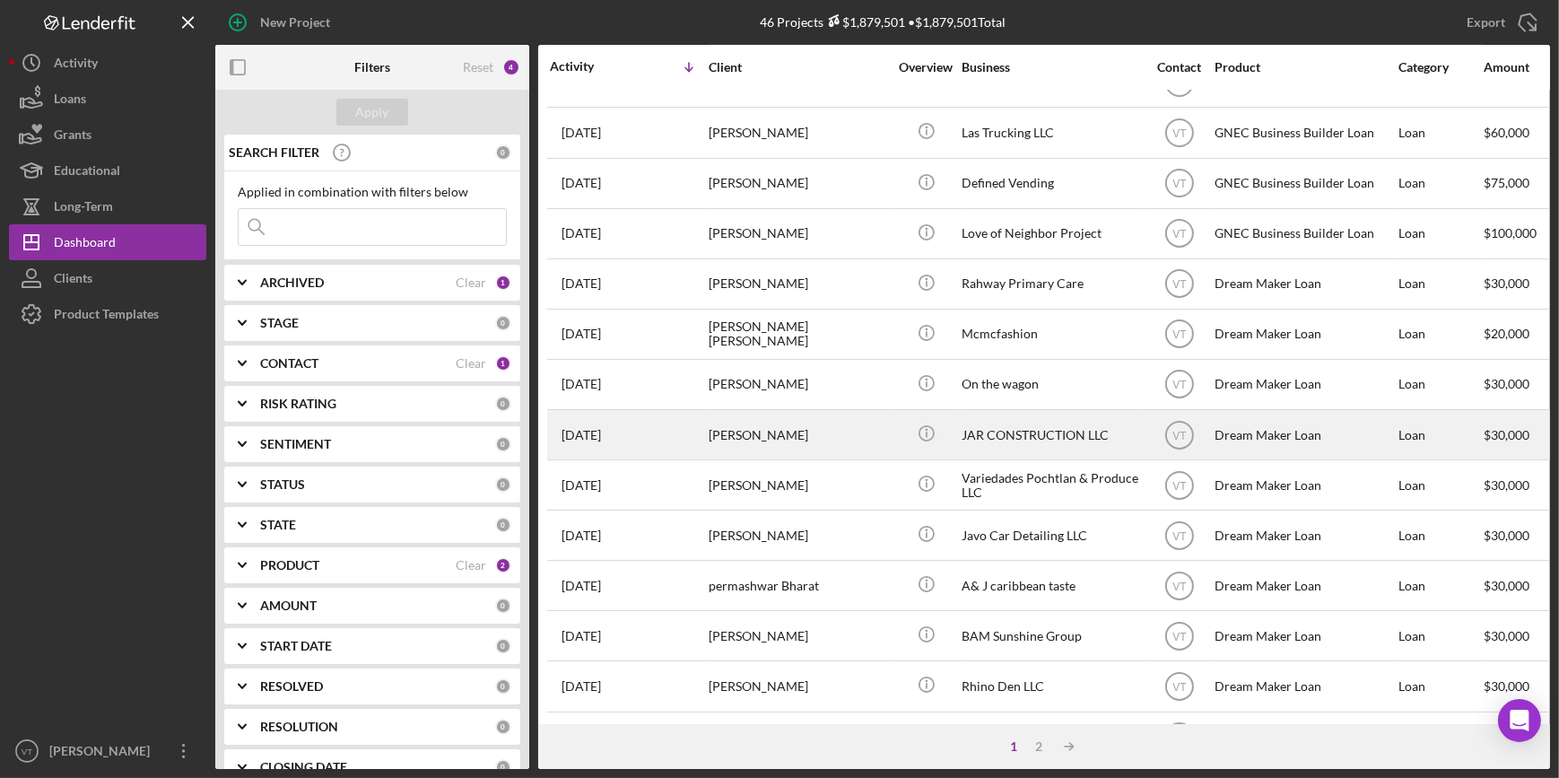
click at [857, 429] on div "[PERSON_NAME]" at bounding box center [798, 435] width 179 height 48
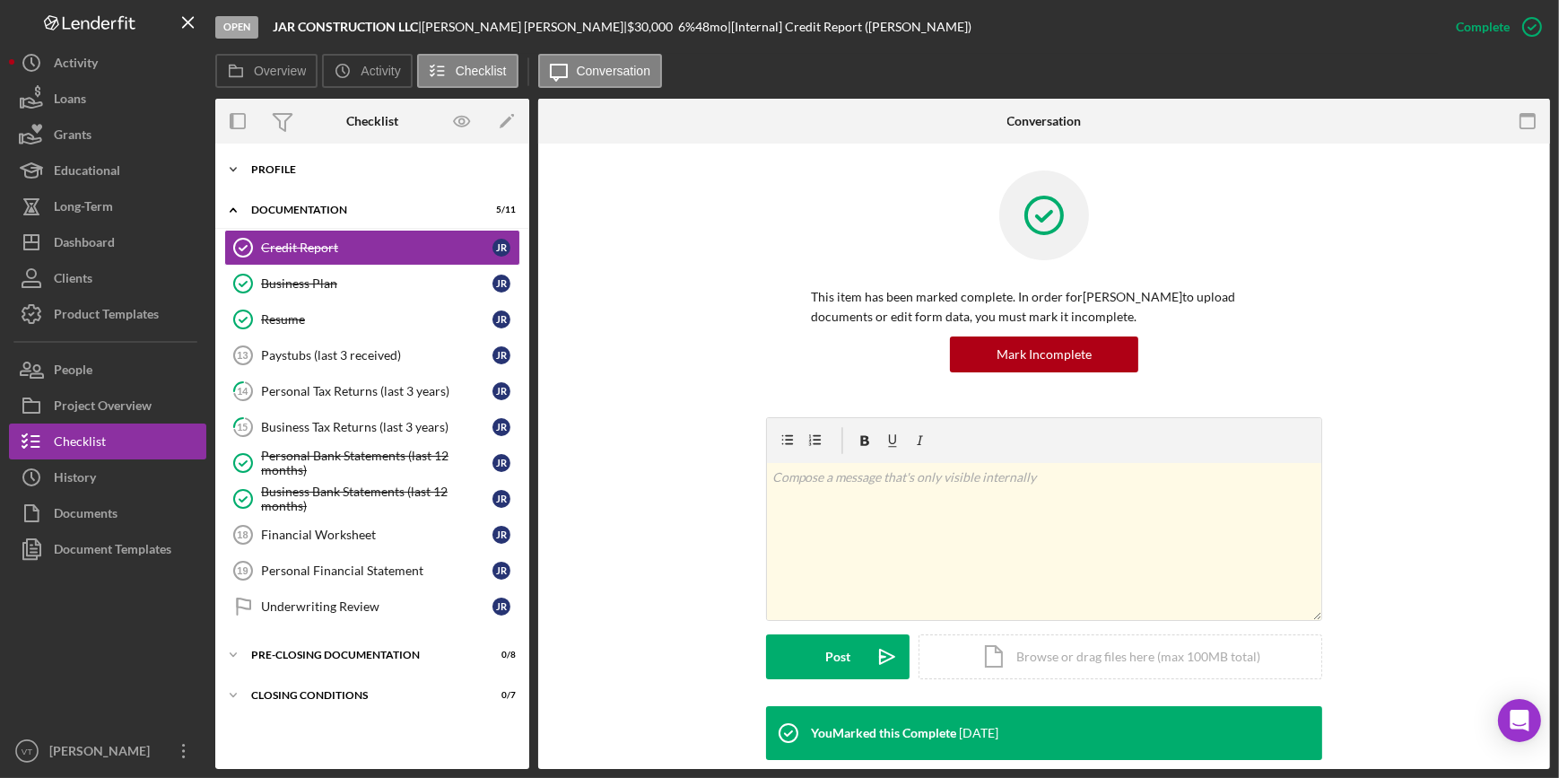
click at [238, 163] on icon "Icon/Expander" at bounding box center [233, 170] width 36 height 36
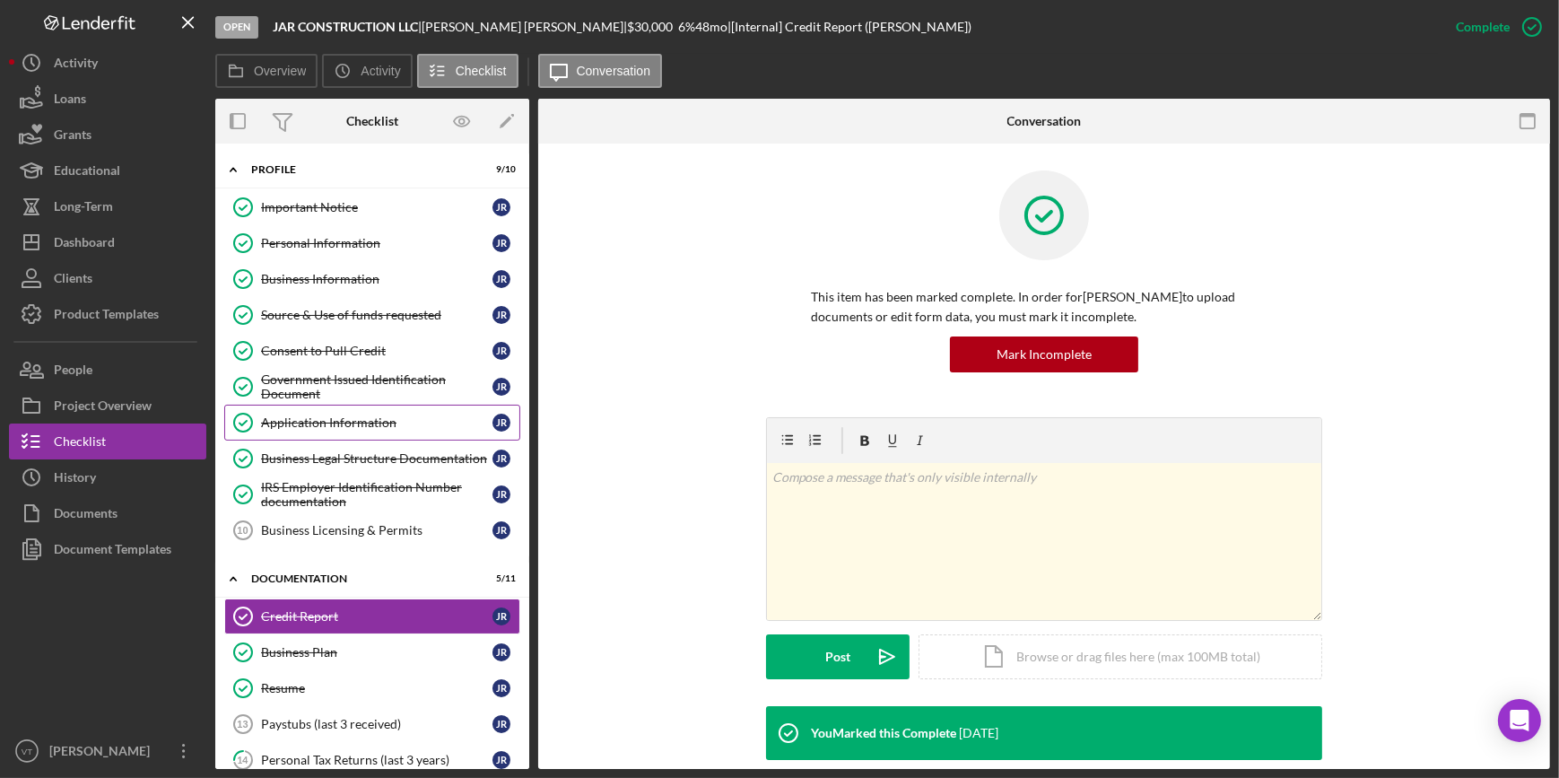
click at [339, 425] on div "Application Information" at bounding box center [376, 422] width 231 height 14
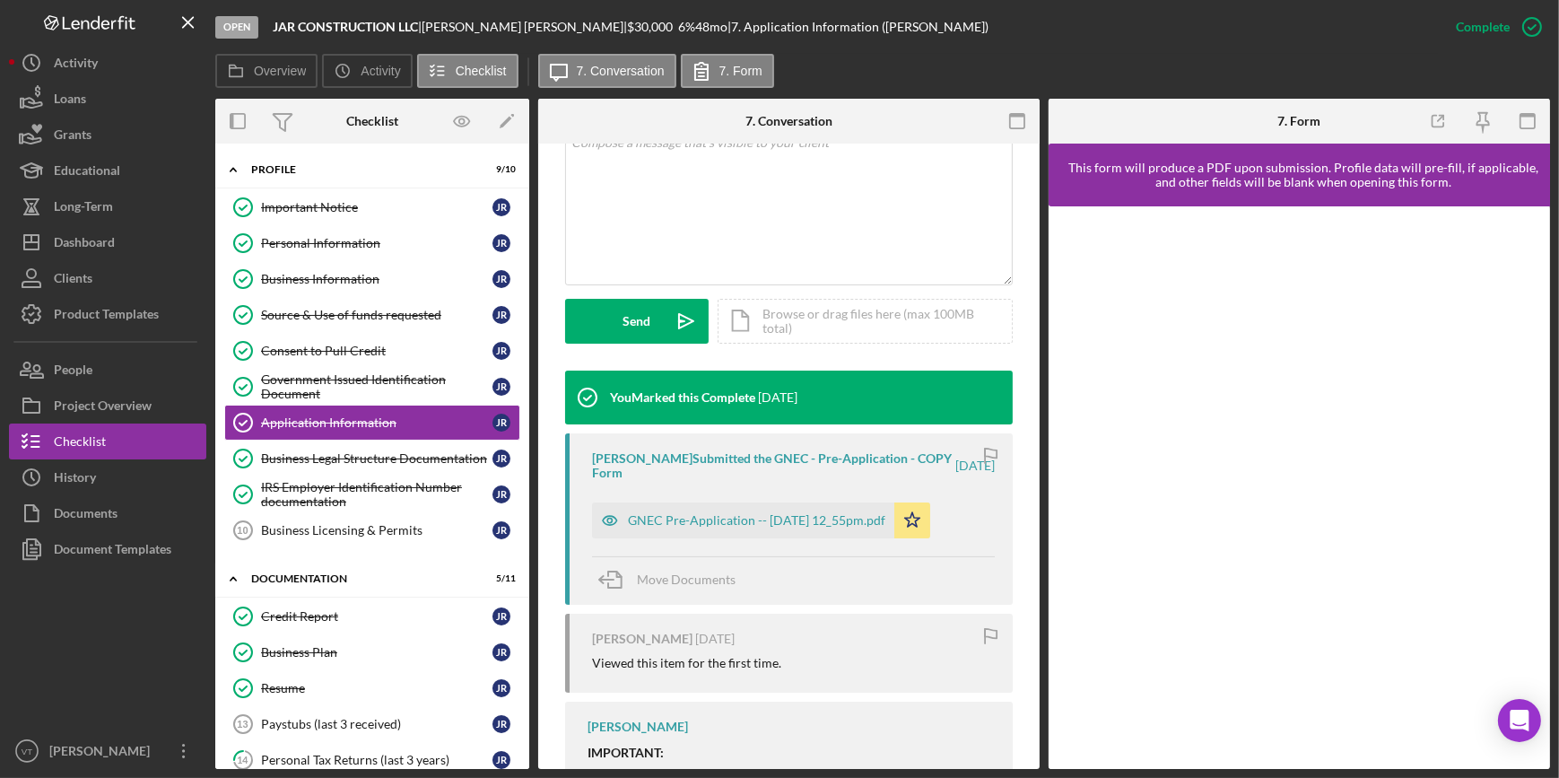
scroll to position [407, 0]
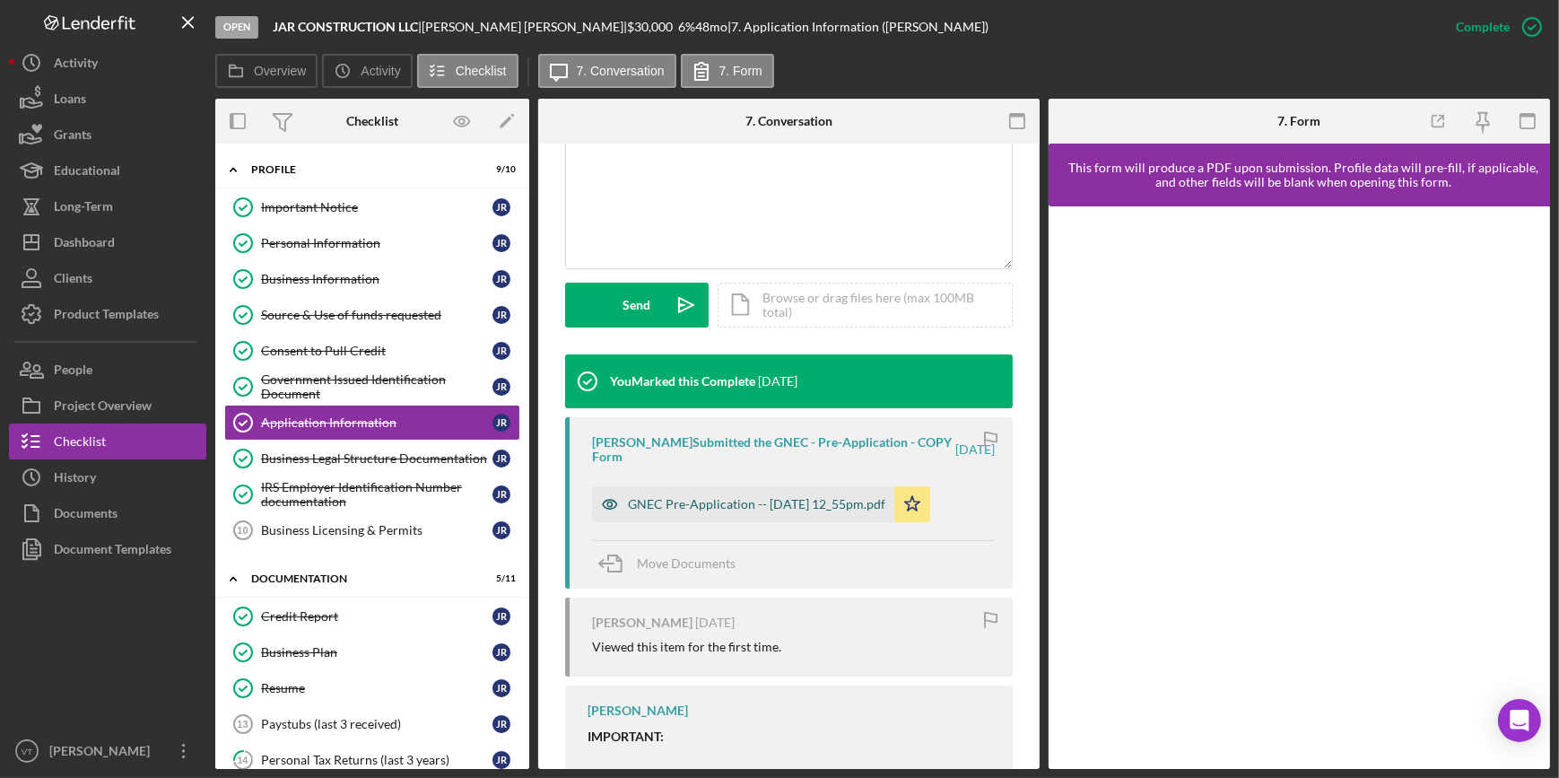
click at [727, 499] on div "GNEC Pre-Application -- 2025-08-28 12_55pm.pdf" at bounding box center [756, 504] width 257 height 14
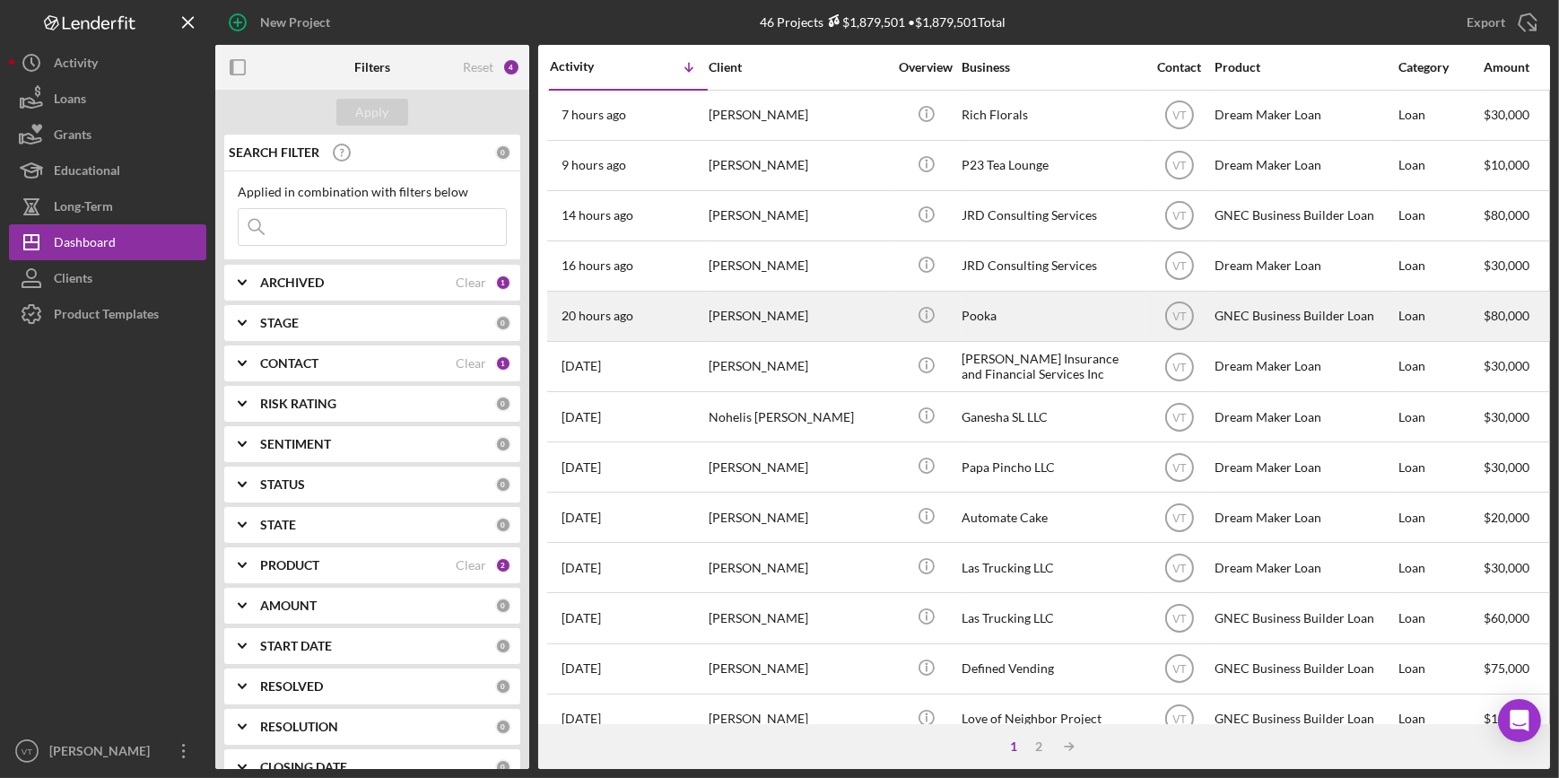
click at [794, 310] on div "[PERSON_NAME]" at bounding box center [798, 316] width 179 height 48
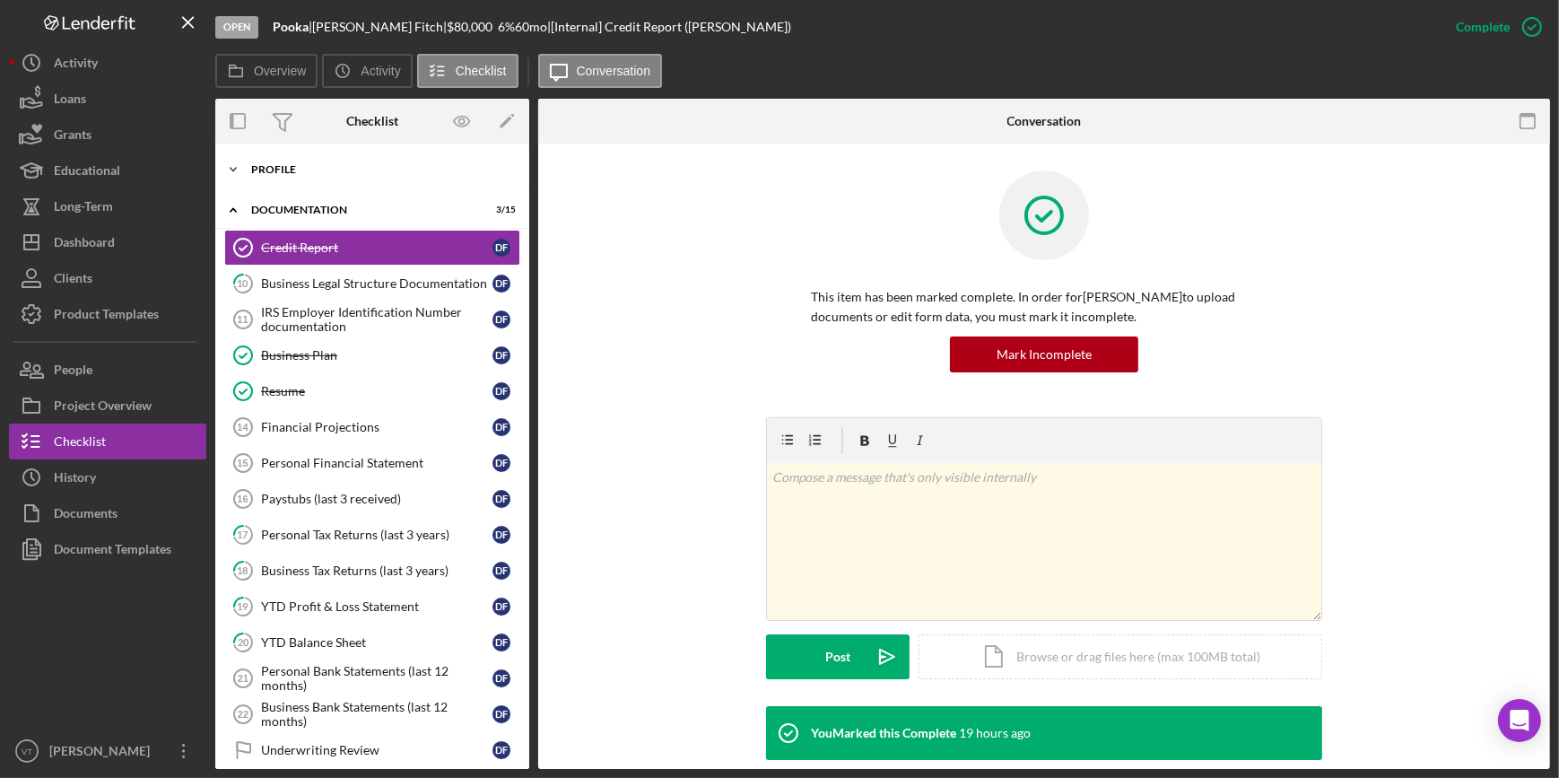
click at [231, 163] on icon "Icon/Expander" at bounding box center [233, 170] width 36 height 36
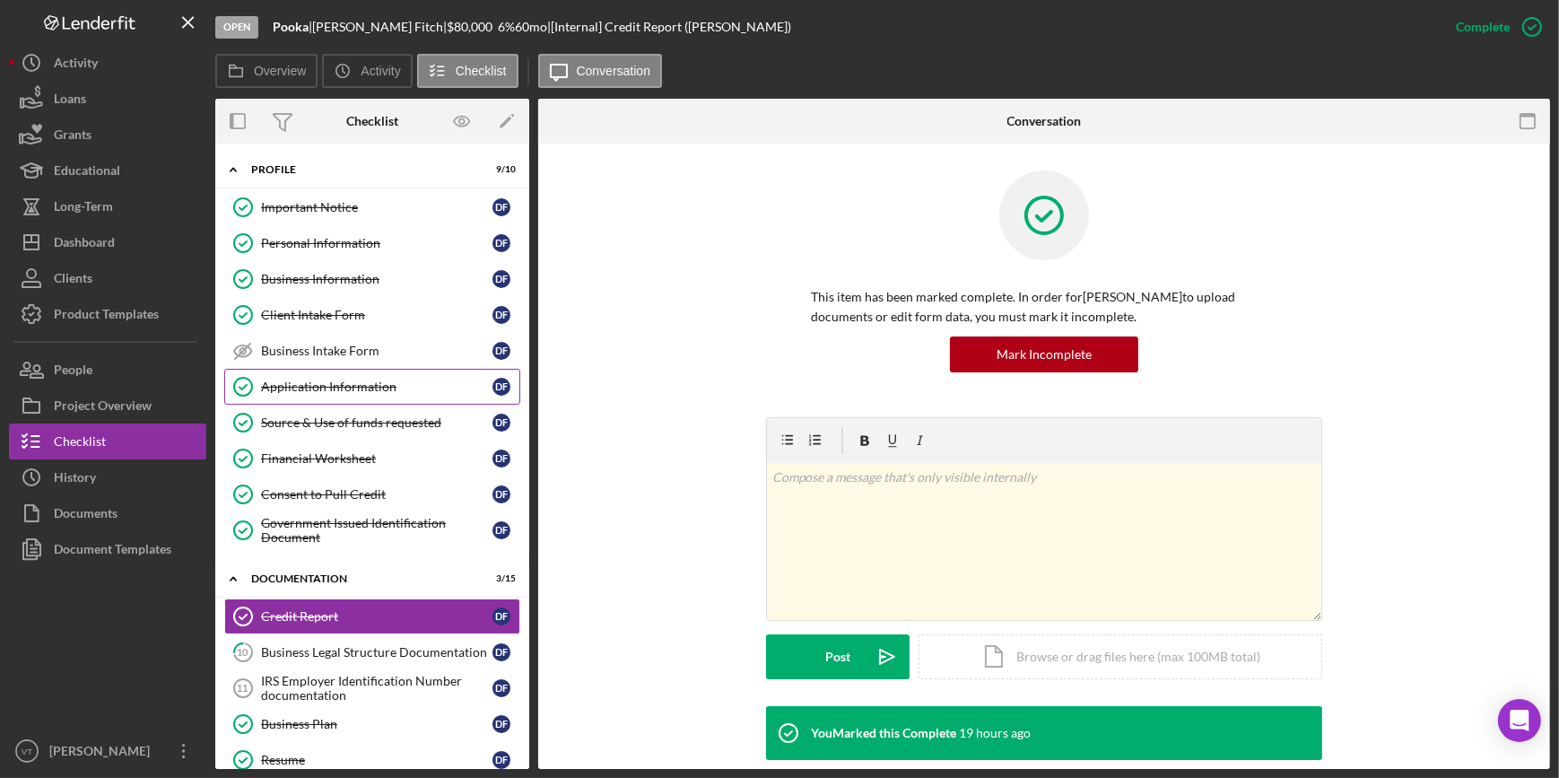
click at [335, 380] on div "Application Information" at bounding box center [376, 386] width 231 height 14
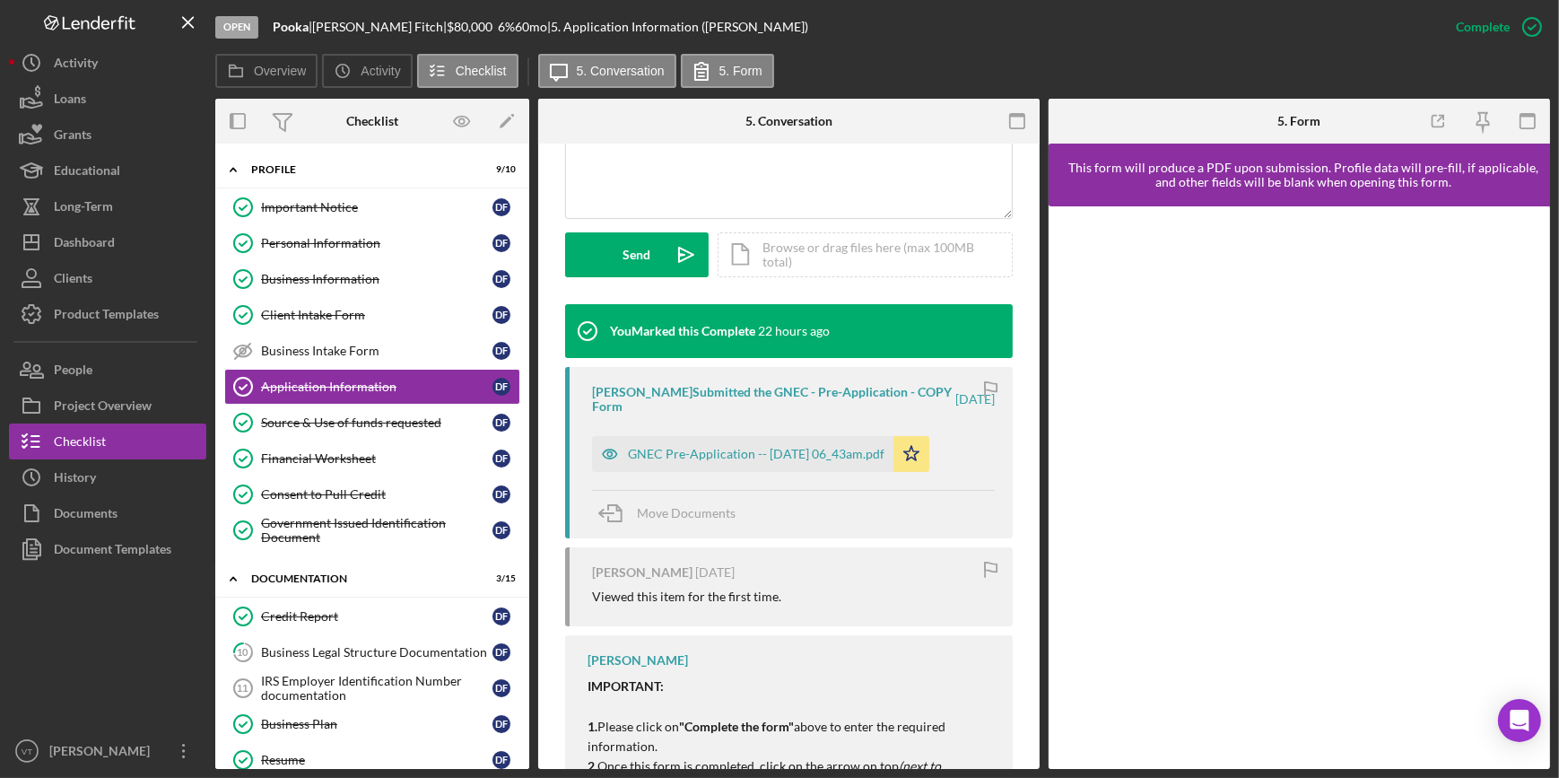
scroll to position [489, 0]
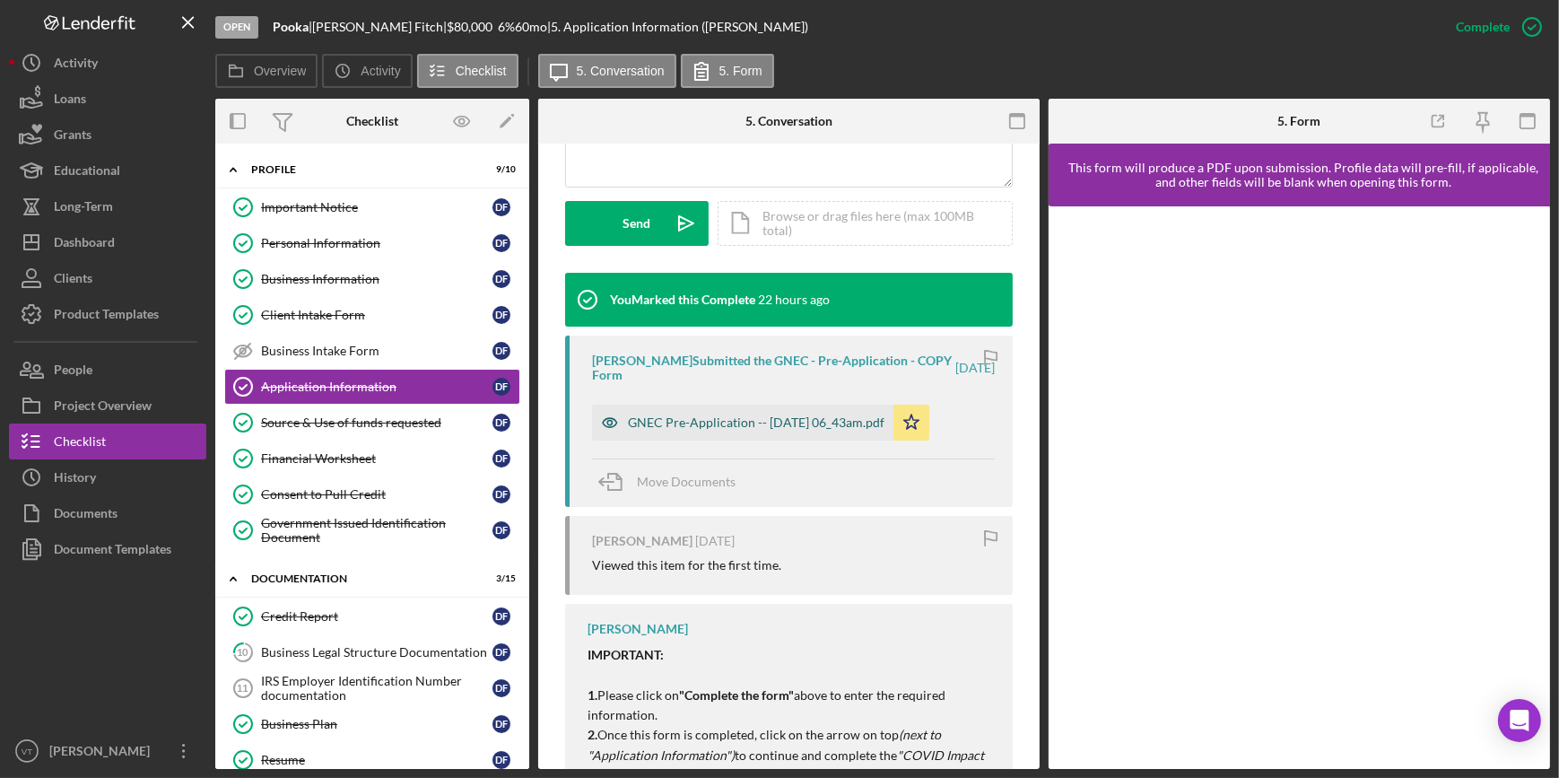
click at [718, 415] on div "GNEC Pre-Application -- 2025-09-04 06_43am.pdf" at bounding box center [756, 422] width 257 height 14
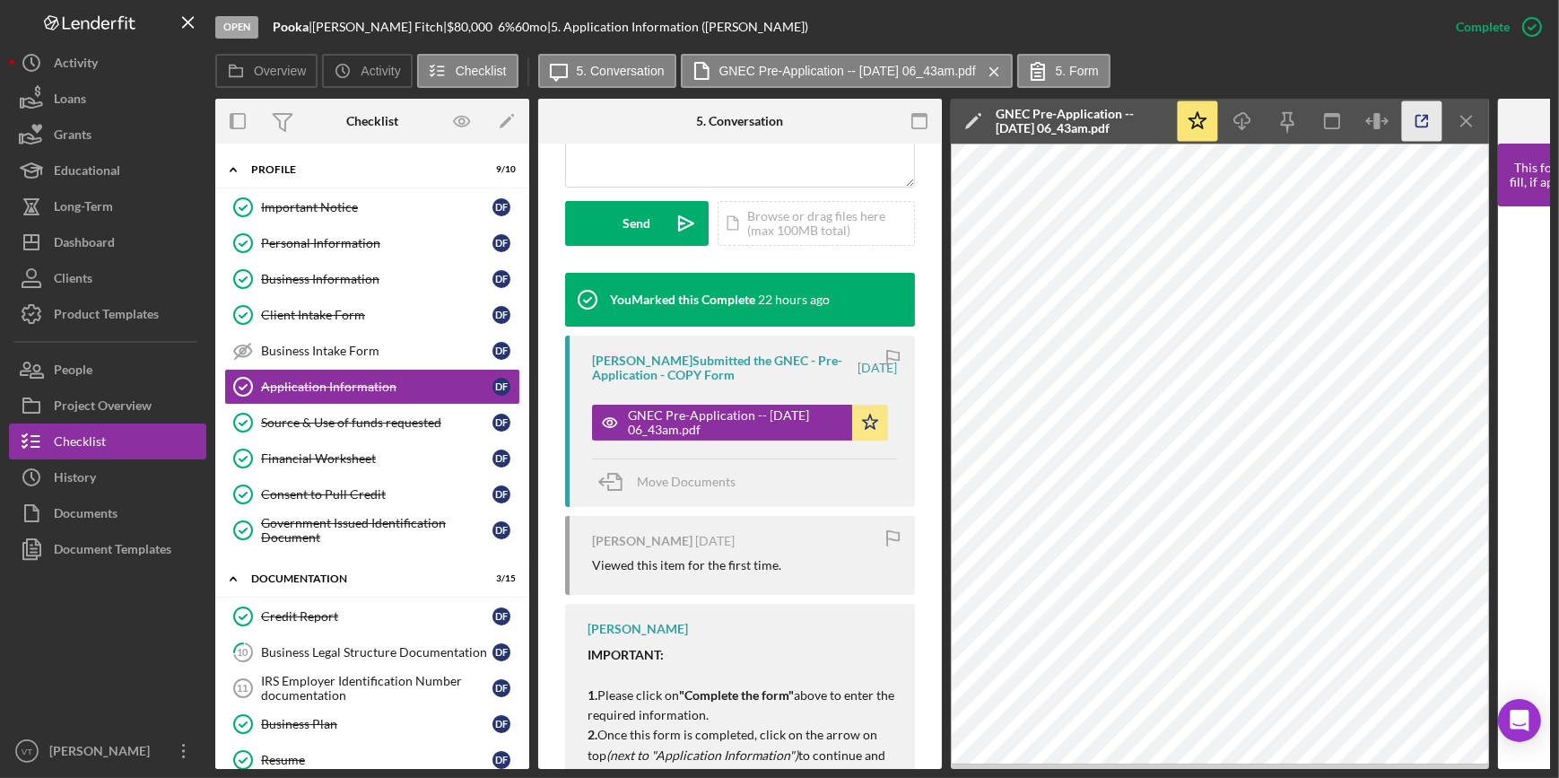
click at [1424, 118] on line "button" at bounding box center [1424, 118] width 5 height 5
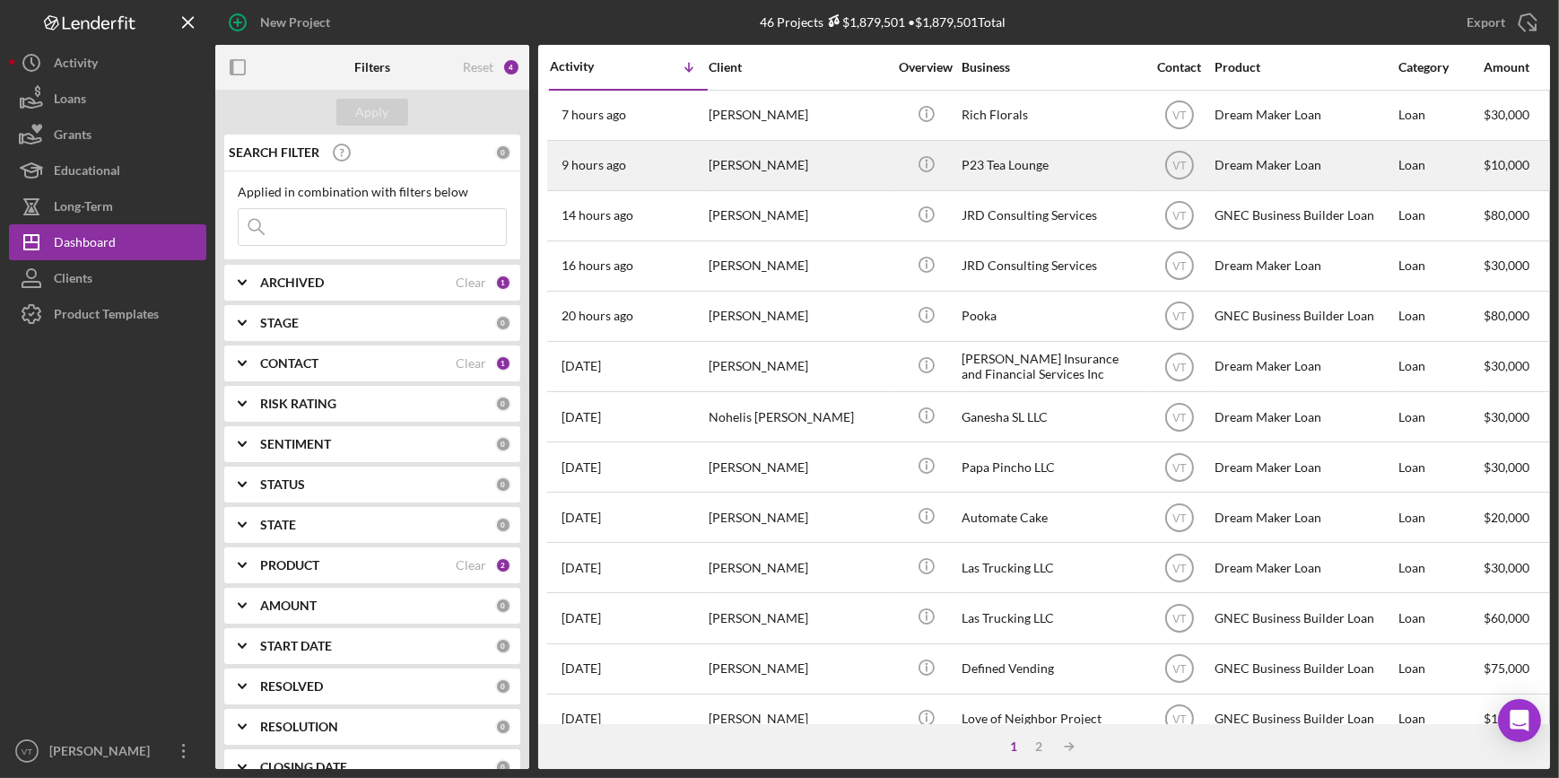
click at [829, 167] on div "[PERSON_NAME]" at bounding box center [798, 166] width 179 height 48
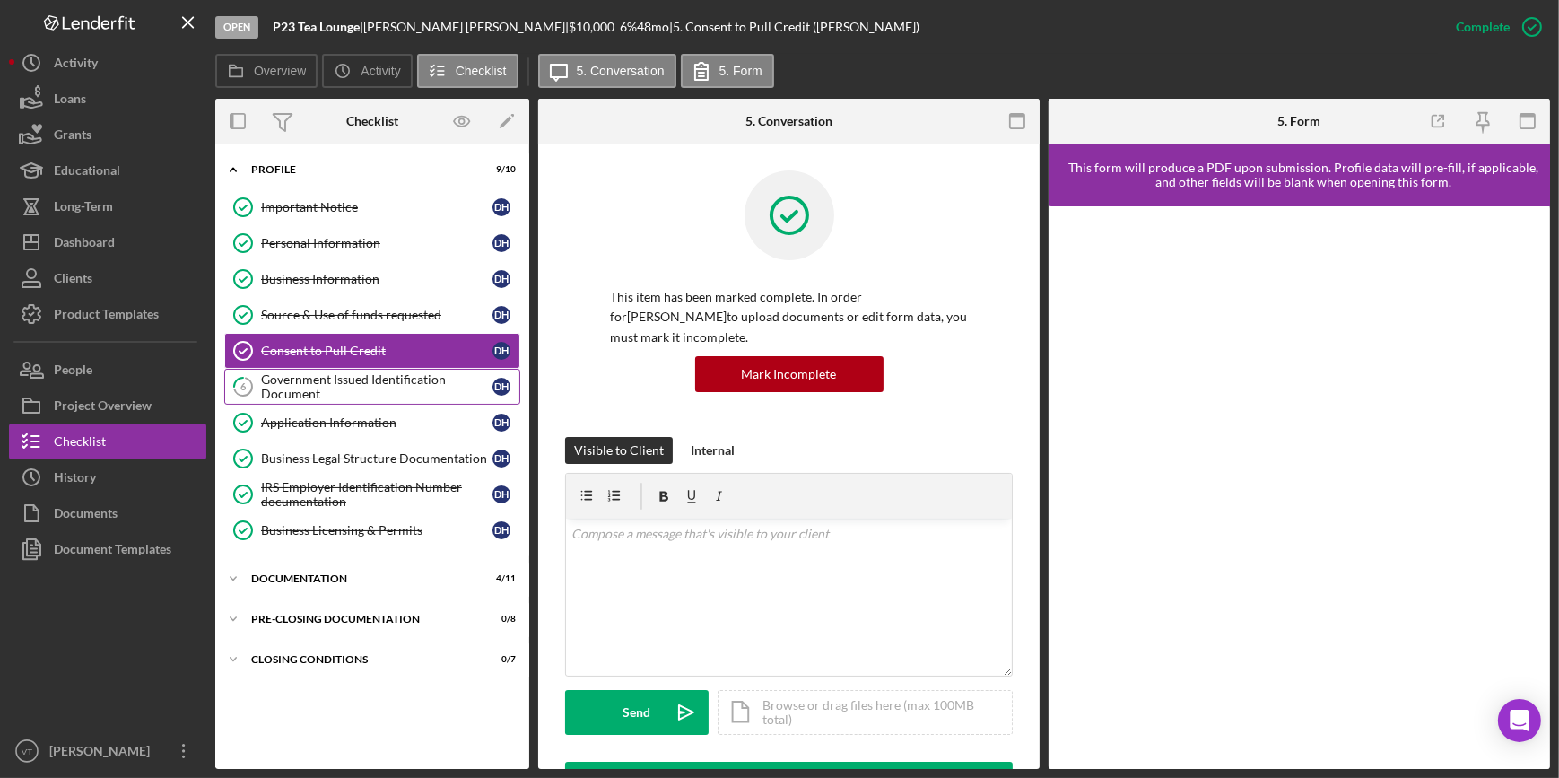
click at [290, 381] on div "Government Issued Identification Document" at bounding box center [376, 386] width 231 height 29
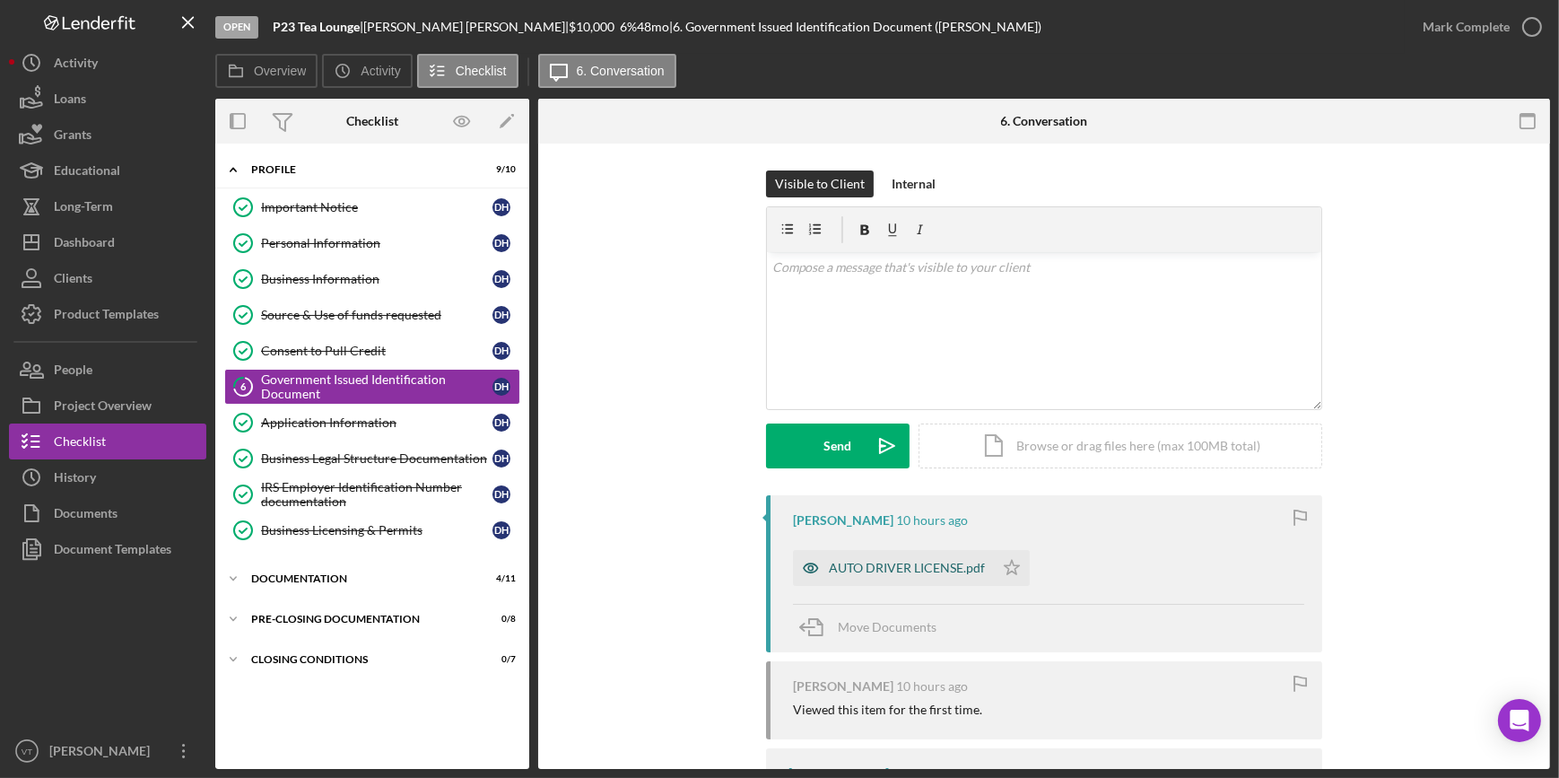
click at [866, 556] on div "AUTO DRIVER LICENSE.pdf" at bounding box center [893, 568] width 201 height 36
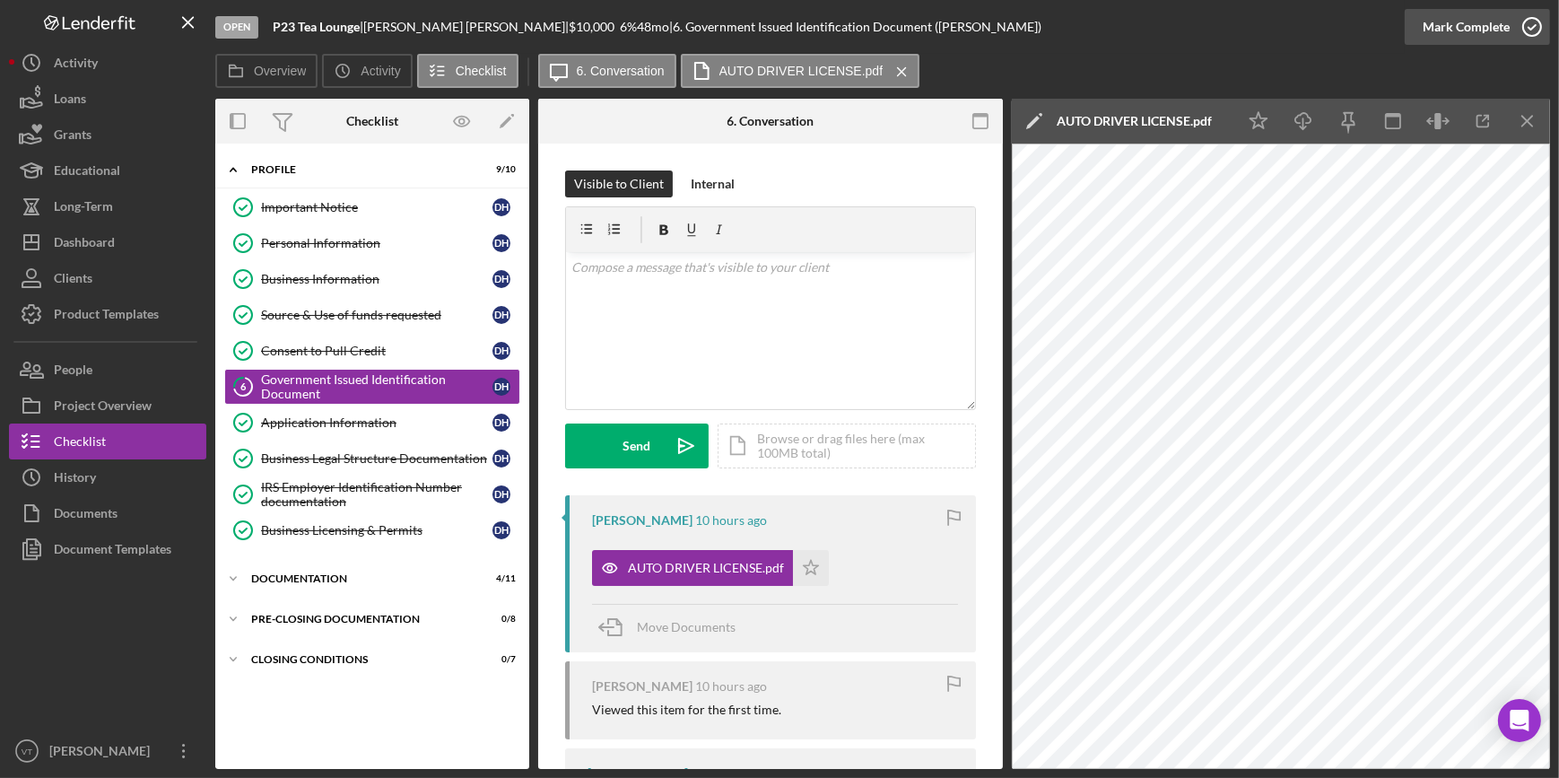
click at [1506, 24] on div "Mark Complete" at bounding box center [1466, 27] width 87 height 36
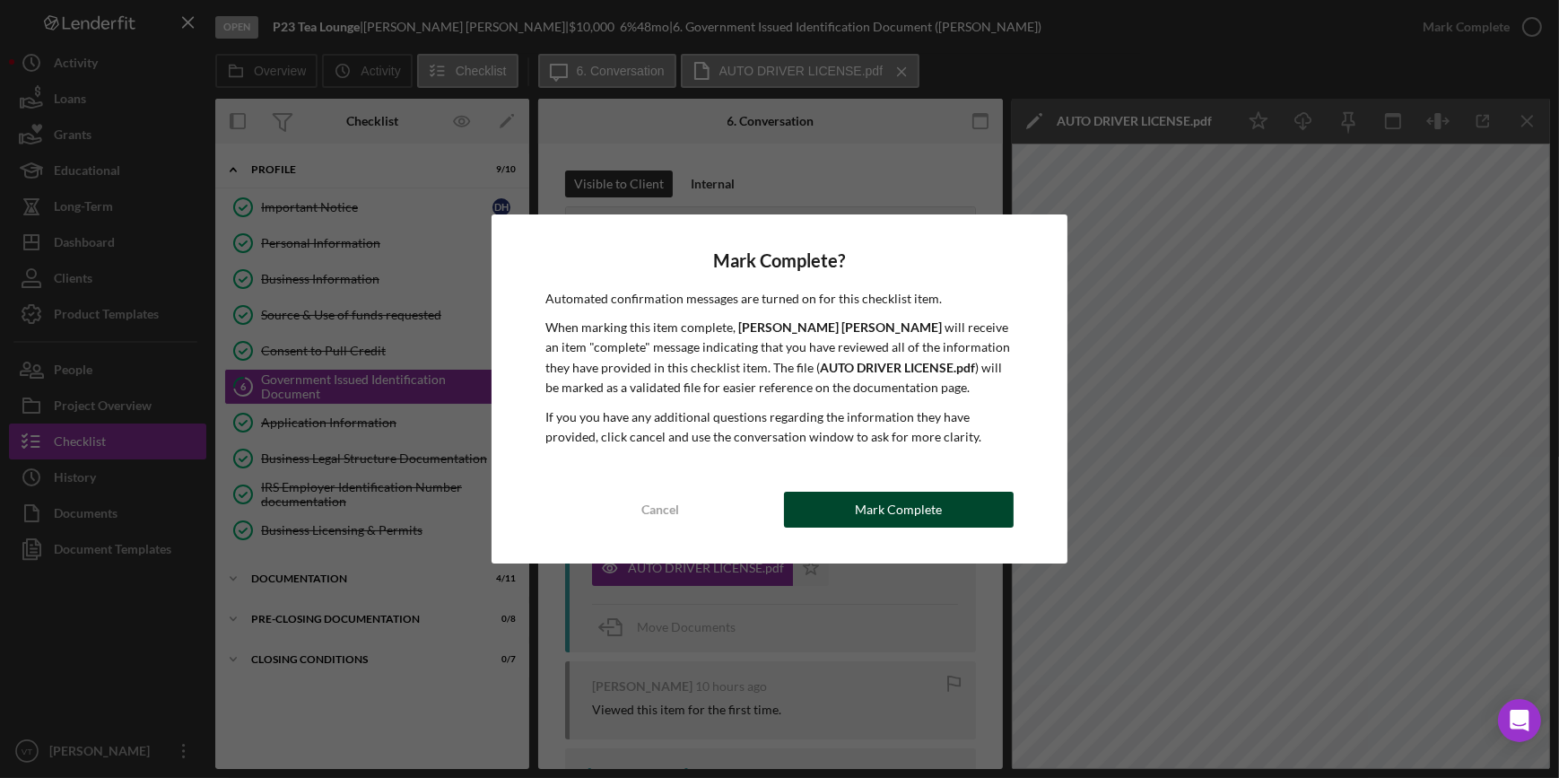
click at [833, 525] on button "Mark Complete" at bounding box center [899, 510] width 230 height 36
